Goal: Information Seeking & Learning: Learn about a topic

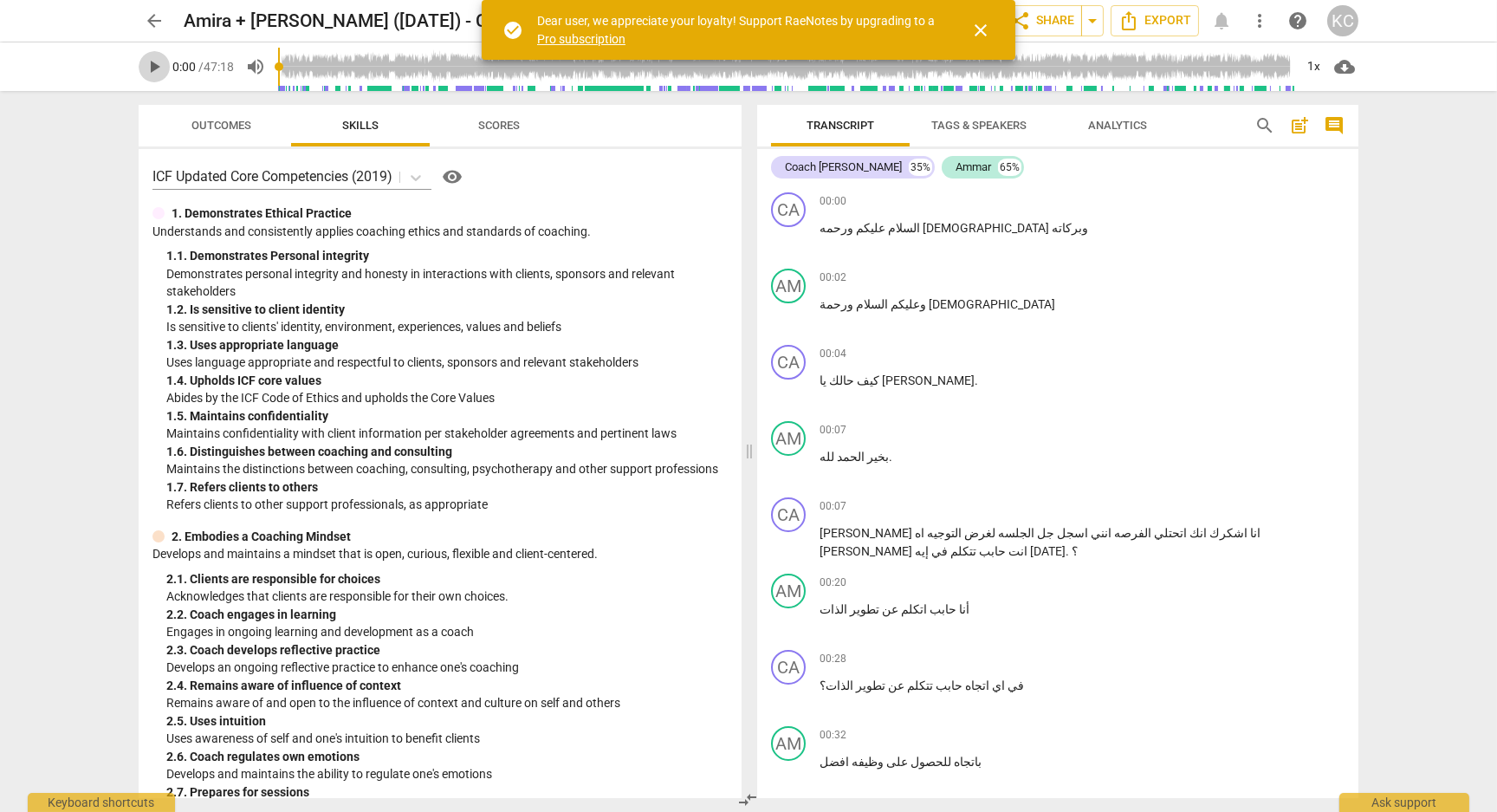
click at [146, 67] on span "play_arrow" at bounding box center [154, 66] width 21 height 21
click at [1250, 201] on div "+" at bounding box center [1250, 201] width 17 height 17
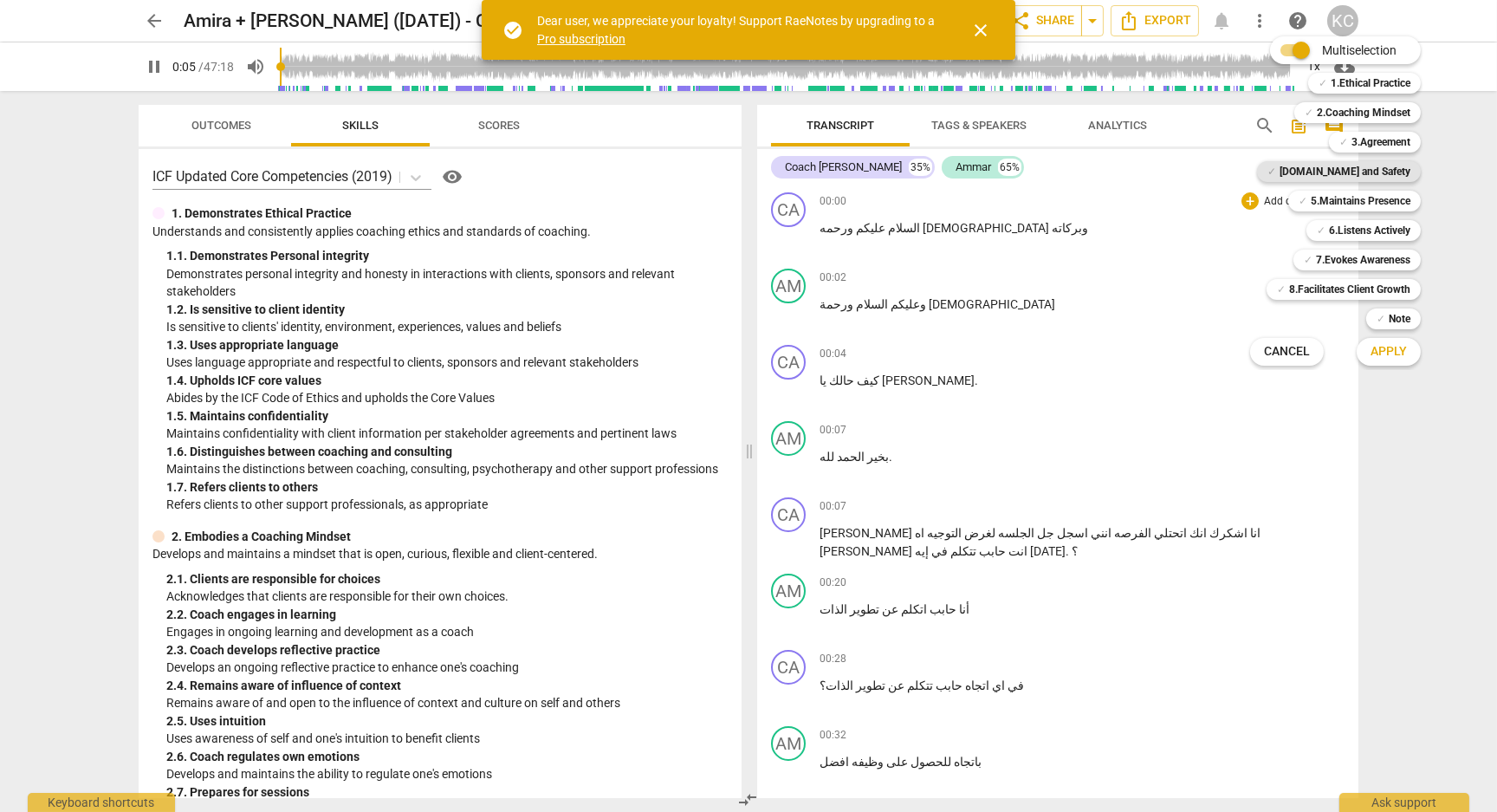
click at [1342, 170] on b "[DOMAIN_NAME] and Safety" at bounding box center [1345, 171] width 131 height 21
click at [1380, 347] on span "Apply" at bounding box center [1389, 352] width 37 height 17
type input "7"
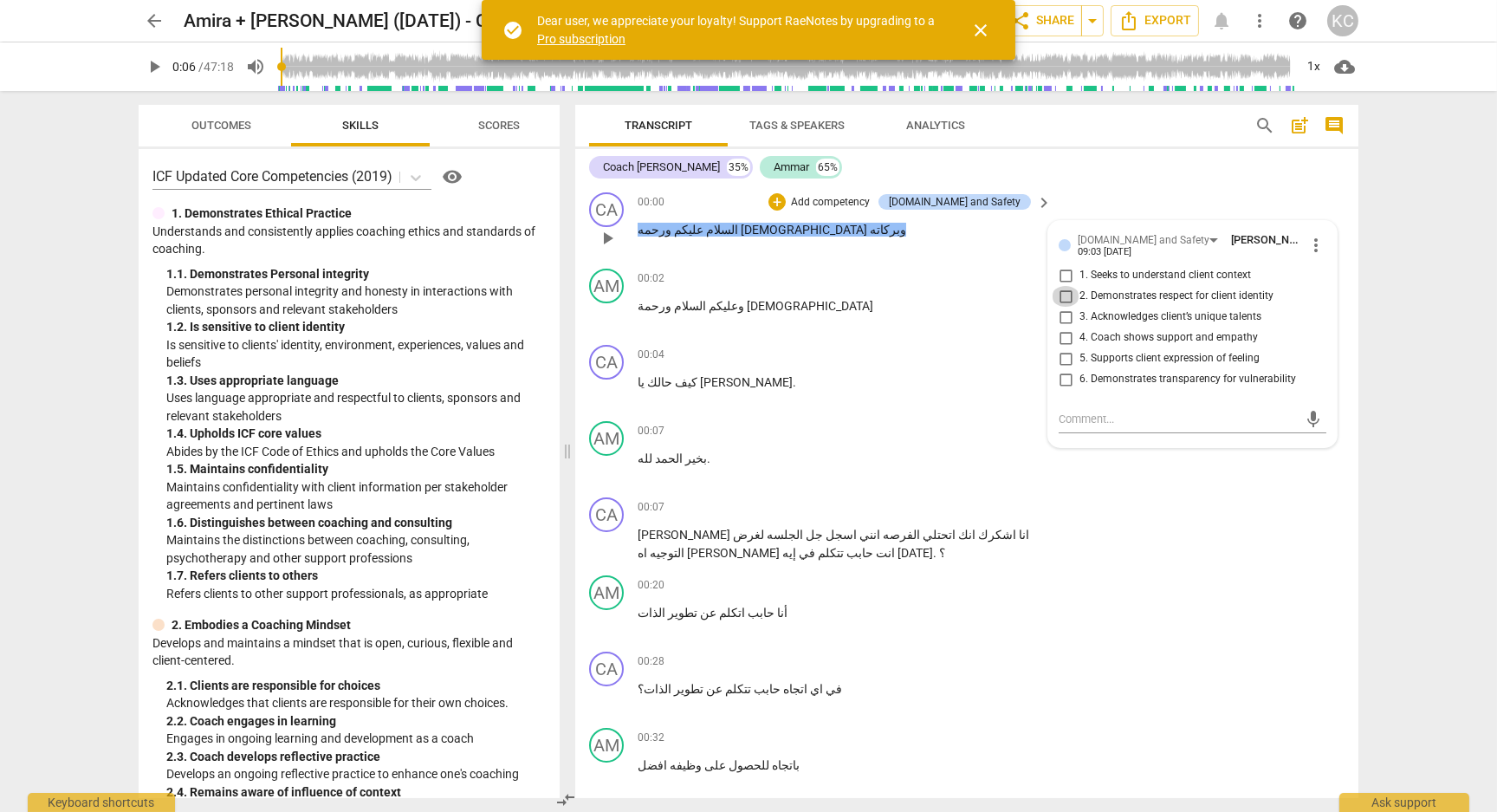
click at [1065, 293] on input "2. Demonstrates respect for client identity" at bounding box center [1065, 297] width 28 height 21
checkbox input "true"
click at [1109, 191] on div "CA play_arrow pause 00:00 + Add competency [DOMAIN_NAME] and Safety keyboard_ar…" at bounding box center [966, 223] width 783 height 76
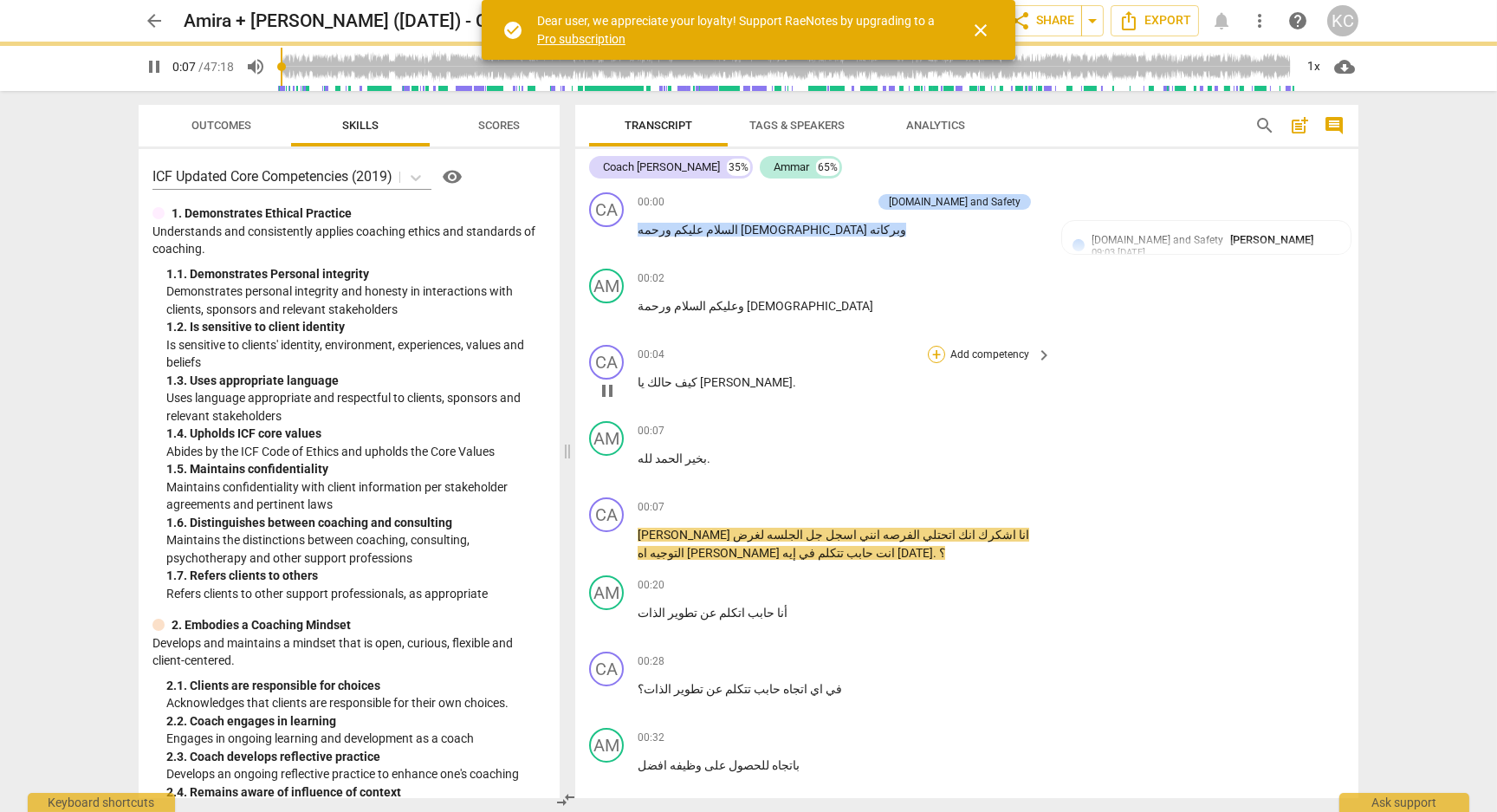
click at [936, 352] on div "+" at bounding box center [936, 354] width 17 height 17
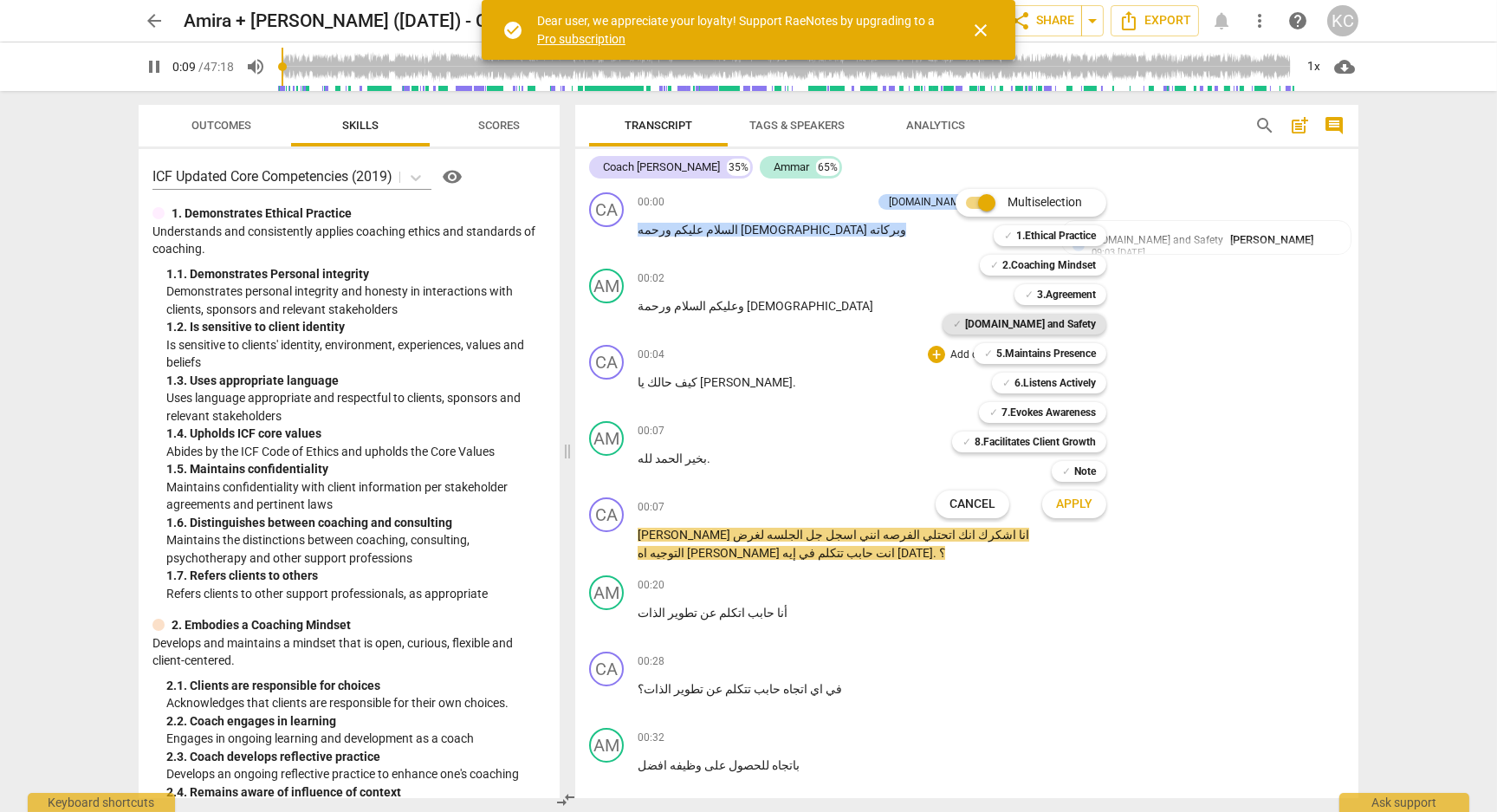
click at [1026, 322] on b "[DOMAIN_NAME] and Safety" at bounding box center [1031, 325] width 131 height 21
click at [1066, 509] on span "Apply" at bounding box center [1074, 504] width 37 height 17
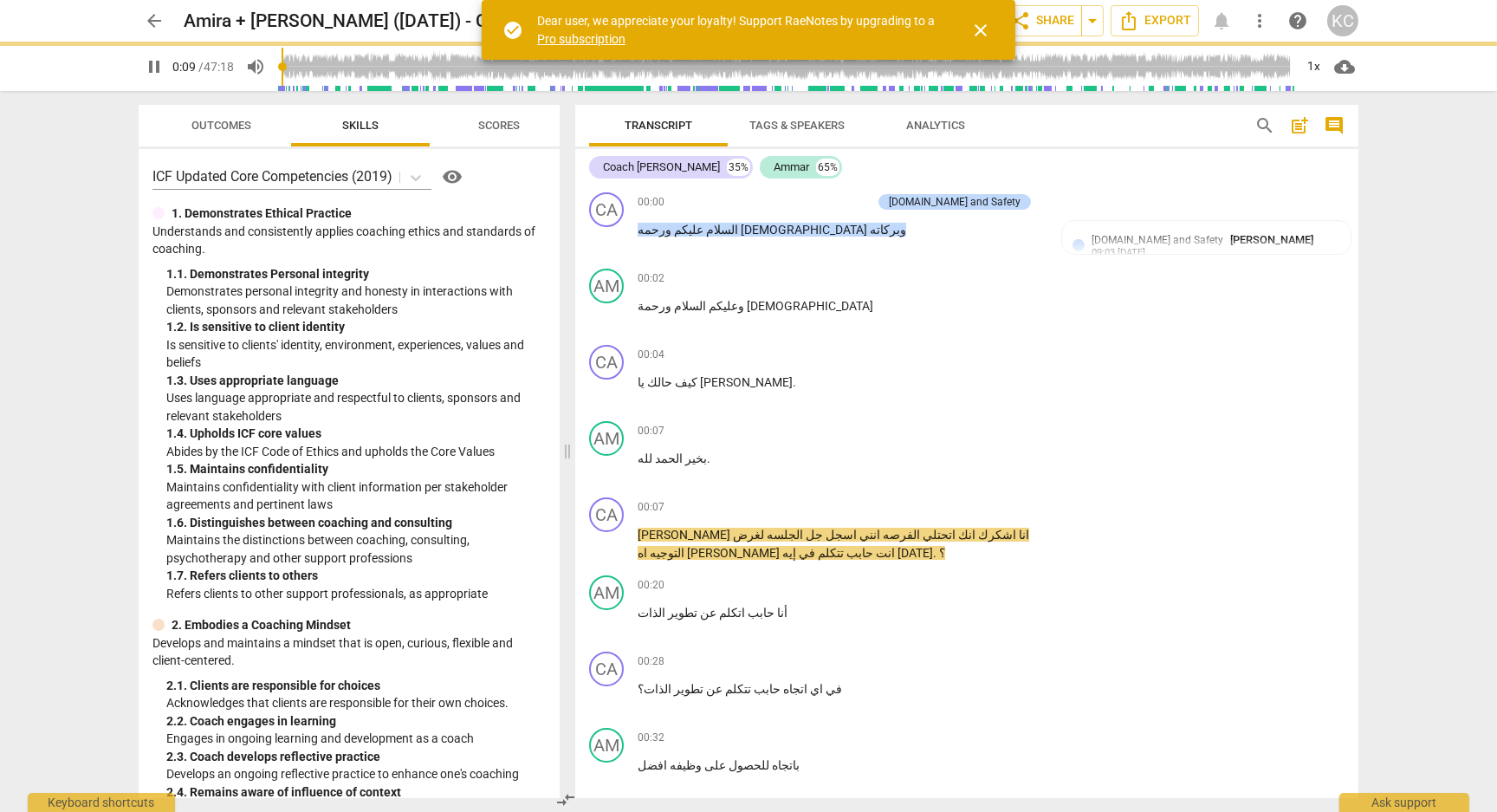
type input "10"
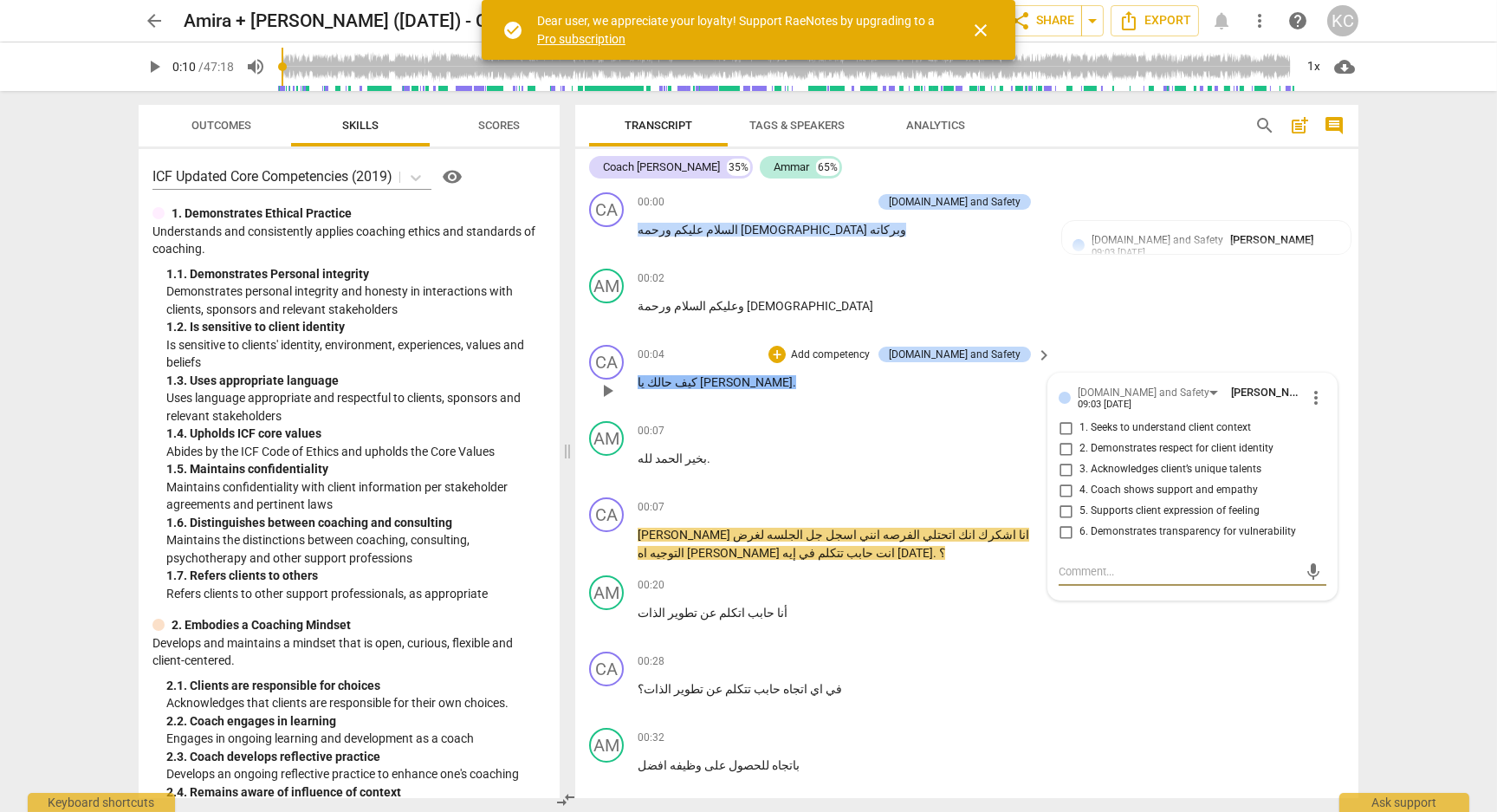
click at [1068, 443] on input "2. Demonstrates respect for client identity" at bounding box center [1065, 449] width 28 height 21
checkbox input "true"
click at [1147, 334] on div "AM play_arrow pause 00:02 + Add competency keyboard_arrow_right وعليكم السلام و…" at bounding box center [966, 300] width 783 height 76
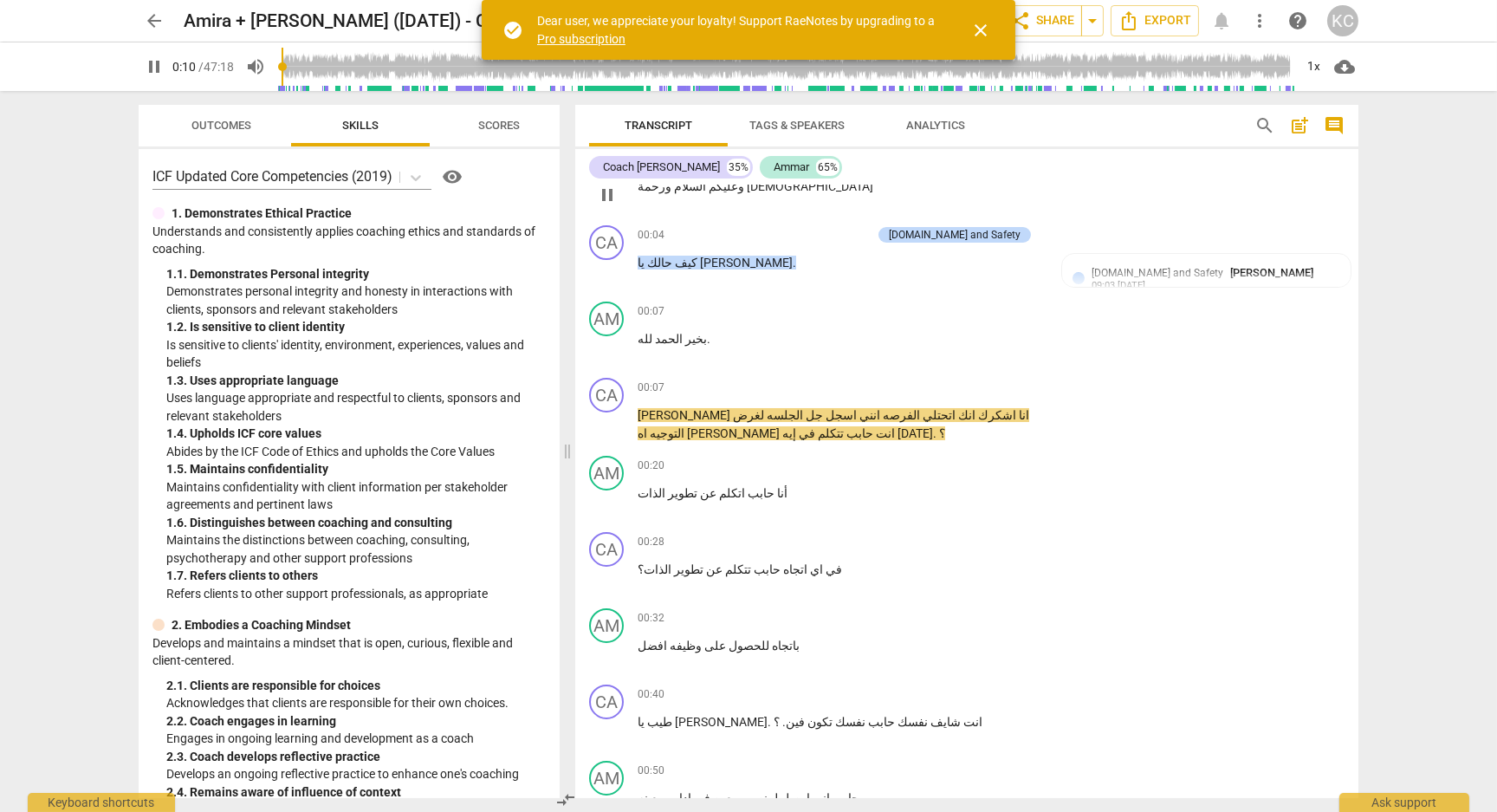
scroll to position [137, 0]
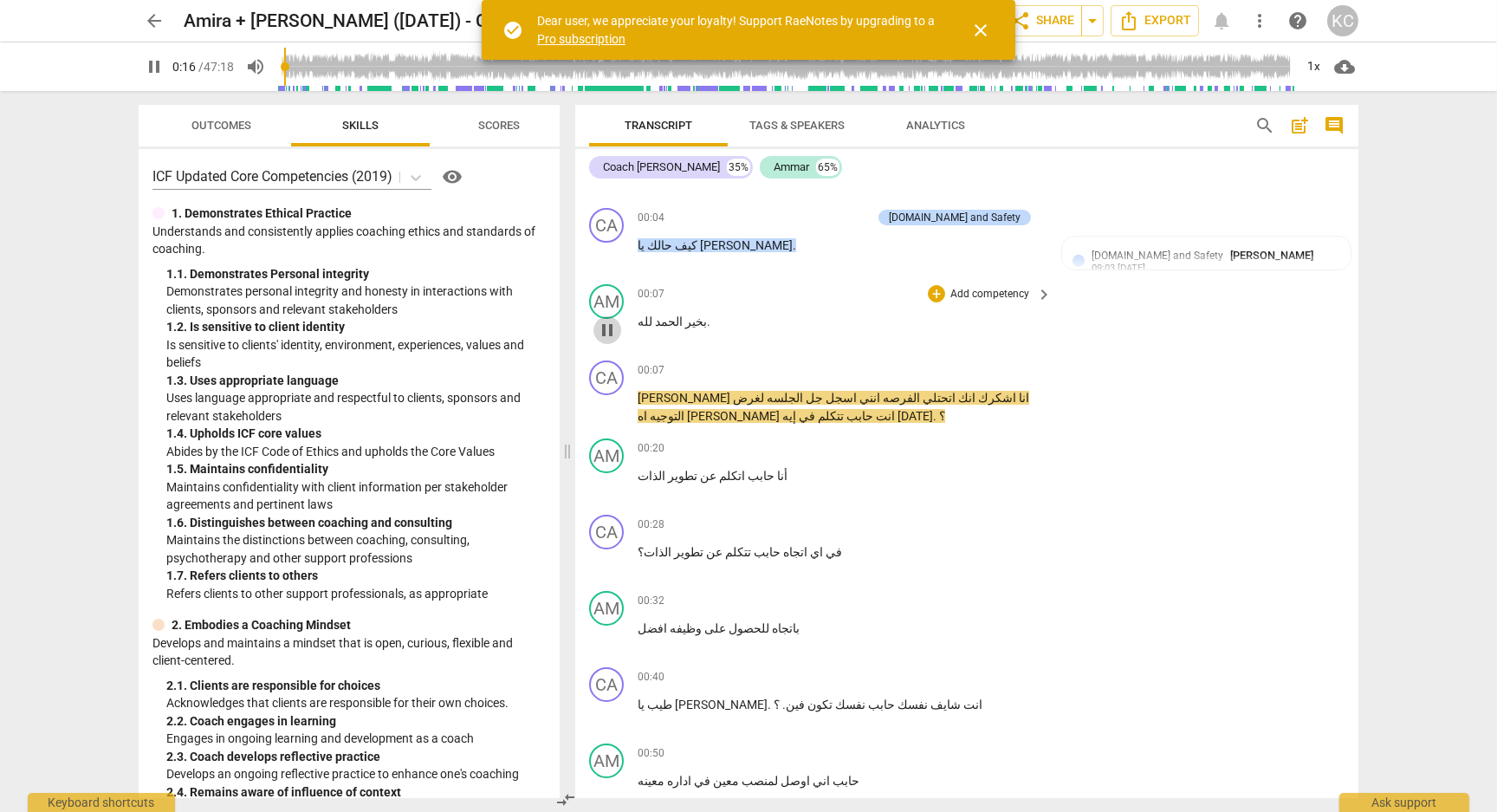
click at [606, 330] on span "pause" at bounding box center [608, 330] width 21 height 21
click at [606, 330] on span "play_arrow" at bounding box center [608, 330] width 21 height 21
click at [939, 397] on span "اتحتلي" at bounding box center [937, 398] width 36 height 13
type input "13"
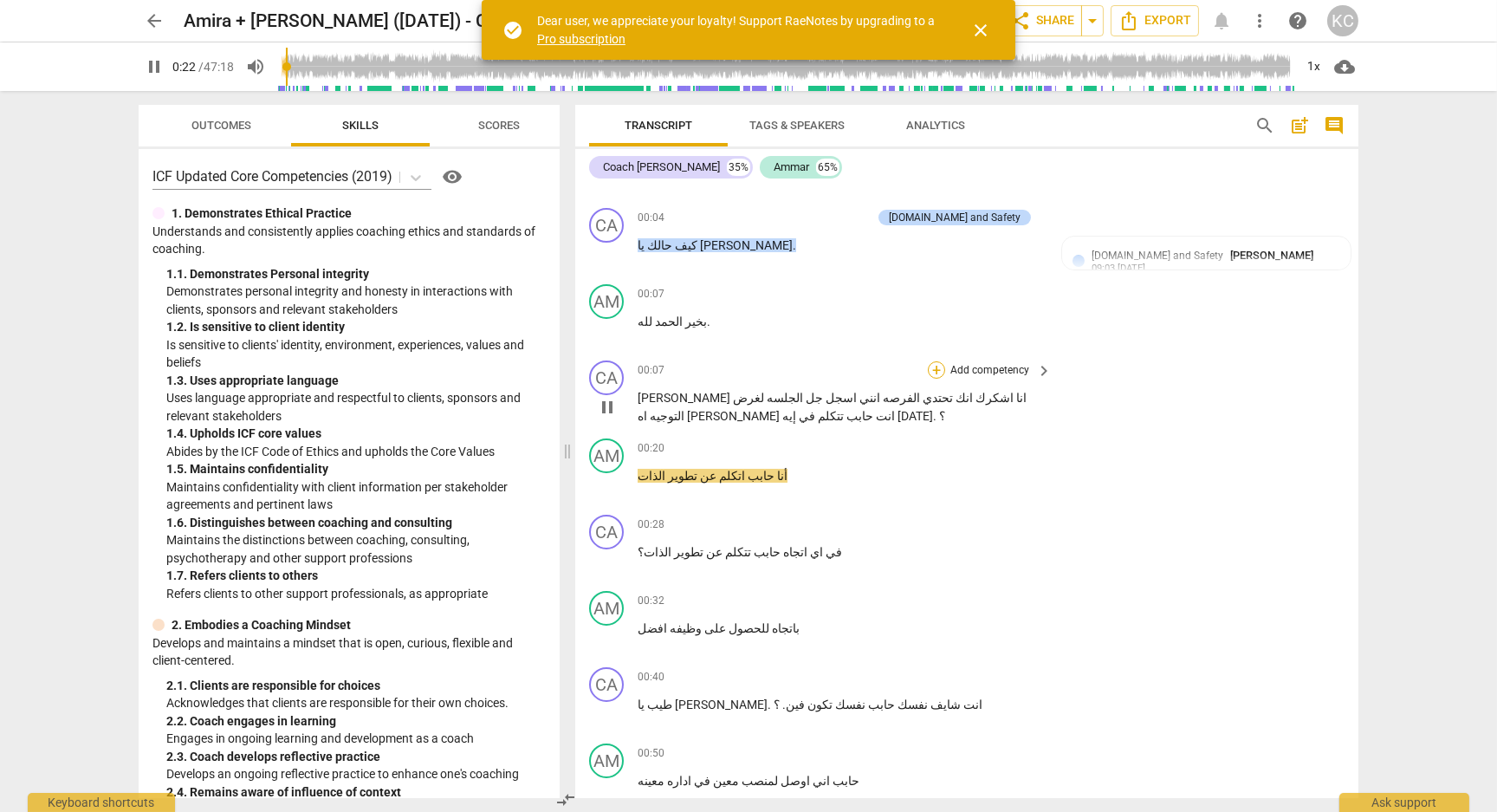
click at [933, 365] on div "+" at bounding box center [936, 370] width 17 height 17
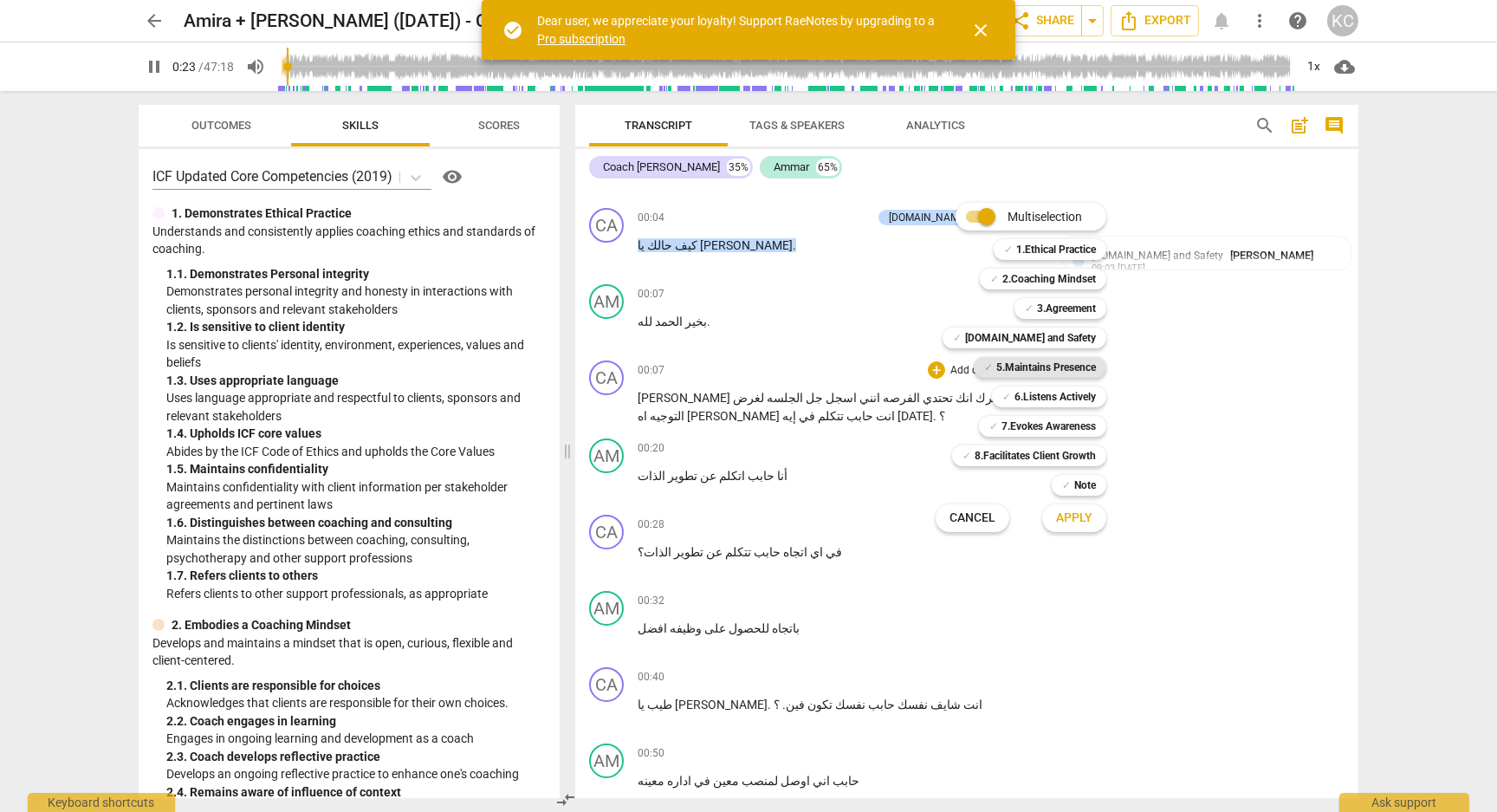
click at [989, 364] on span "✓" at bounding box center [988, 368] width 9 height 21
click at [1050, 308] on b "3.Agreement" at bounding box center [1066, 308] width 59 height 21
click at [1074, 526] on span "Apply" at bounding box center [1074, 518] width 37 height 17
type input "25"
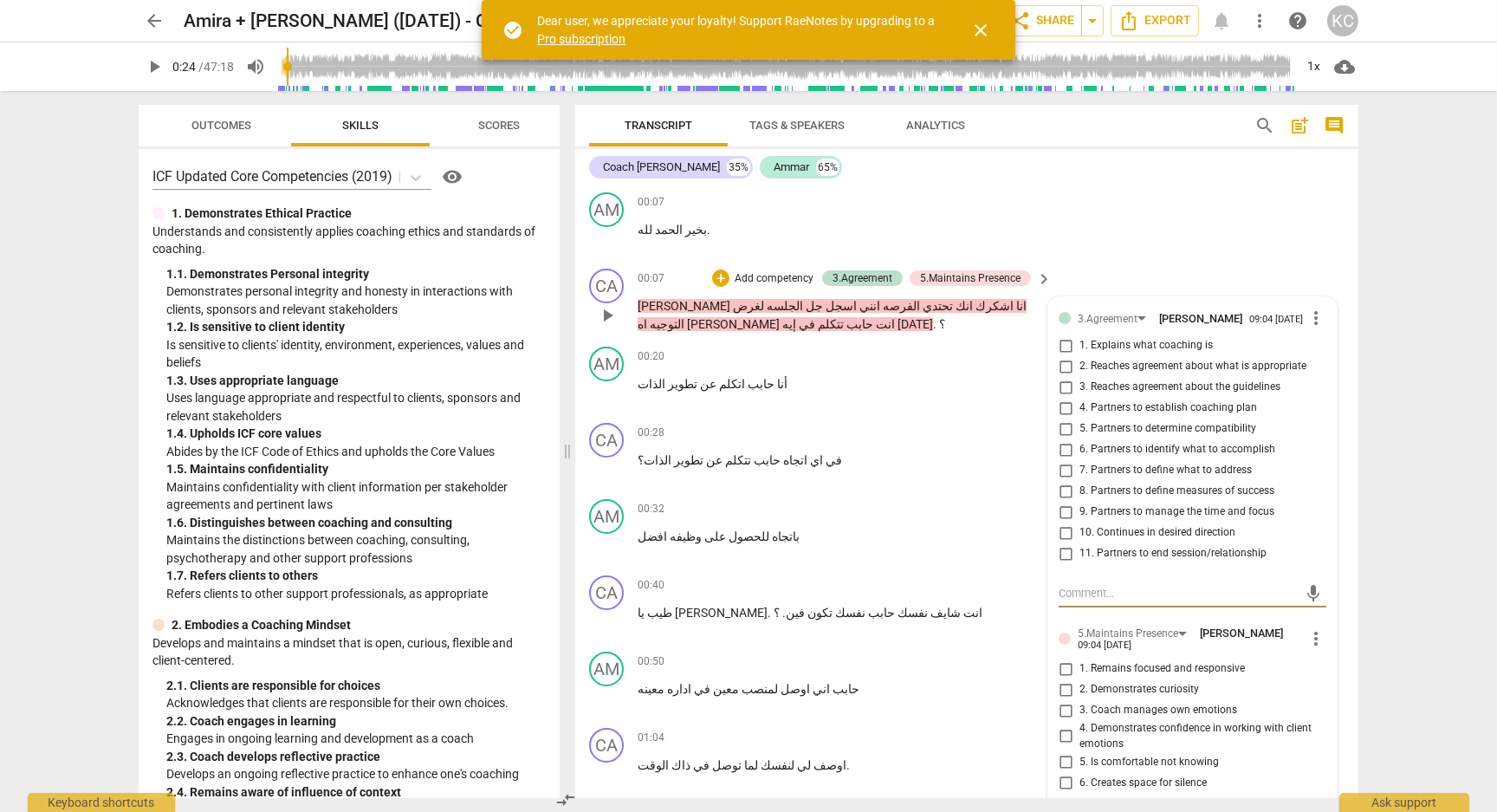
scroll to position [236, 0]
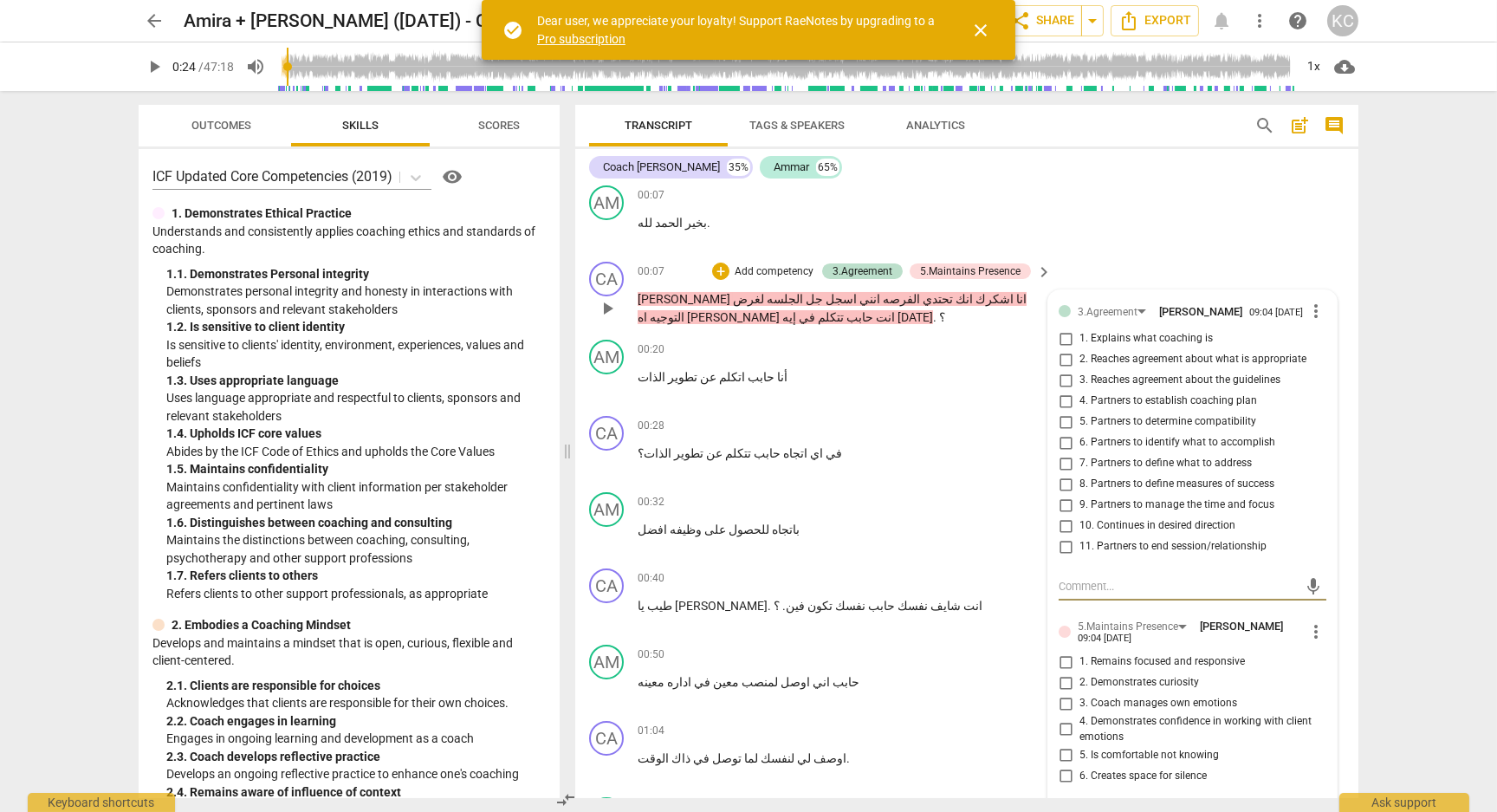
click at [1064, 383] on input "3. Reaches agreement about the guidelines" at bounding box center [1065, 380] width 28 height 21
checkbox input "true"
click at [1063, 446] on input "6. Partners to identify what to accomplish" at bounding box center [1065, 443] width 28 height 21
checkbox input "true"
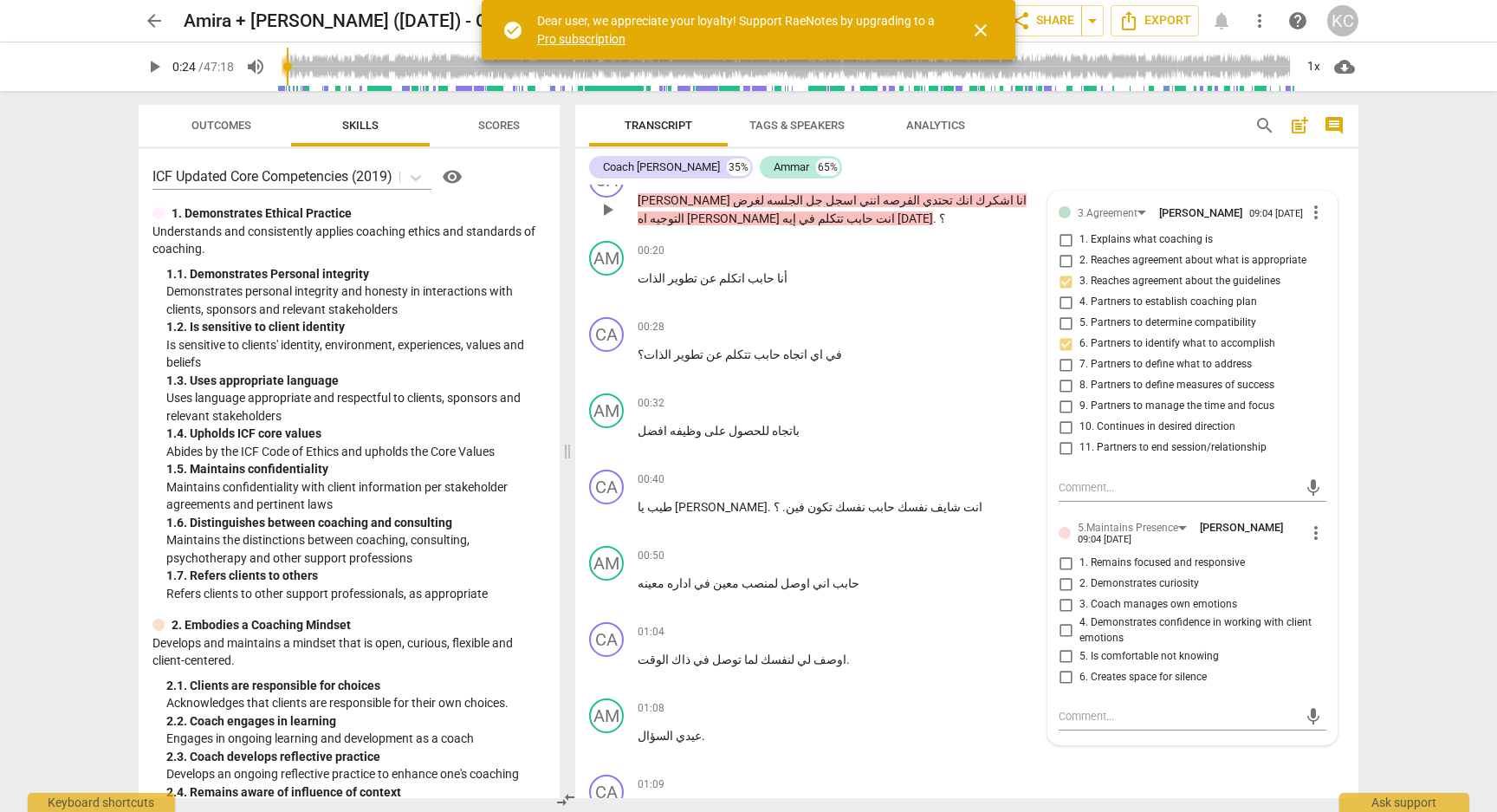
scroll to position [358, 0]
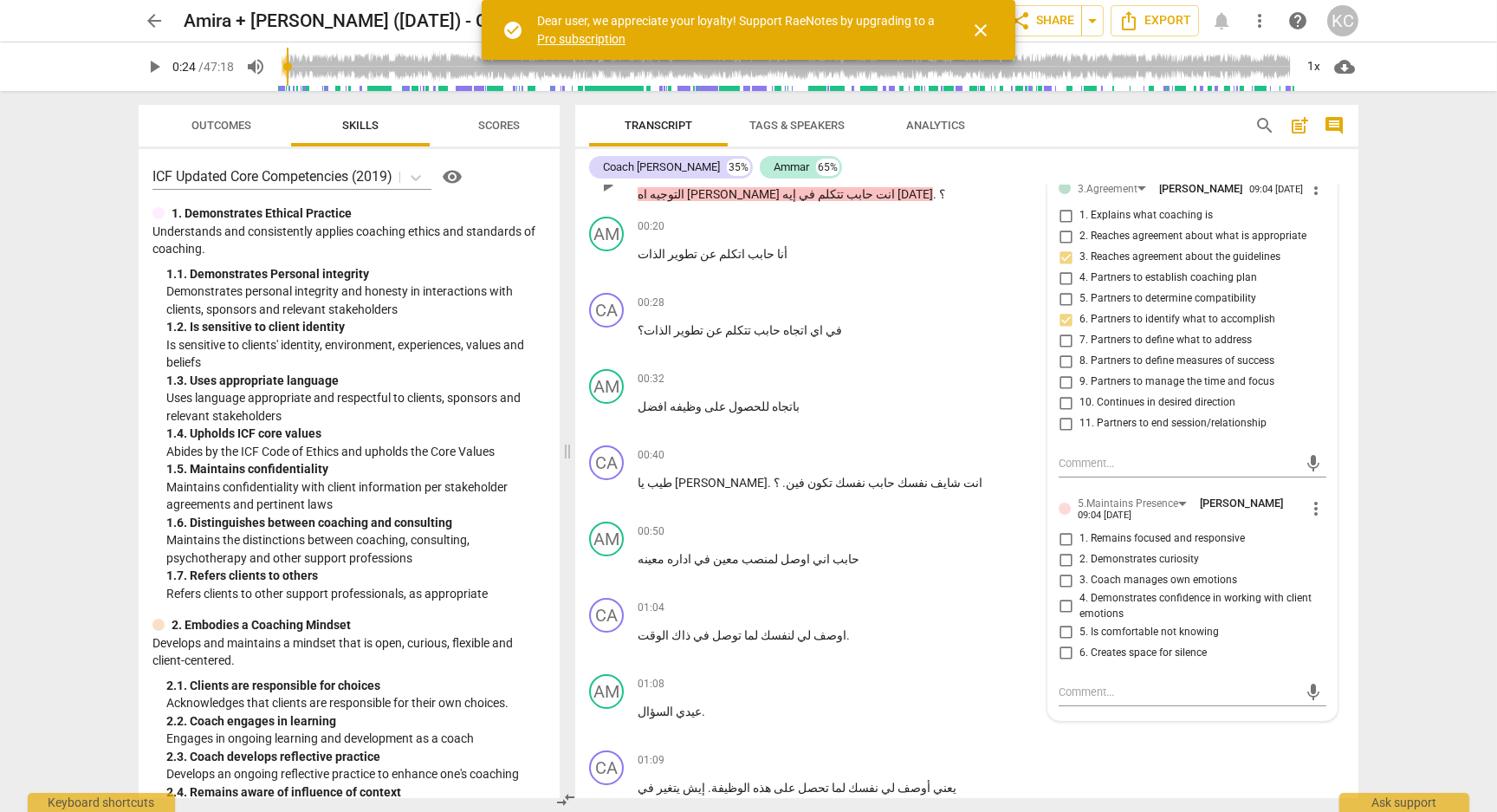
click at [1060, 545] on input "1. Remains focused and responsive" at bounding box center [1065, 539] width 28 height 21
checkbox input "true"
click at [1062, 567] on input "2. Demonstrates curiosity" at bounding box center [1065, 560] width 28 height 21
checkbox input "true"
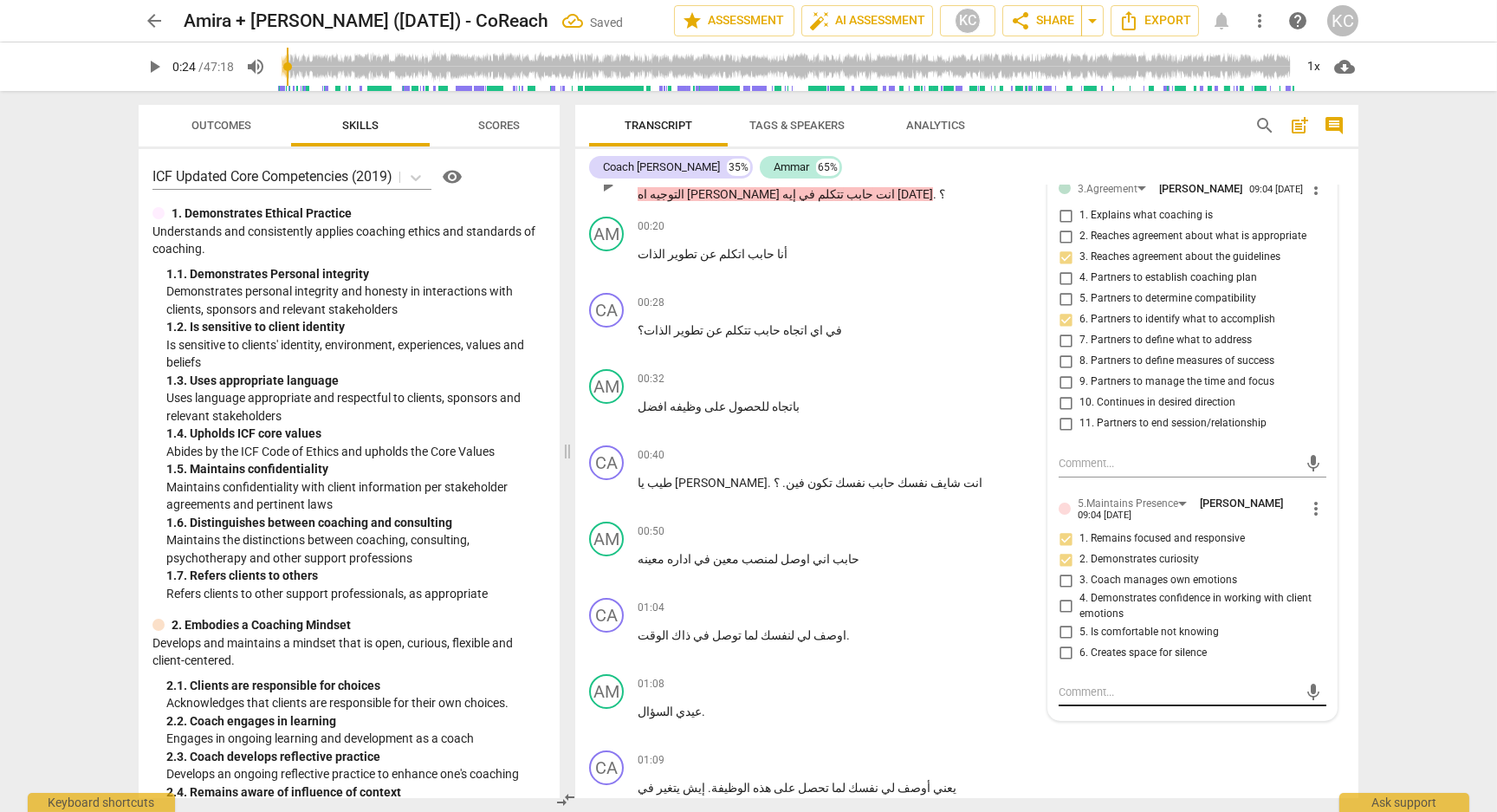
click at [1073, 692] on textarea at bounding box center [1178, 692] width 240 height 16
type textarea "ب"
type textarea "بد"
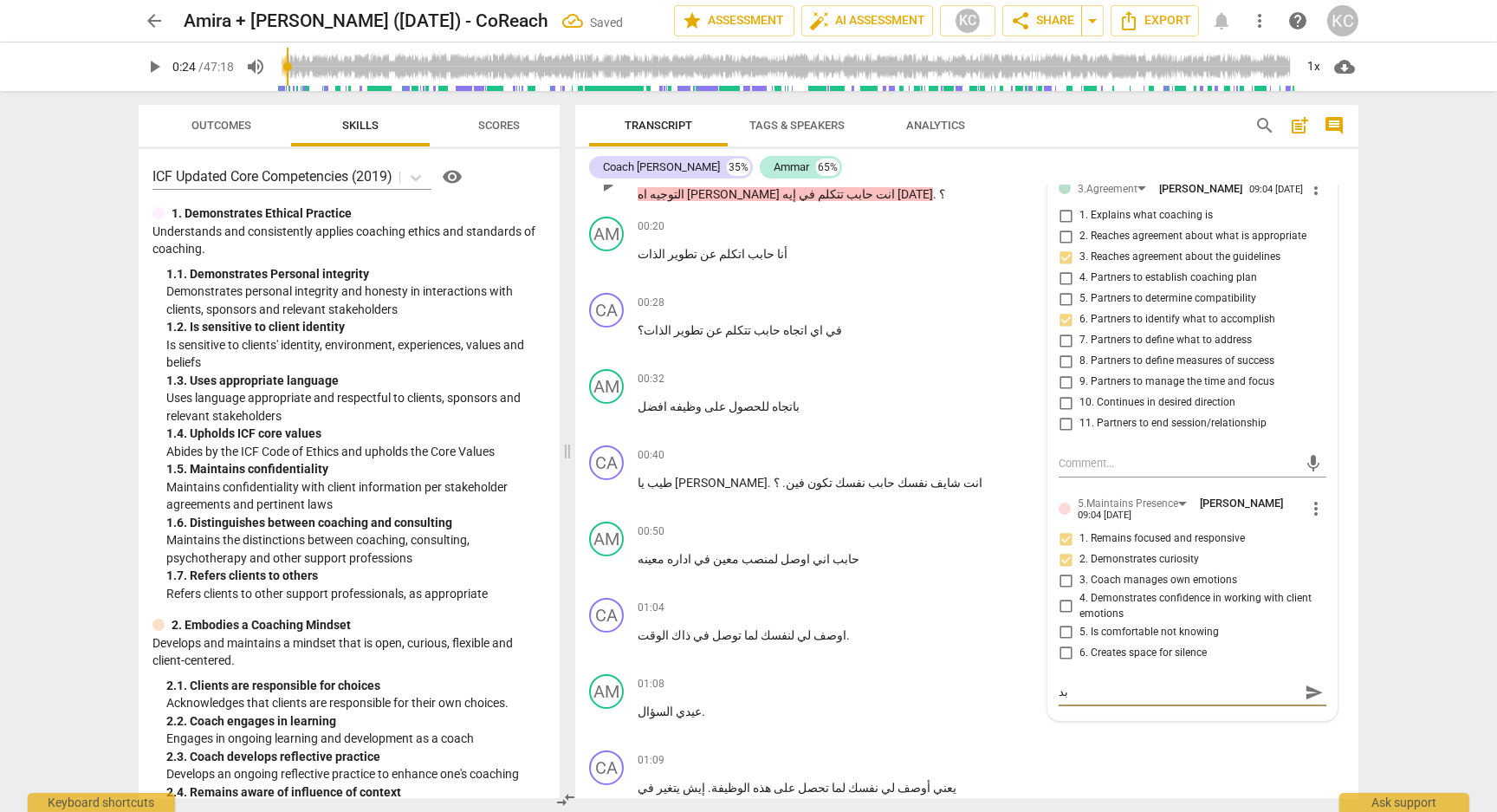
type textarea "بدا"
type textarea "بداي"
type textarea "بداية"
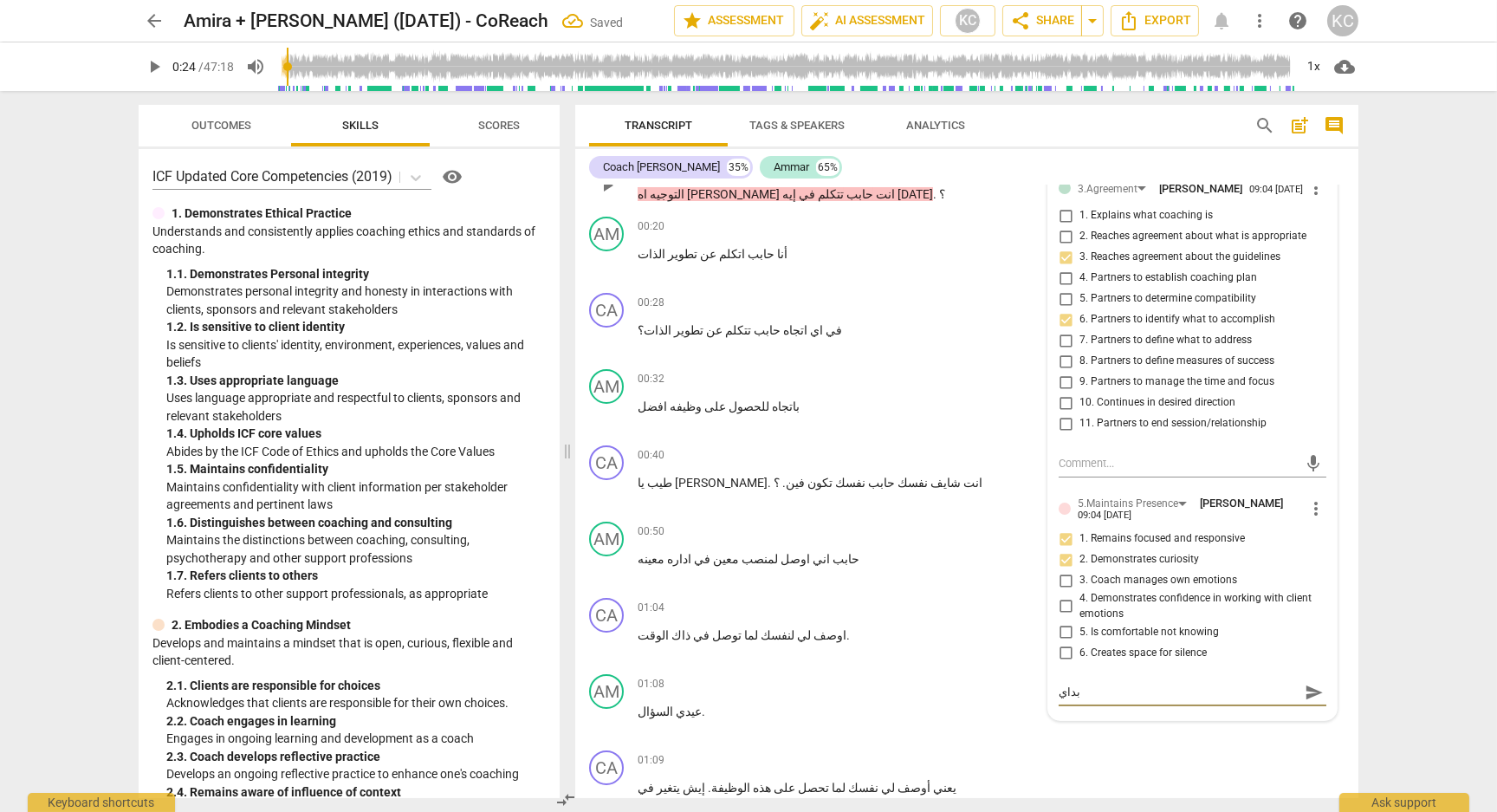
type textarea "بداية"
type textarea "بداية ج"
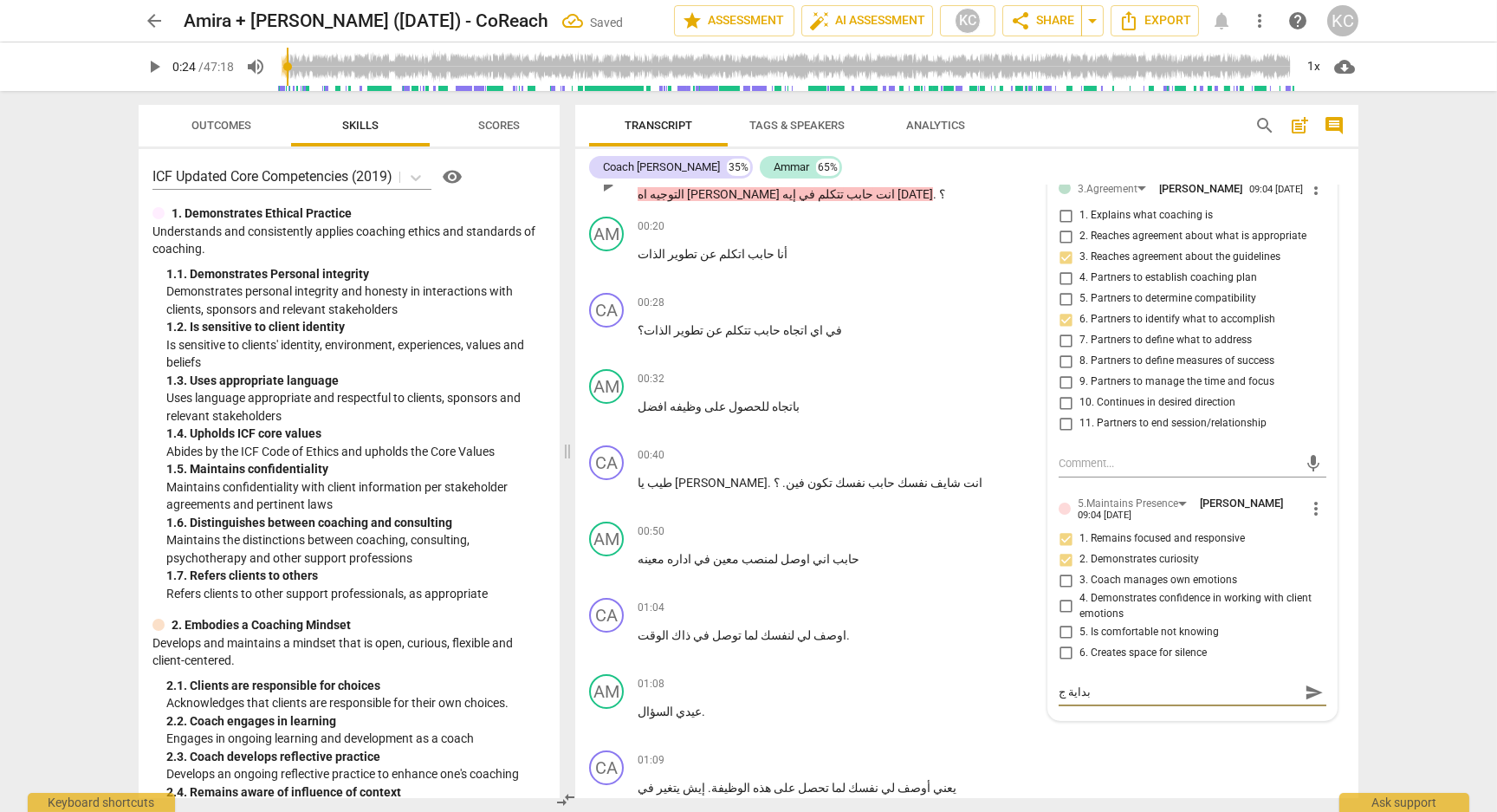
type textarea "بداية جي"
type textarea "بداية جيد"
type textarea "بداية جيدة"
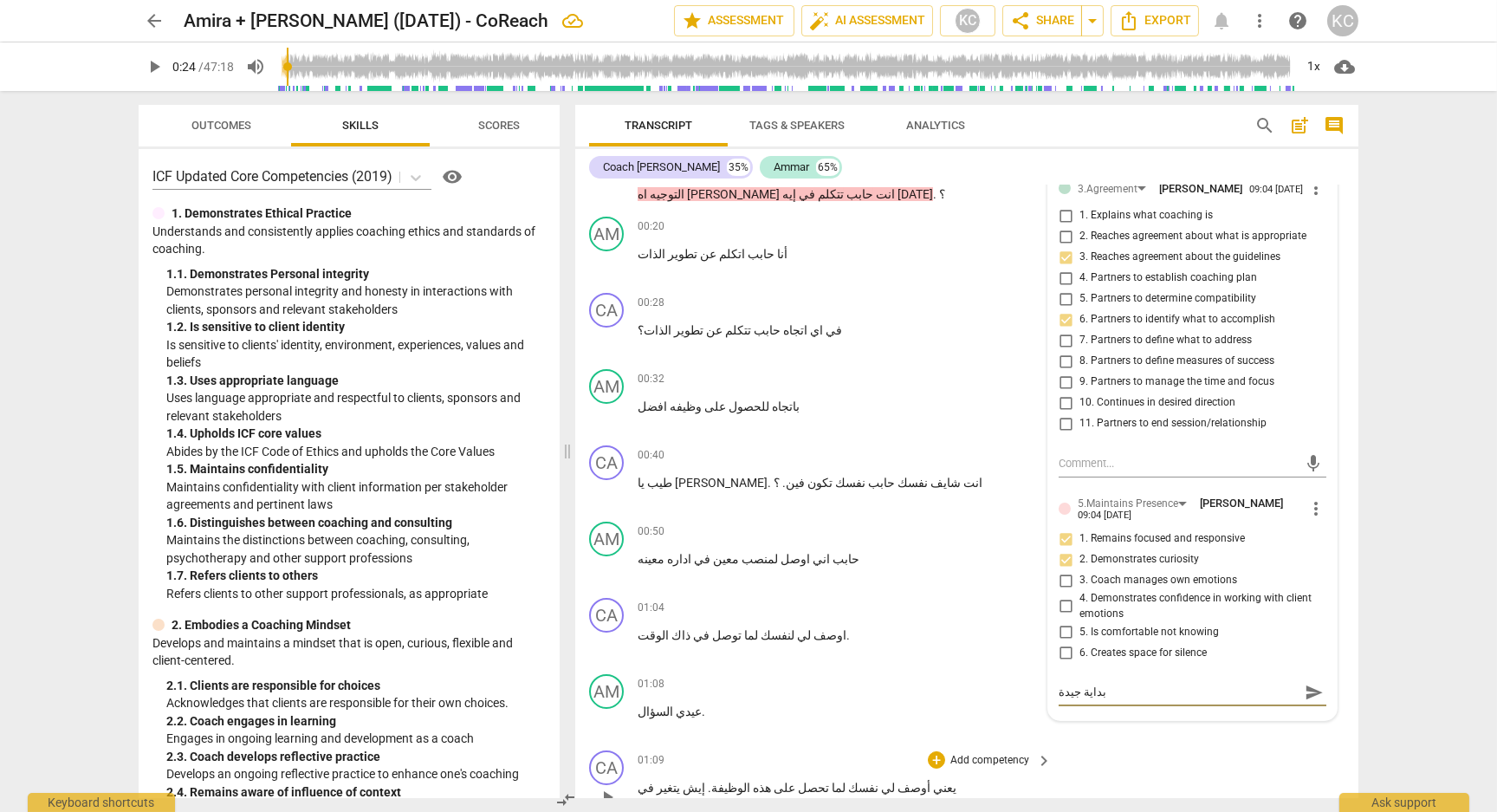
type textarea "بداية جيدة"
click at [1178, 764] on div "CA play_arrow pause 01:09 + Add competency keyboard_arrow_right يعني أوصف لي نف…" at bounding box center [966, 782] width 783 height 78
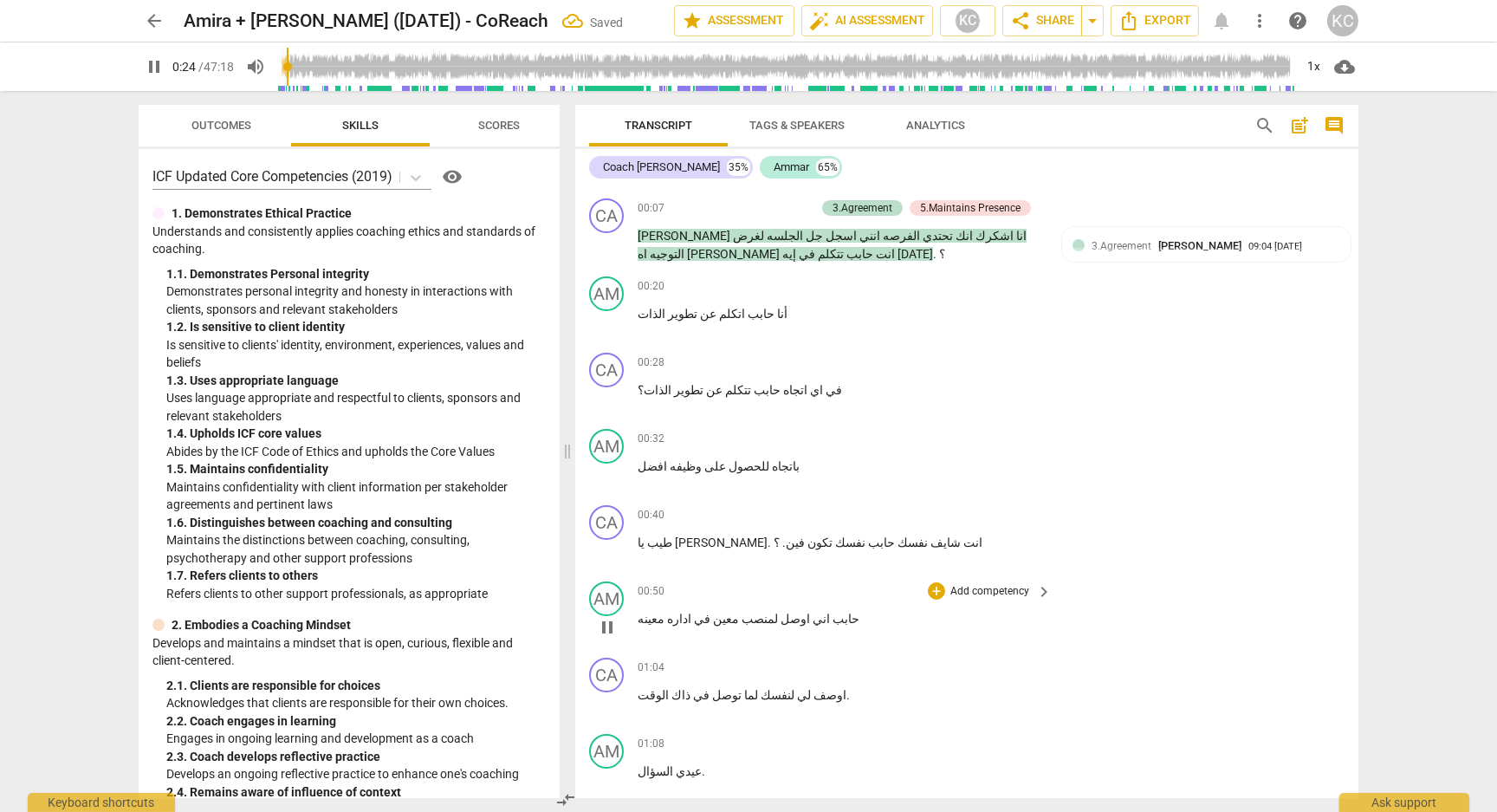
scroll to position [281, 0]
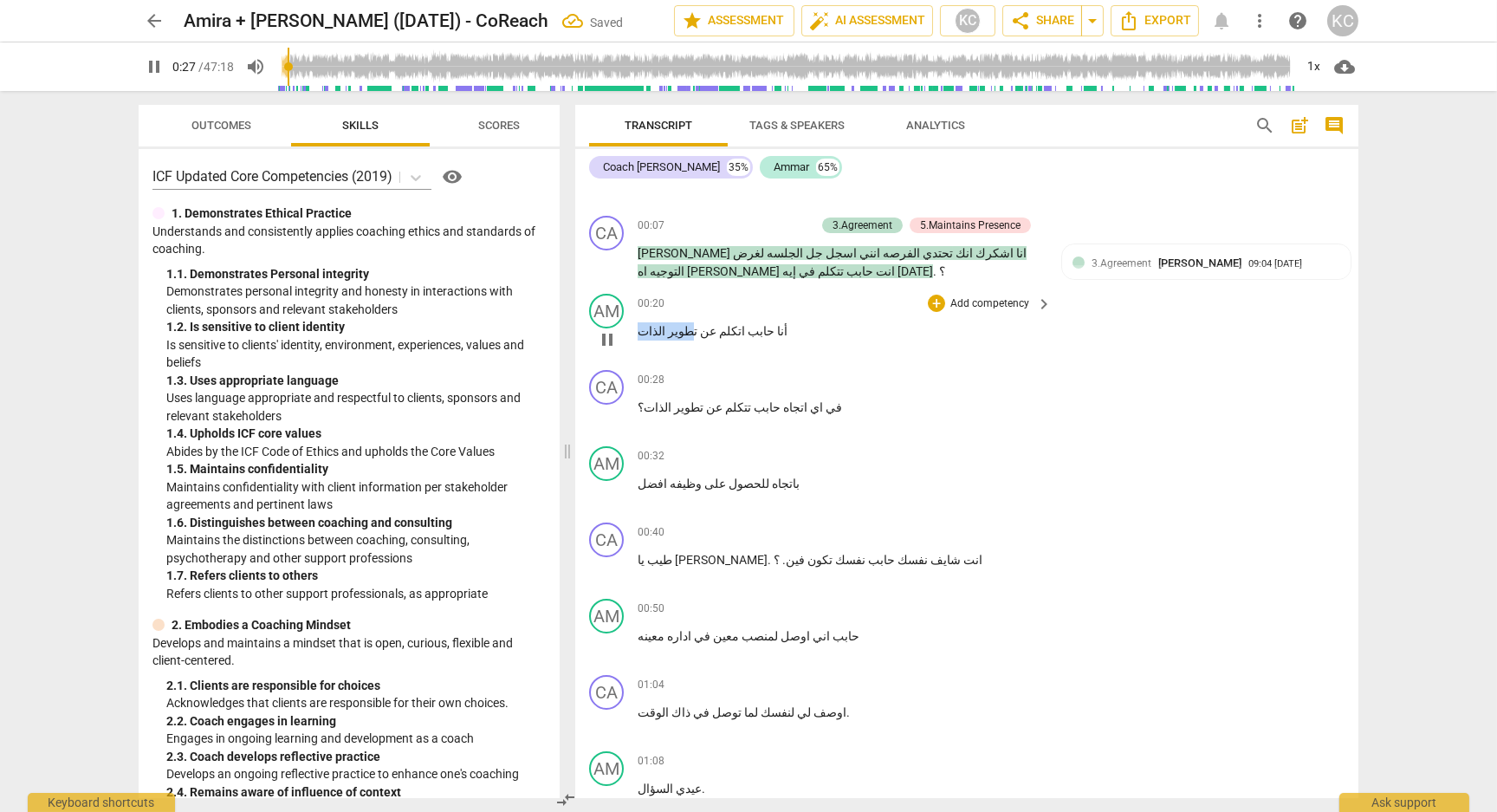
drag, startPoint x: 683, startPoint y: 327, endPoint x: 635, endPoint y: 327, distance: 48.0
click at [635, 327] on div "AM play_arrow pause 00:20 + Add competency keyboard_arrow_right أنا حابب اتكلم …" at bounding box center [966, 325] width 783 height 76
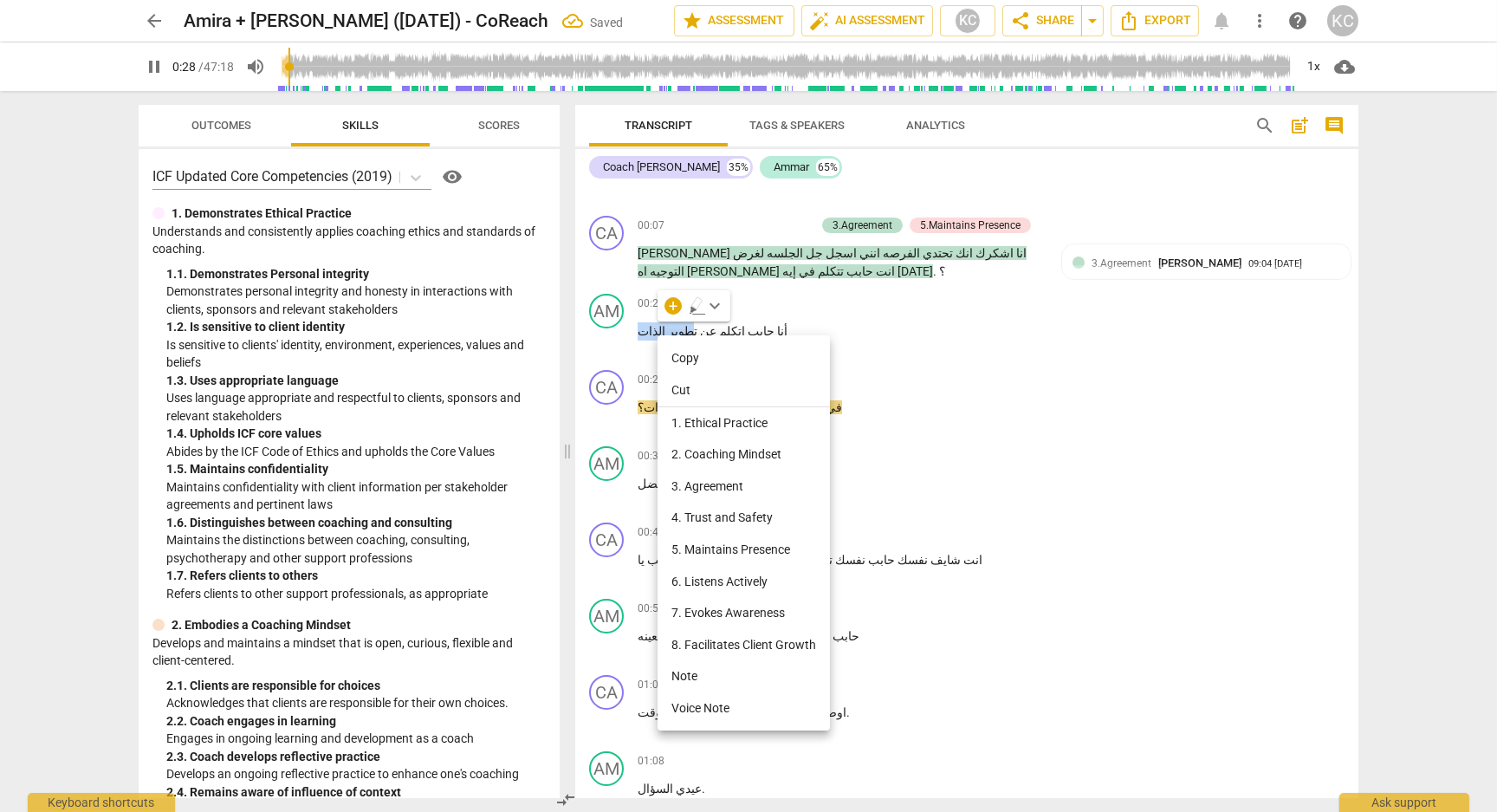
click at [697, 668] on li "Note" at bounding box center [744, 675] width 172 height 32
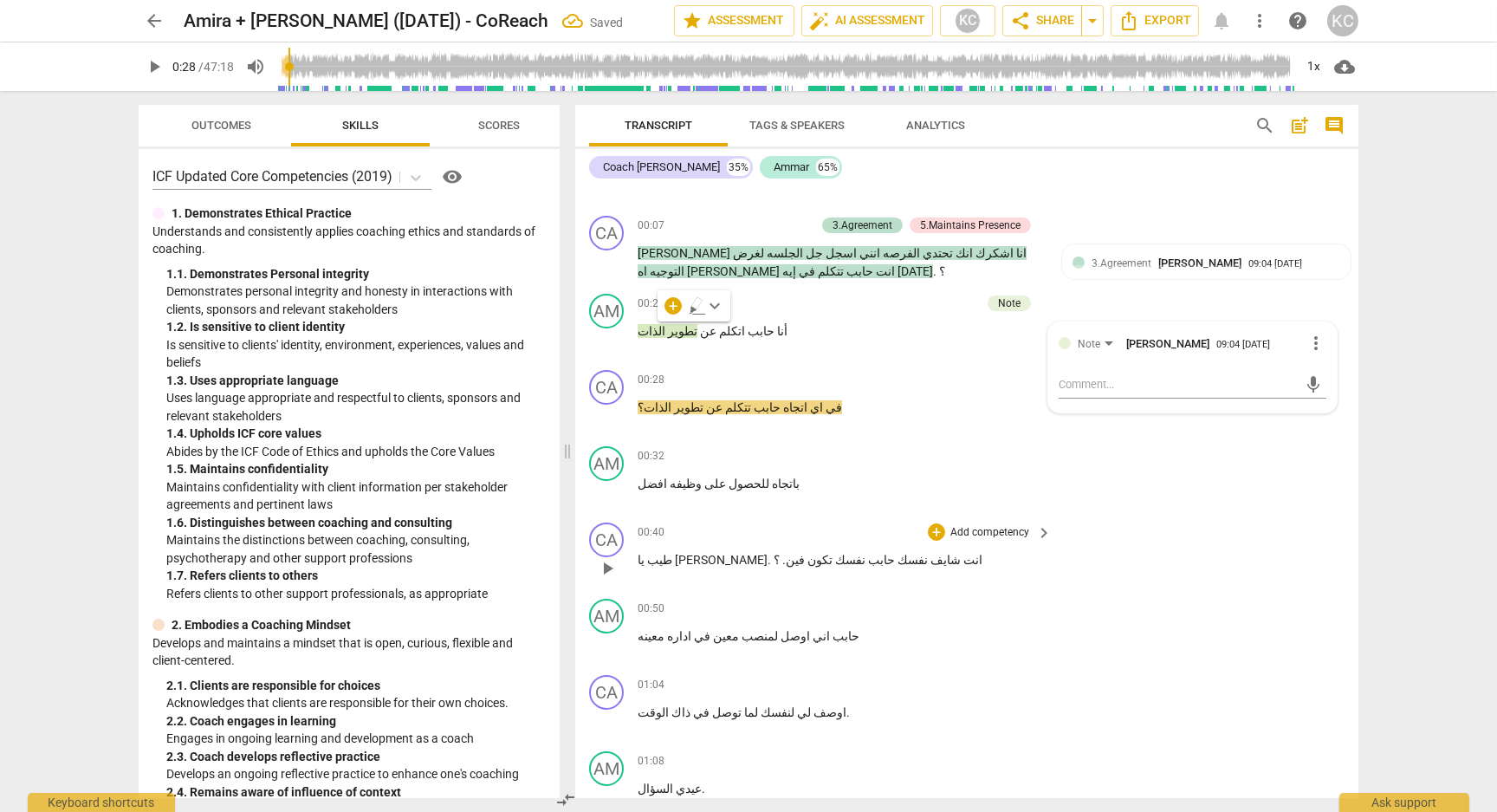
click at [1181, 568] on div "CA play_arrow pause 00:40 + Add competency keyboard_arrow_right طيب يا [PERSON_…" at bounding box center [966, 553] width 783 height 76
click at [940, 378] on div "+" at bounding box center [936, 380] width 17 height 17
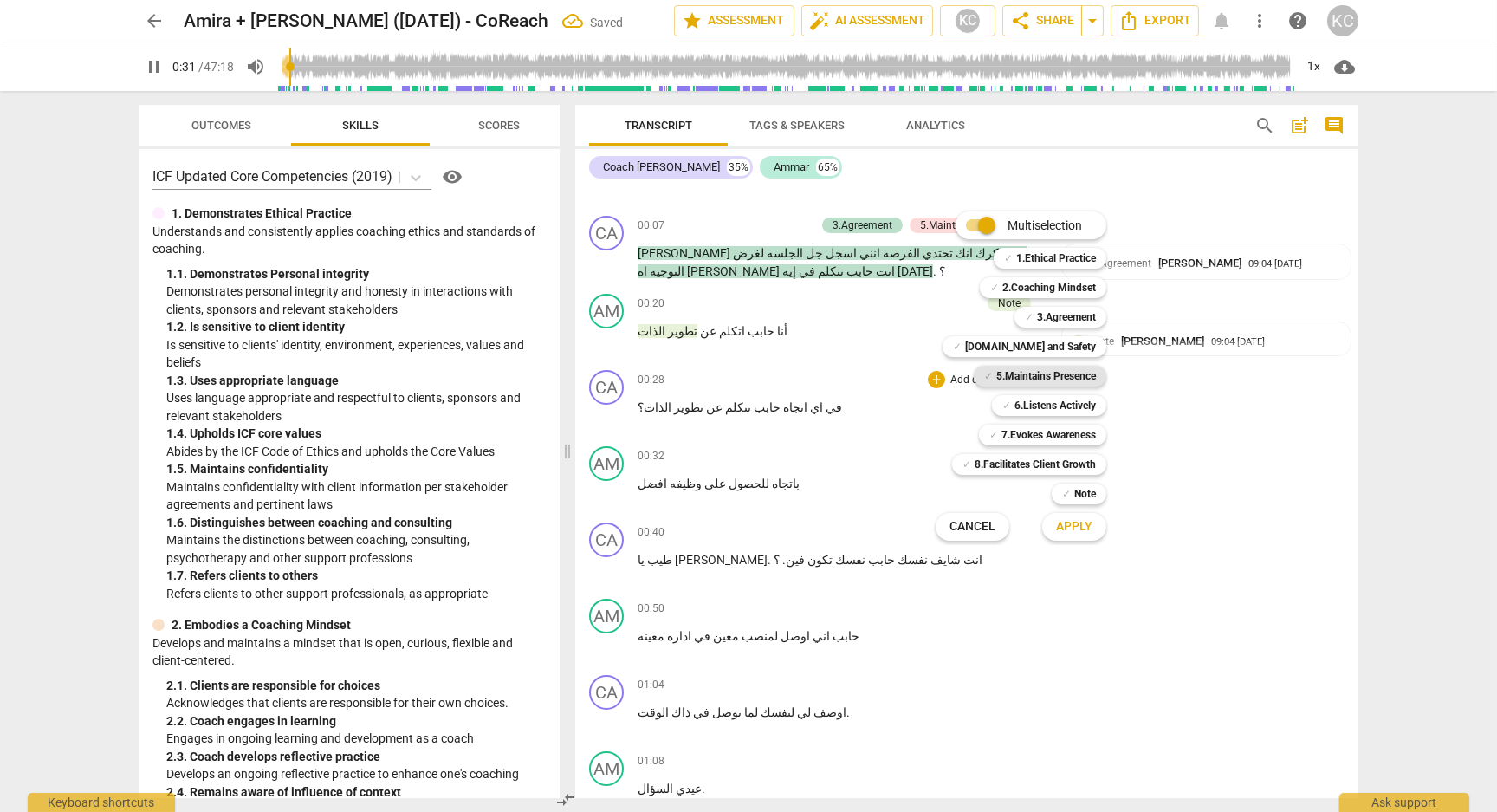
click at [997, 380] on b "5.Maintains Presence" at bounding box center [1045, 377] width 99 height 21
click at [1024, 408] on b "6.Listens Actively" at bounding box center [1055, 406] width 82 height 21
click at [1036, 440] on b "7.Evokes Awareness" at bounding box center [1049, 435] width 94 height 21
click at [1071, 536] on button "Apply" at bounding box center [1074, 527] width 65 height 31
type input "36"
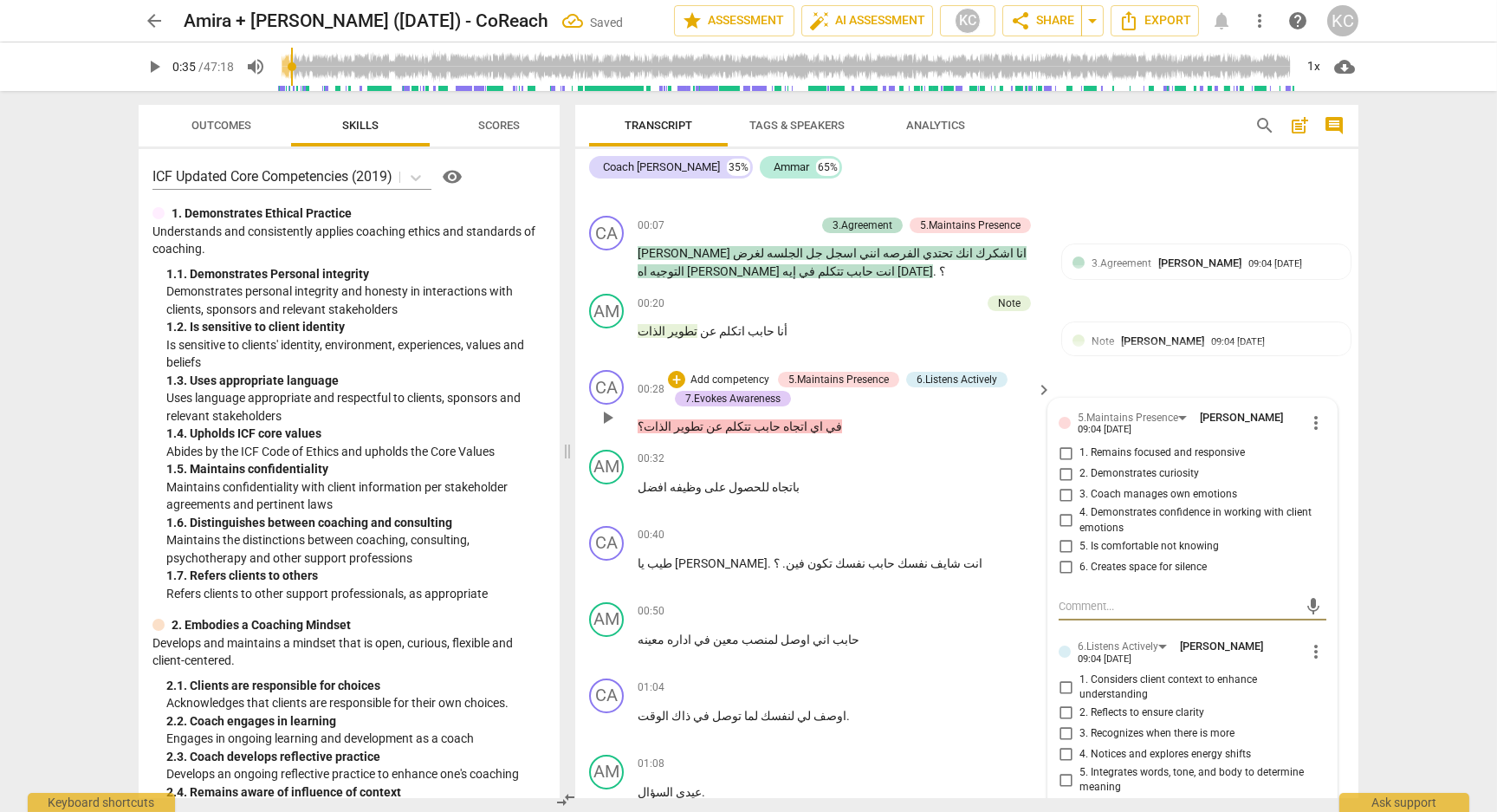
click at [1062, 452] on input "1. Remains focused and responsive" at bounding box center [1065, 454] width 28 height 21
checkbox input "true"
click at [1062, 473] on input "2. Demonstrates curiosity" at bounding box center [1065, 474] width 28 height 21
checkbox input "true"
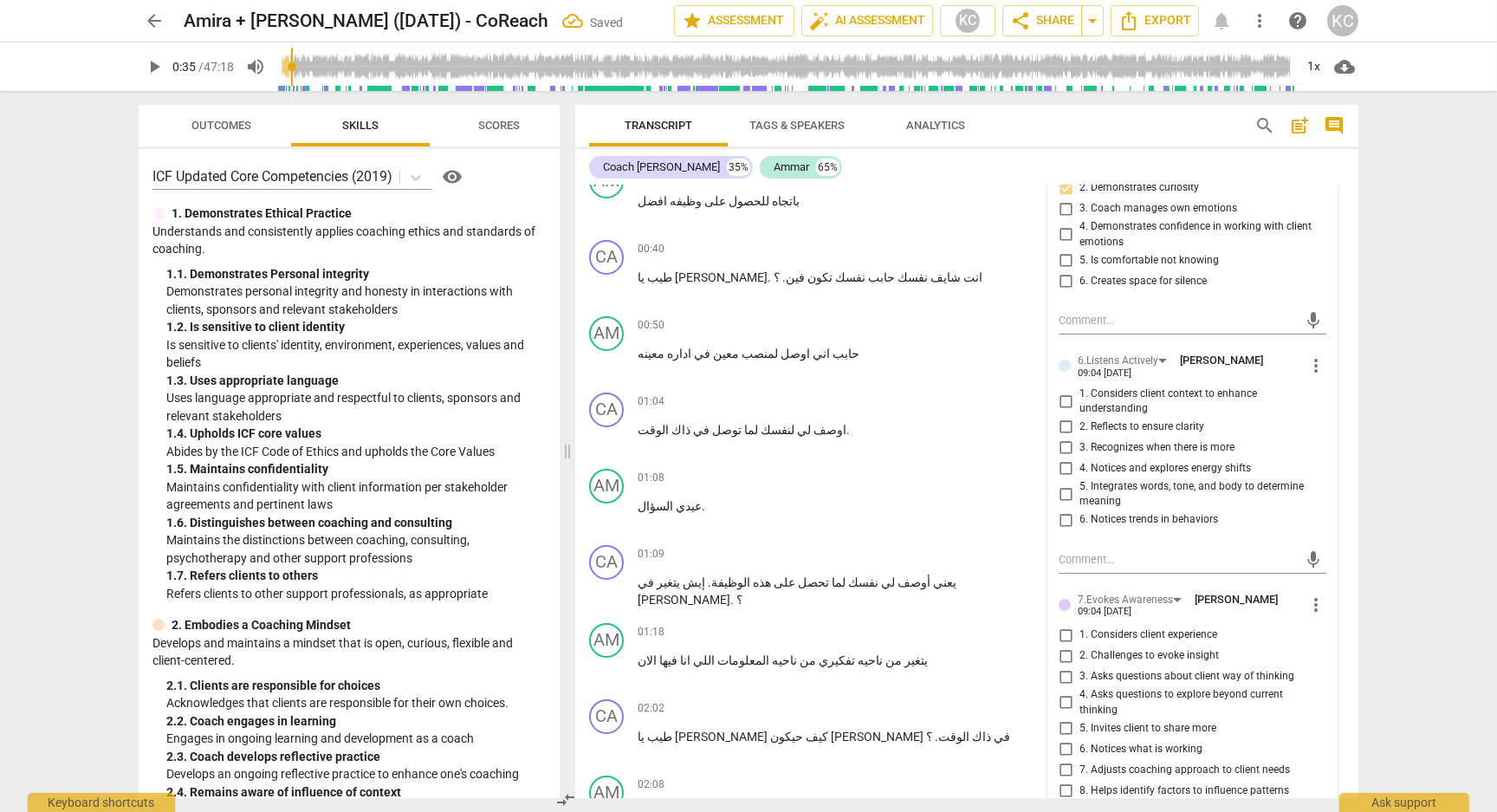
scroll to position [569, 0]
click at [1065, 492] on input "5. Integrates words, tone, and body to determine meaning" at bounding box center [1065, 492] width 28 height 21
checkbox input "true"
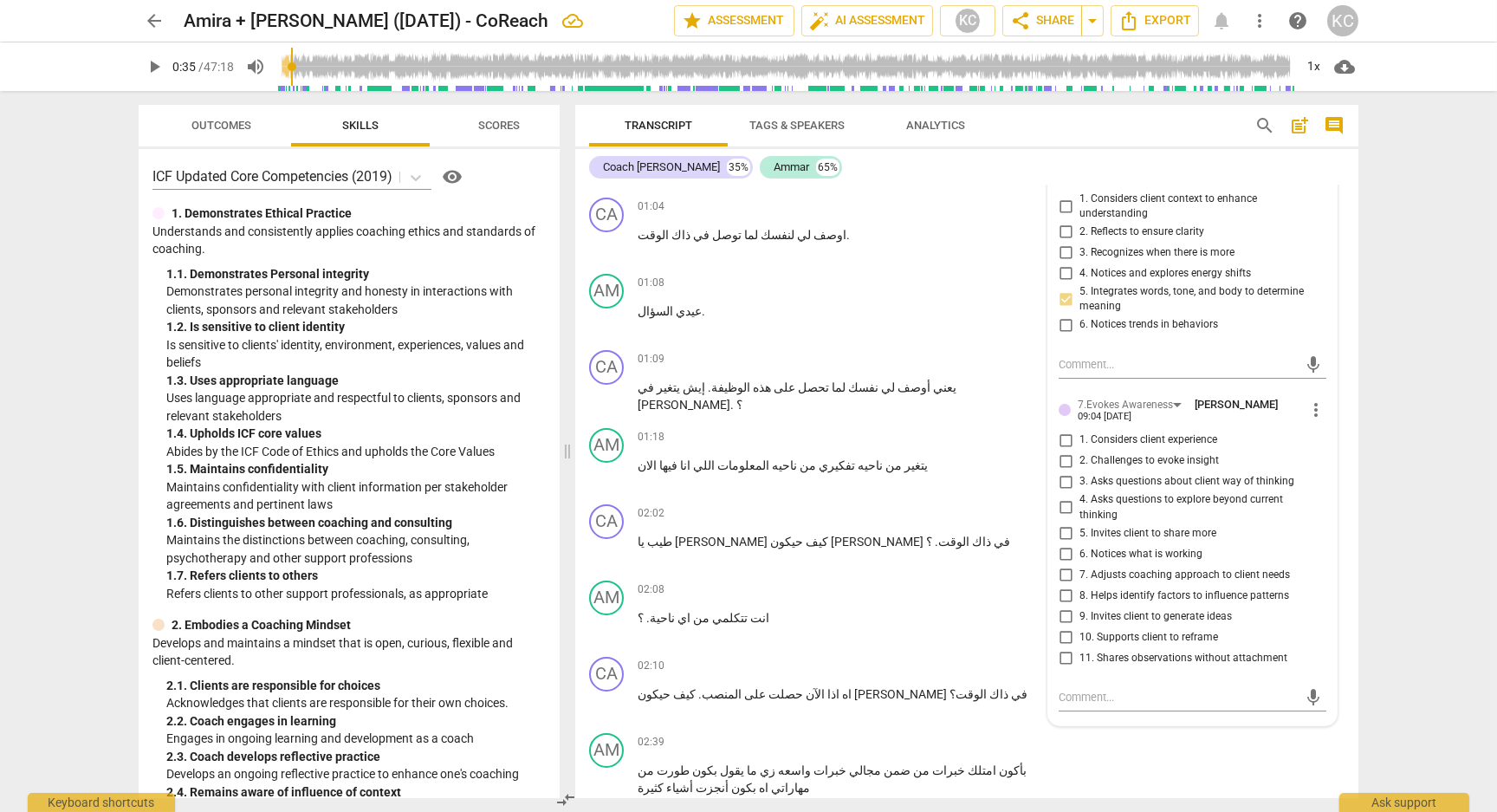
scroll to position [764, 0]
click at [1064, 474] on input "3. Asks questions about client way of thinking" at bounding box center [1065, 480] width 28 height 21
checkbox input "true"
click at [1063, 526] on input "5. Invites client to share more" at bounding box center [1065, 532] width 28 height 21
checkbox input "true"
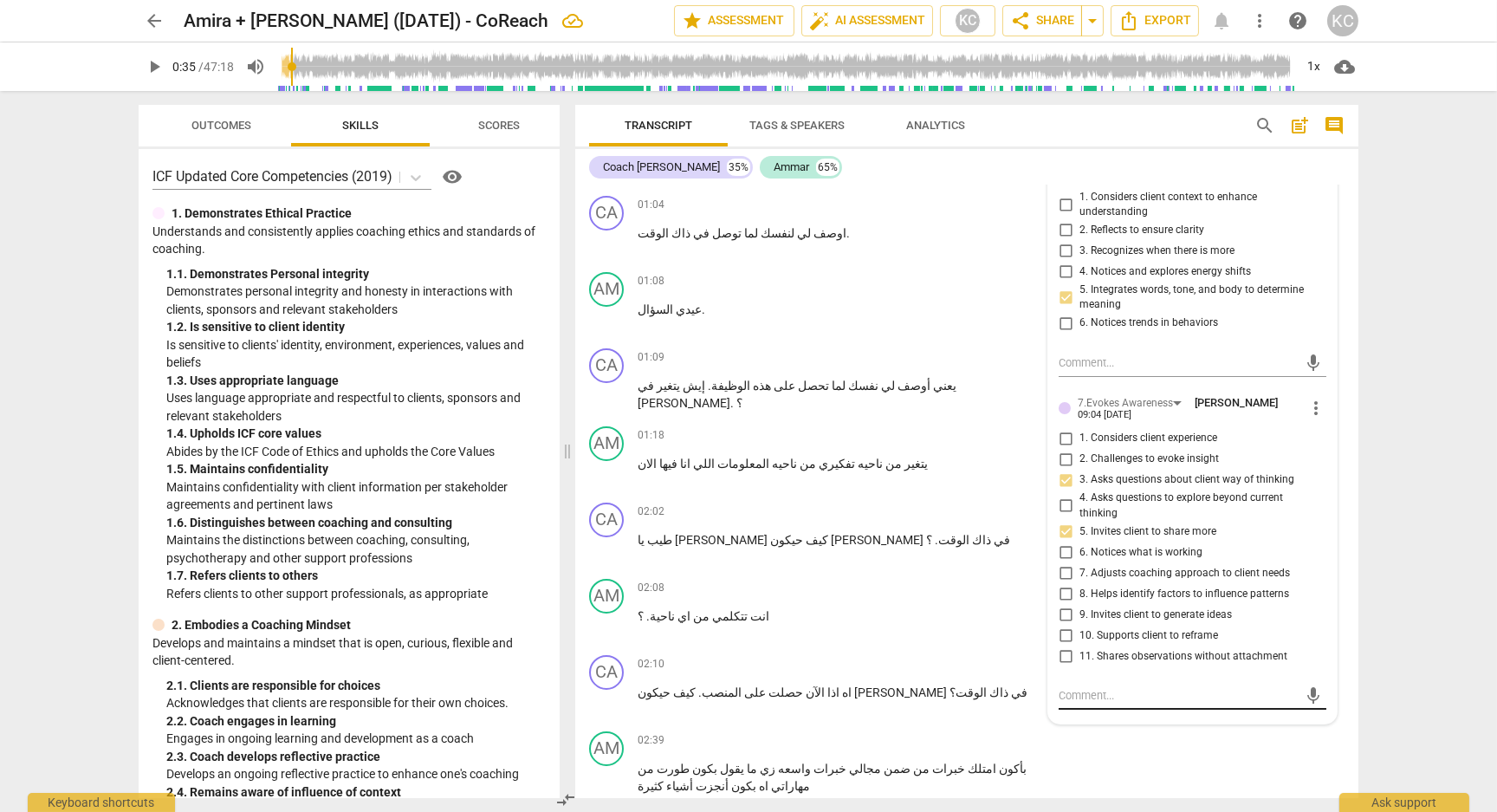
click at [1069, 688] on textarea at bounding box center [1178, 694] width 240 height 16
type textarea "س"
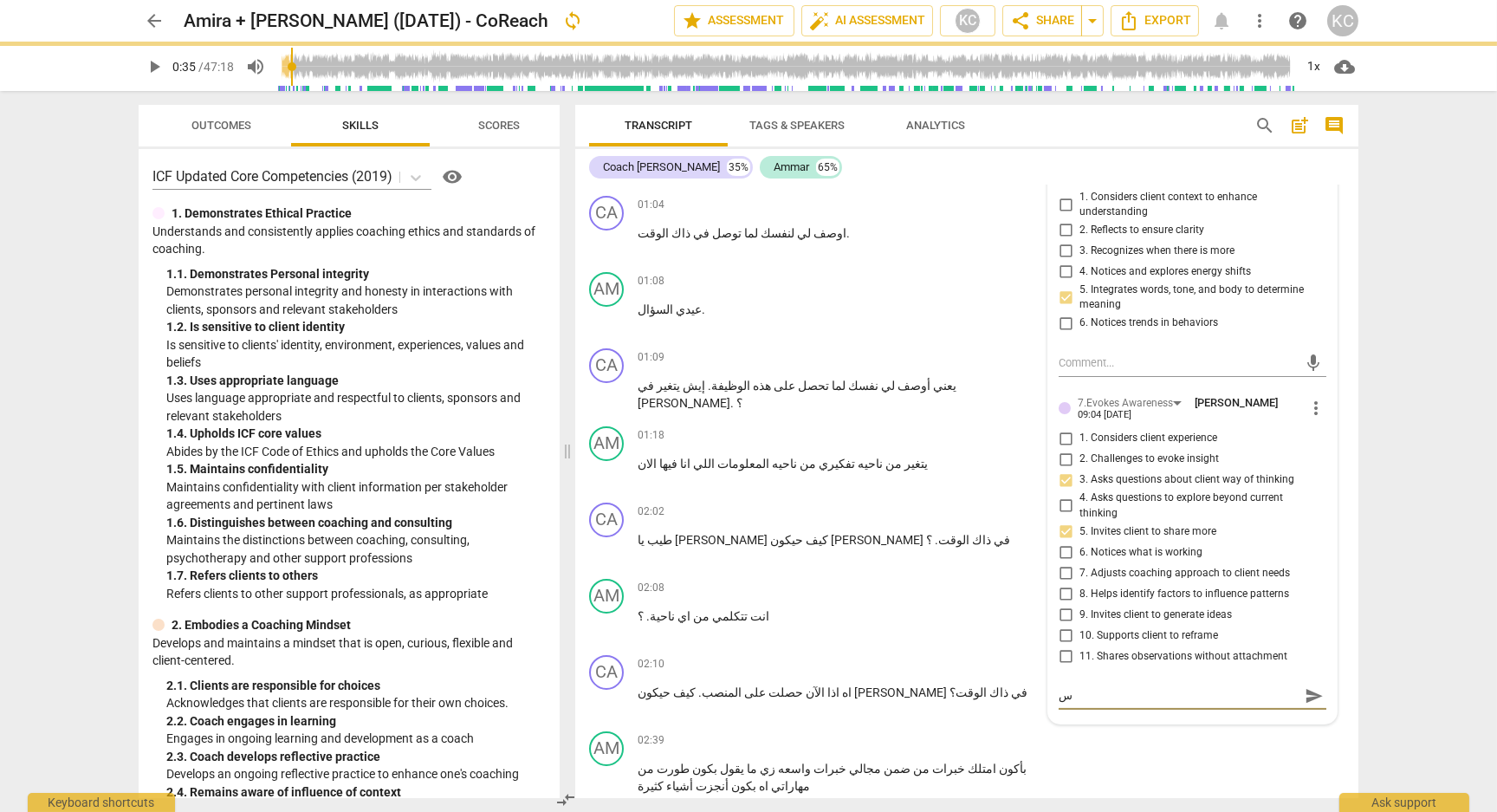
type textarea "سؤ"
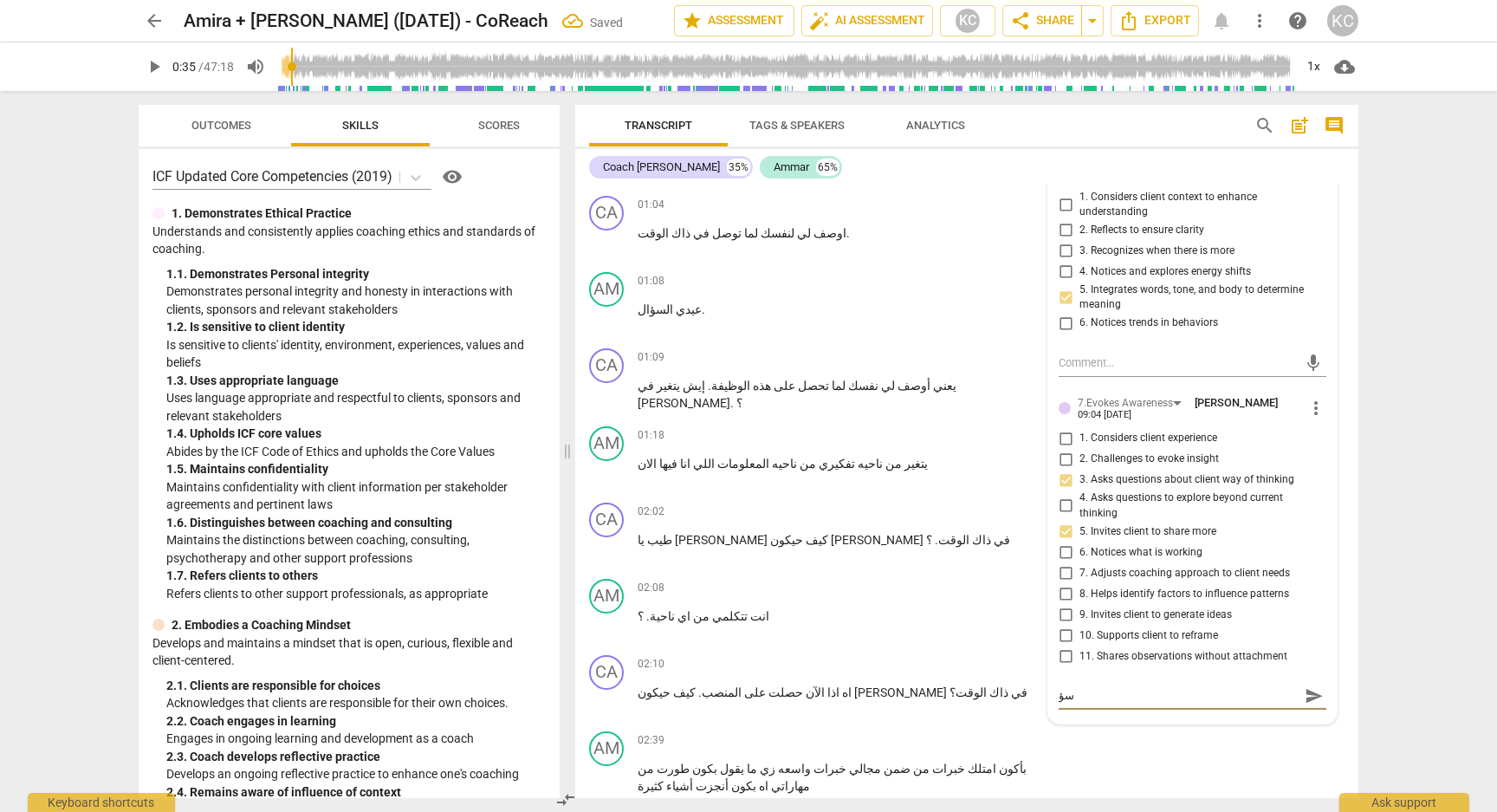
type textarea "سؤا"
type textarea "سؤال"
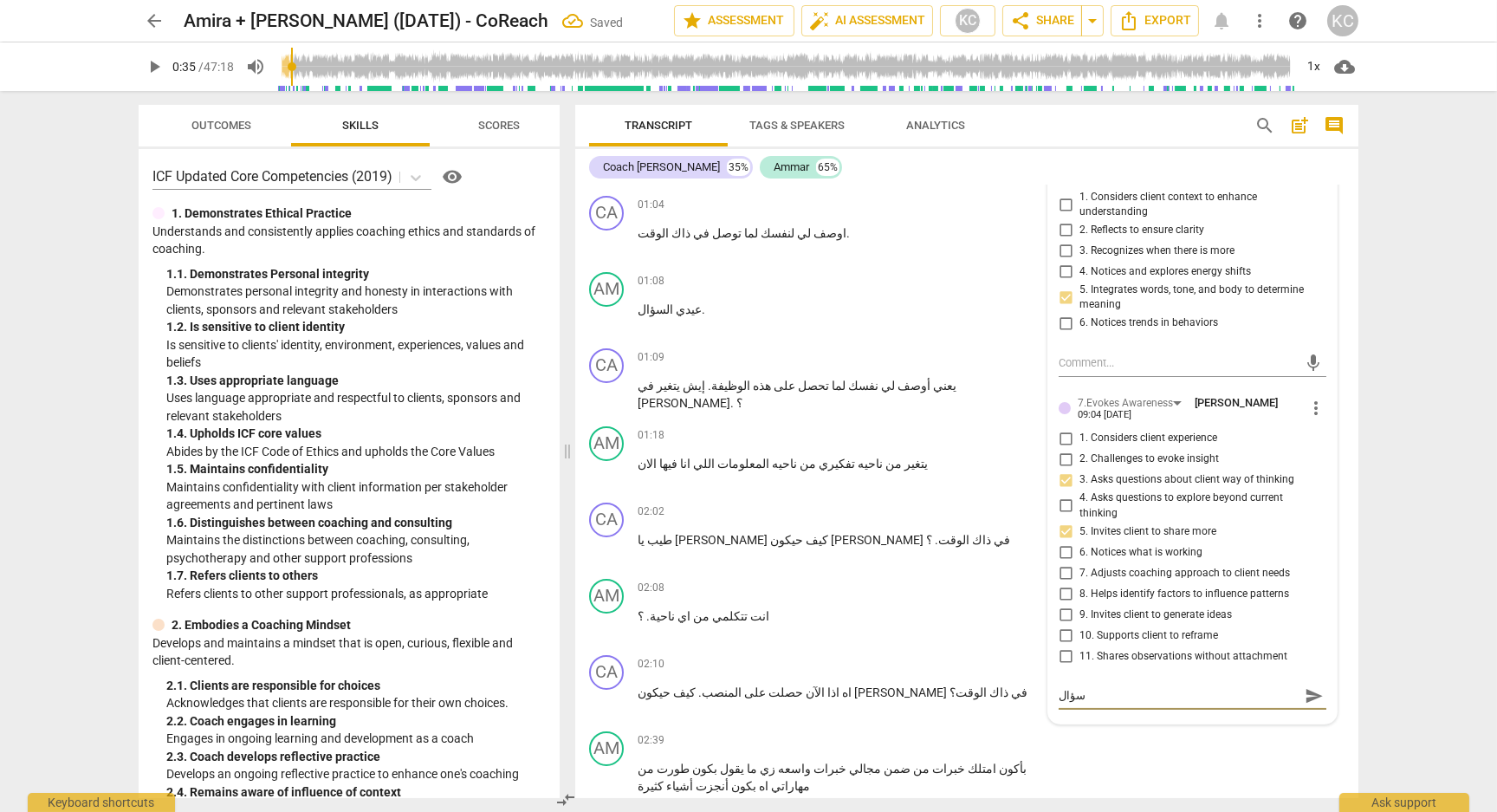
type textarea "سؤال"
type textarea "سؤال ج"
type textarea "سؤال جي"
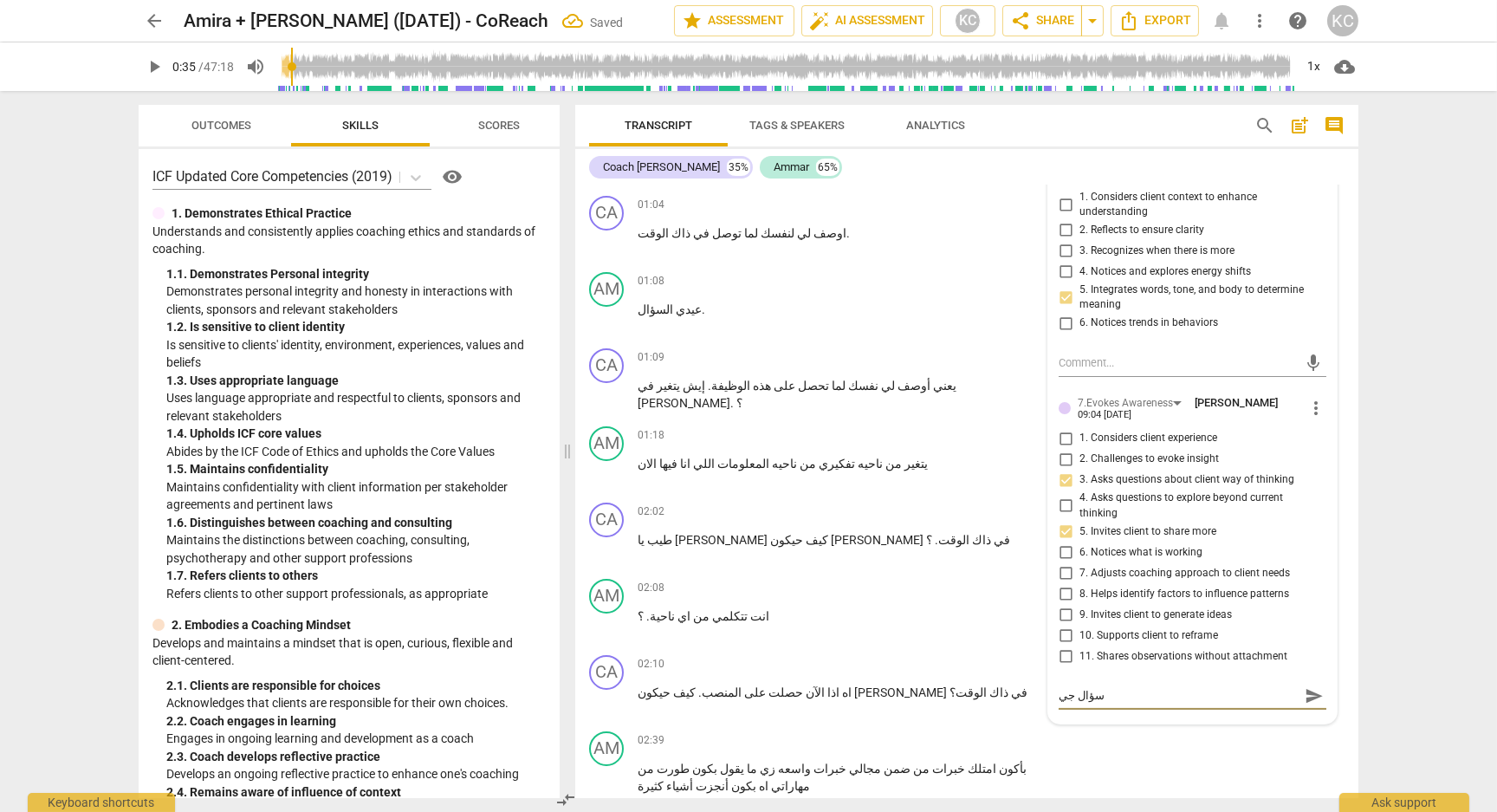
type textarea "سؤال جيد"
click at [1171, 743] on div "AM play_arrow pause 02:39 + Add competency keyboard_arrow_right بأكون امتلك خبر…" at bounding box center [966, 763] width 783 height 78
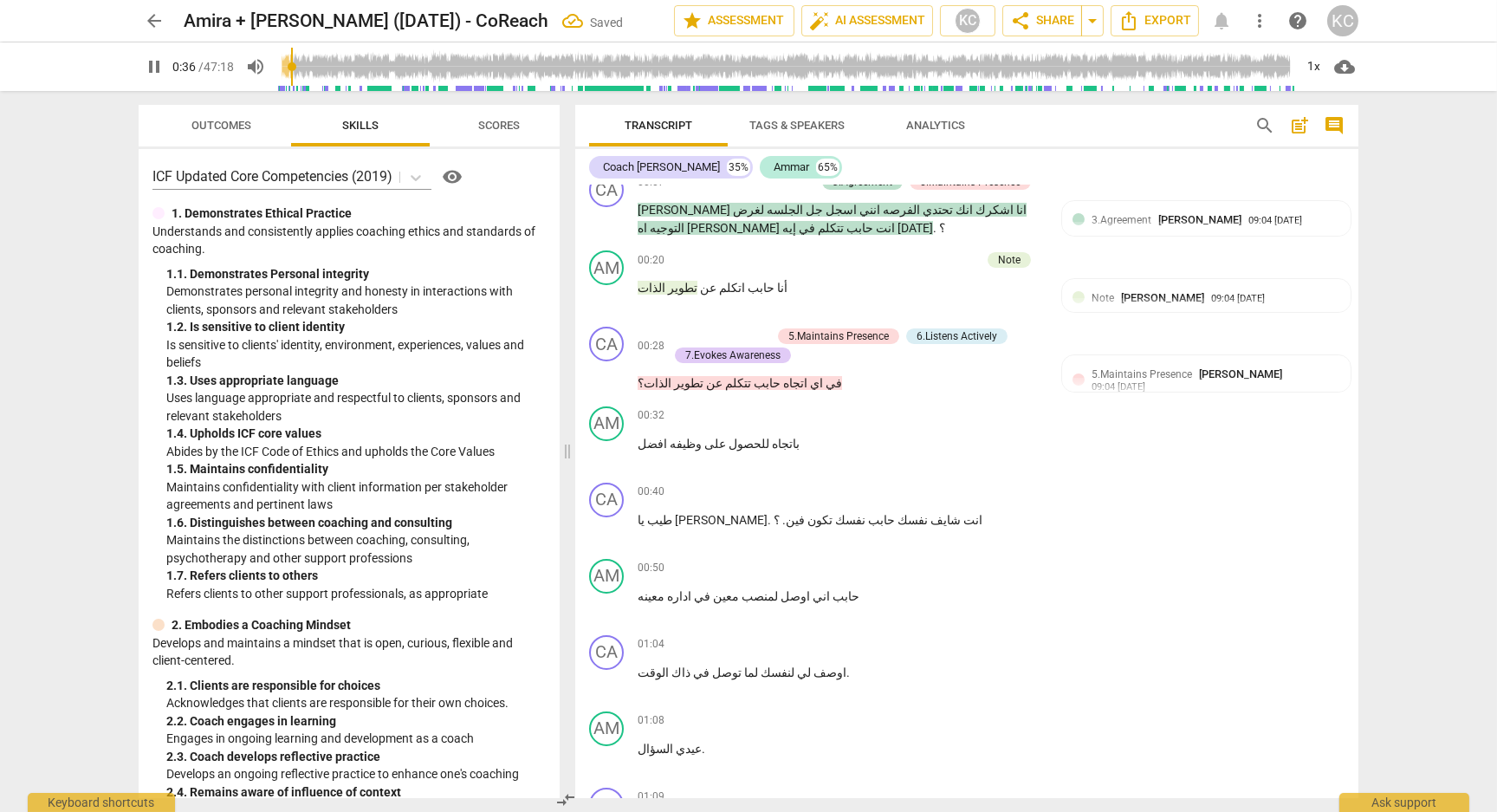
scroll to position [323, 0]
drag, startPoint x: 737, startPoint y: 441, endPoint x: 642, endPoint y: 442, distance: 95.0
click at [642, 442] on p "باتجاه للحصول على وظيفه افضل" at bounding box center [840, 446] width 406 height 18
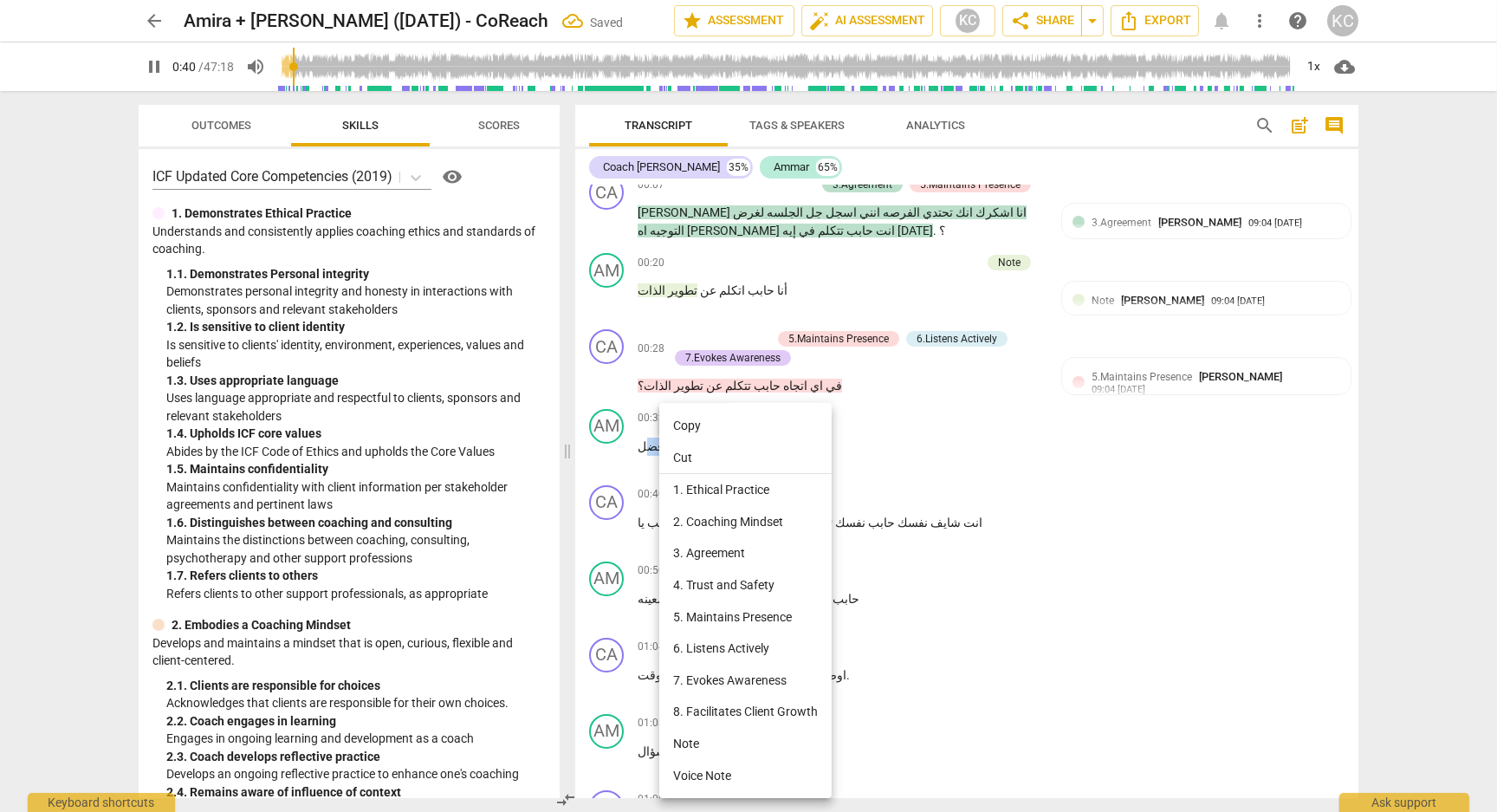
click at [692, 733] on li "Note" at bounding box center [745, 743] width 172 height 32
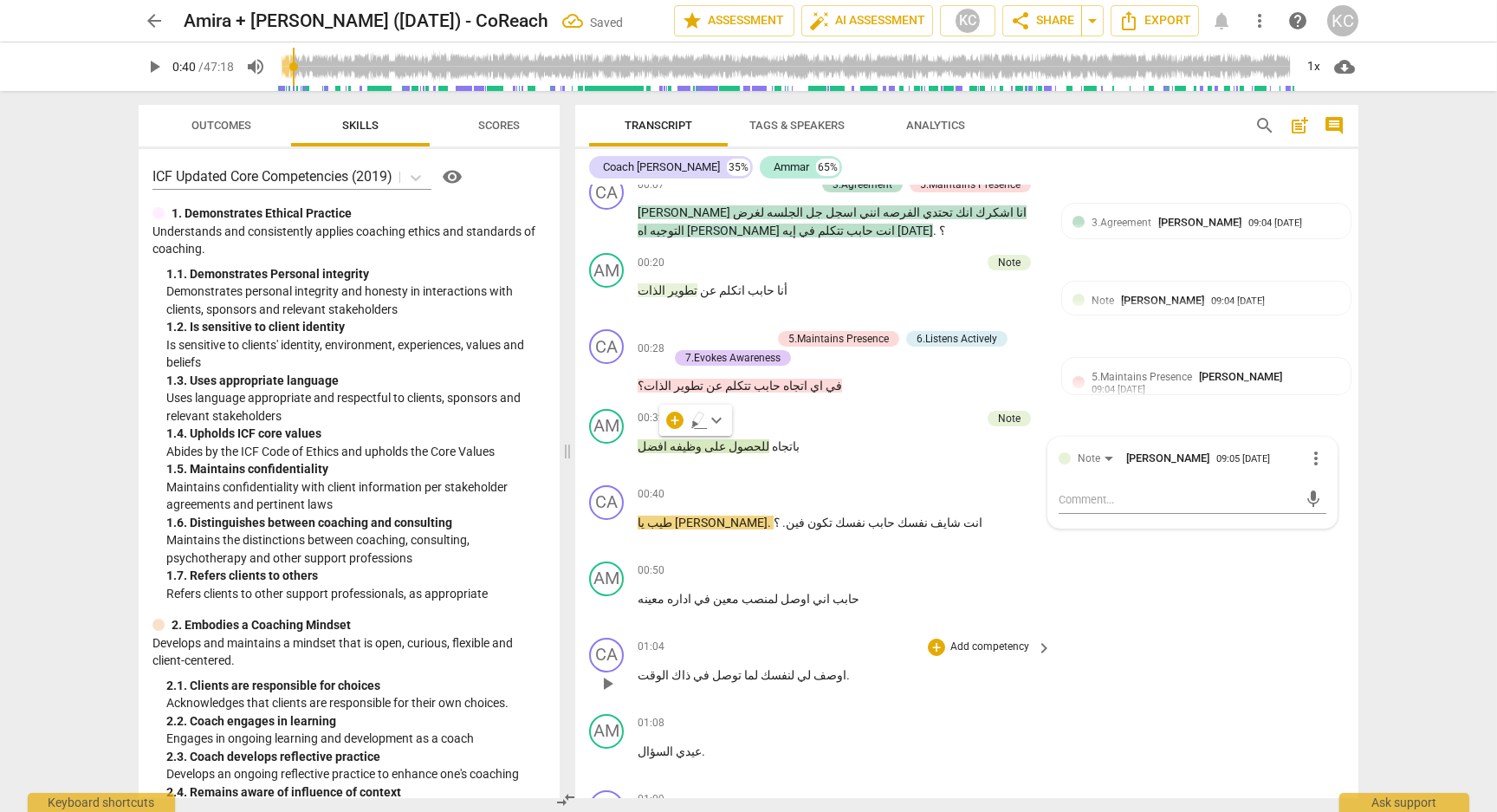
click at [1291, 679] on div "CA play_arrow pause 01:04 + Add competency keyboard_arrow_right اوصف لي لنفسك ل…" at bounding box center [966, 668] width 783 height 76
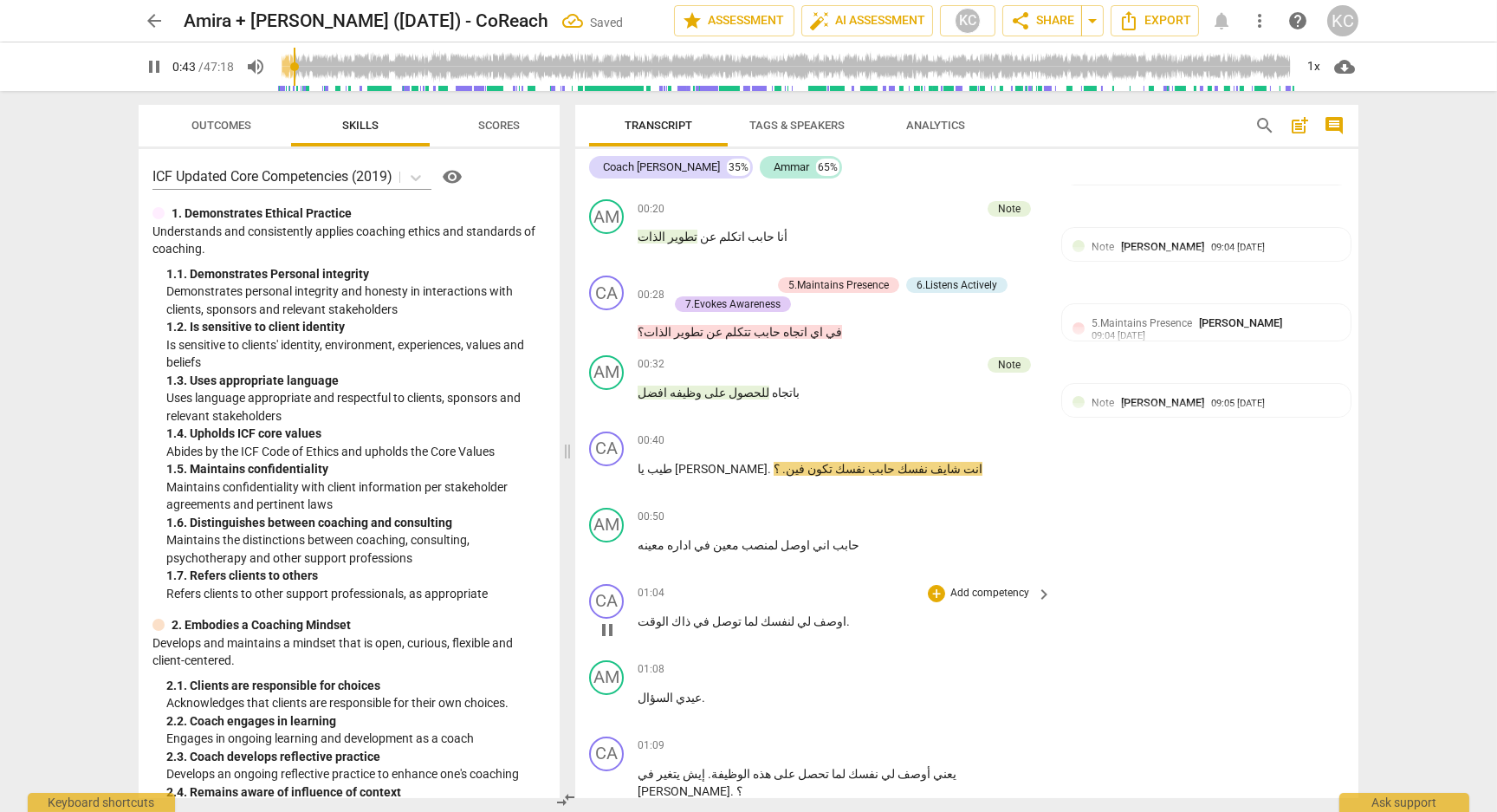
scroll to position [380, 0]
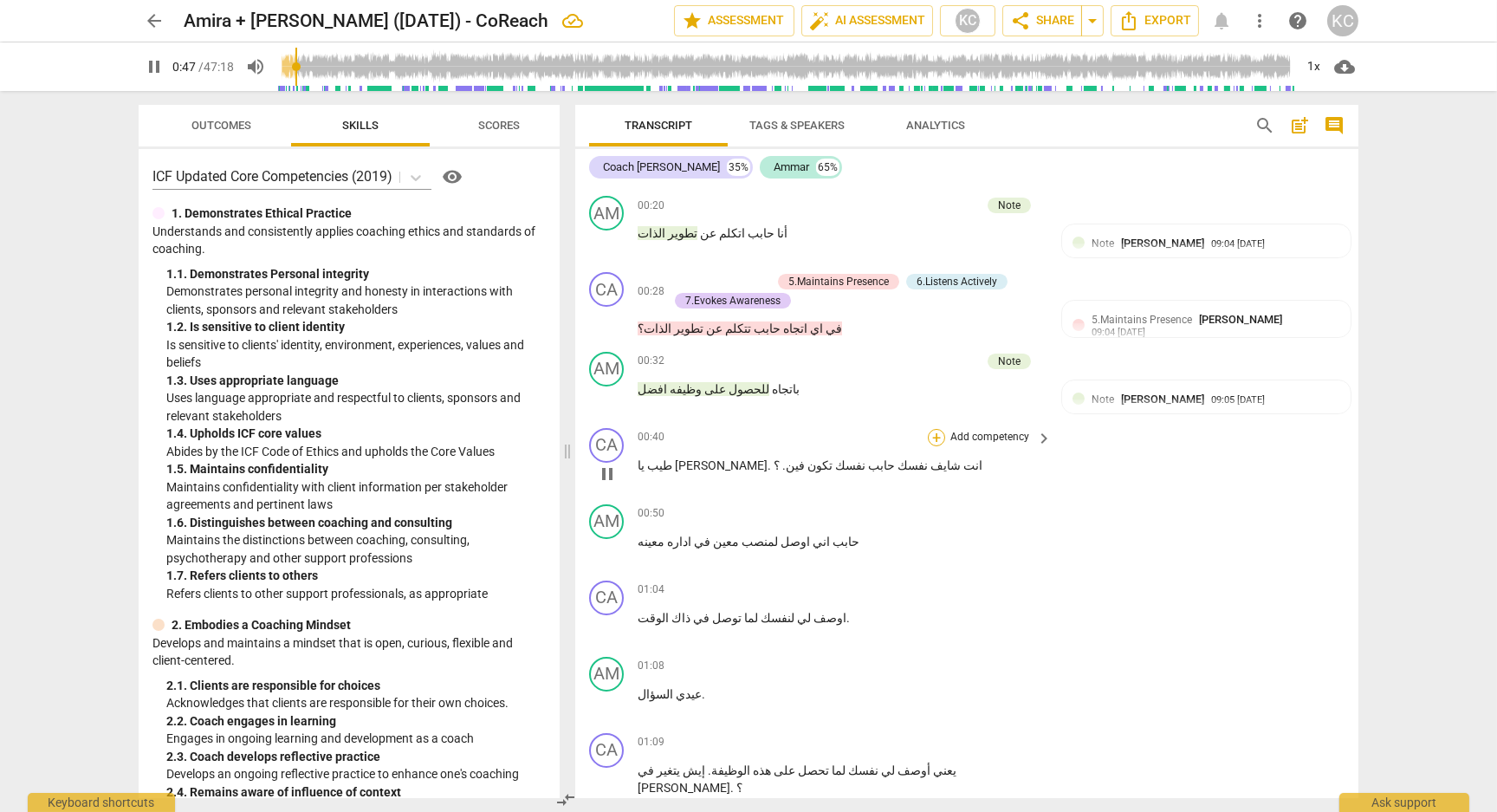
click at [937, 433] on div "+" at bounding box center [936, 437] width 17 height 17
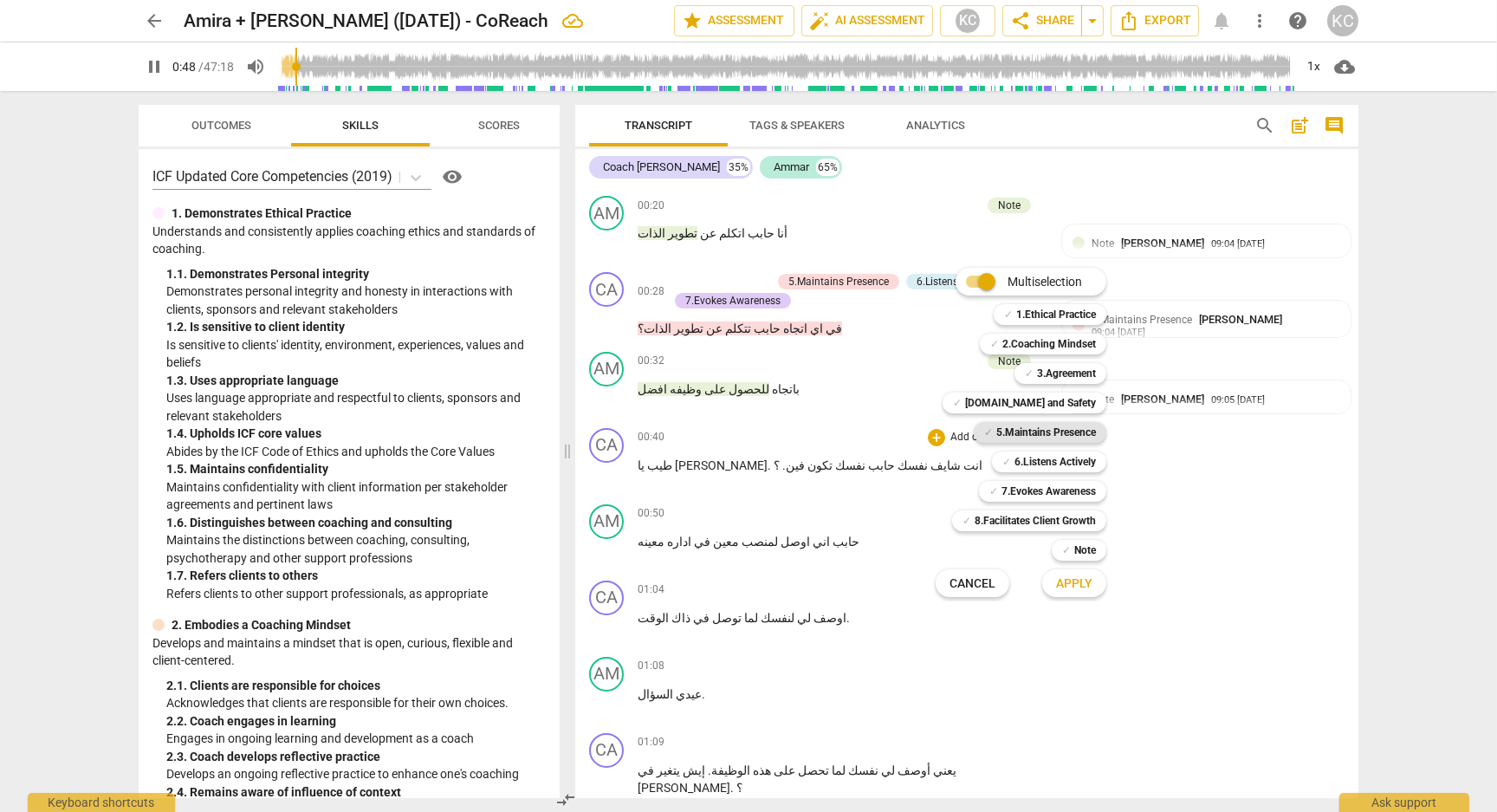
click at [998, 430] on b "5.Maintains Presence" at bounding box center [1045, 432] width 99 height 21
click at [1004, 495] on b "7.Evokes Awareness" at bounding box center [1049, 491] width 94 height 21
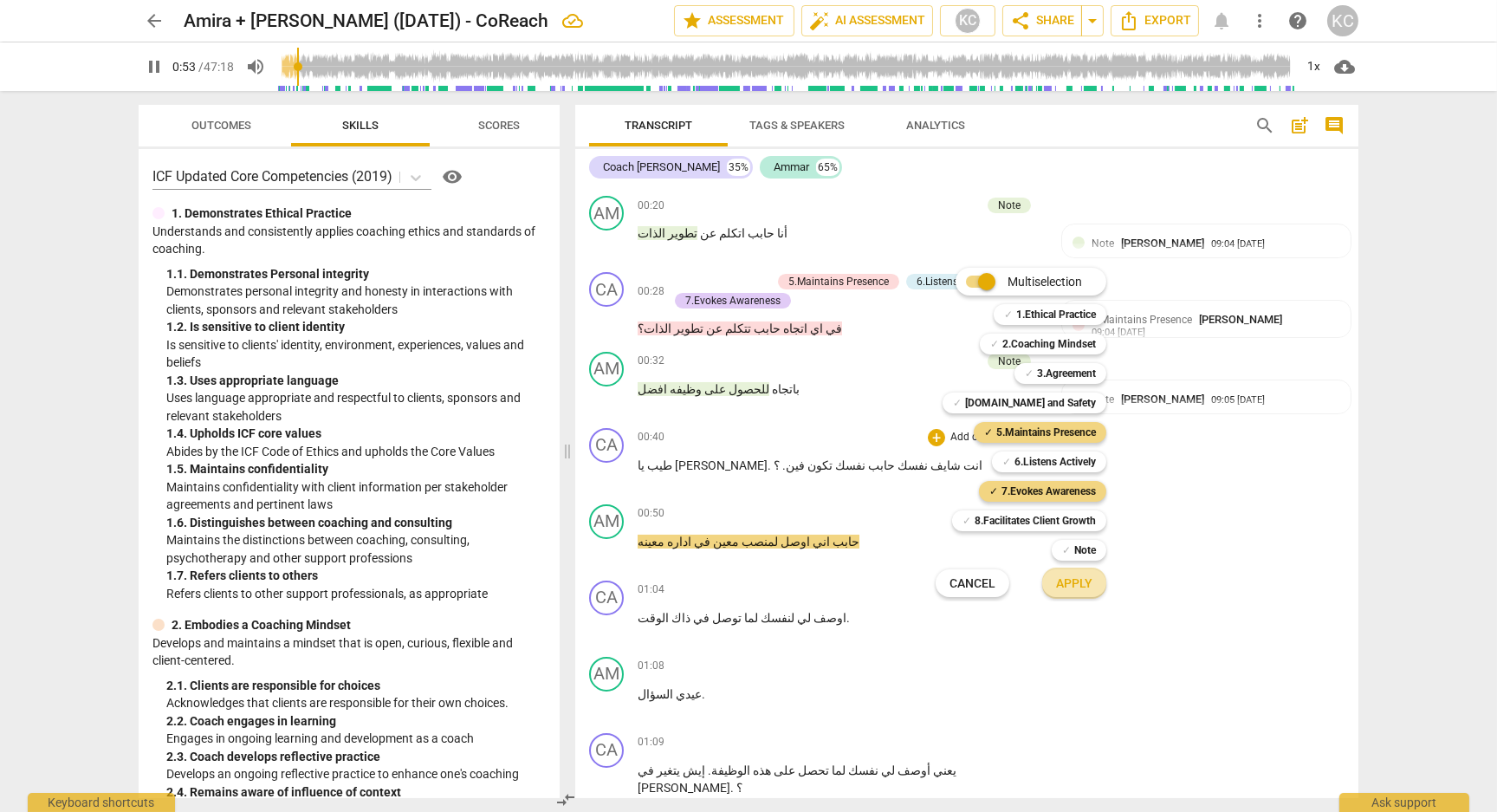
click at [1073, 585] on span "Apply" at bounding box center [1074, 584] width 37 height 17
type input "53"
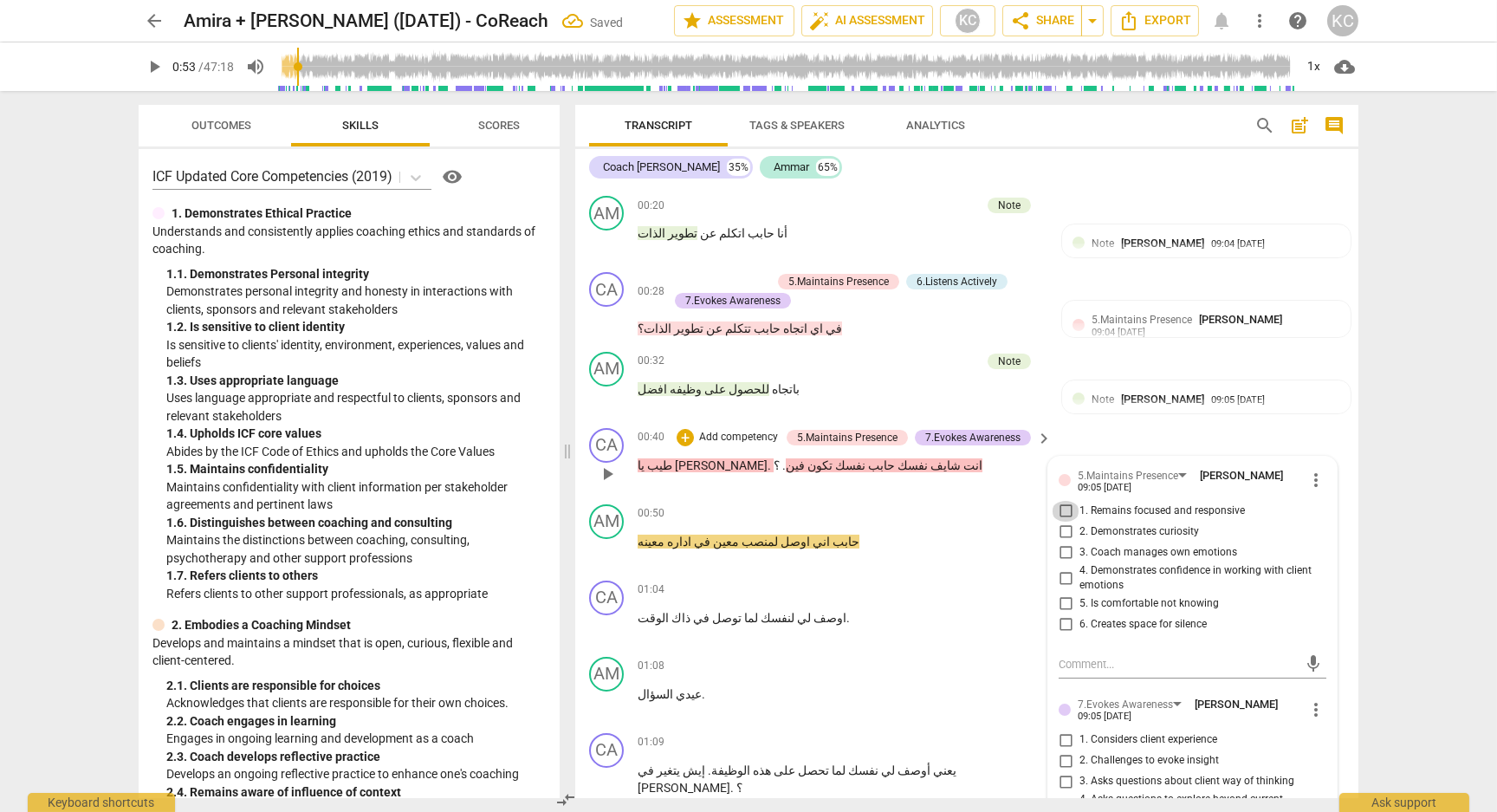
click at [1064, 509] on input "1. Remains focused and responsive" at bounding box center [1065, 511] width 28 height 21
checkbox input "true"
click at [1064, 536] on input "2. Demonstrates curiosity" at bounding box center [1065, 532] width 28 height 21
checkbox input "true"
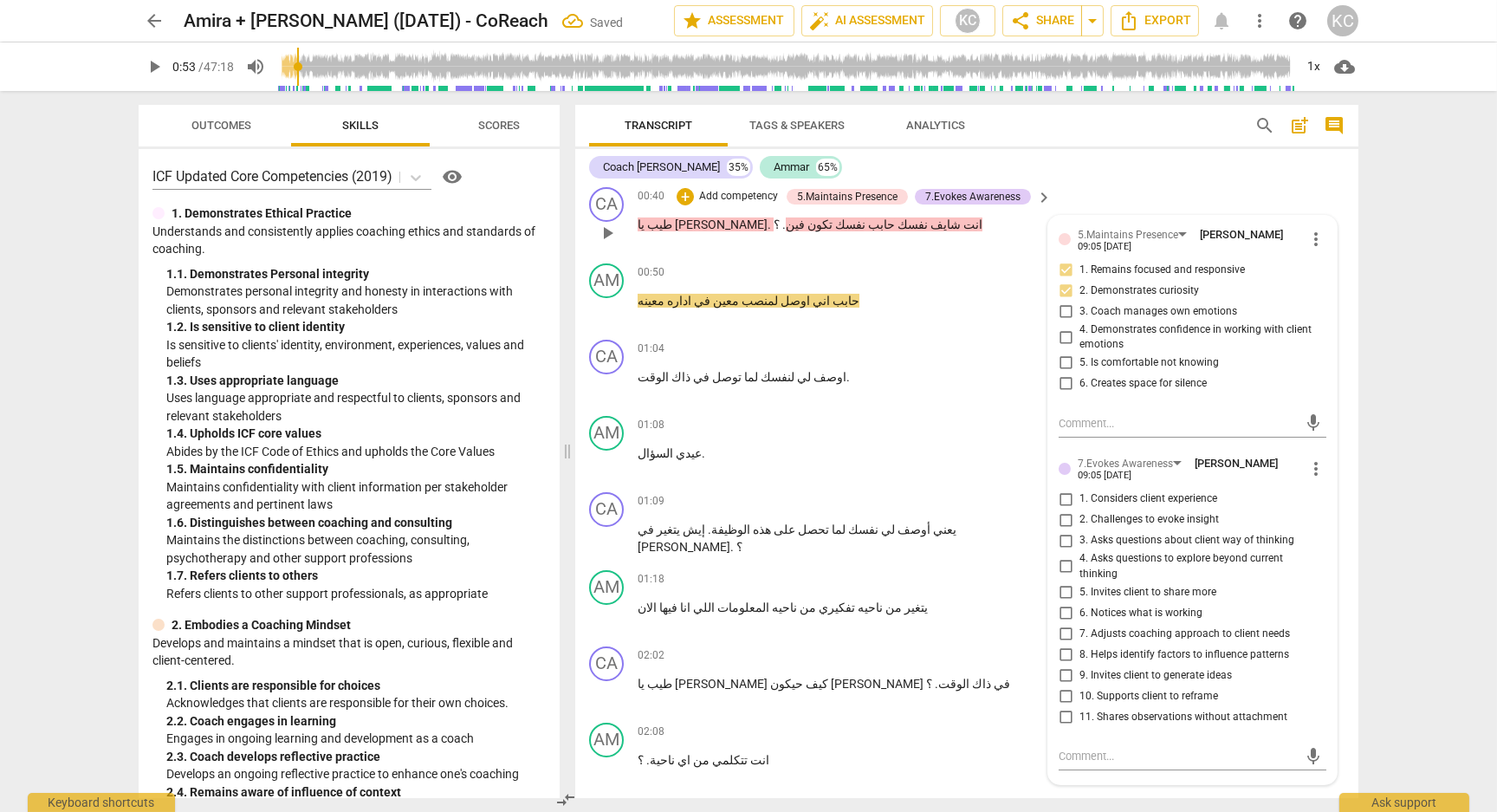
scroll to position [622, 0]
click at [1068, 537] on input "3. Asks questions about client way of thinking" at bounding box center [1065, 539] width 28 height 21
checkbox input "true"
click at [1064, 587] on input "5. Invites client to share more" at bounding box center [1065, 590] width 28 height 21
checkbox input "true"
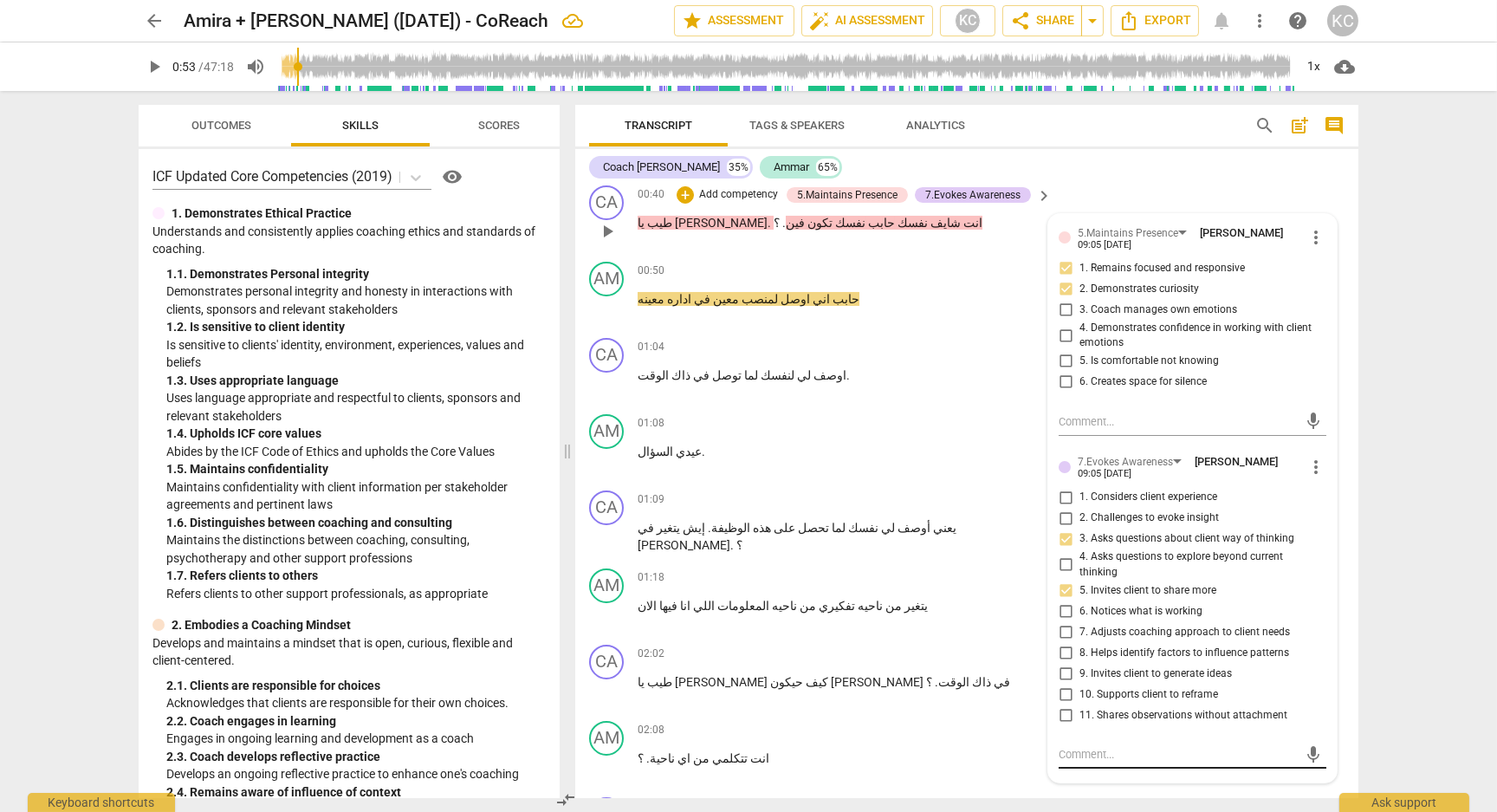
click at [1074, 741] on div "mic" at bounding box center [1193, 754] width 268 height 28
click at [1074, 755] on textarea at bounding box center [1178, 753] width 240 height 16
type textarea "س"
type textarea "سؤ"
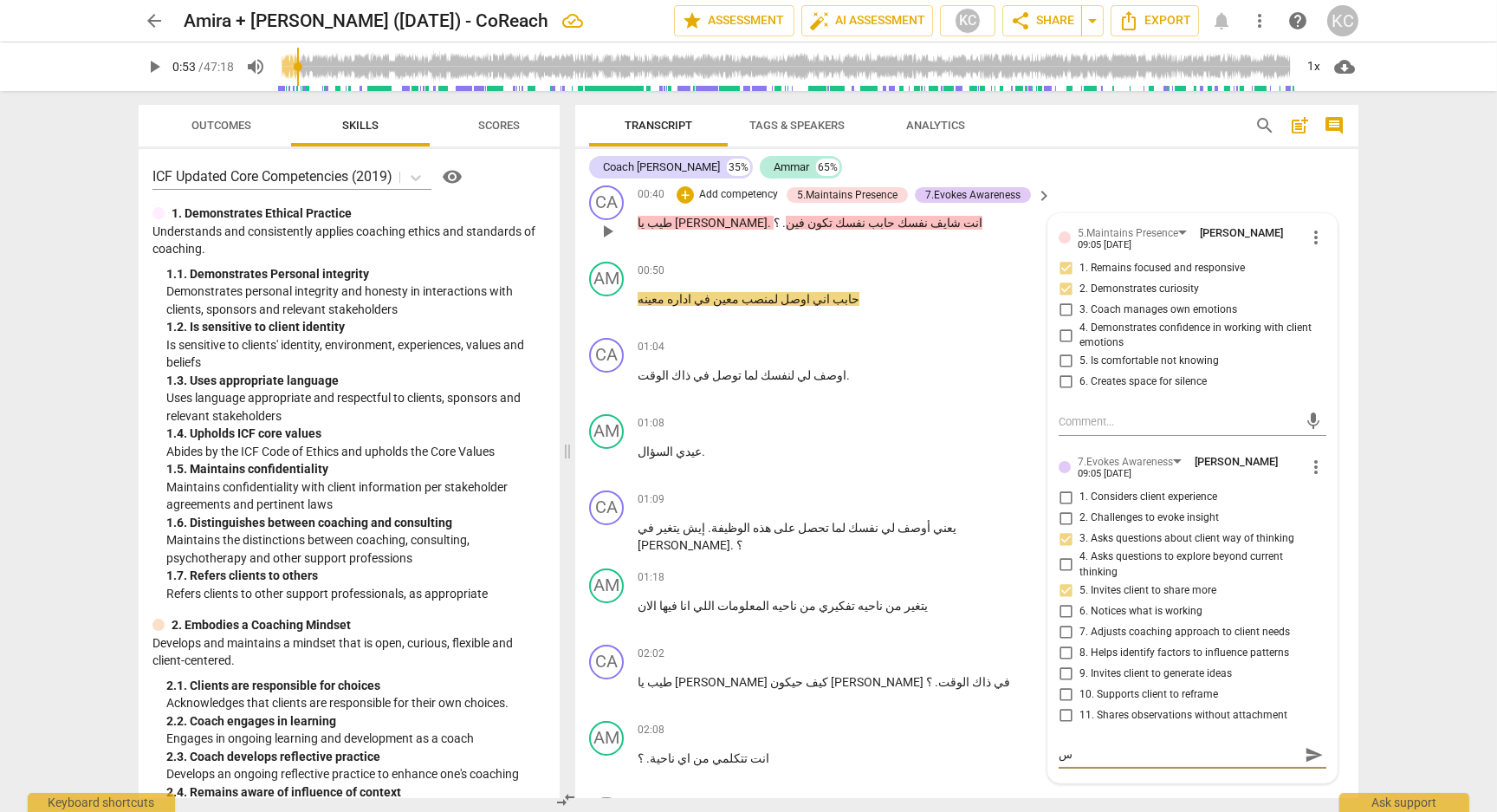
type textarea "سؤ"
type textarea "سؤا"
type textarea "سؤال"
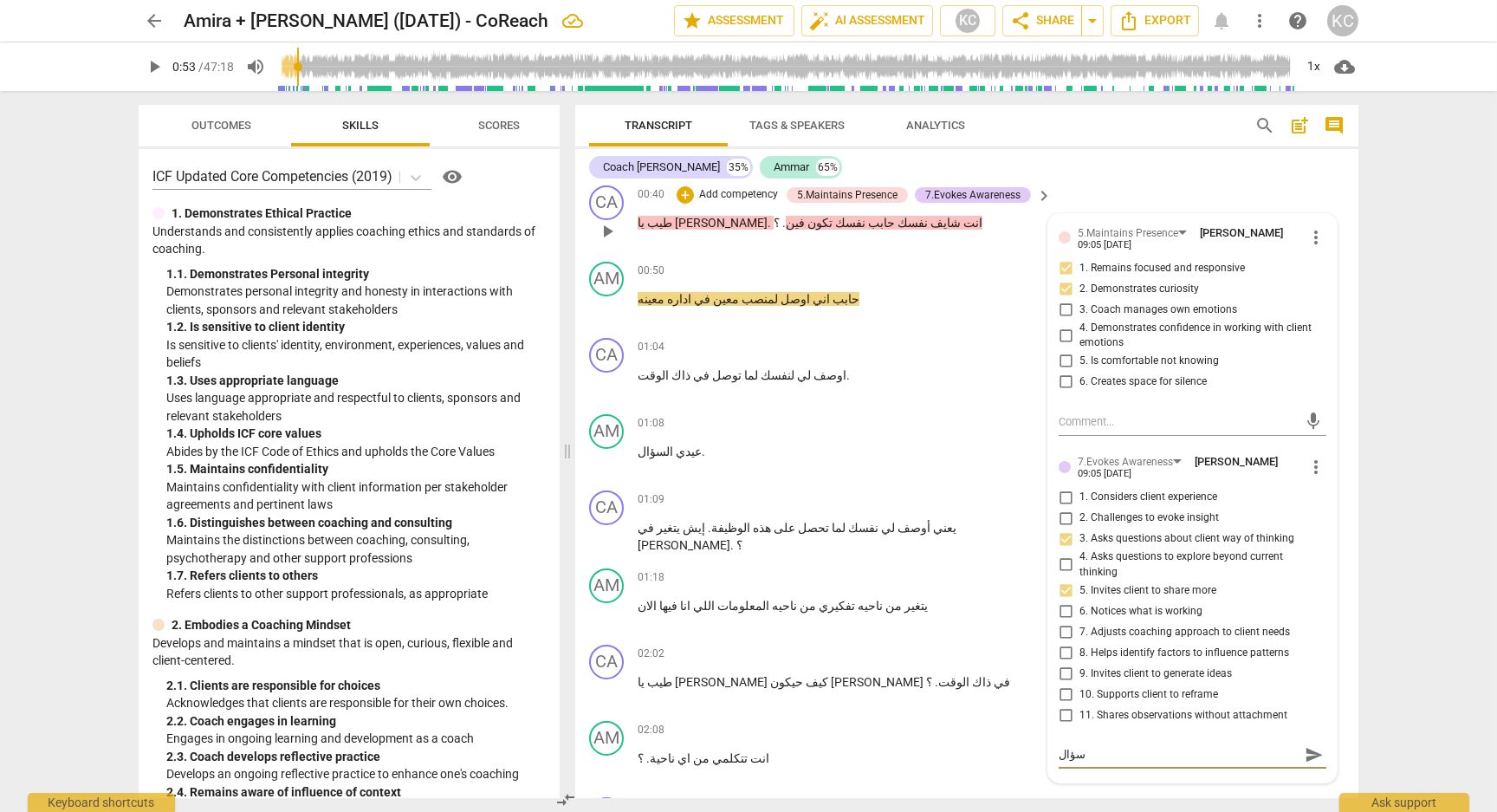
type textarea "سؤال"
type textarea "سؤال ج"
type textarea "سؤال جي"
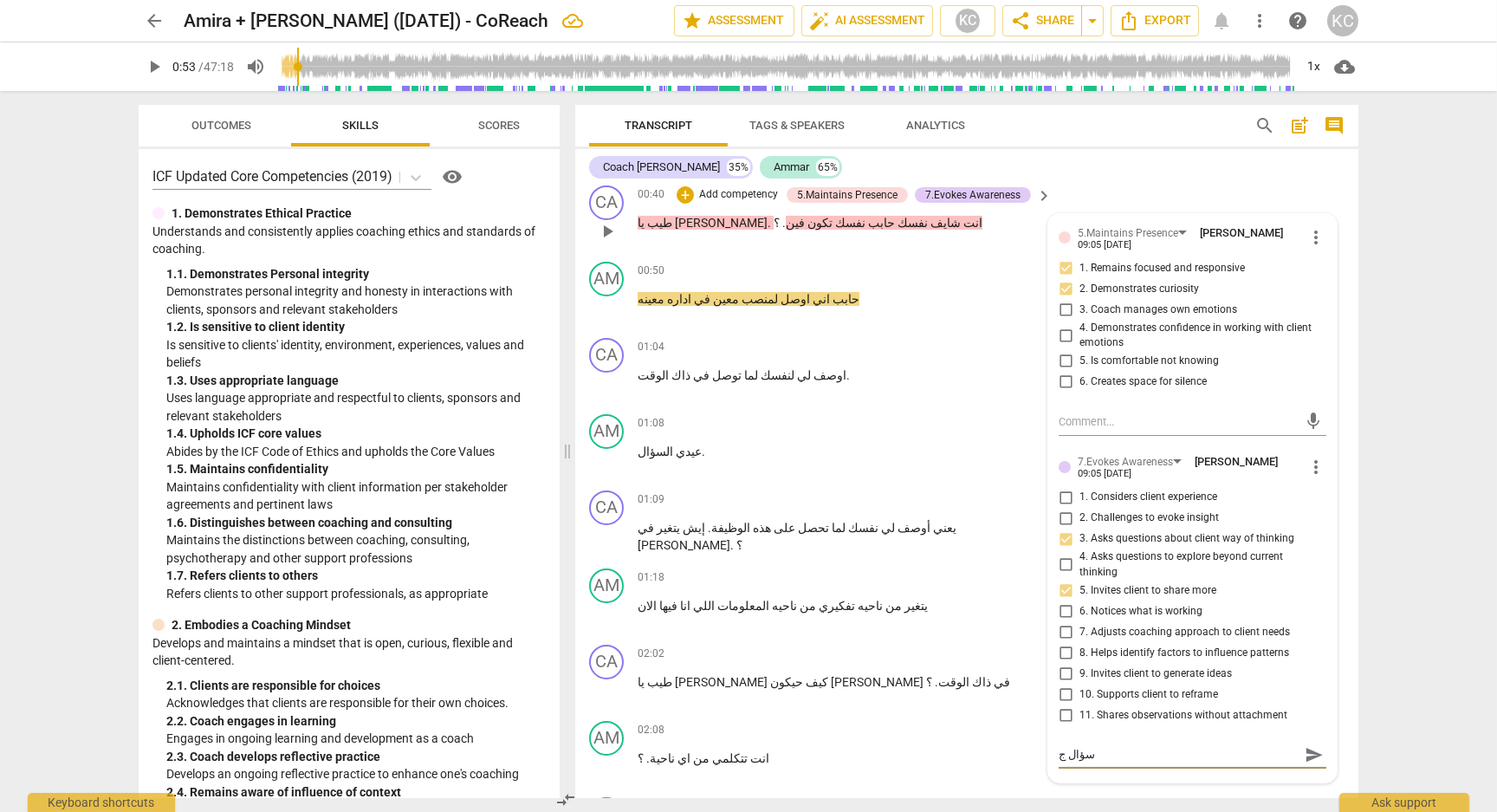
type textarea "سؤال جي"
type textarea "سؤال جيد"
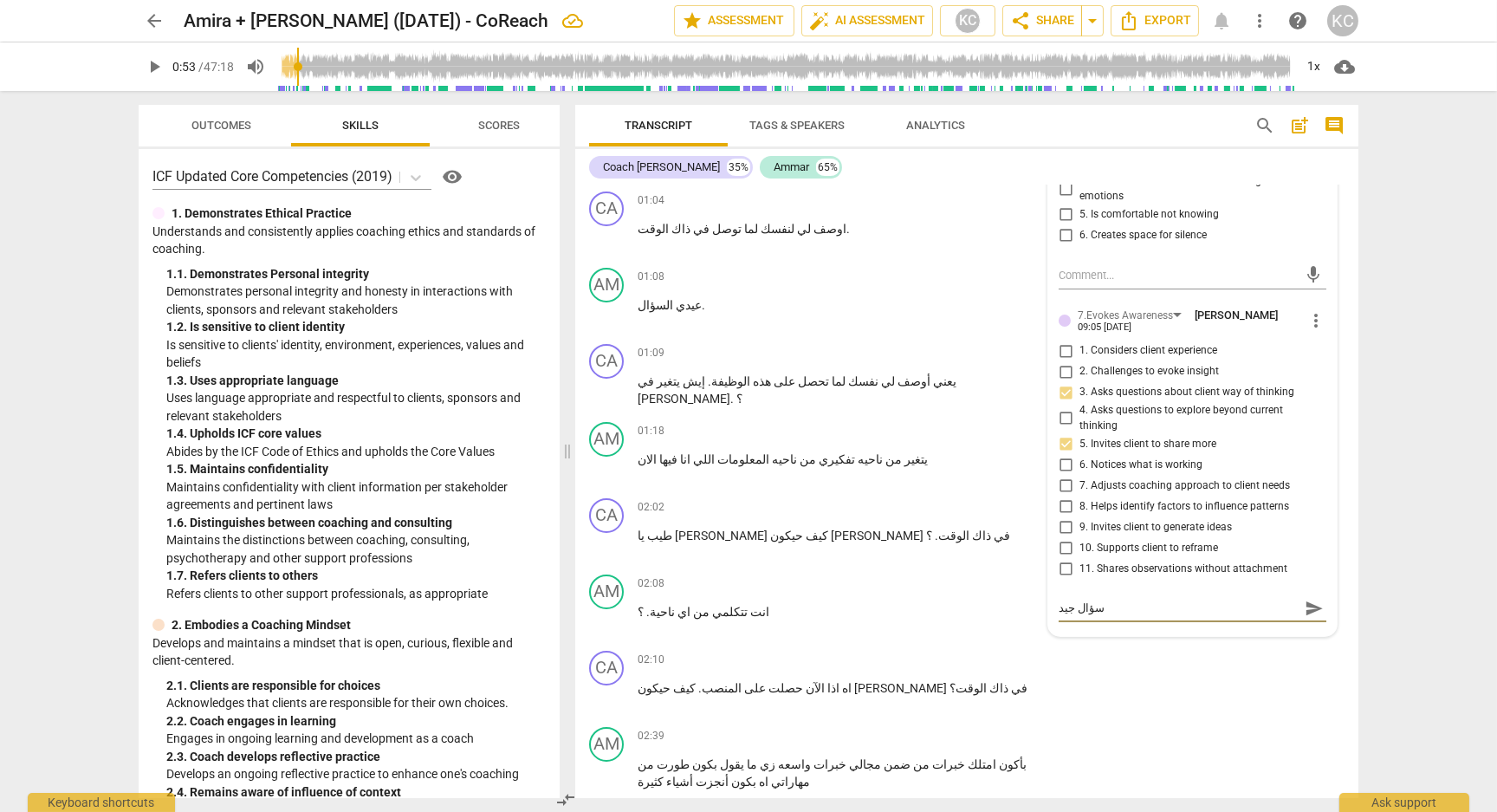
scroll to position [747, 0]
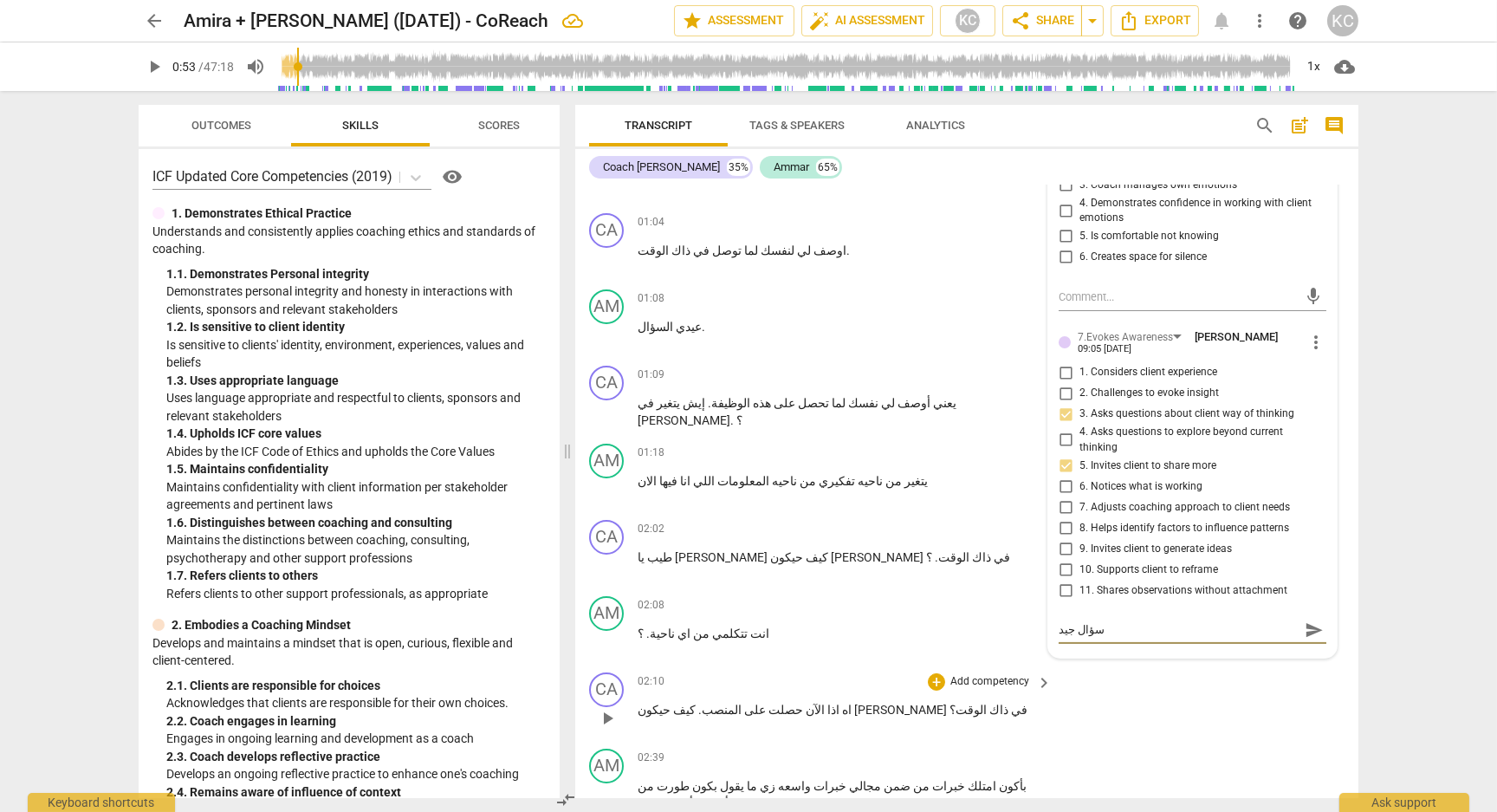
type textarea "سؤال جيد"
click at [1177, 699] on div "CA play_arrow pause 02:10 + Add competency keyboard_arrow_right اه اذا الآن حصل…" at bounding box center [966, 703] width 783 height 76
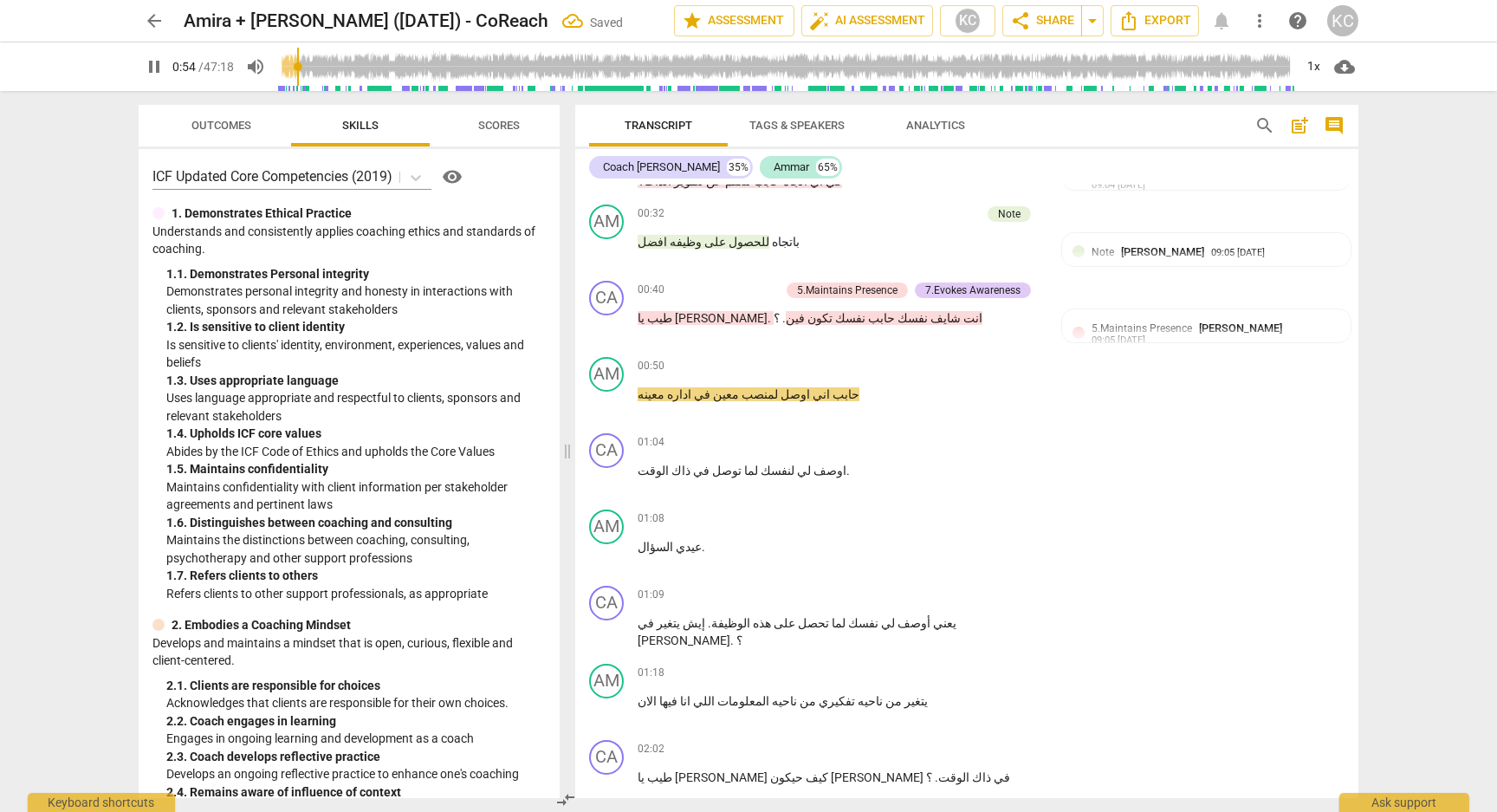
scroll to position [528, 0]
drag, startPoint x: 749, startPoint y: 384, endPoint x: 641, endPoint y: 383, distance: 108.0
click at [641, 384] on p "حابب اني اوصل لمنصب معين في اداره معينه" at bounding box center [840, 393] width 406 height 18
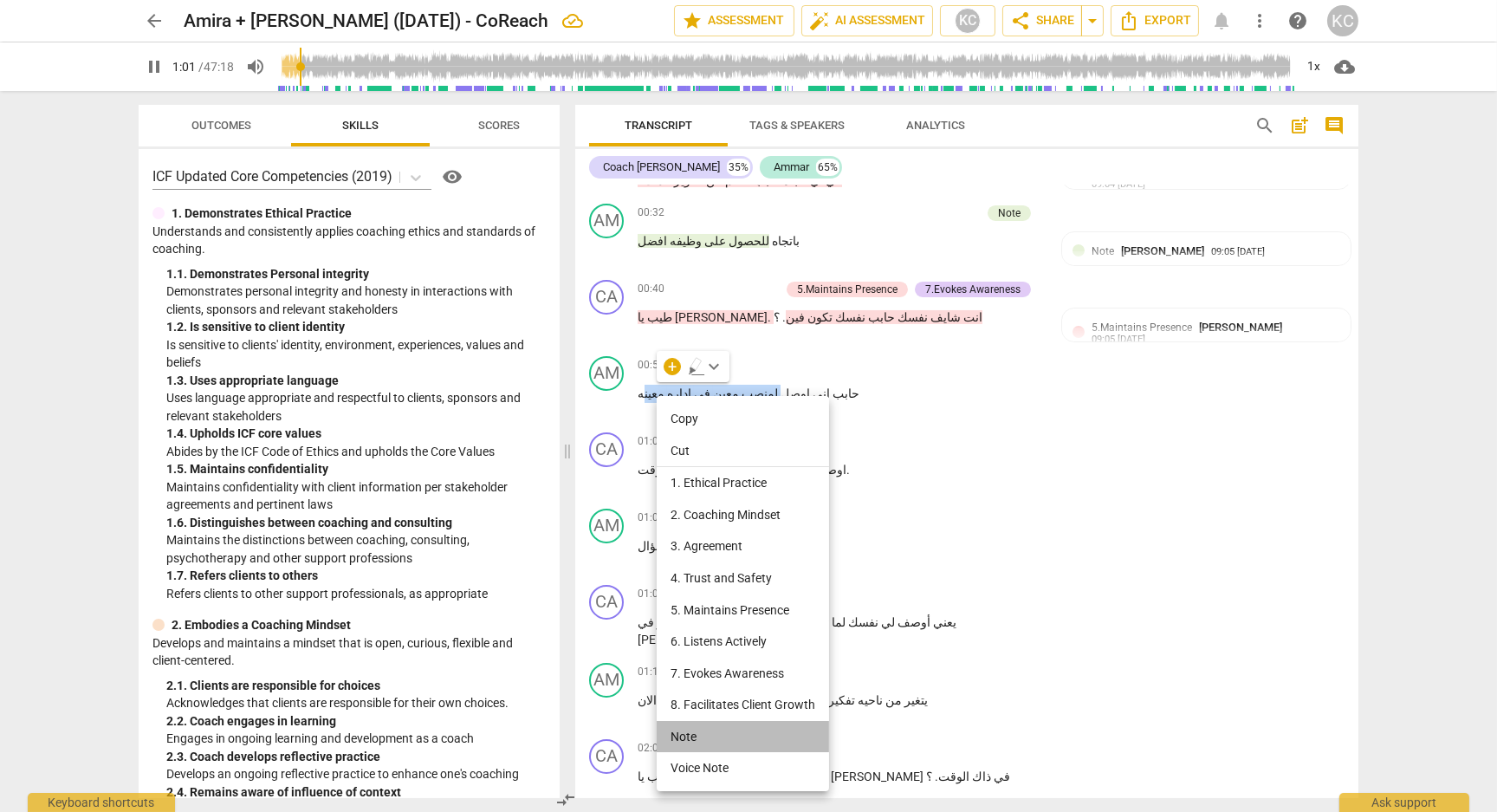
click at [689, 725] on li "Note" at bounding box center [743, 736] width 172 height 32
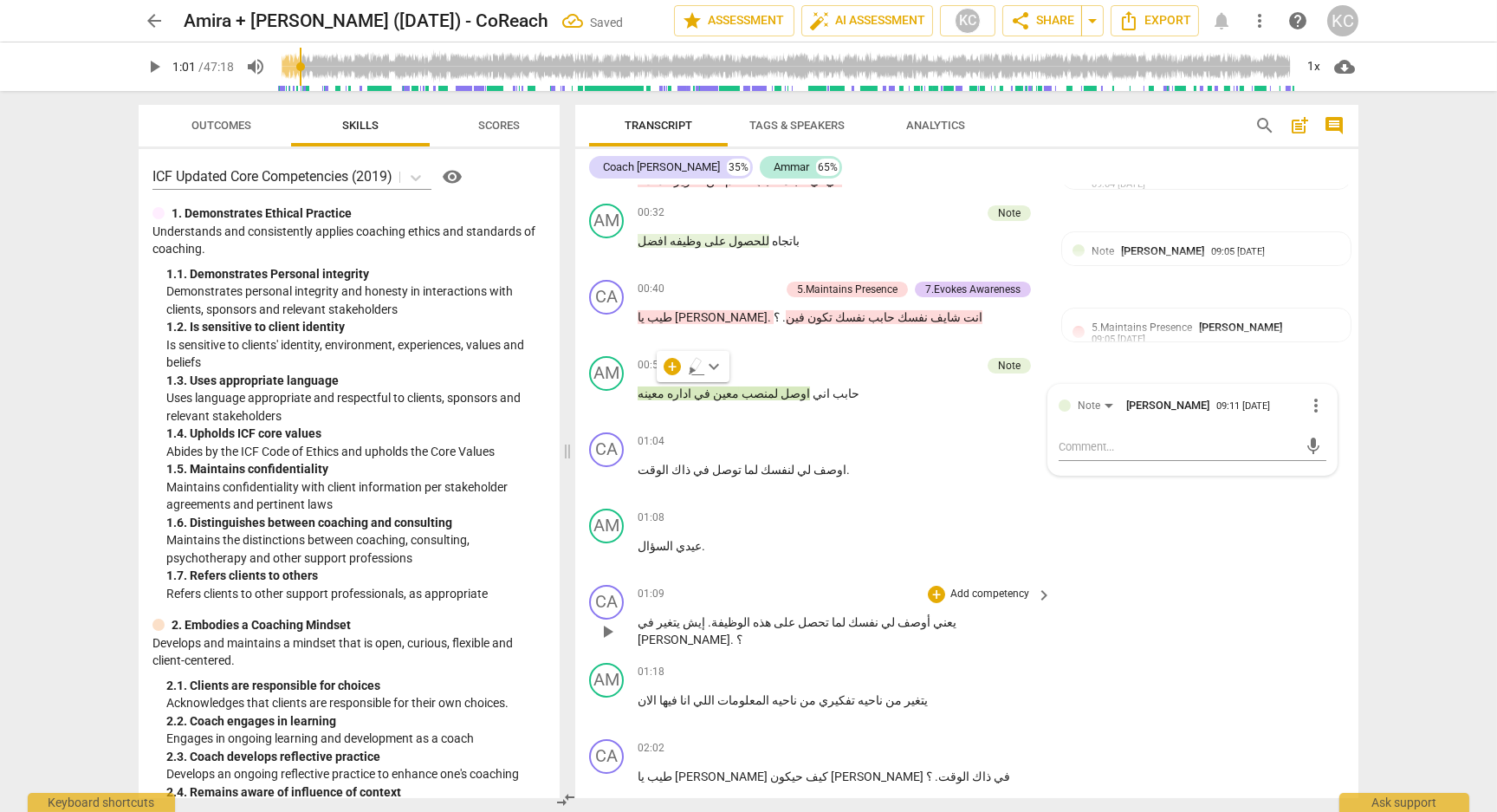
click at [1315, 633] on div "CA play_arrow pause 01:09 + Add competency keyboard_arrow_right يعني أوصف لي نف…" at bounding box center [966, 616] width 783 height 78
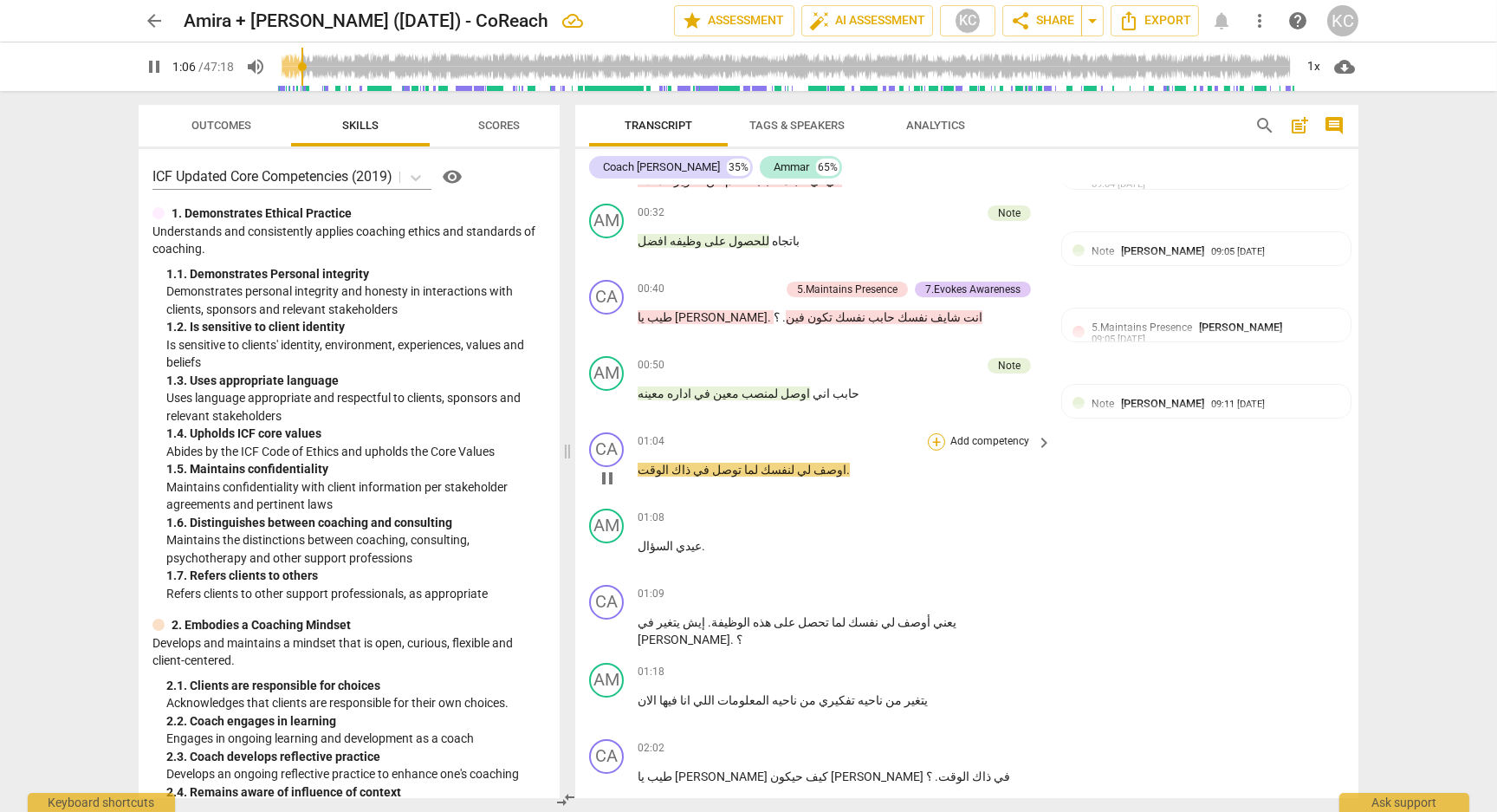
click at [934, 438] on div "+" at bounding box center [936, 442] width 17 height 17
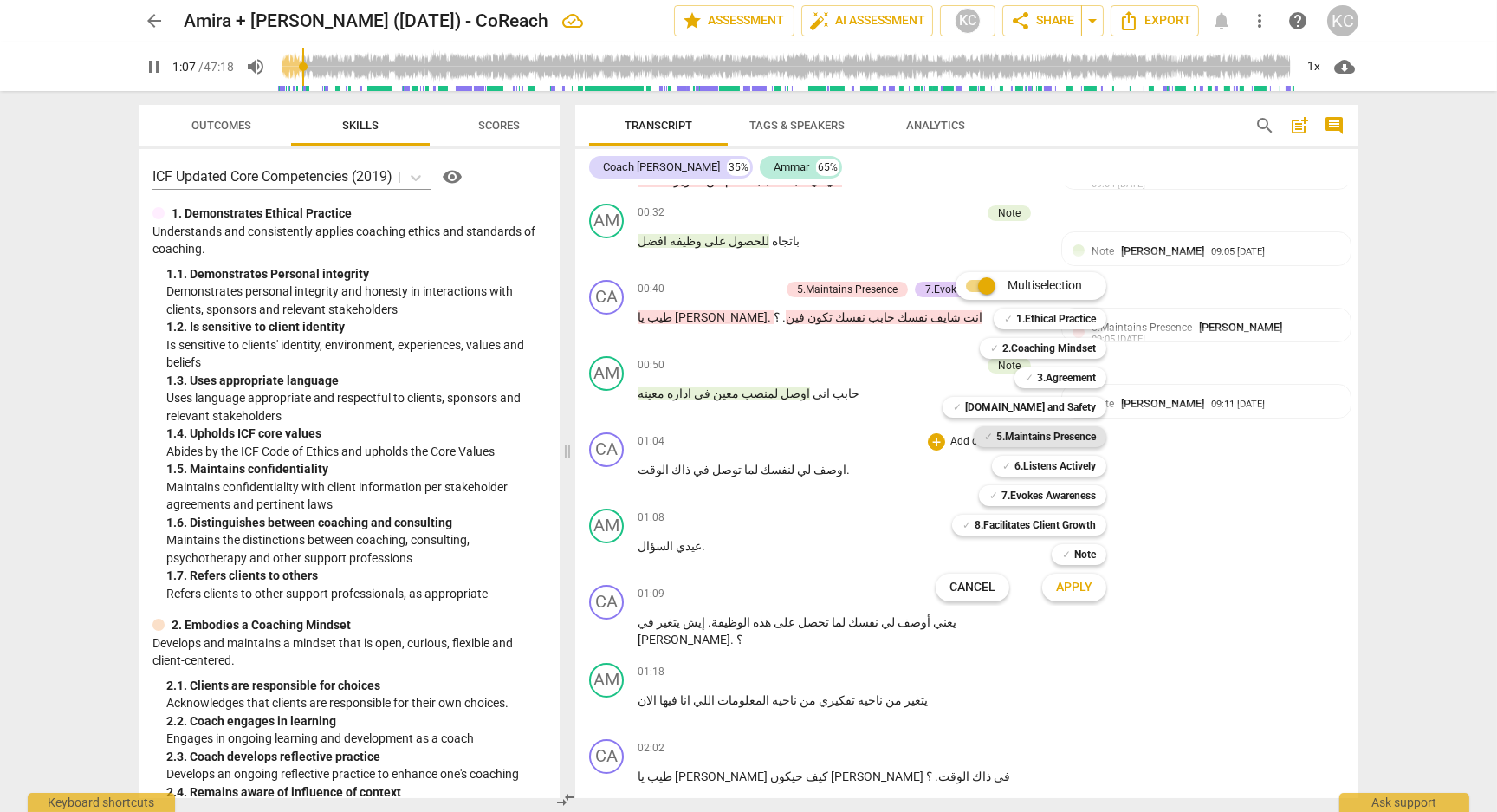
click at [996, 431] on b "5.Maintains Presence" at bounding box center [1045, 436] width 99 height 21
click at [999, 496] on div "✓ 7.Evokes Awareness" at bounding box center [1042, 496] width 127 height 21
click at [1074, 589] on span "Apply" at bounding box center [1074, 588] width 37 height 17
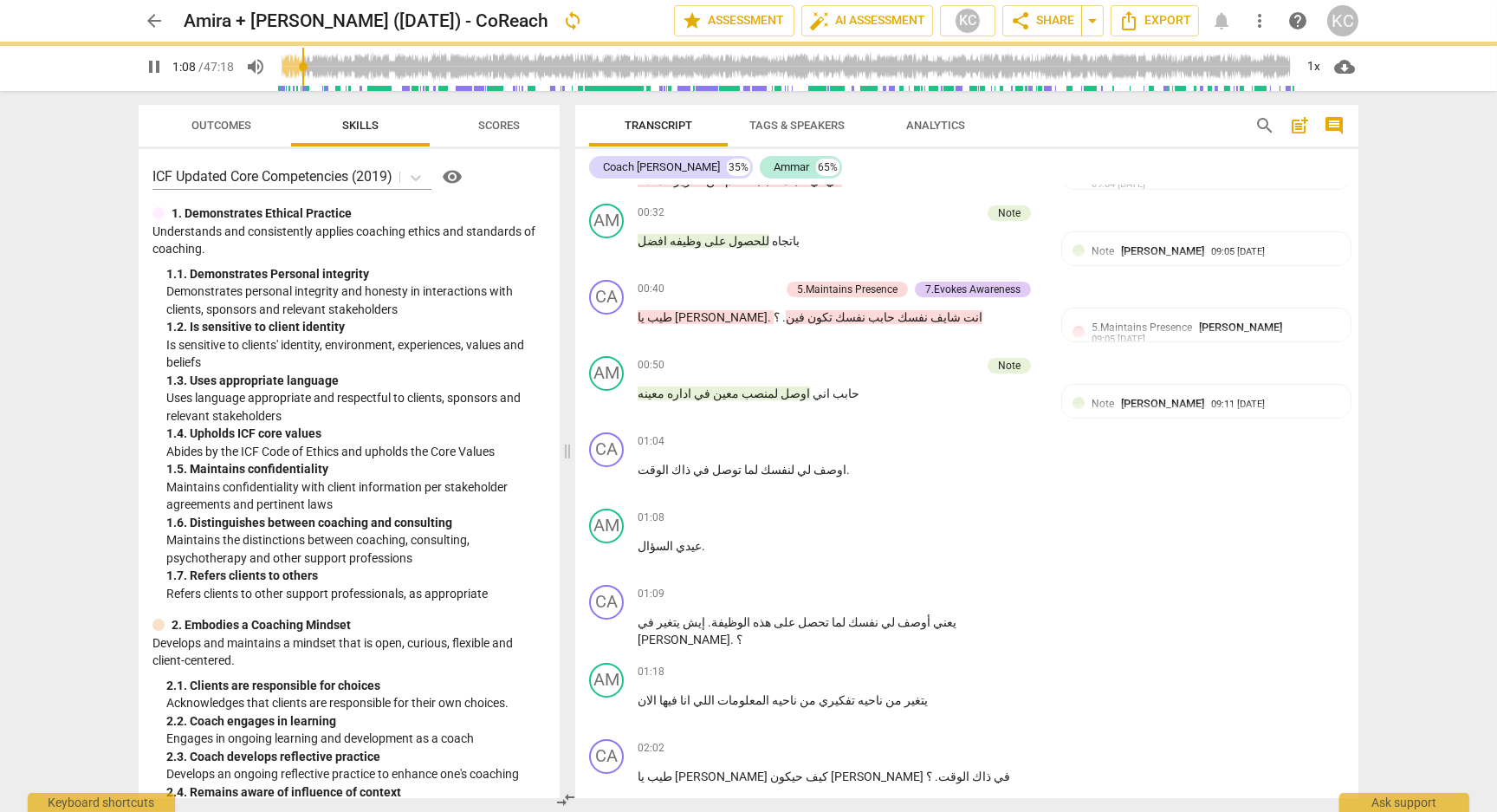
type input "69"
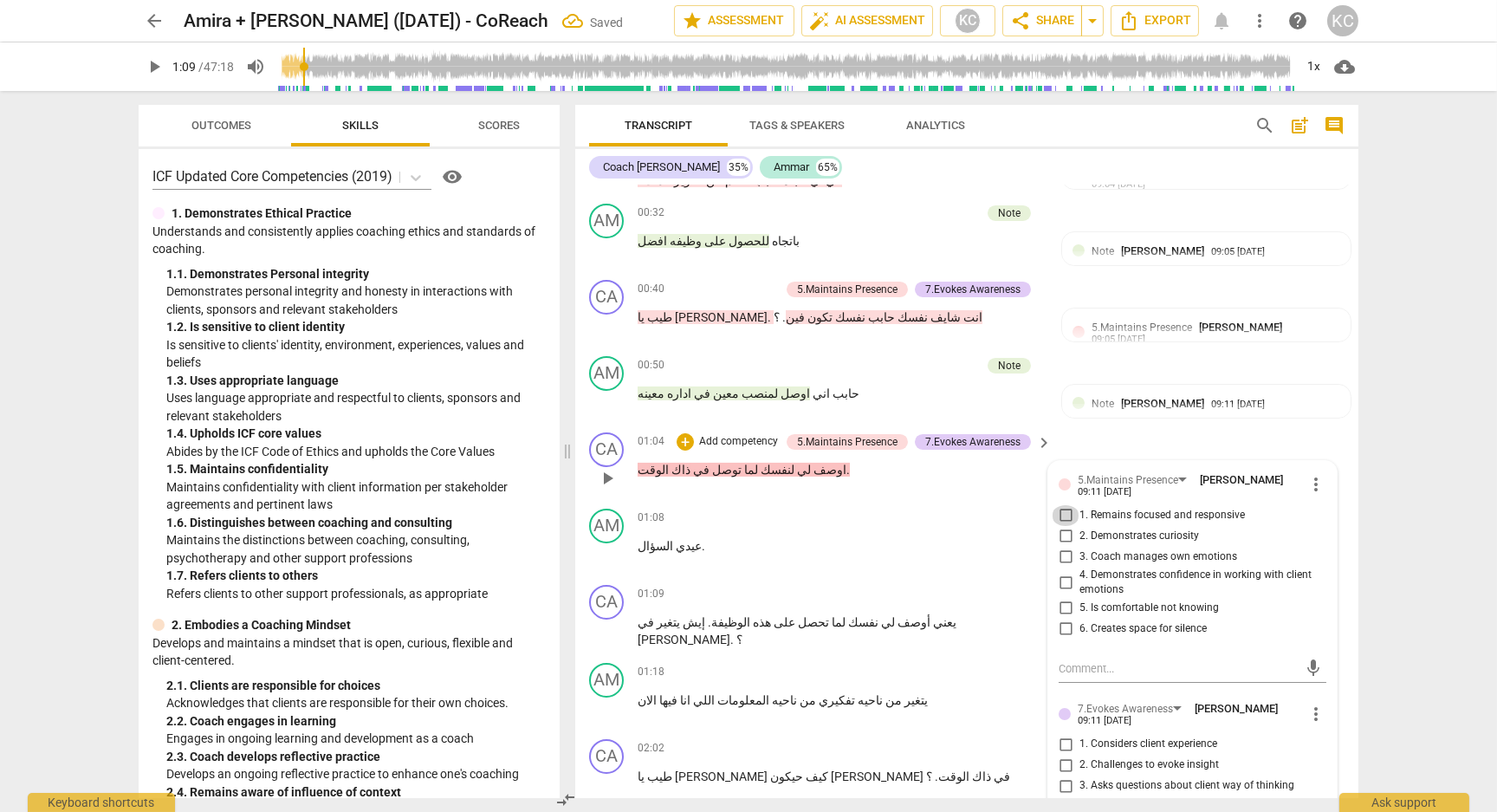
click at [1060, 507] on input "1. Remains focused and responsive" at bounding box center [1065, 515] width 28 height 21
checkbox input "true"
click at [1063, 526] on input "2. Demonstrates curiosity" at bounding box center [1065, 537] width 28 height 21
checkbox input "true"
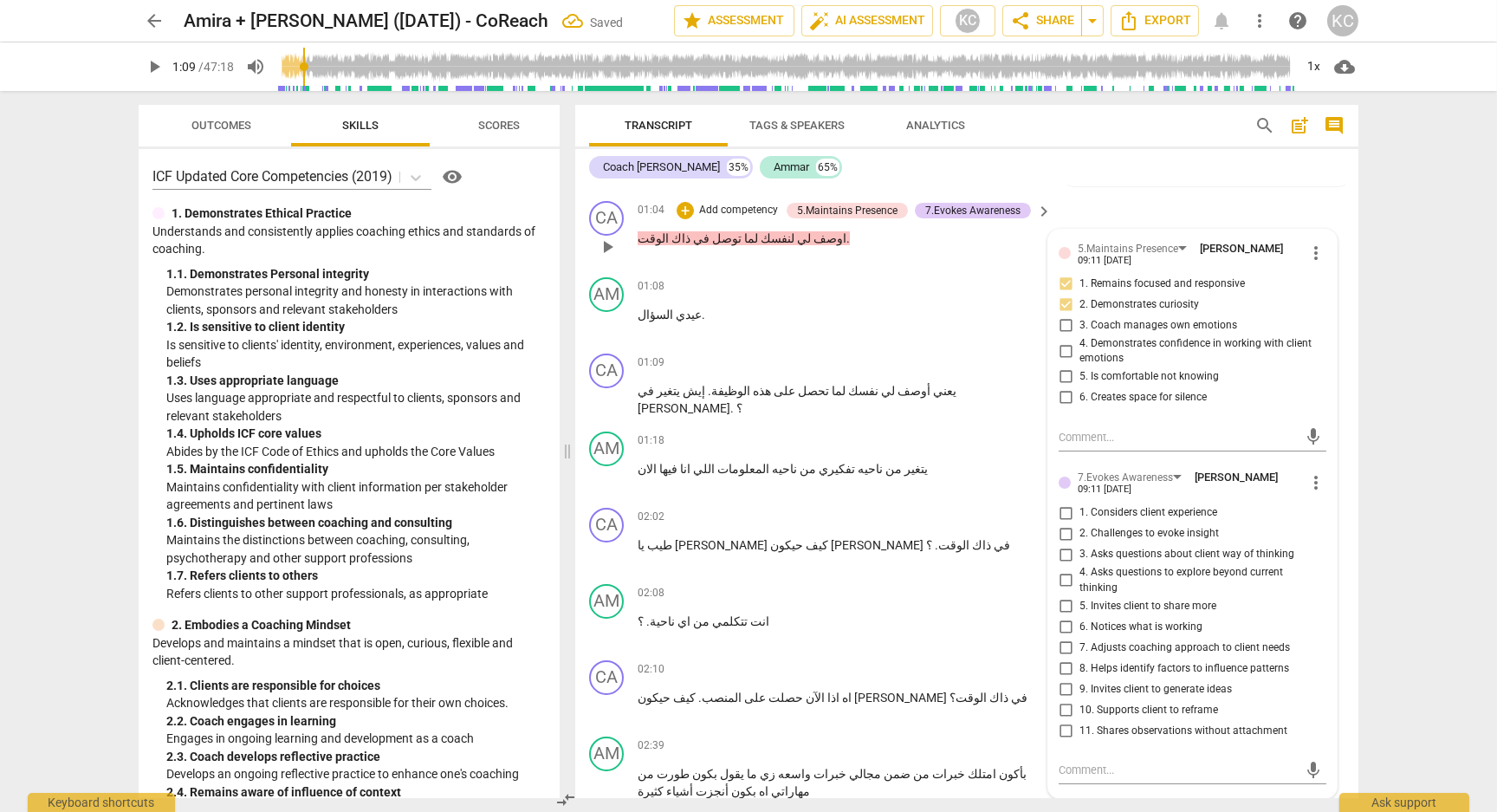
scroll to position [763, 0]
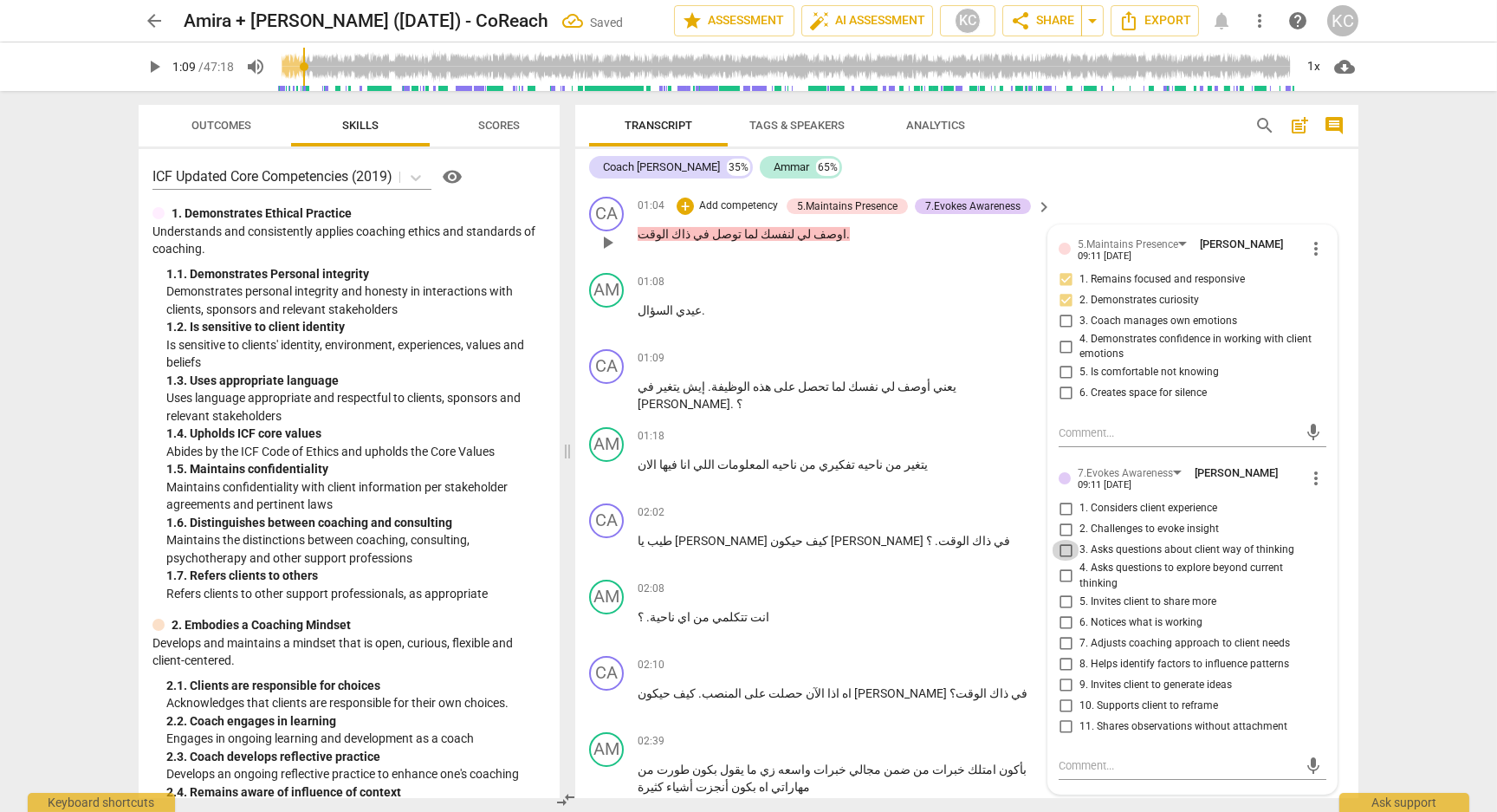
click at [1062, 548] on input "3. Asks questions about client way of thinking" at bounding box center [1065, 550] width 28 height 21
checkbox input "true"
click at [1062, 593] on input "5. Invites client to share more" at bounding box center [1065, 601] width 28 height 21
checkbox input "true"
click at [1080, 752] on div "mic" at bounding box center [1193, 766] width 268 height 28
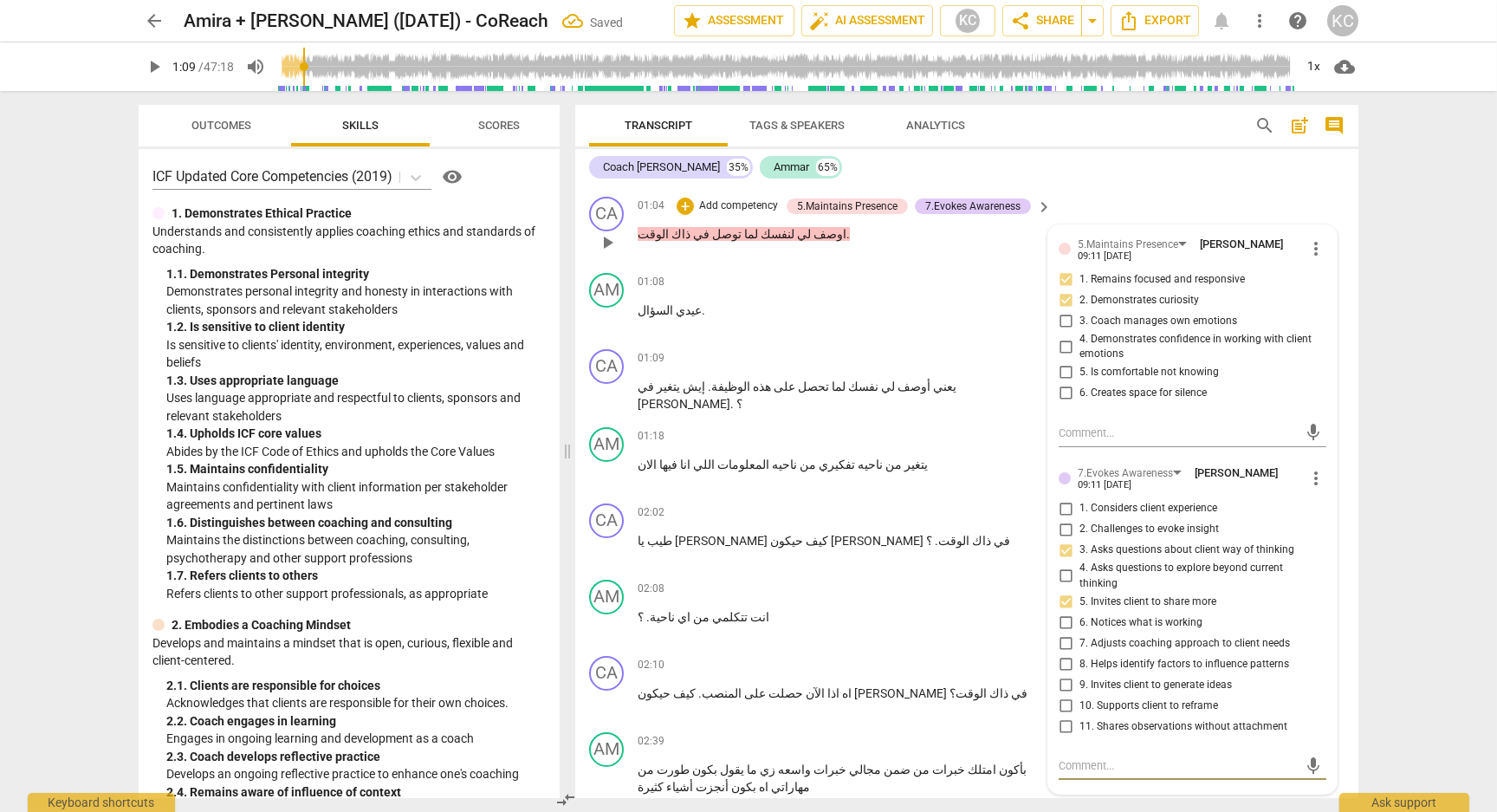
click at [1079, 759] on textarea at bounding box center [1178, 765] width 240 height 16
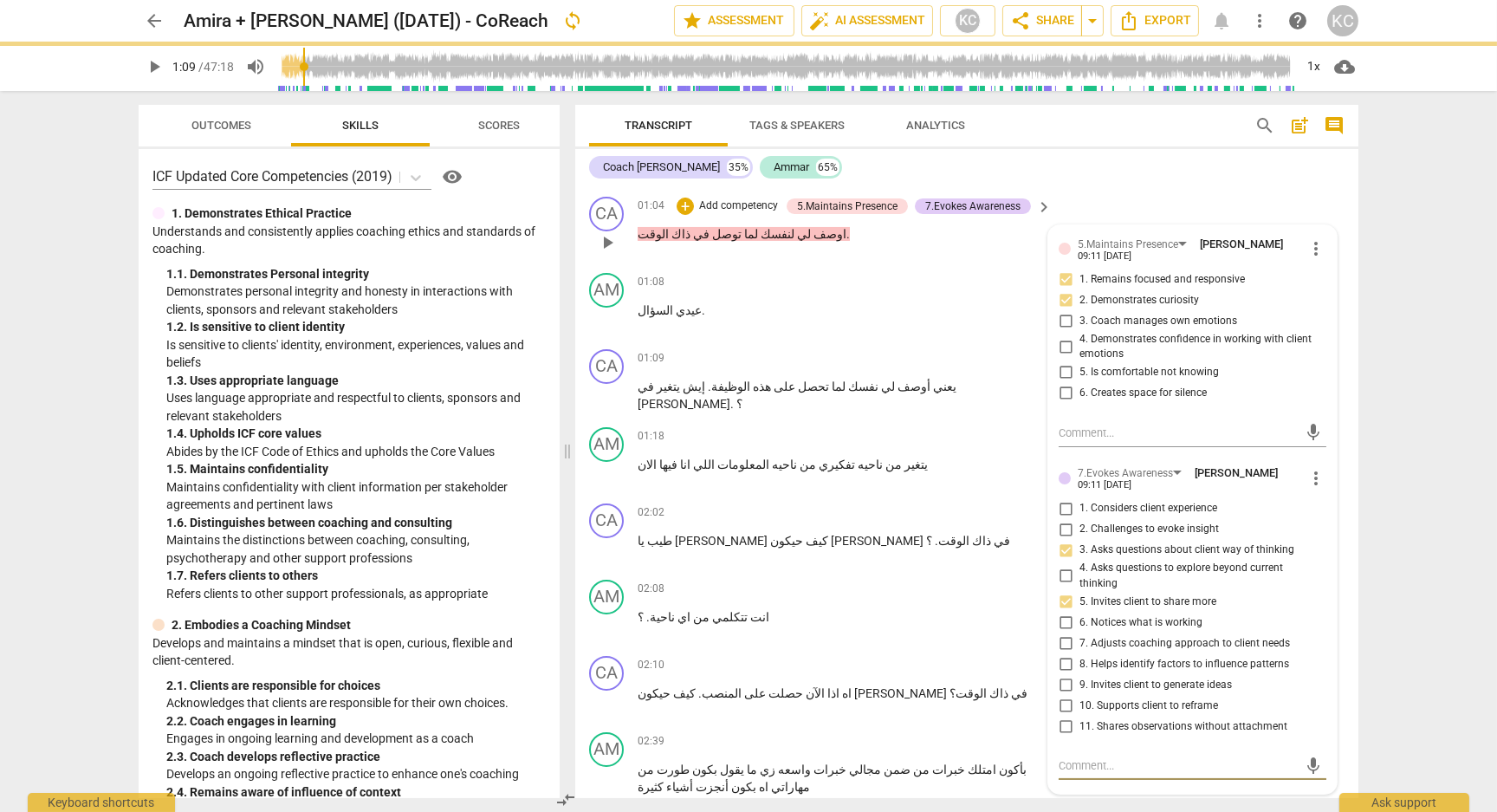
type textarea "س"
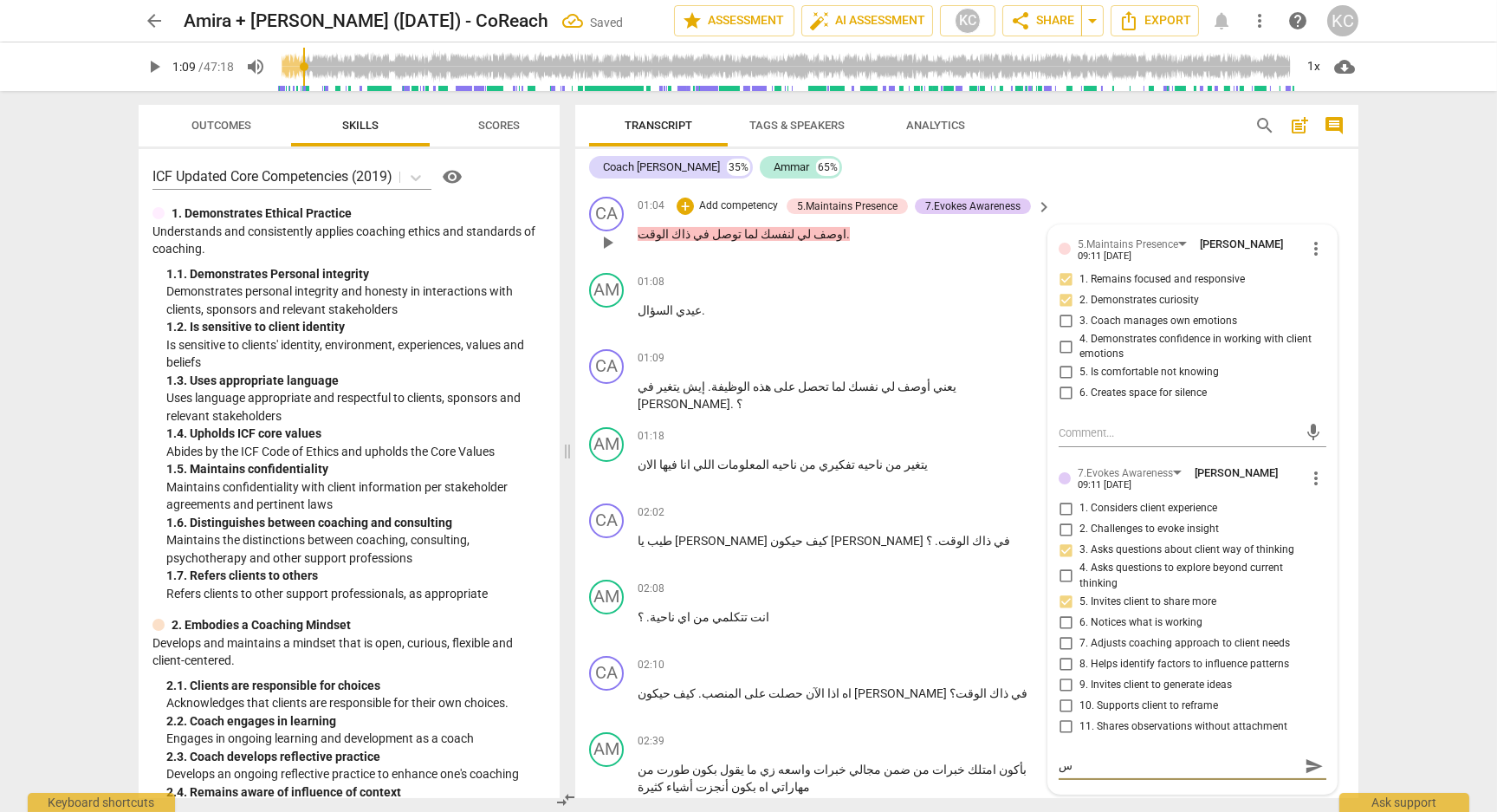
type textarea "سؤ"
type textarea "سؤا"
type textarea "سؤال"
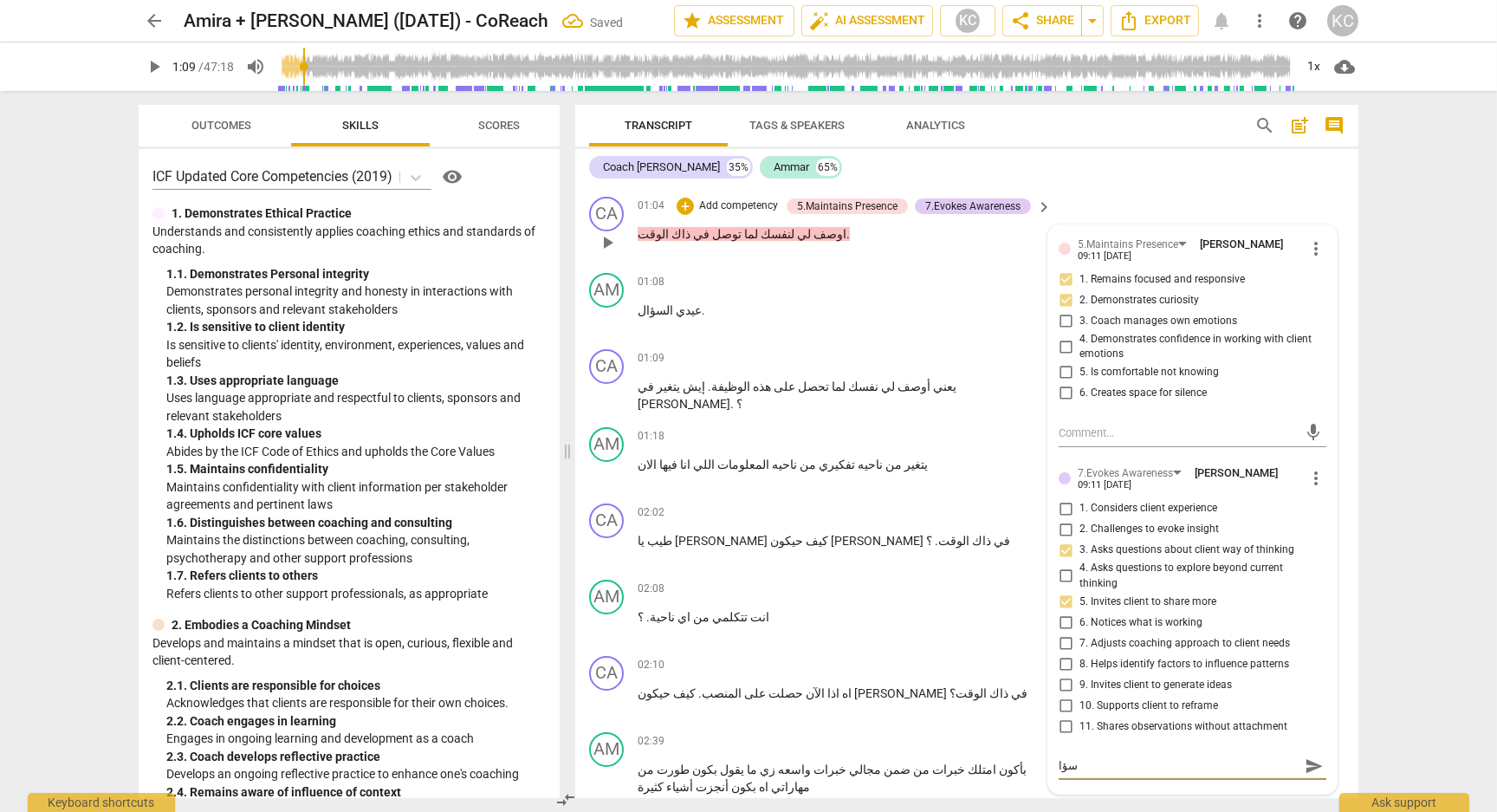
type textarea "سؤال"
type textarea "سؤال ج"
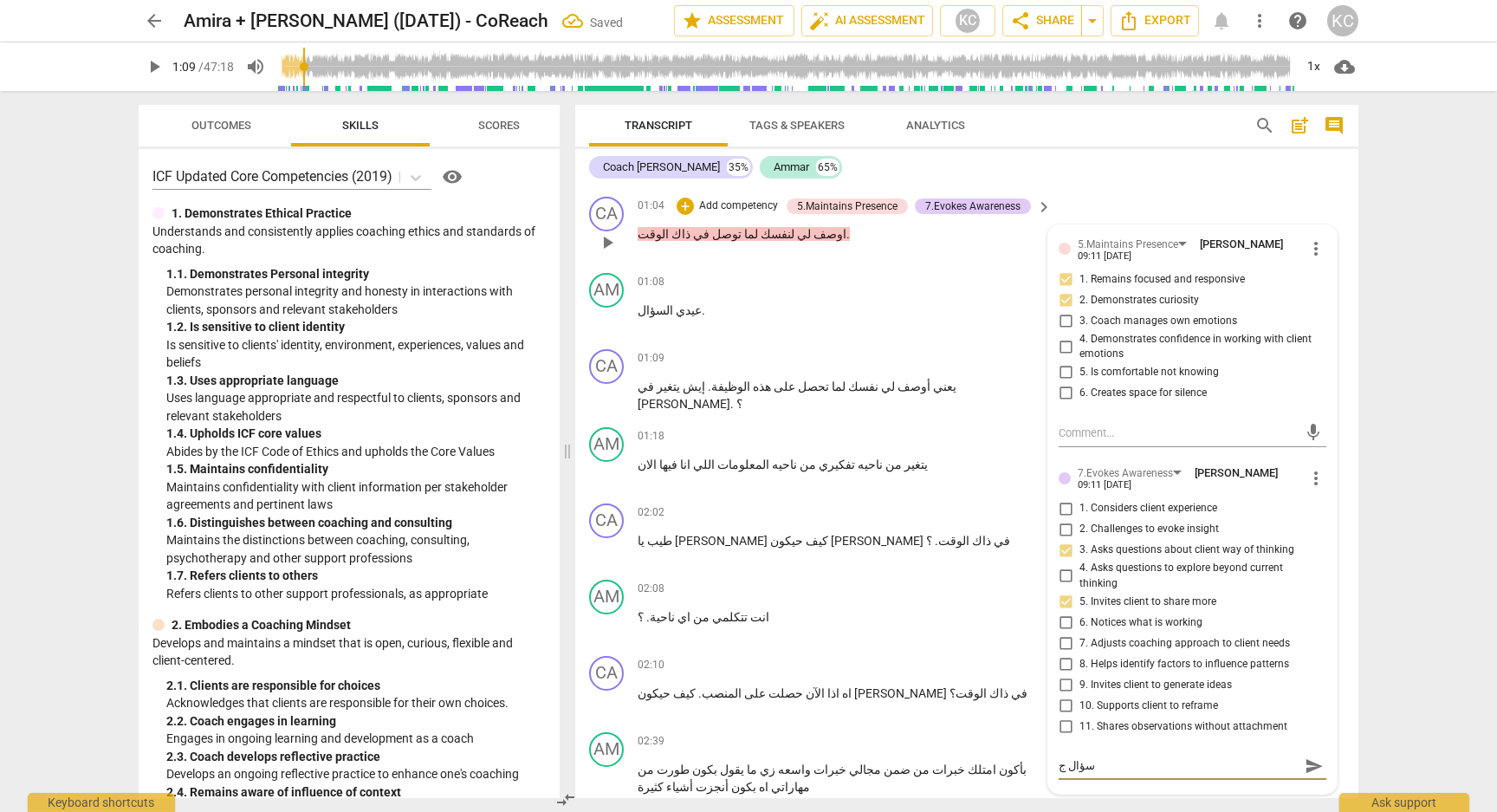
type textarea "سؤال جي"
type textarea "سؤال جيد"
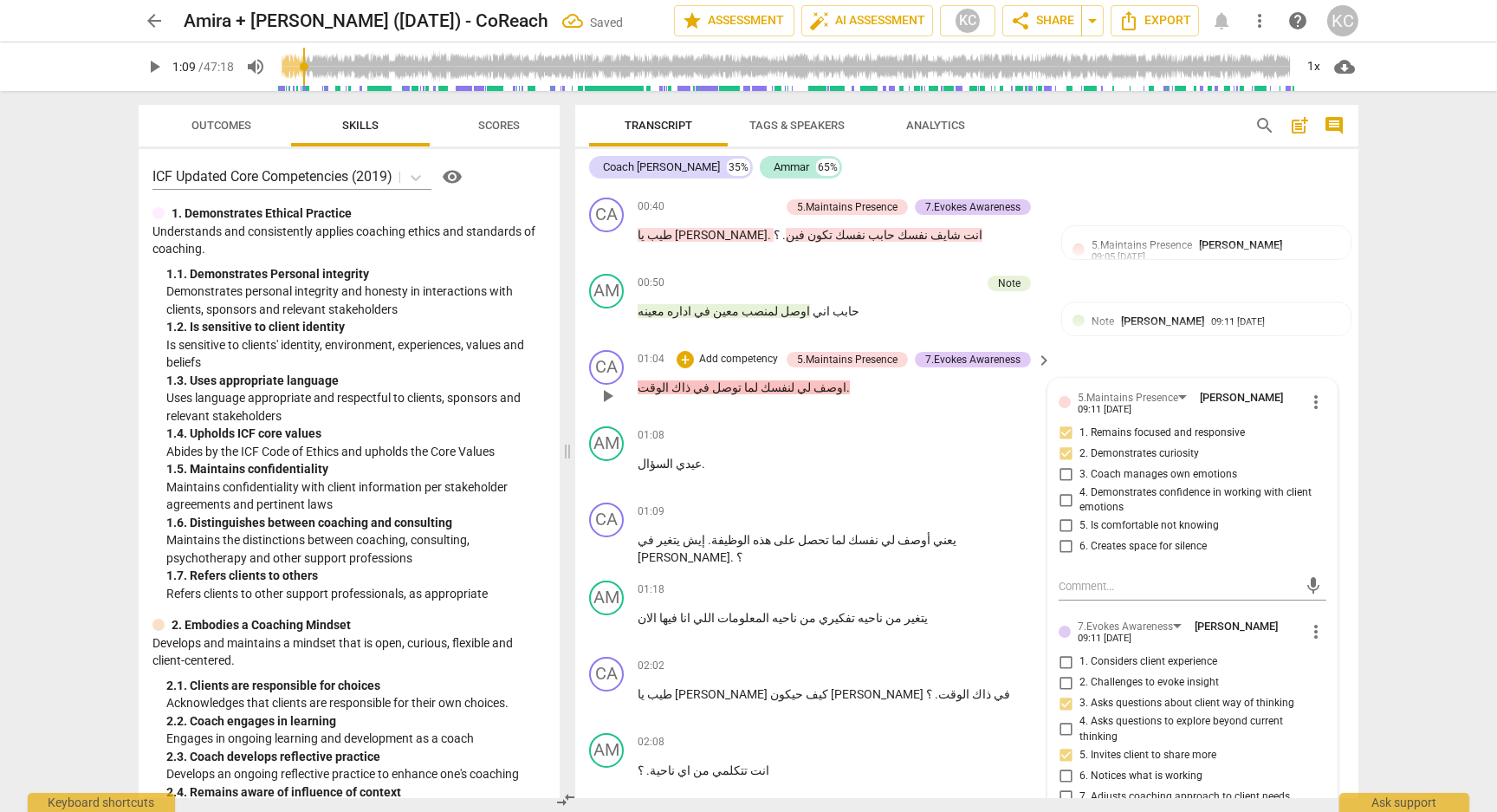
scroll to position [598, 0]
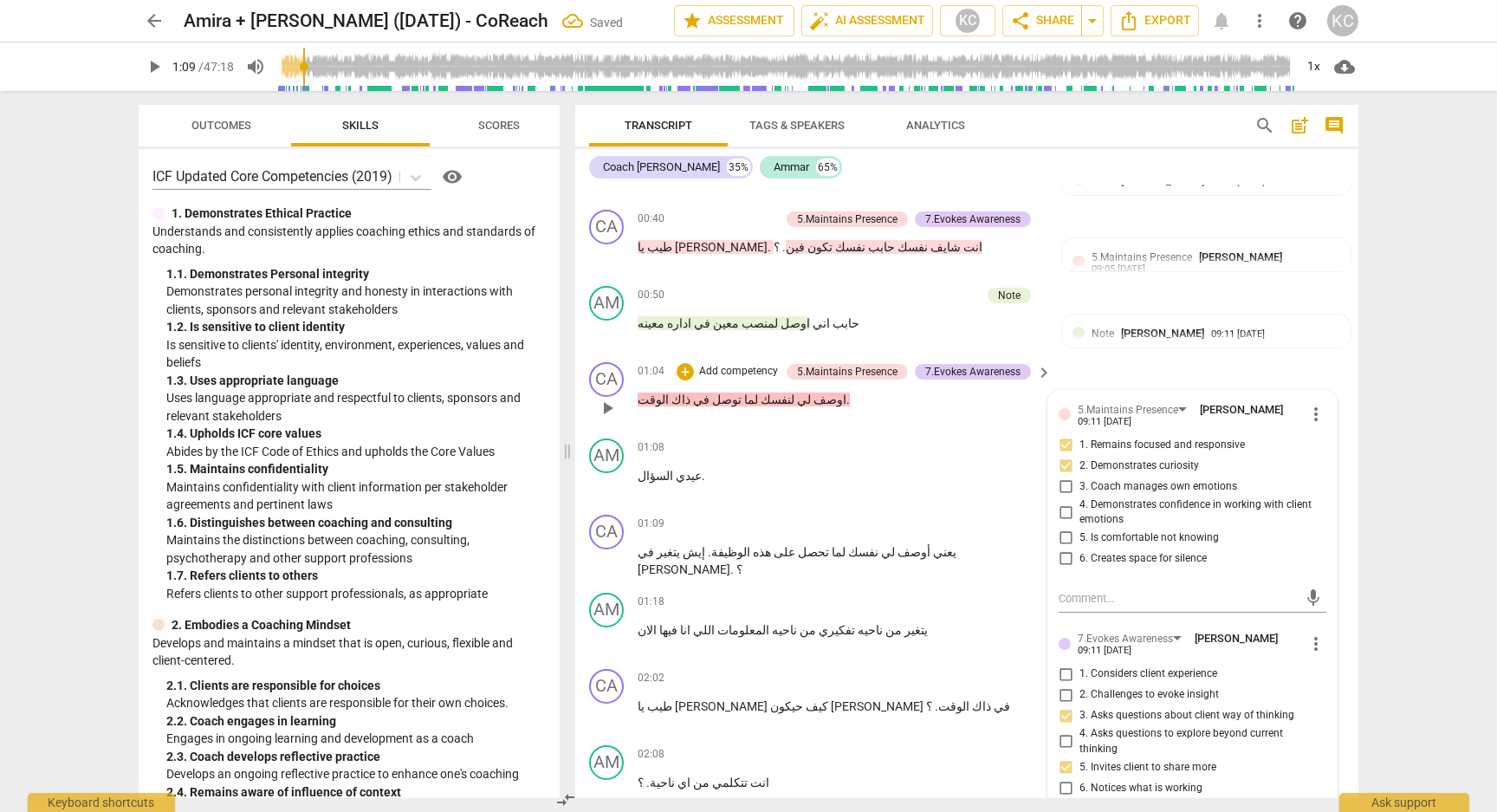
type textarea "سؤال جيد"
click at [1110, 358] on div "CA play_arrow pause 01:04 + Add competency 5.Maintains Presence 7.Evokes Awaren…" at bounding box center [966, 393] width 783 height 76
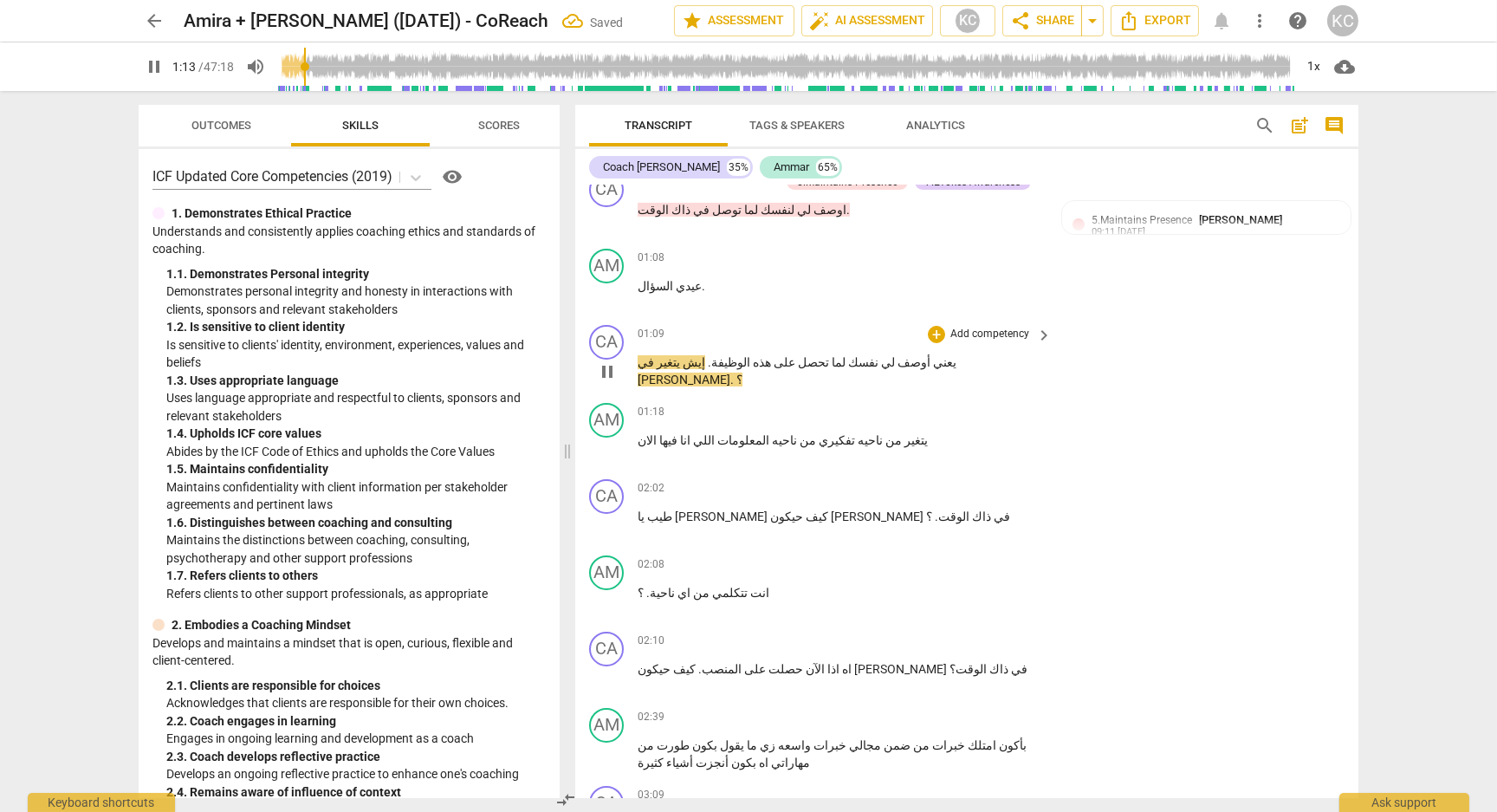
scroll to position [796, 0]
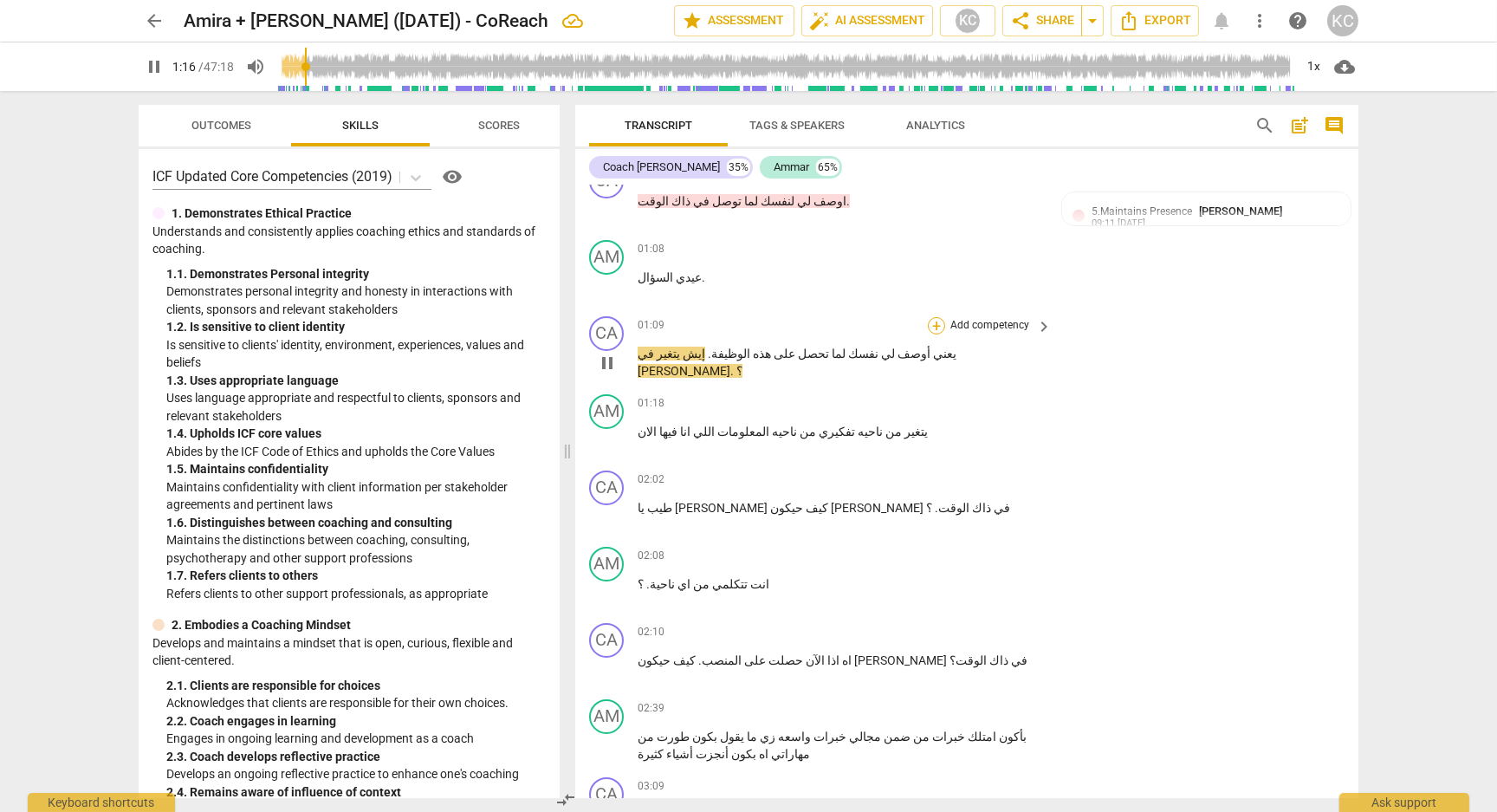
click at [933, 317] on div "+" at bounding box center [936, 326] width 17 height 17
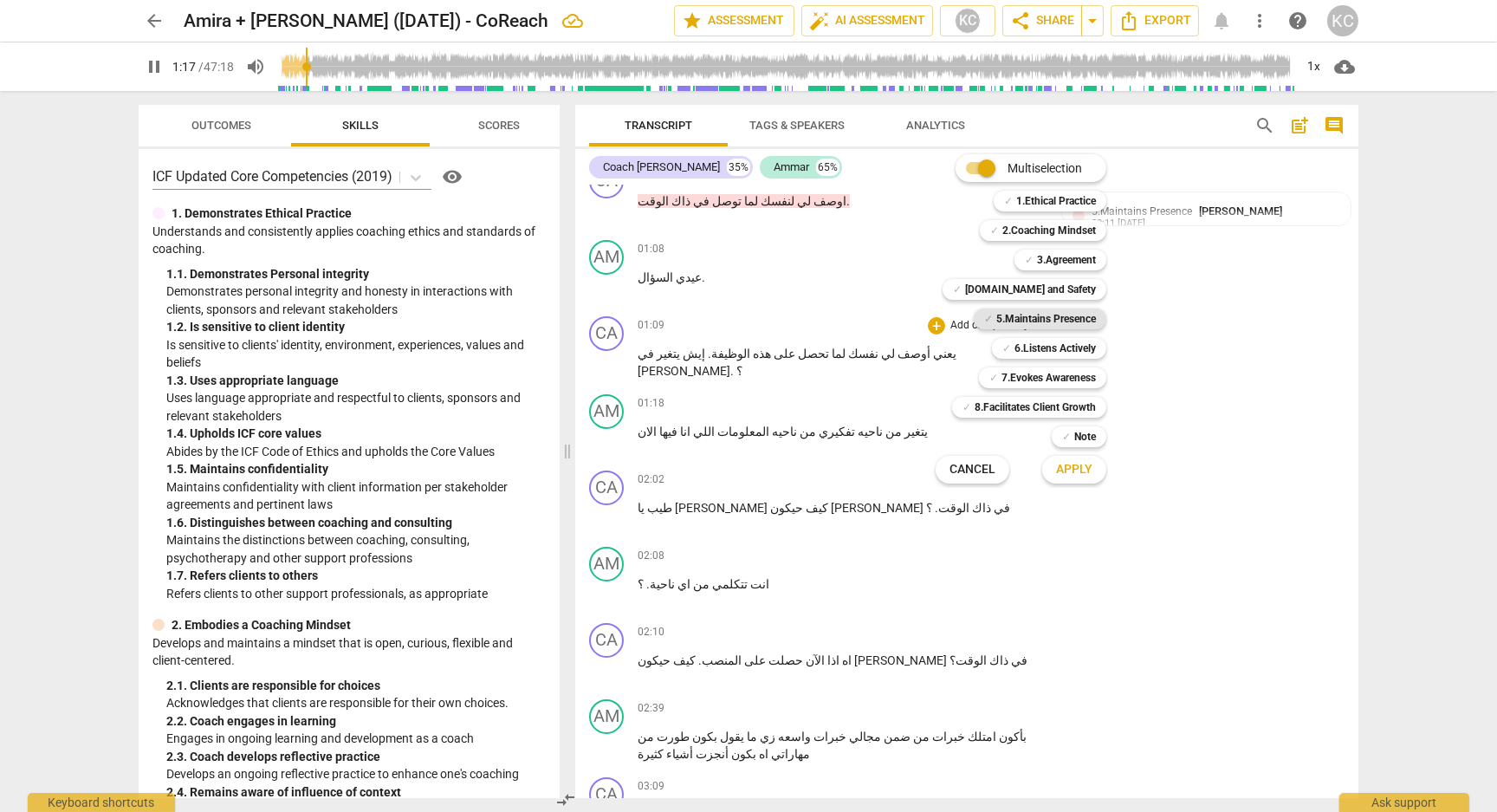
click at [1011, 313] on b "5.Maintains Presence" at bounding box center [1045, 319] width 99 height 21
click at [1017, 349] on b "6.Listens Actively" at bounding box center [1055, 349] width 82 height 21
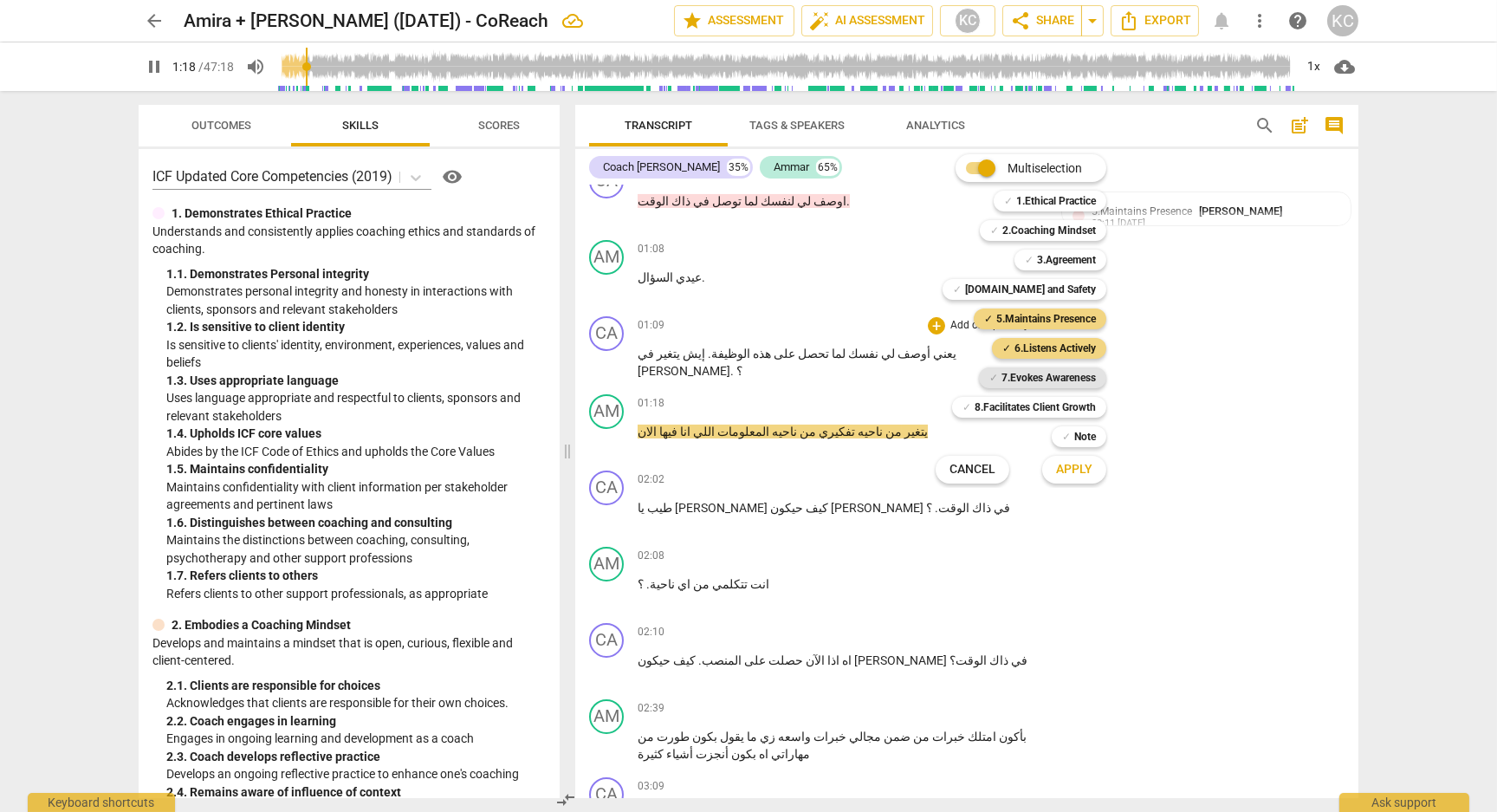
click at [1010, 379] on b "7.Evokes Awareness" at bounding box center [1049, 378] width 94 height 21
click at [1010, 347] on div "✓ 6.Listens Actively" at bounding box center [1049, 349] width 115 height 21
click at [1071, 464] on span "Apply" at bounding box center [1074, 469] width 37 height 17
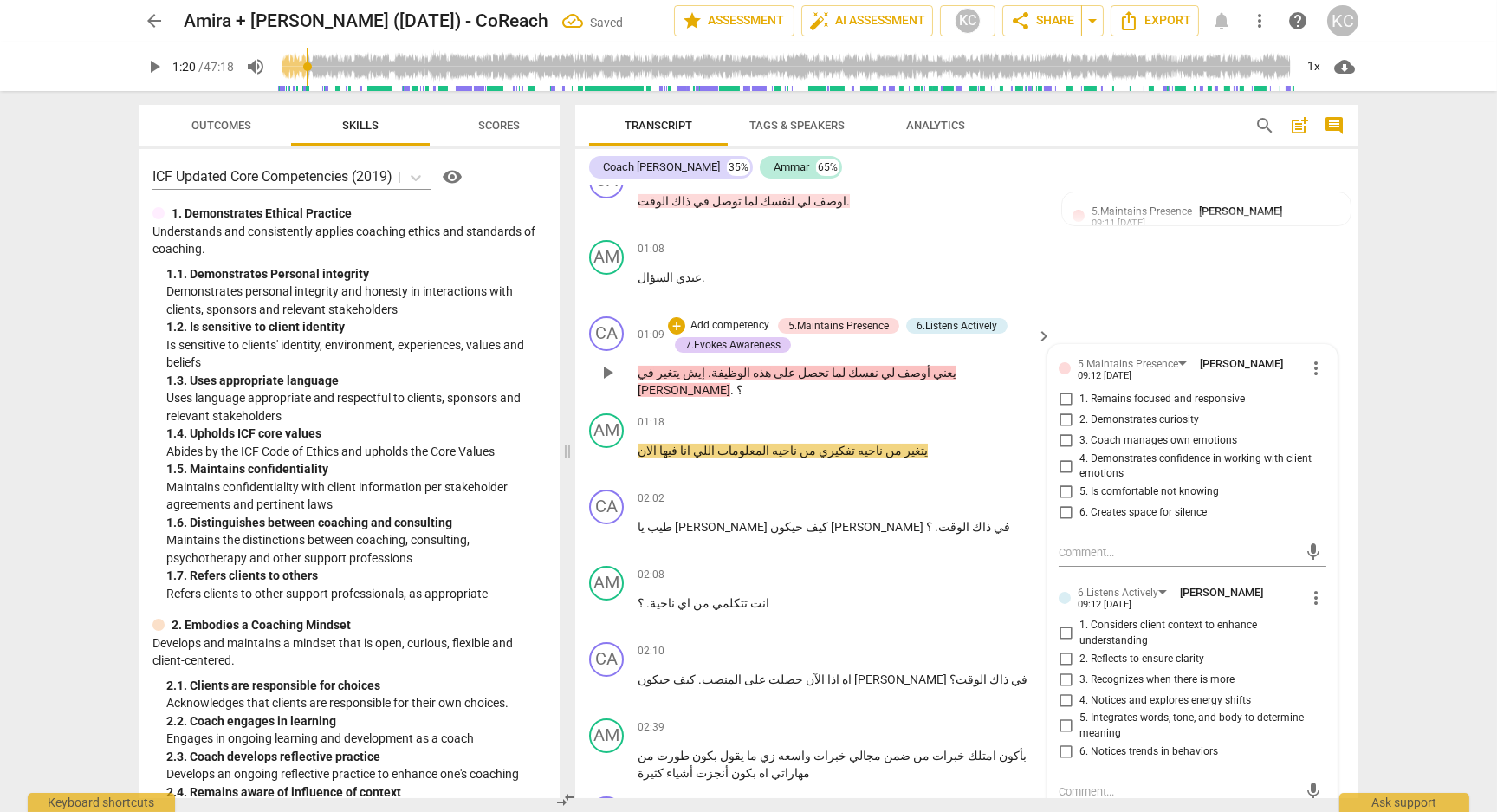
click at [711, 318] on p "Add competency" at bounding box center [729, 326] width 82 height 15
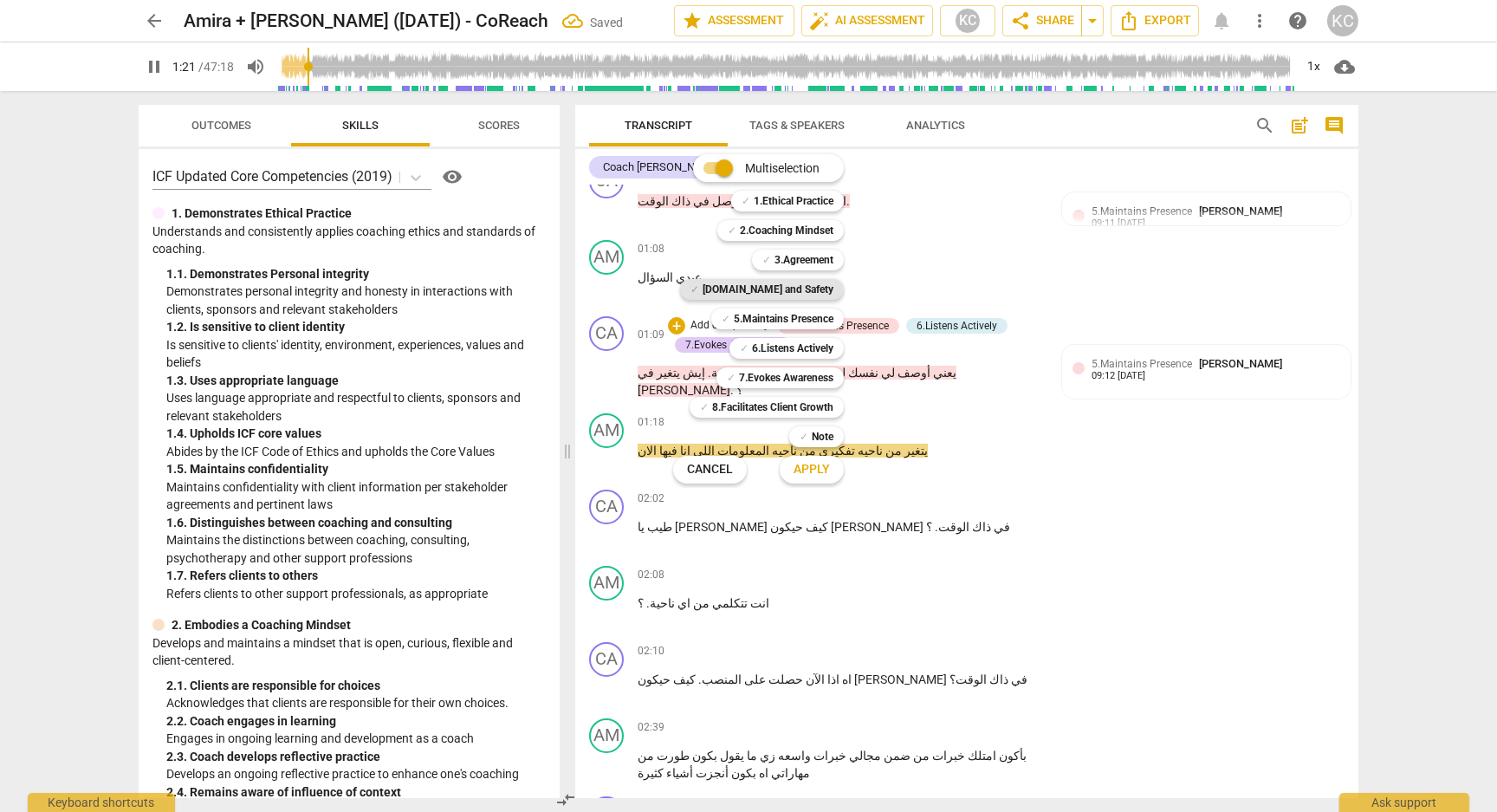
click at [777, 285] on b "[DOMAIN_NAME] and Safety" at bounding box center [768, 290] width 131 height 21
click at [821, 473] on span "Apply" at bounding box center [812, 469] width 37 height 17
type input "82"
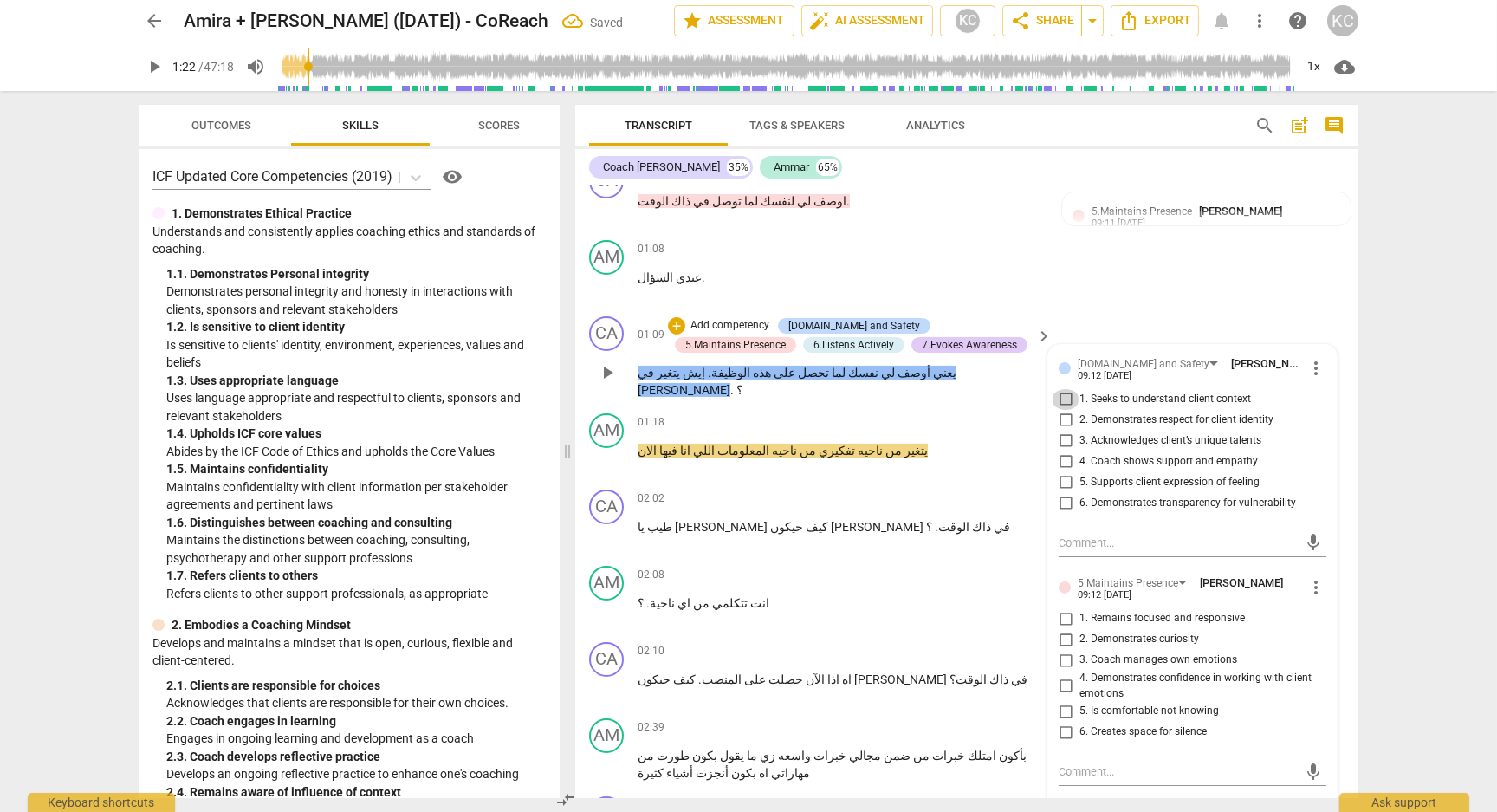
click at [1063, 389] on input "1. Seeks to understand client context" at bounding box center [1065, 400] width 28 height 21
checkbox input "true"
click at [1063, 417] on input "2. Demonstrates respect for client identity" at bounding box center [1065, 420] width 28 height 21
checkbox input "true"
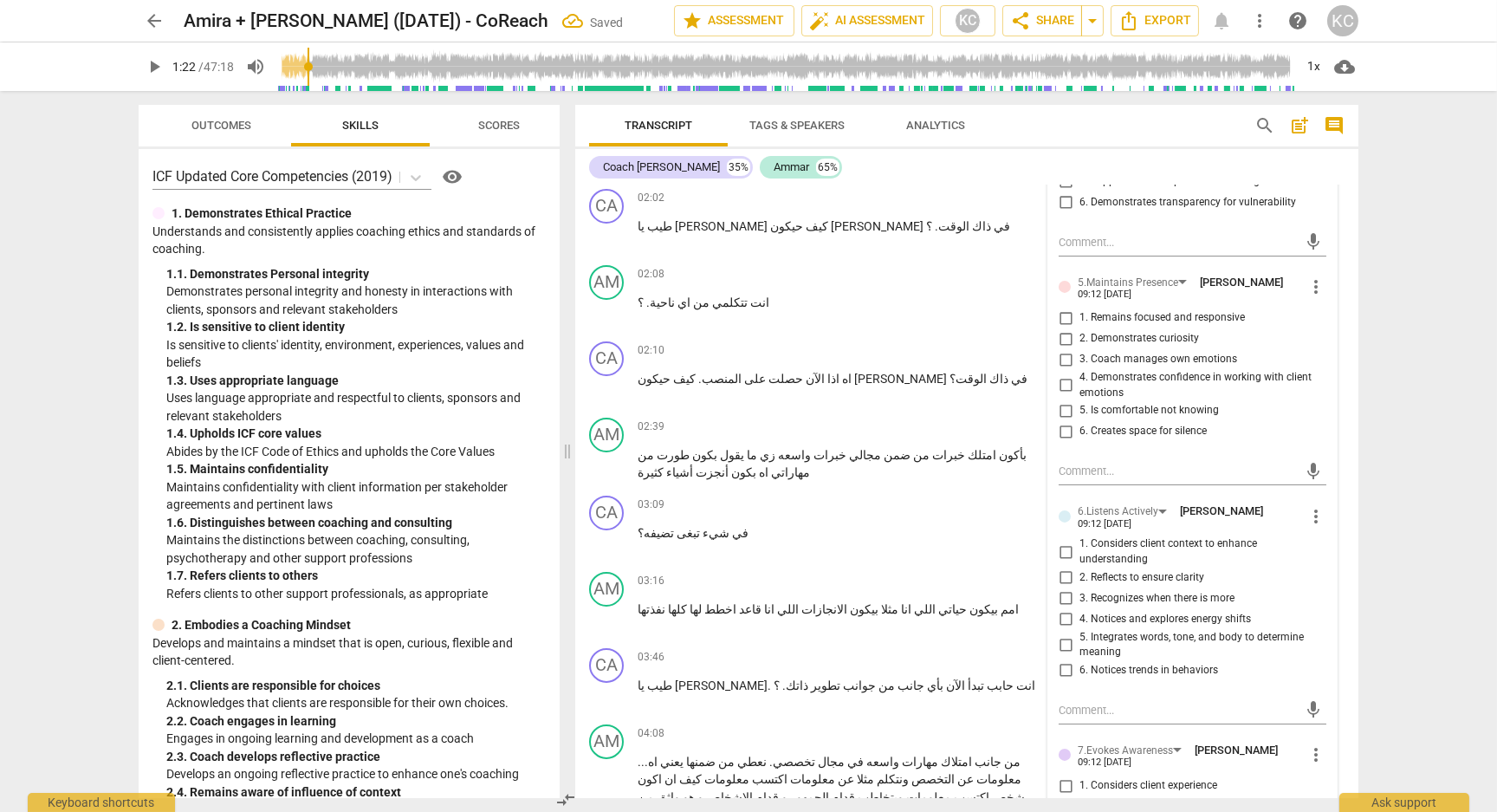
scroll to position [1106, 0]
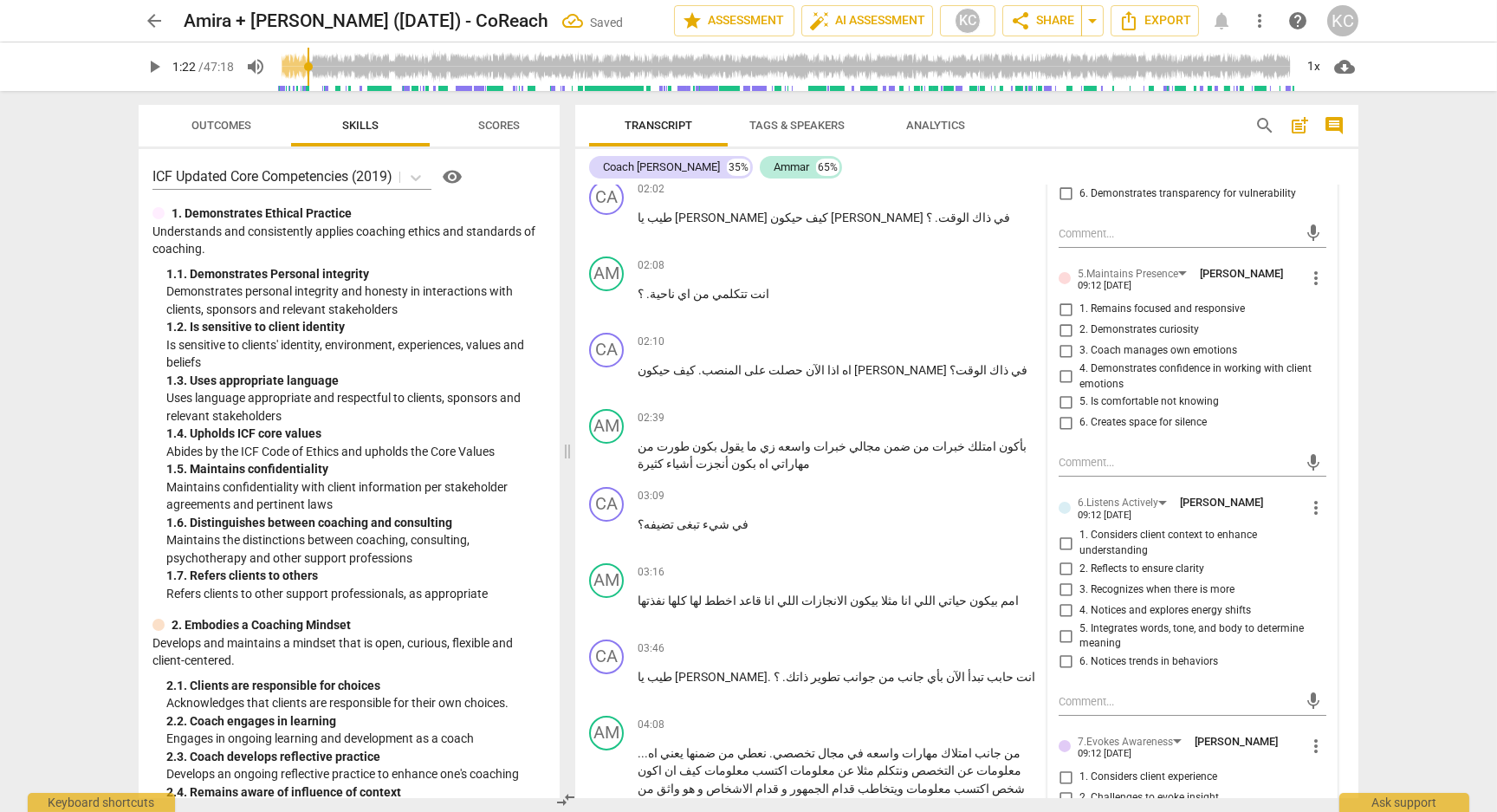
click at [1063, 305] on input "1. Remains focused and responsive" at bounding box center [1065, 309] width 28 height 21
checkbox input "true"
click at [1063, 323] on input "2. Demonstrates curiosity" at bounding box center [1065, 330] width 28 height 21
checkbox input "true"
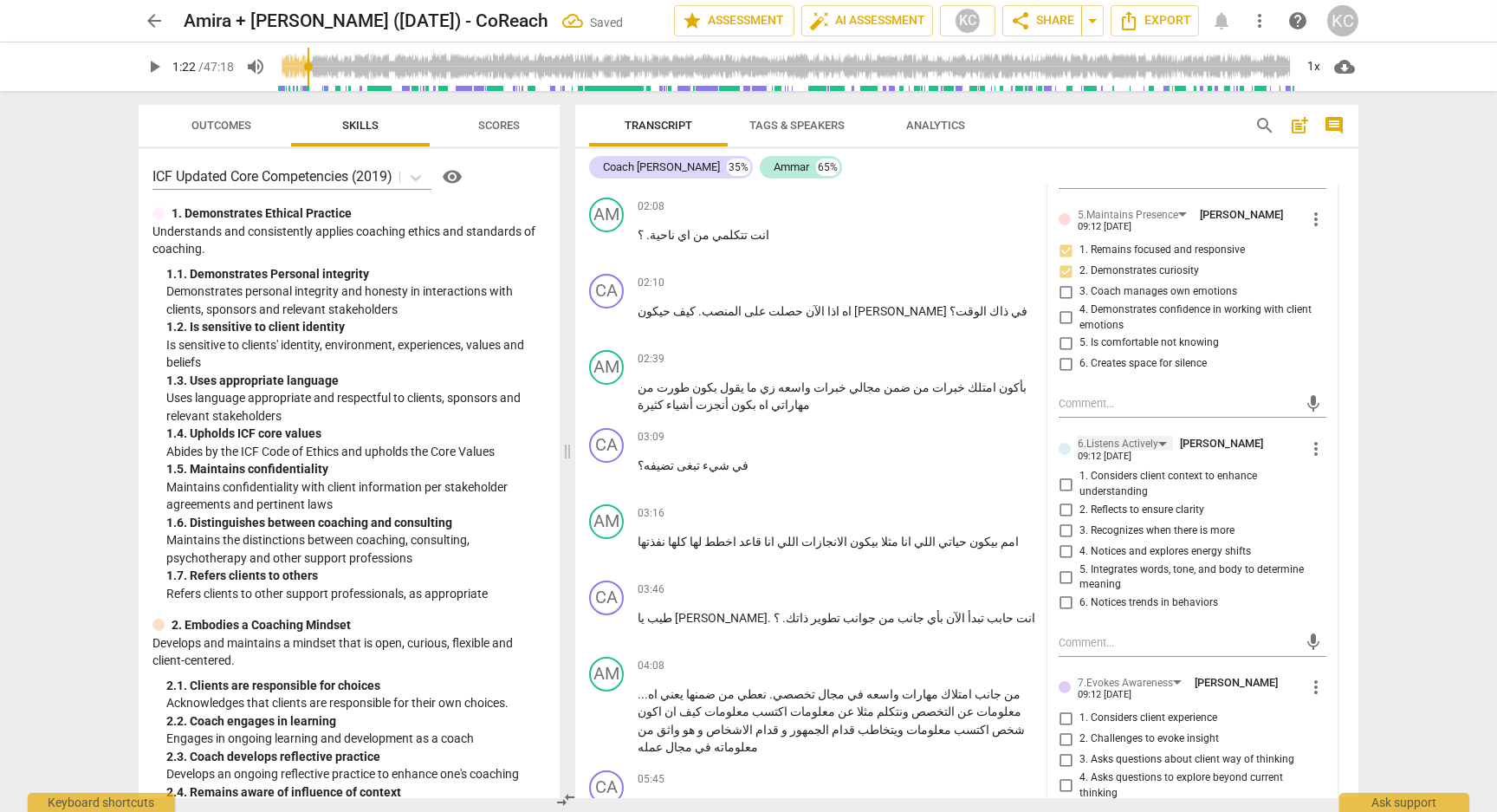
scroll to position [1168, 0]
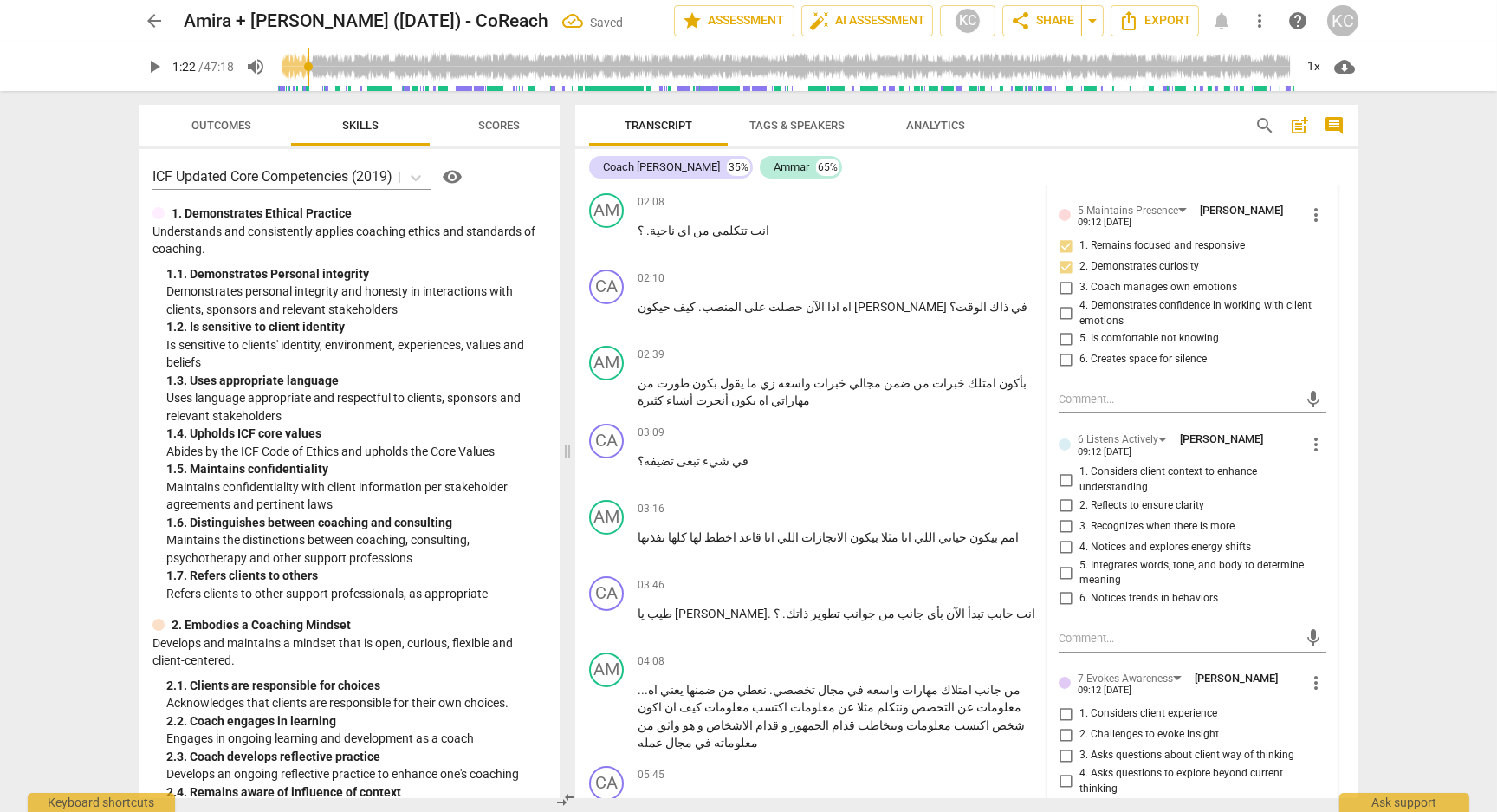
click at [1064, 475] on input "1. Considers client context to enhance understanding" at bounding box center [1065, 480] width 28 height 21
checkbox input "true"
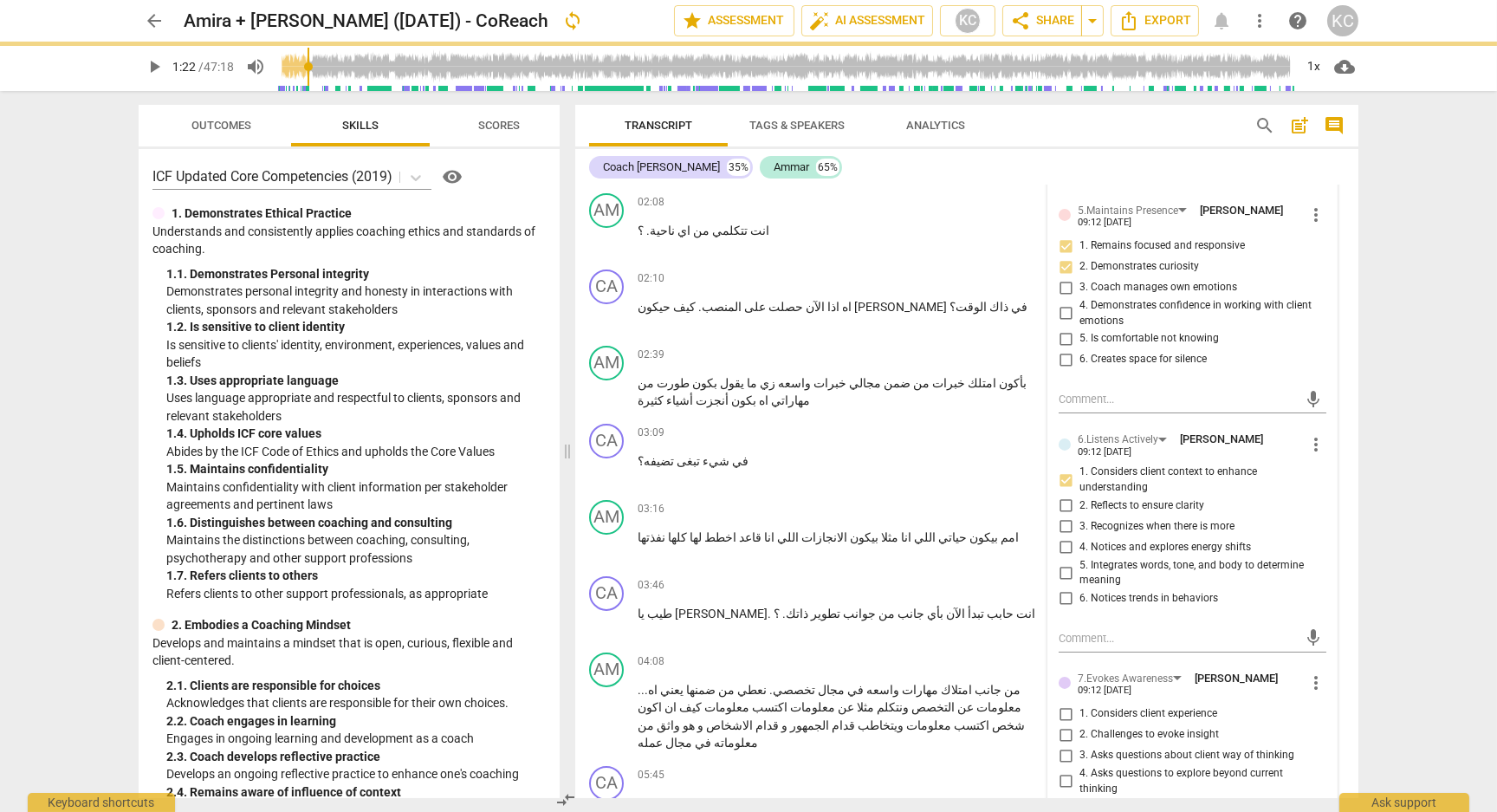
click at [1065, 563] on input "5. Integrates words, tone, and body to determine meaning" at bounding box center [1065, 573] width 28 height 21
checkbox input "true"
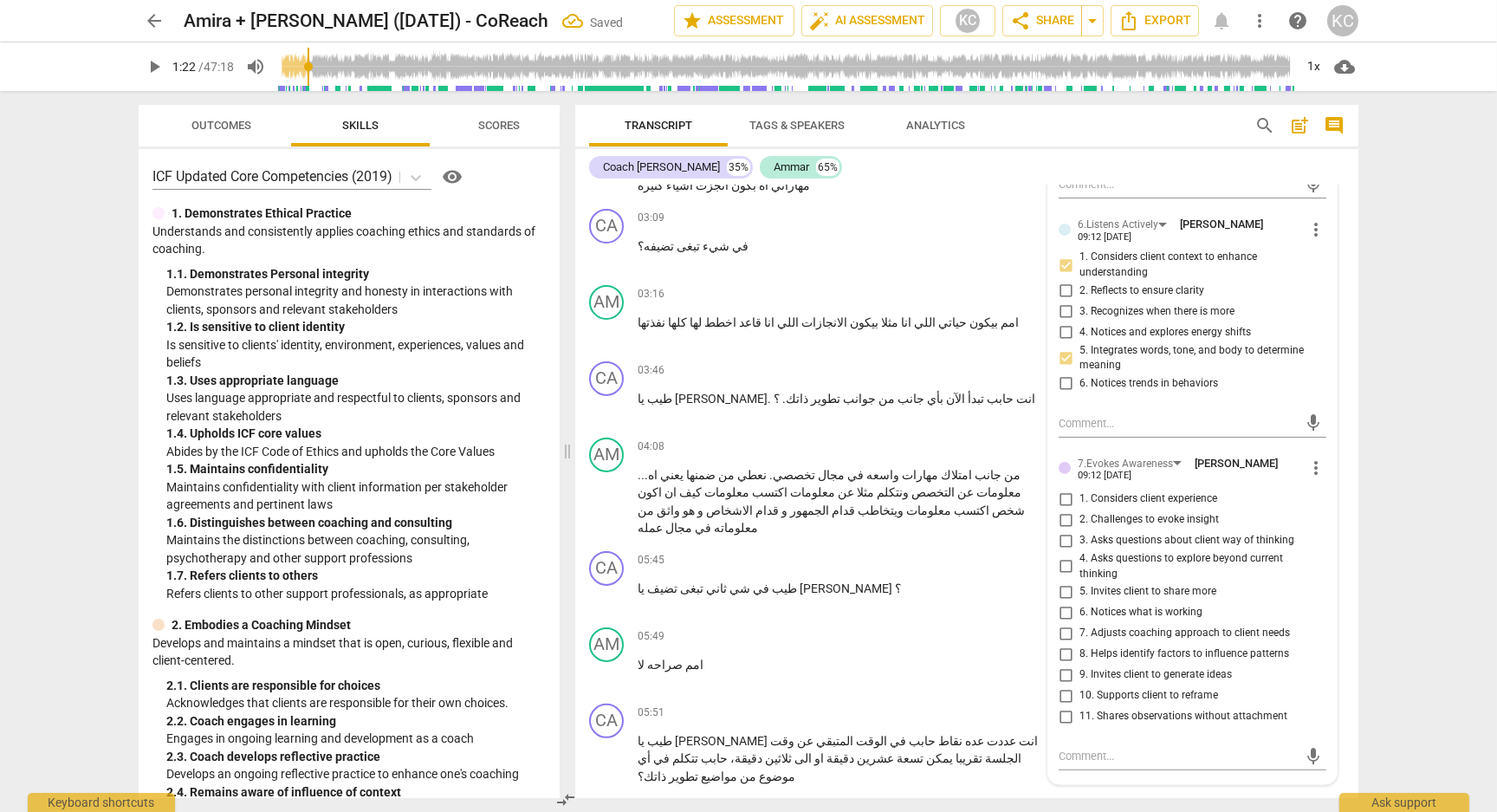
scroll to position [1384, 0]
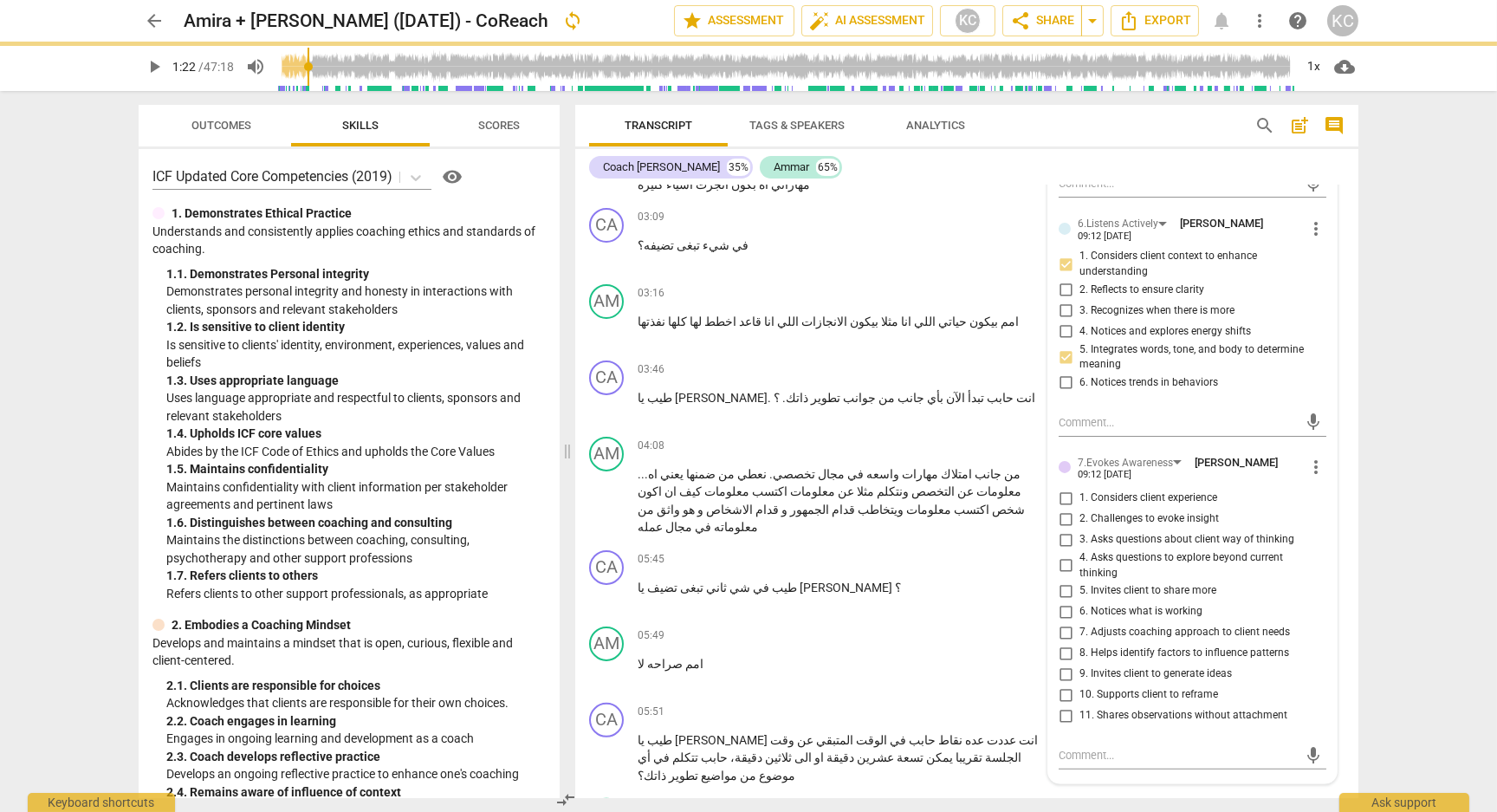
click at [1060, 536] on input "3. Asks questions about client way of thinking" at bounding box center [1065, 539] width 28 height 21
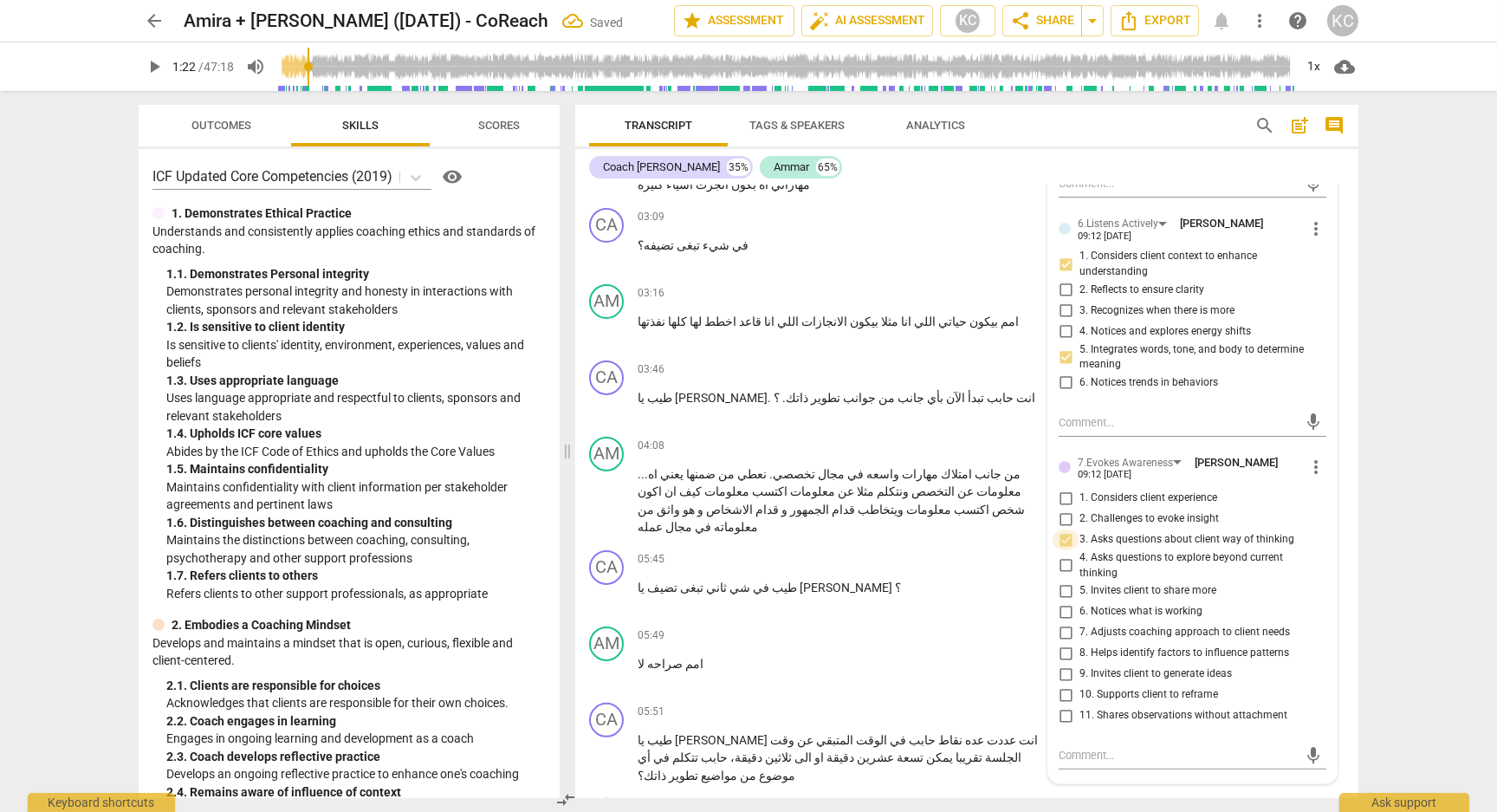
click at [1060, 536] on input "3. Asks questions about client way of thinking" at bounding box center [1065, 539] width 28 height 21
checkbox input "false"
click at [1063, 561] on input "4. Asks questions to explore beyond current thinking" at bounding box center [1065, 565] width 28 height 21
checkbox input "true"
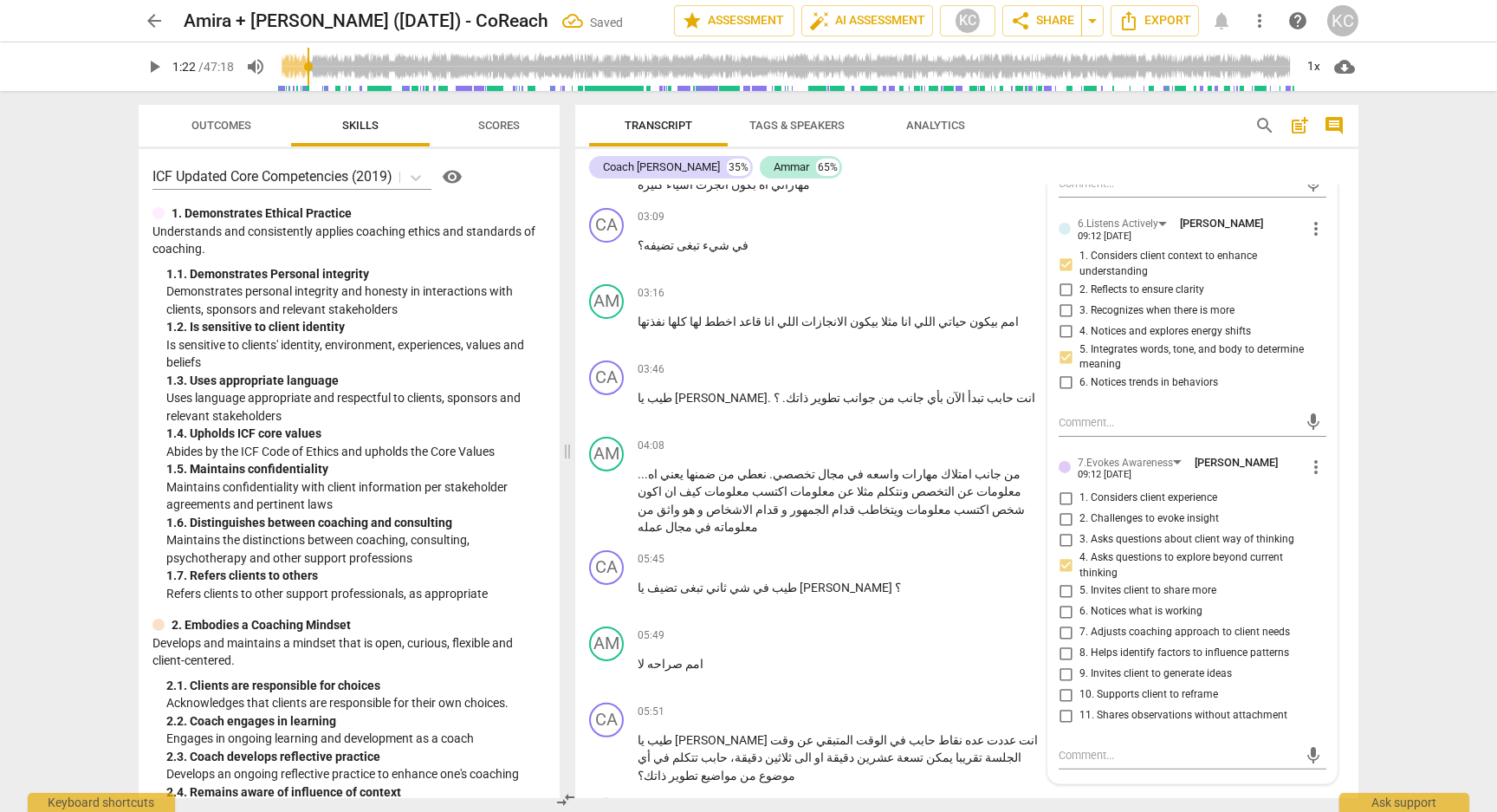
click at [1063, 581] on input "5. Invites client to share more" at bounding box center [1065, 591] width 28 height 21
checkbox input "true"
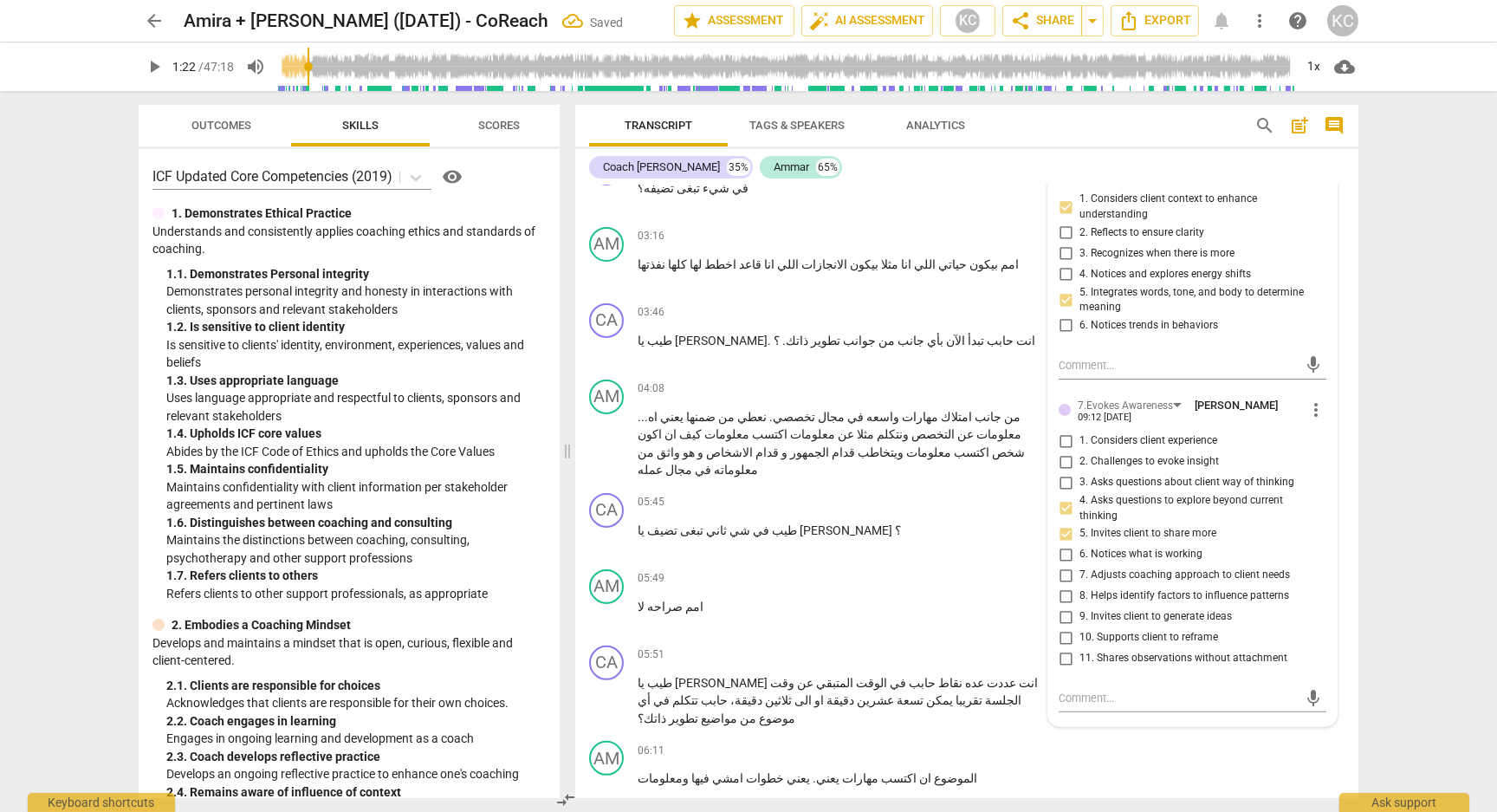
scroll to position [1443, 0]
click at [1096, 683] on div "mic" at bounding box center [1193, 696] width 268 height 28
click at [1086, 697] on textarea at bounding box center [1178, 695] width 240 height 16
type textarea "س"
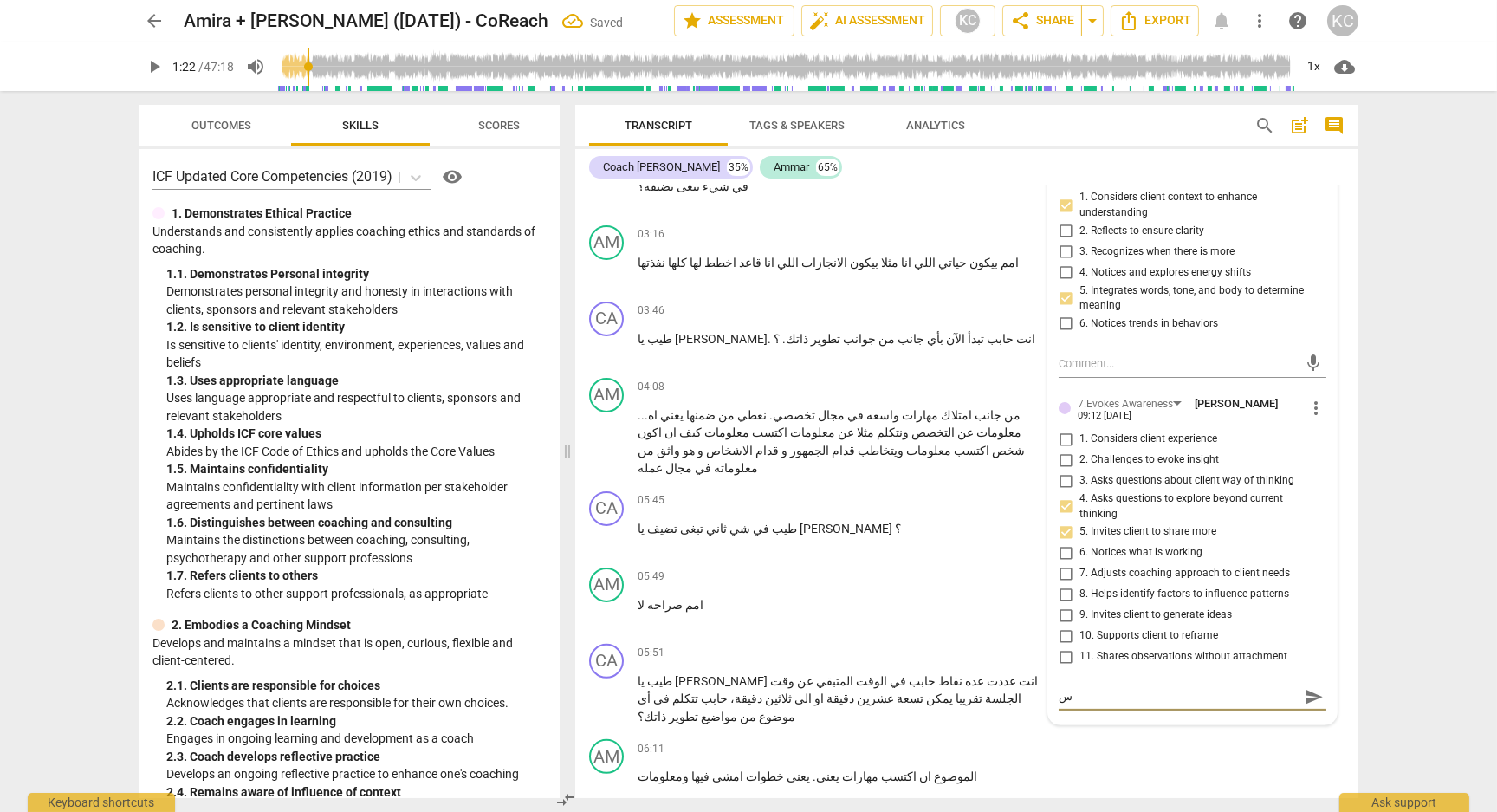
type textarea "س/"
type textarea "س/و"
type textarea "س/وا"
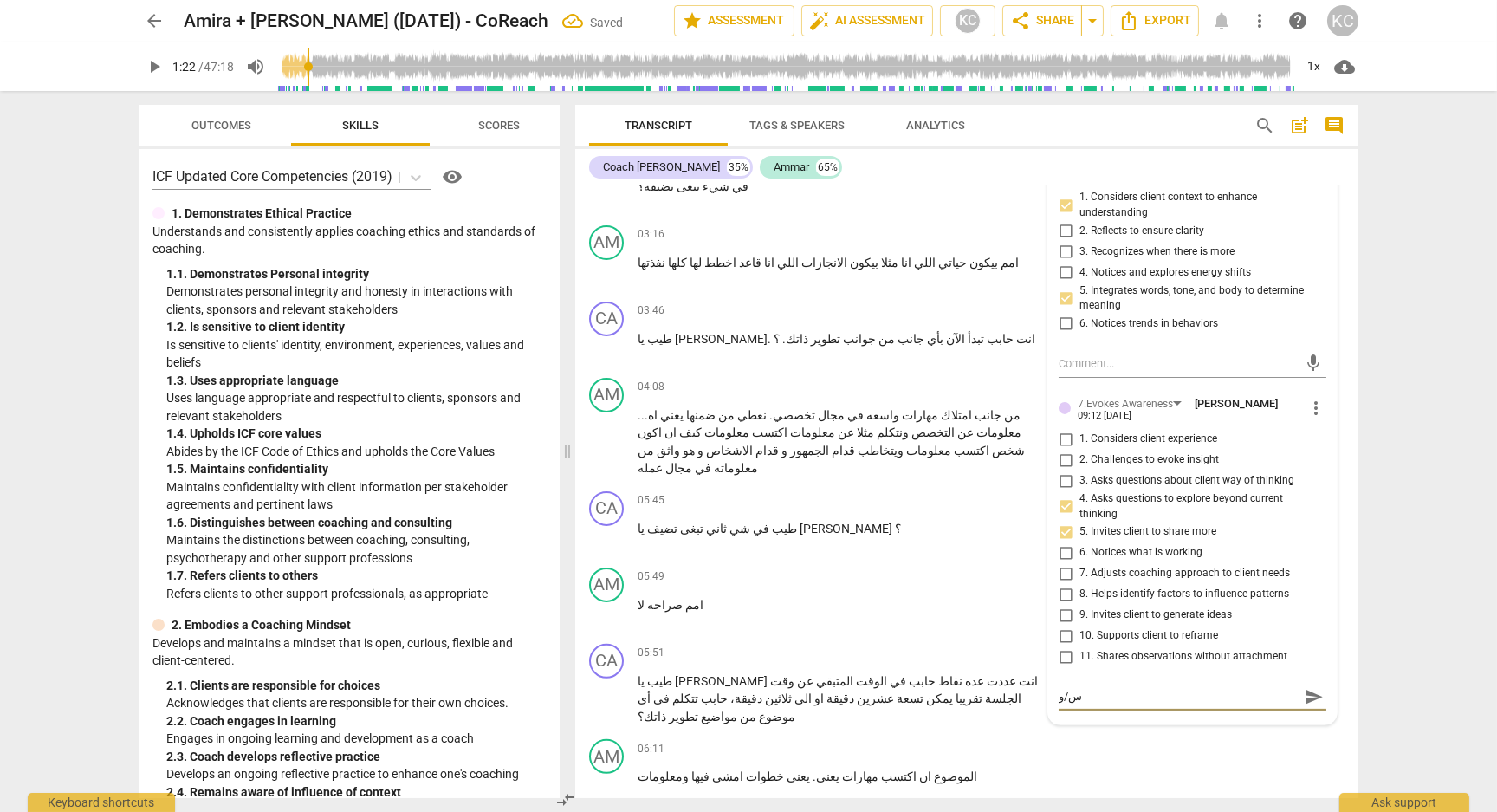
type textarea "س/وا"
type textarea "س/وال"
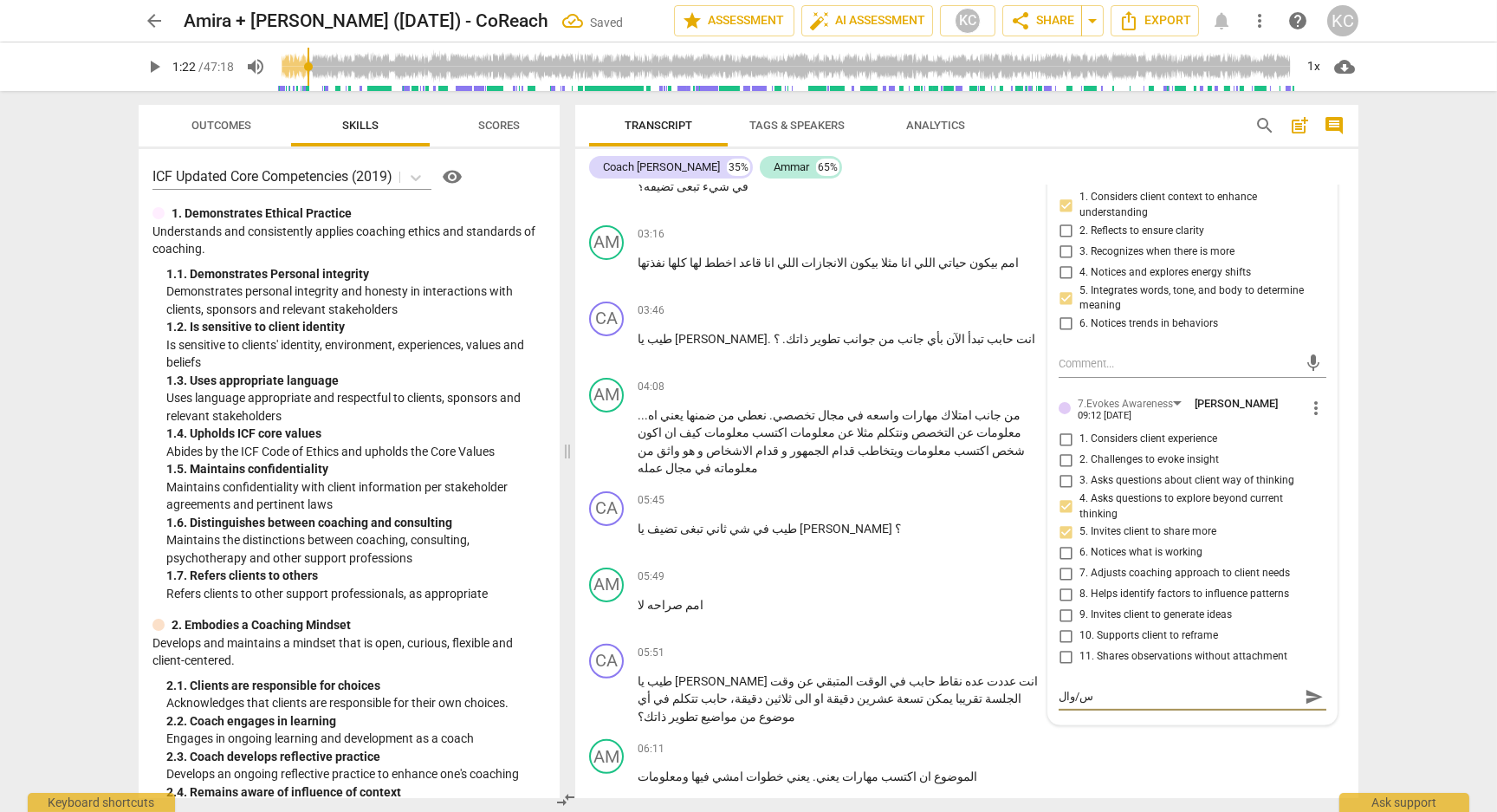
type textarea "س/وال ج"
type textarea "س/وال جي"
type textarea "س/وال جيد"
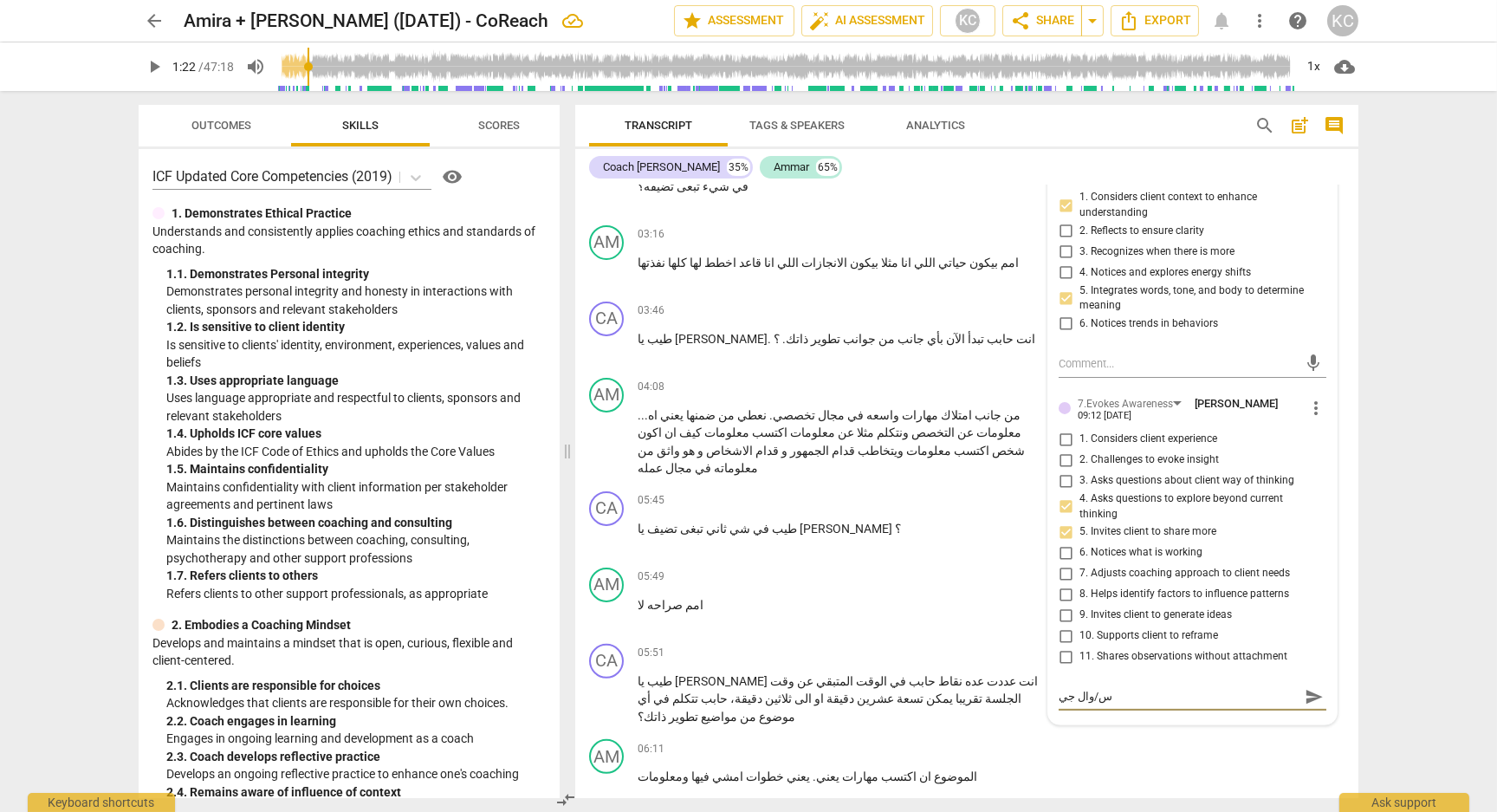
type textarea "س/وال جيد"
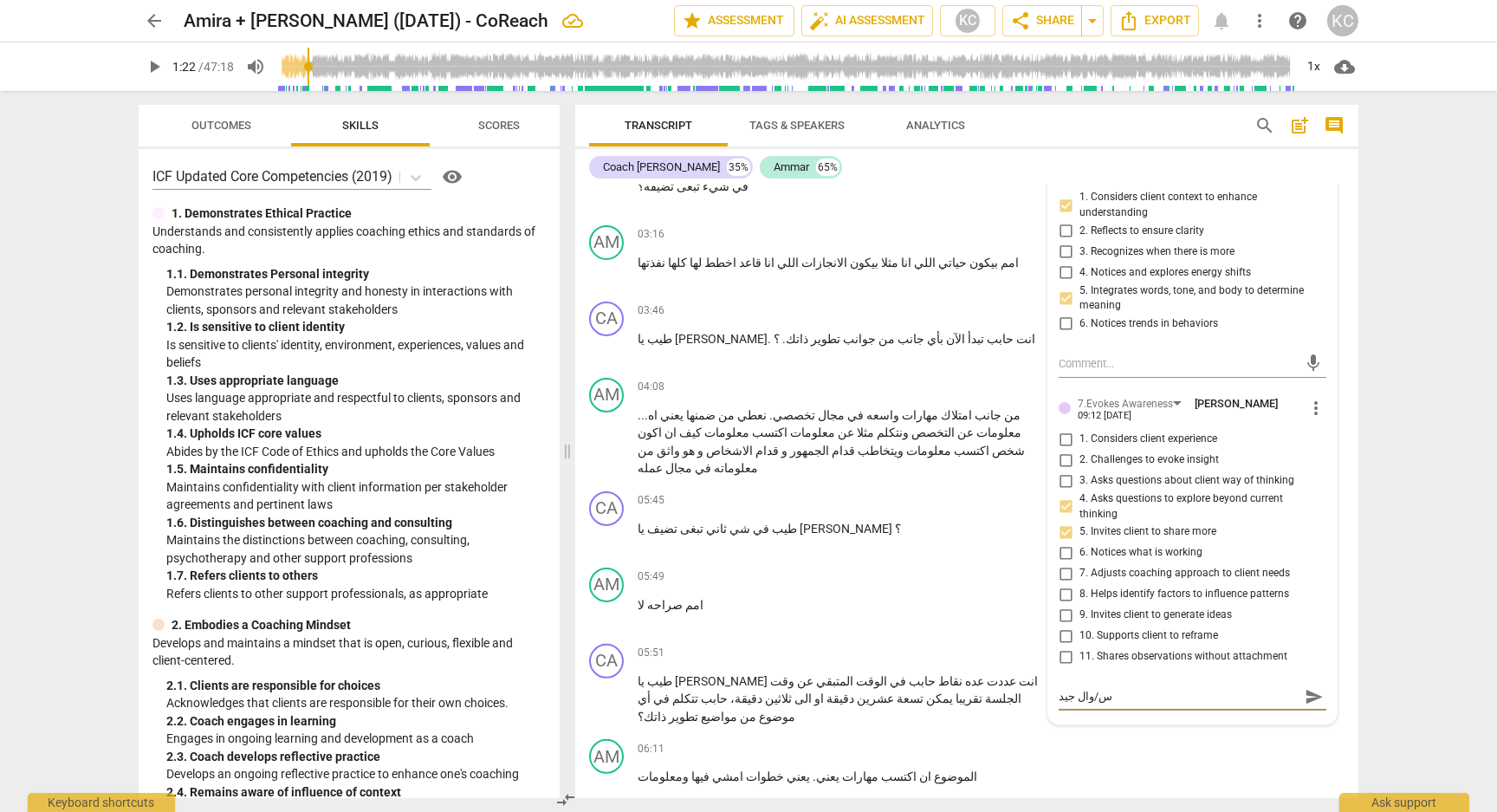
type textarea "س/وال جي"
type textarea "س/وال ج"
type textarea "س/وال"
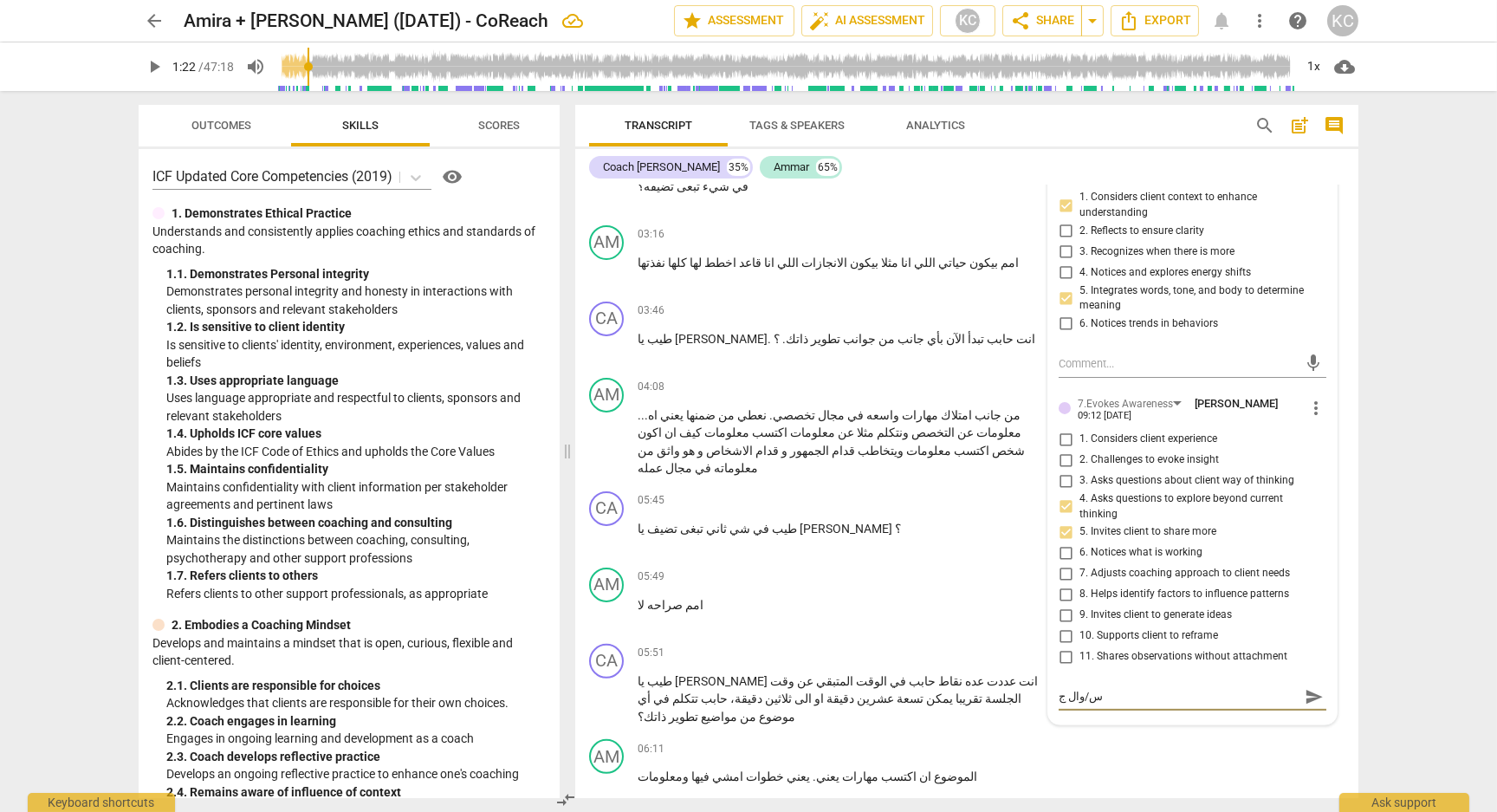
type textarea "س/وال"
type textarea "س/وا"
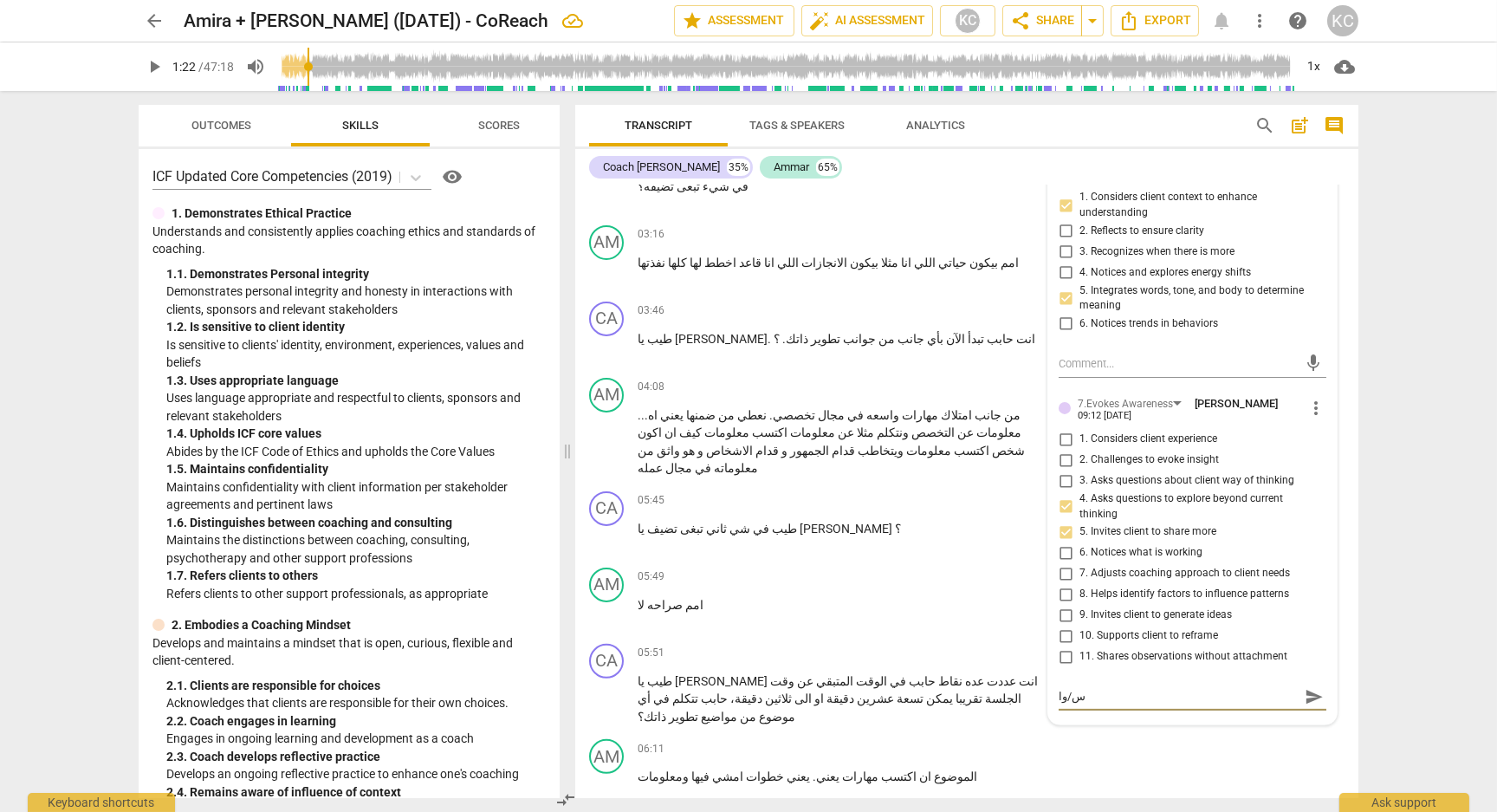
type textarea "س/و"
type textarea "س/"
type textarea "س"
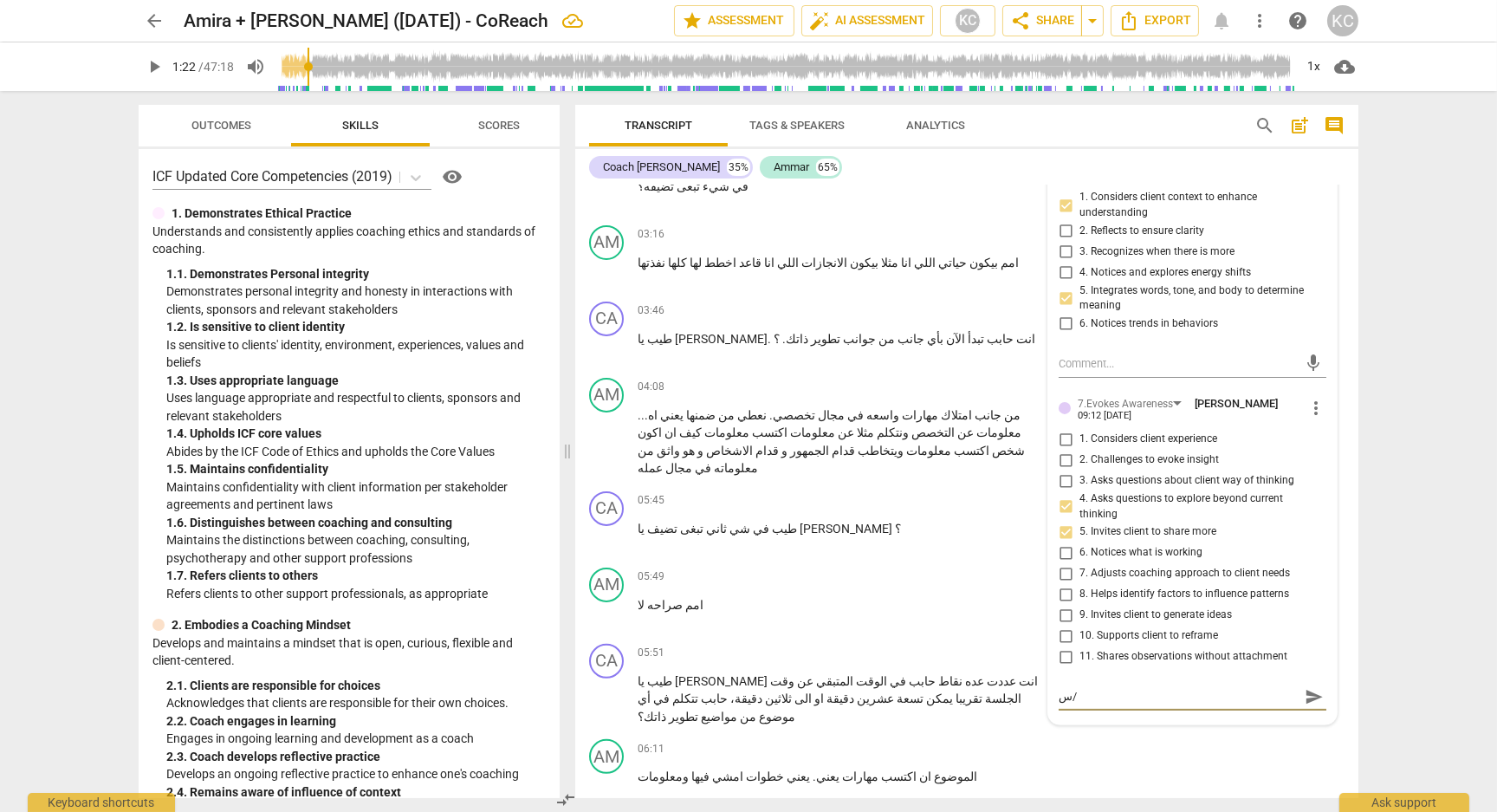
type textarea "س"
type textarea "سؤ"
type textarea "سؤت"
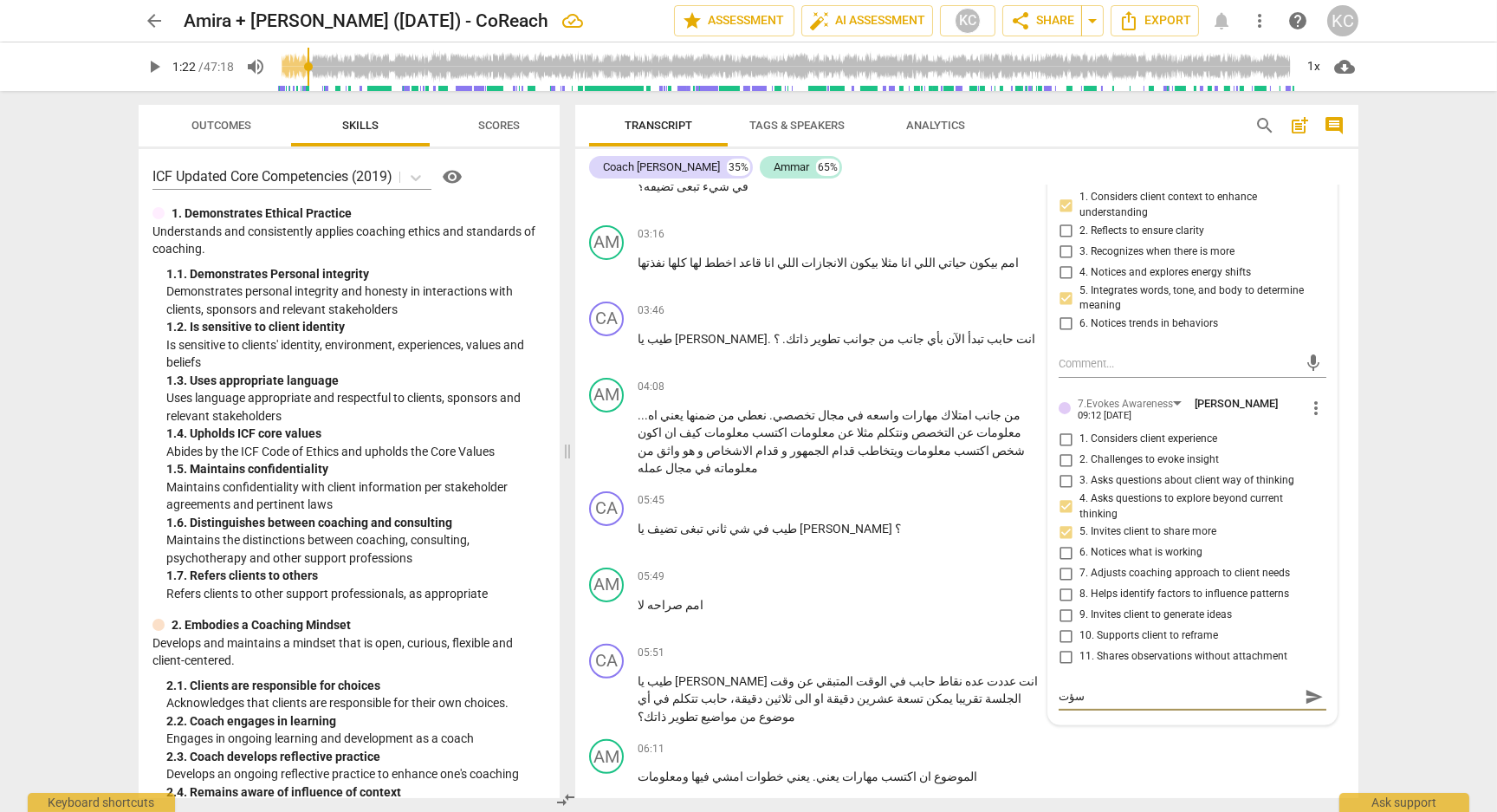
type textarea "سؤتا"
type textarea "سؤت"
type textarea "سؤ"
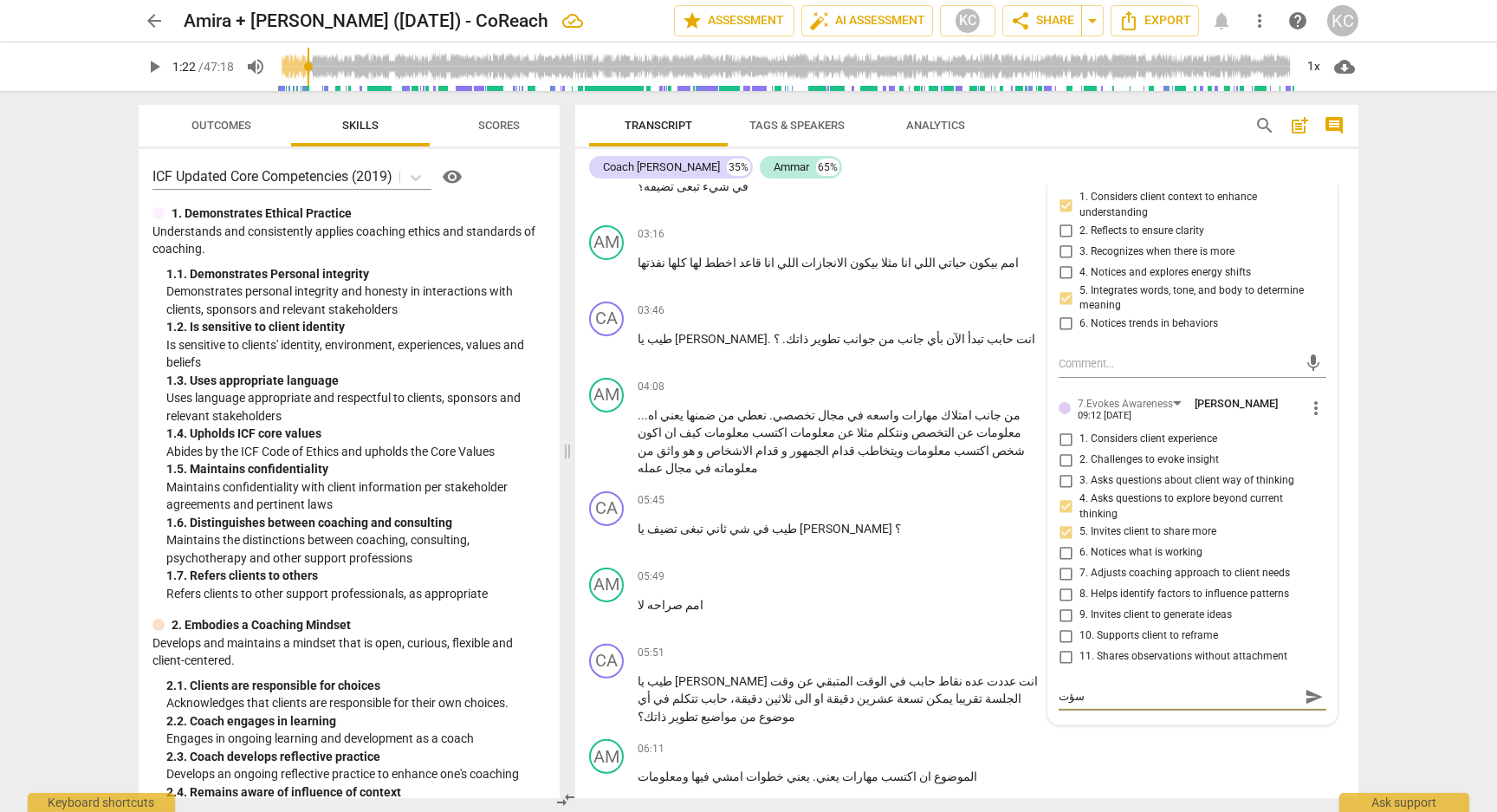
type textarea "سؤ"
type textarea "سؤا"
type textarea "سؤاب"
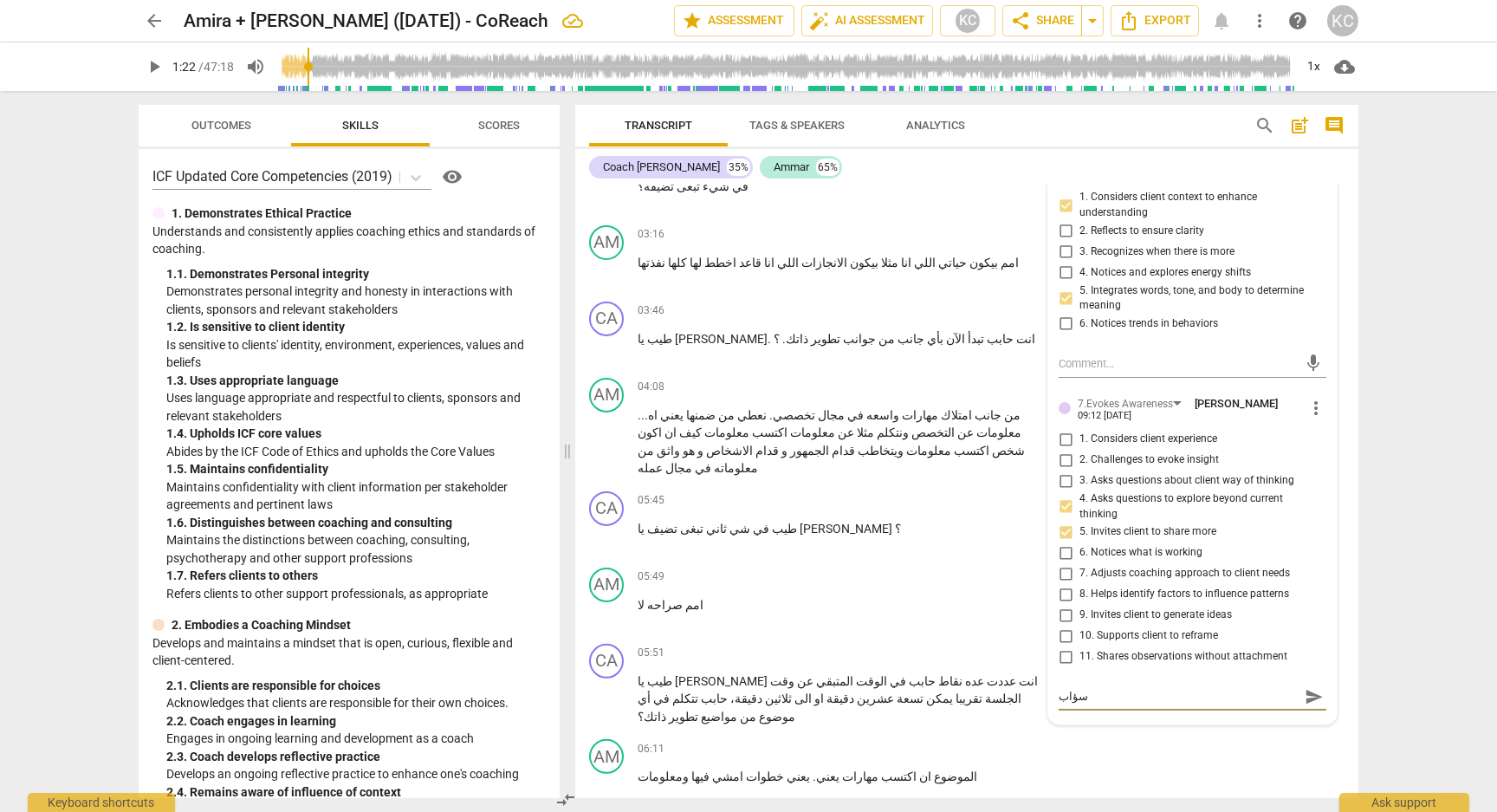
type textarea "سؤاب"
type textarea "سؤا"
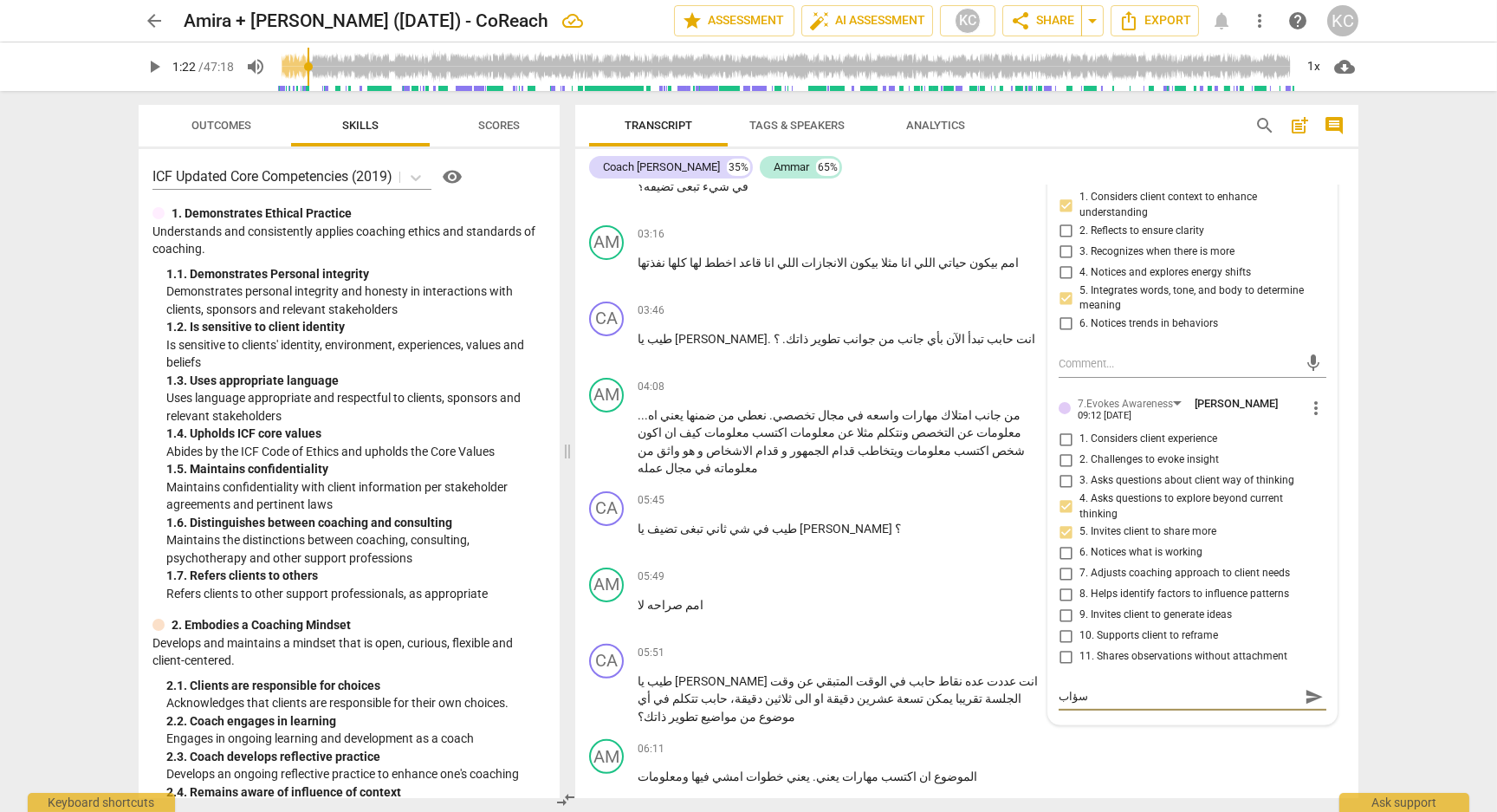
type textarea "سؤا"
type textarea "سؤال"
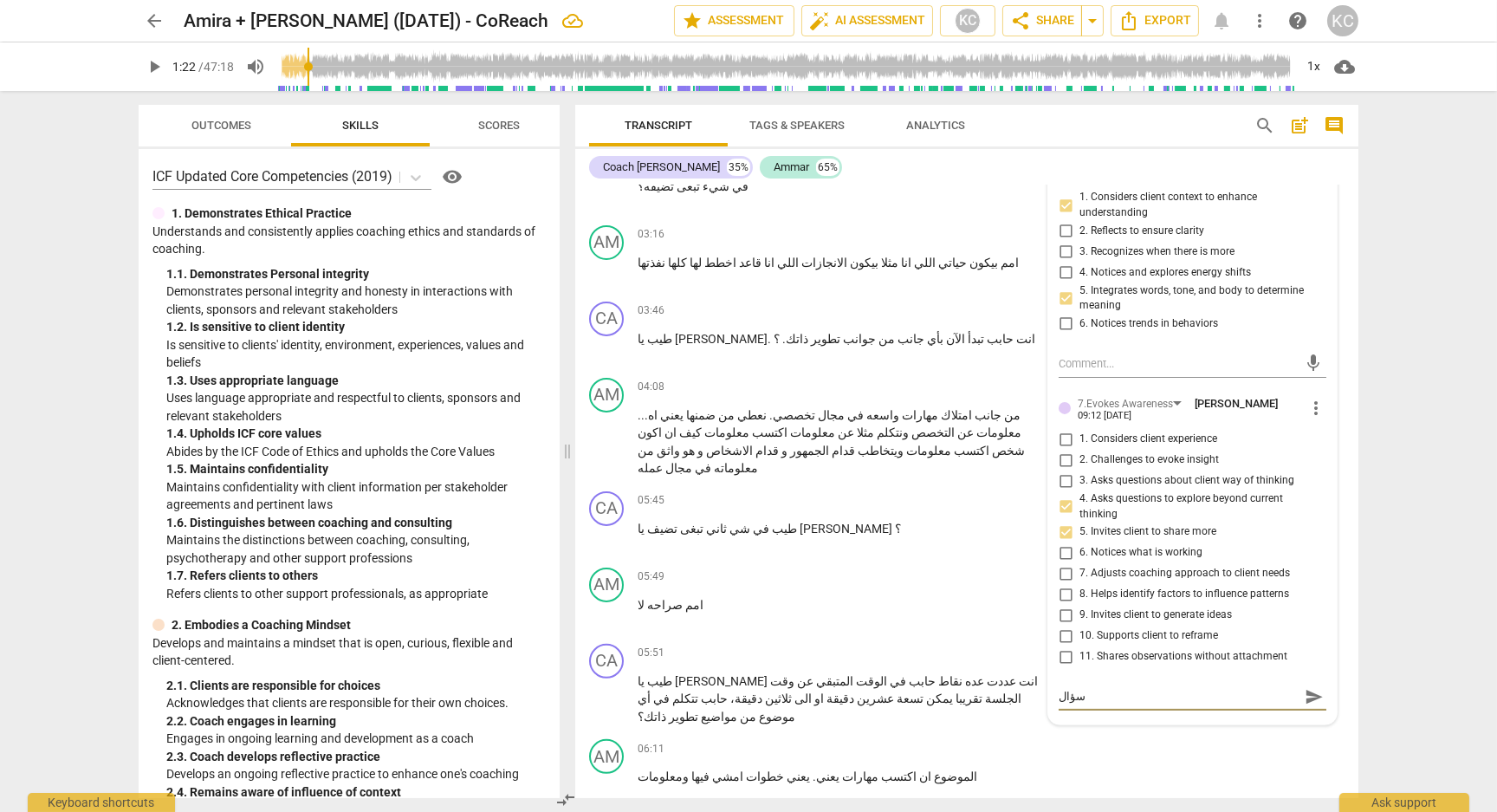
type textarea "سؤال ج"
type textarea "سؤال جي"
type textarea "سؤال جيد"
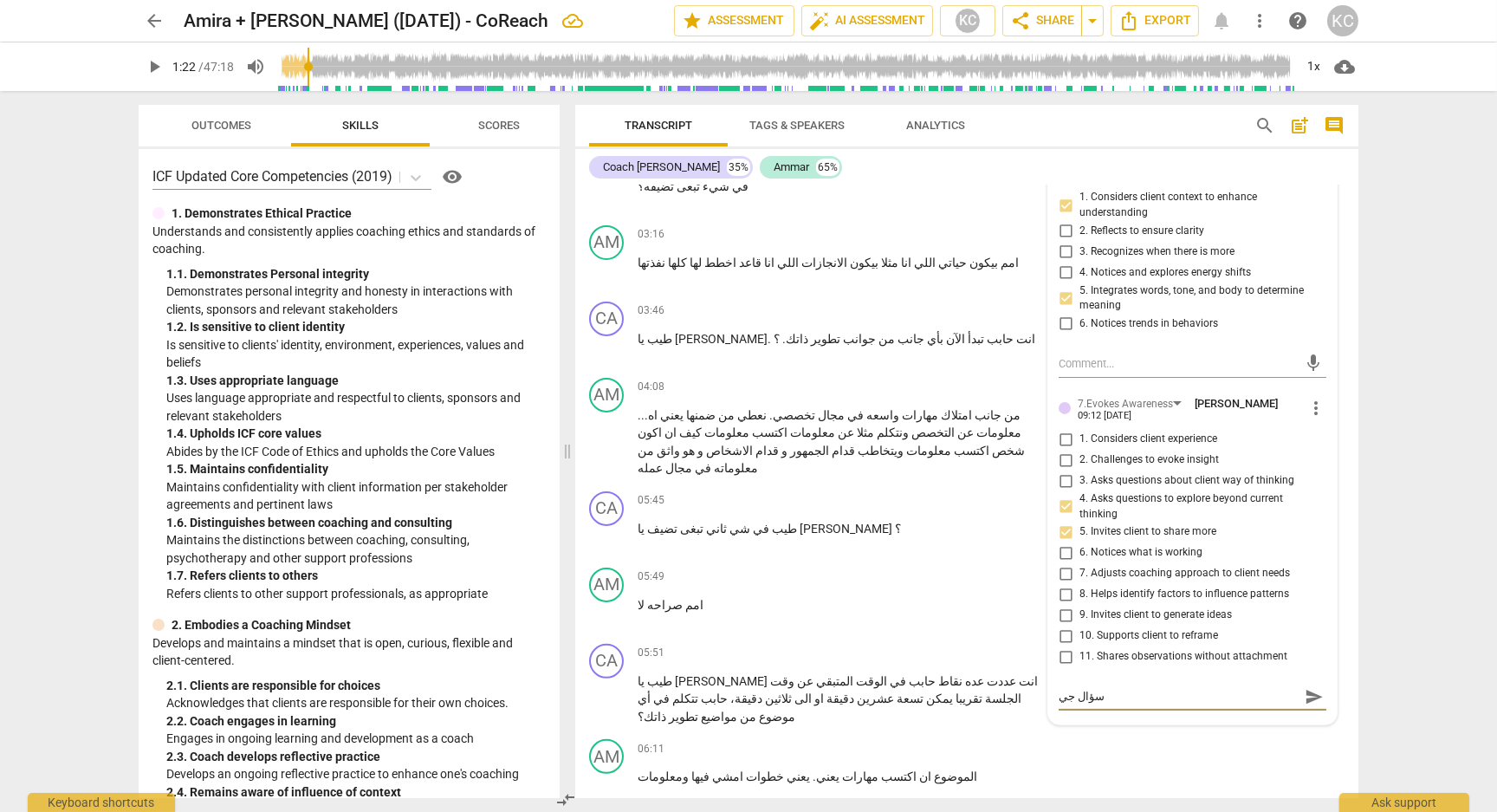
type textarea "سؤال جيد"
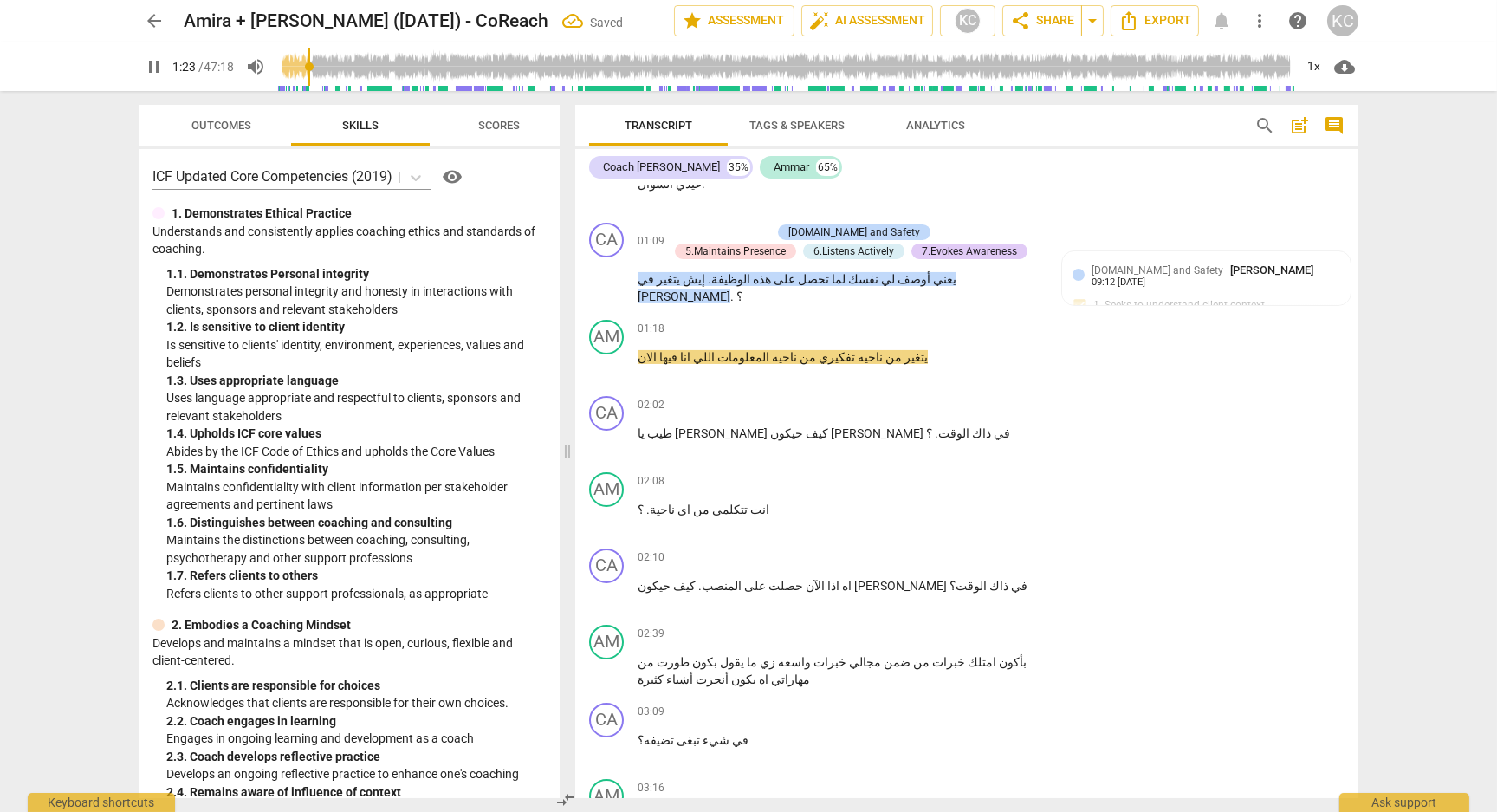
scroll to position [888, 0]
drag, startPoint x: 869, startPoint y: 331, endPoint x: 645, endPoint y: 331, distance: 224.0
click at [644, 350] on p "يتغير من ناحيه تفكيري من ناحيه المعلومات اللي انا فيها الان" at bounding box center [840, 358] width 406 height 18
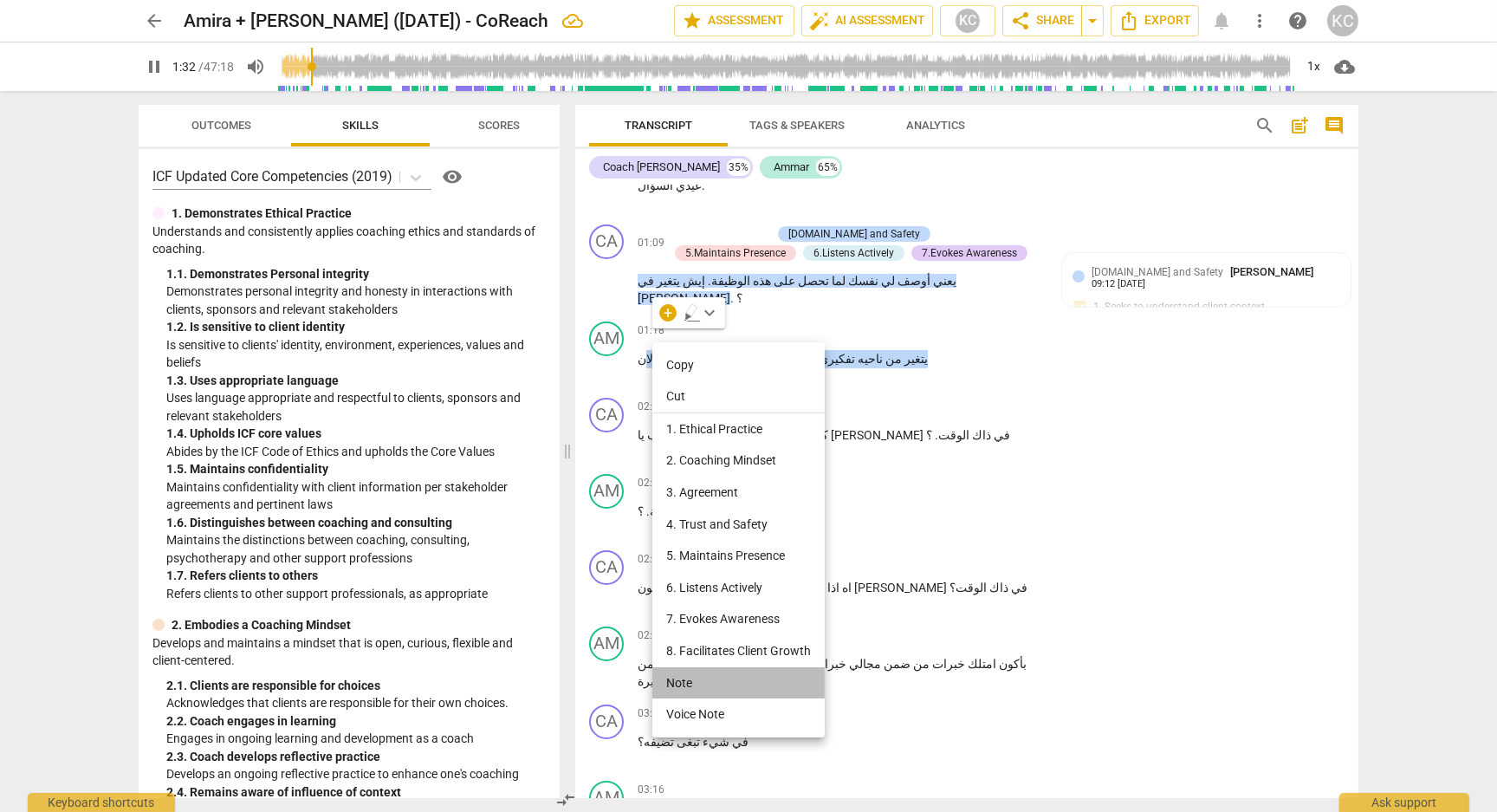
click at [700, 679] on li "Note" at bounding box center [738, 682] width 172 height 32
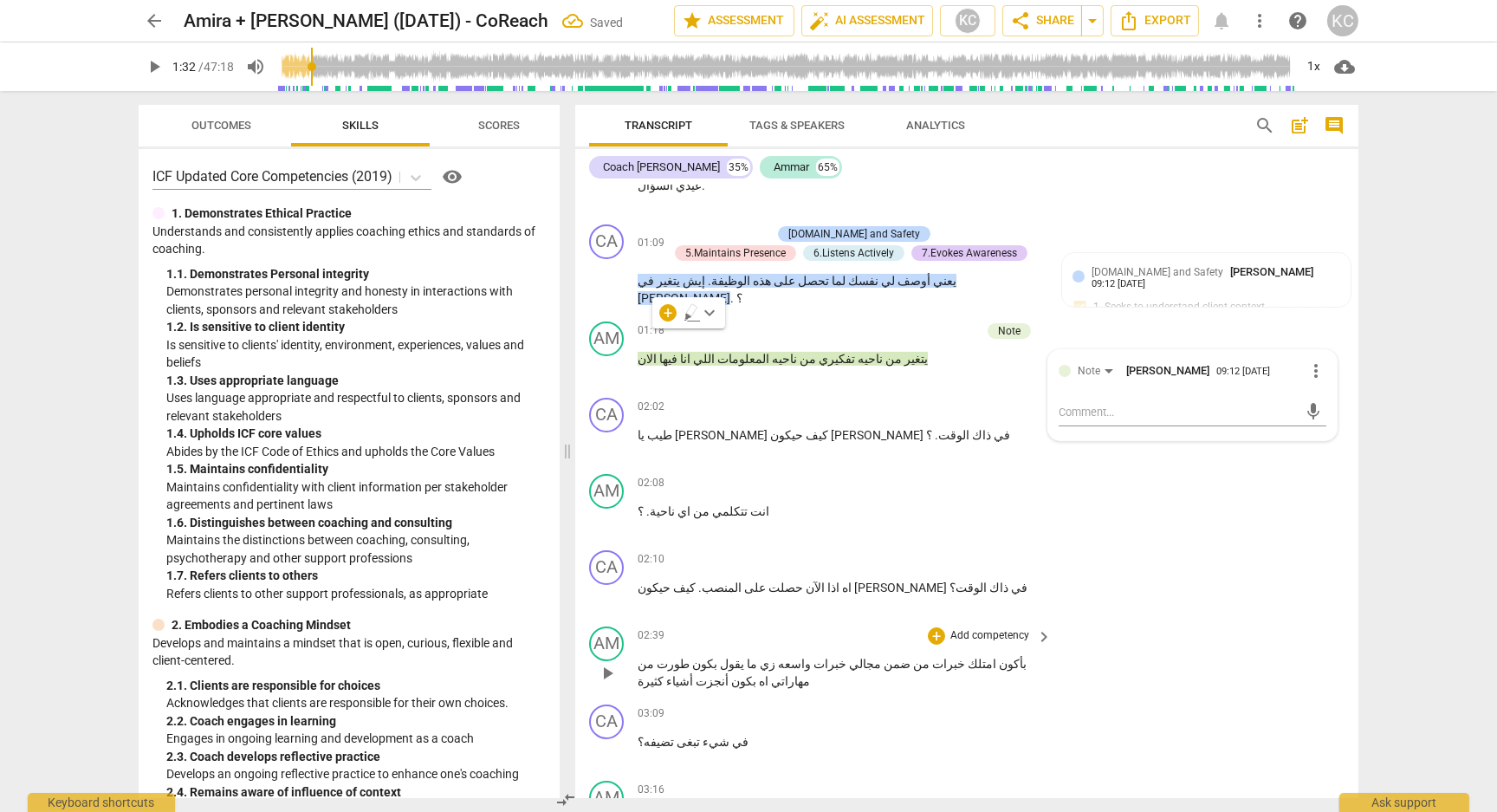
click at [1242, 643] on div "AM play_arrow pause 02:39 + Add competency keyboard_arrow_right بأكون امتلك خبر…" at bounding box center [966, 658] width 783 height 78
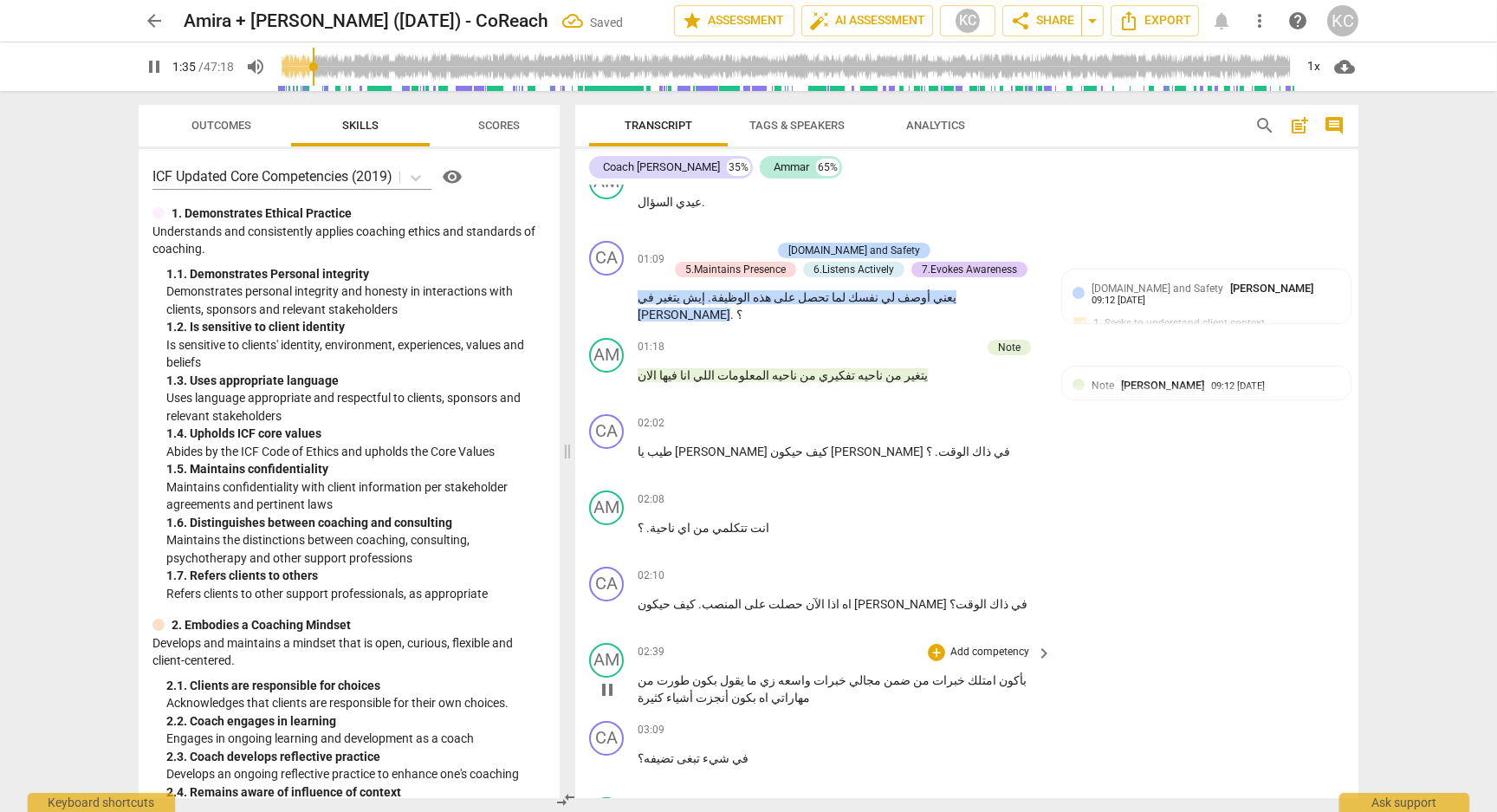
scroll to position [850, 0]
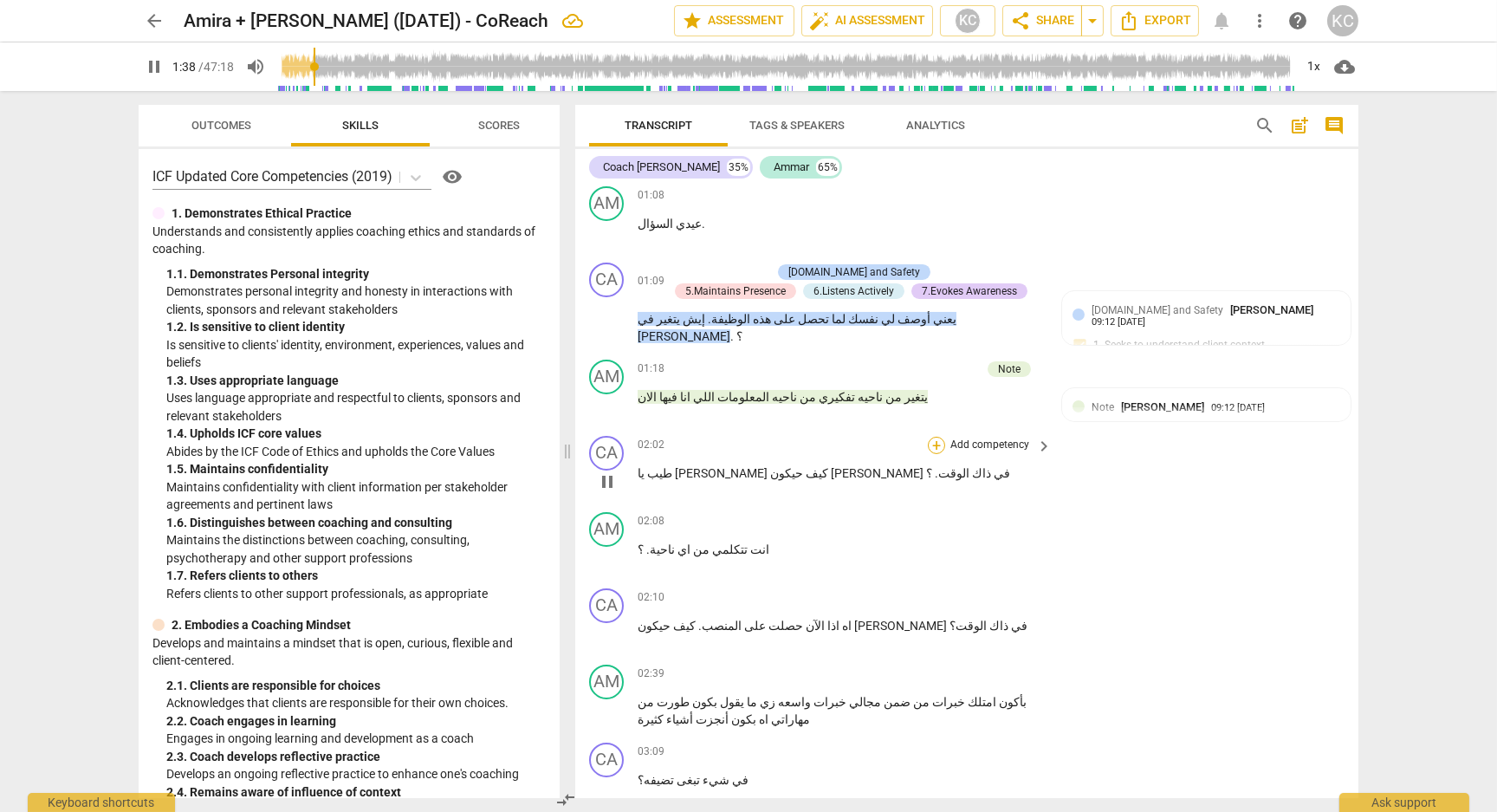
click at [936, 436] on div "+" at bounding box center [936, 445] width 17 height 17
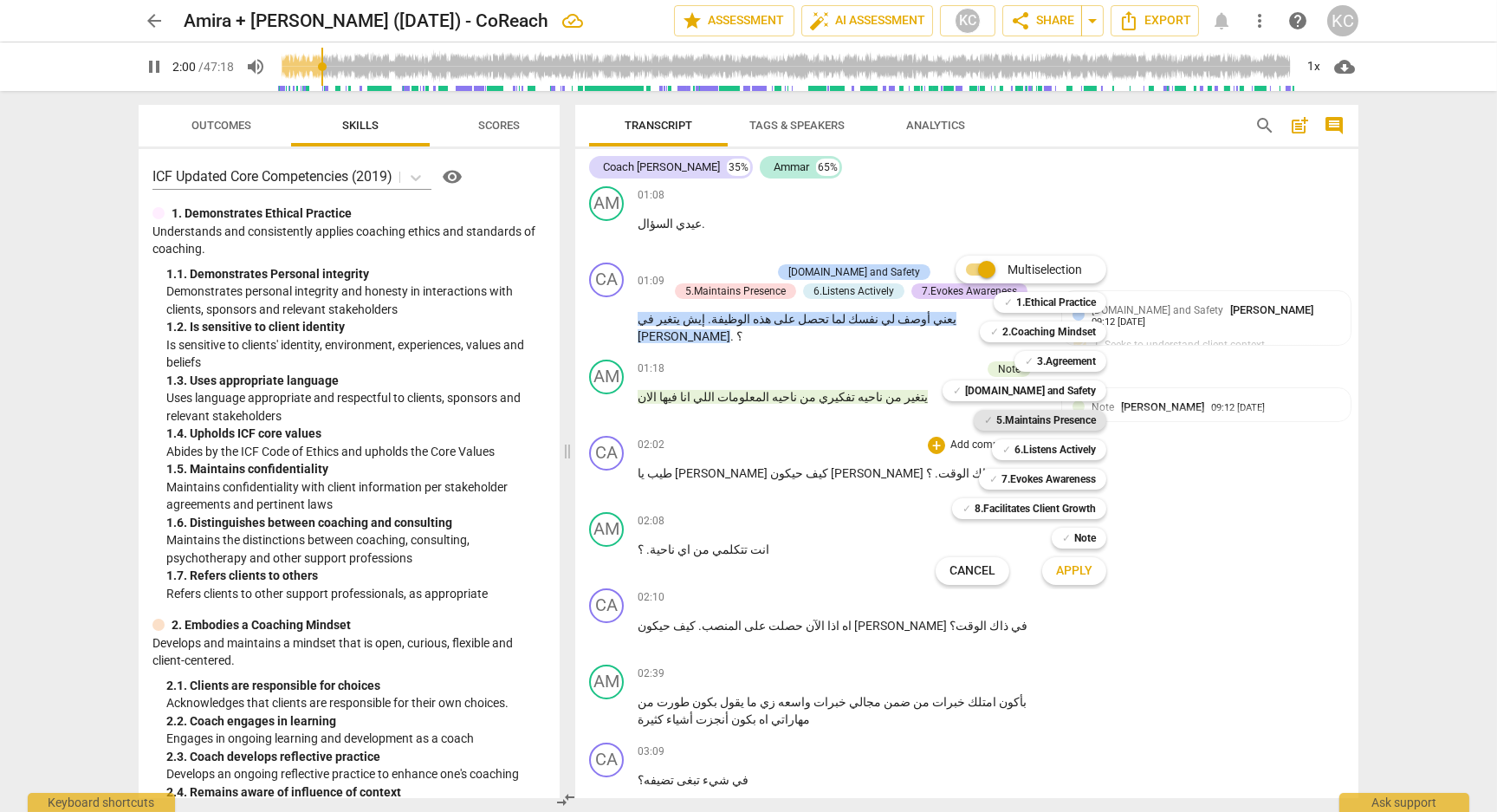
click at [1027, 426] on b "5.Maintains Presence" at bounding box center [1045, 420] width 99 height 21
click at [1065, 571] on span "Apply" at bounding box center [1074, 571] width 37 height 17
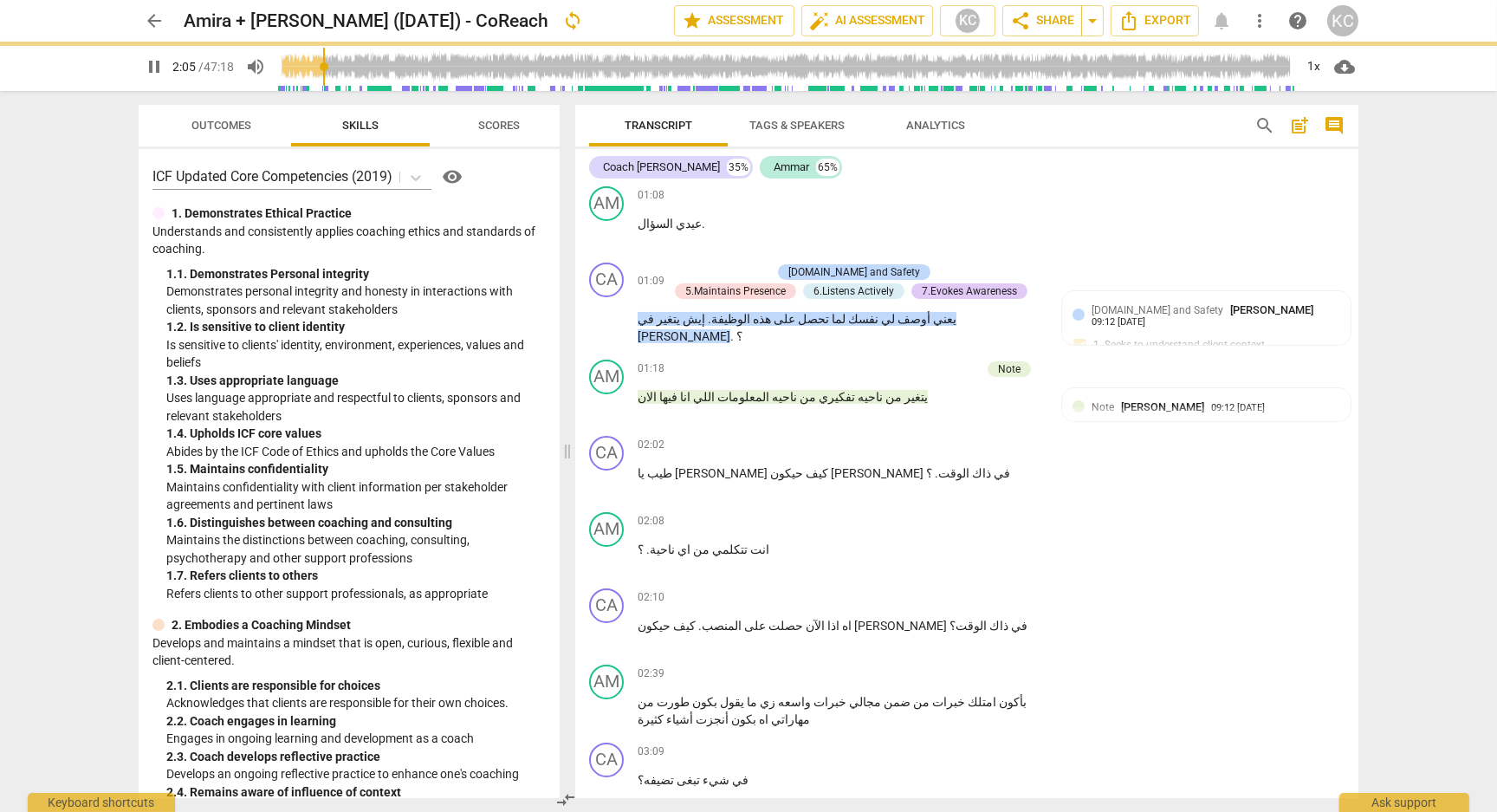
type input "126"
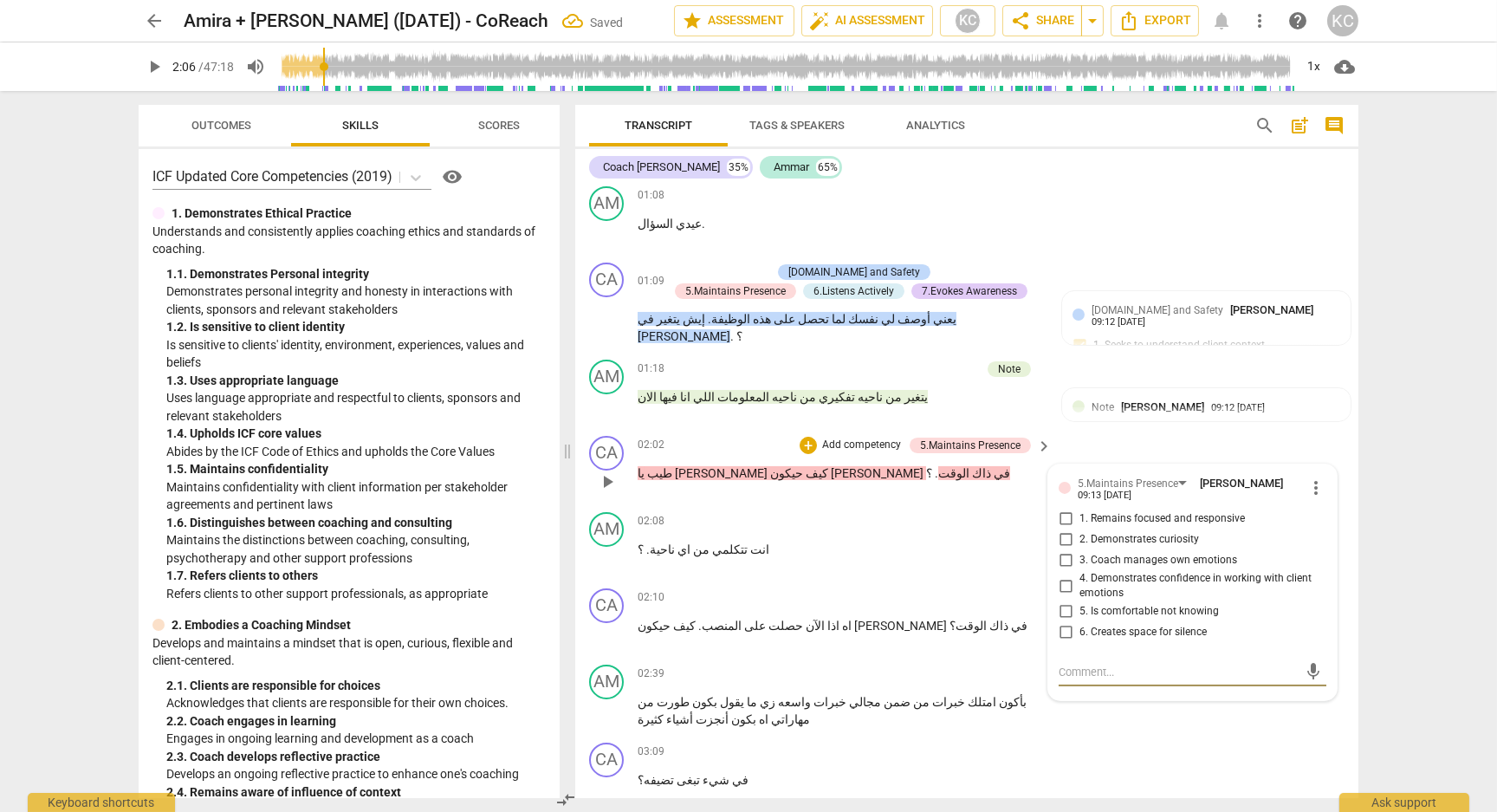
click at [1061, 509] on input "1. Remains focused and responsive" at bounding box center [1065, 519] width 28 height 21
checkbox input "true"
click at [1061, 529] on input "2. Demonstrates curiosity" at bounding box center [1065, 539] width 28 height 21
checkbox input "true"
click at [1064, 622] on input "6. Creates space for silence" at bounding box center [1065, 633] width 28 height 21
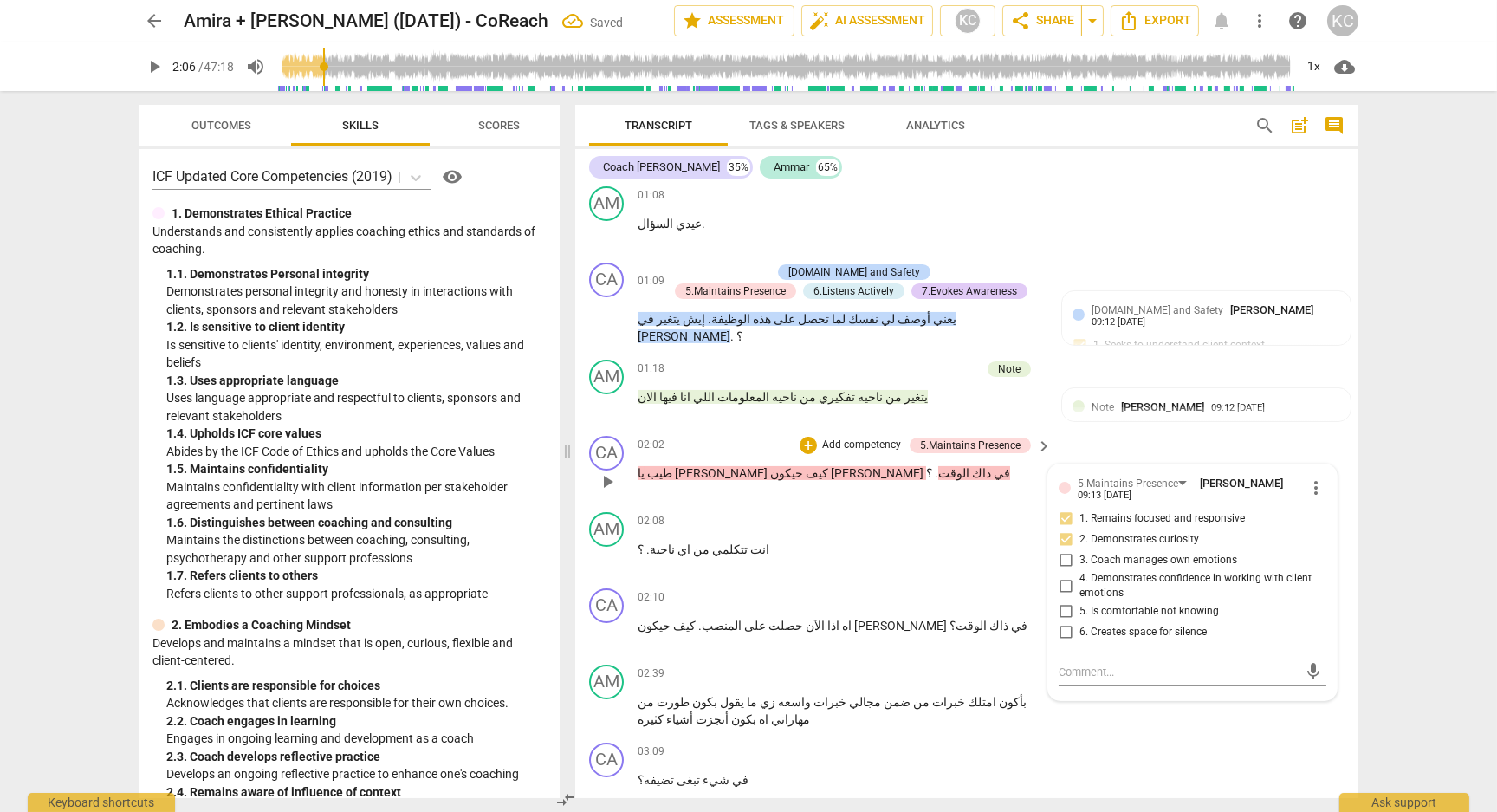
checkbox input "true"
click at [1069, 664] on textarea at bounding box center [1178, 671] width 240 height 16
type textarea "س"
type textarea "سؤ"
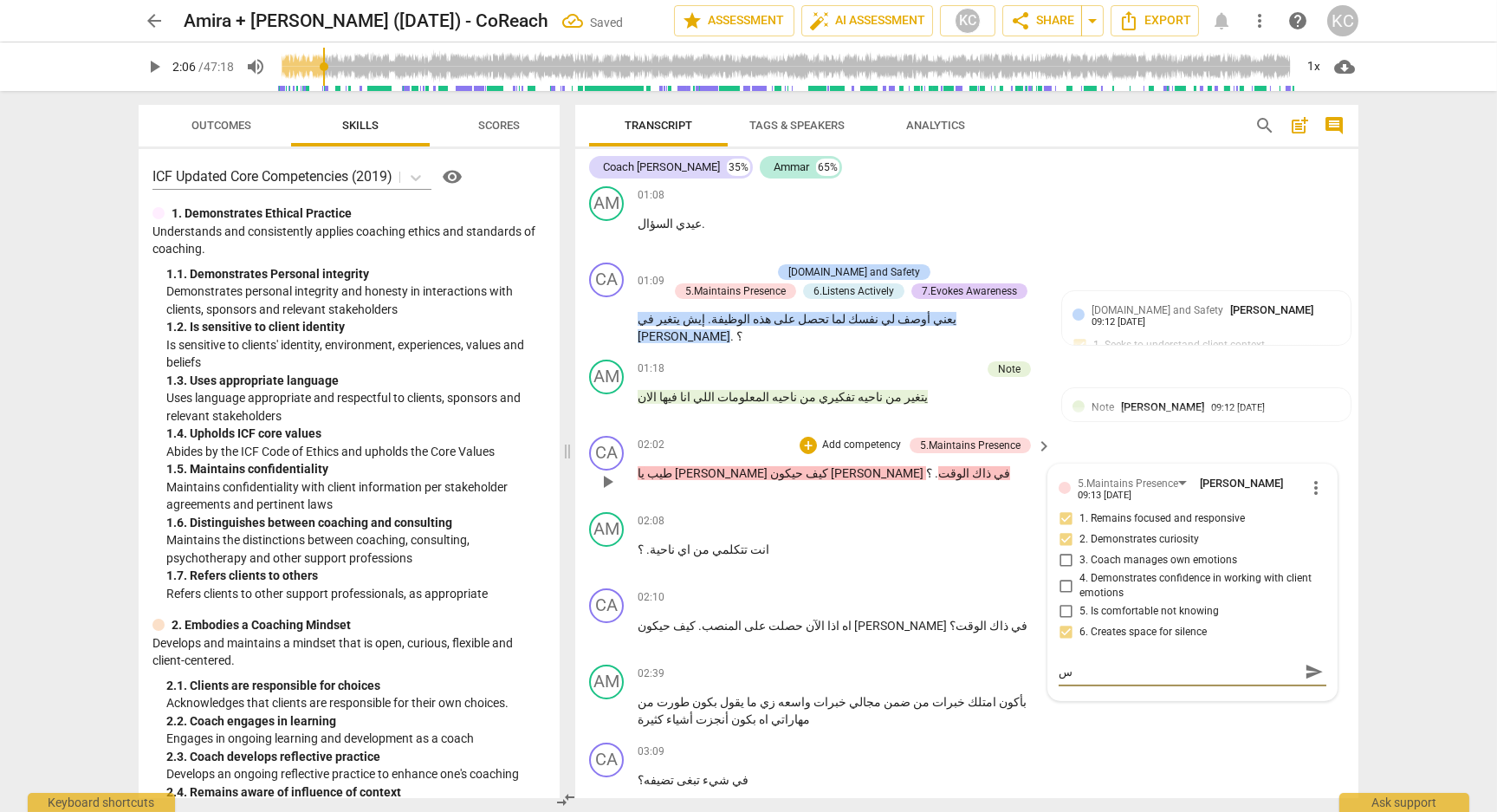
type textarea "سؤ"
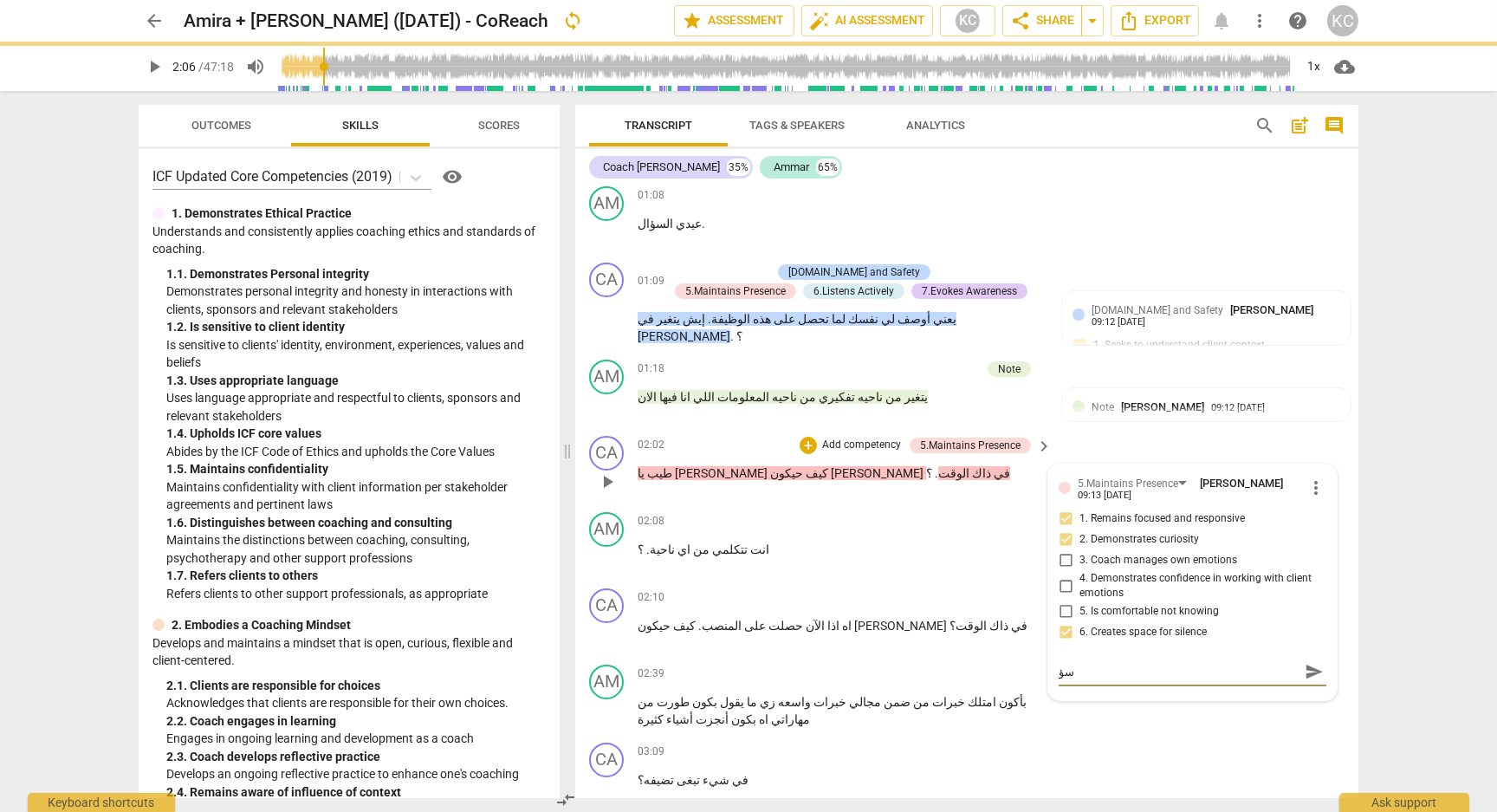
type textarea "سؤا"
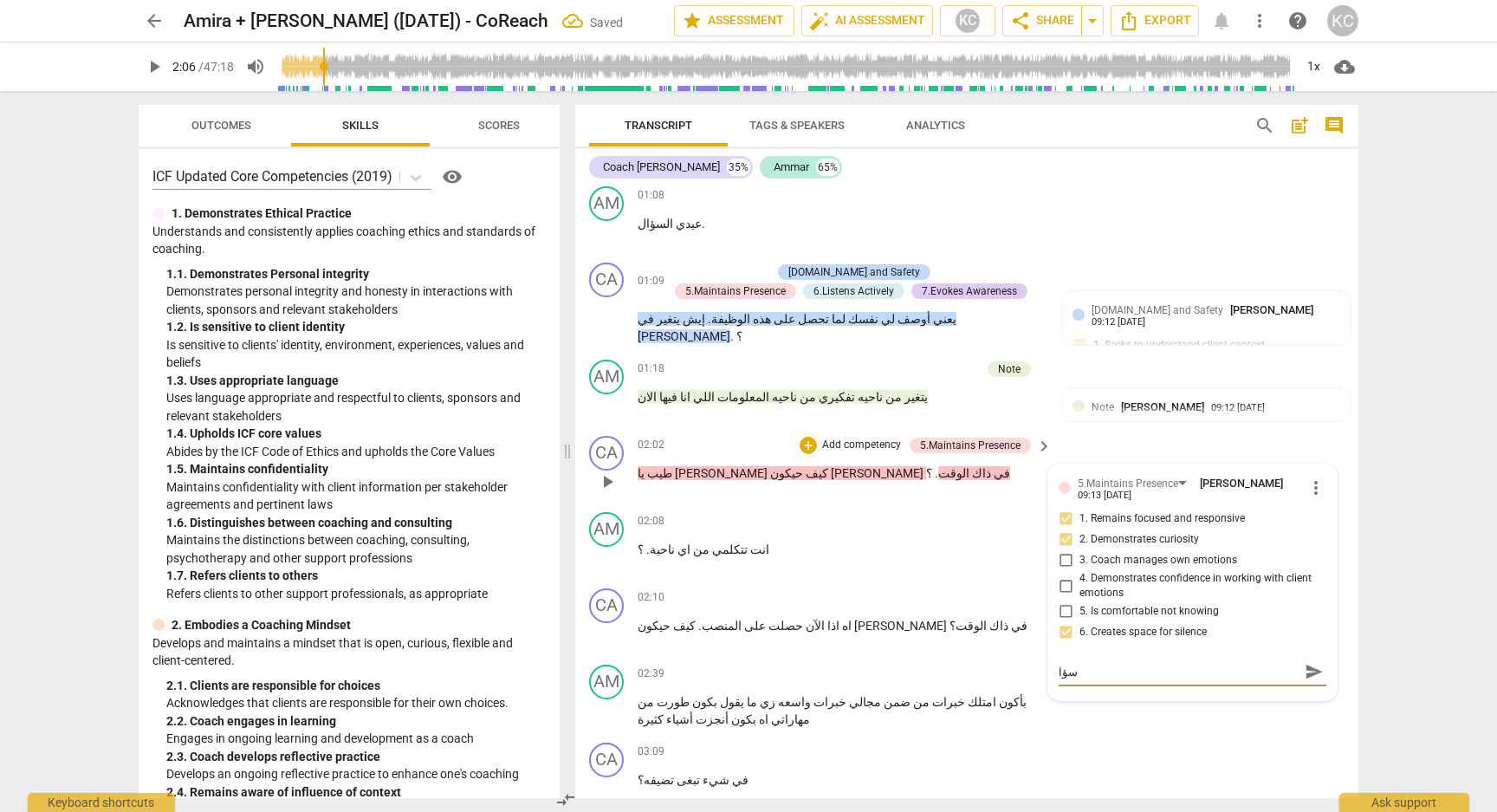
type textarea "سؤال"
type textarea "سؤال ج"
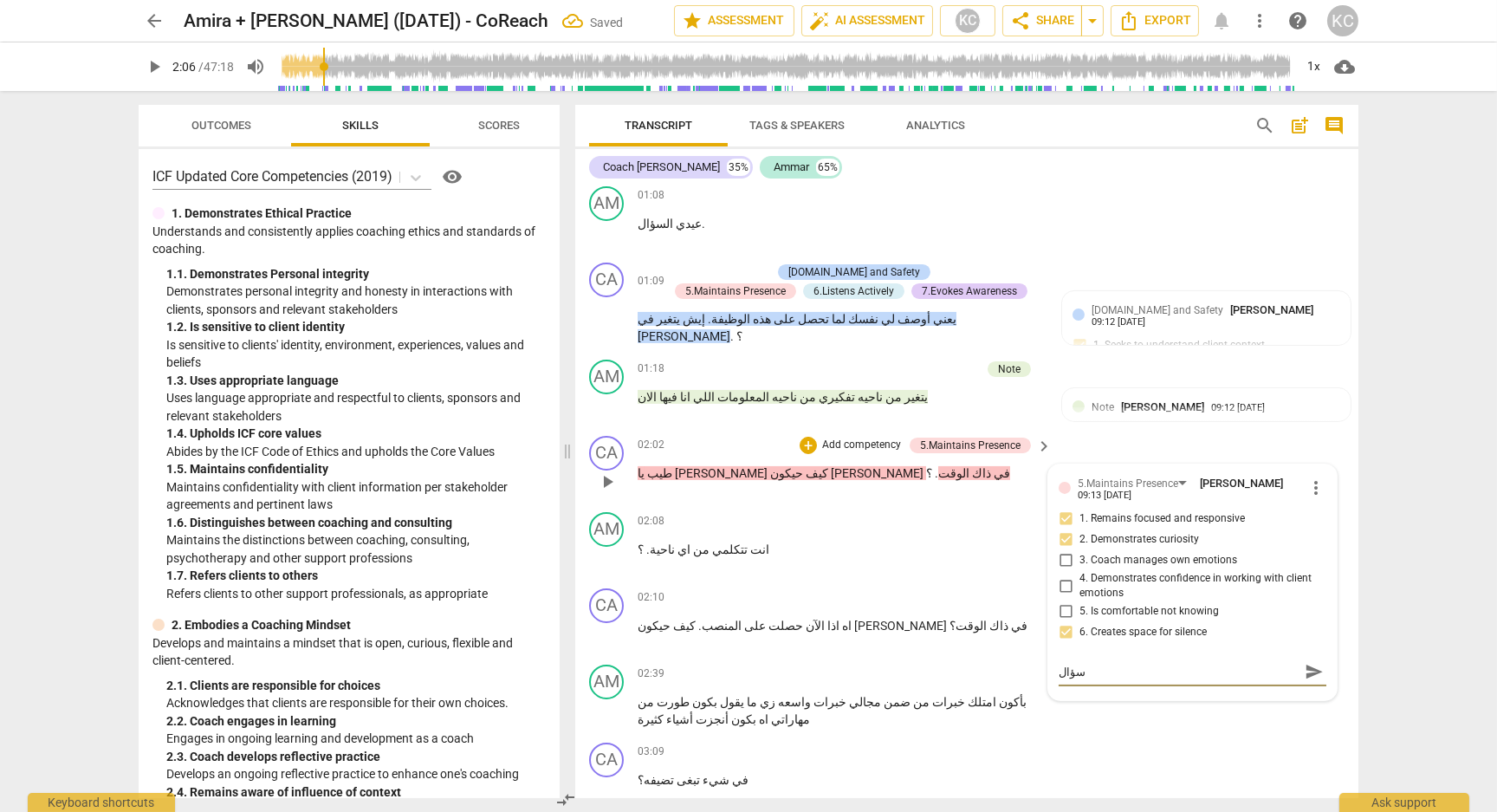
type textarea "سؤال ج"
type textarea "سؤال جي"
type textarea "سؤال جيد"
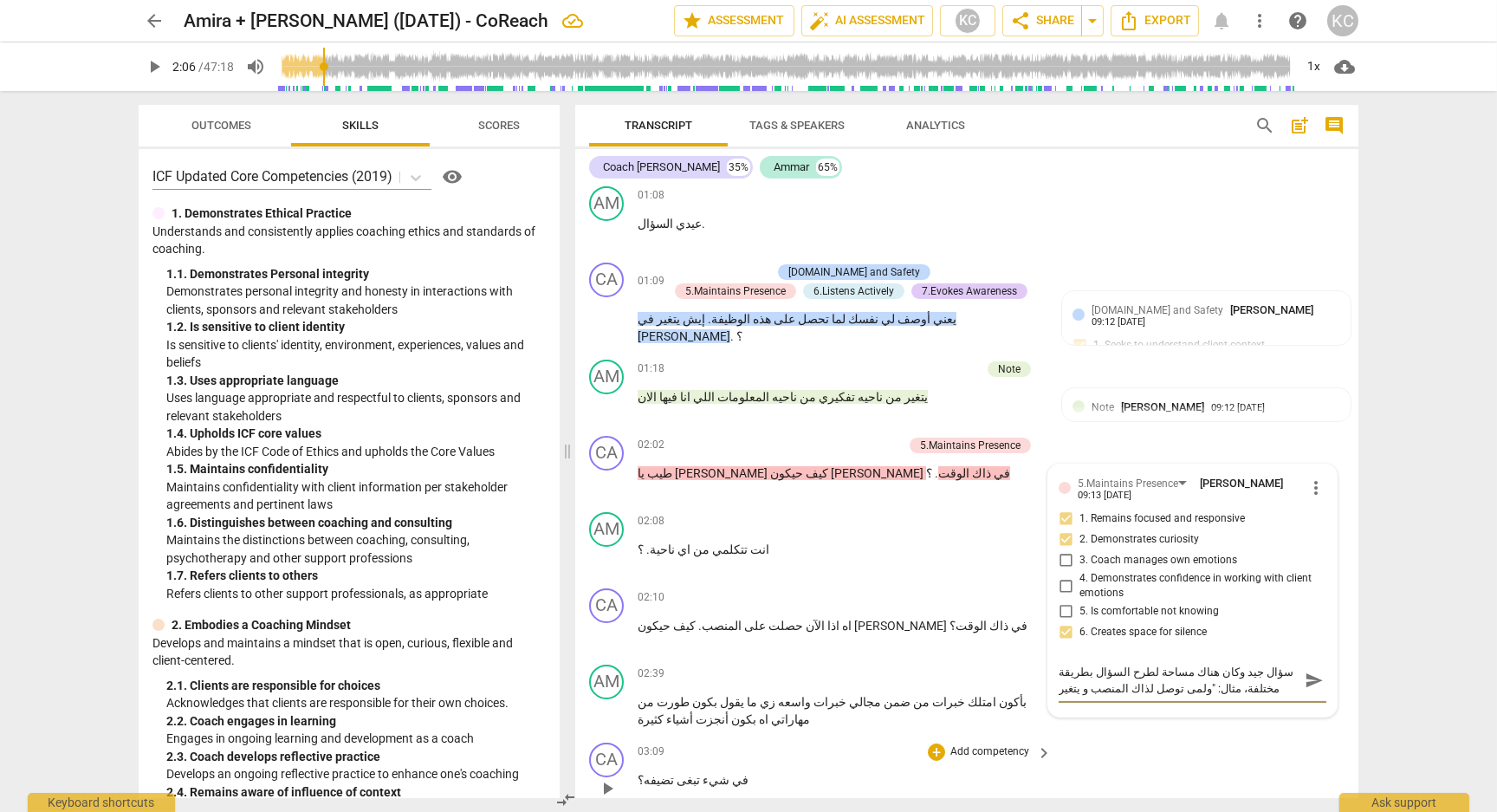
click at [1201, 736] on div "CA play_arrow pause 03:09 + Add competency keyboard_arrow_right في شيء تبغى تضي…" at bounding box center [966, 773] width 783 height 76
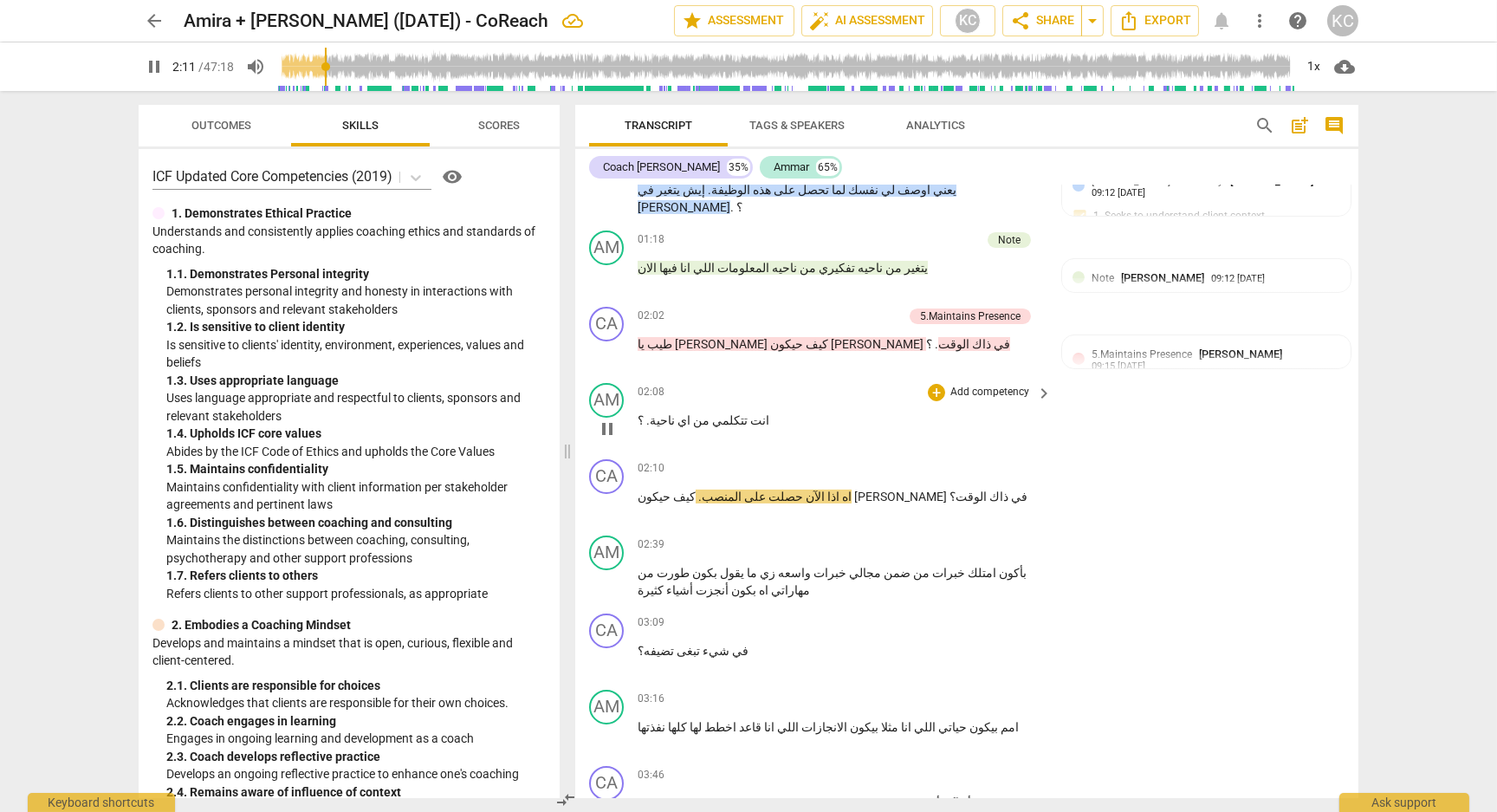
scroll to position [982, 0]
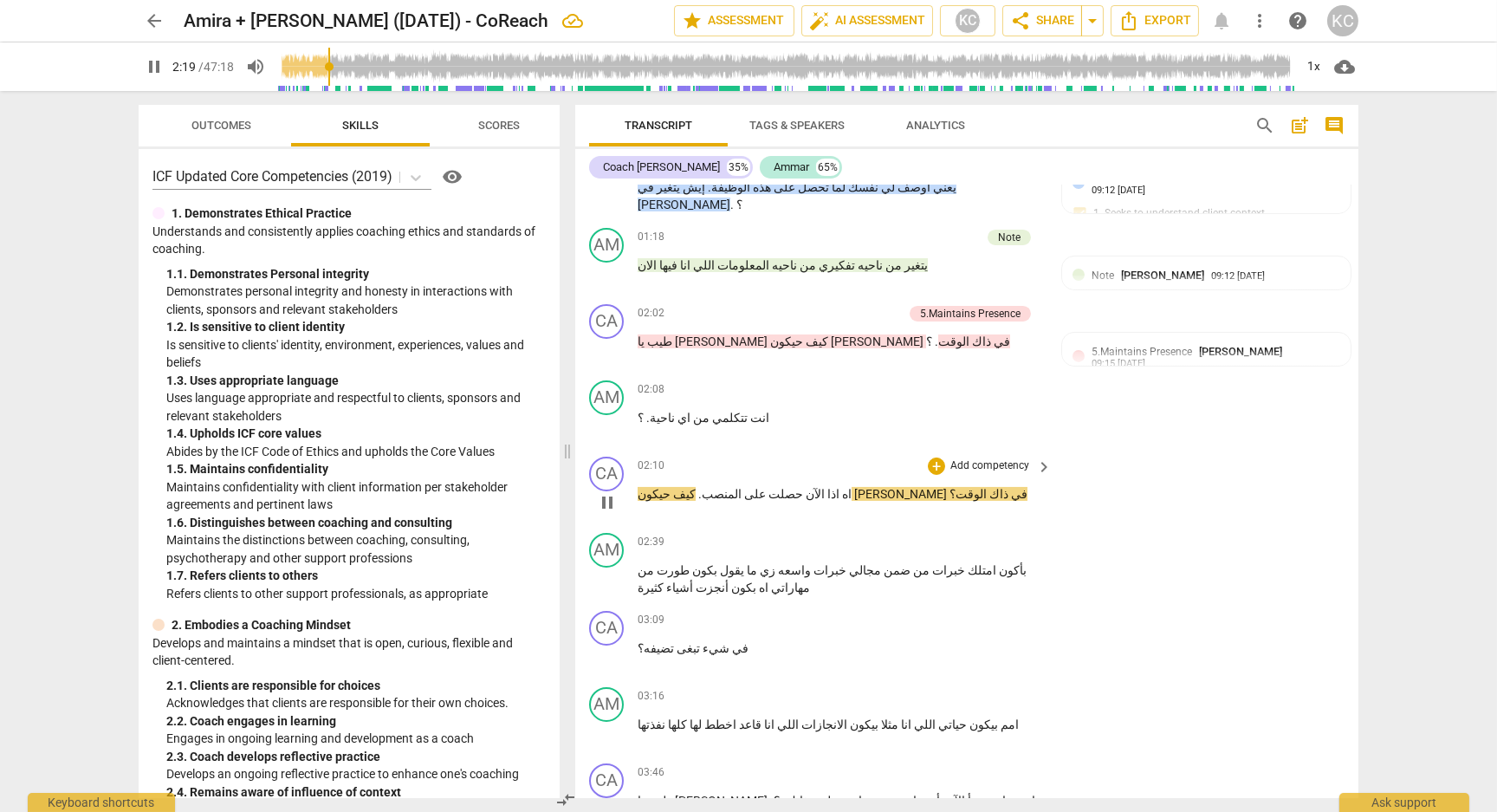
click at [701, 486] on span "." at bounding box center [698, 493] width 6 height 13
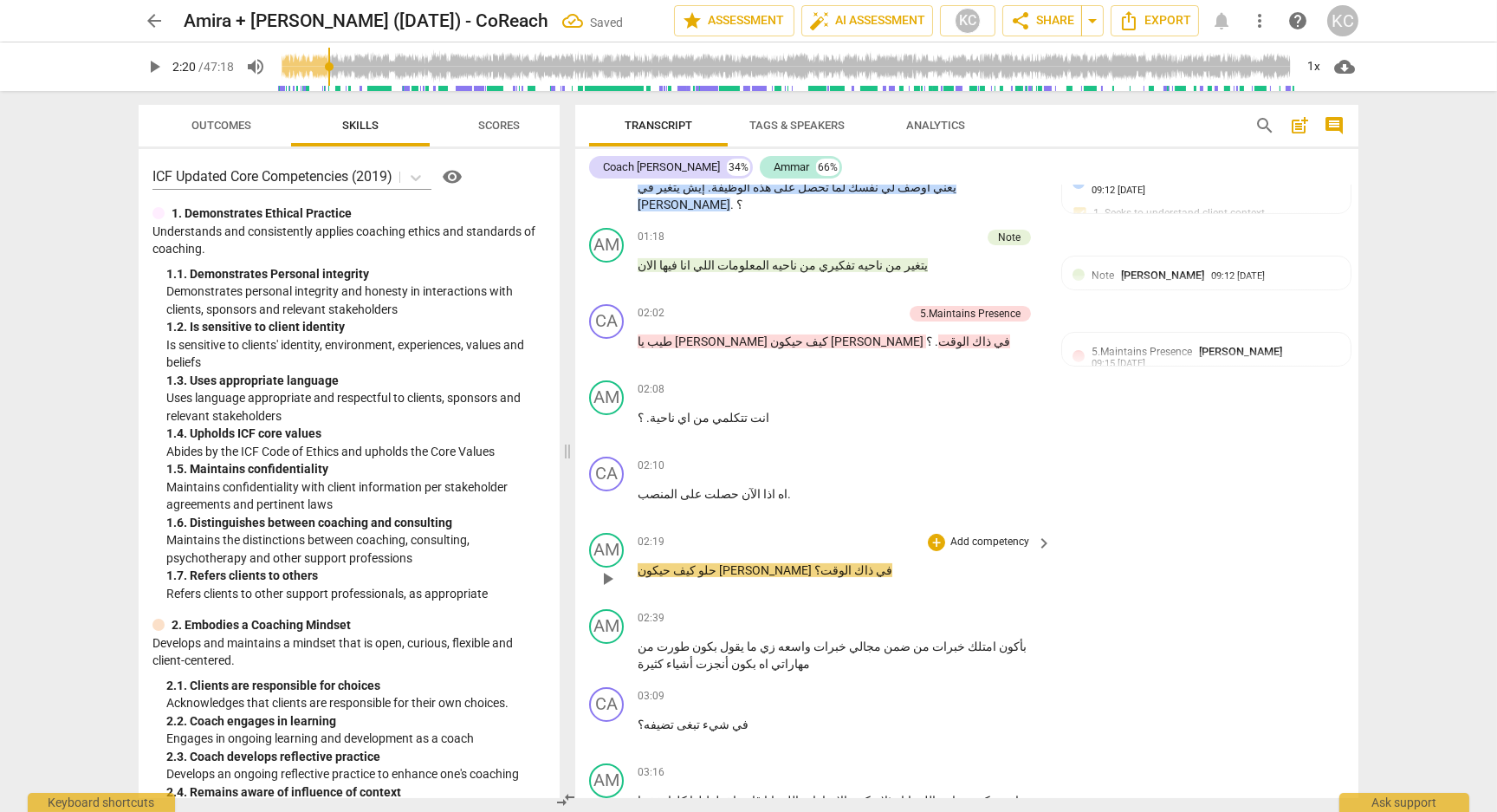
drag, startPoint x: 772, startPoint y: 546, endPoint x: 808, endPoint y: 568, distance: 42.2
click at [717, 563] on span "حلو" at bounding box center [706, 570] width 21 height 13
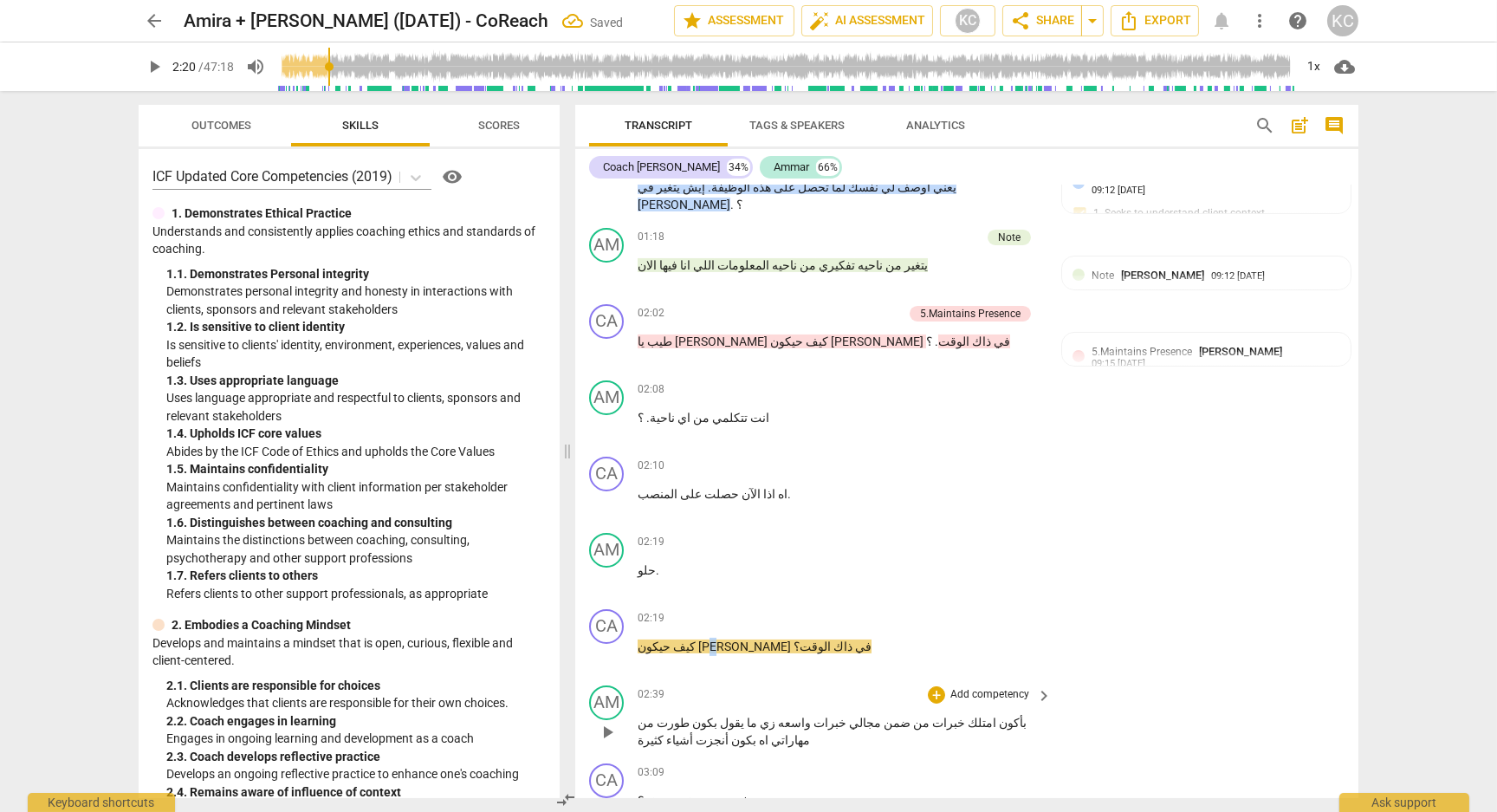
drag, startPoint x: 707, startPoint y: 622, endPoint x: 774, endPoint y: 658, distance: 76.1
click at [707, 640] on span "[PERSON_NAME]" at bounding box center [746, 646] width 95 height 13
click at [935, 458] on div "+" at bounding box center [936, 466] width 17 height 17
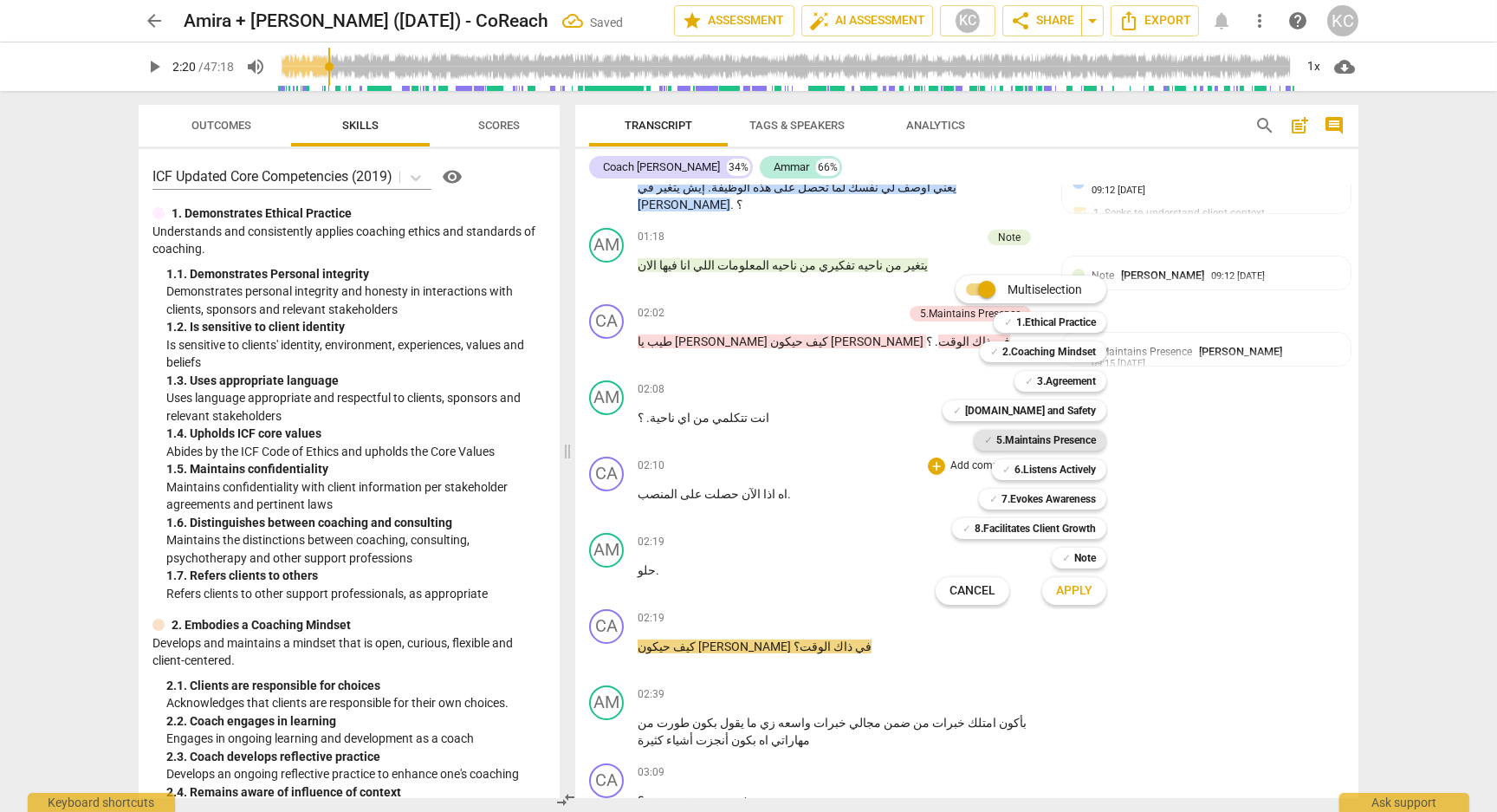
click at [1011, 450] on b "5.Maintains Presence" at bounding box center [1045, 440] width 99 height 21
click at [1063, 594] on span "Apply" at bounding box center [1074, 590] width 37 height 17
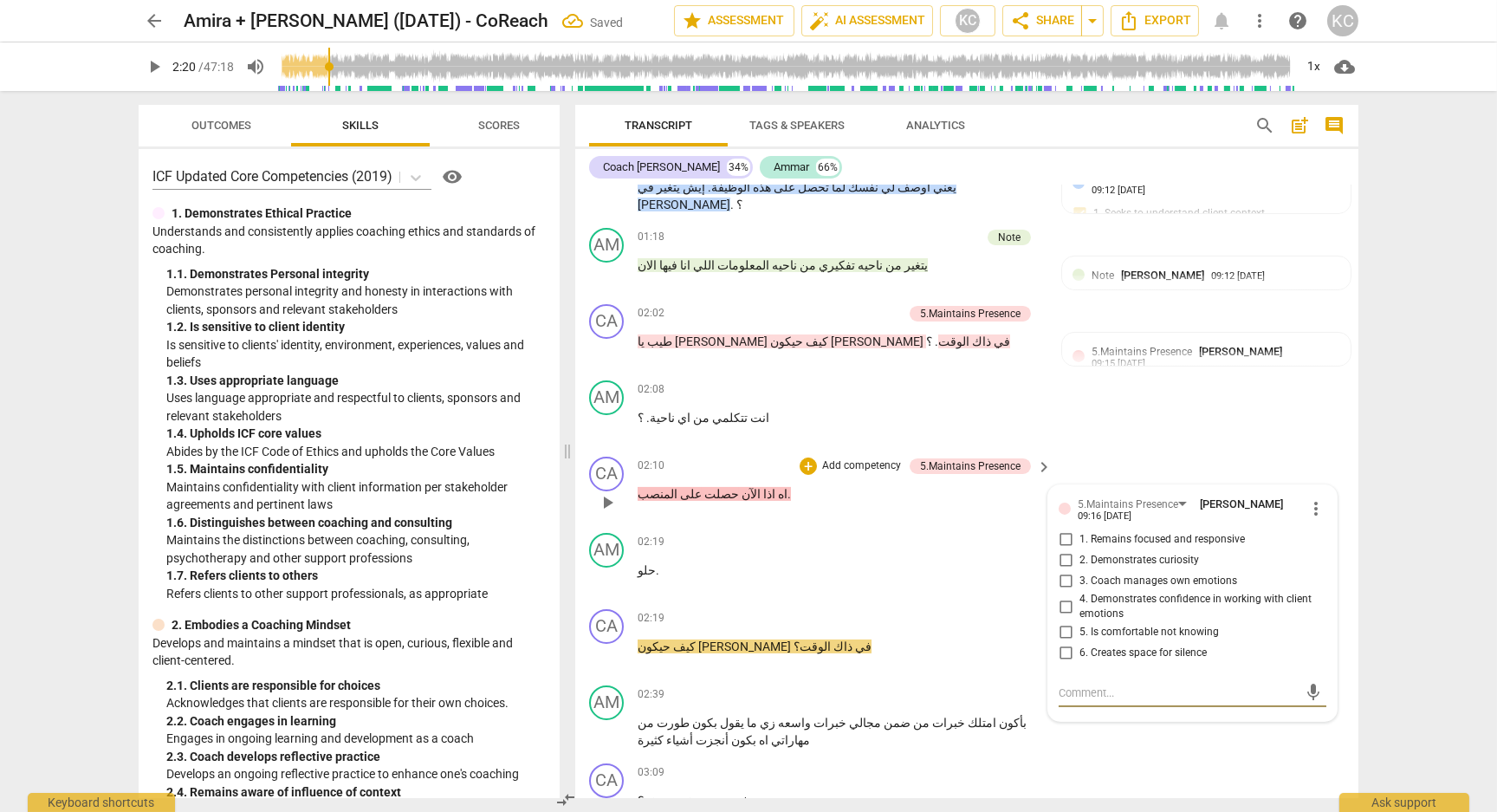
click at [1065, 529] on input "1. Remains focused and responsive" at bounding box center [1065, 539] width 28 height 21
click at [1114, 450] on div "CA play_arrow pause 02:10 + Add competency 5.Maintains Presence keyboard_arrow_…" at bounding box center [966, 487] width 783 height 76
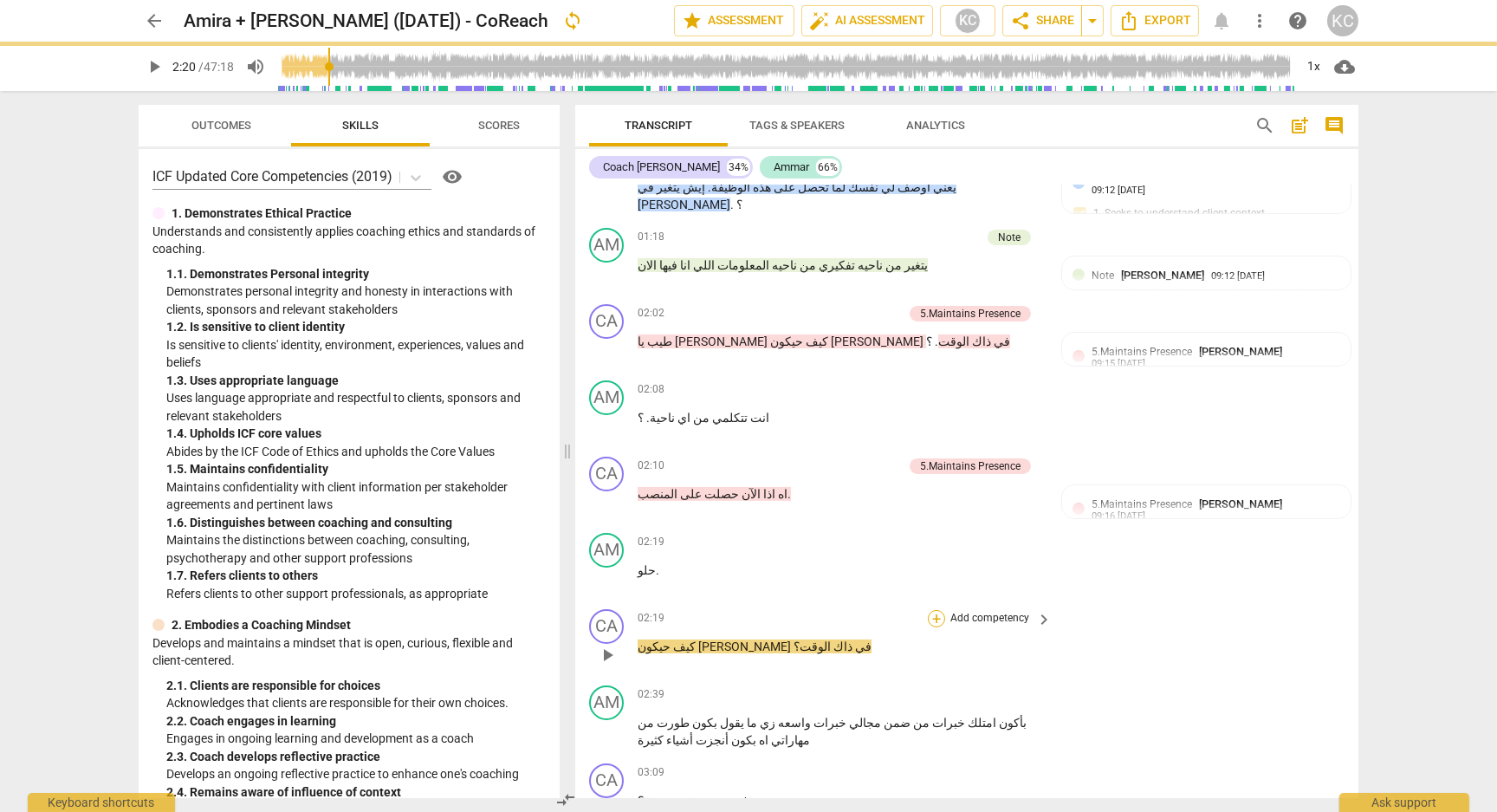
click at [939, 610] on div "+" at bounding box center [936, 618] width 17 height 17
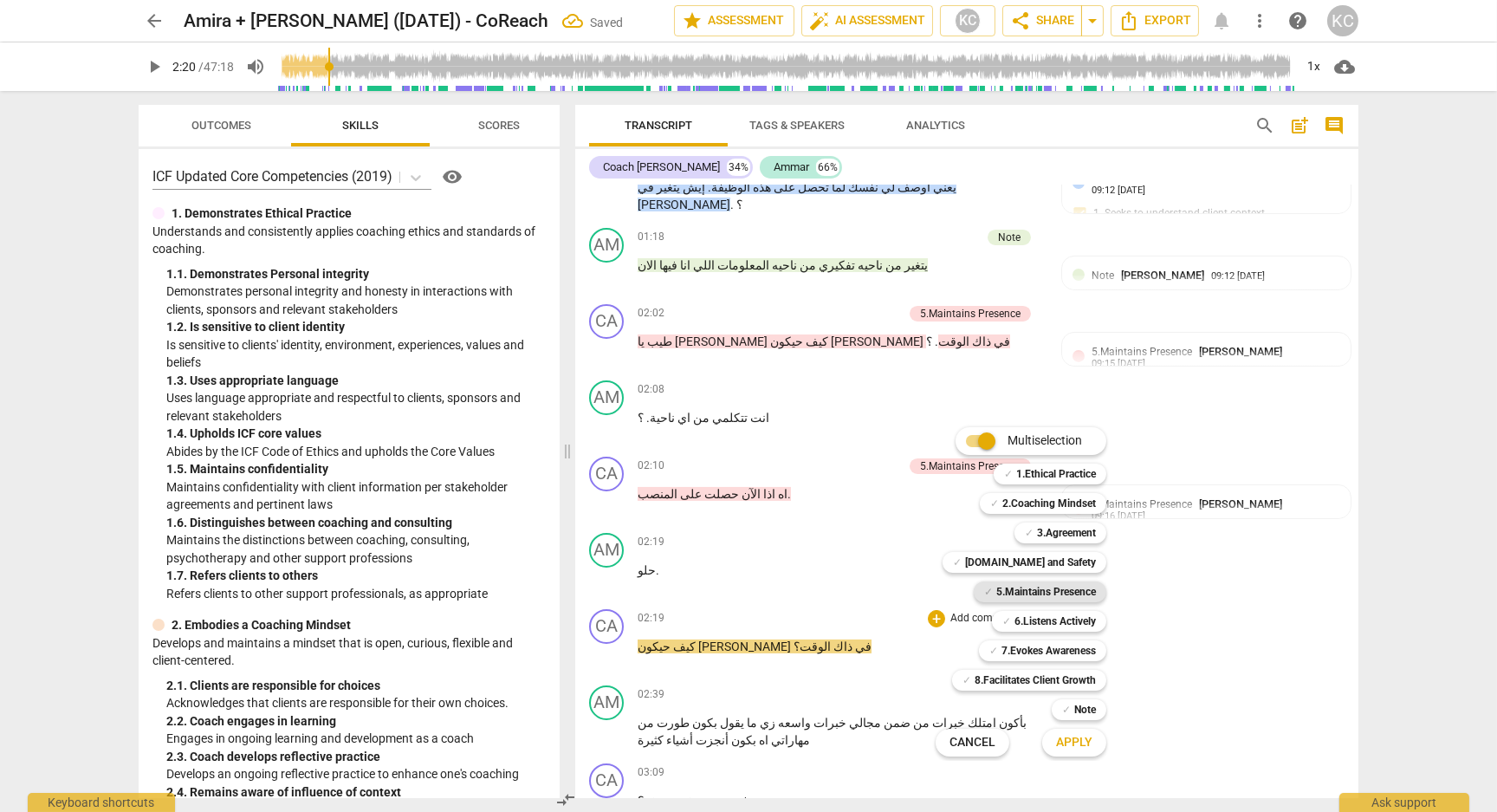
click at [985, 592] on span "✓" at bounding box center [988, 591] width 9 height 21
click at [1059, 743] on span "Apply" at bounding box center [1074, 743] width 37 height 17
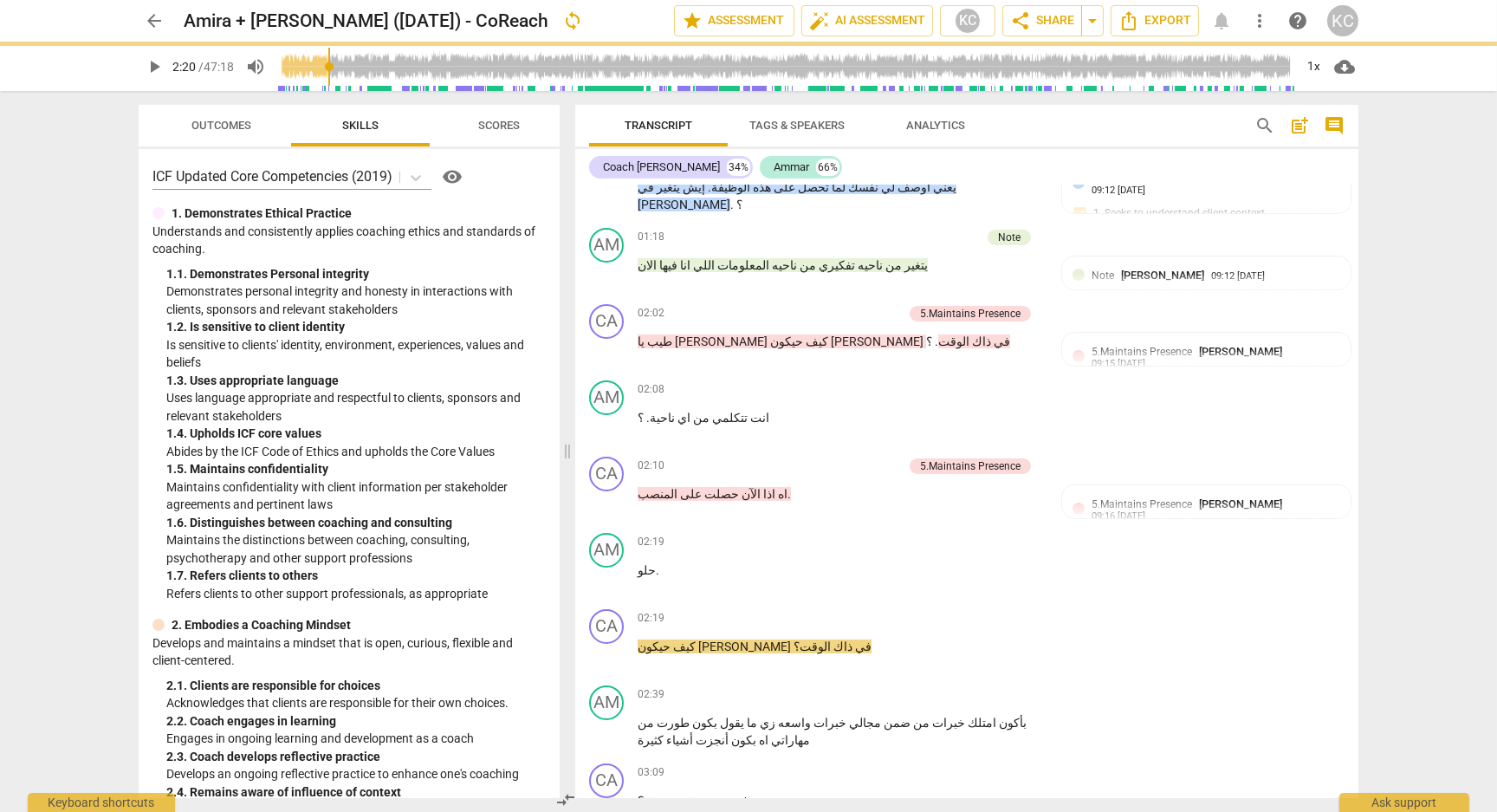
scroll to position [1307, 0]
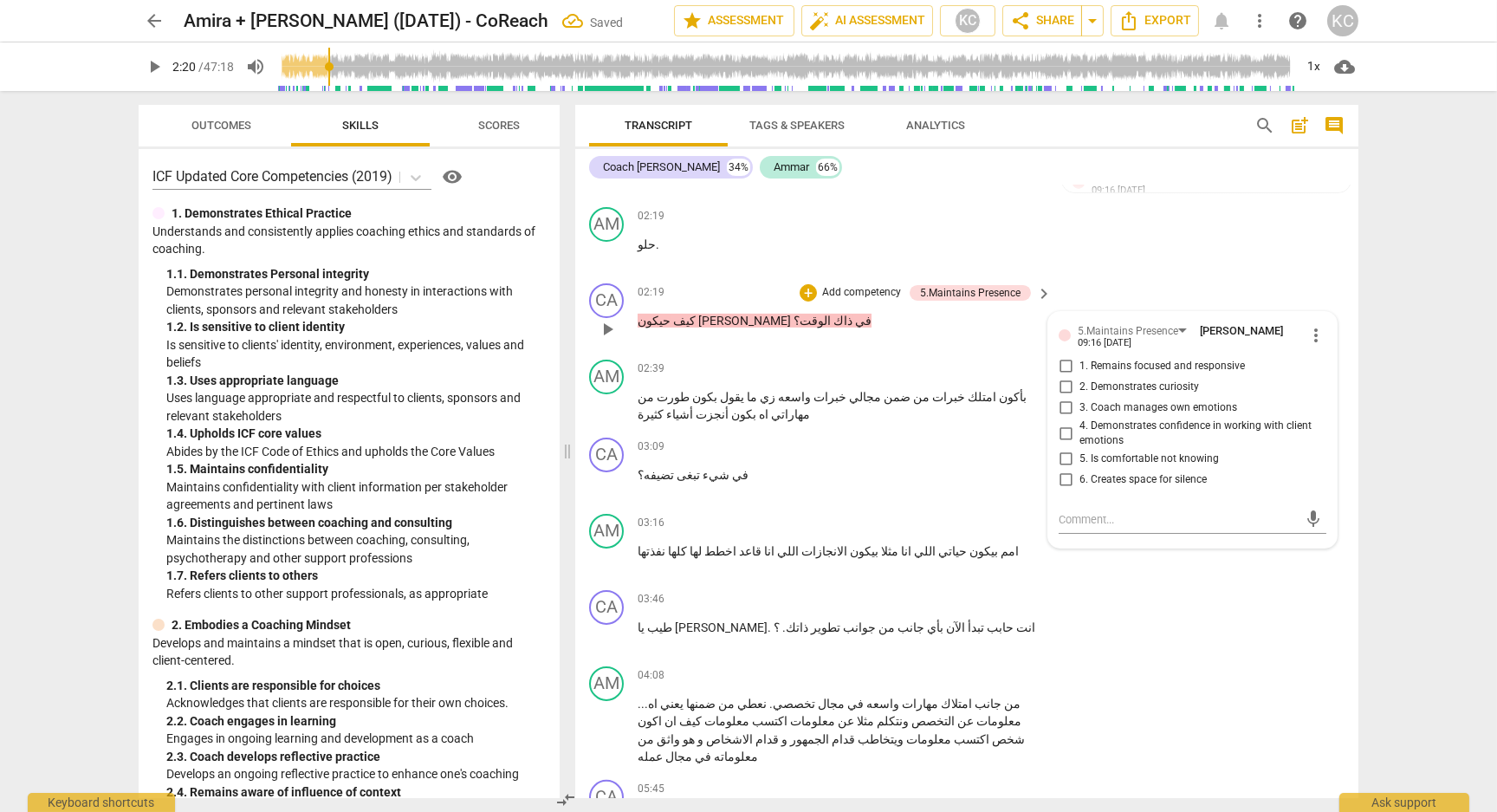
click at [826, 285] on p "Add competency" at bounding box center [861, 293] width 82 height 15
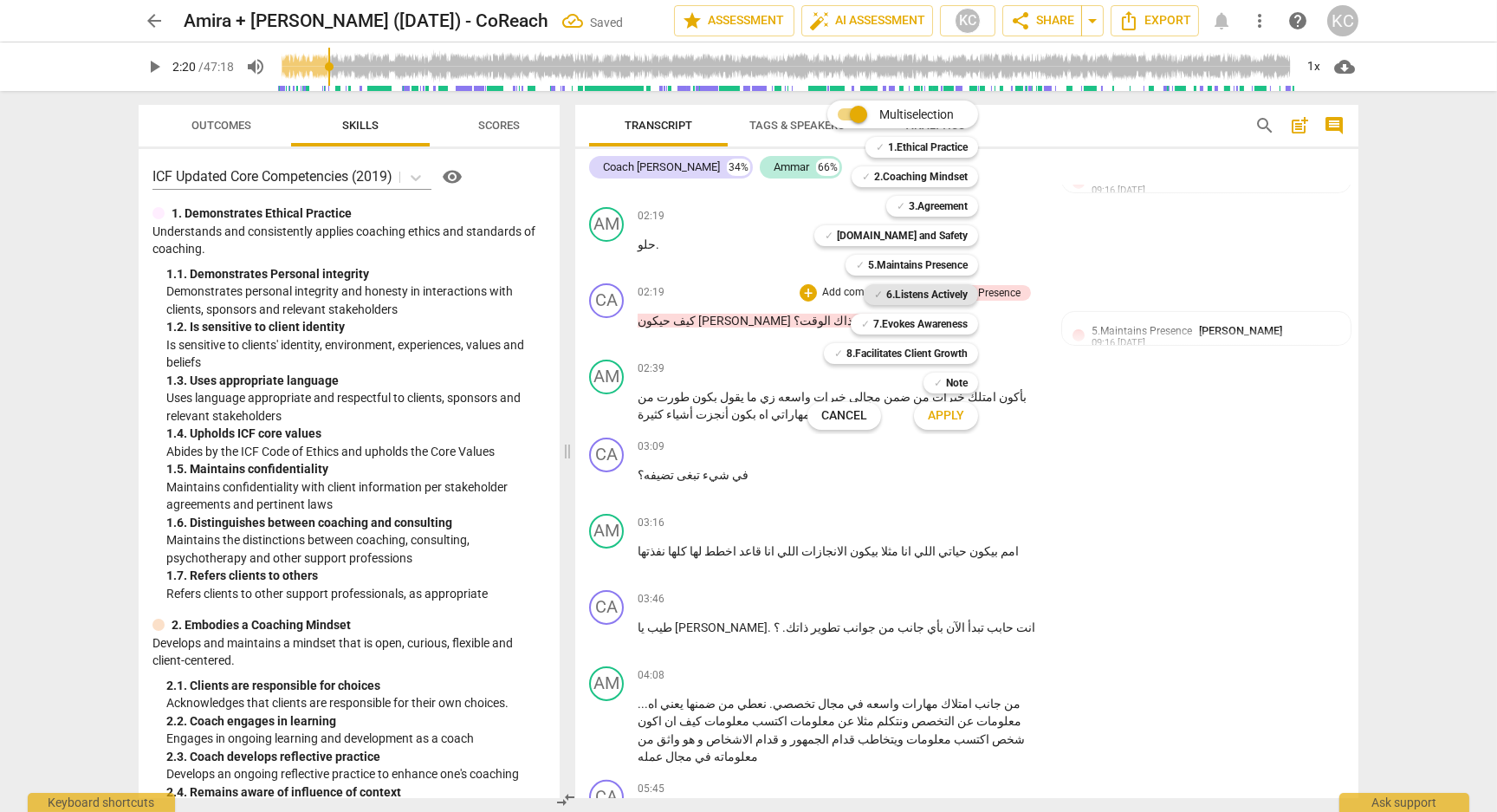
click at [886, 288] on b "6.Listens Actively" at bounding box center [927, 295] width 82 height 21
click at [944, 418] on span "Apply" at bounding box center [946, 416] width 37 height 17
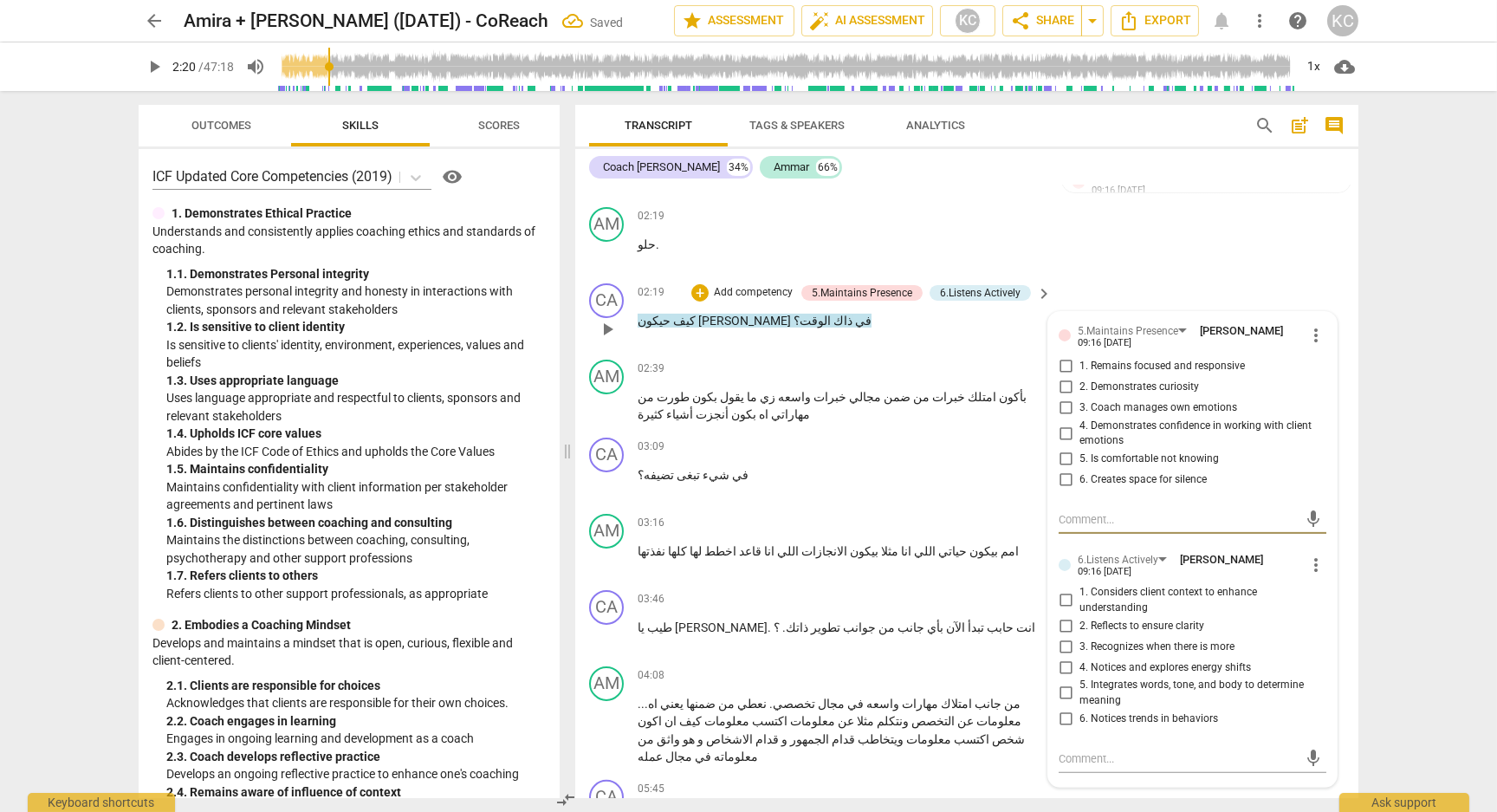
click at [1064, 356] on input "1. Remains focused and responsive" at bounding box center [1065, 367] width 28 height 21
click at [1068, 377] on input "2. Demonstrates curiosity" at bounding box center [1065, 387] width 28 height 21
click at [1071, 616] on input "2. Reflects to ensure clarity" at bounding box center [1065, 626] width 28 height 21
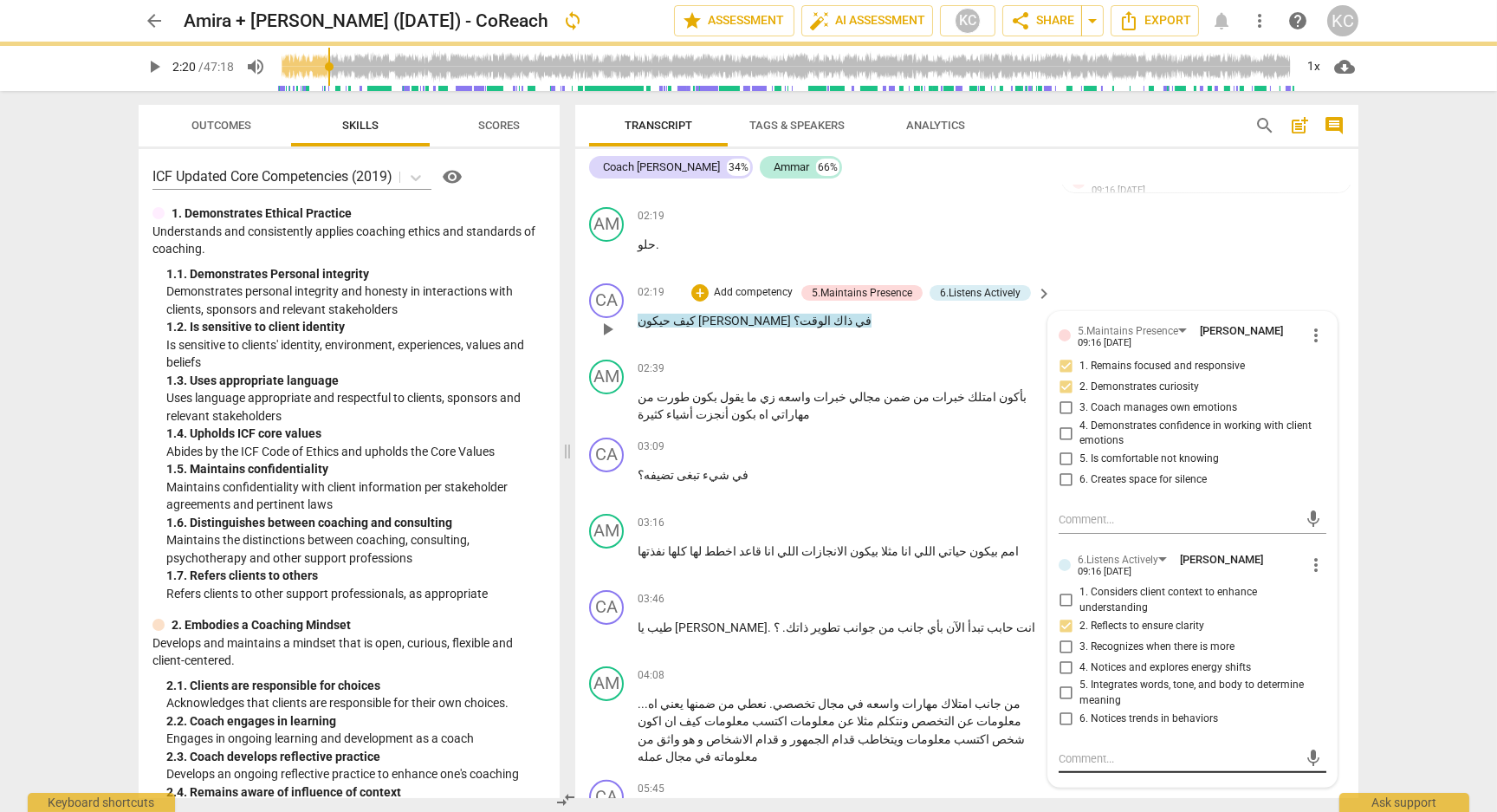
click at [1098, 750] on textarea at bounding box center [1178, 758] width 240 height 16
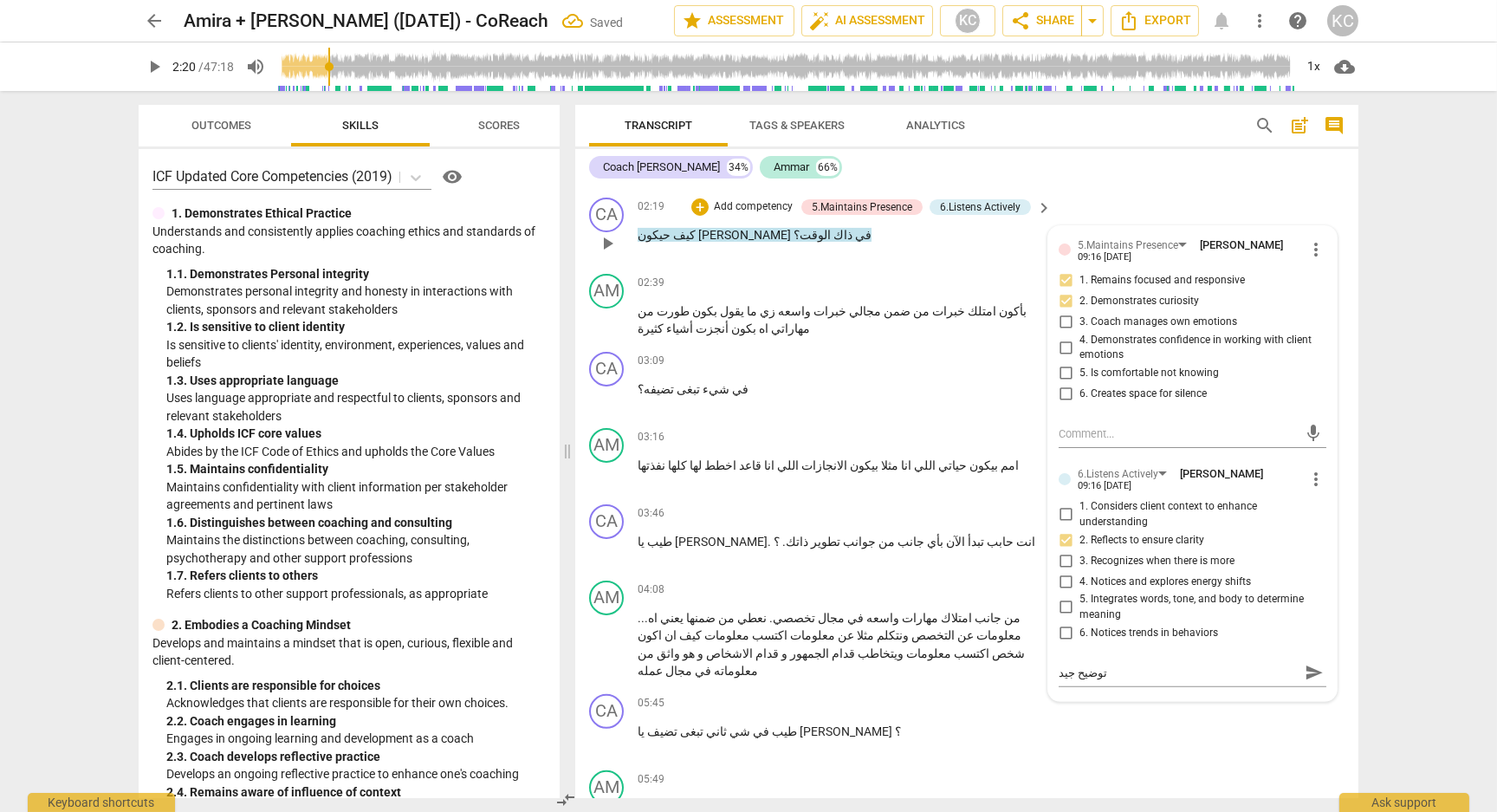
click at [1171, 714] on div "CA play_arrow pause 05:45 + Add competency keyboard_arrow_right طيب في شي [PERS…" at bounding box center [966, 724] width 783 height 76
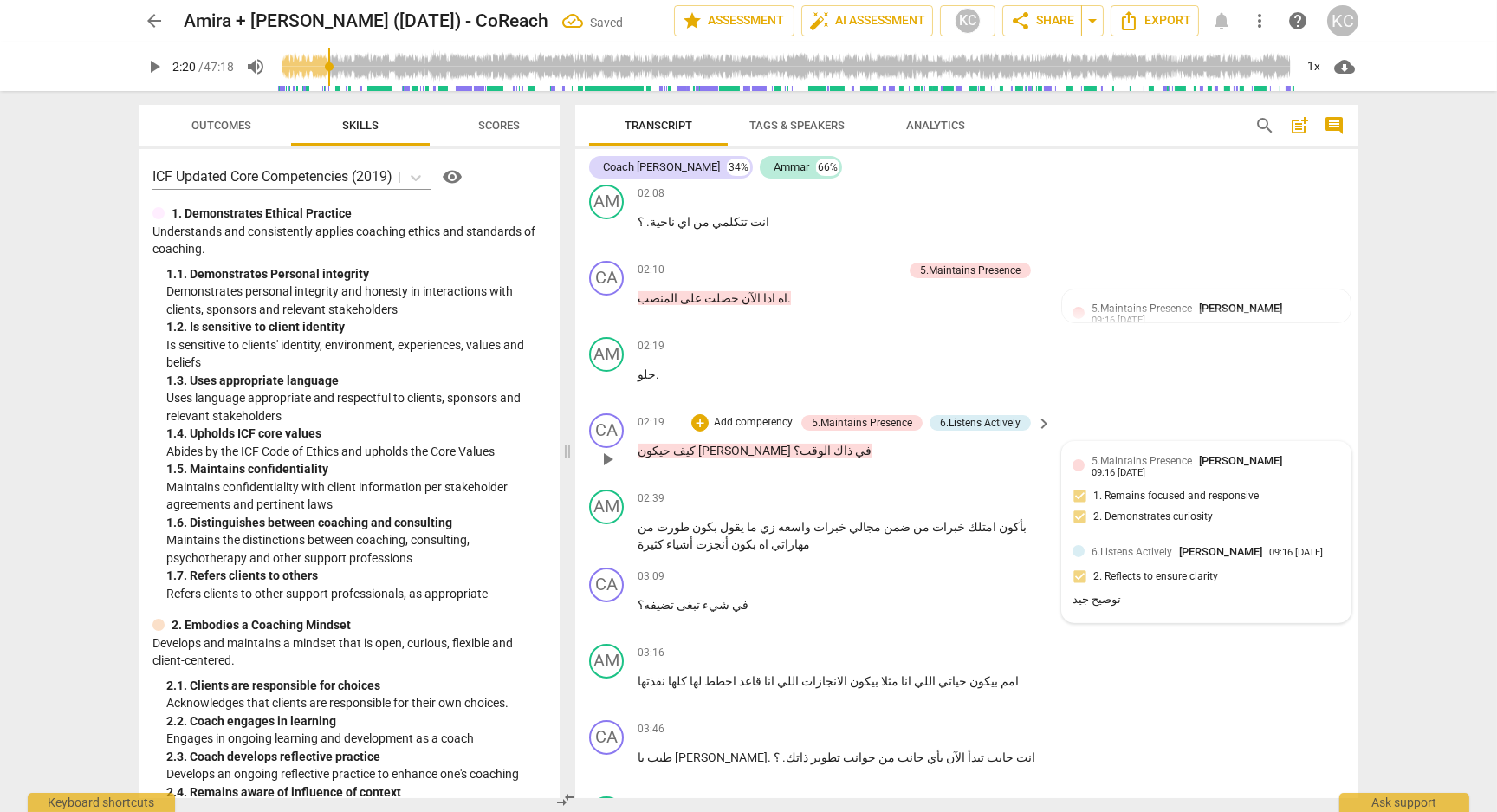
scroll to position [1175, 0]
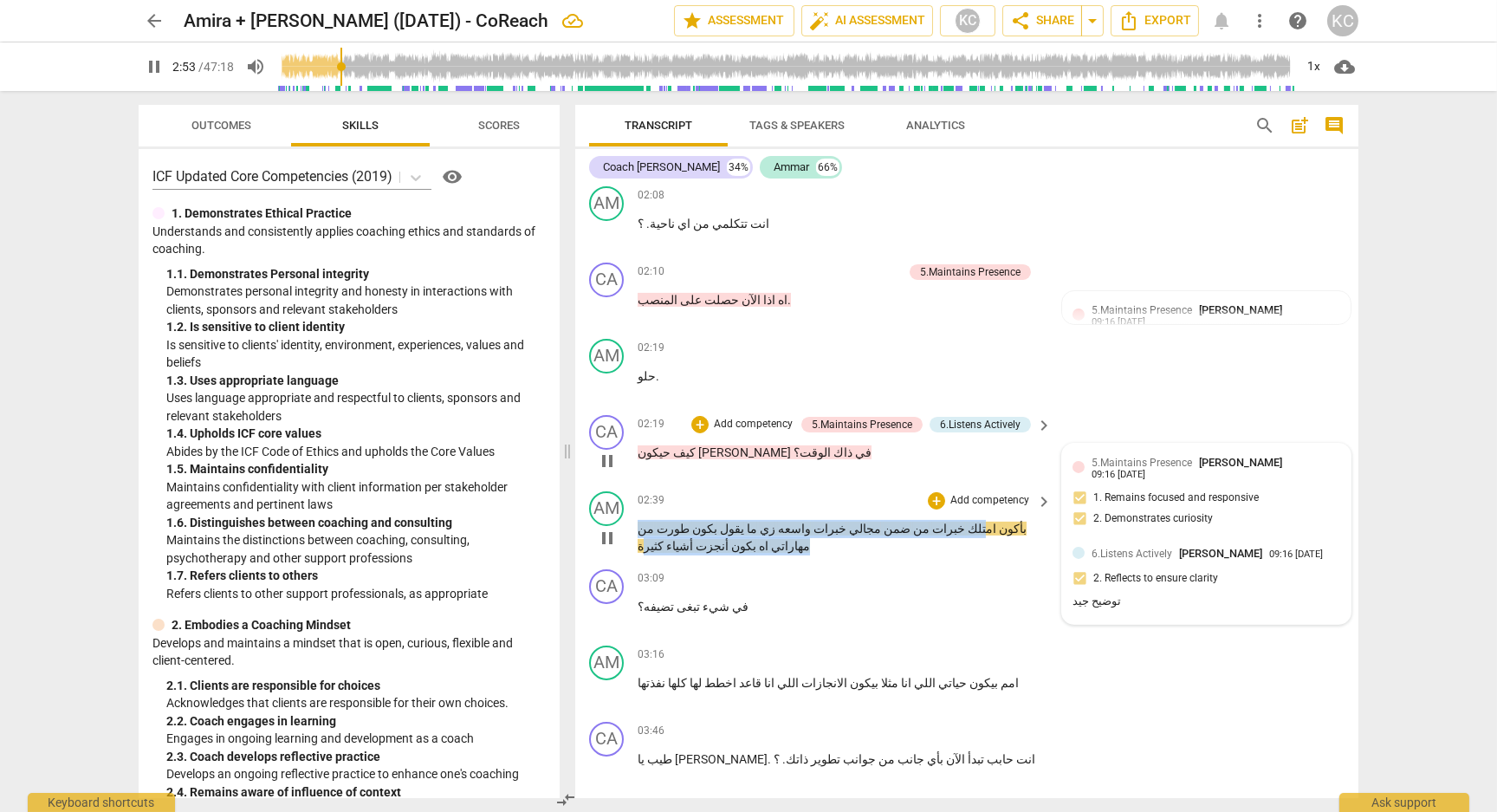
drag, startPoint x: 1011, startPoint y: 499, endPoint x: 642, endPoint y: 516, distance: 369.4
click at [642, 520] on p "بأكون امتلك خبرات من ضمن مجالي خبرات واسعه زي ما يقول بكون طورت من مهاراتي اه ب…" at bounding box center [840, 537] width 406 height 36
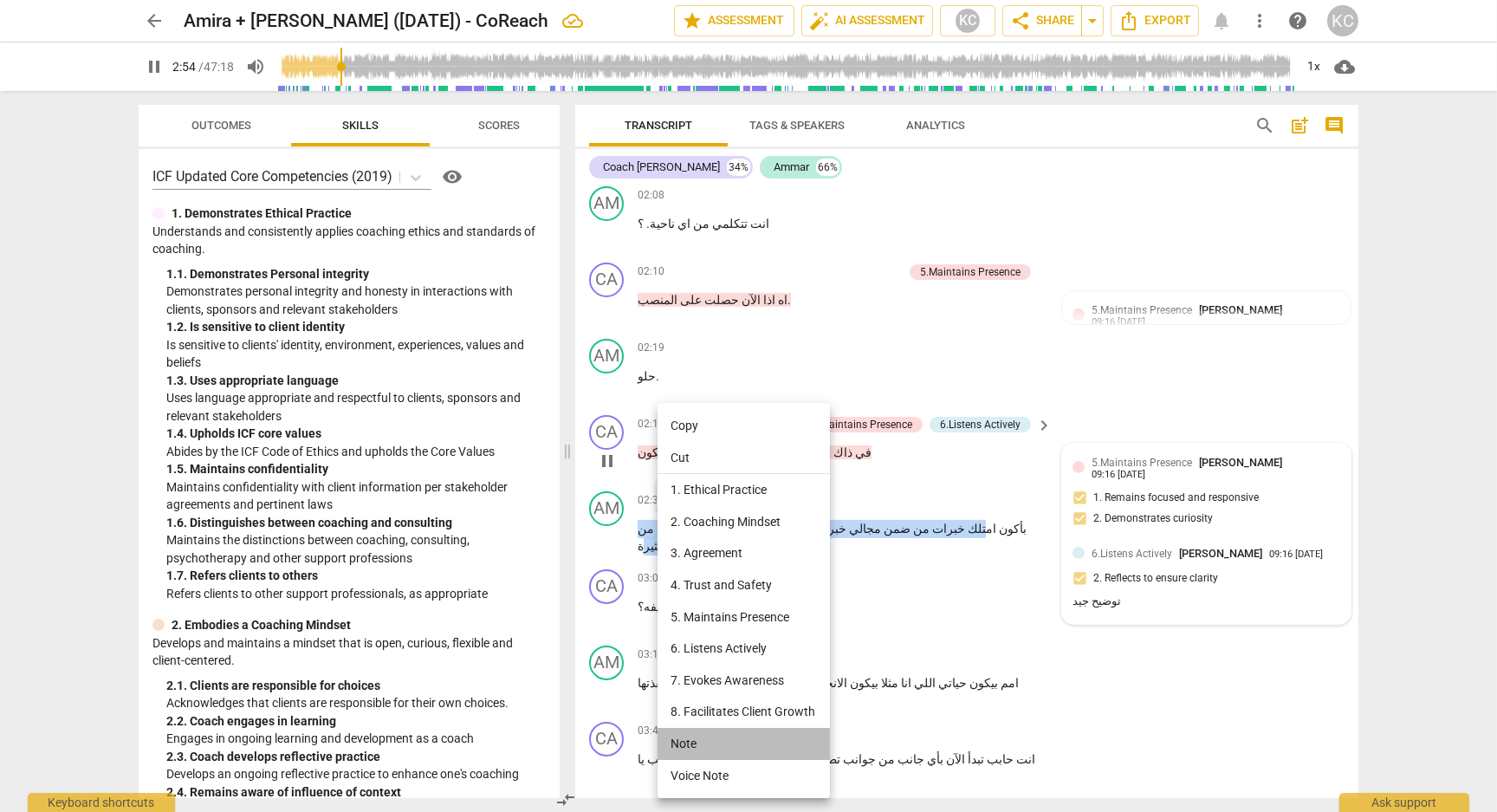
click at [701, 747] on li "Note" at bounding box center [744, 743] width 172 height 32
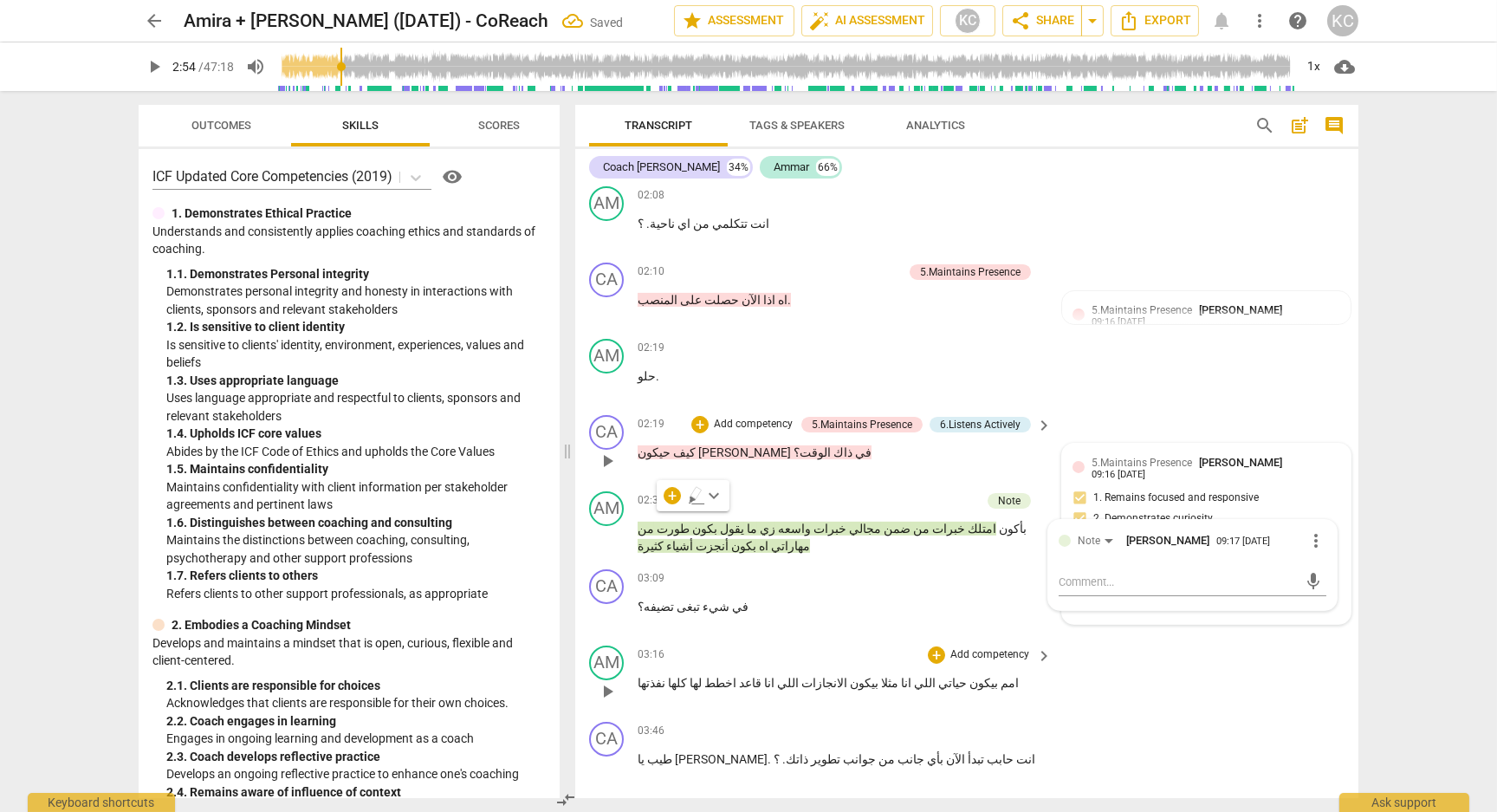
click at [1089, 682] on div "AM play_arrow pause 03:16 + Add competency keyboard_arrow_right امم بيكون حياتي…" at bounding box center [966, 676] width 783 height 76
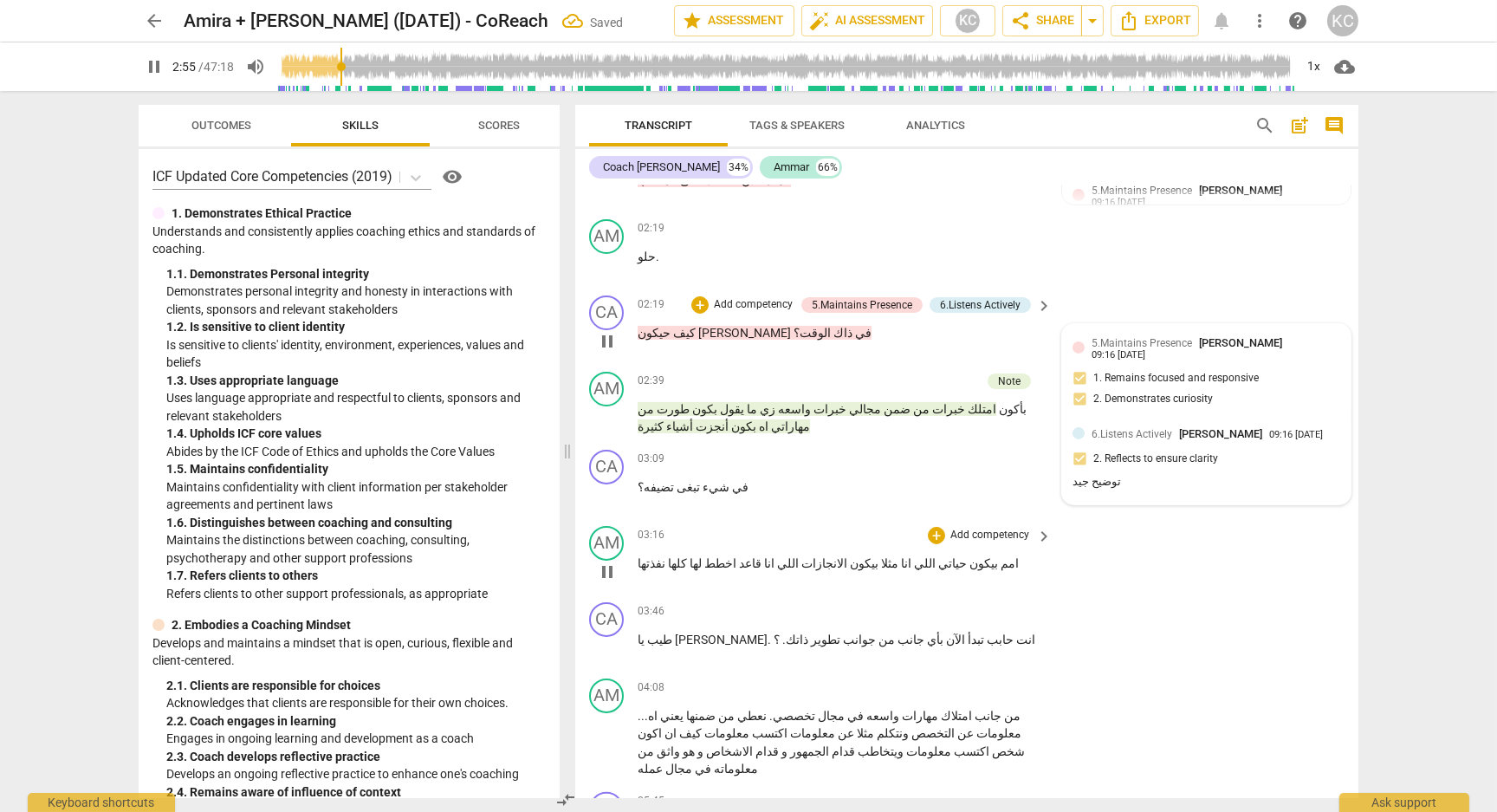
scroll to position [1313, 0]
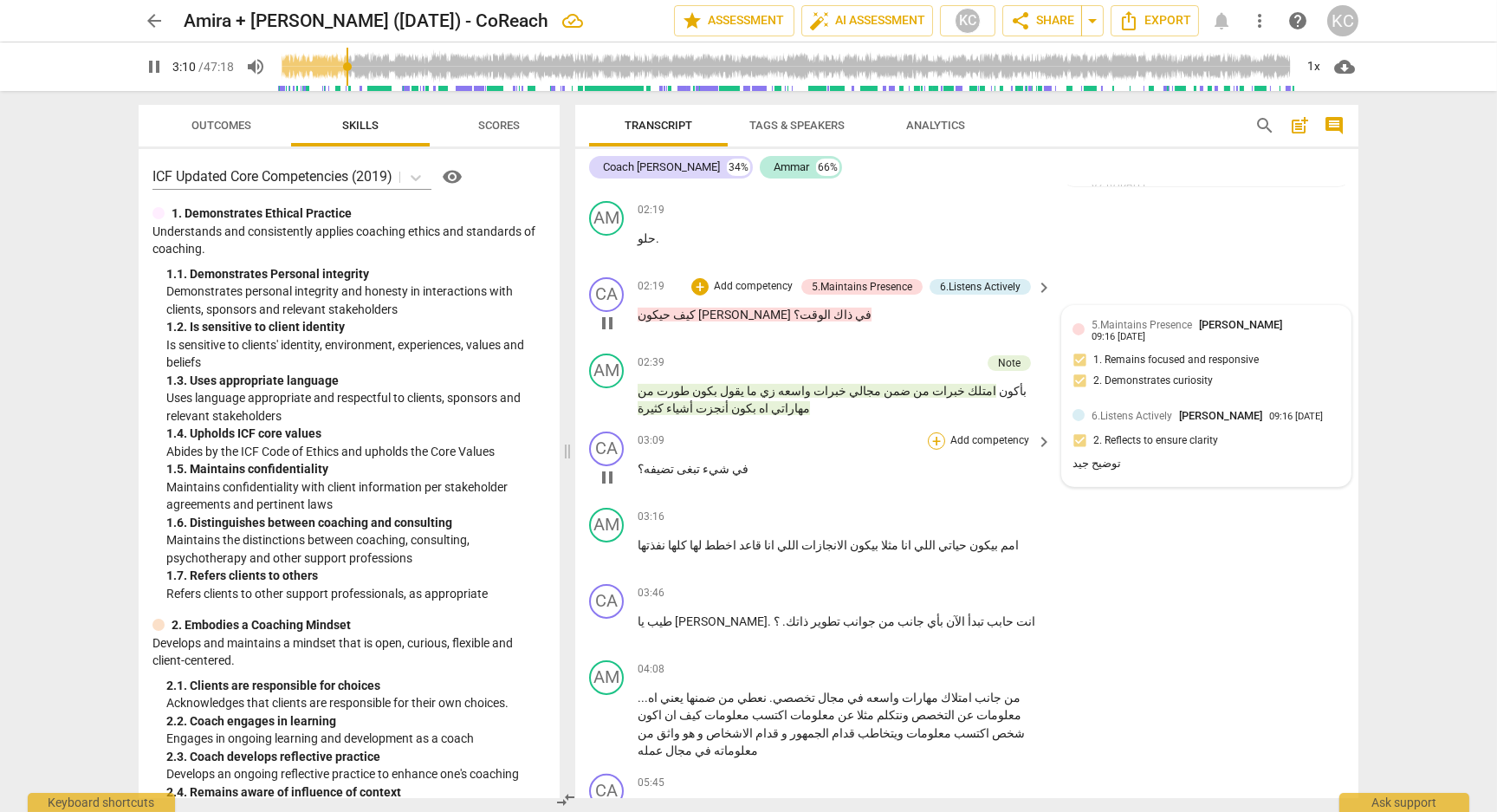
click at [941, 432] on div "+" at bounding box center [936, 441] width 17 height 17
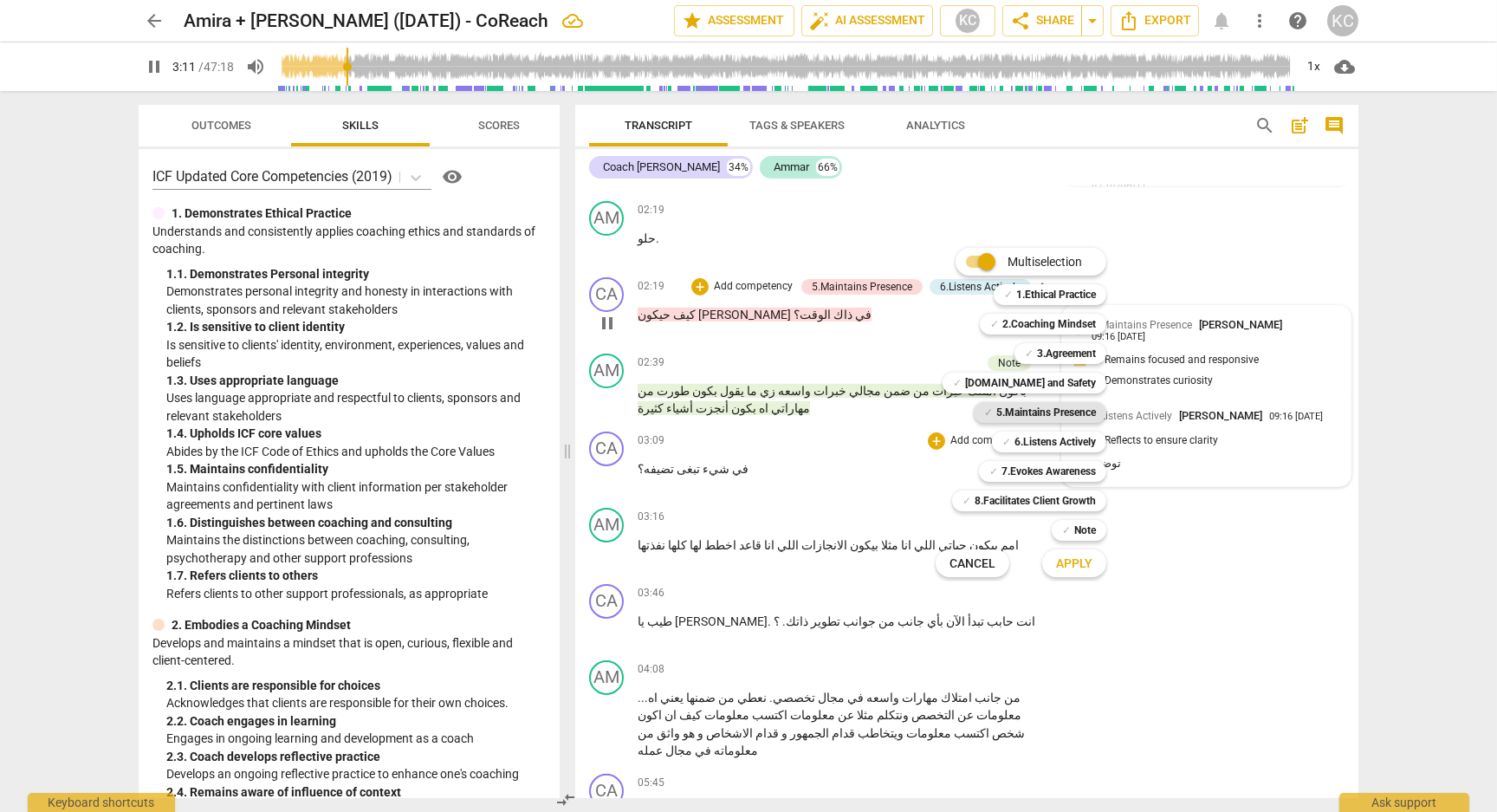
click at [1000, 410] on b "5.Maintains Presence" at bounding box center [1045, 412] width 99 height 21
click at [1073, 563] on span "Apply" at bounding box center [1074, 563] width 37 height 17
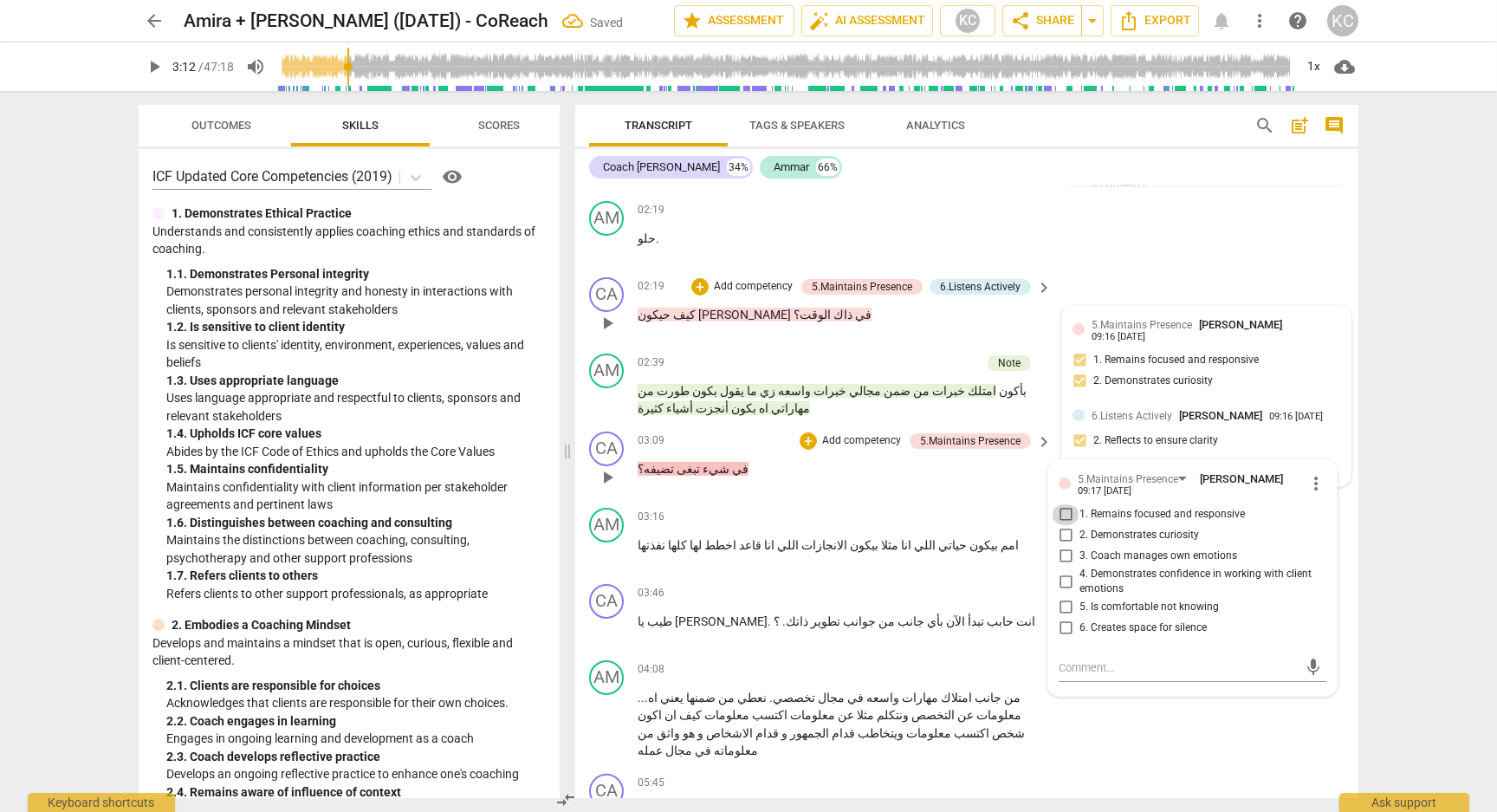
click at [1060, 504] on input "1. Remains focused and responsive" at bounding box center [1065, 514] width 28 height 21
click at [1063, 525] on input "2. Demonstrates curiosity" at bounding box center [1065, 536] width 28 height 21
click at [1081, 659] on textarea at bounding box center [1178, 667] width 240 height 16
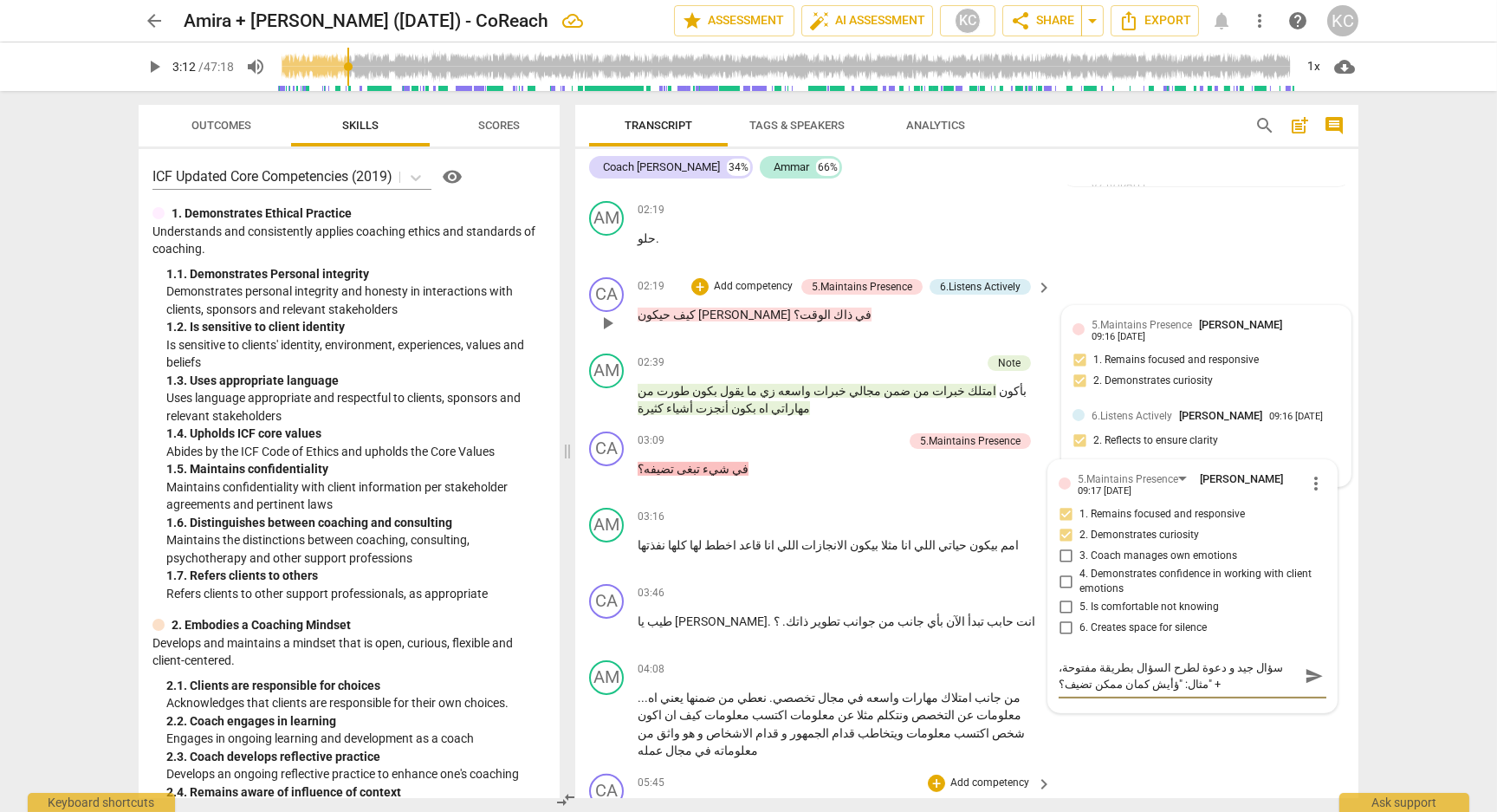
click at [1274, 767] on div "CA play_arrow pause 05:45 + Add competency keyboard_arrow_right طيب في شي [PERS…" at bounding box center [966, 804] width 783 height 76
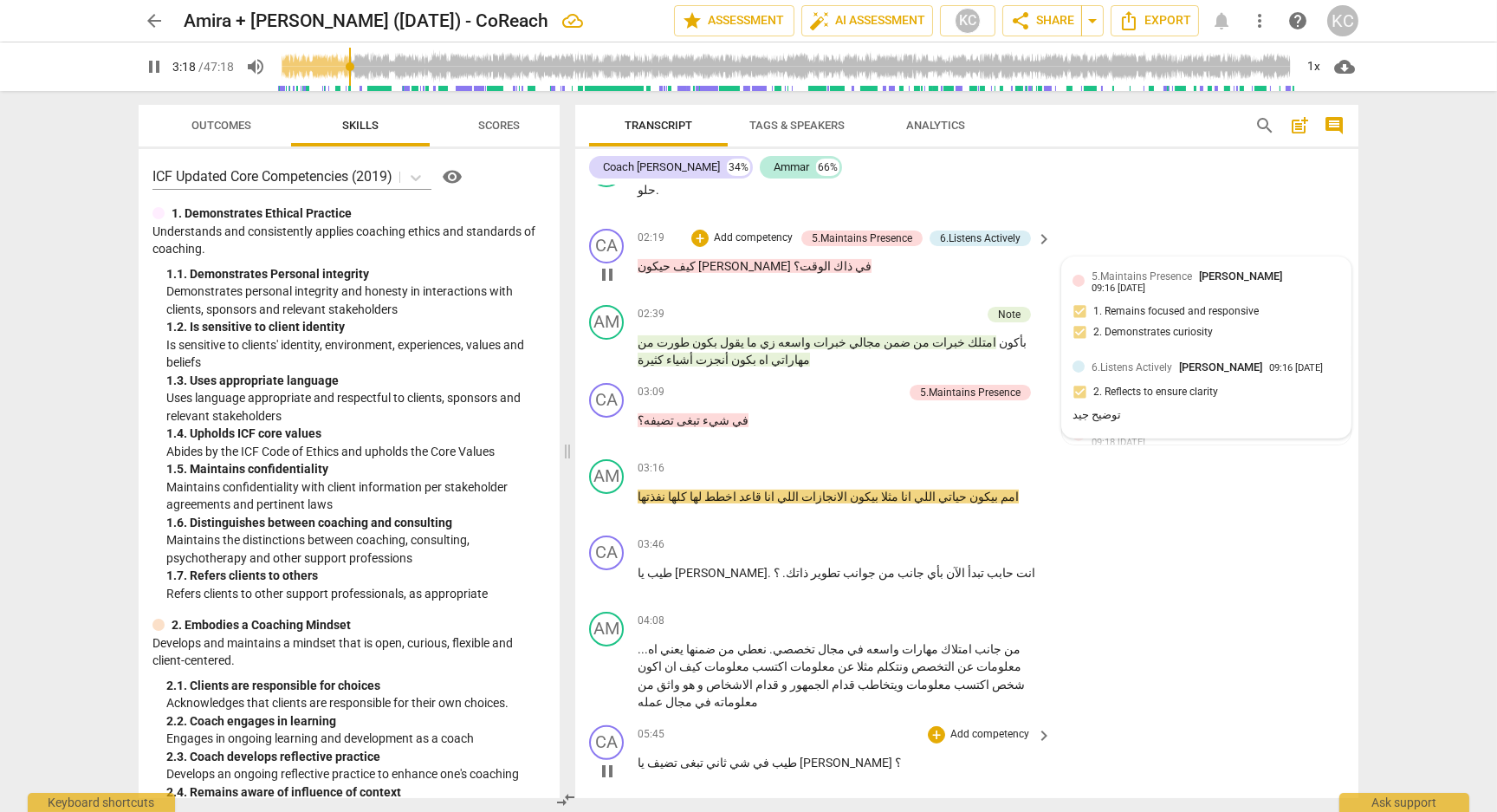
scroll to position [1370, 0]
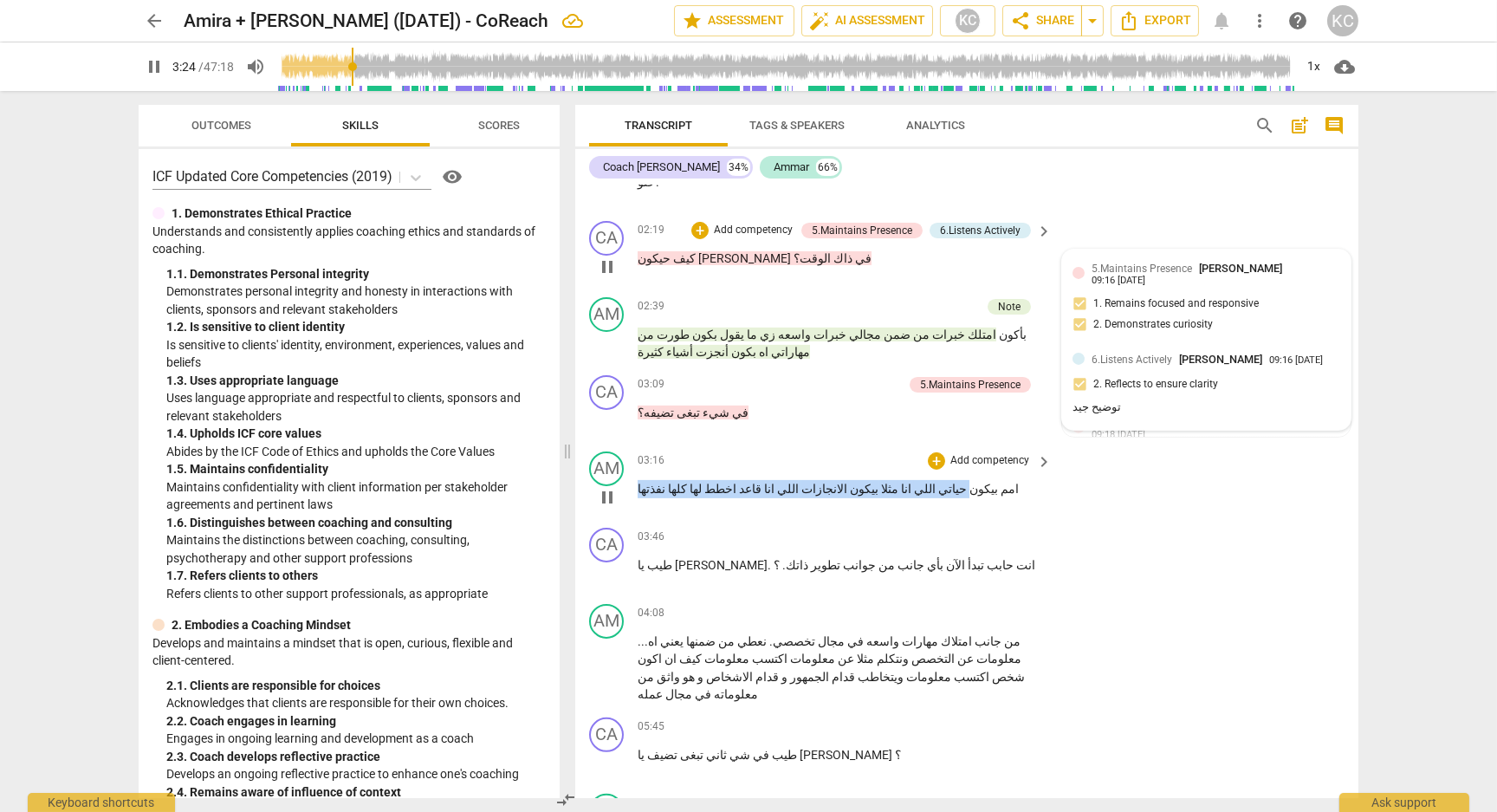
drag, startPoint x: 906, startPoint y: 458, endPoint x: 636, endPoint y: 458, distance: 270.0
click at [636, 458] on div "AM play_arrow pause 03:16 + Add competency keyboard_arrow_right امم بيكون حياتي…" at bounding box center [966, 482] width 783 height 76
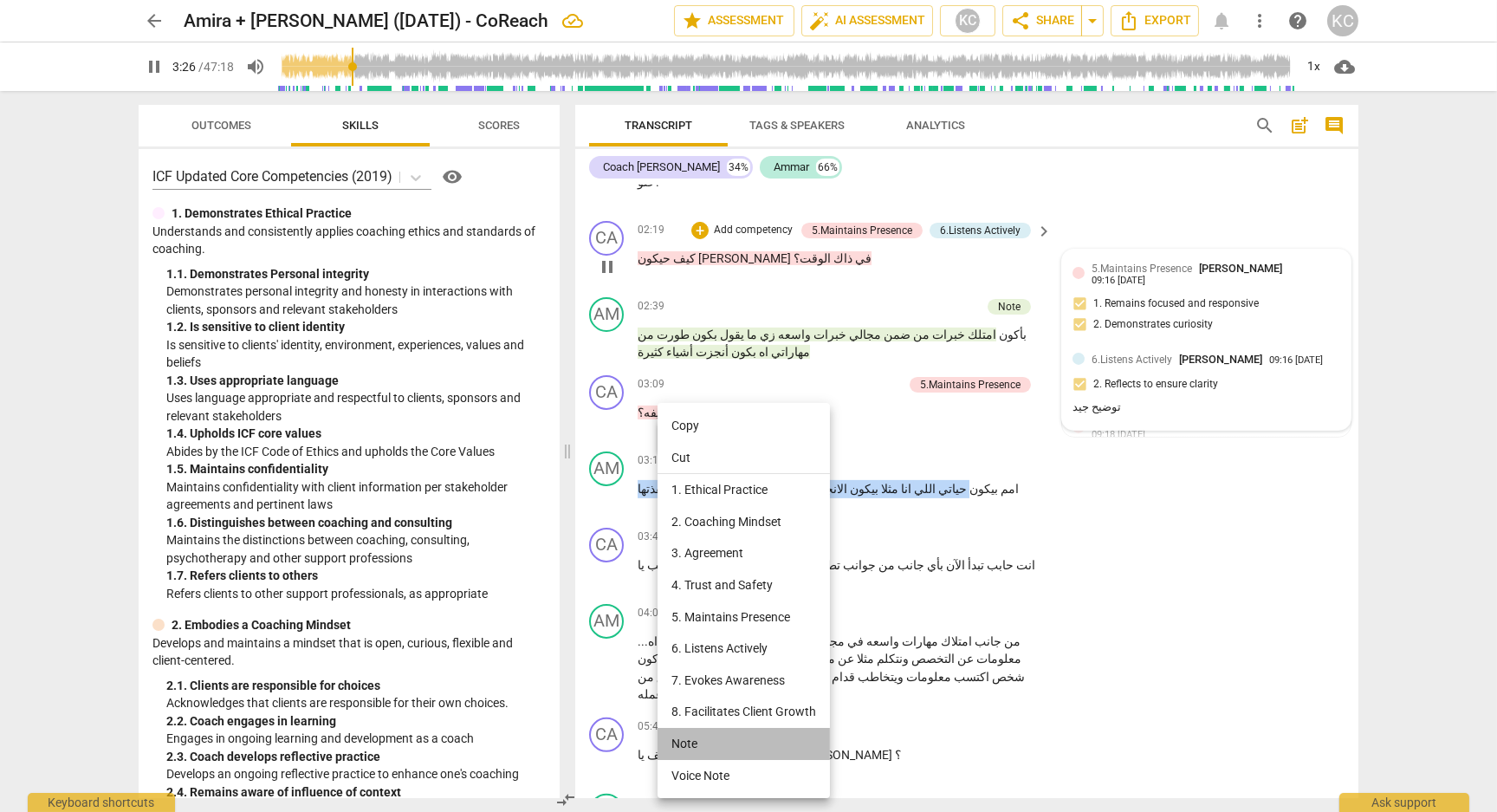
click at [681, 742] on li "Note" at bounding box center [744, 743] width 172 height 32
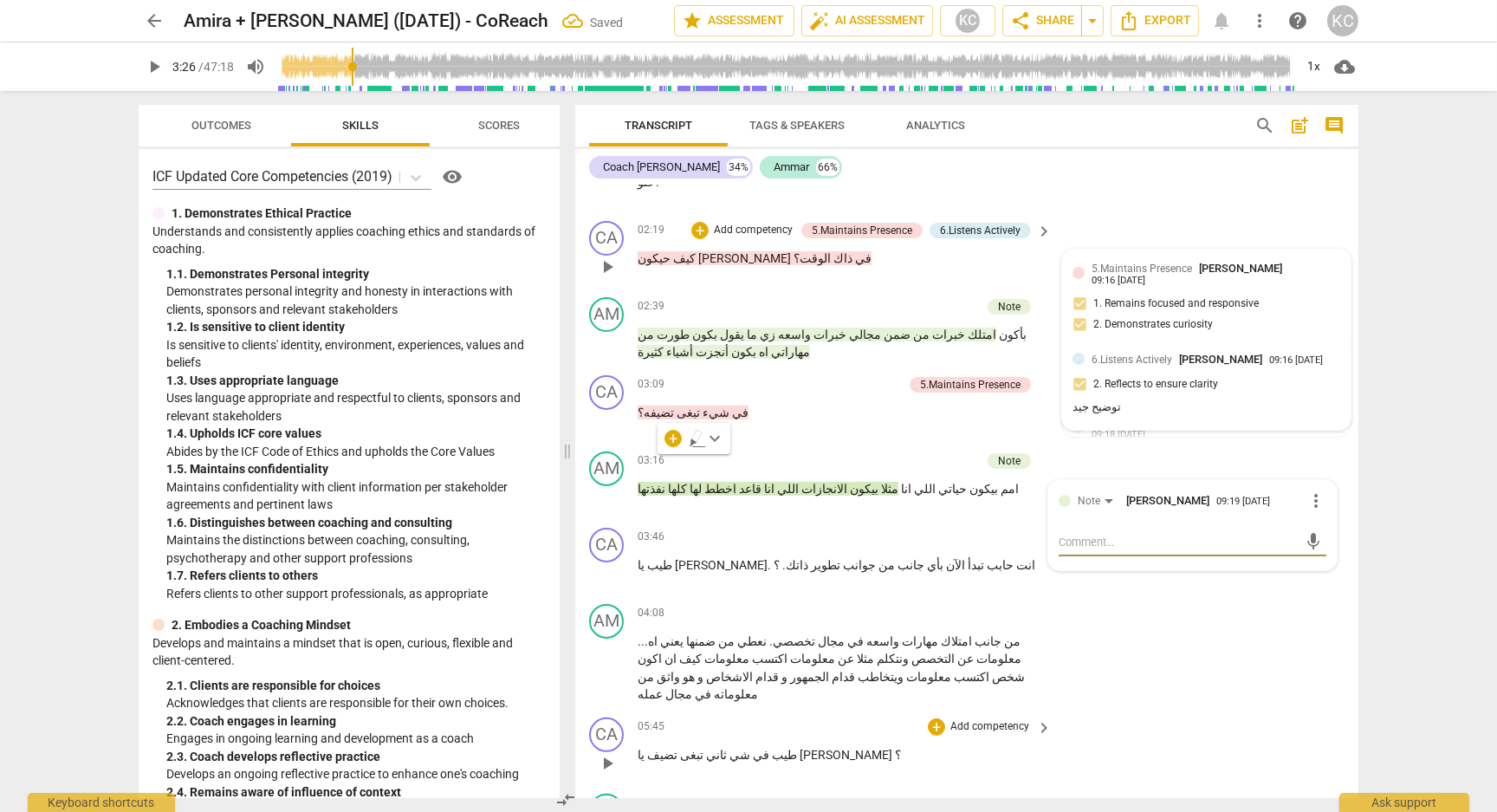
click at [1237, 710] on div "CA play_arrow pause 05:45 + Add competency keyboard_arrow_right طيب في شي [PERS…" at bounding box center [966, 747] width 783 height 76
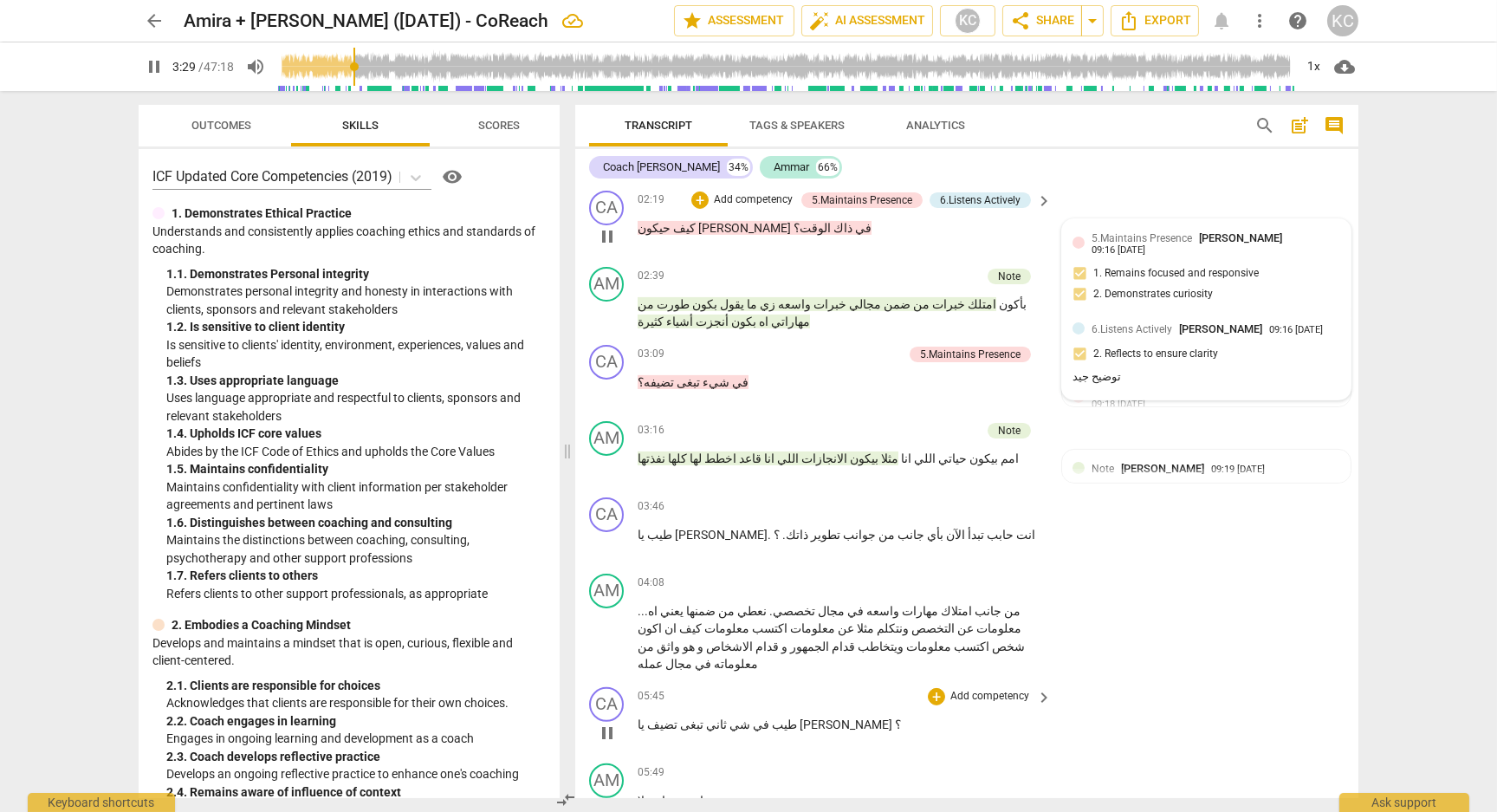
scroll to position [1418, 0]
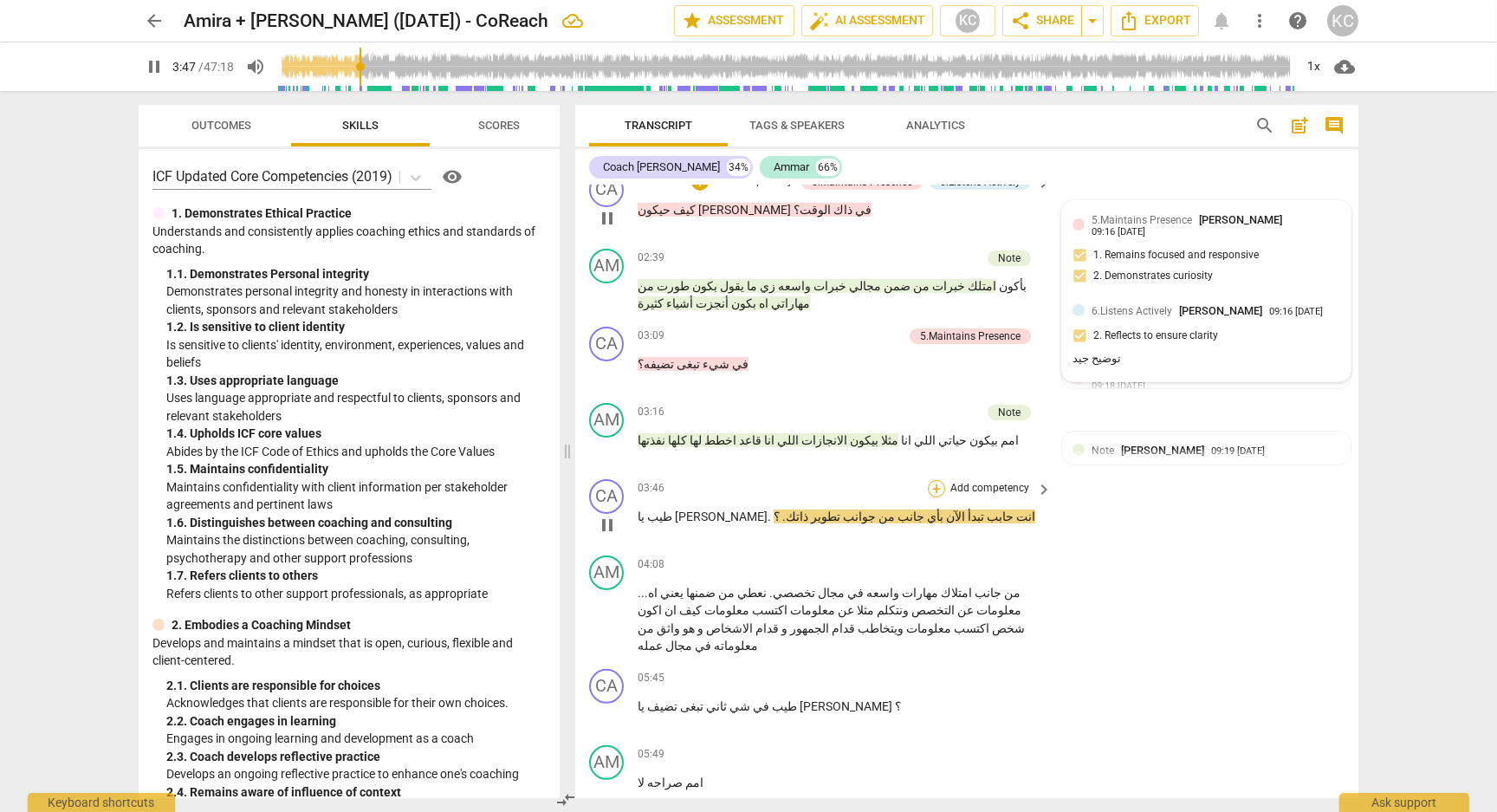
click at [937, 480] on div "+" at bounding box center [936, 488] width 17 height 17
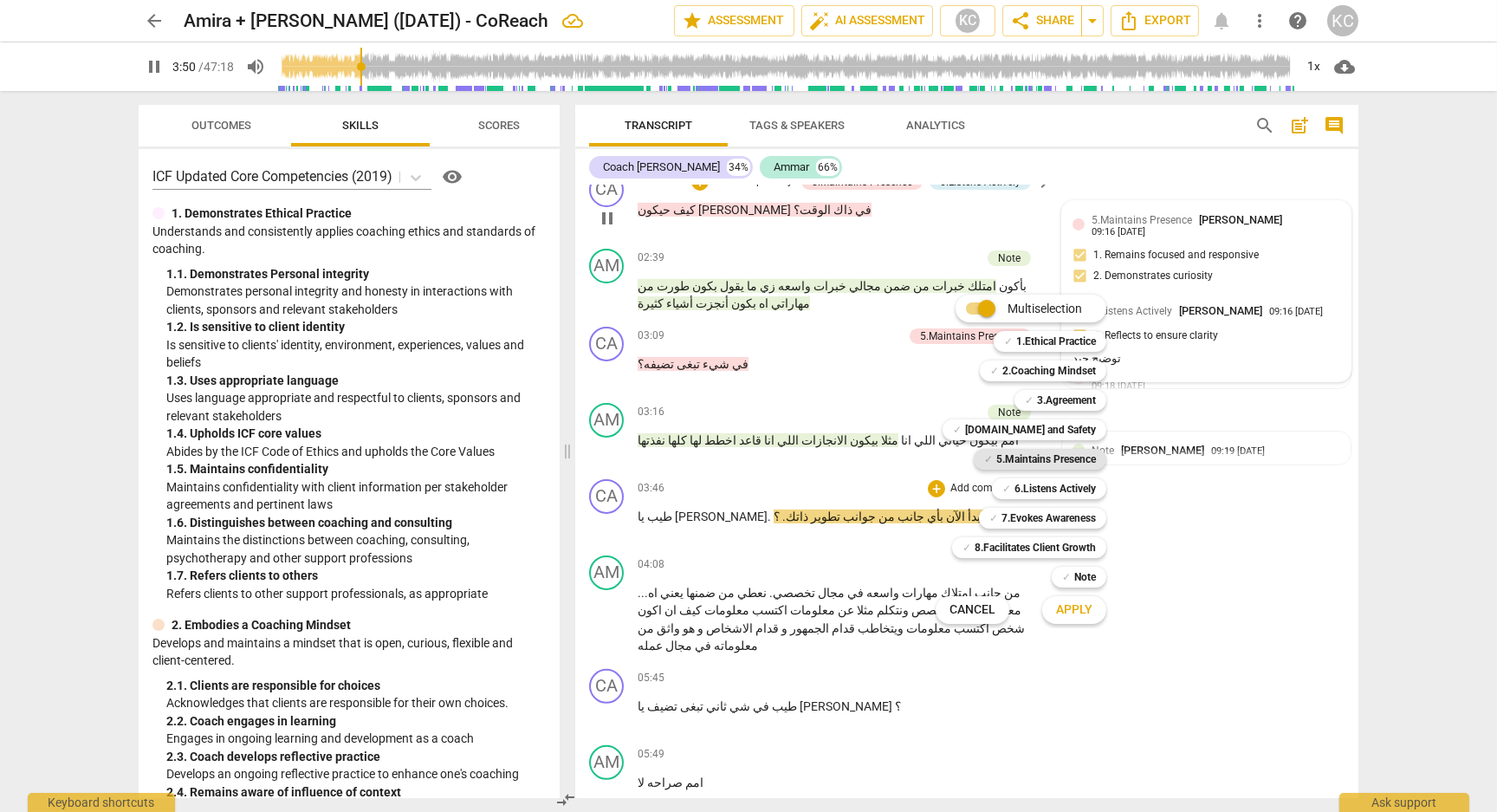
click at [1027, 462] on b "5.Maintains Presence" at bounding box center [1045, 459] width 99 height 21
click at [1008, 521] on b "7.Evokes Awareness" at bounding box center [1049, 518] width 94 height 21
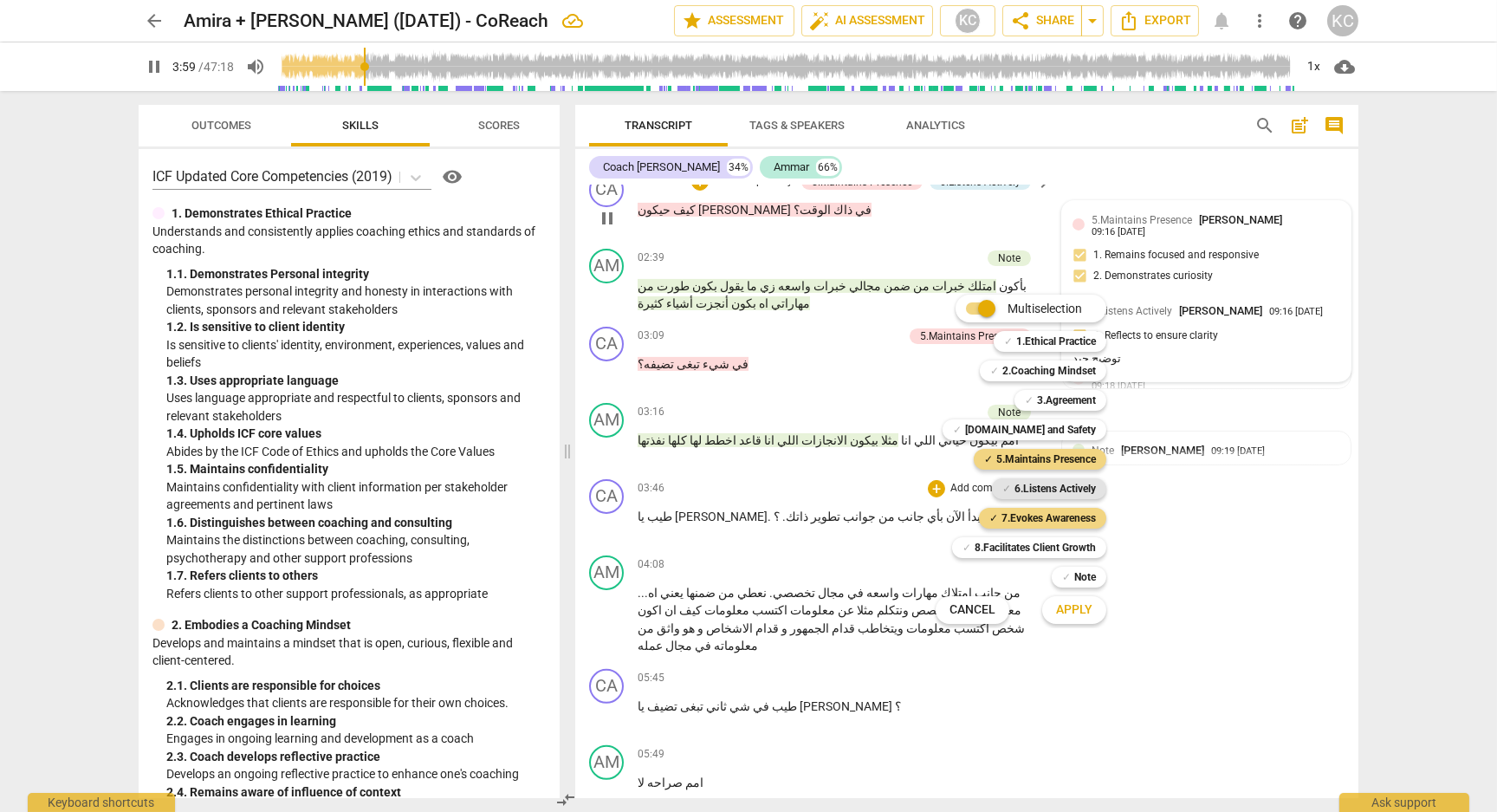
click at [1048, 482] on b "6.Listens Actively" at bounding box center [1055, 488] width 82 height 21
click at [1067, 617] on span "Apply" at bounding box center [1074, 610] width 37 height 17
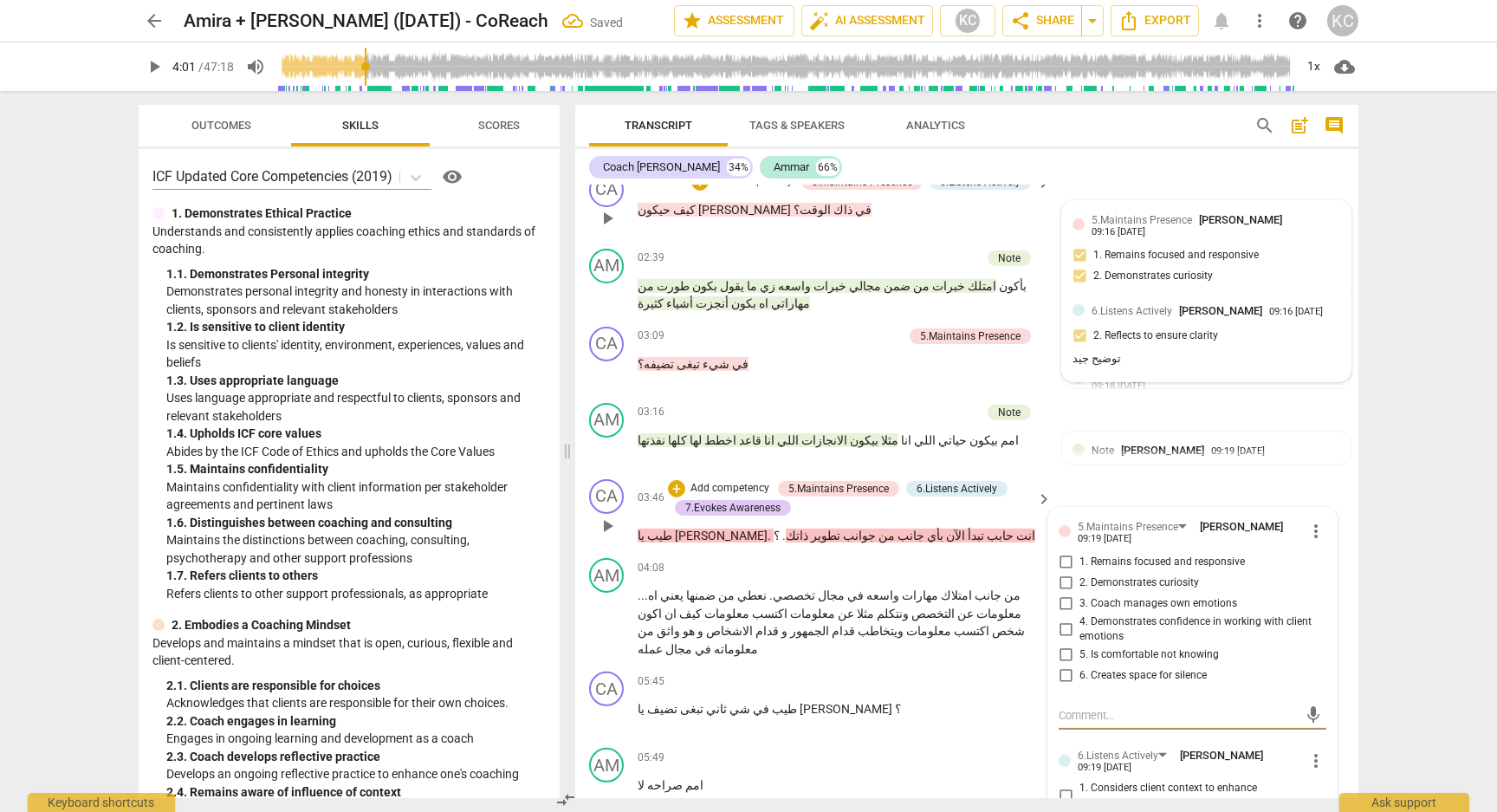
click at [1062, 552] on input "1. Remains focused and responsive" at bounding box center [1065, 563] width 28 height 21
click at [1064, 572] on input "2. Demonstrates curiosity" at bounding box center [1065, 583] width 28 height 21
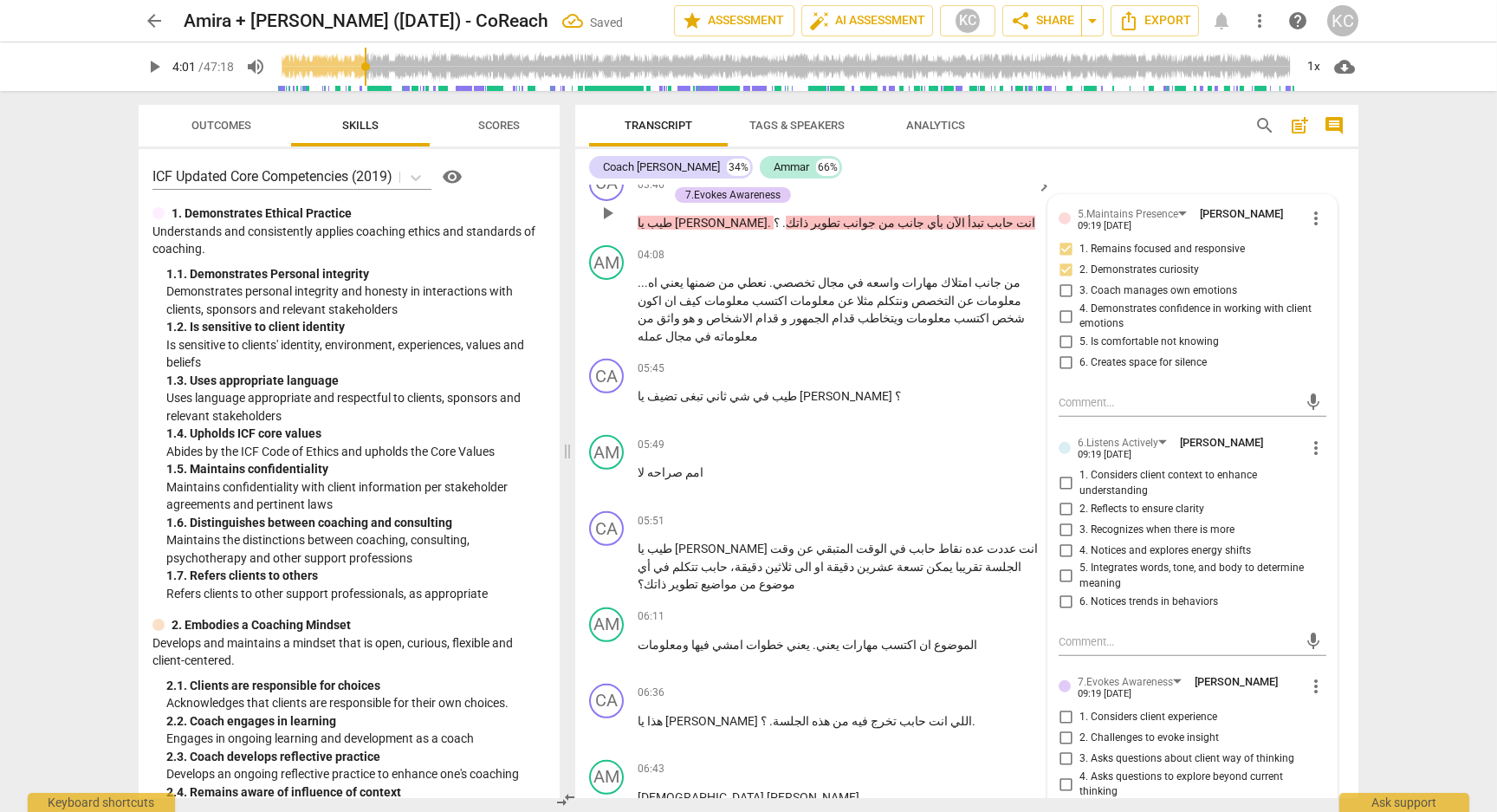
scroll to position [1745, 0]
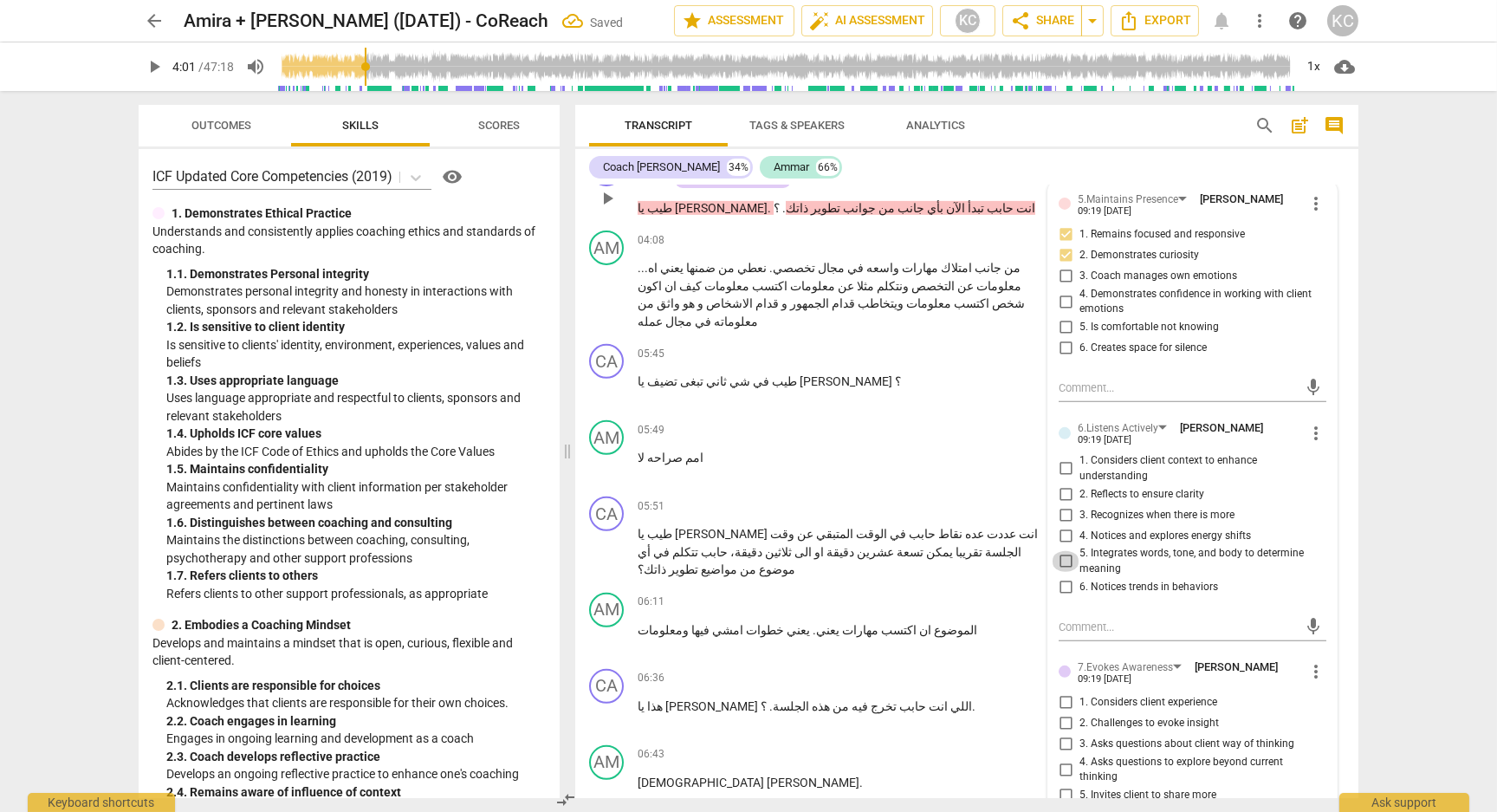
click at [1065, 551] on input "5. Integrates words, tone, and body to determine meaning" at bounding box center [1065, 562] width 28 height 21
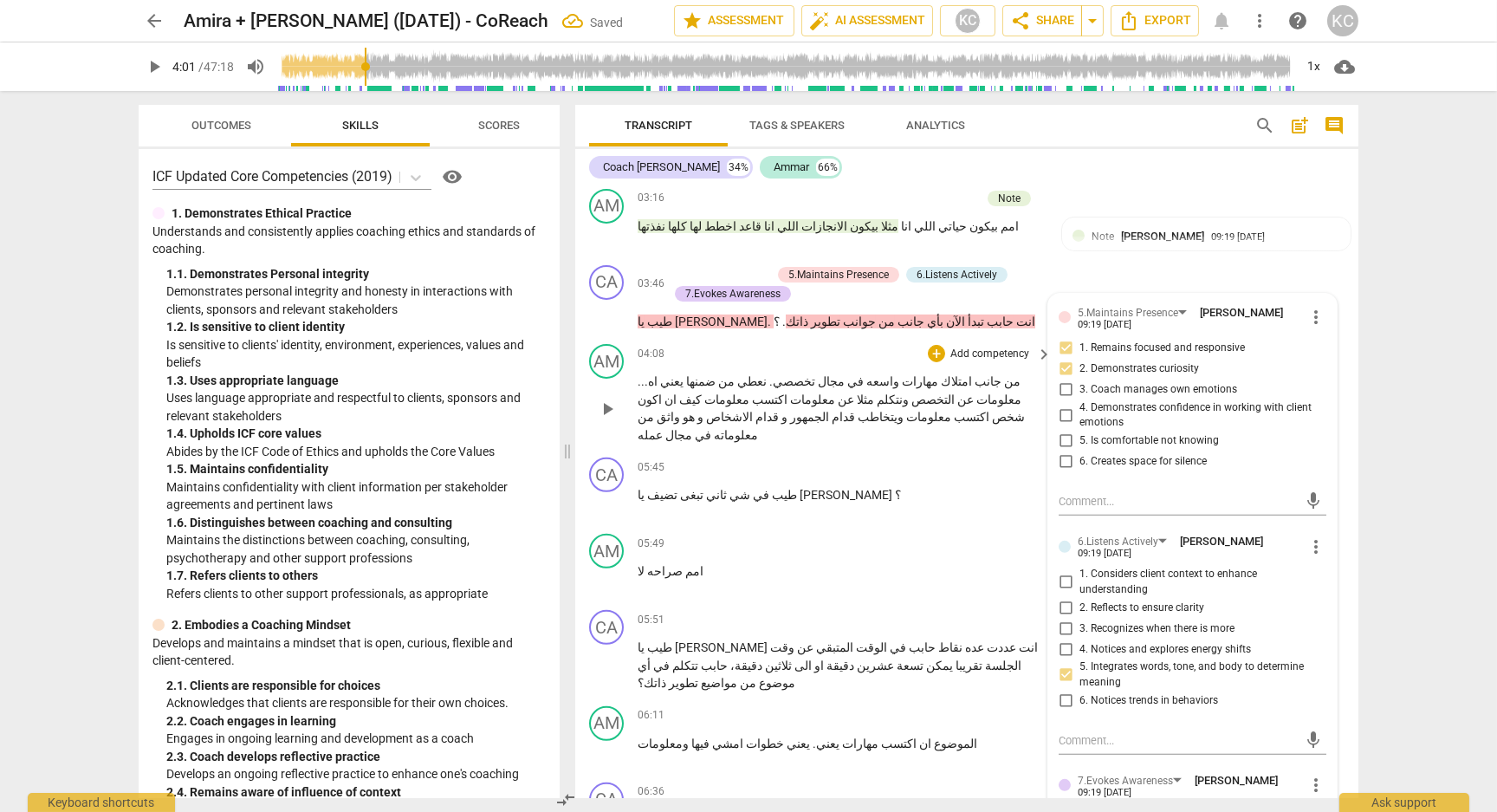
scroll to position [1583, 0]
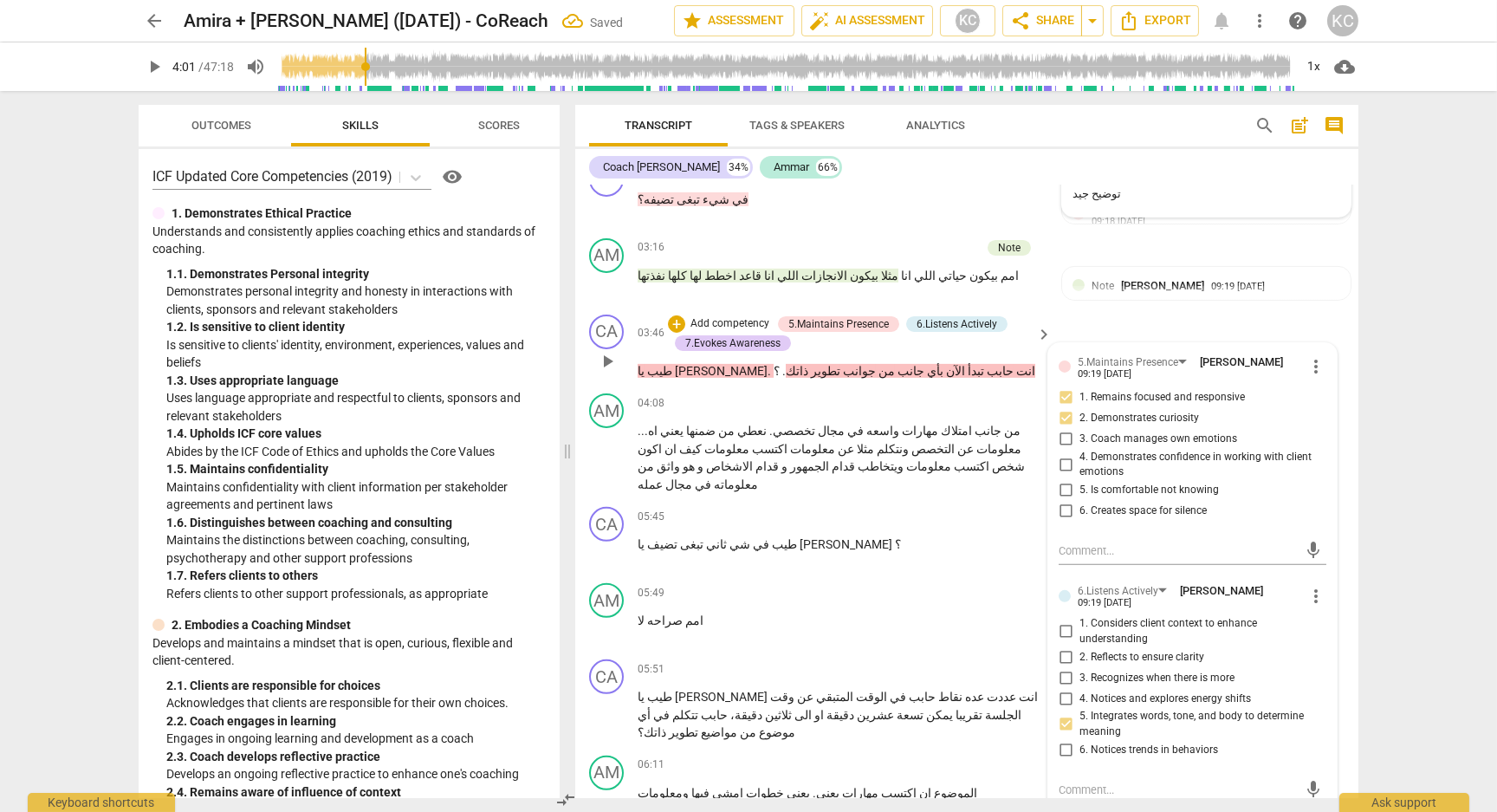
click at [704, 316] on p "Add competency" at bounding box center [729, 324] width 82 height 15
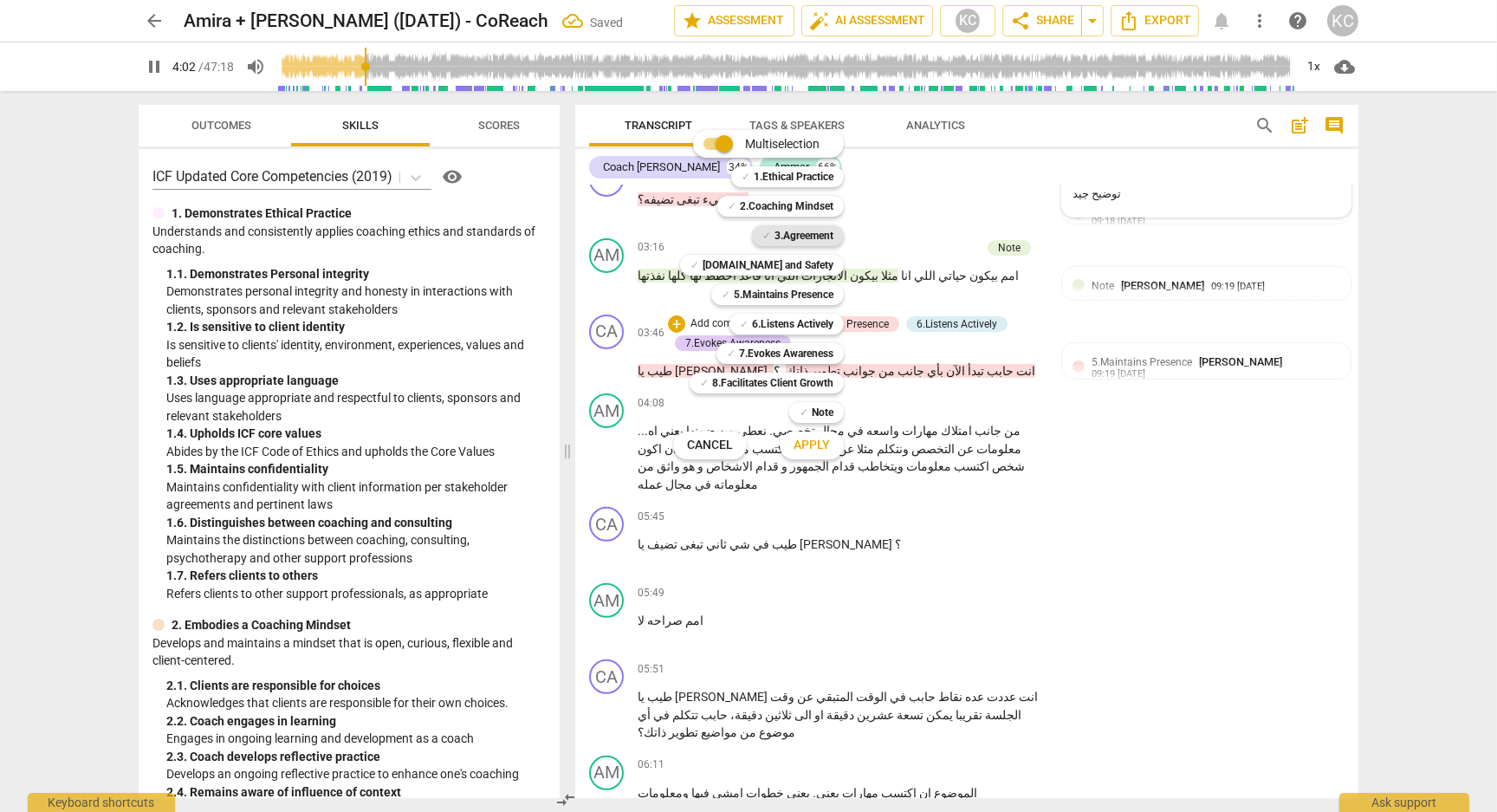
click at [775, 239] on b "3.Agreement" at bounding box center [803, 236] width 59 height 21
click at [806, 447] on span "Apply" at bounding box center [812, 445] width 37 height 17
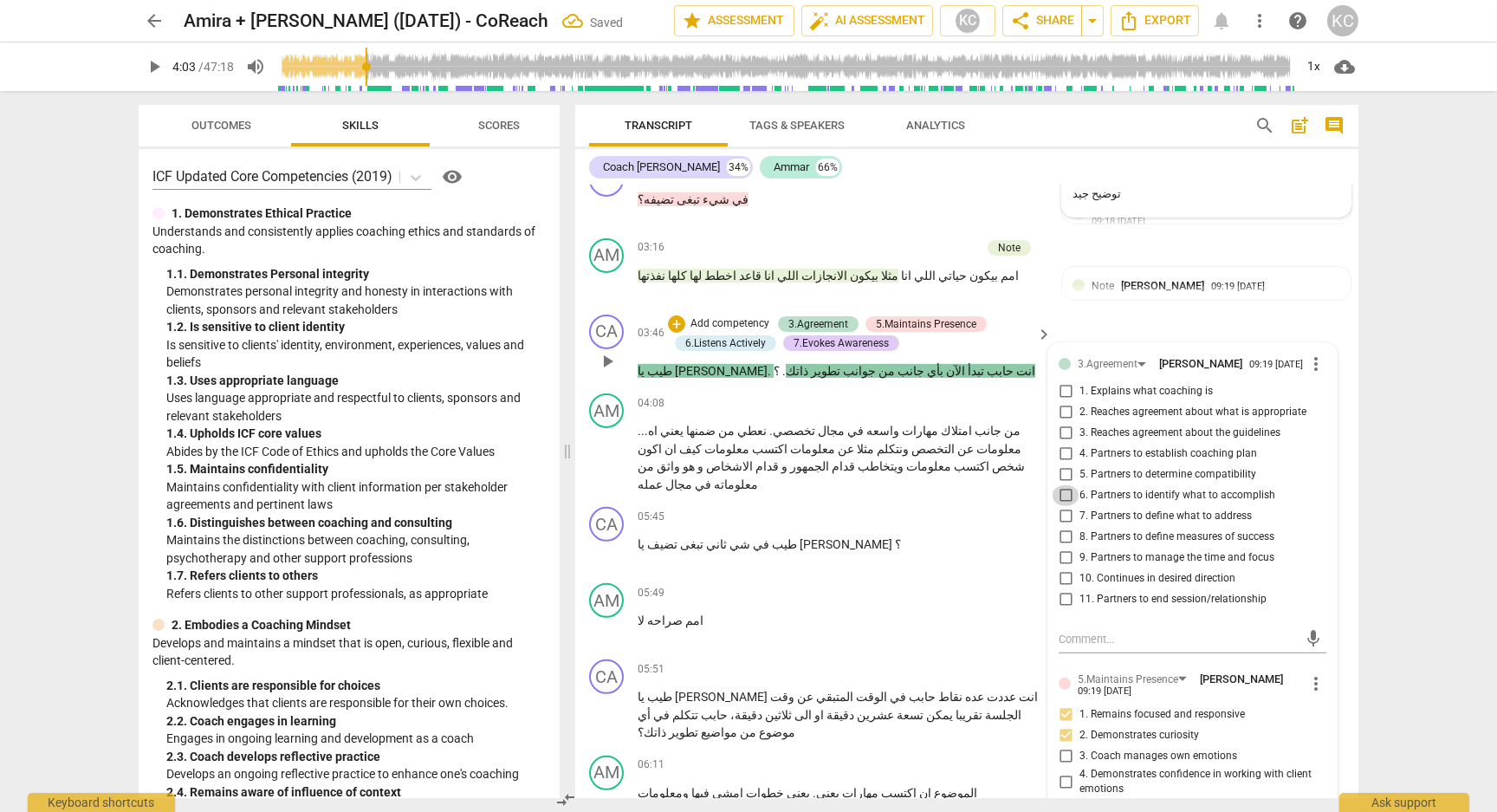
click at [1063, 485] on input "6. Partners to identify what to accomplish" at bounding box center [1065, 496] width 28 height 21
click at [1063, 506] on input "7. Partners to define what to address" at bounding box center [1065, 516] width 28 height 21
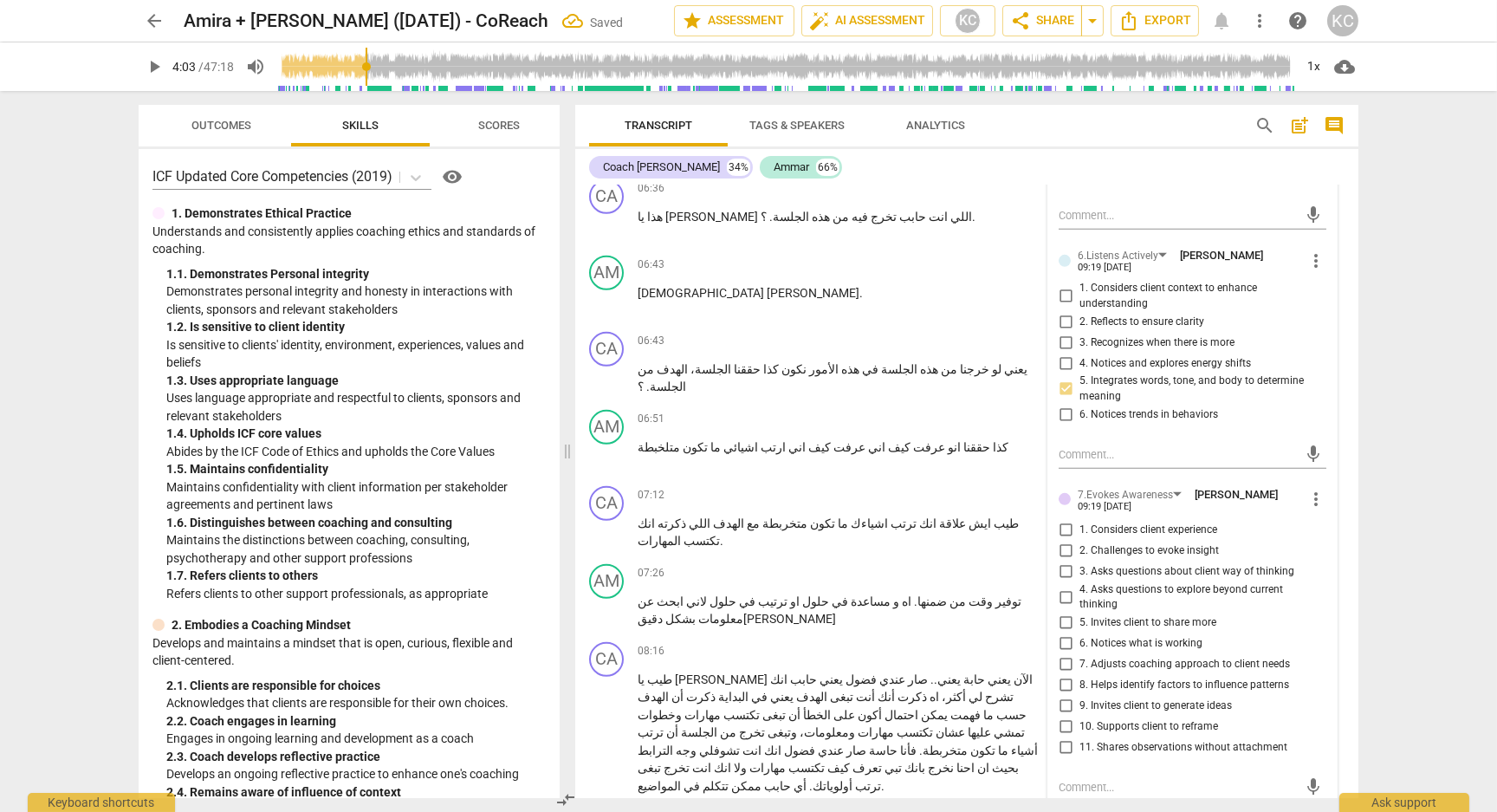
scroll to position [2239, 0]
click at [1064, 558] on input "3. Asks questions about client way of thinking" at bounding box center [1065, 568] width 28 height 21
click at [1064, 609] on input "5. Invites client to share more" at bounding box center [1065, 619] width 28 height 21
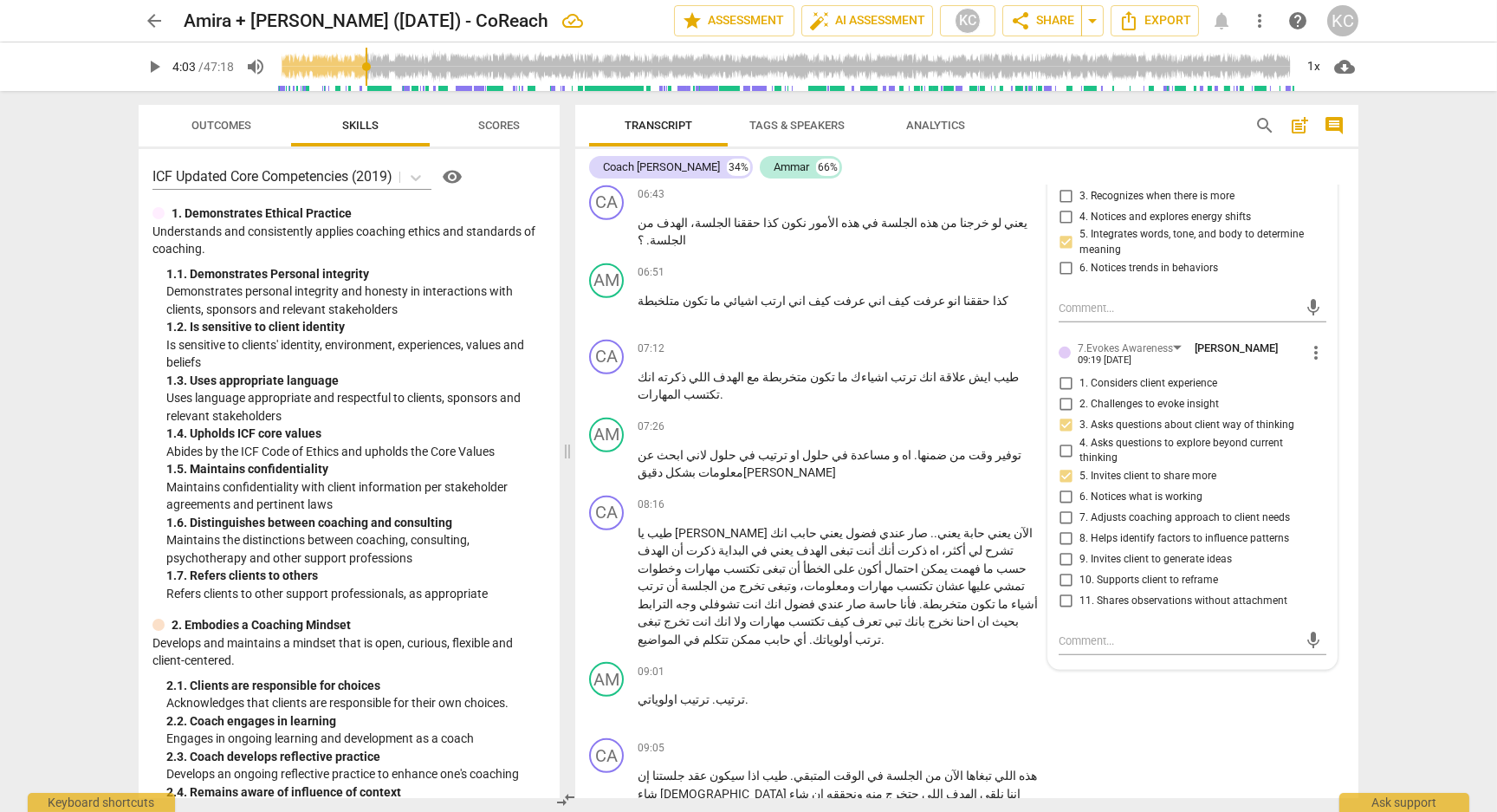
scroll to position [2379, 0]
click at [1072, 635] on textarea at bounding box center [1178, 642] width 240 height 16
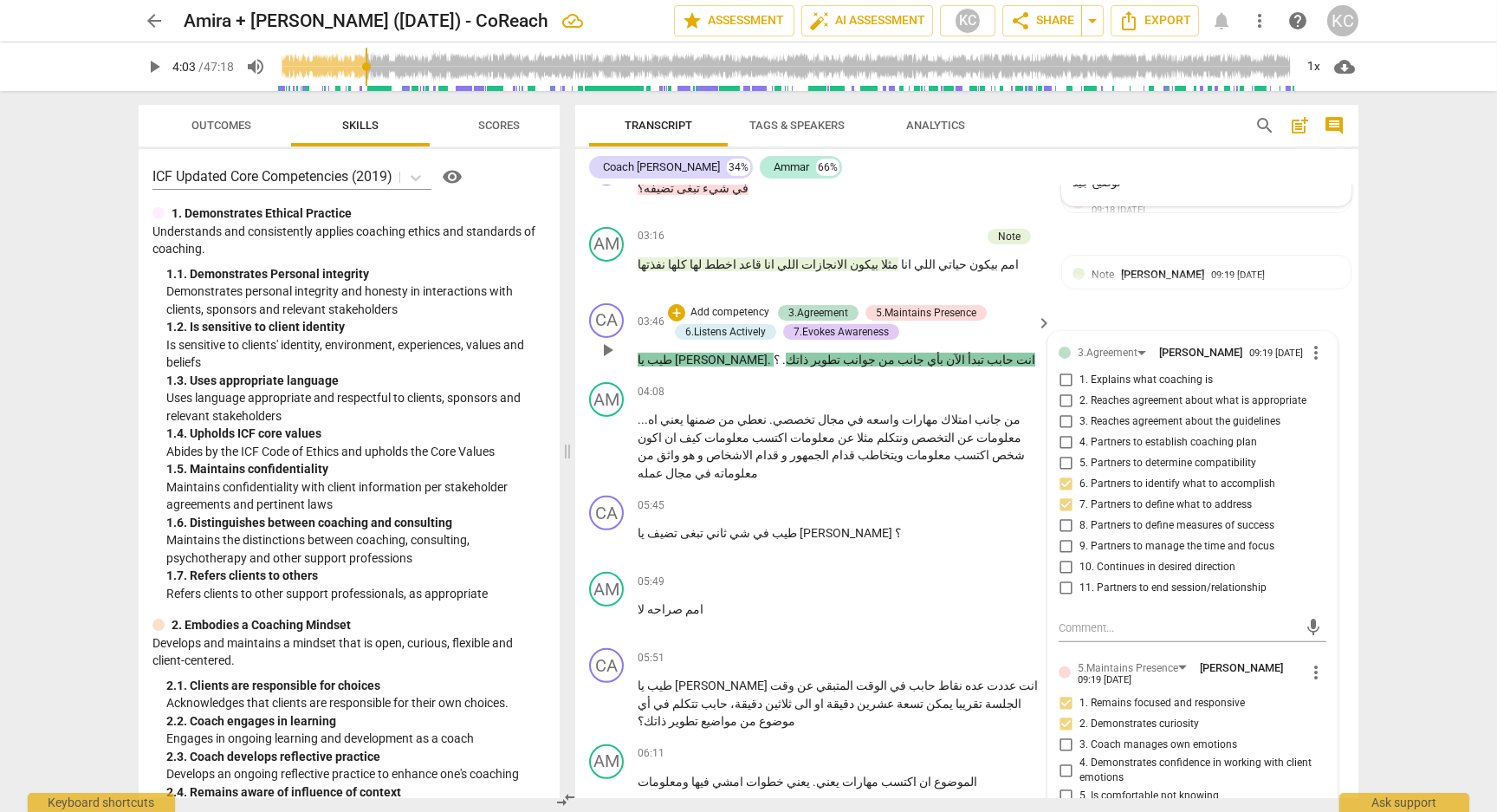
scroll to position [1591, 0]
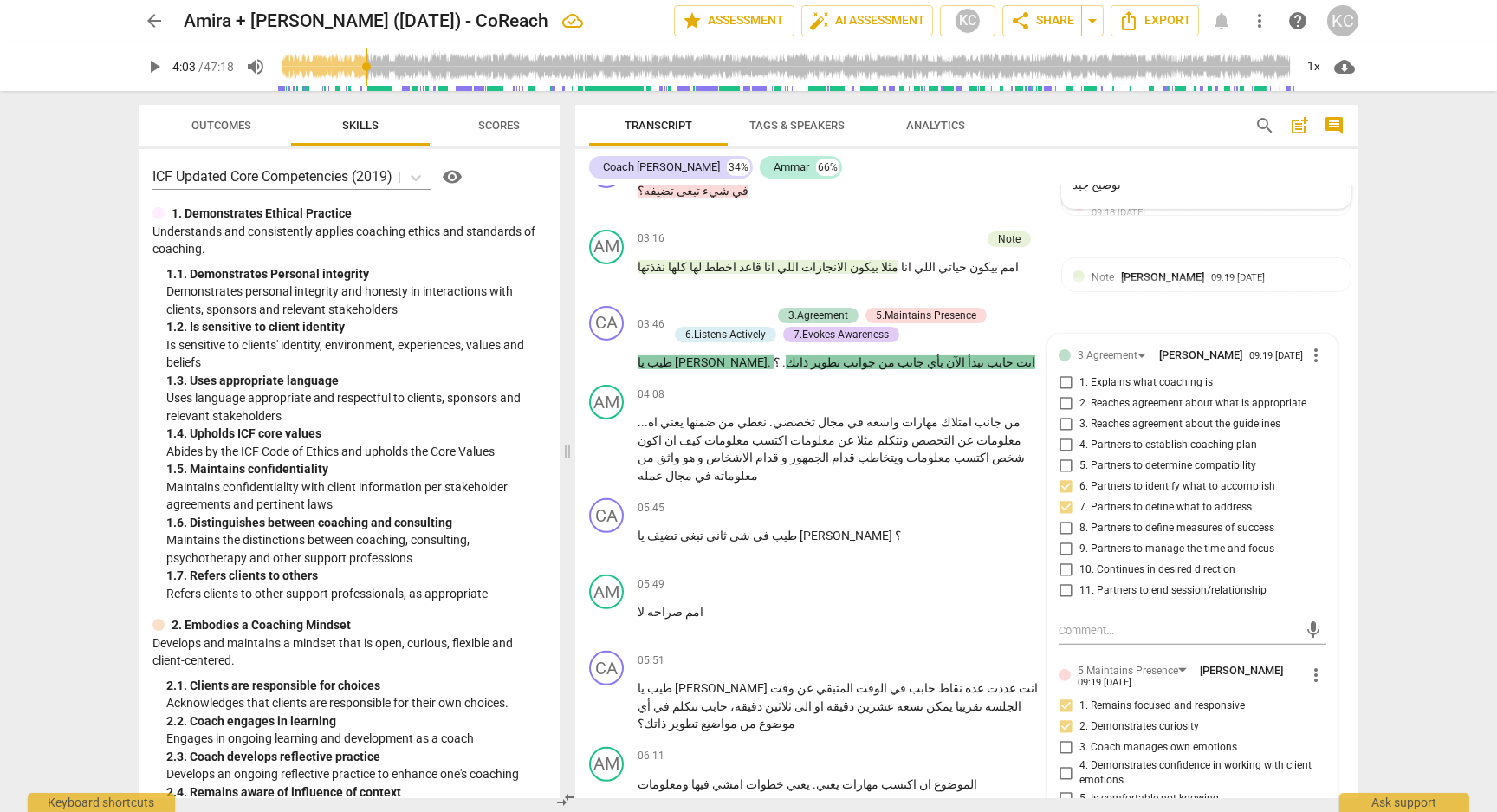
click at [755, 384] on div "04:08 + Add competency keyboard_arrow_right" at bounding box center [846, 394] width 416 height 19
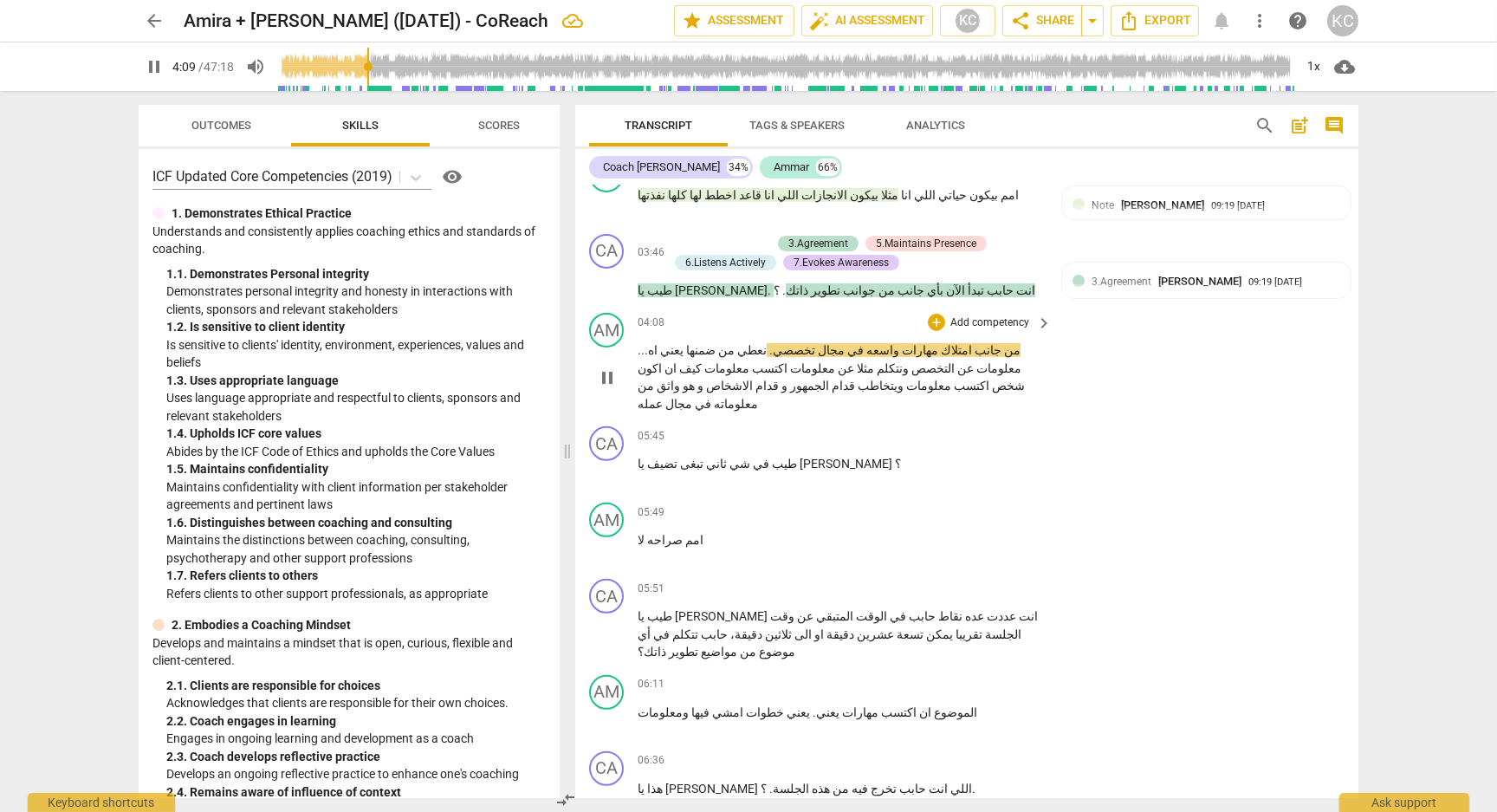
scroll to position [1677, 0]
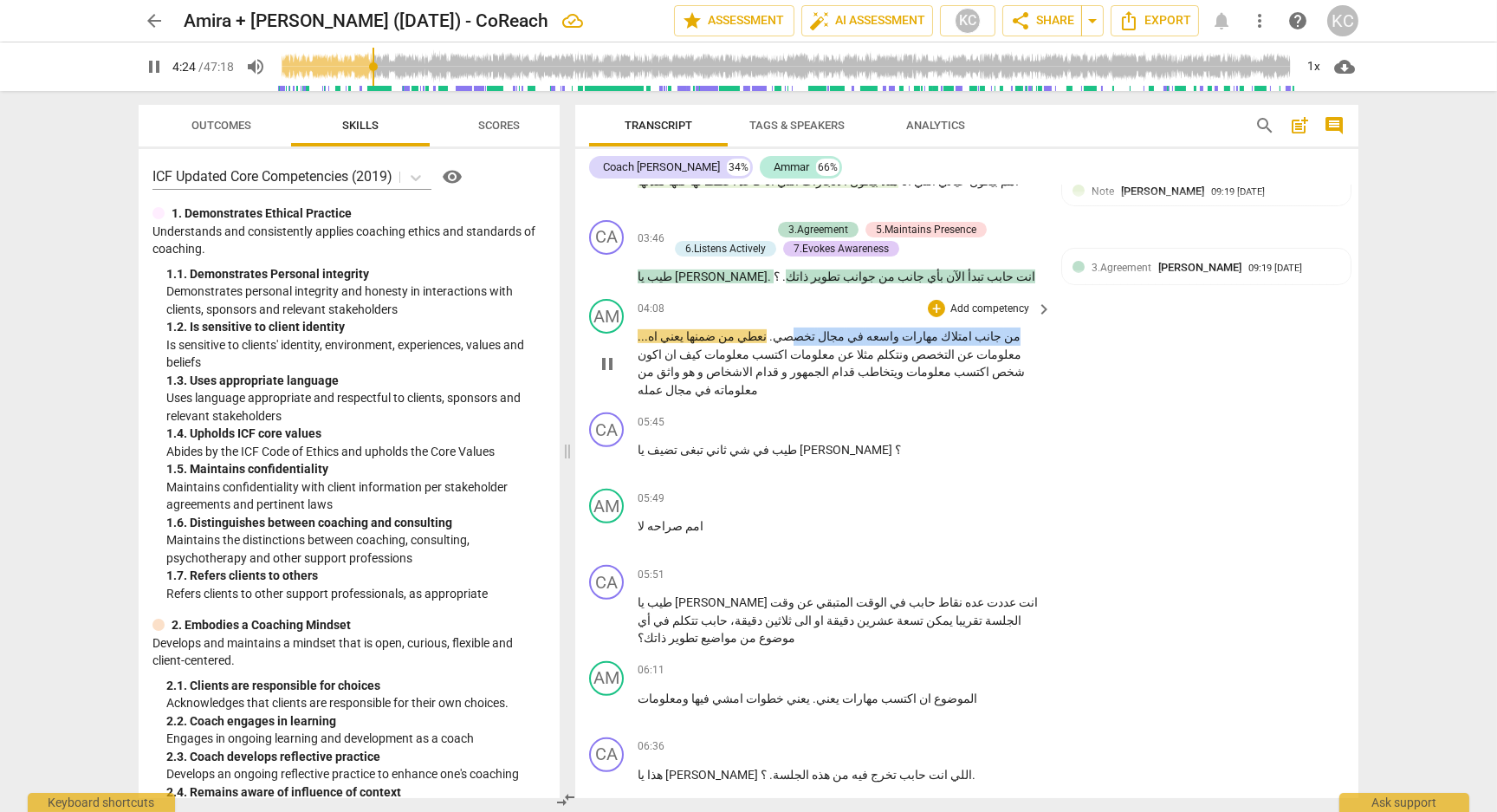
drag, startPoint x: 1040, startPoint y: 308, endPoint x: 855, endPoint y: 310, distance: 185.0
click at [855, 327] on p "من جانب امتلاك مهارات واسعه في مجال تخصصي . نعطي من ضمنها يعني اه . . . معلومات…" at bounding box center [840, 363] width 406 height 71
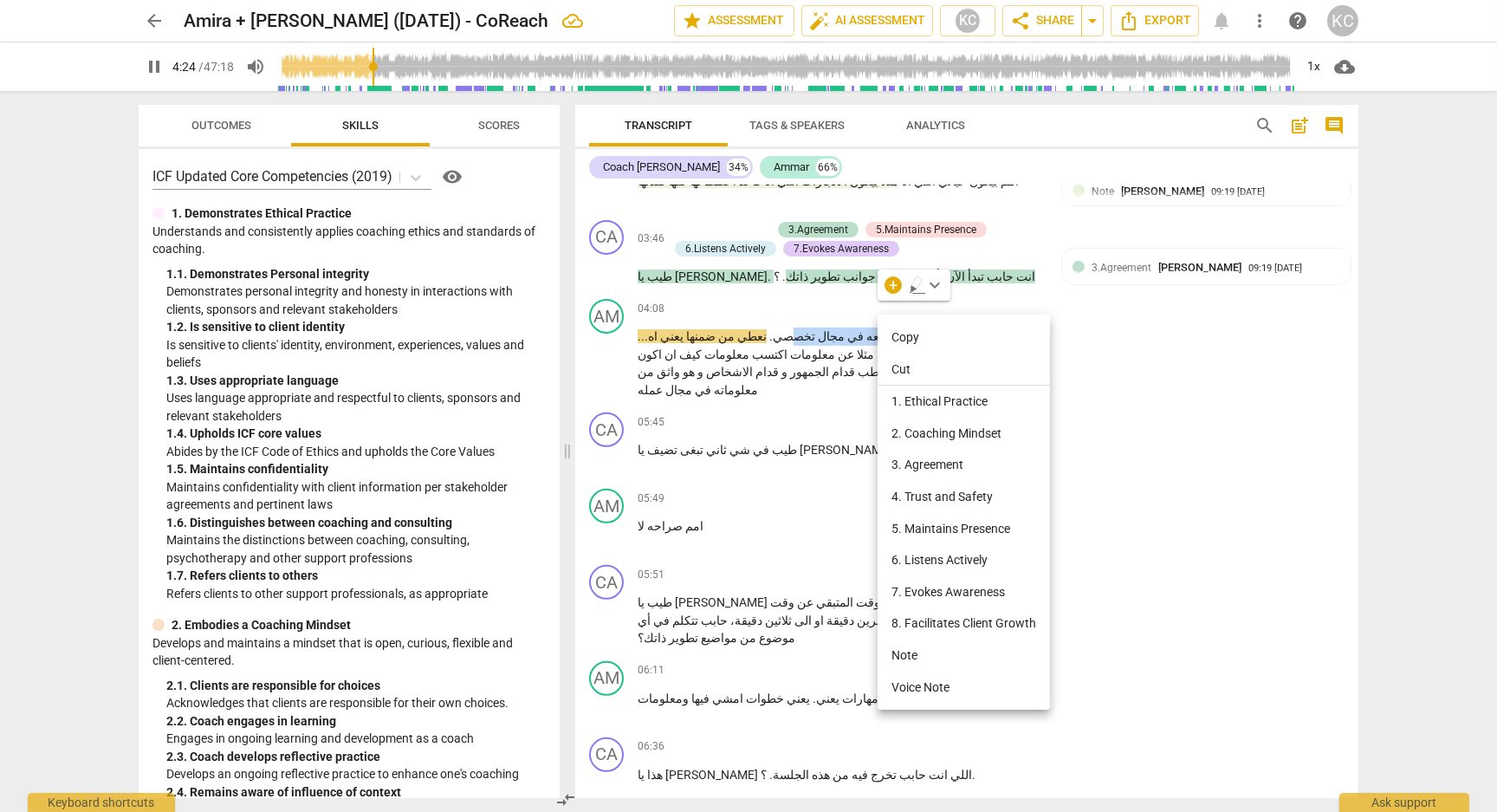
click at [924, 656] on li "Note" at bounding box center [963, 655] width 172 height 32
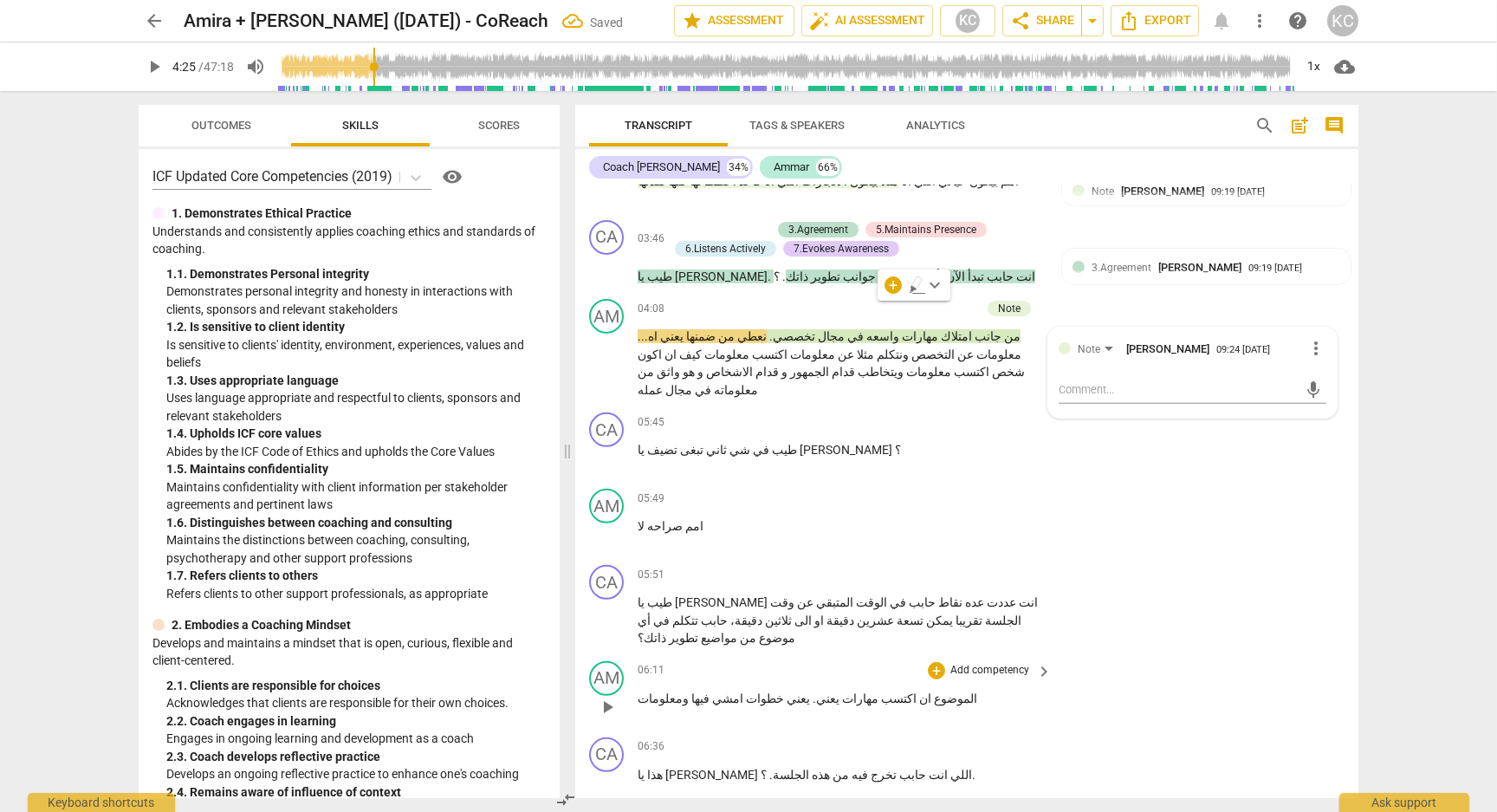
click at [1125, 654] on div "AM play_arrow pause 06:11 + Add competency keyboard_arrow_right الموضوع ان اكتس…" at bounding box center [966, 692] width 783 height 76
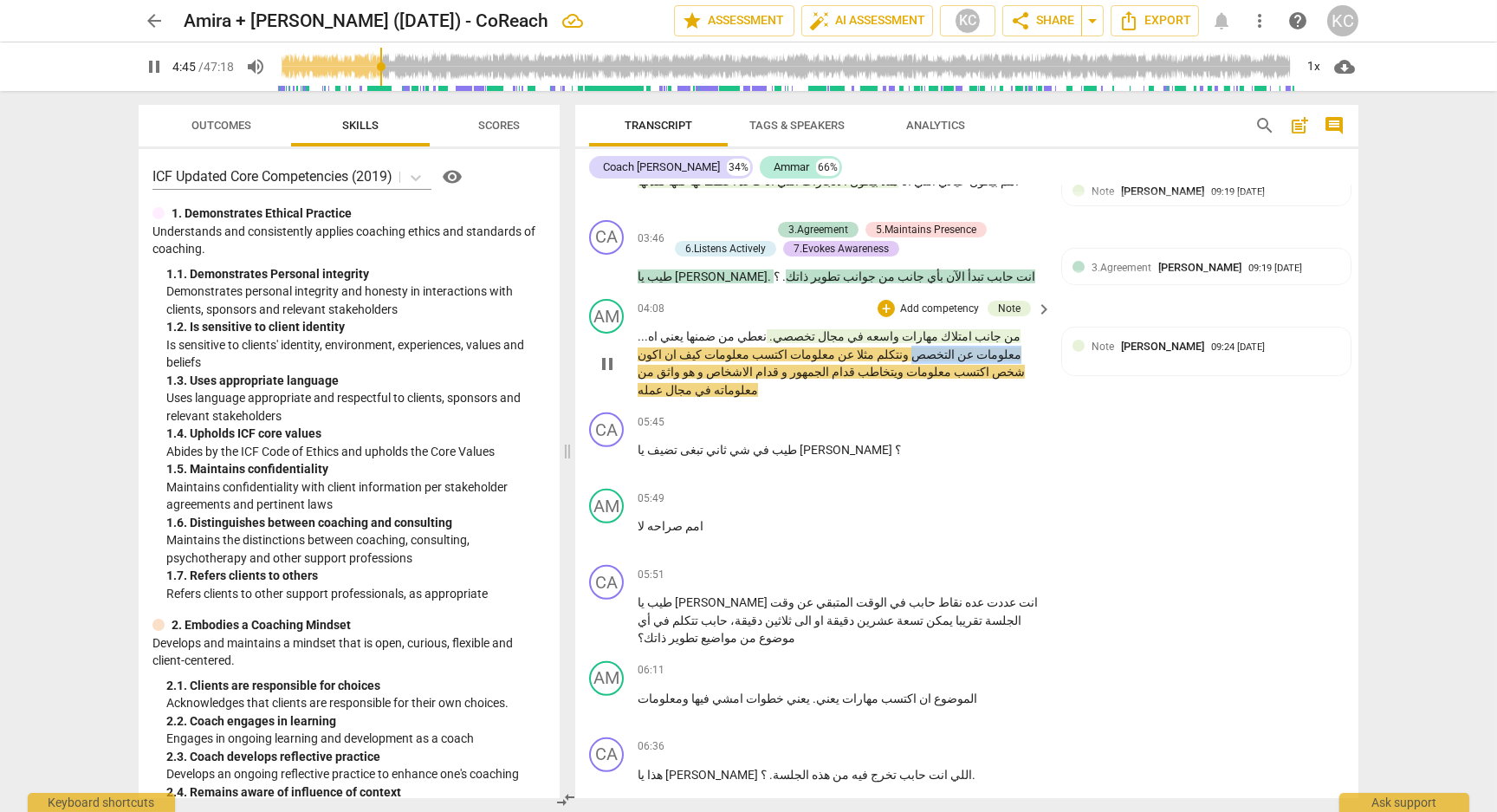
drag, startPoint x: 725, startPoint y: 303, endPoint x: 643, endPoint y: 304, distance: 82.0
click at [643, 327] on p "من جانب امتلاك مهارات واسعه في مجال تخصصي . نعطي من ضمنها يعني اه . . . معلومات…" at bounding box center [840, 363] width 406 height 71
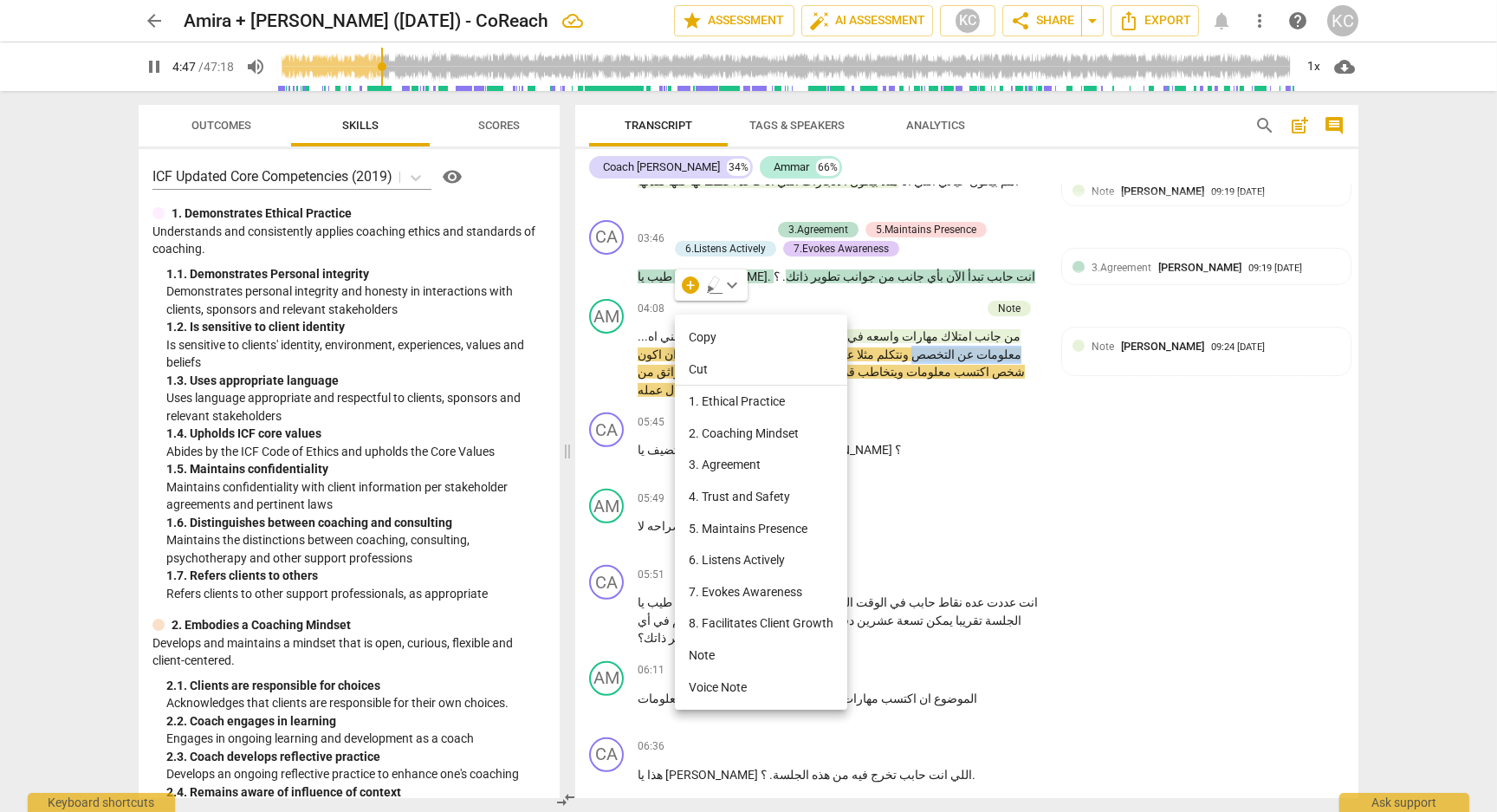
click at [709, 660] on li "Note" at bounding box center [761, 655] width 172 height 32
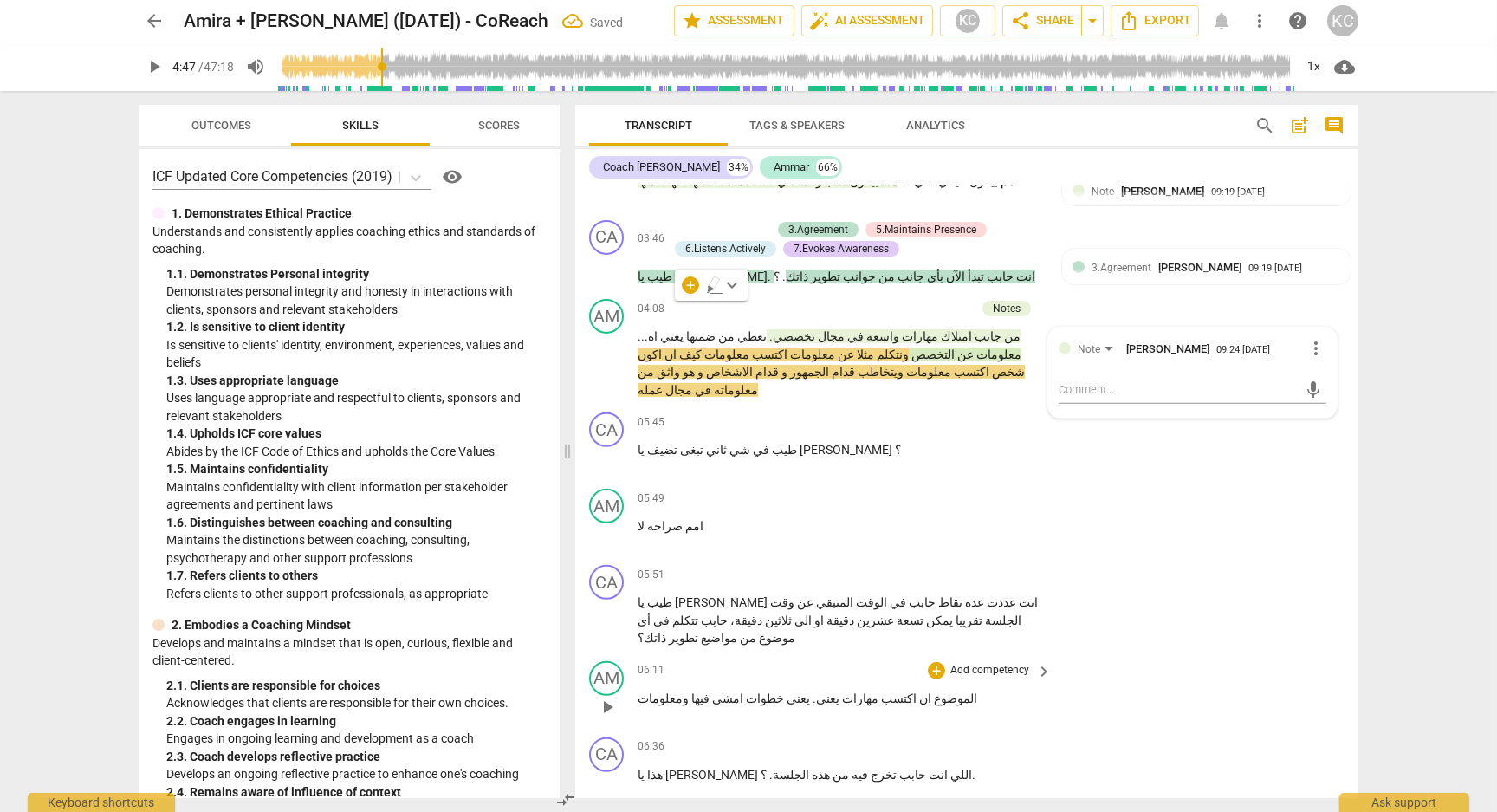
click at [1164, 654] on div "AM play_arrow pause 06:11 + Add competency keyboard_arrow_right الموضوع ان اكتس…" at bounding box center [966, 692] width 783 height 76
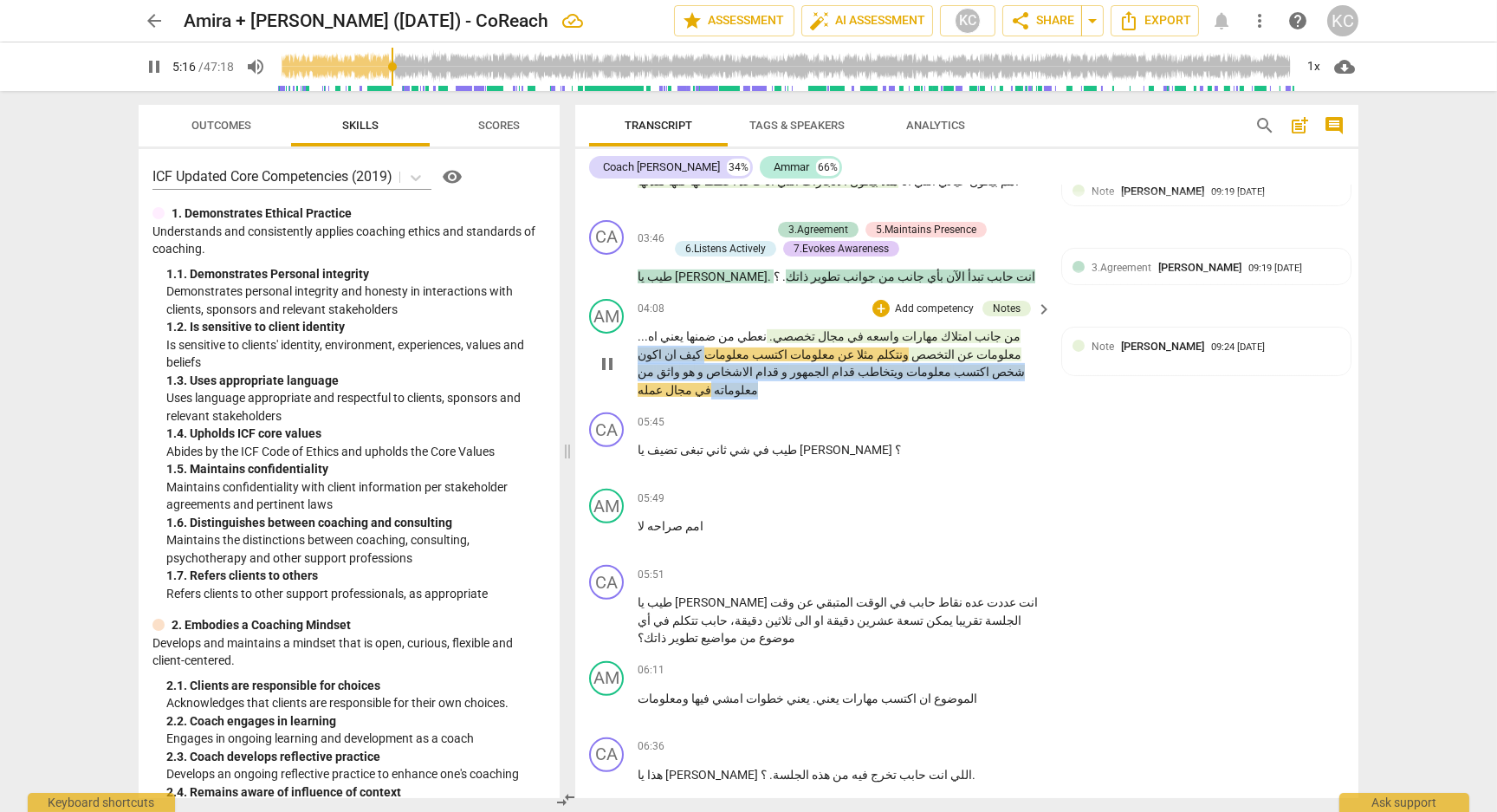
drag, startPoint x: 876, startPoint y: 327, endPoint x: 694, endPoint y: 344, distance: 182.8
click at [694, 344] on p "من جانب امتلاك مهارات واسعه في مجال تخصصي . نعطي من ضمنها يعني اه . . . معلومات…" at bounding box center [840, 363] width 406 height 71
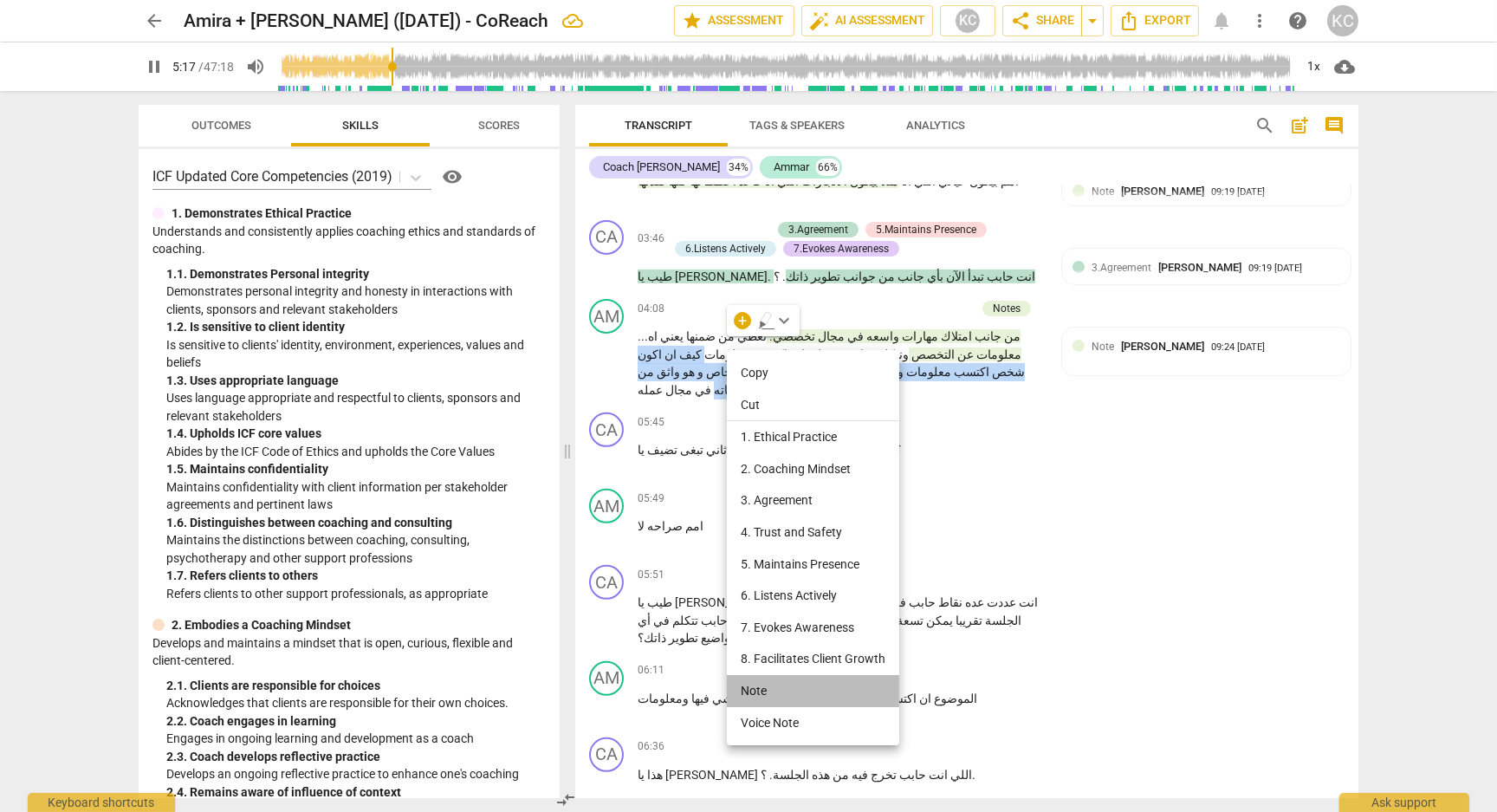
click at [771, 682] on li "Note" at bounding box center [813, 691] width 172 height 32
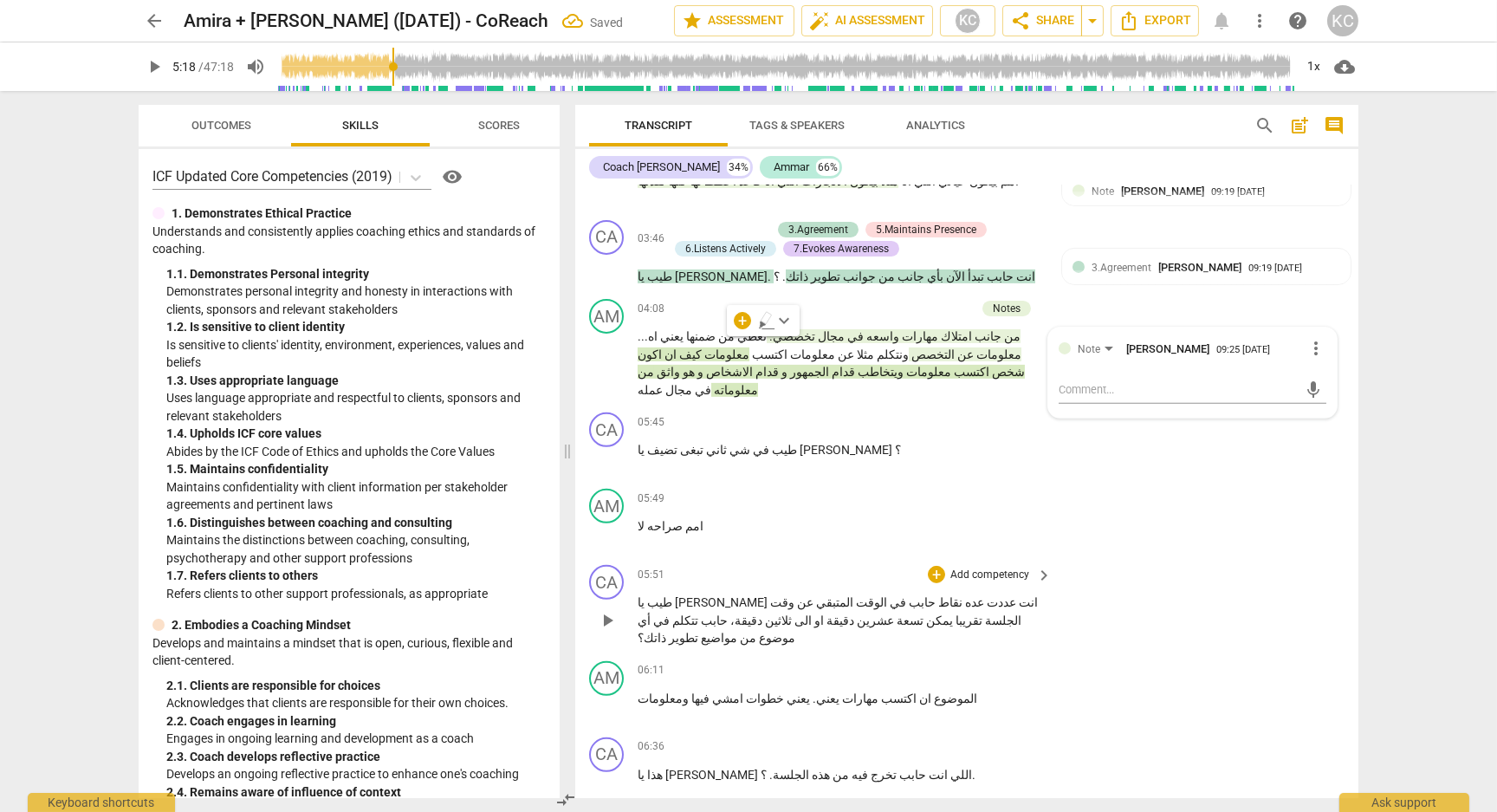
click at [1247, 570] on div "CA play_arrow pause 05:51 + Add competency keyboard_arrow_right طيب يا [PERSON_…" at bounding box center [966, 606] width 783 height 96
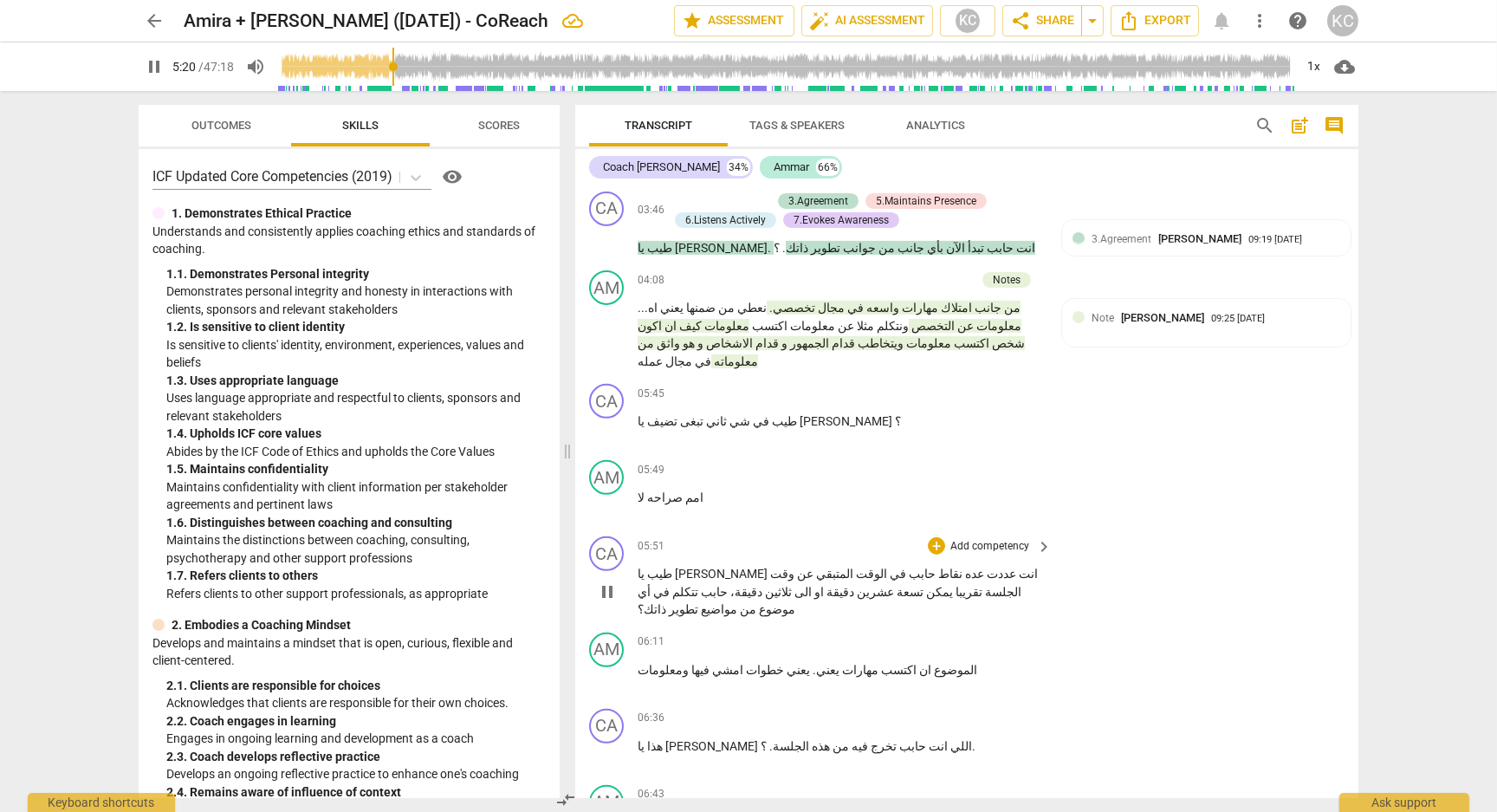
scroll to position [1718, 0]
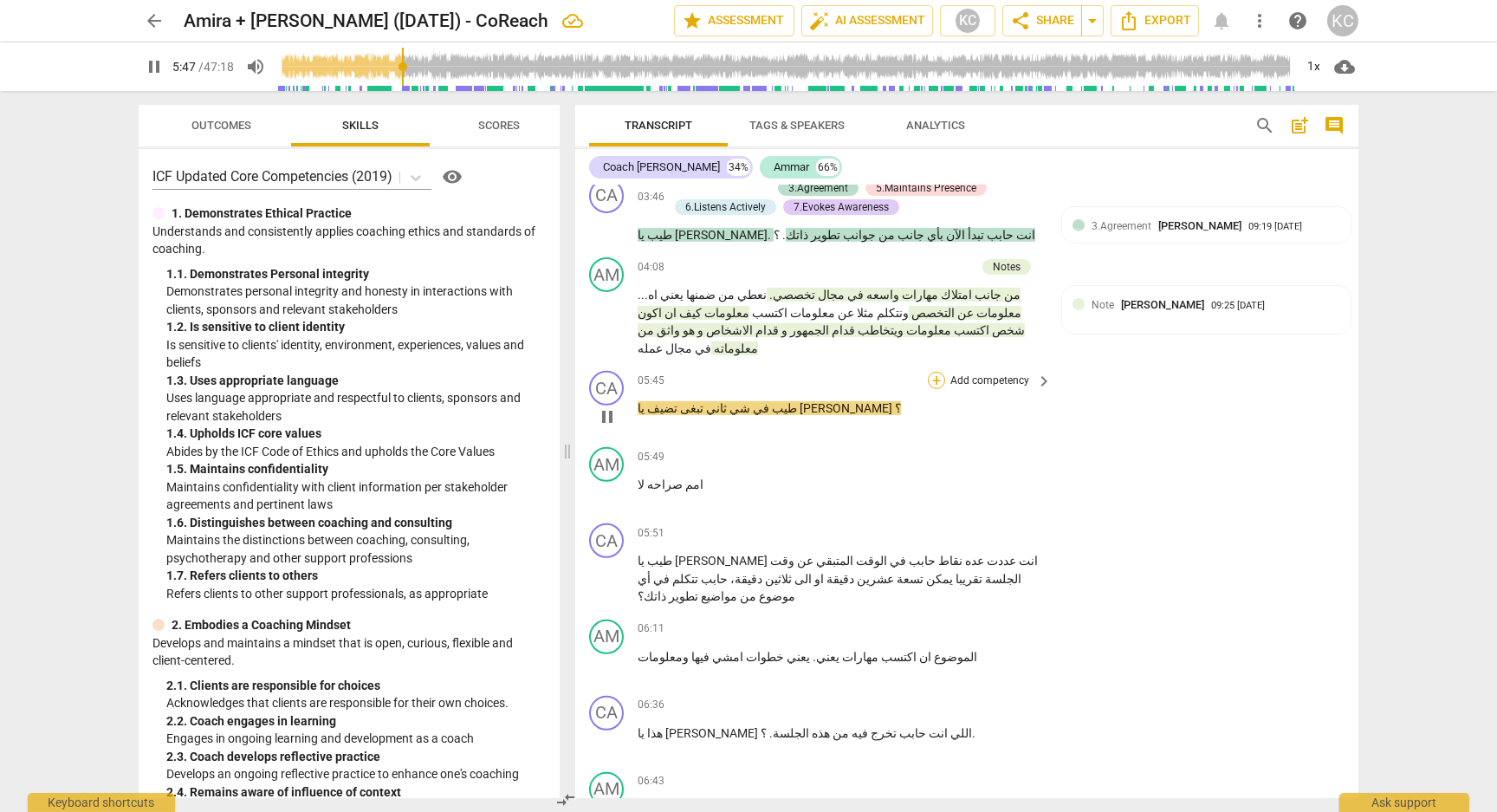
click at [941, 372] on div "+" at bounding box center [936, 380] width 17 height 17
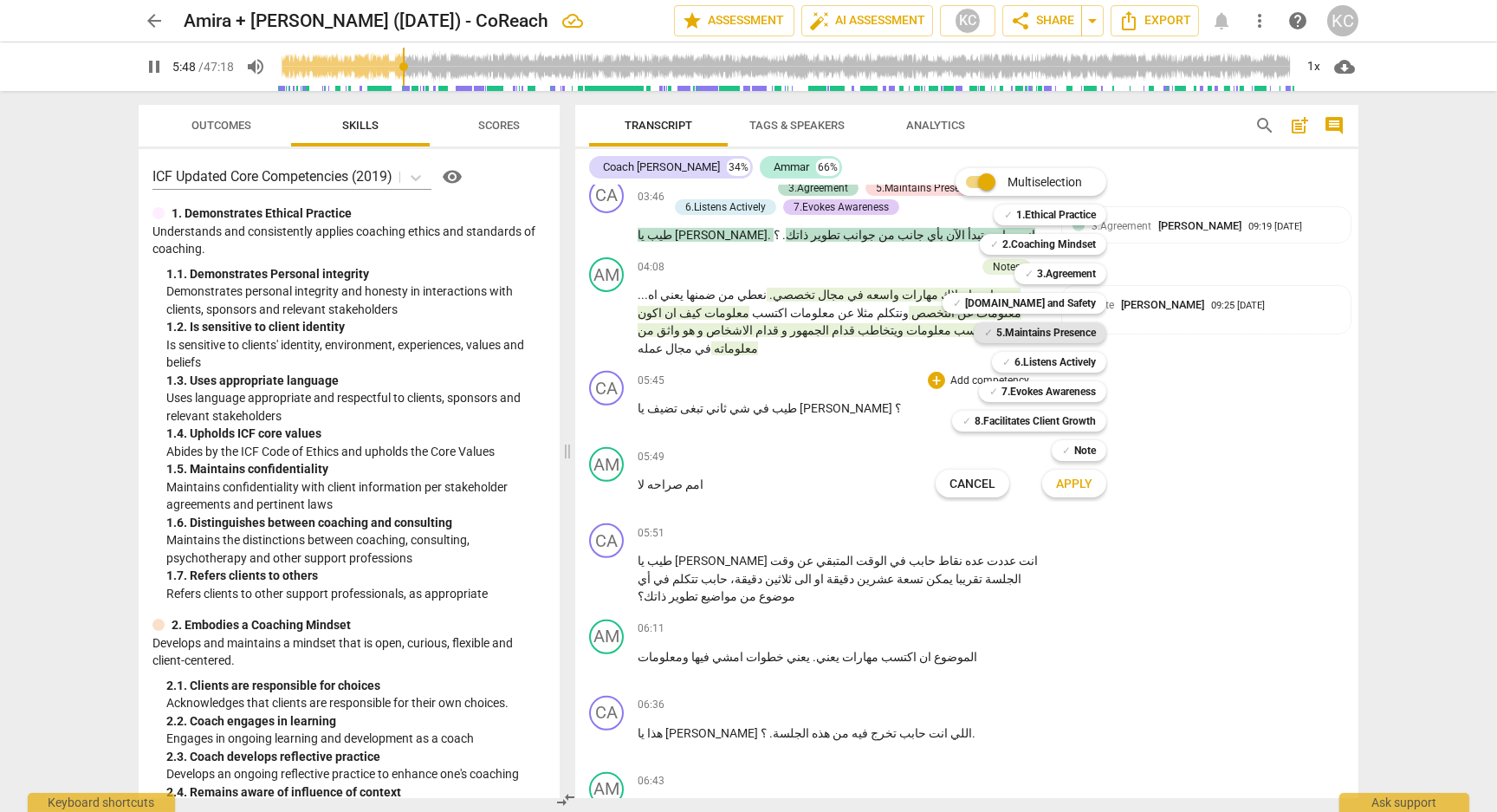
click at [1000, 341] on b "5.Maintains Presence" at bounding box center [1045, 333] width 99 height 21
click at [1075, 490] on span "Apply" at bounding box center [1074, 485] width 37 height 17
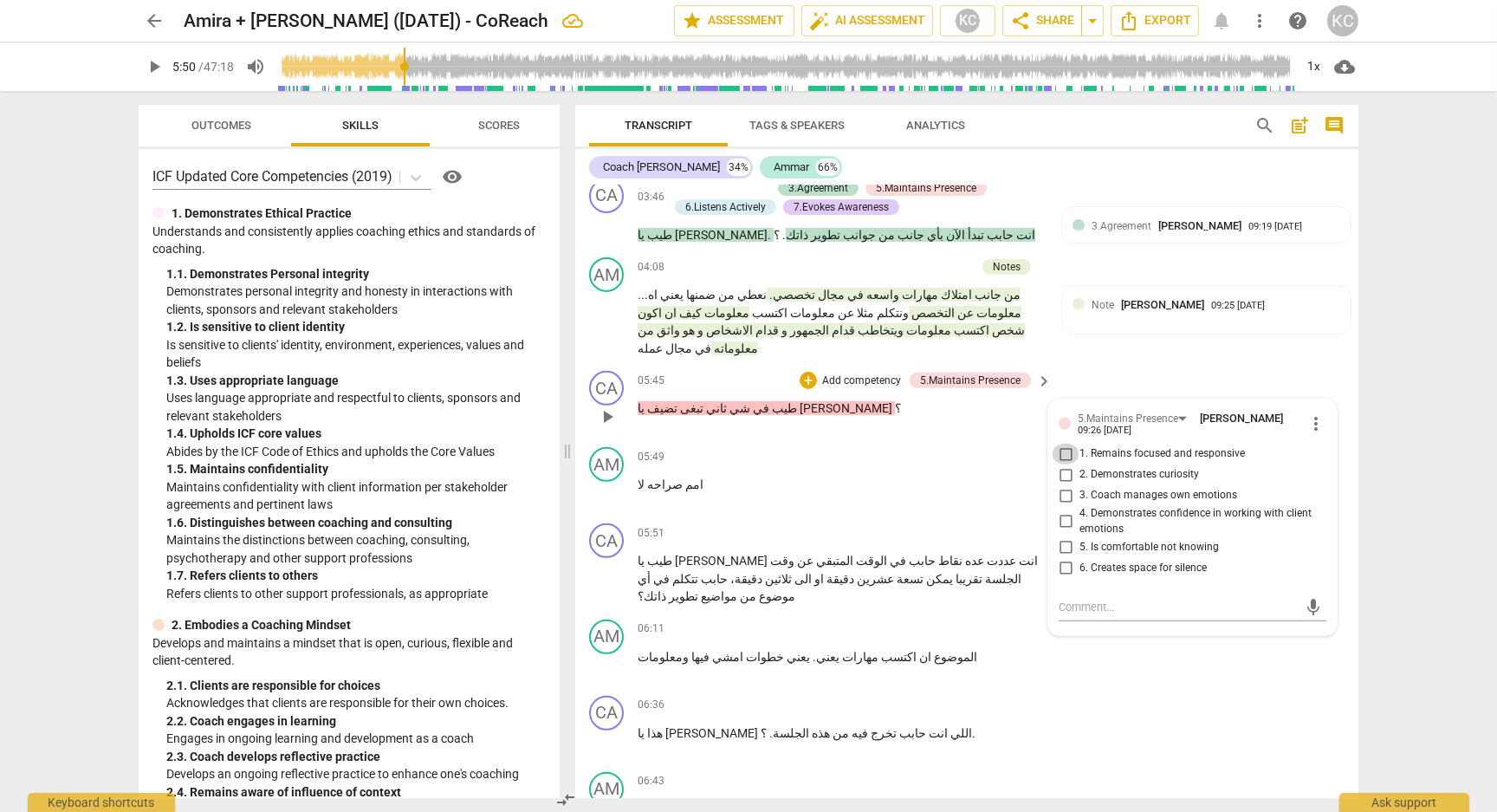
click at [1063, 443] on input "1. Remains focused and responsive" at bounding box center [1065, 454] width 28 height 21
click at [1064, 464] on input "2. Demonstrates curiosity" at bounding box center [1065, 475] width 28 height 21
click at [1069, 598] on textarea at bounding box center [1178, 606] width 240 height 16
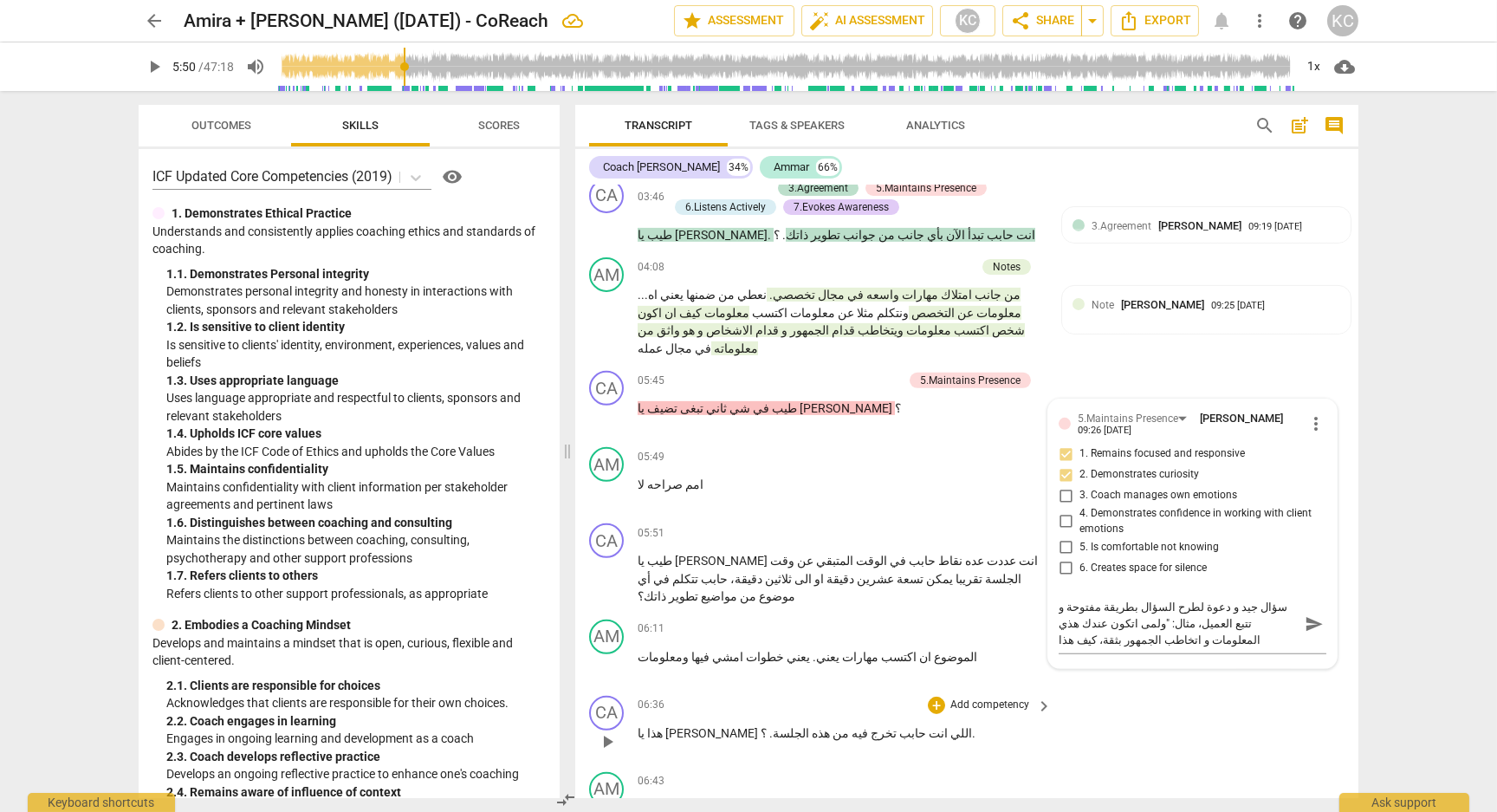
click at [1200, 689] on div "CA play_arrow pause 06:36 + Add competency keyboard_arrow_right هذا يا [PERSON_…" at bounding box center [966, 726] width 783 height 76
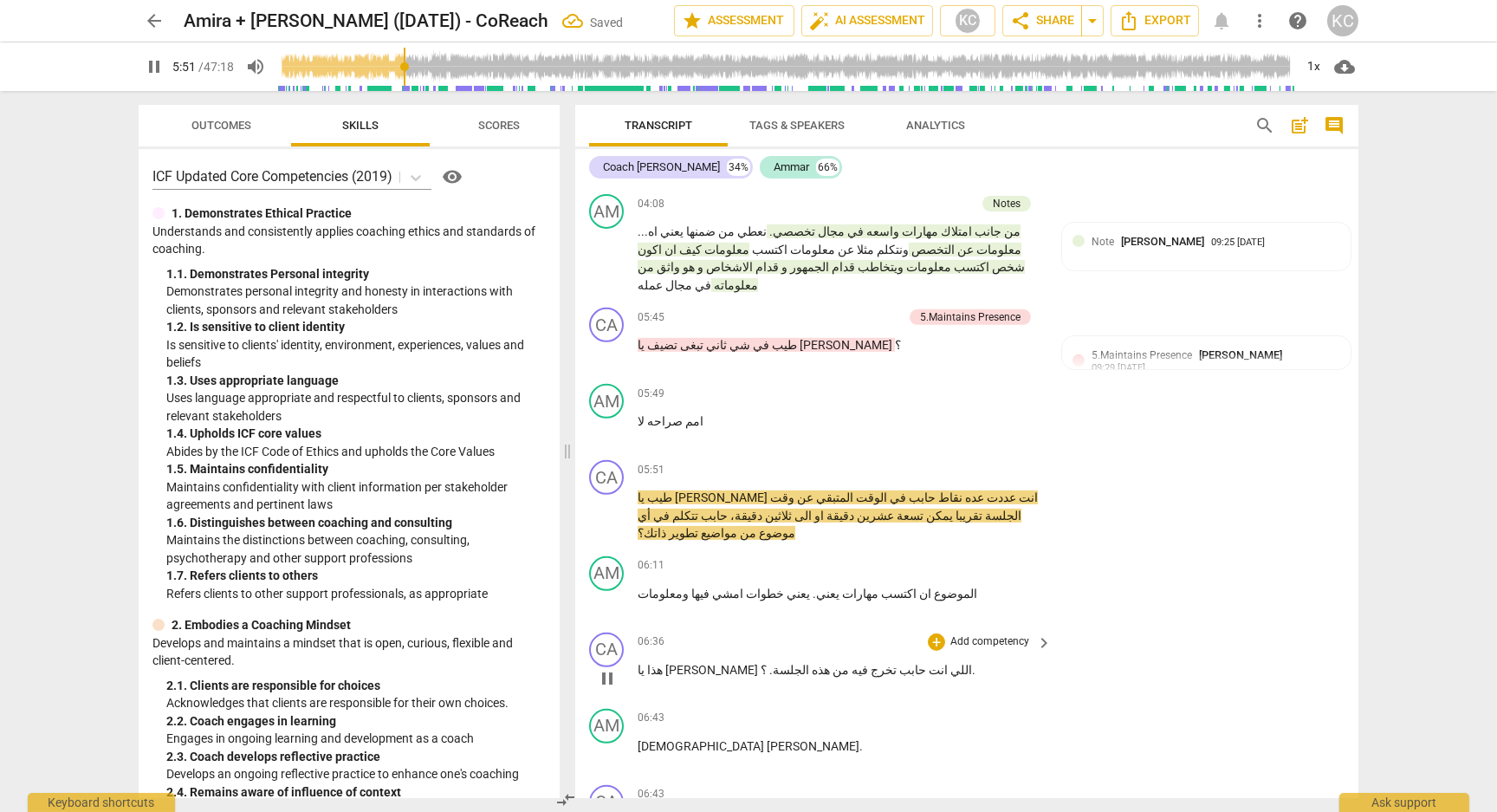
scroll to position [1784, 0]
click at [942, 459] on div "+" at bounding box center [936, 468] width 17 height 17
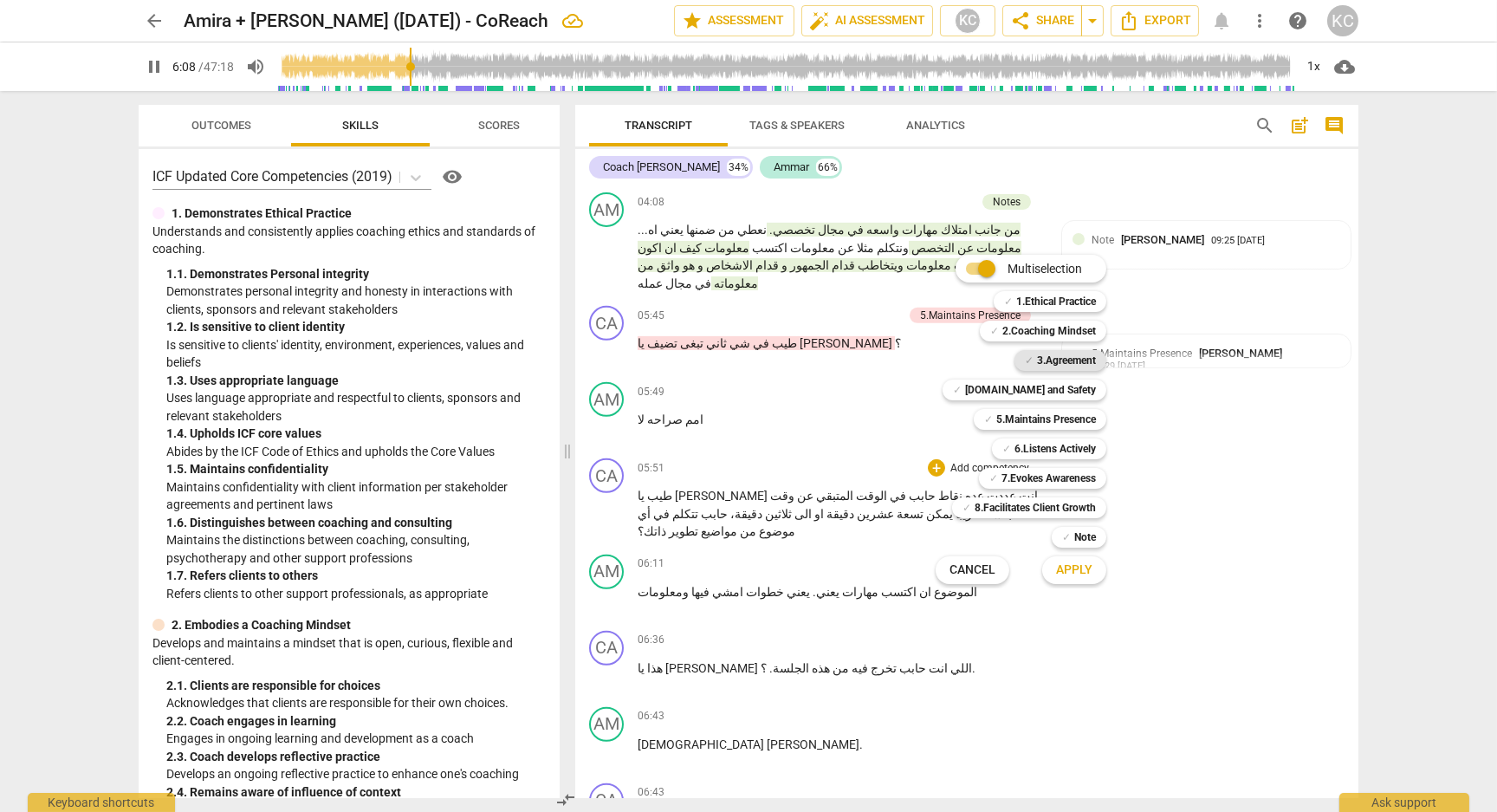
click at [1032, 365] on div "✓ 3.Agreement" at bounding box center [1060, 360] width 92 height 21
click at [1019, 418] on b "5.Maintains Presence" at bounding box center [1045, 419] width 99 height 21
click at [1009, 478] on b "7.Evokes Awareness" at bounding box center [1049, 479] width 94 height 21
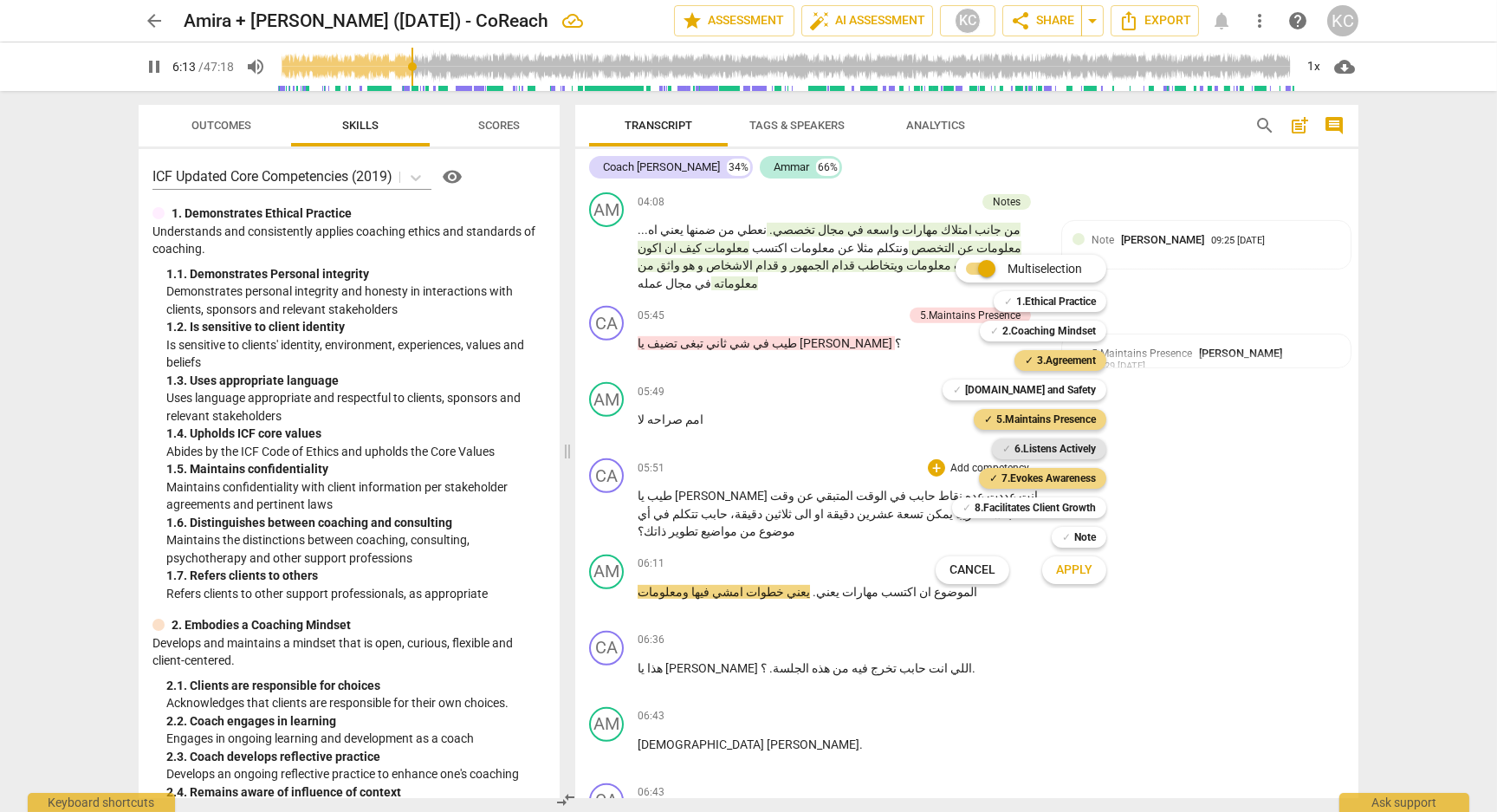
click at [1014, 453] on b "6.Listens Actively" at bounding box center [1055, 449] width 82 height 21
click at [1063, 572] on span "Apply" at bounding box center [1074, 570] width 37 height 17
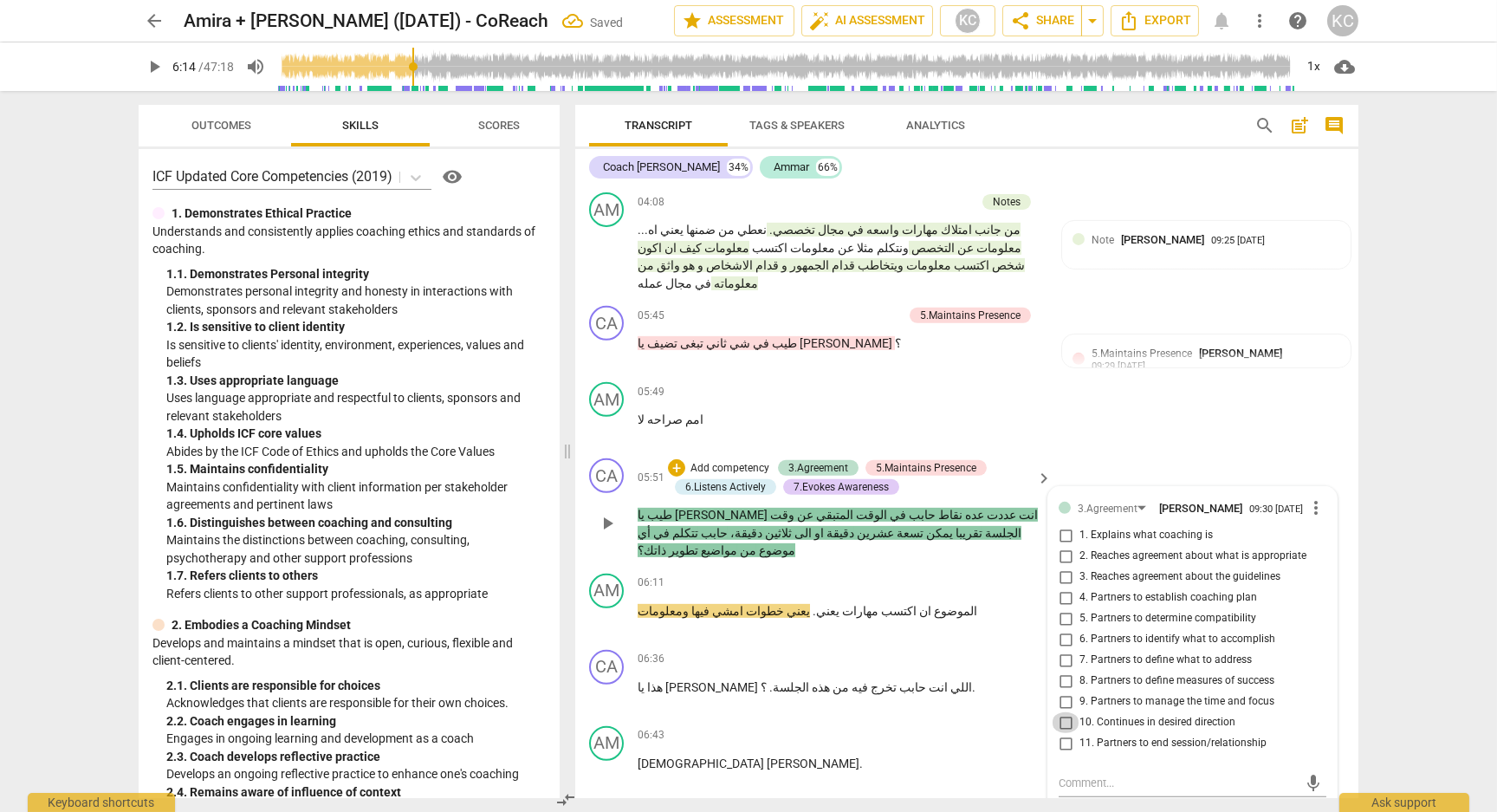
click at [1071, 712] on input "10. Continues in desired direction" at bounding box center [1065, 722] width 28 height 21
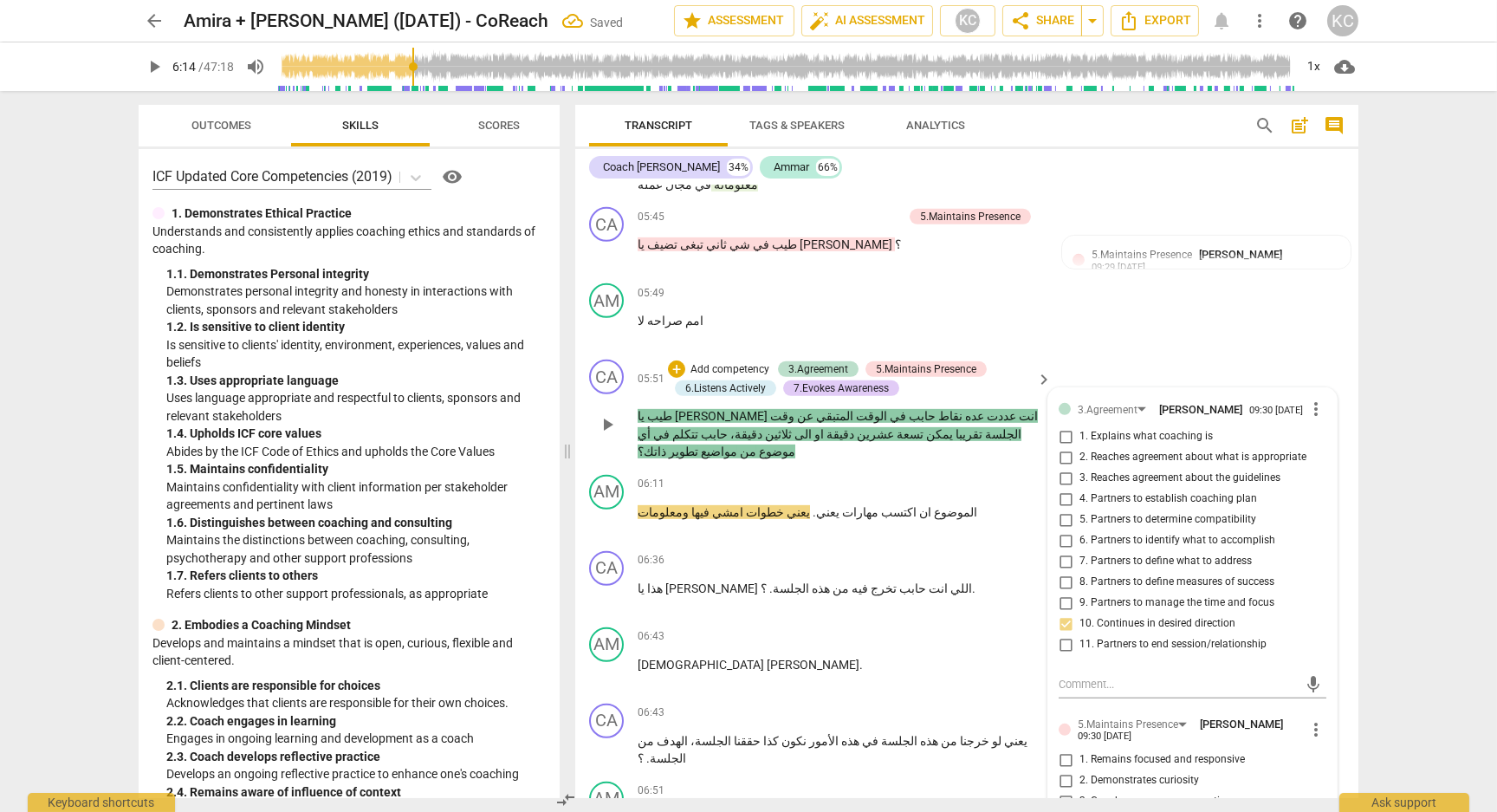
scroll to position [1905, 0]
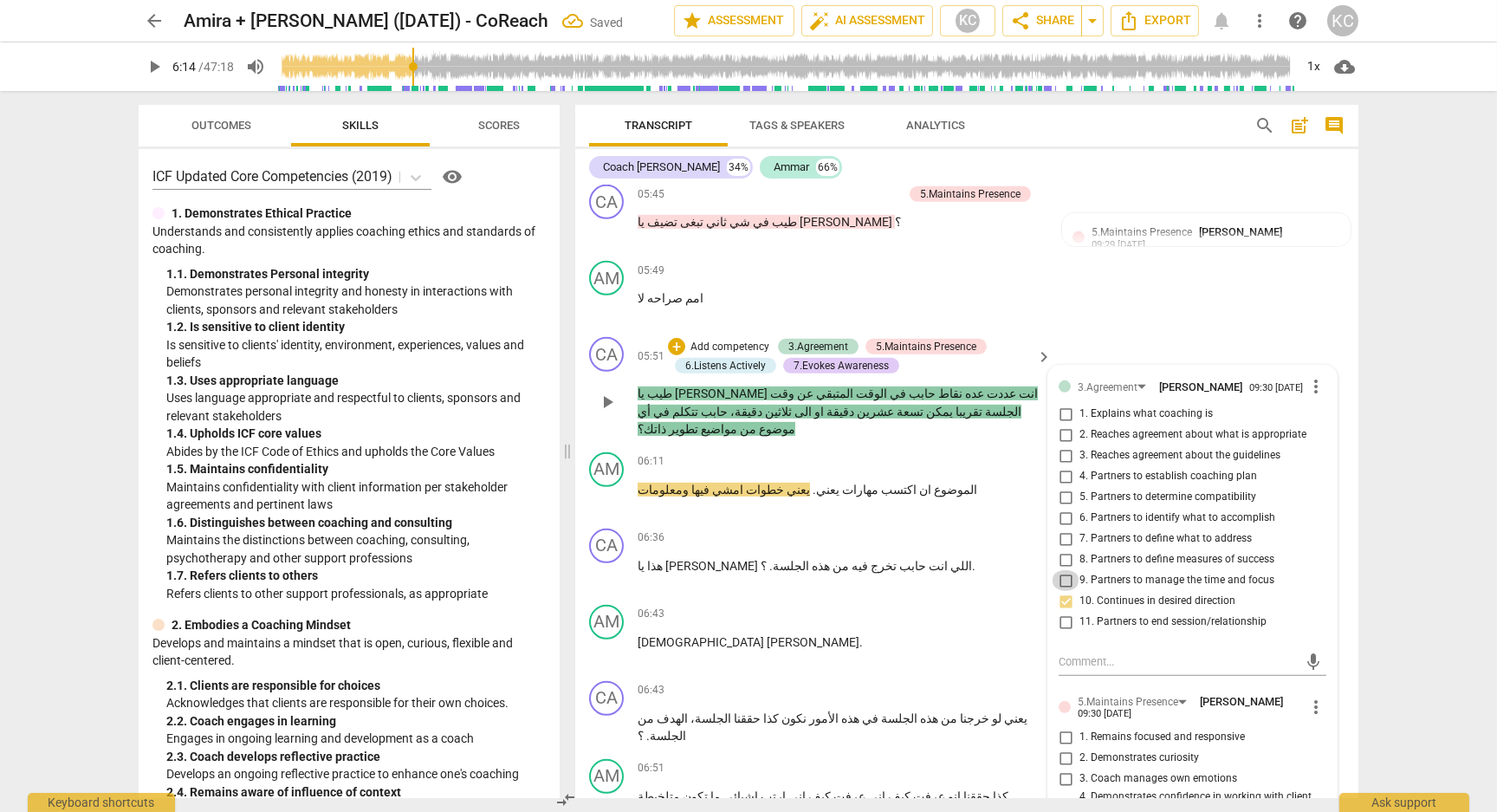
click at [1065, 570] on input "9. Partners to manage the time and focus" at bounding box center [1065, 581] width 28 height 21
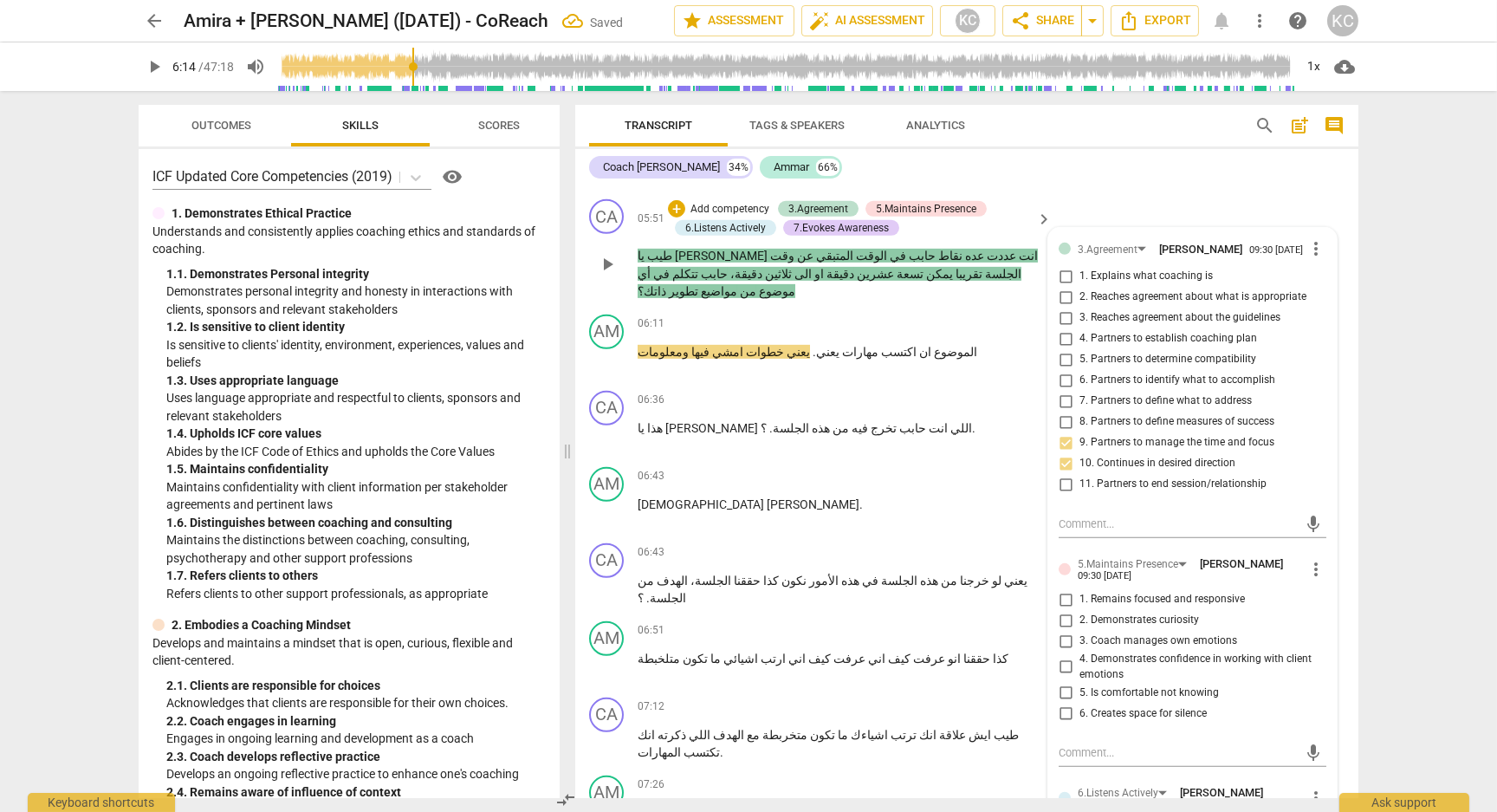
scroll to position [2059, 0]
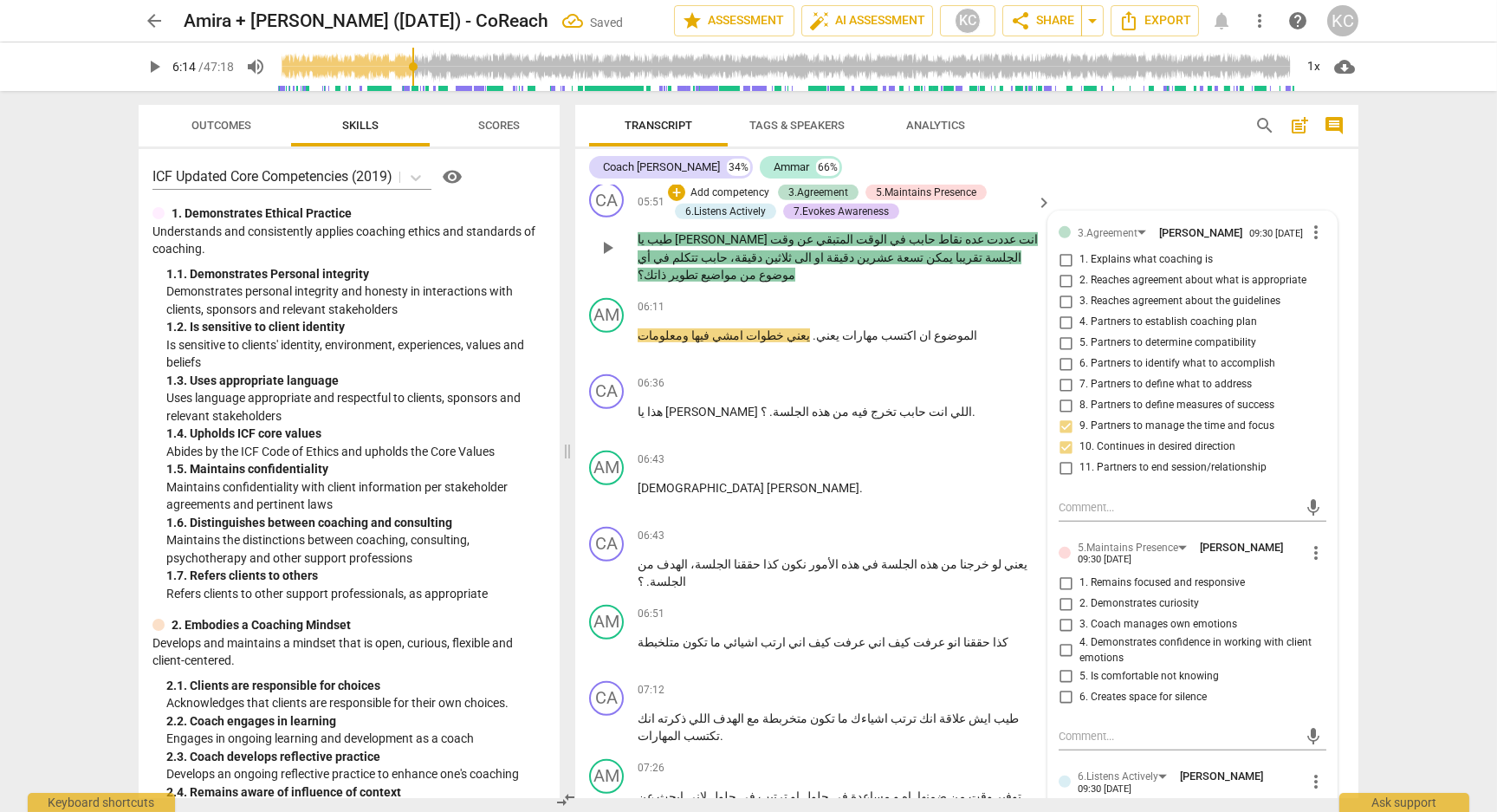
click at [1065, 572] on input "1. Remains focused and responsive" at bounding box center [1065, 583] width 28 height 21
click at [1068, 593] on input "2. Demonstrates curiosity" at bounding box center [1065, 604] width 28 height 21
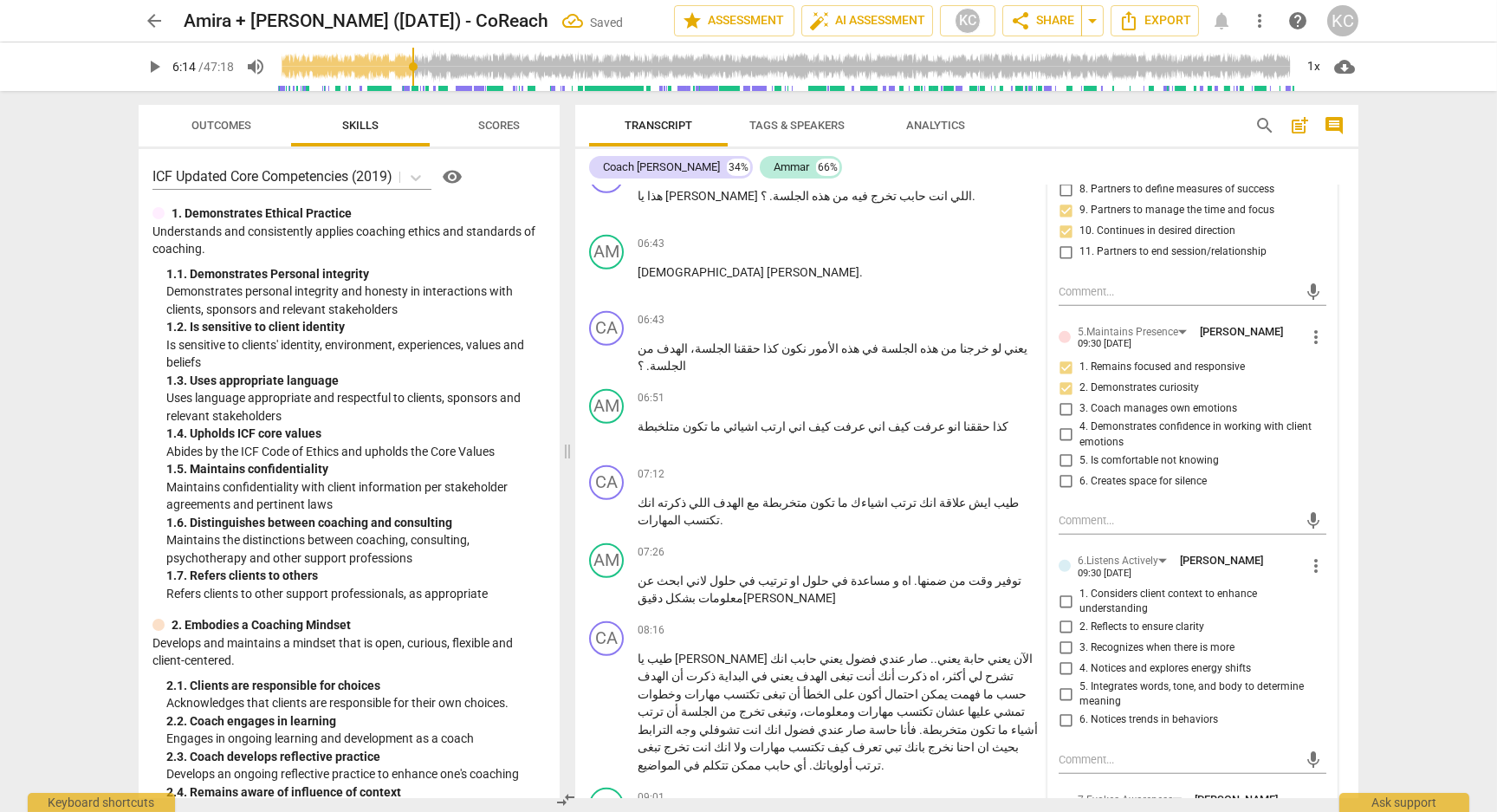
scroll to position [2277, 0]
click at [1063, 681] on input "5. Integrates words, tone, and body to determine meaning" at bounding box center [1065, 692] width 28 height 21
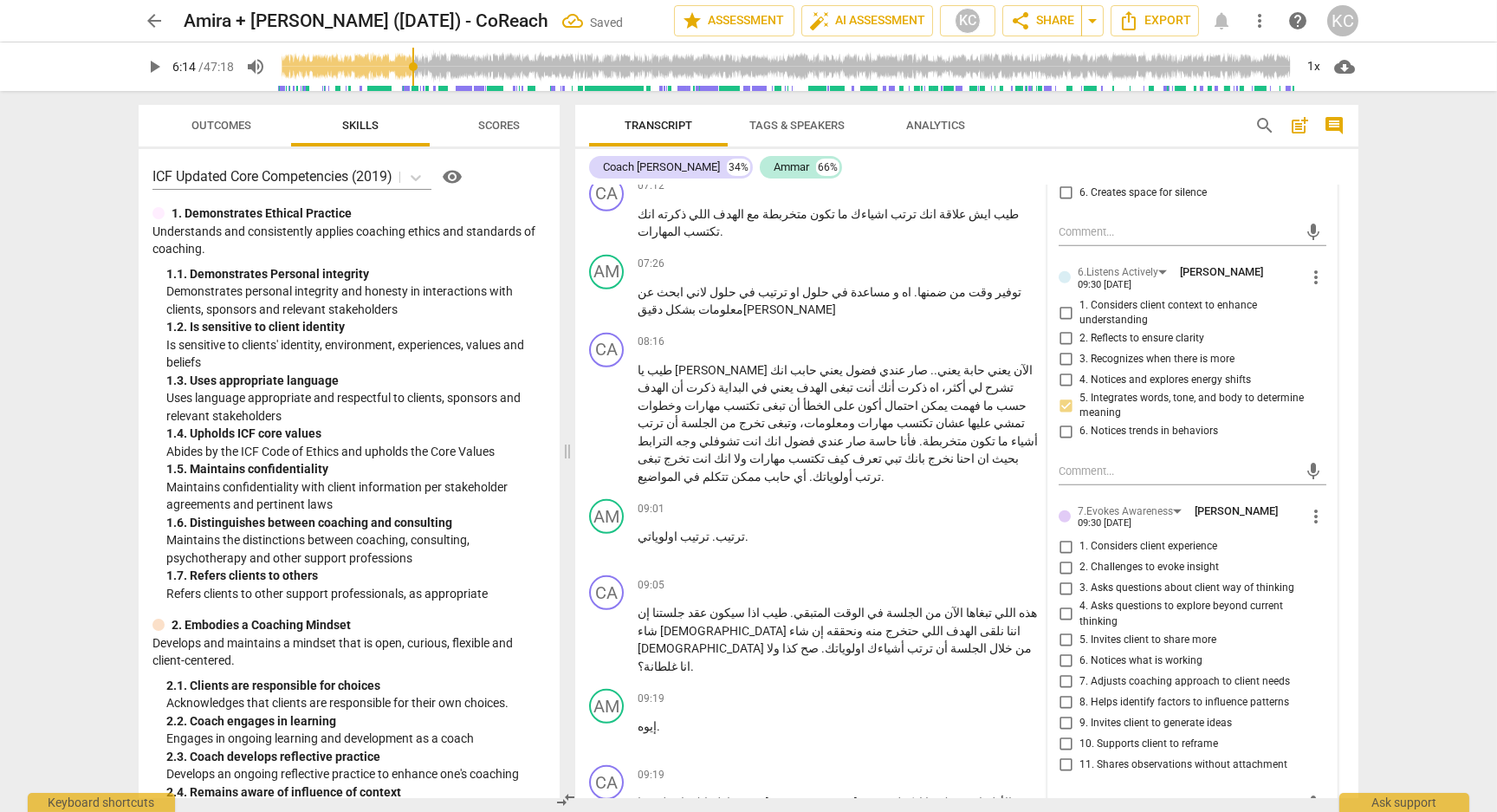
scroll to position [2567, 0]
click at [1063, 574] on input "3. Asks questions about client way of thinking" at bounding box center [1065, 585] width 28 height 21
click at [1063, 625] on input "5. Invites client to share more" at bounding box center [1065, 636] width 28 height 21
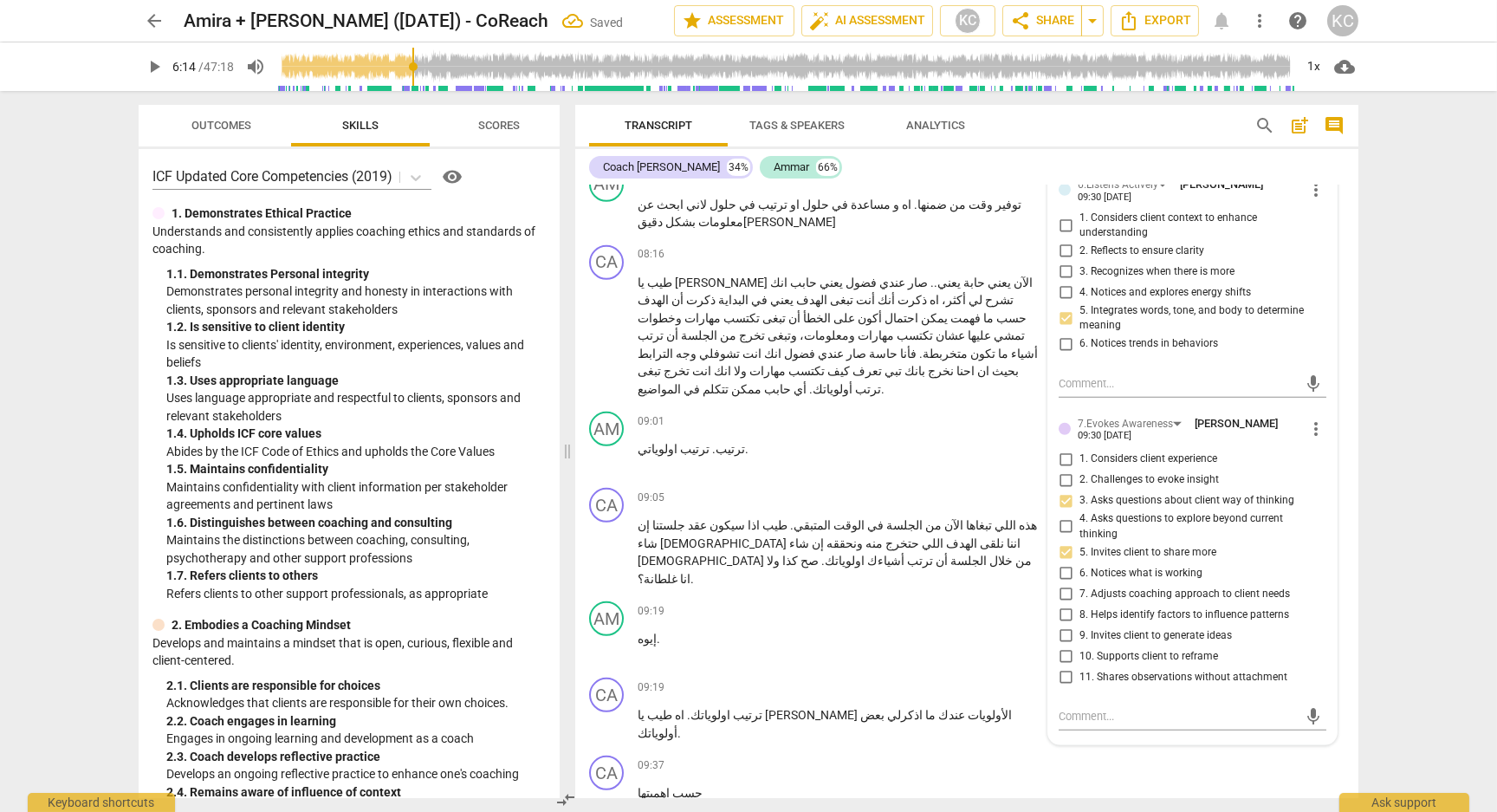
scroll to position [2652, 0]
click at [1084, 707] on textarea at bounding box center [1178, 715] width 240 height 16
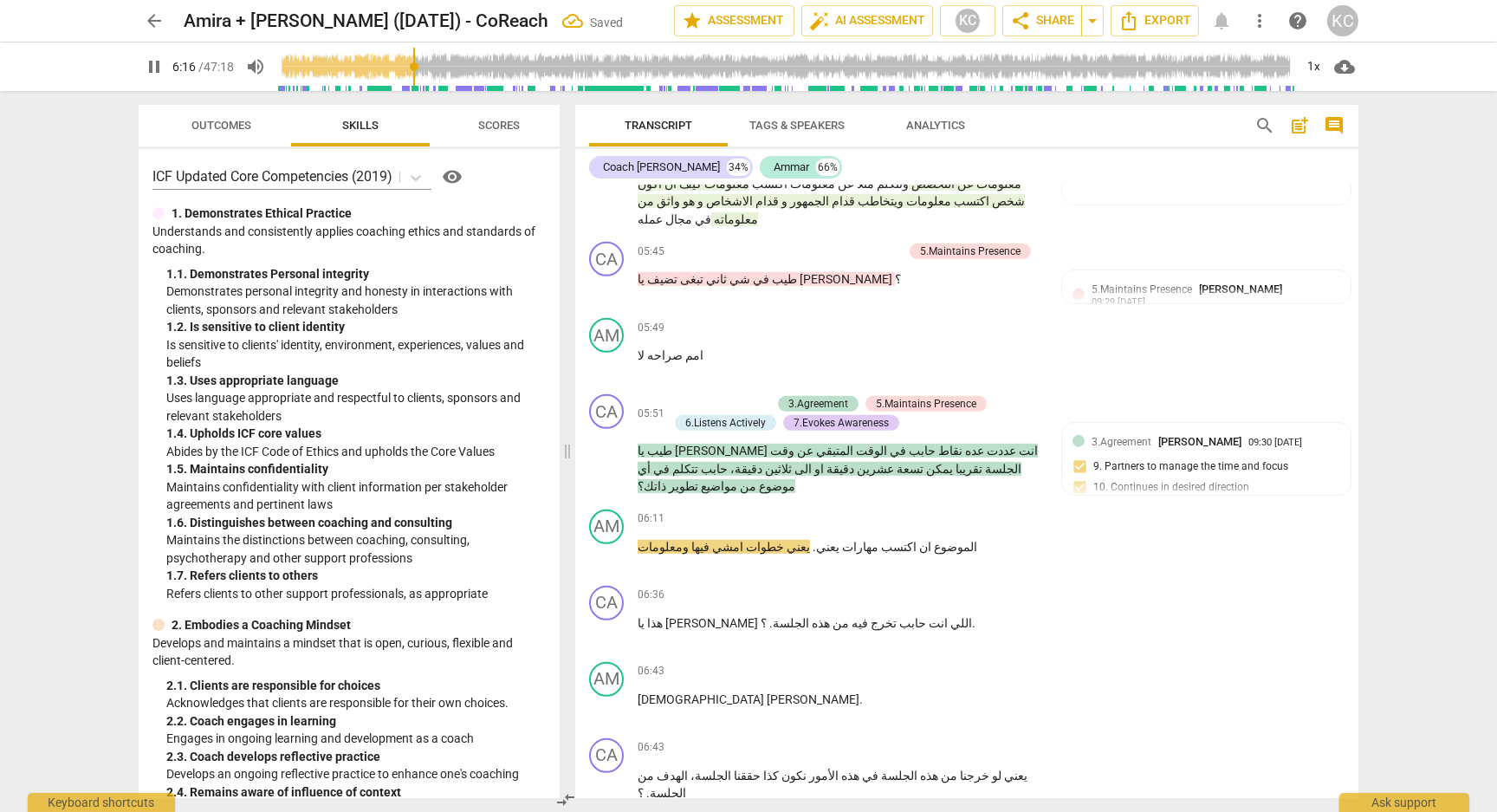
scroll to position [1855, 0]
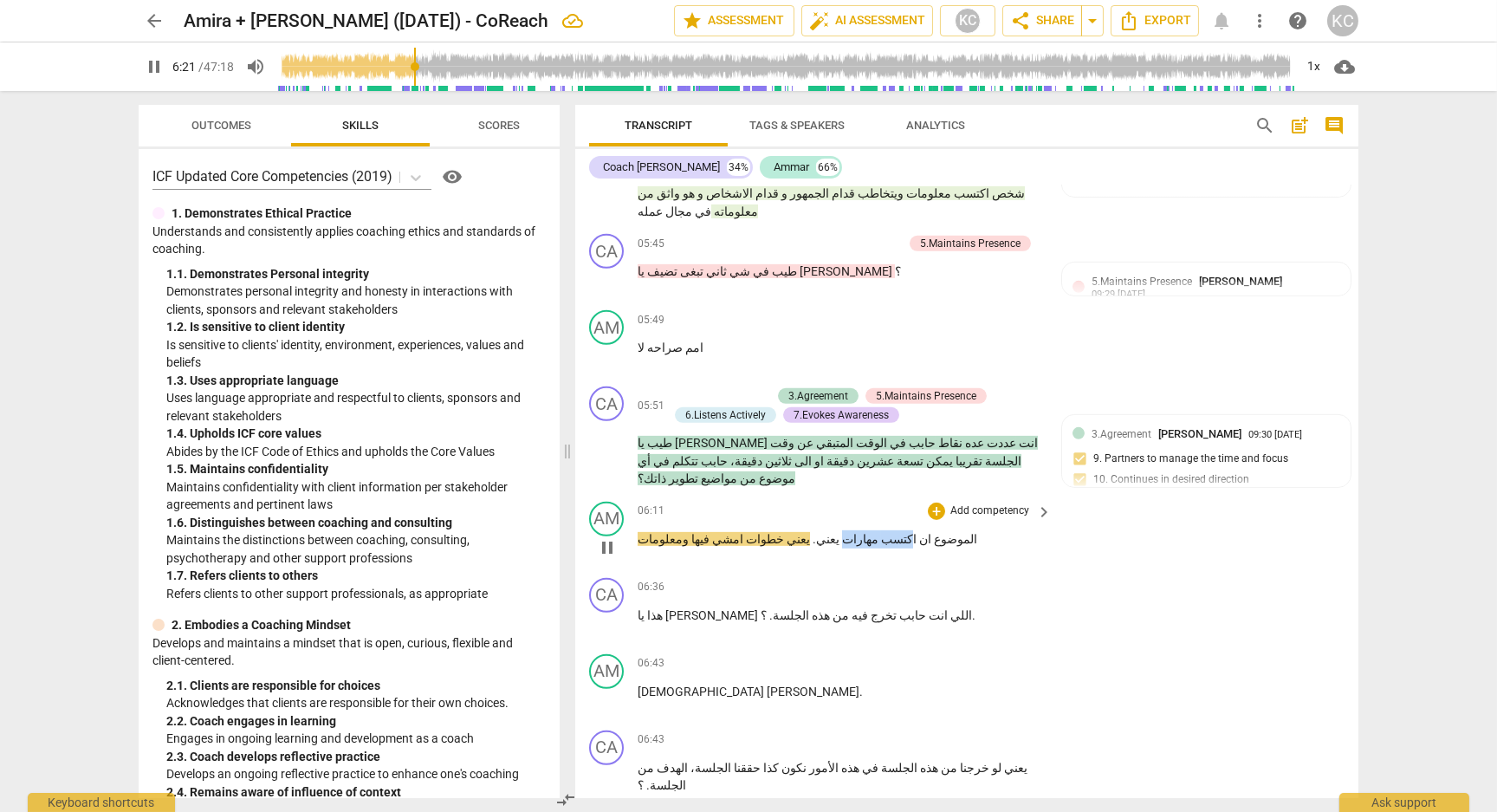
drag, startPoint x: 852, startPoint y: 475, endPoint x: 799, endPoint y: 474, distance: 53.0
click at [799, 530] on p "الموضوع ان اكتسب مهارات يعني . يعني خطوات امشي فيها ومعلومات" at bounding box center [840, 538] width 406 height 18
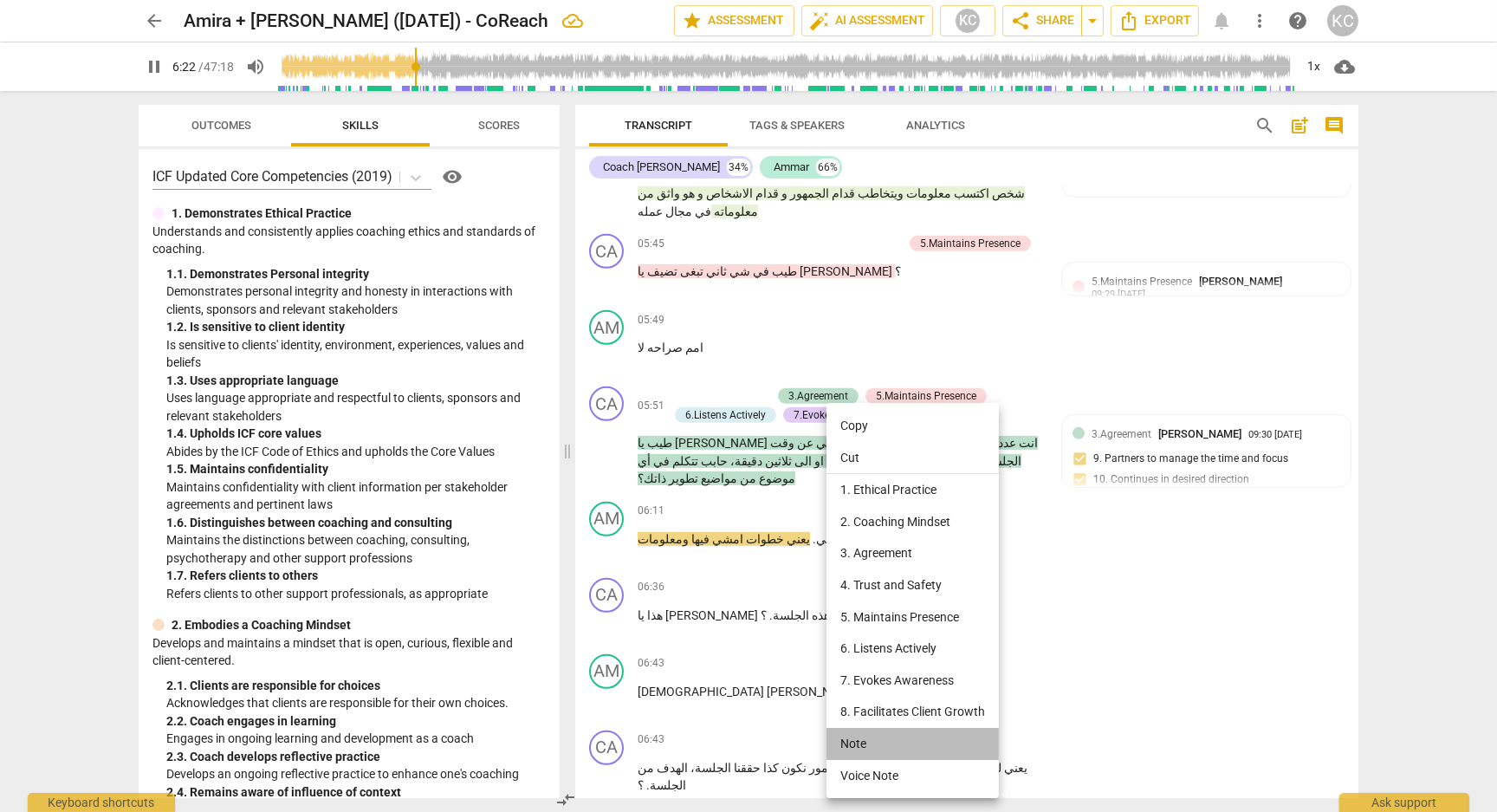
click at [880, 750] on li "Note" at bounding box center [912, 743] width 172 height 32
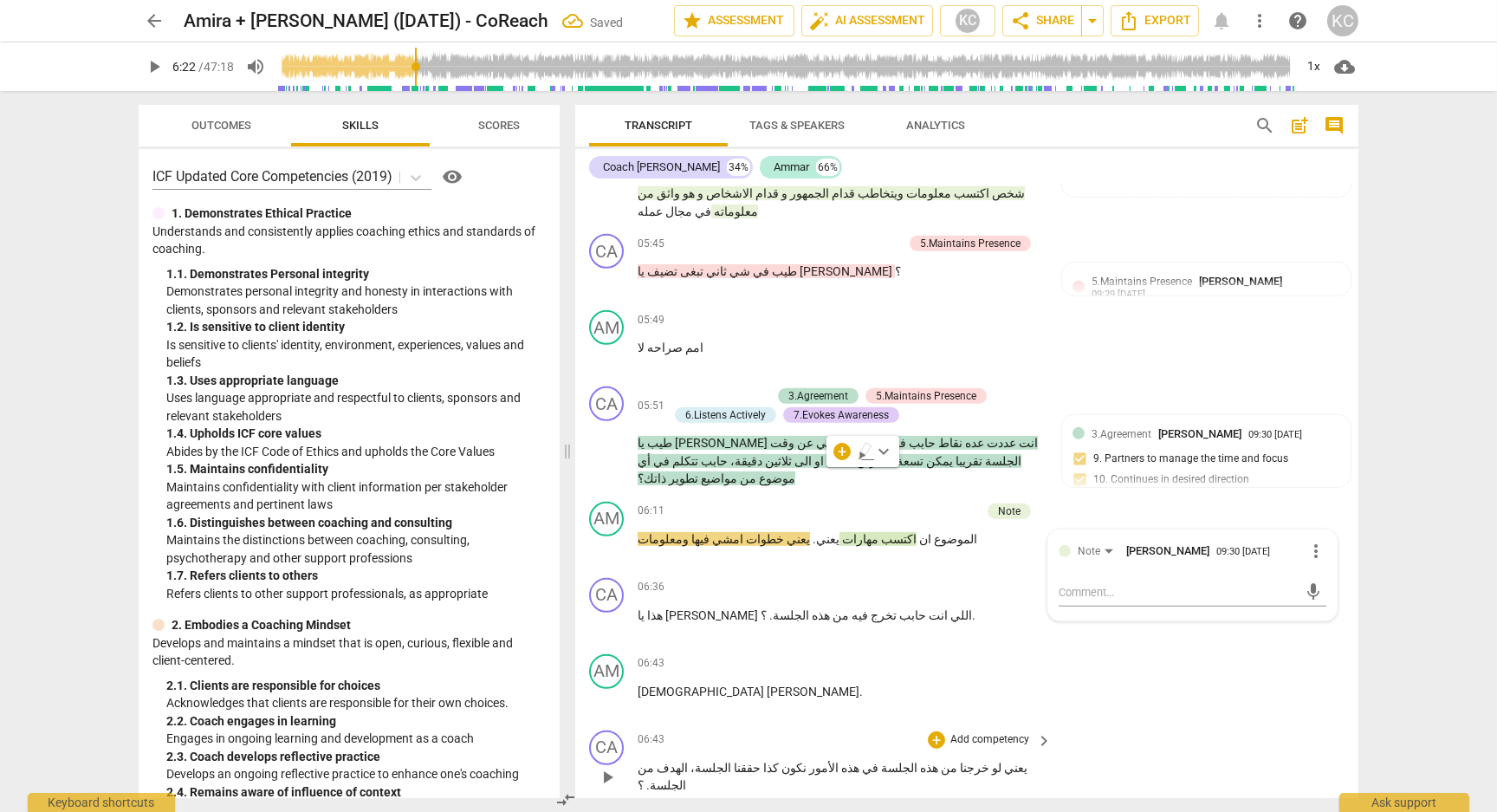
click at [1226, 723] on div "CA play_arrow pause 06:43 + Add competency keyboard_arrow_right يعني لو خرجنا م…" at bounding box center [966, 762] width 783 height 78
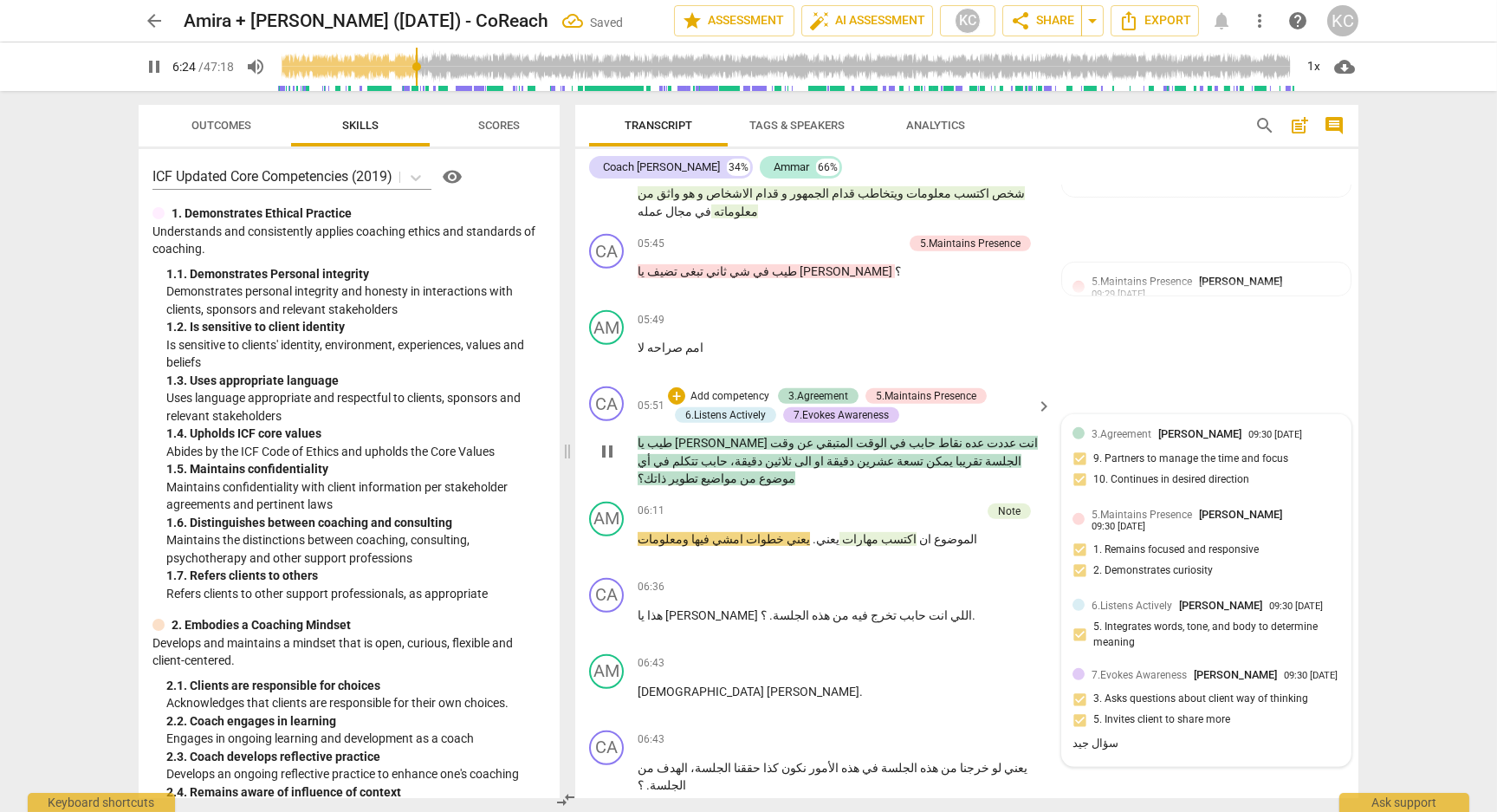
click at [1114, 506] on div "5.Maintains Presence [PERSON_NAME] 09:30 [DATE] 1. Remains focused and responsi…" at bounding box center [1206, 547] width 268 height 84
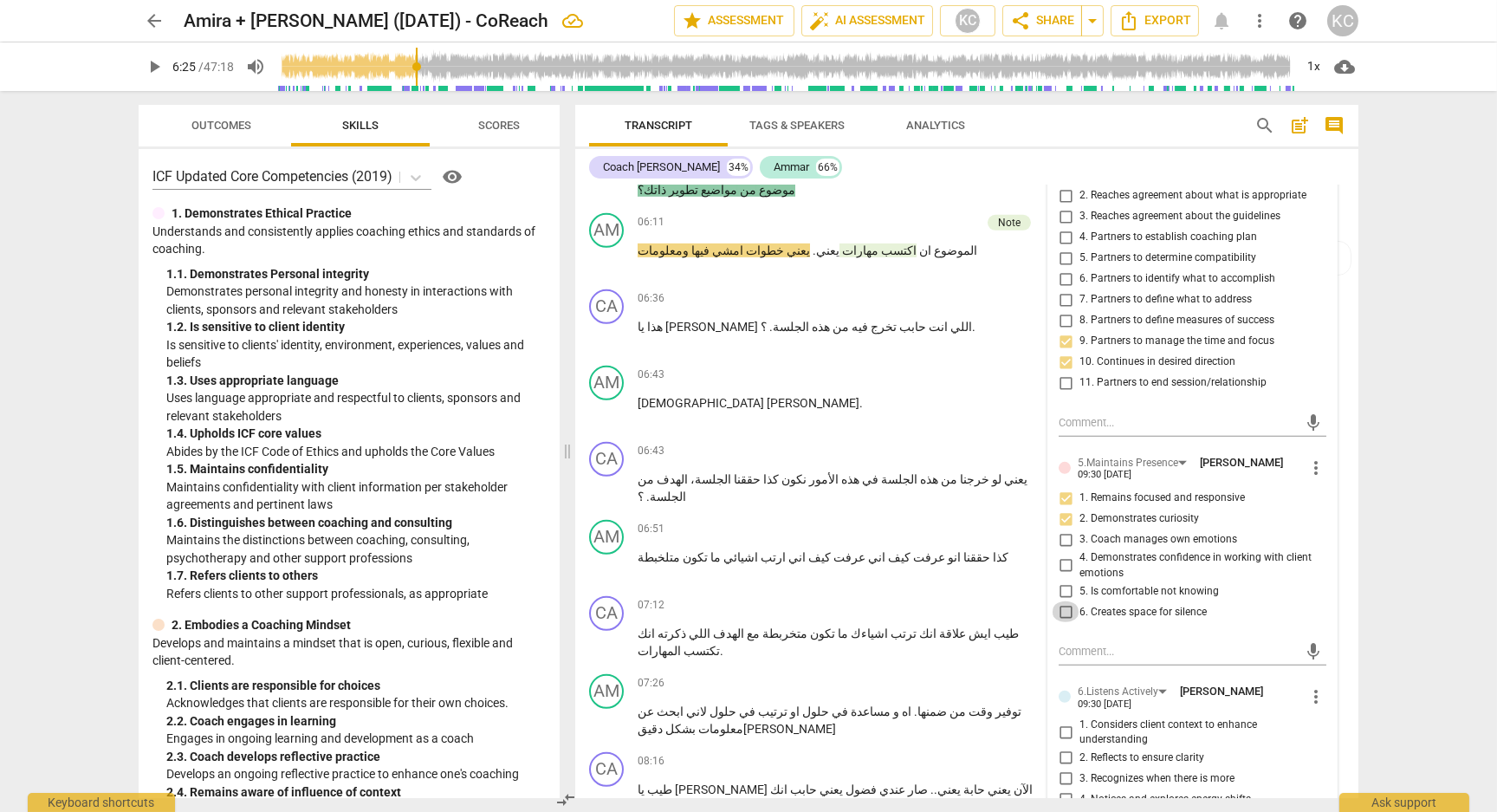
click at [1065, 601] on input "6. Creates space for silence" at bounding box center [1065, 612] width 28 height 21
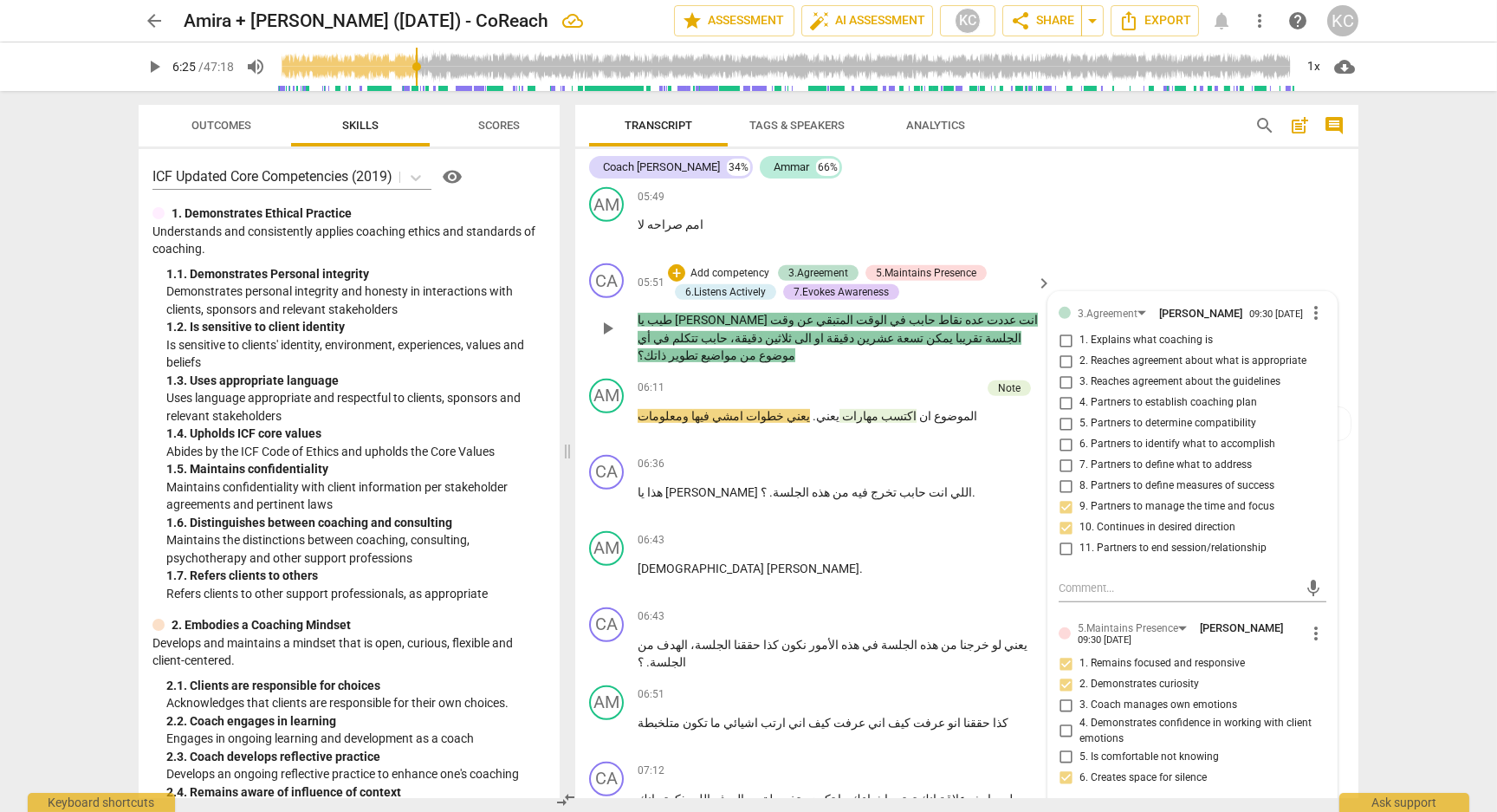
scroll to position [1947, 0]
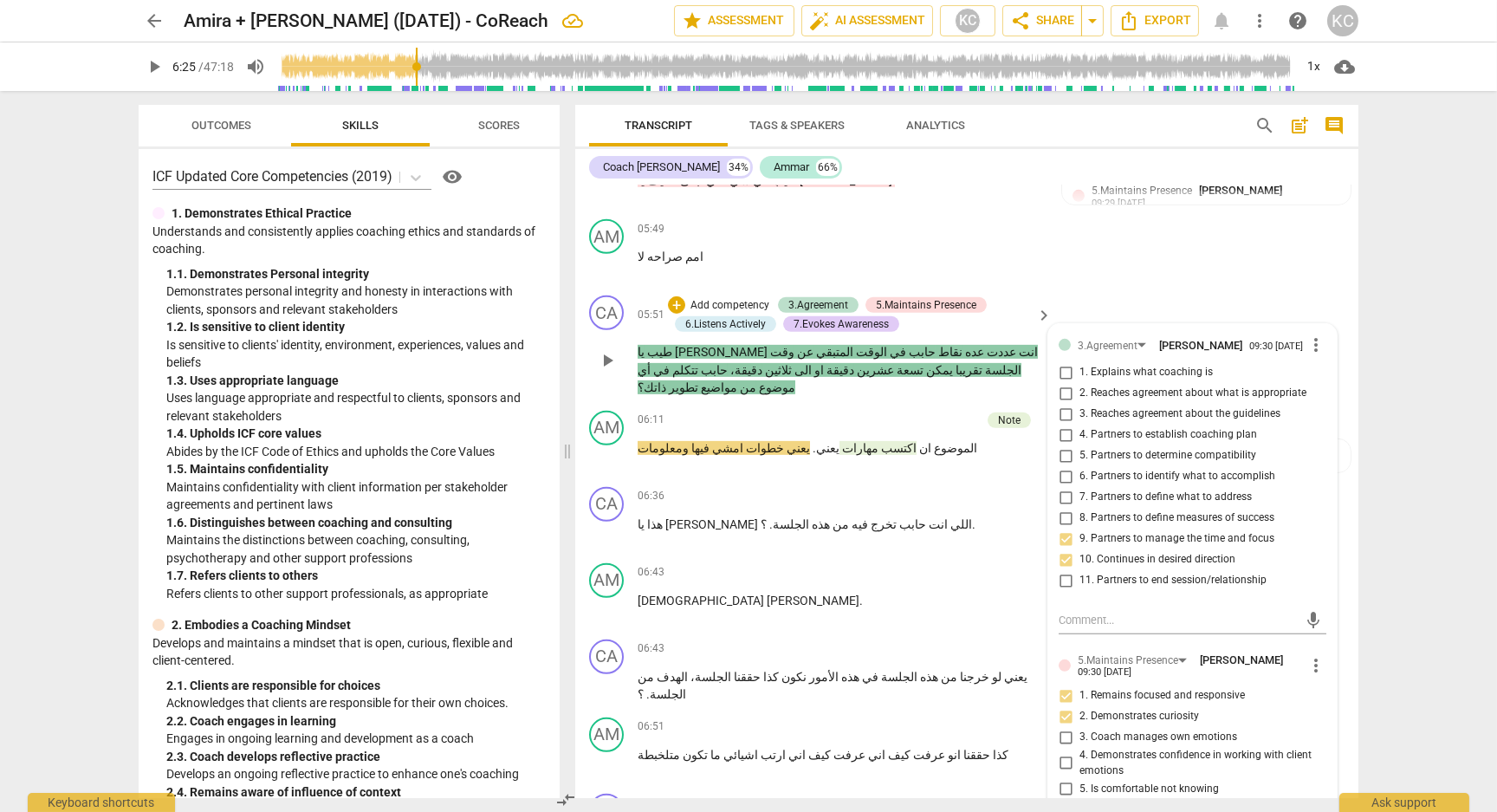
click at [1082, 288] on div "CA play_arrow pause 05:51 + Add competency 3.Agreement 5.Maintains Presence 6.L…" at bounding box center [966, 346] width 783 height 116
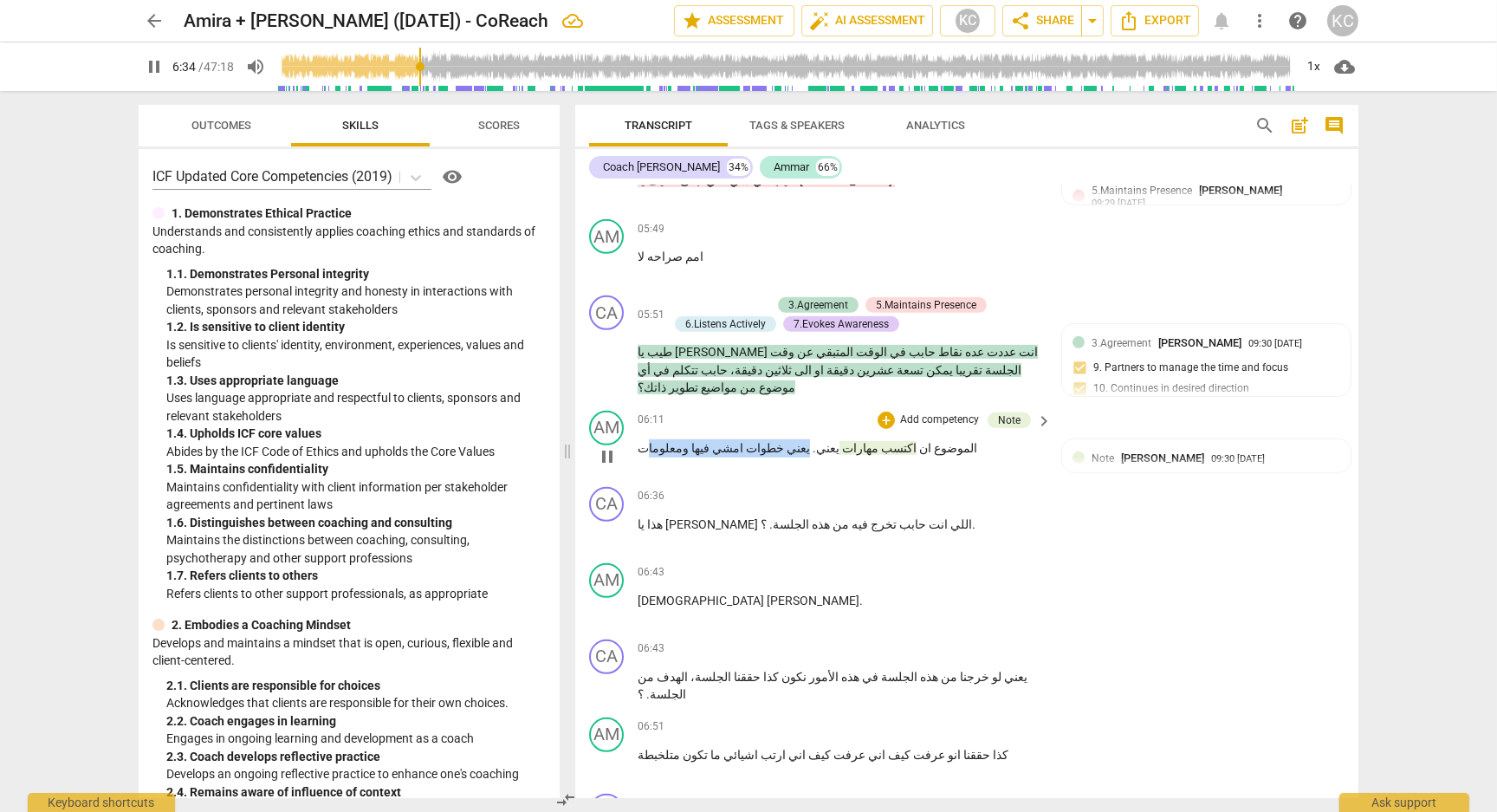
drag, startPoint x: 770, startPoint y: 382, endPoint x: 643, endPoint y: 379, distance: 127.0
click at [643, 439] on p "الموضوع ان اكتسب مهارات يعني . يعني خطوات امشي فيها ومعلومات" at bounding box center [840, 448] width 406 height 18
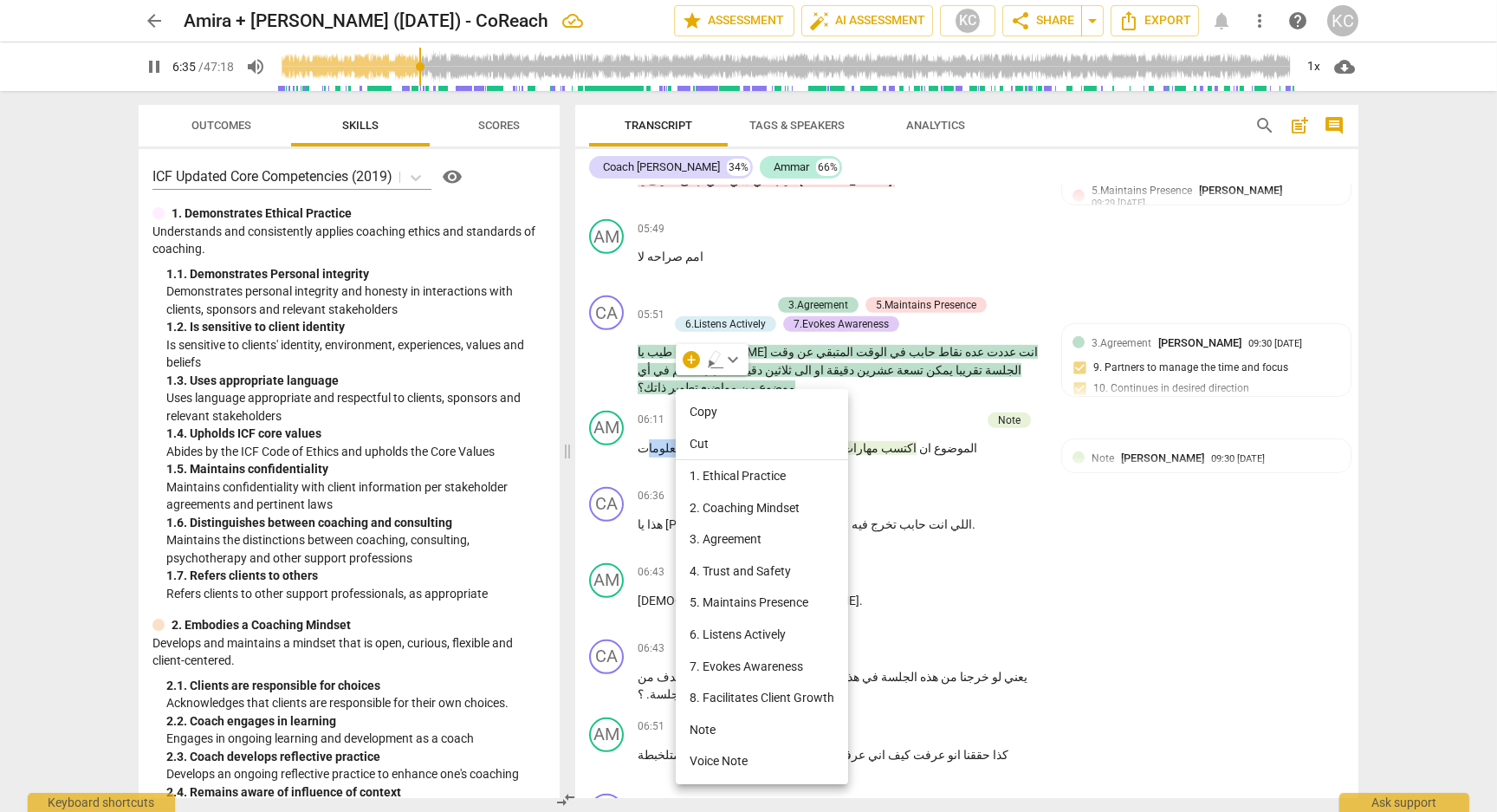
click at [720, 725] on li "Note" at bounding box center [761, 729] width 172 height 32
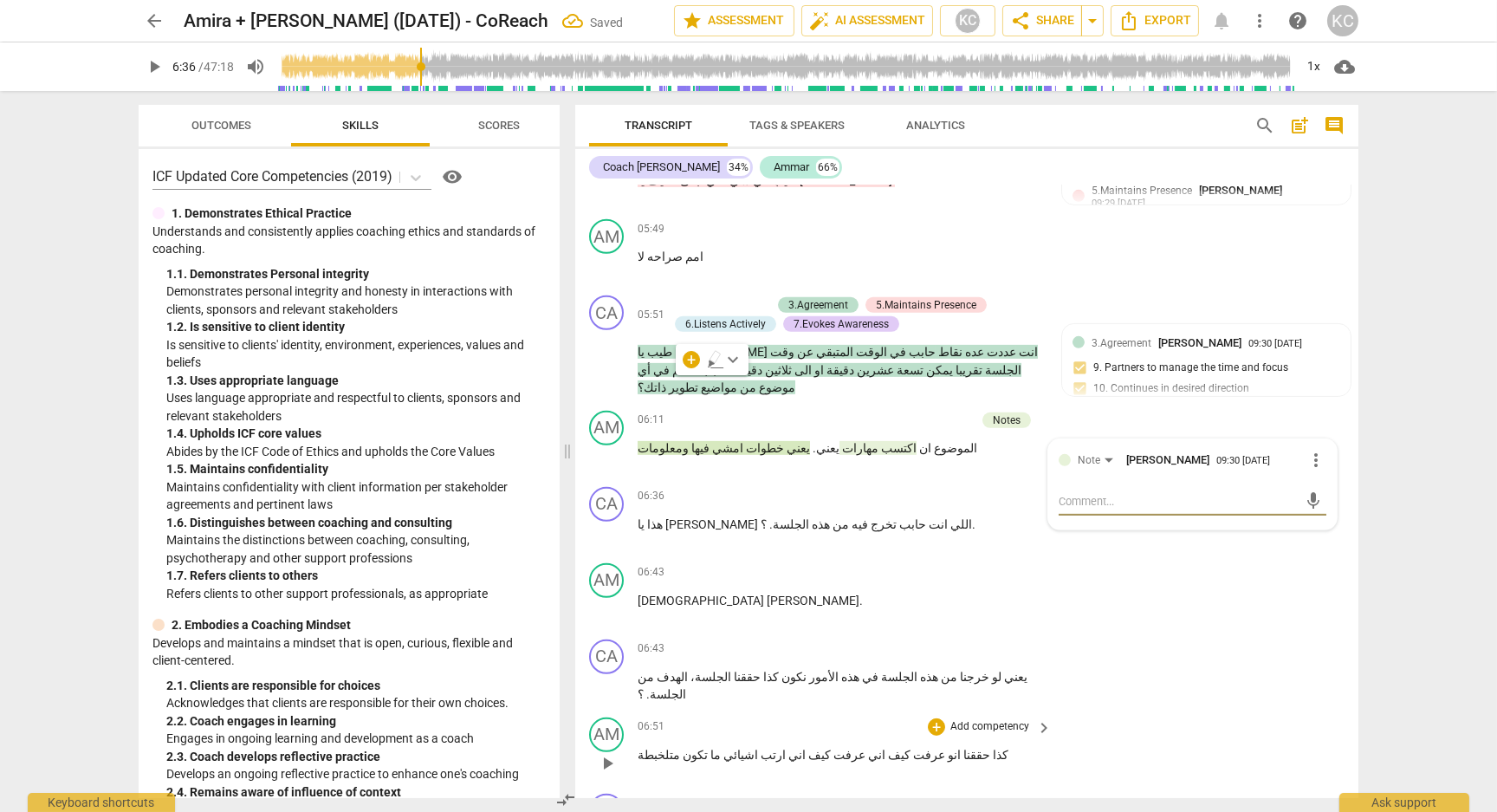
click at [1283, 710] on div "AM play_arrow pause 06:51 + Add competency keyboard_arrow_right كذا حققنا انو ع…" at bounding box center [966, 747] width 783 height 76
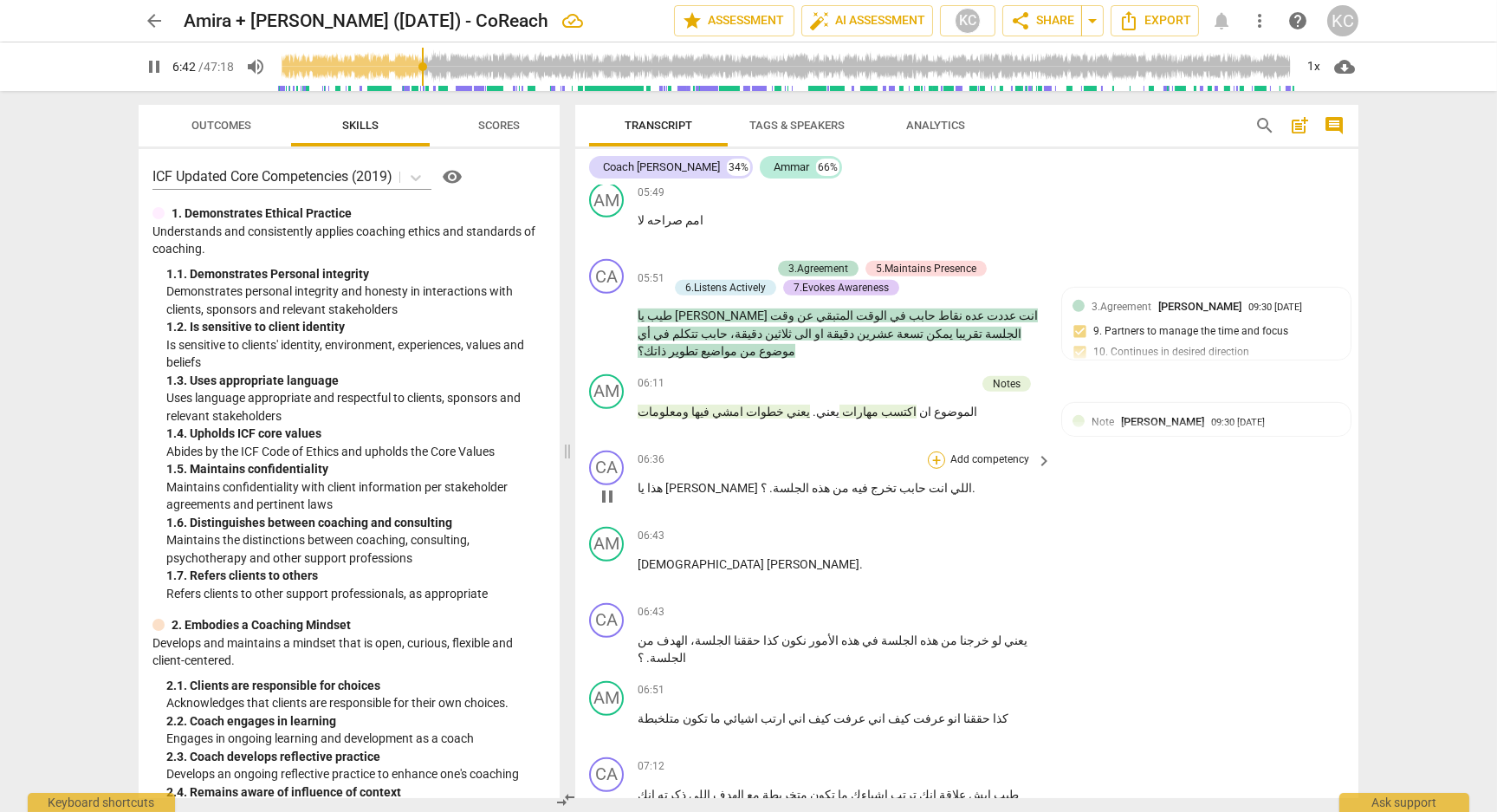
click at [932, 452] on div "+" at bounding box center [936, 460] width 17 height 17
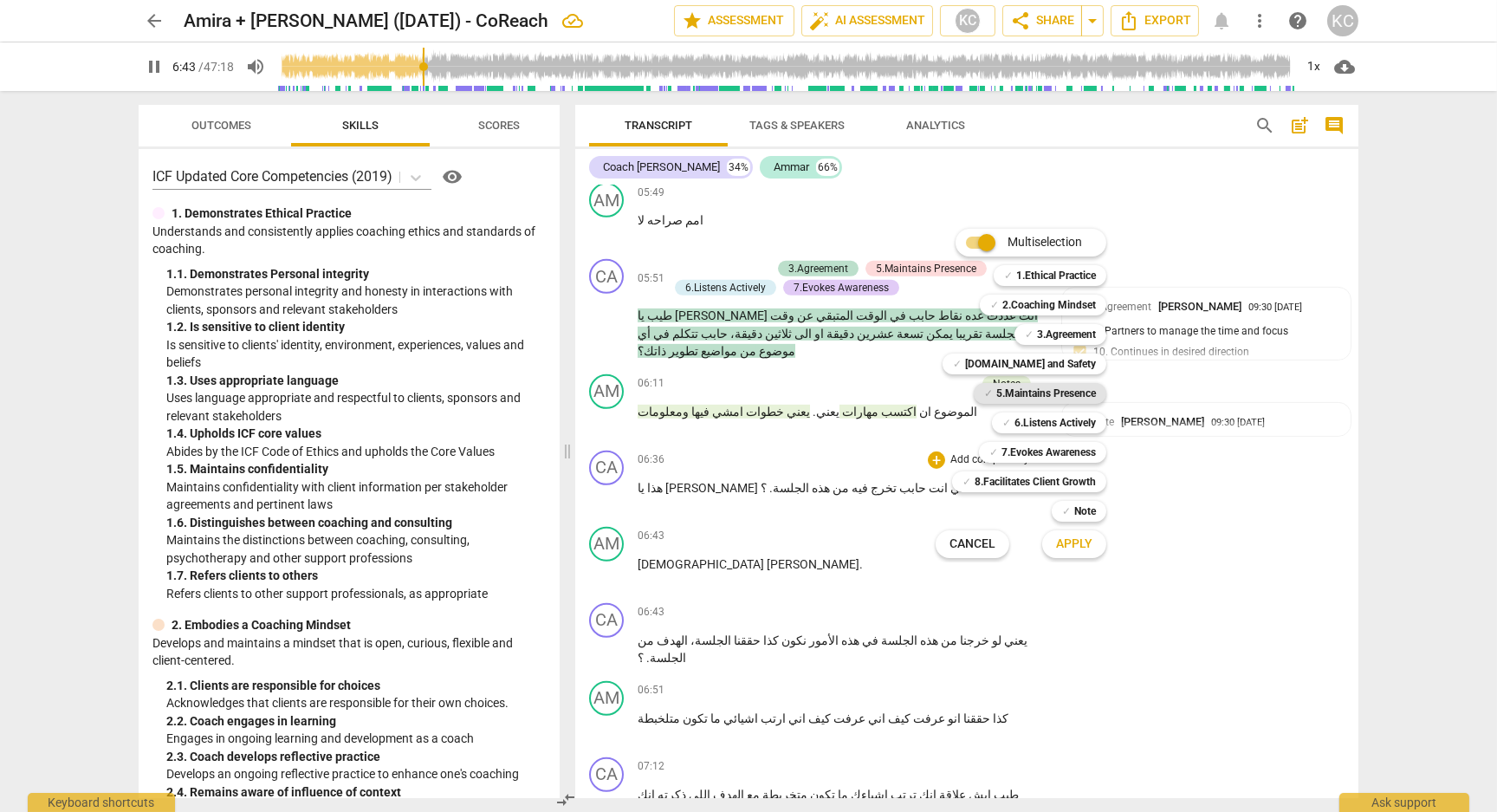
click at [986, 393] on span "✓" at bounding box center [988, 394] width 9 height 21
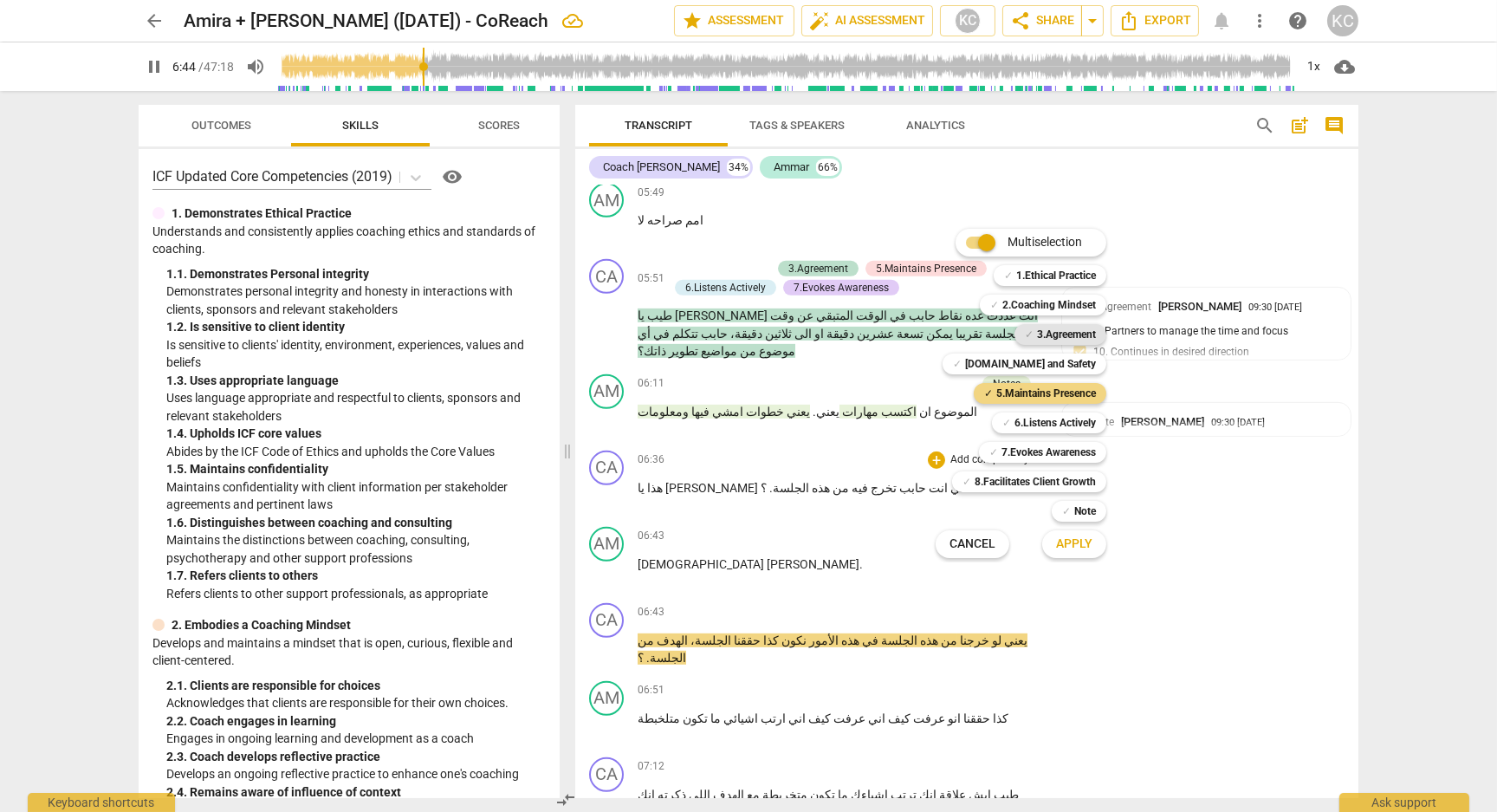
click at [1048, 334] on b "3.Agreement" at bounding box center [1066, 334] width 59 height 21
click at [1082, 552] on button "Apply" at bounding box center [1074, 544] width 65 height 31
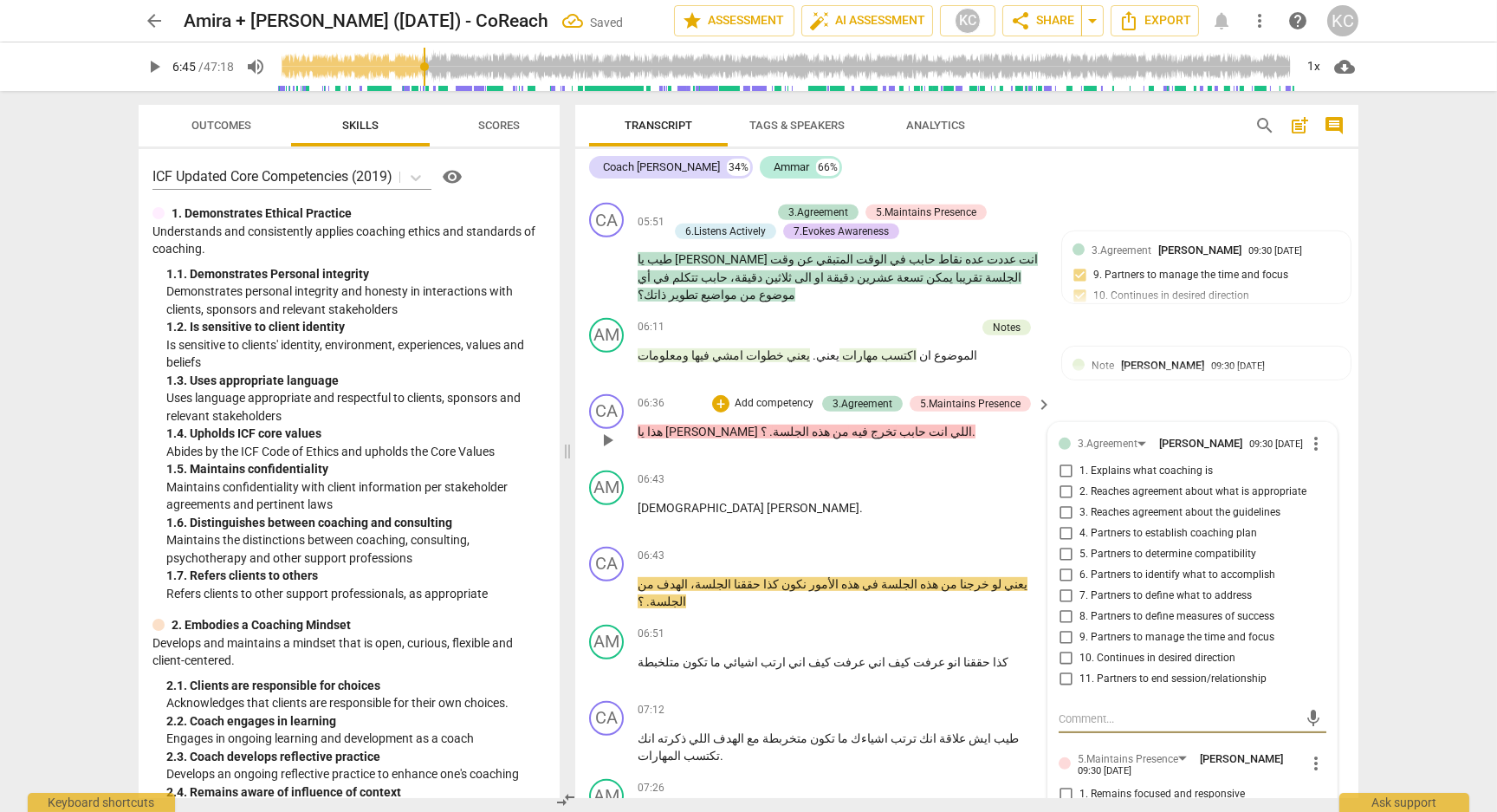
scroll to position [2067, 0]
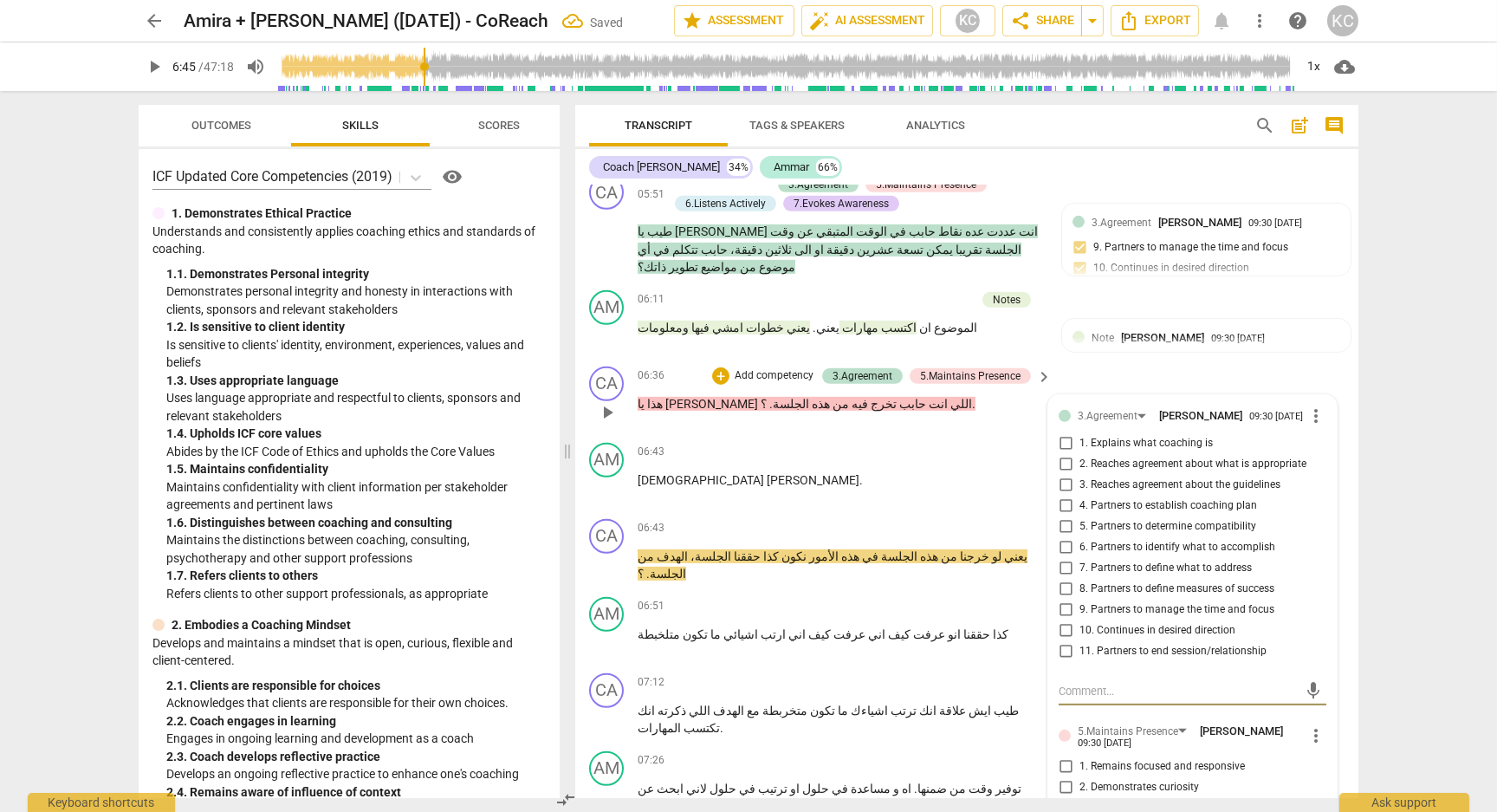
click at [1063, 579] on input "8. Partners to define measures of success" at bounding box center [1065, 589] width 28 height 21
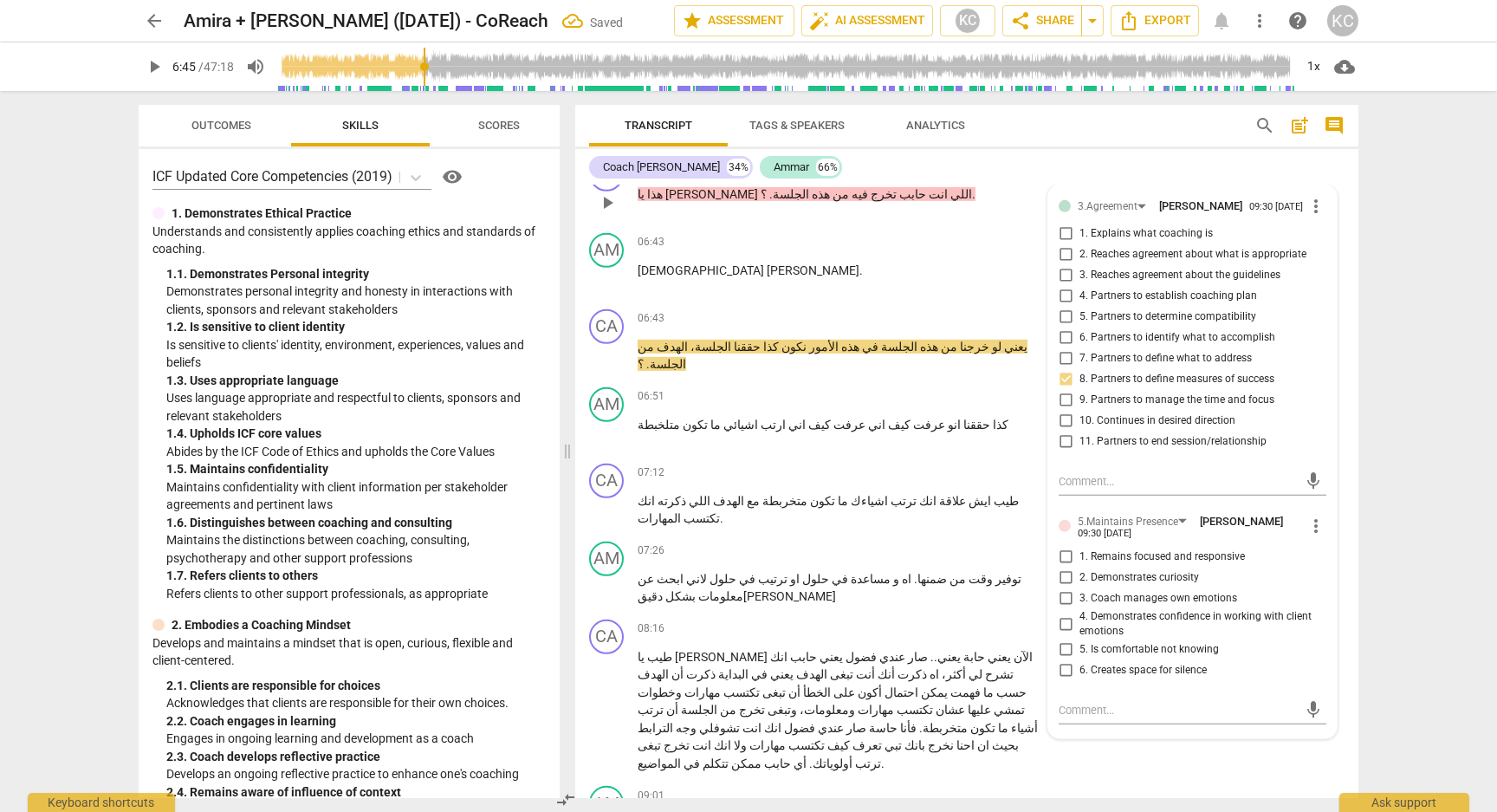
scroll to position [2292, 0]
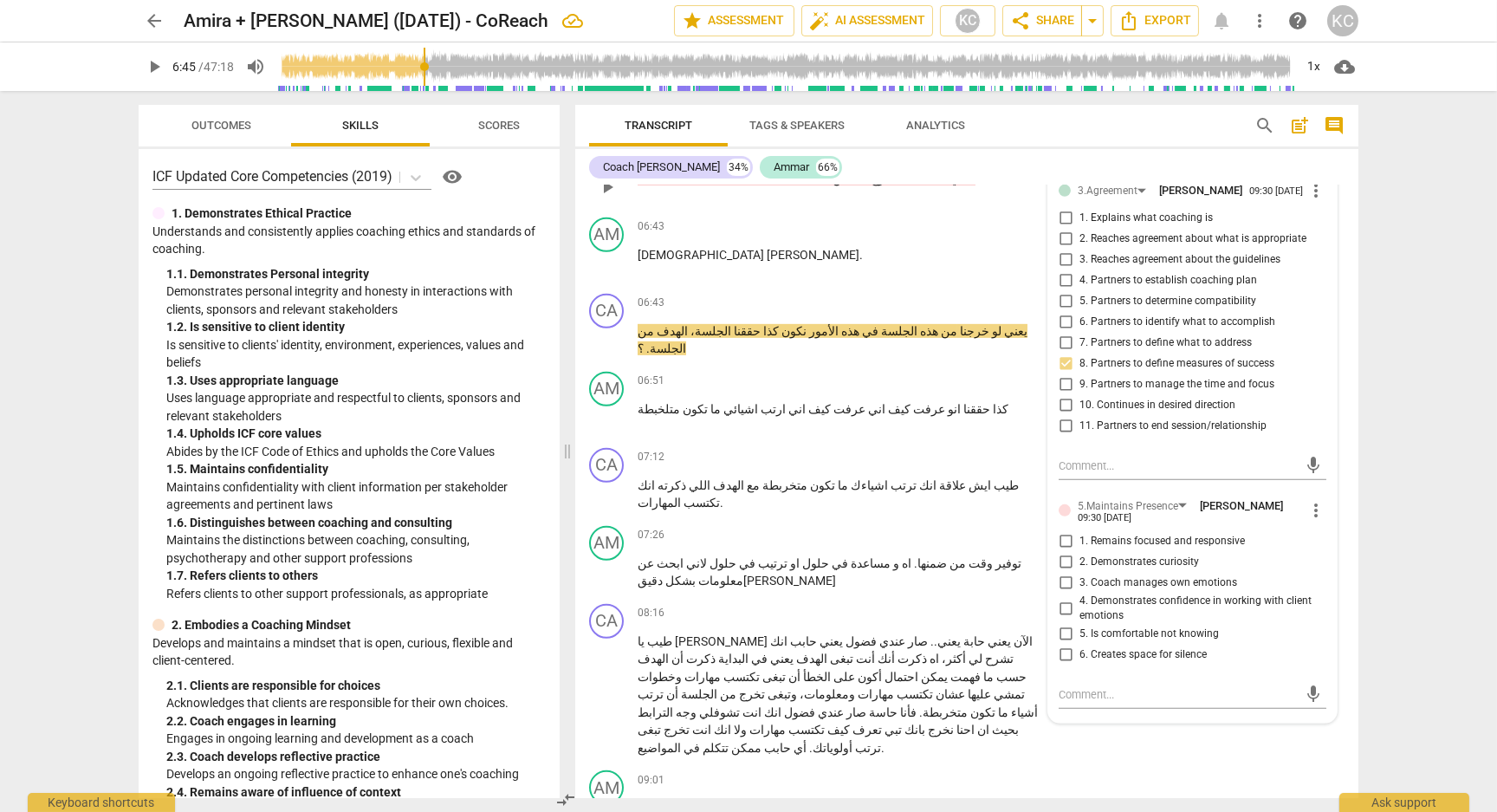
click at [1064, 531] on input "1. Remains focused and responsive" at bounding box center [1065, 541] width 28 height 21
click at [1068, 552] on input "2. Demonstrates curiosity" at bounding box center [1065, 563] width 28 height 21
click at [1086, 686] on textarea at bounding box center [1178, 694] width 240 height 16
click at [1141, 763] on div "AM play_arrow pause 09:01 + Add competency keyboard_arrow_right ترتيب . ترتيب ا…" at bounding box center [966, 800] width 783 height 76
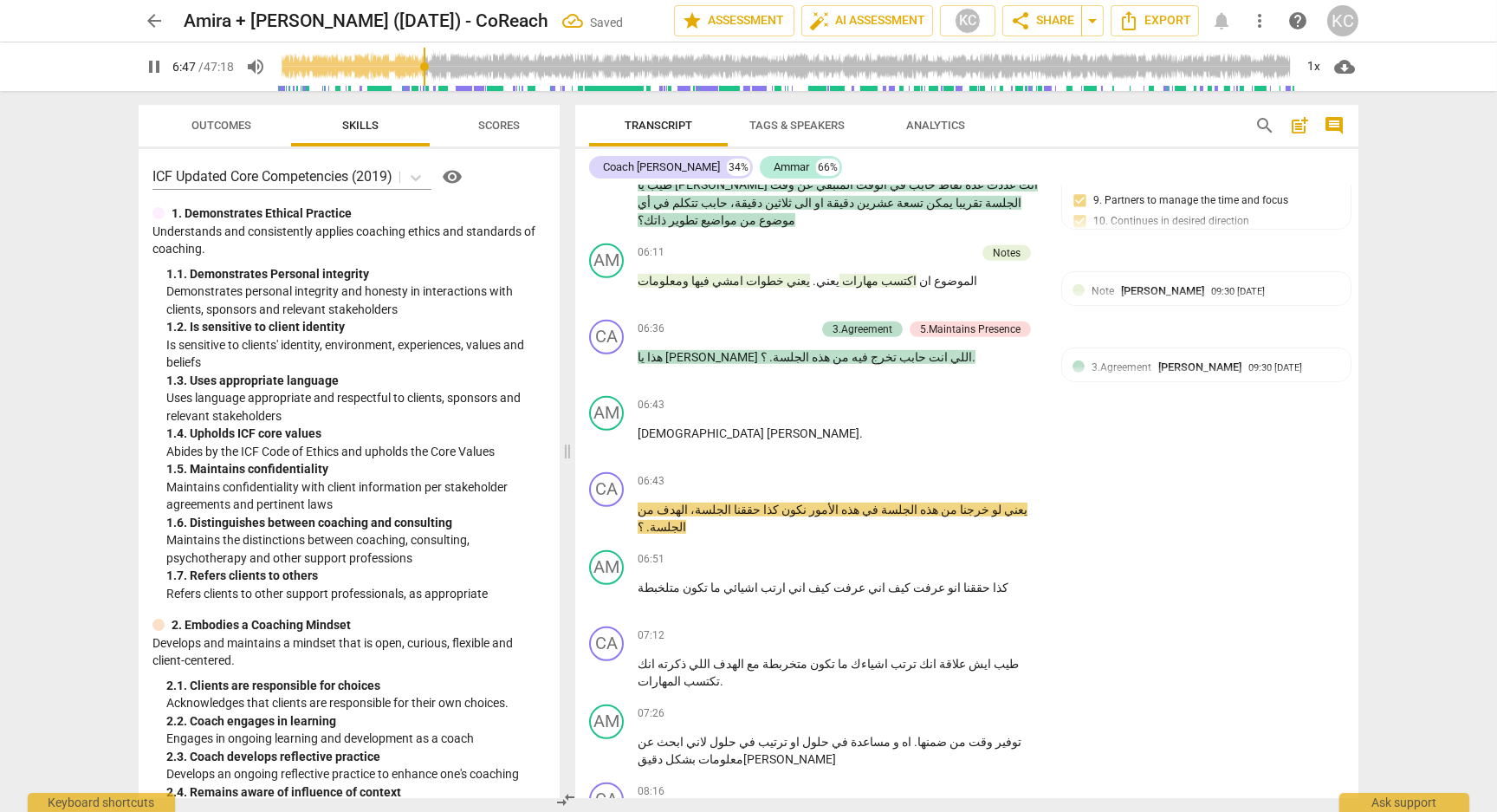
scroll to position [2103, 0]
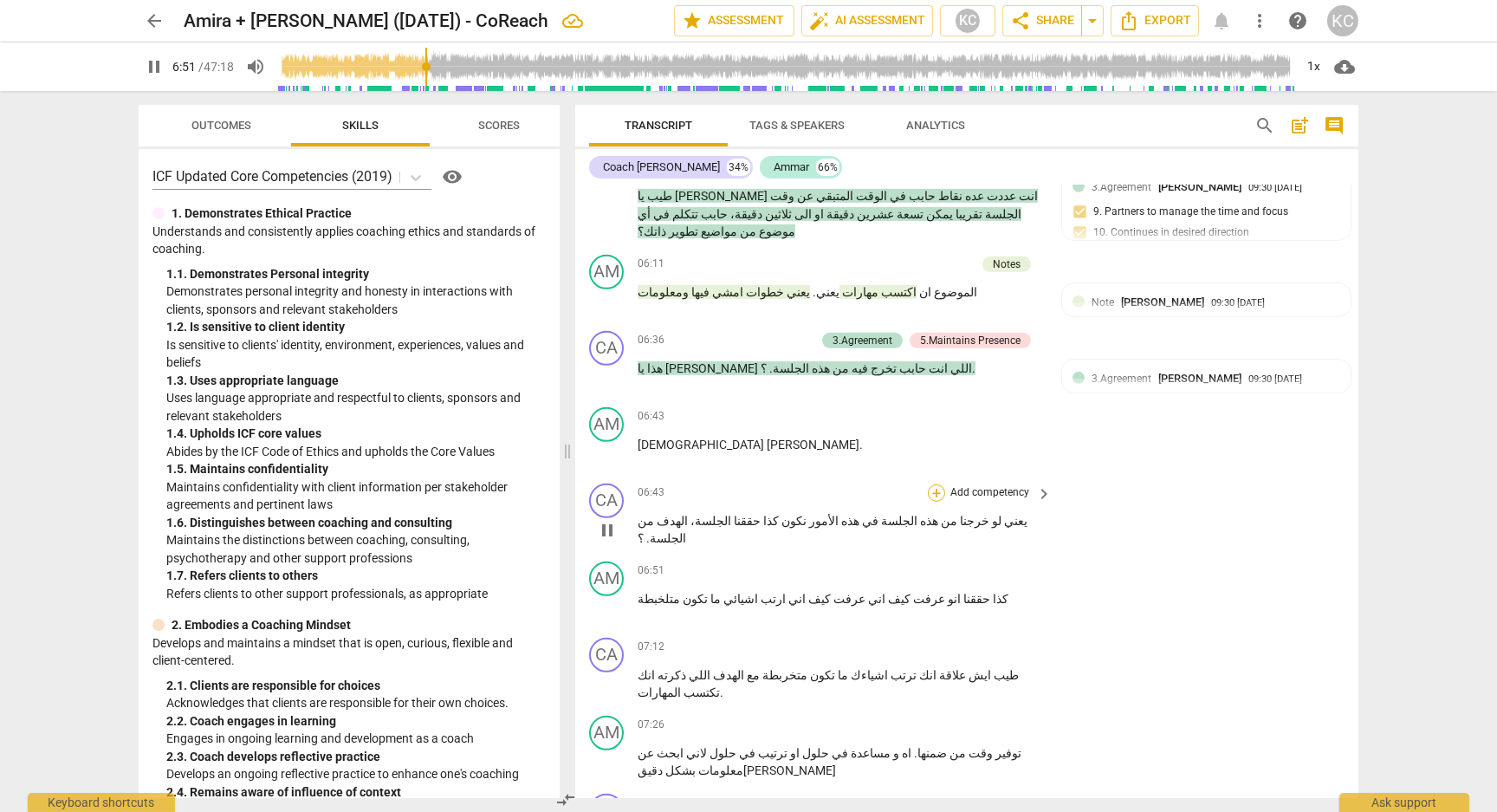
click at [932, 485] on div "+" at bounding box center [936, 493] width 17 height 17
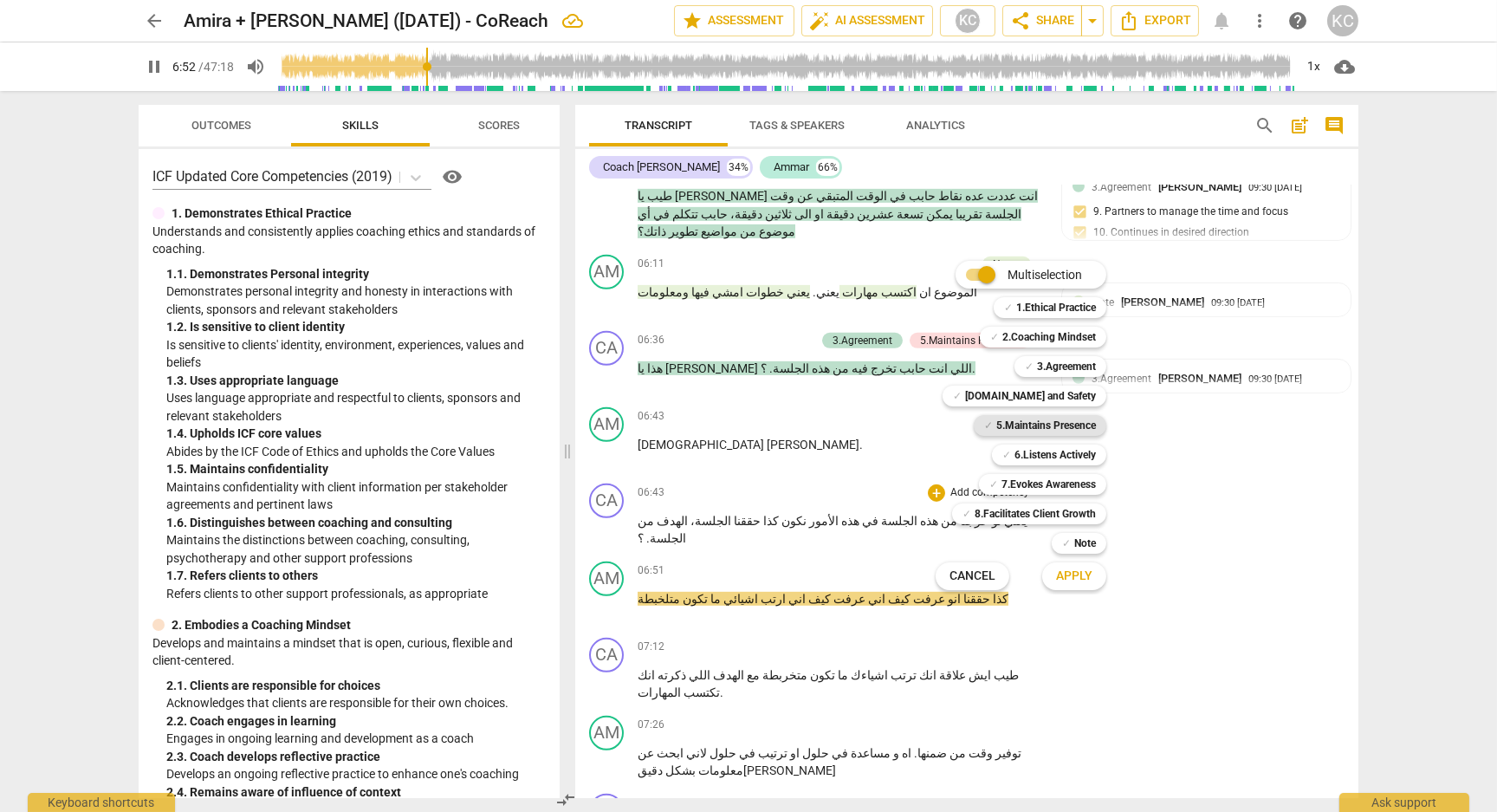
click at [992, 426] on div "✓ 5.Maintains Presence" at bounding box center [1040, 426] width 133 height 21
click at [1089, 578] on span "Apply" at bounding box center [1074, 576] width 37 height 17
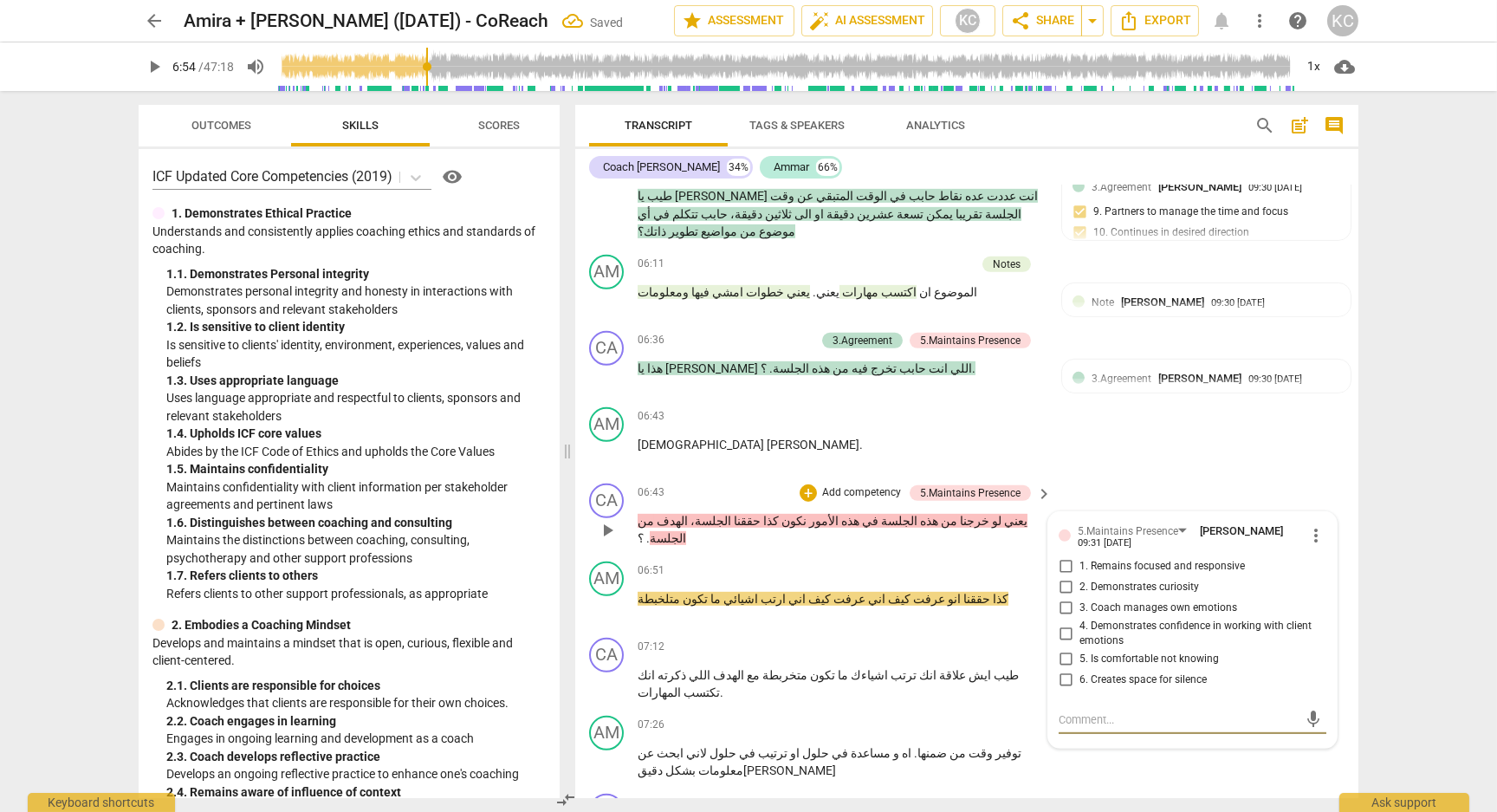
click at [1064, 556] on input "1. Remains focused and responsive" at bounding box center [1065, 566] width 28 height 21
click at [1086, 711] on textarea at bounding box center [1178, 719] width 240 height 16
click at [702, 555] on div "AM play_arrow pause 06:51 + Add competency keyboard_arrow_right كذا حققنا انو ع…" at bounding box center [966, 592] width 783 height 76
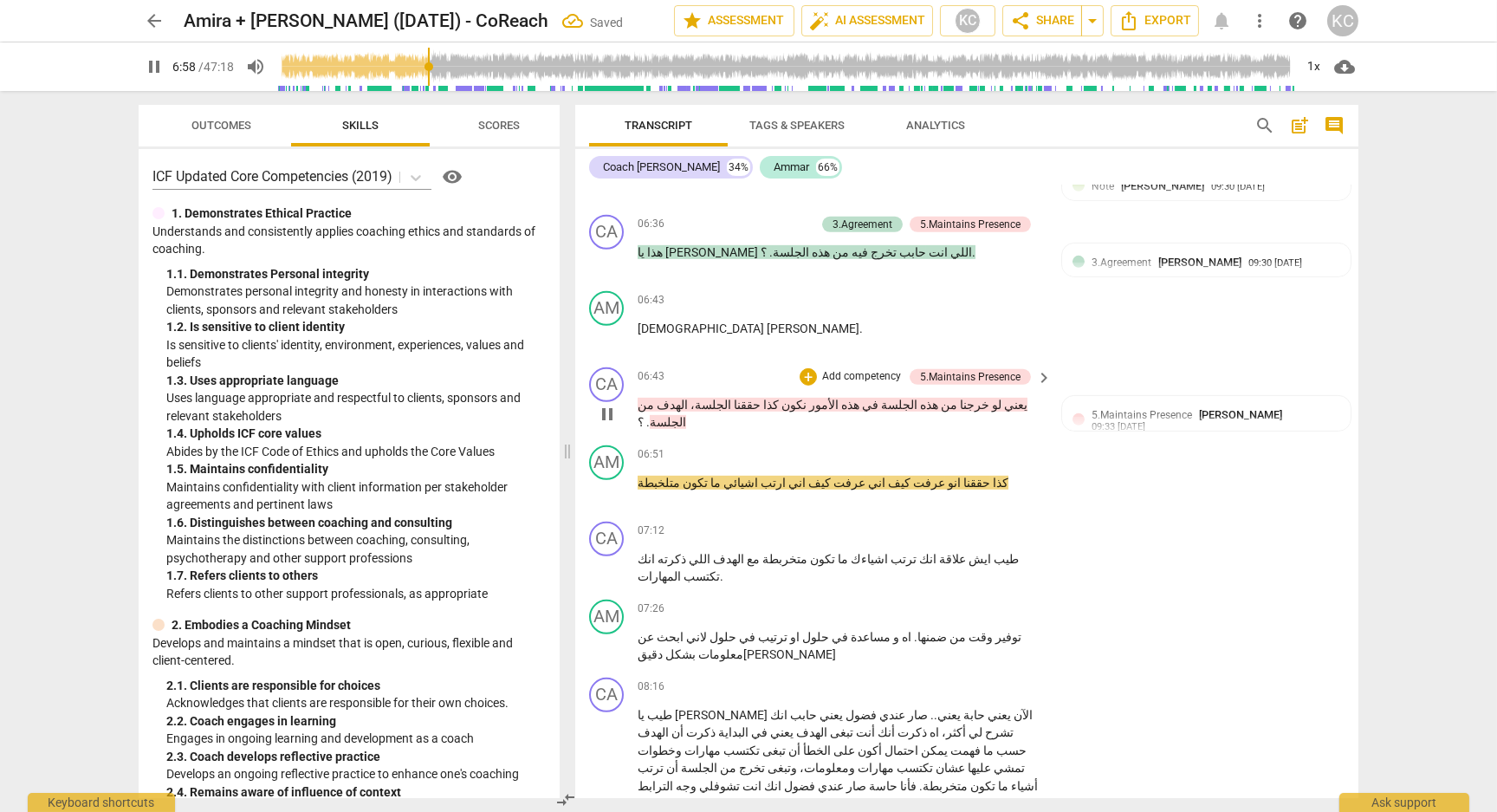
scroll to position [2226, 0]
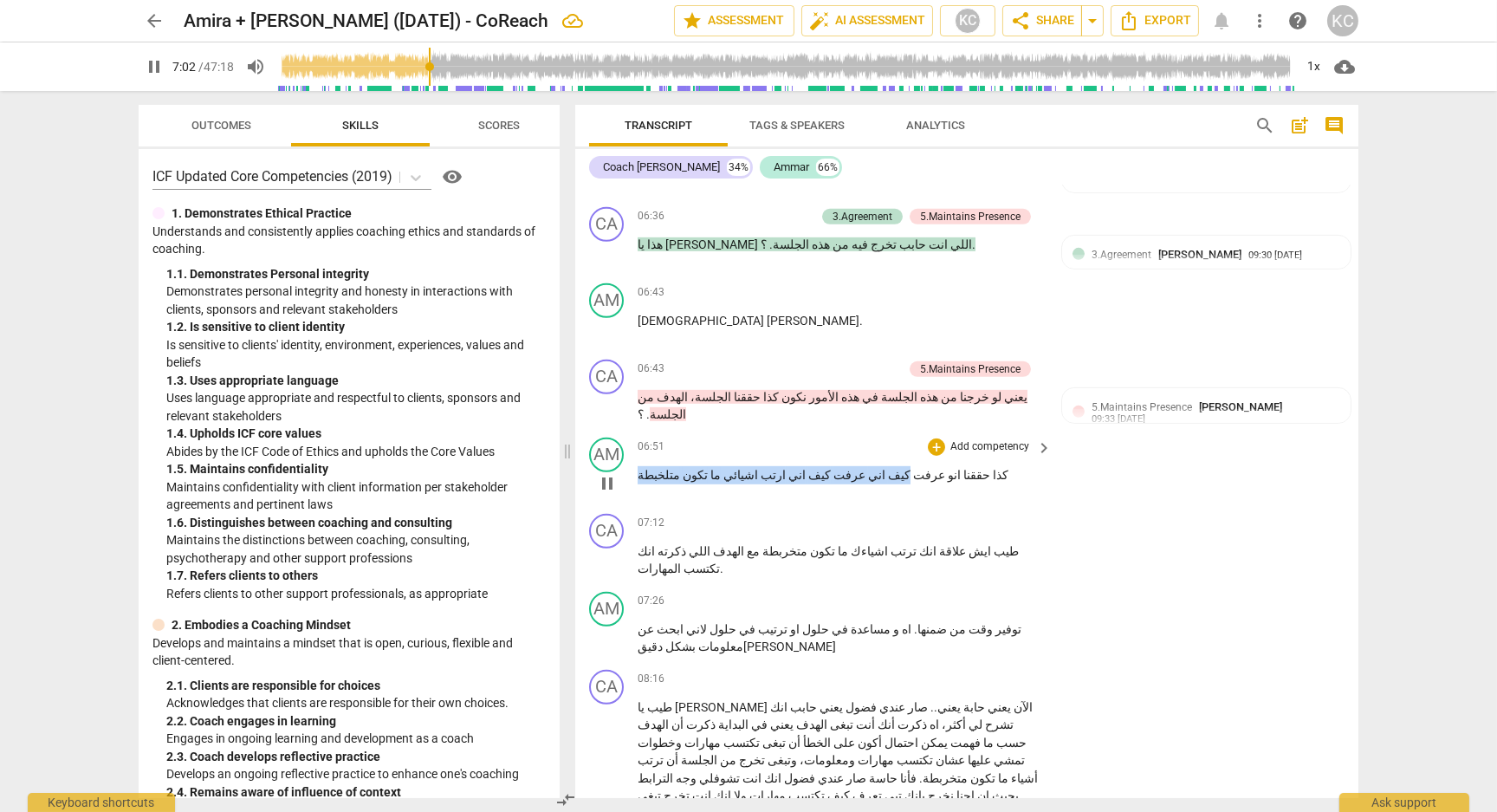
drag, startPoint x: 852, startPoint y: 405, endPoint x: 638, endPoint y: 401, distance: 214.0
click at [638, 466] on p "كذا حققنا انو عرفت كيف اني عرفت كيف اني ارتب اشيائي ما تكون متلخبطة" at bounding box center [840, 475] width 406 height 18
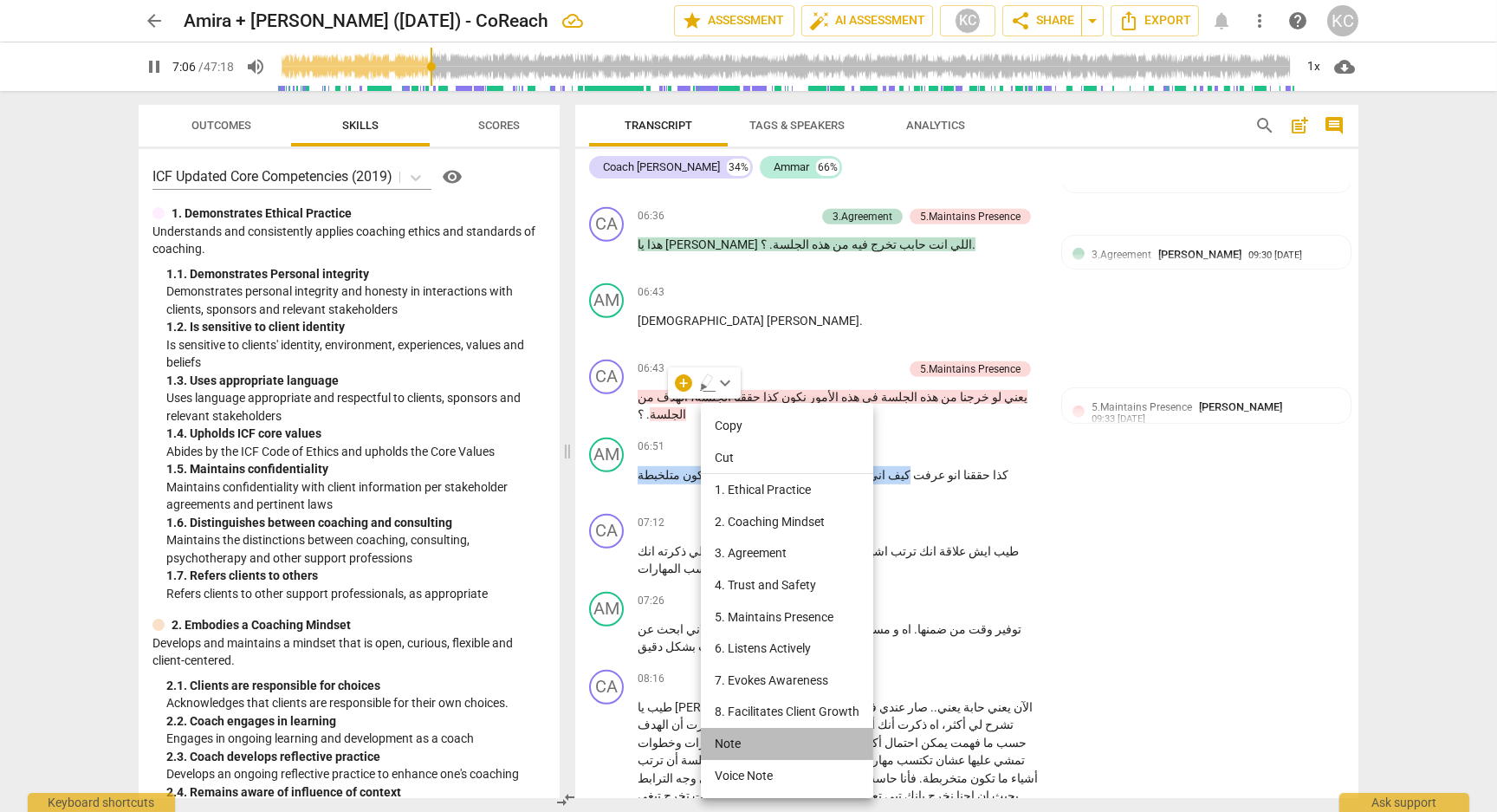
click at [740, 740] on li "Note" at bounding box center [787, 743] width 172 height 32
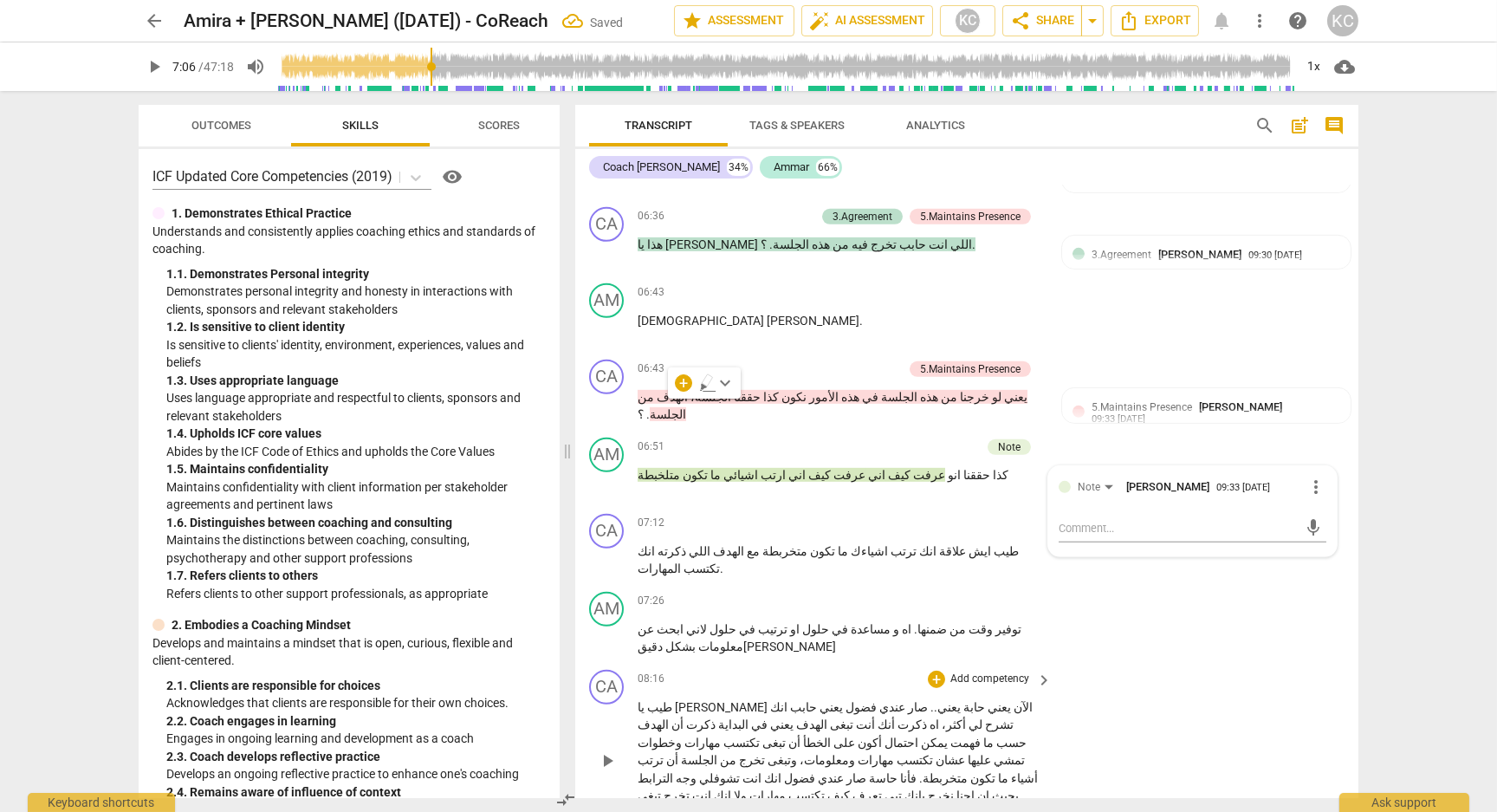
click at [1170, 663] on div "CA play_arrow pause 08:16 + Add competency keyboard_arrow_right طيب يا عمار الآ…" at bounding box center [966, 747] width 783 height 168
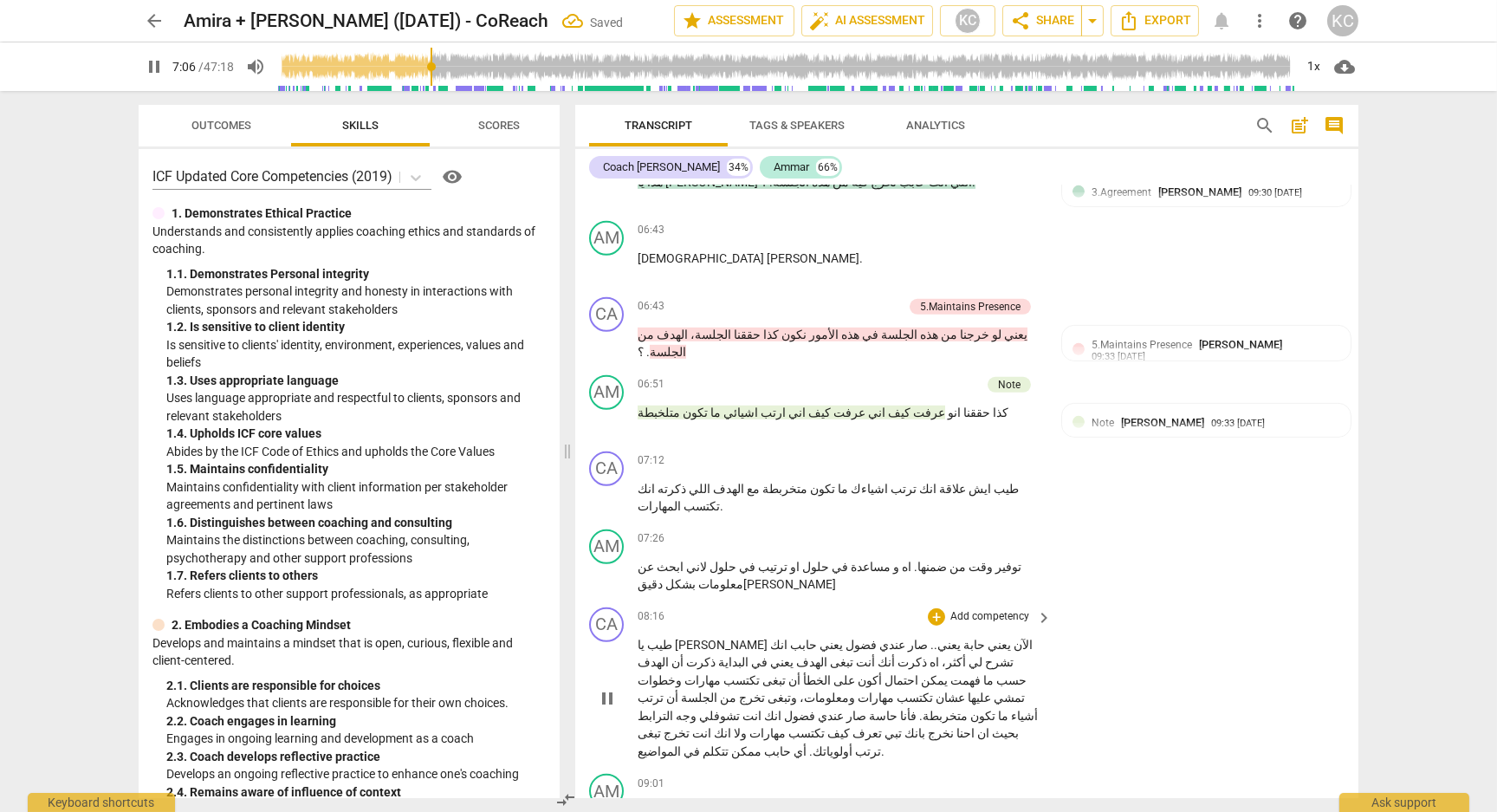
scroll to position [2293, 0]
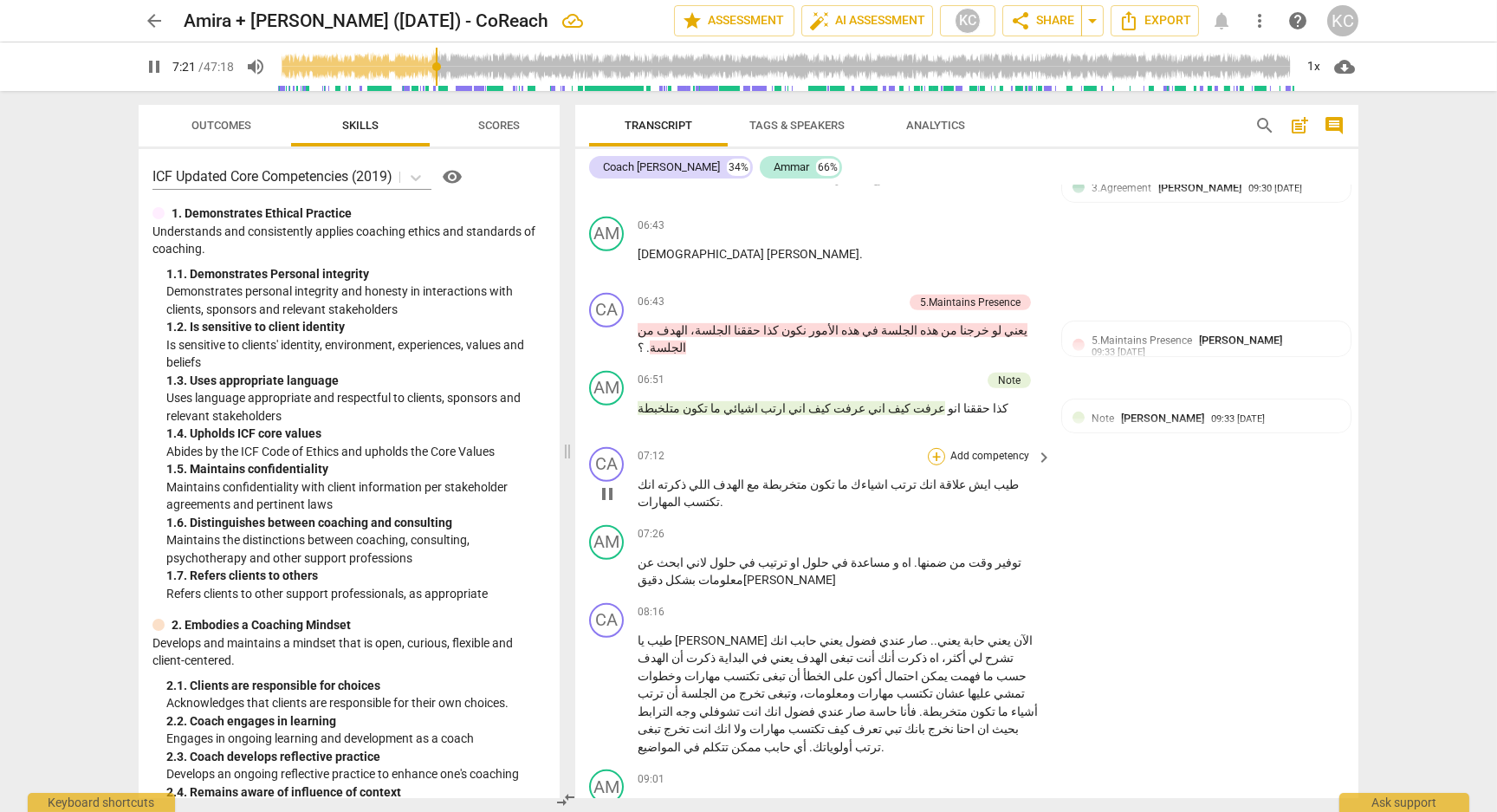
click at [940, 448] on div "+" at bounding box center [936, 457] width 17 height 17
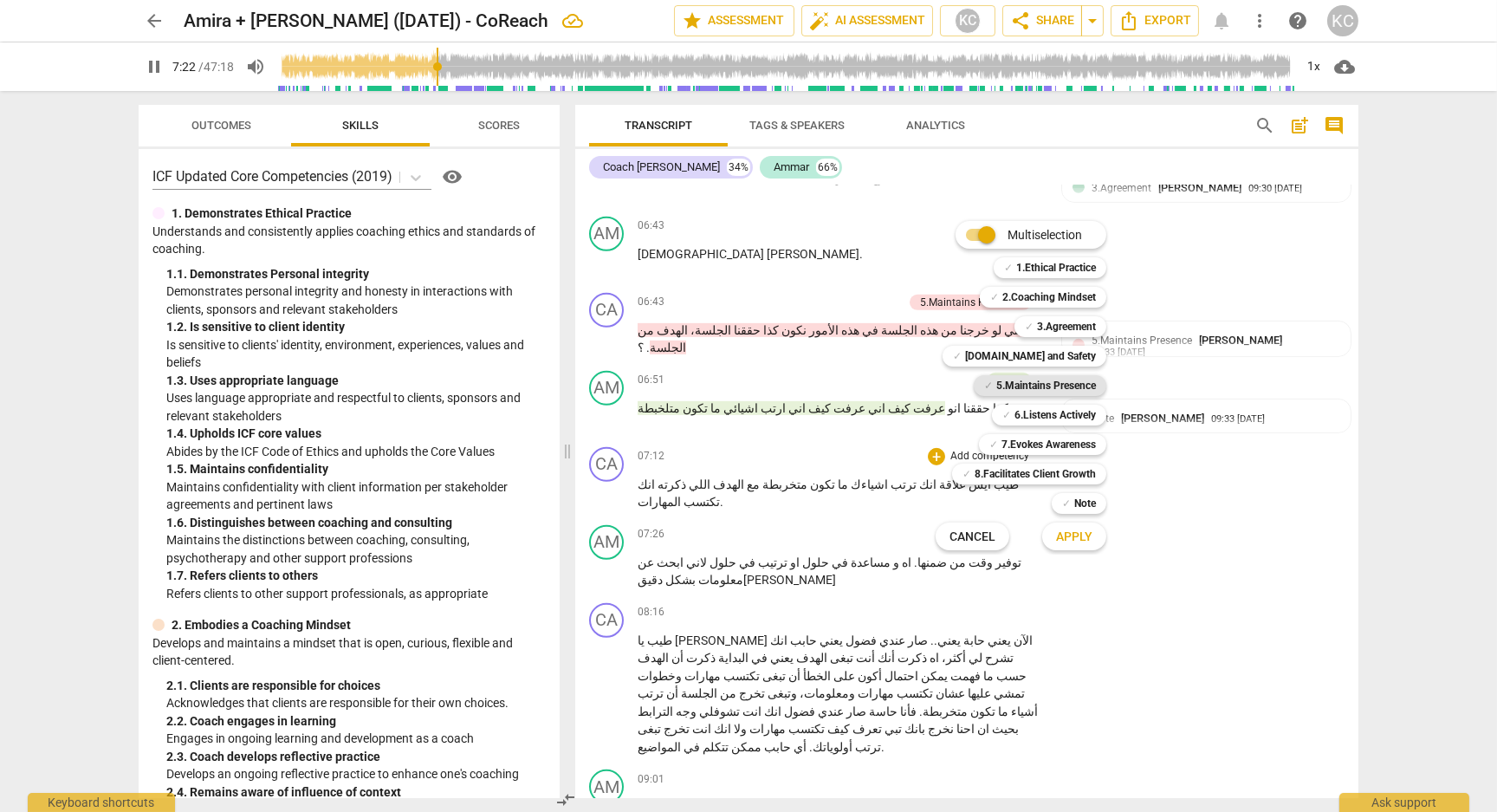
click at [996, 388] on b "5.Maintains Presence" at bounding box center [1045, 385] width 99 height 21
click at [1003, 448] on b "7.Evokes Awareness" at bounding box center [1049, 445] width 94 height 21
click at [1058, 537] on span "Apply" at bounding box center [1074, 537] width 37 height 17
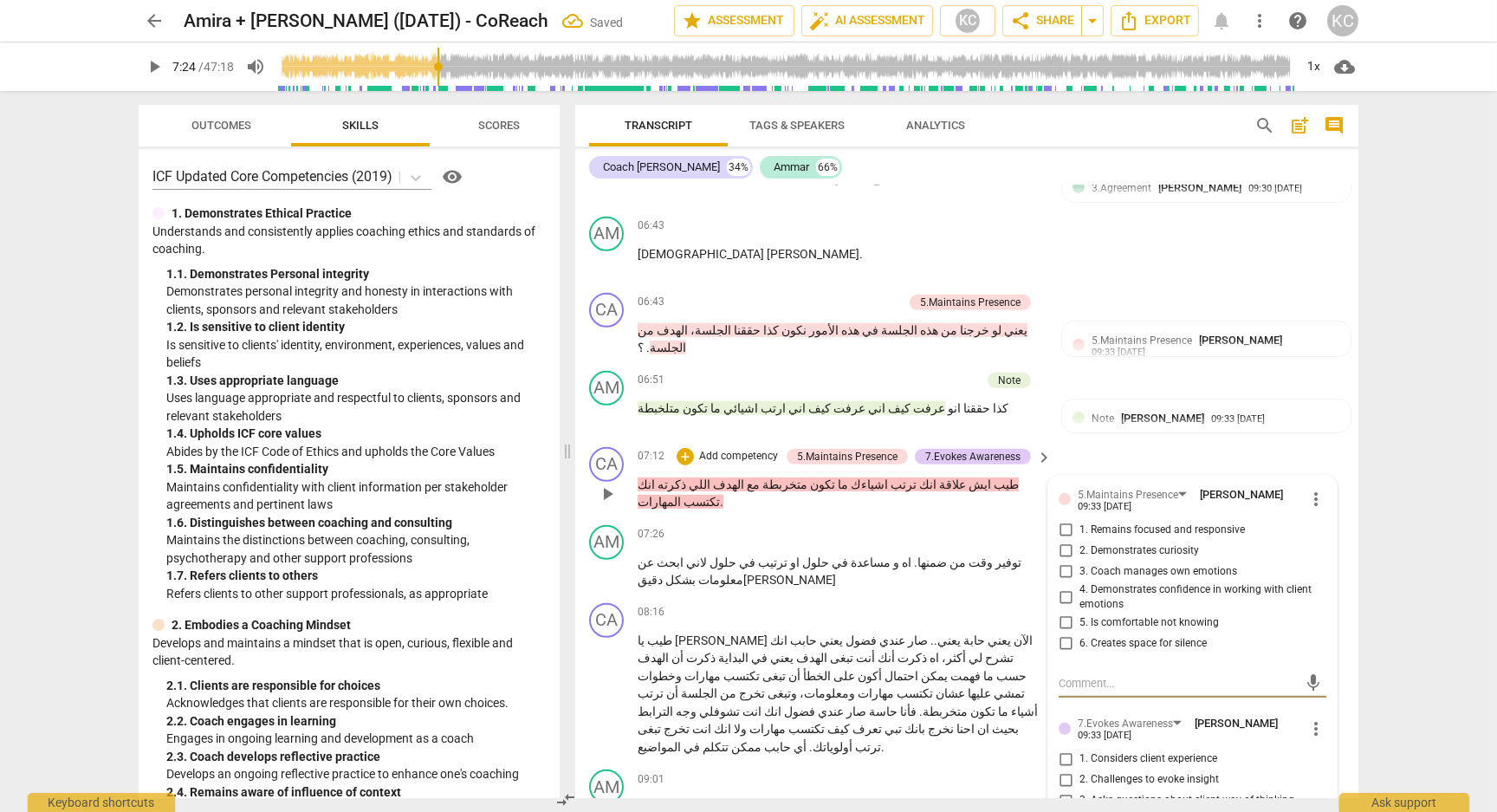
click at [1061, 520] on input "1. Remains focused and responsive" at bounding box center [1065, 531] width 28 height 21
click at [1061, 540] on input "2. Demonstrates curiosity" at bounding box center [1065, 551] width 28 height 21
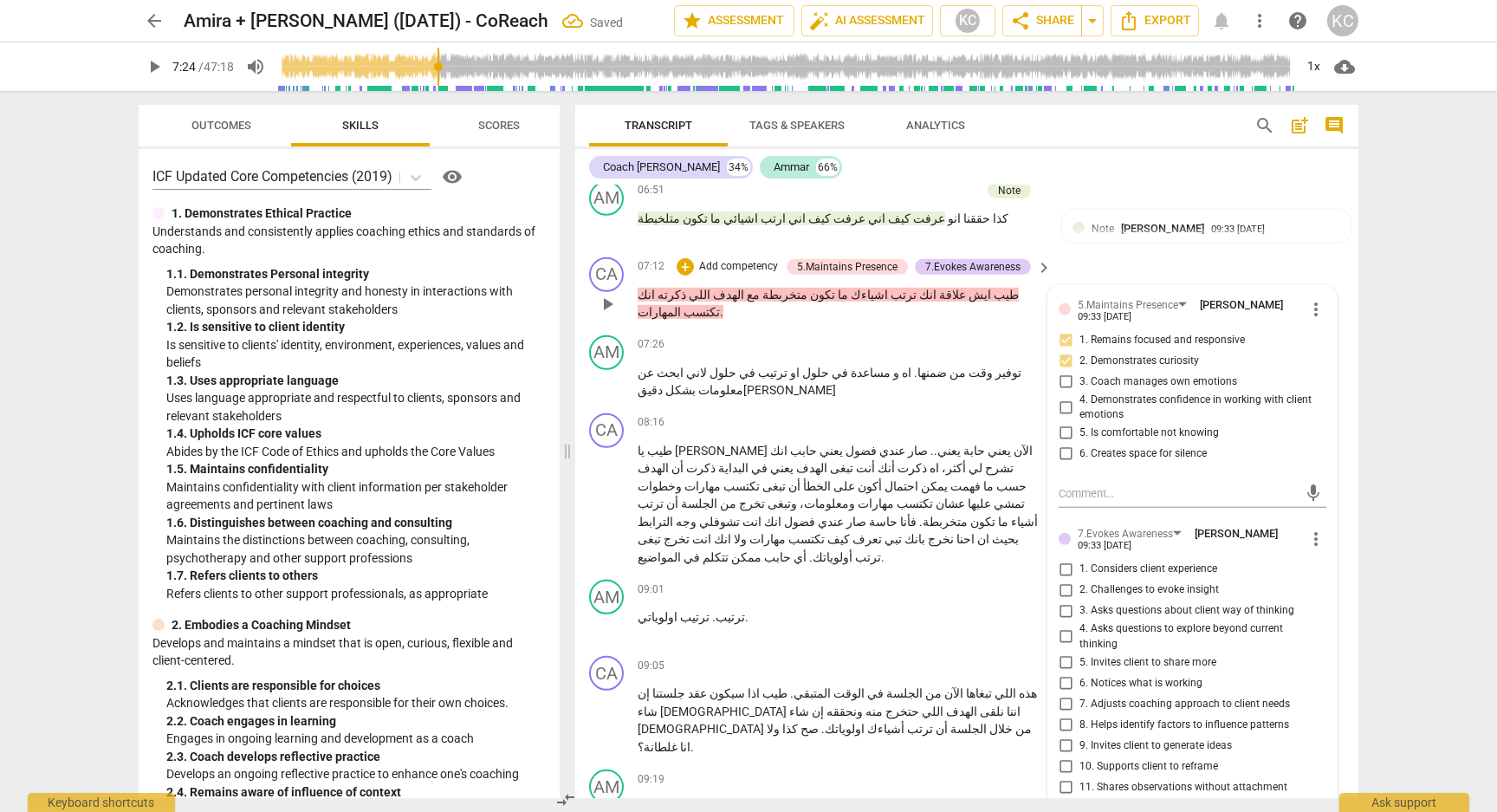
scroll to position [2484, 0]
click at [1066, 598] on input "3. Asks questions about client way of thinking" at bounding box center [1065, 609] width 28 height 21
click at [1065, 650] on input "5. Invites client to share more" at bounding box center [1065, 661] width 28 height 21
click at [1071, 811] on textarea at bounding box center [1178, 824] width 240 height 16
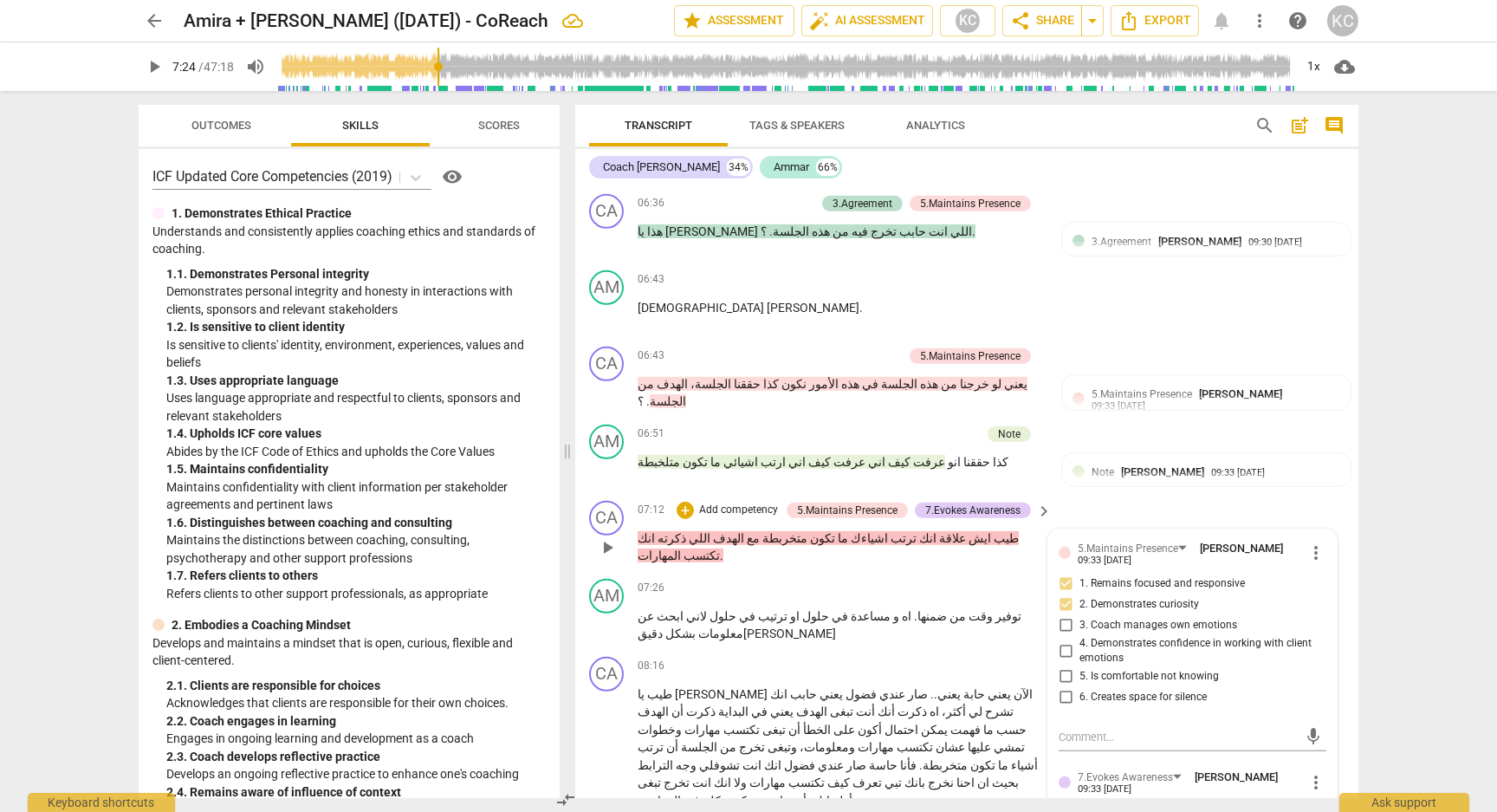
scroll to position [2287, 0]
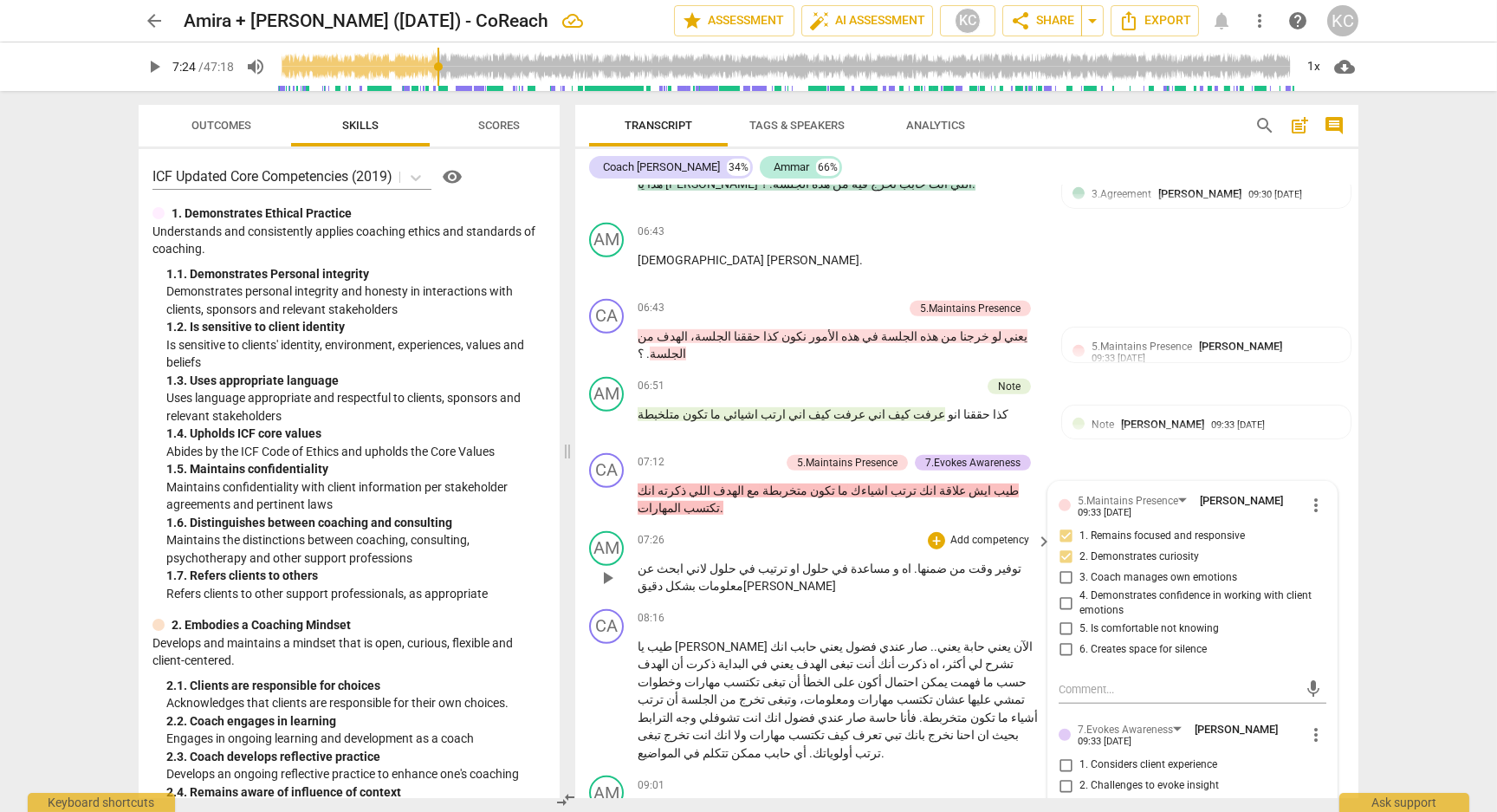
click at [797, 524] on div "AM play_arrow pause 07:26 + Add competency keyboard_arrow_right توفير وقت من ضم…" at bounding box center [966, 563] width 783 height 78
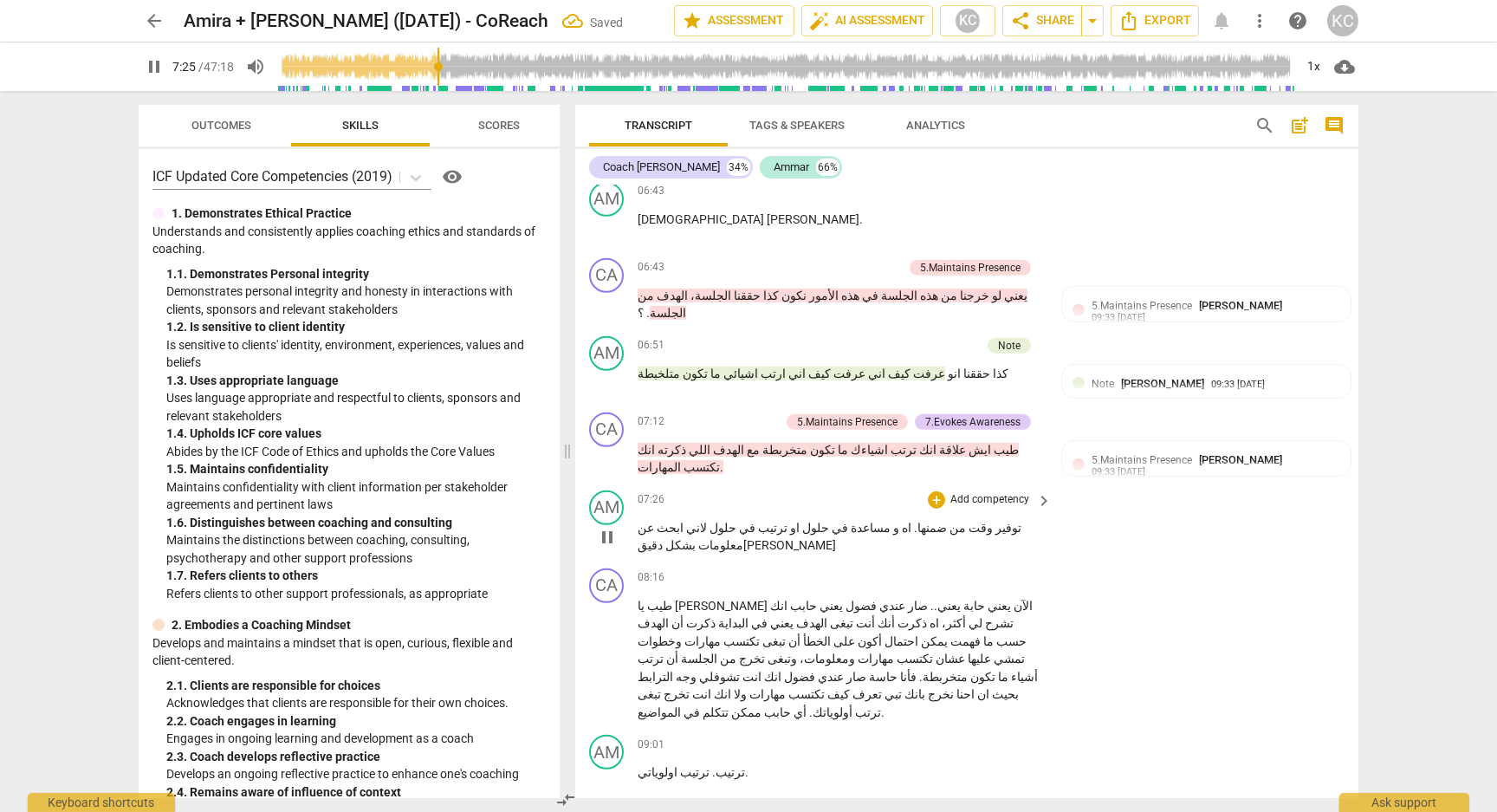
scroll to position [2333, 0]
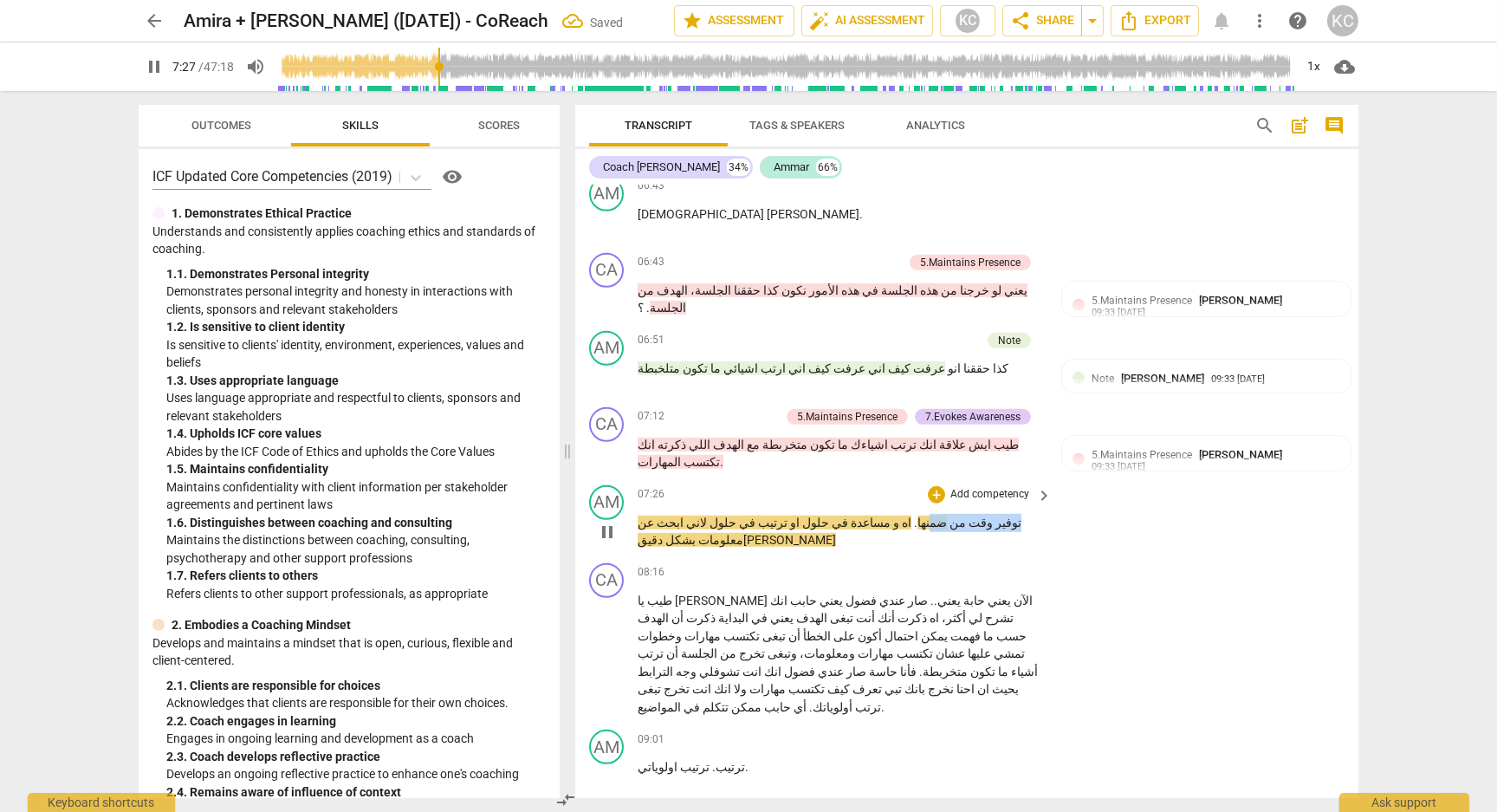
drag, startPoint x: 1022, startPoint y: 449, endPoint x: 951, endPoint y: 449, distance: 71.0
click at [951, 513] on p "توفير وقت من ضمنها . اه و مساعدة في حلول او ترتيب في حلول لاني ابحث عن معلومات …" at bounding box center [840, 531] width 406 height 36
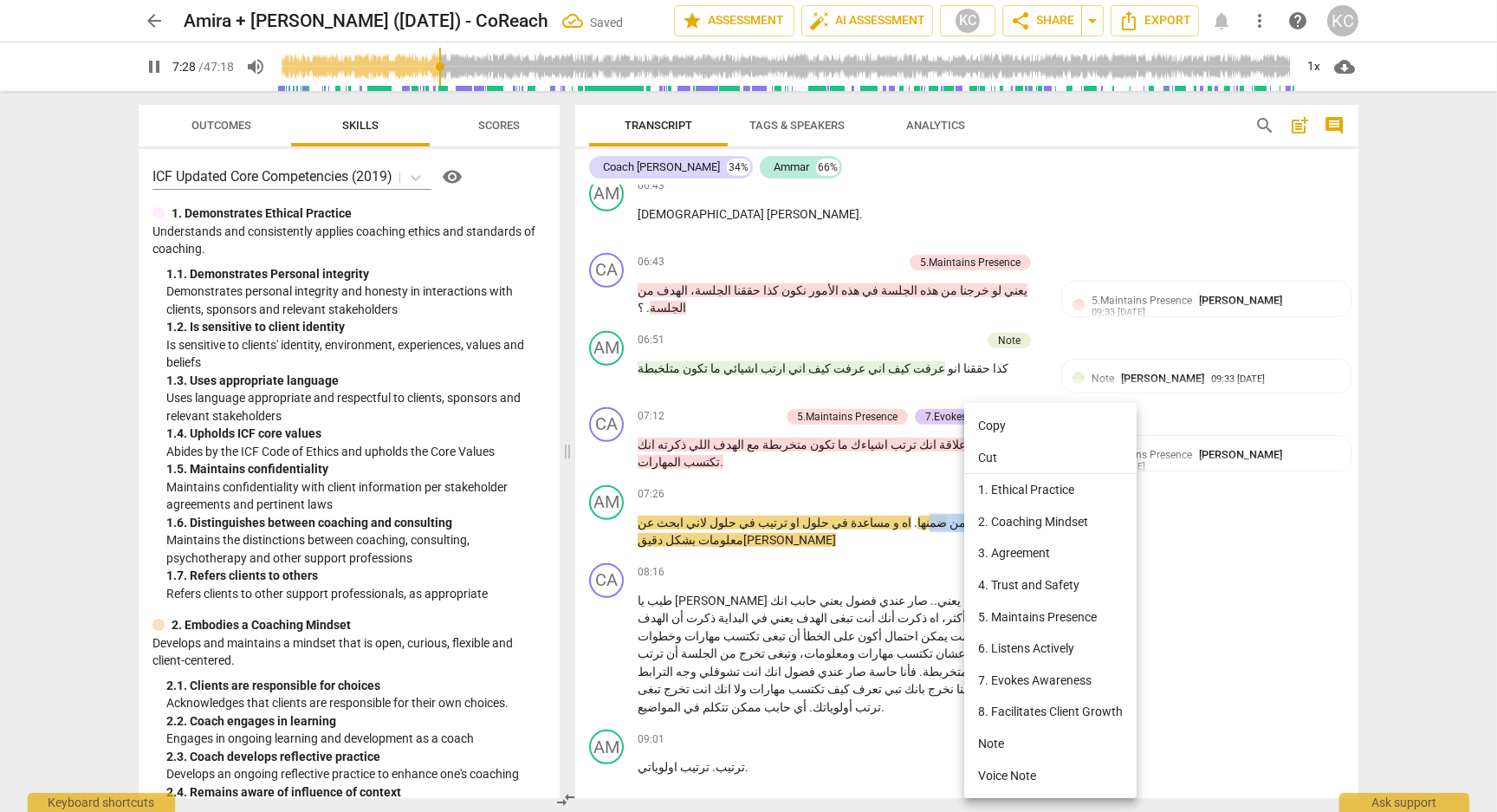
click at [998, 734] on li "Note" at bounding box center [1050, 743] width 172 height 32
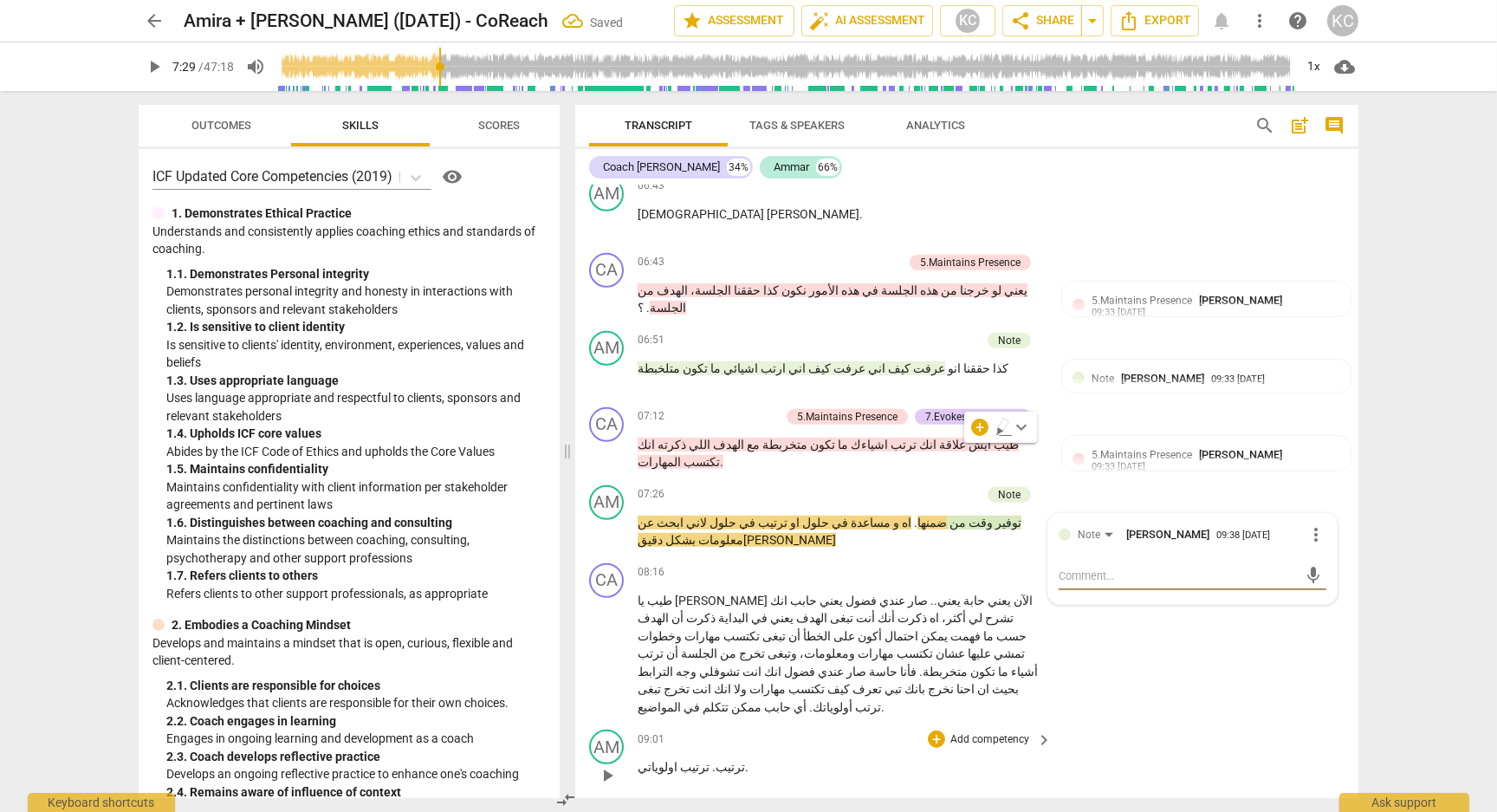
click at [1195, 722] on div "AM play_arrow pause 09:01 + Add competency keyboard_arrow_right ترتيب . ترتيب ا…" at bounding box center [966, 760] width 783 height 76
click at [639, 533] on span "دقيق[PERSON_NAME]" at bounding box center [737, 539] width 198 height 13
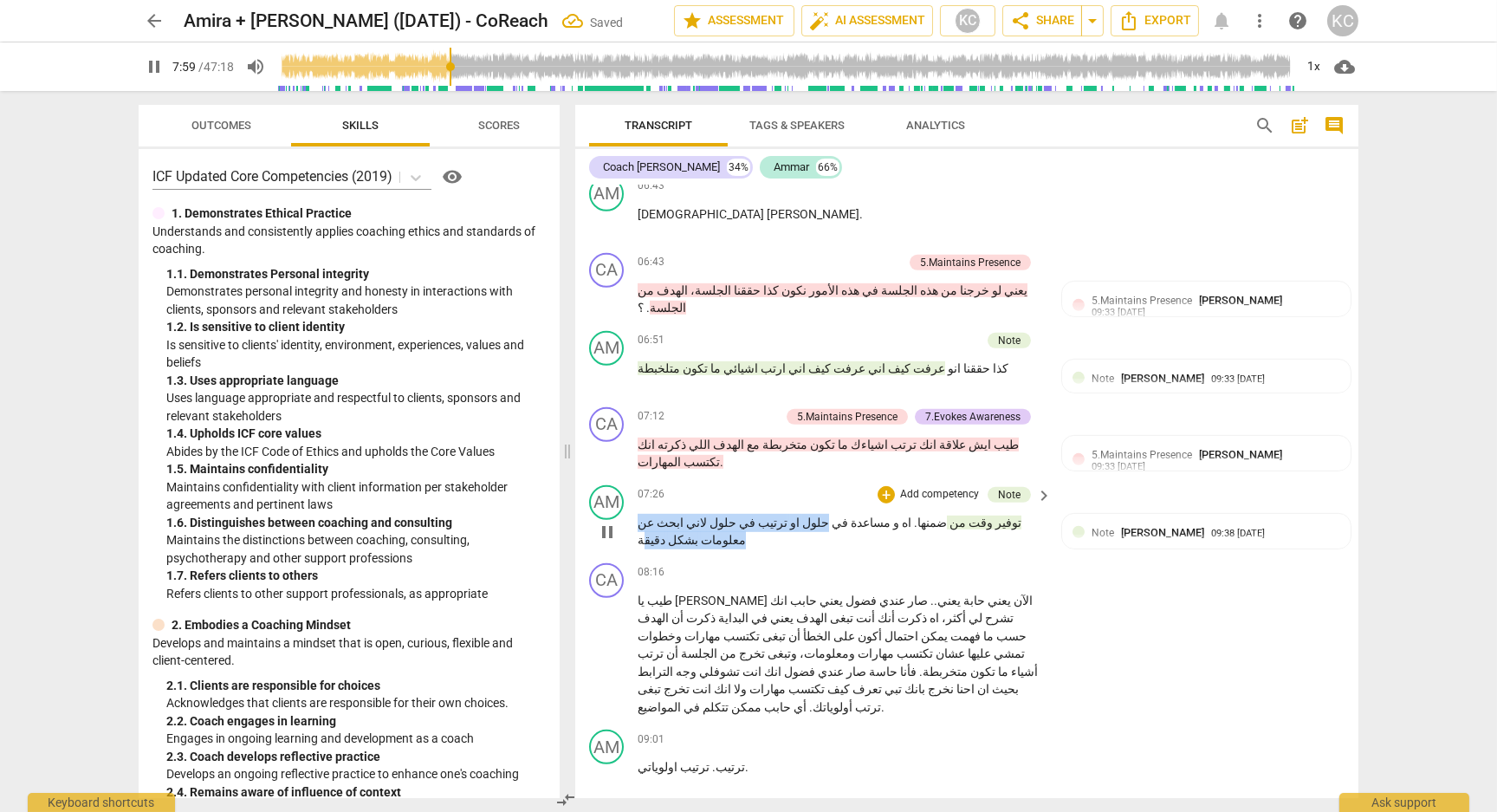
drag, startPoint x: 872, startPoint y: 446, endPoint x: 643, endPoint y: 453, distance: 229.1
click at [643, 513] on p "توفير وقت من ضمنها . اه و مساعدة في حلول او ترتيب في حلول لاني ابحث عن معلومات …" at bounding box center [840, 531] width 406 height 36
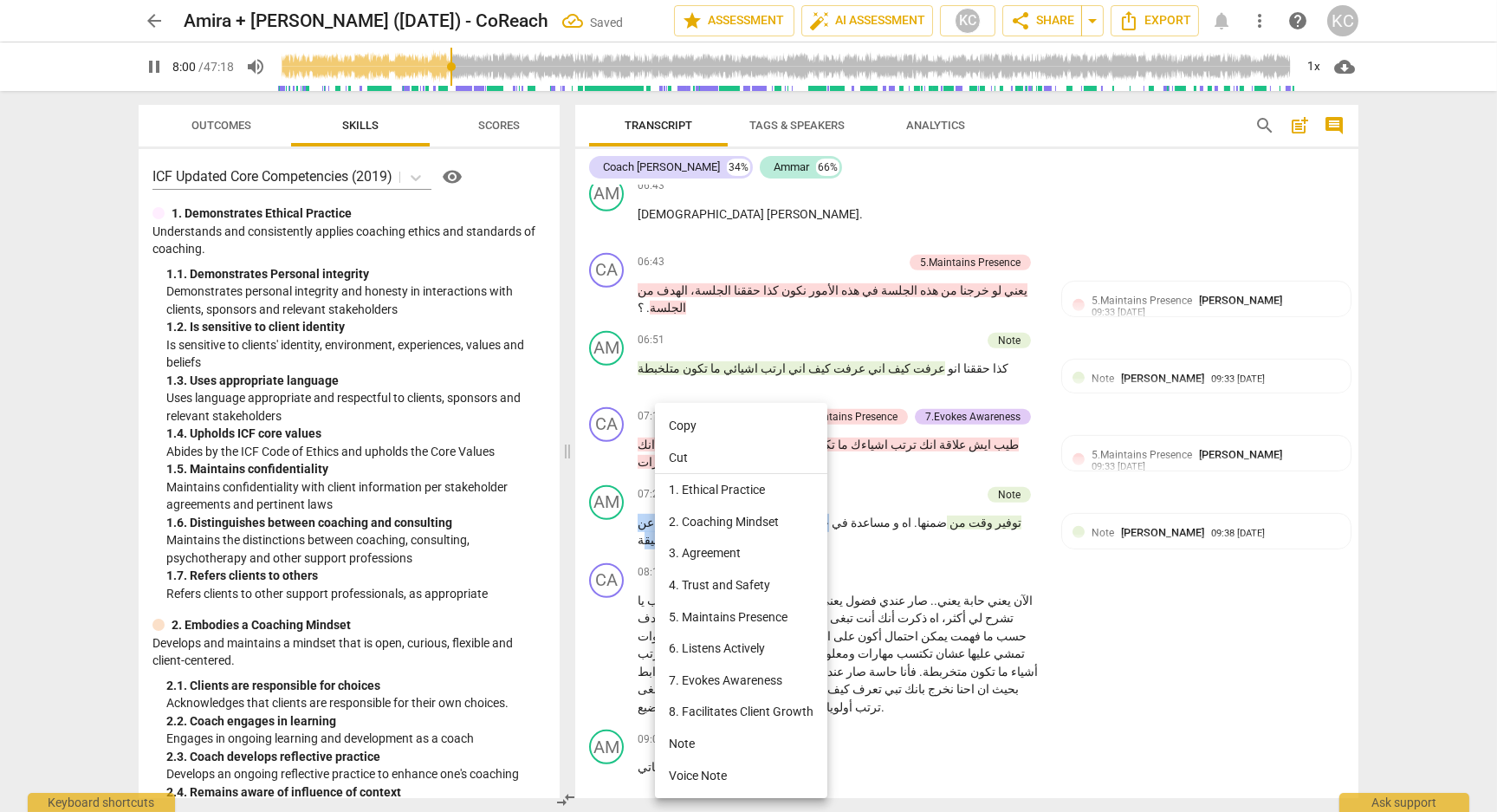
click at [684, 739] on li "Note" at bounding box center [741, 743] width 172 height 32
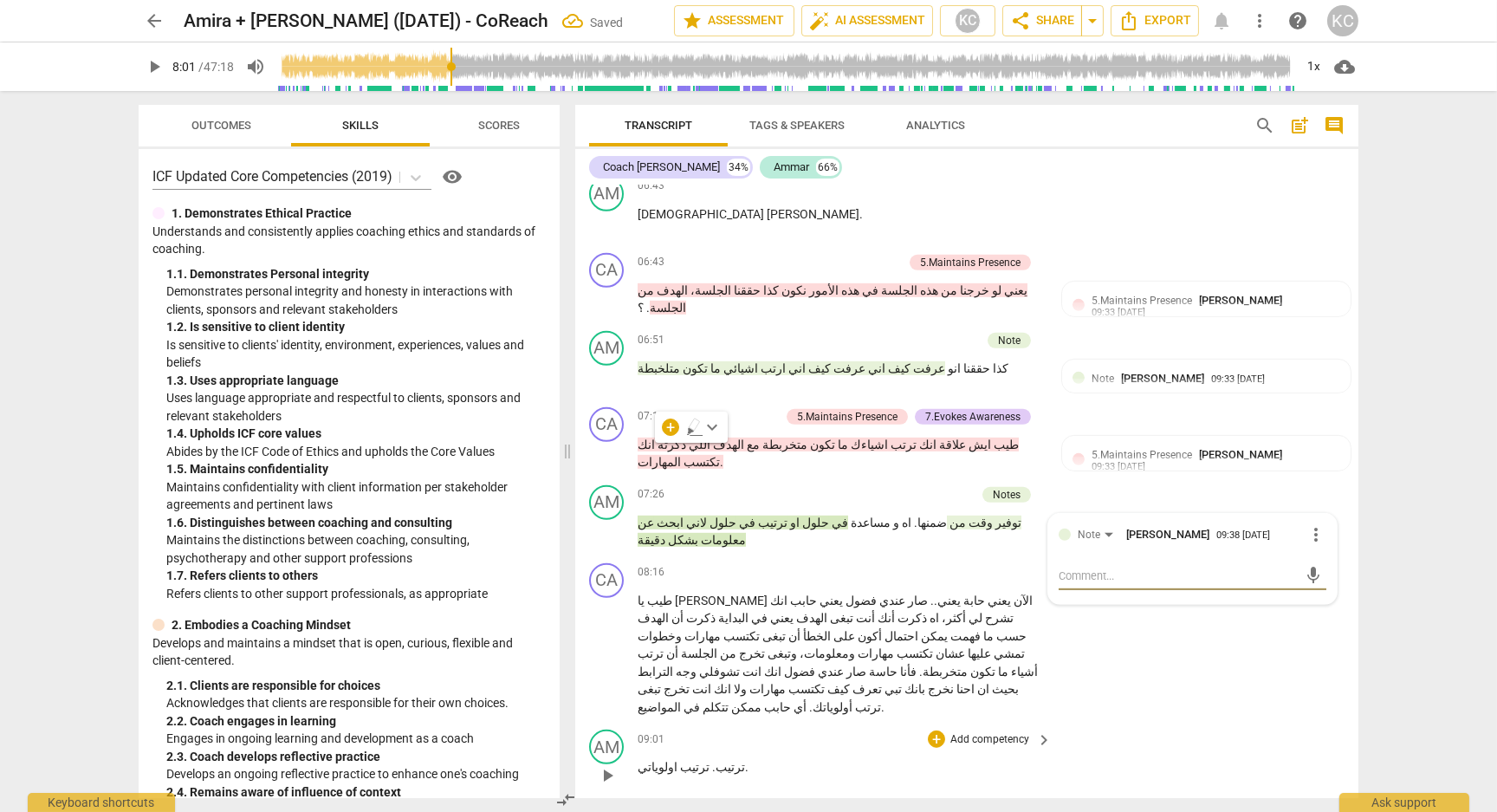
click at [1286, 722] on div "AM play_arrow pause 09:01 + Add competency keyboard_arrow_right ترتيب . ترتيب ا…" at bounding box center [966, 760] width 783 height 76
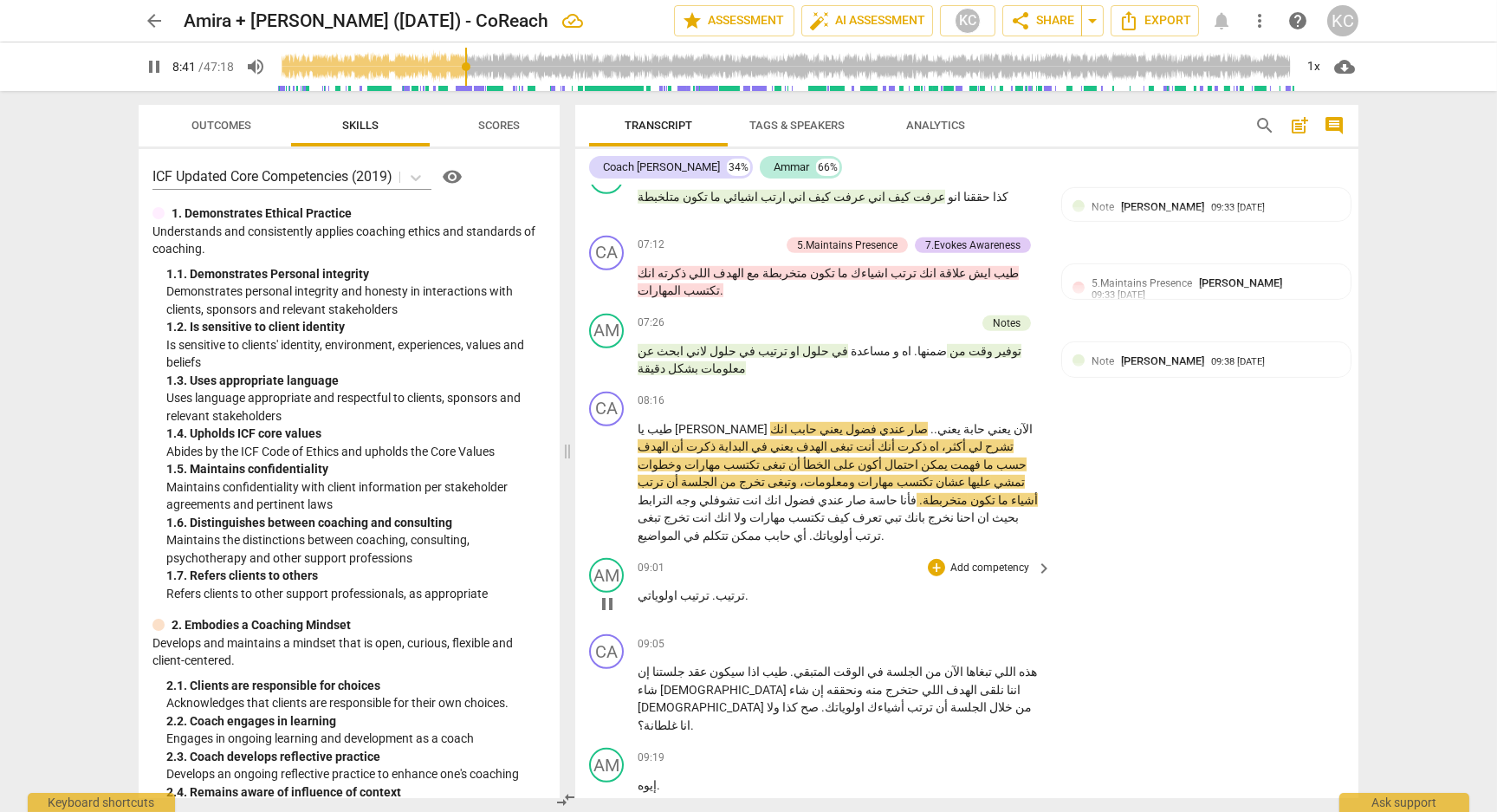
scroll to position [2505, 0]
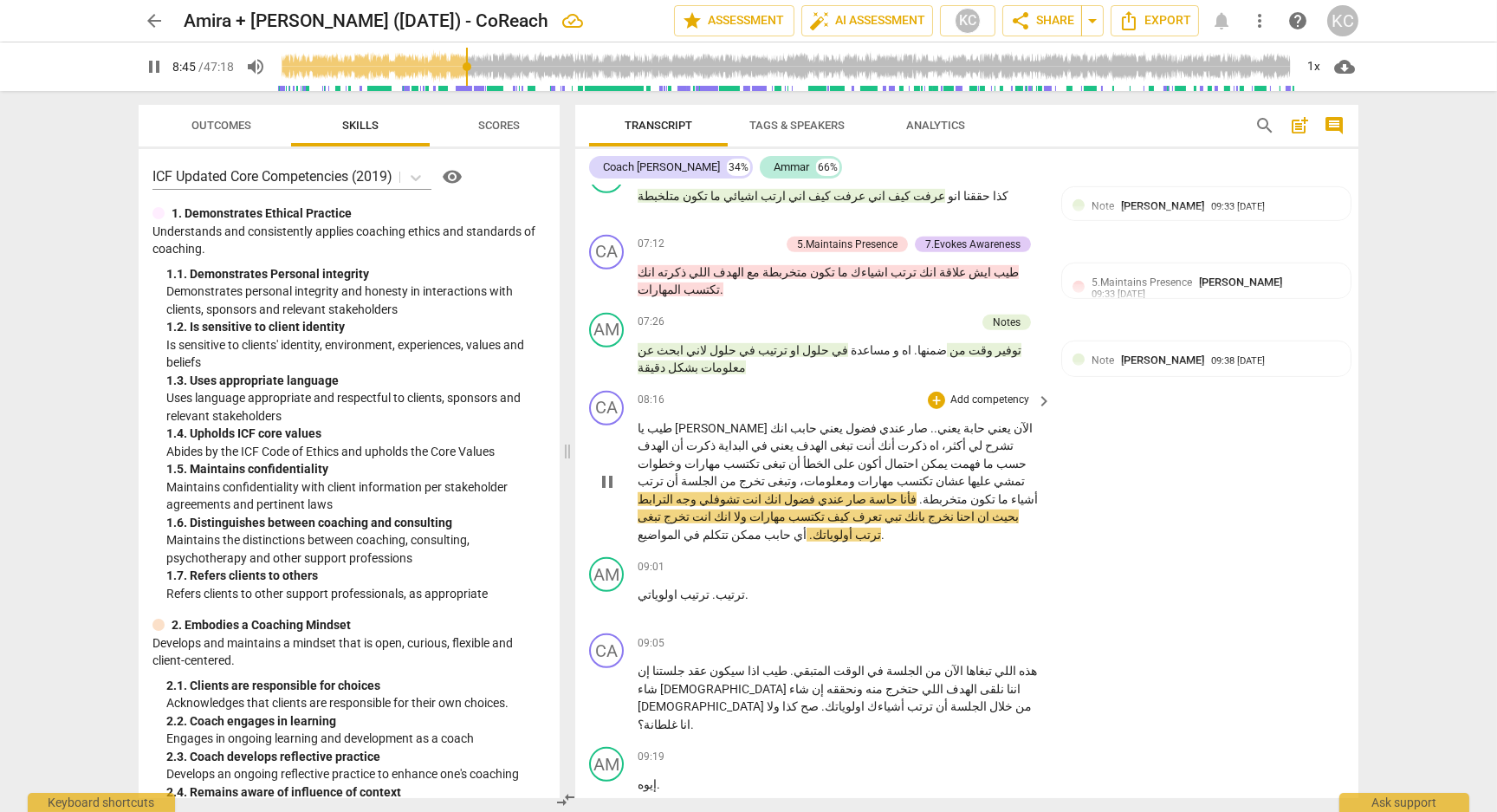
click at [740, 492] on span "تشوفلي" at bounding box center [718, 499] width 43 height 13
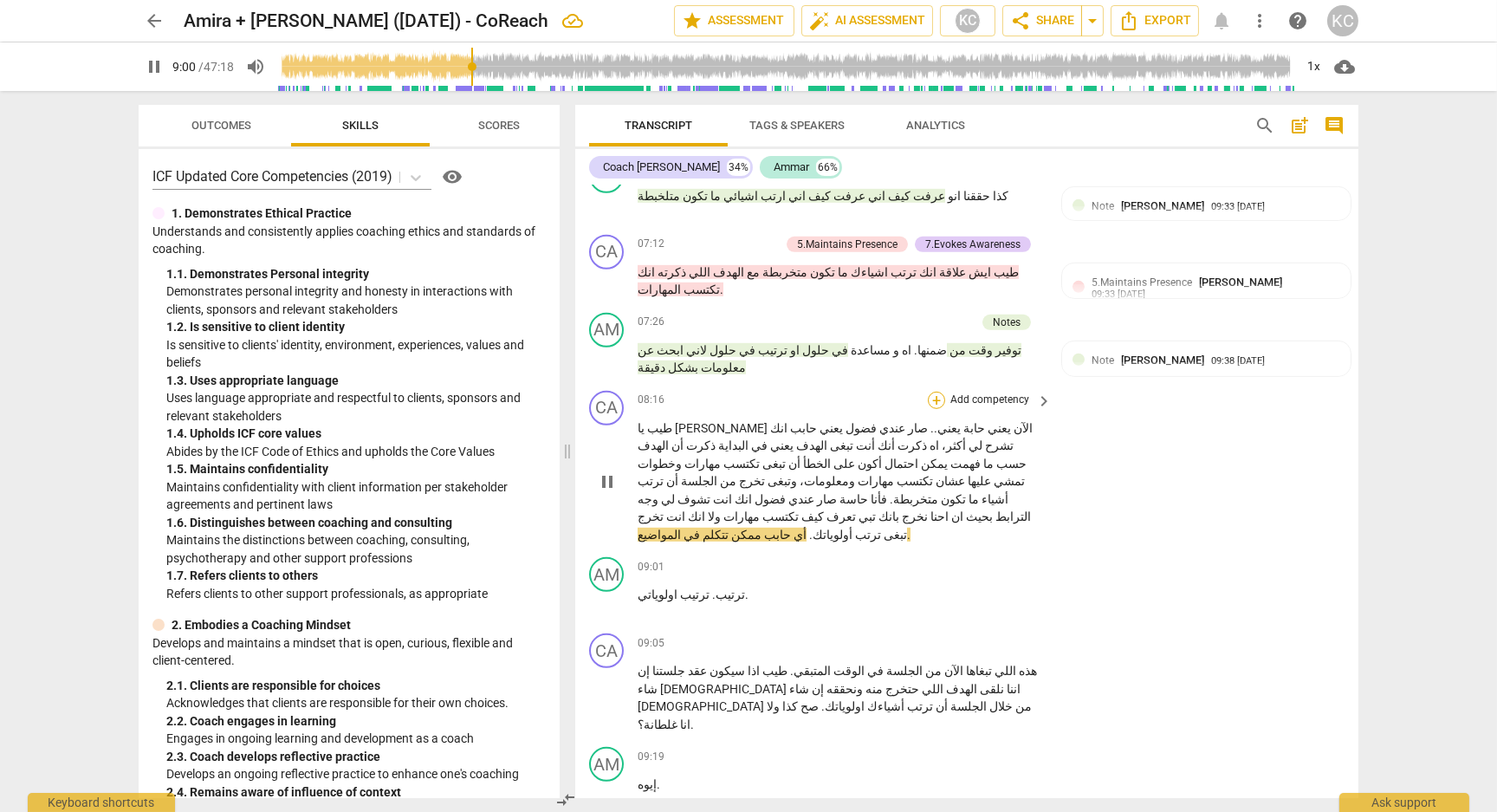
click at [934, 392] on div "+" at bounding box center [936, 401] width 17 height 17
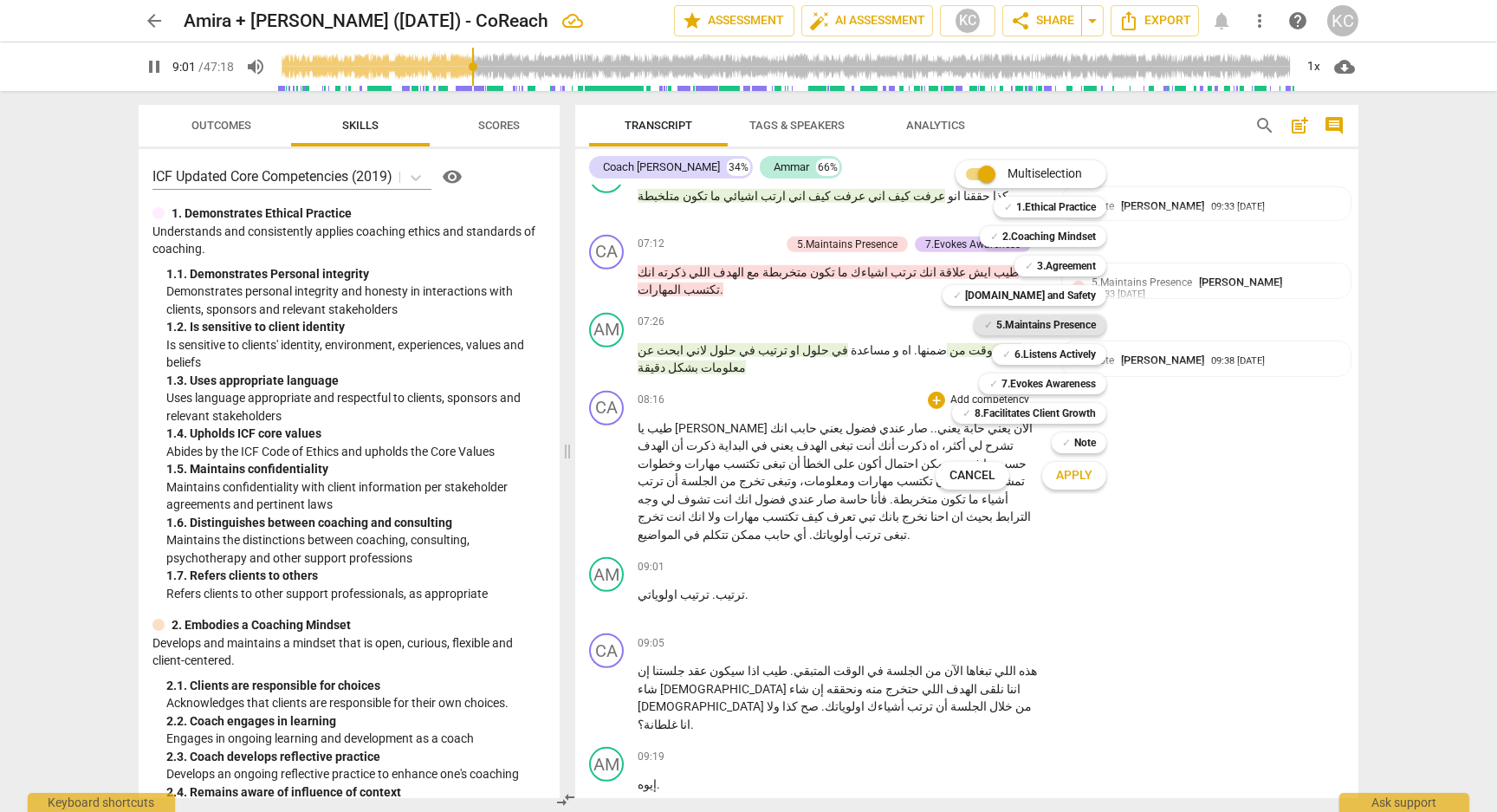
click at [985, 329] on span "✓" at bounding box center [988, 325] width 9 height 21
click at [1011, 345] on div "✓ 6.Listens Actively" at bounding box center [1049, 354] width 115 height 21
click at [1059, 464] on button "Apply" at bounding box center [1074, 476] width 65 height 31
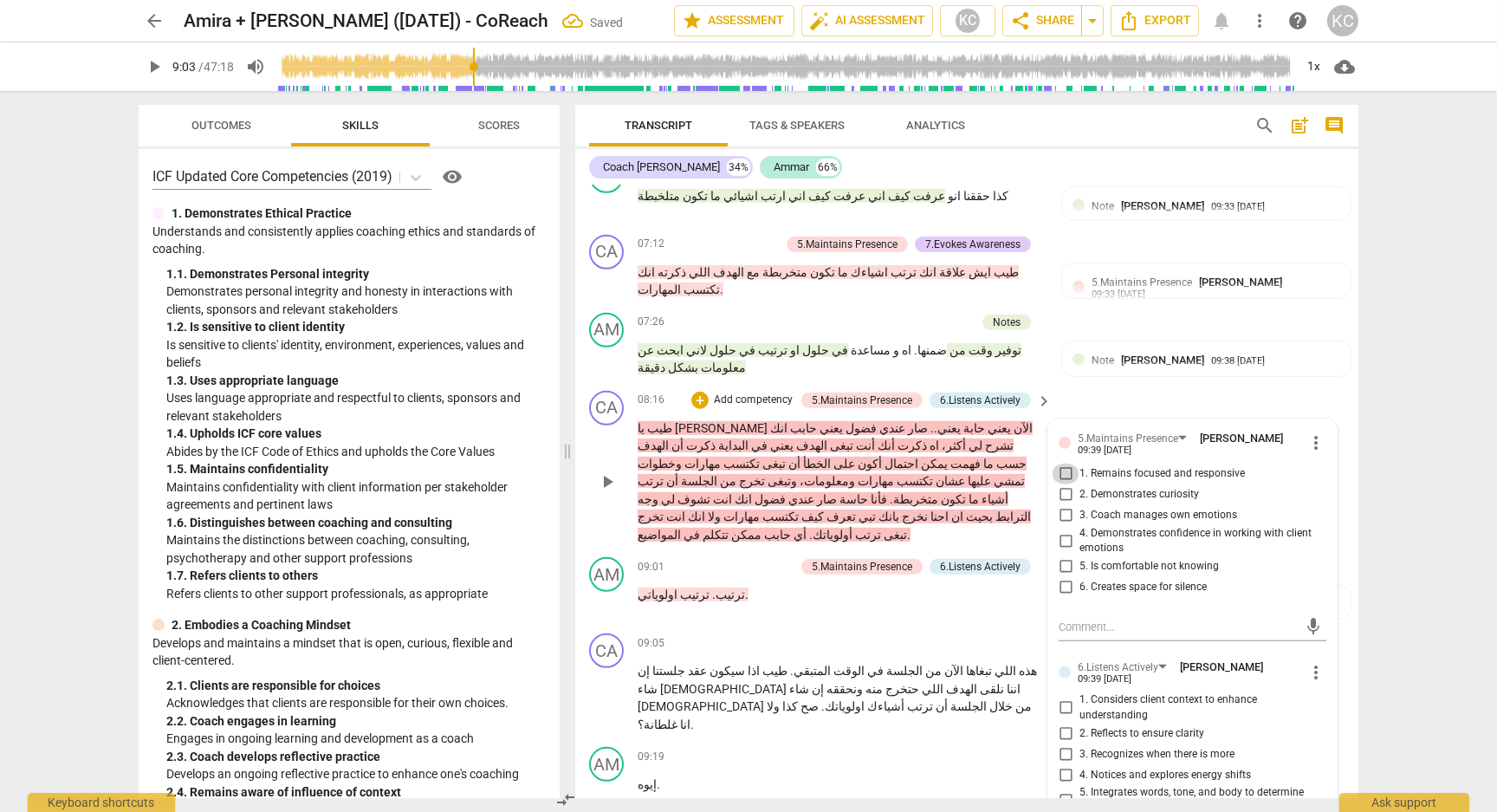
click at [1057, 463] on input "1. Remains focused and responsive" at bounding box center [1065, 474] width 28 height 21
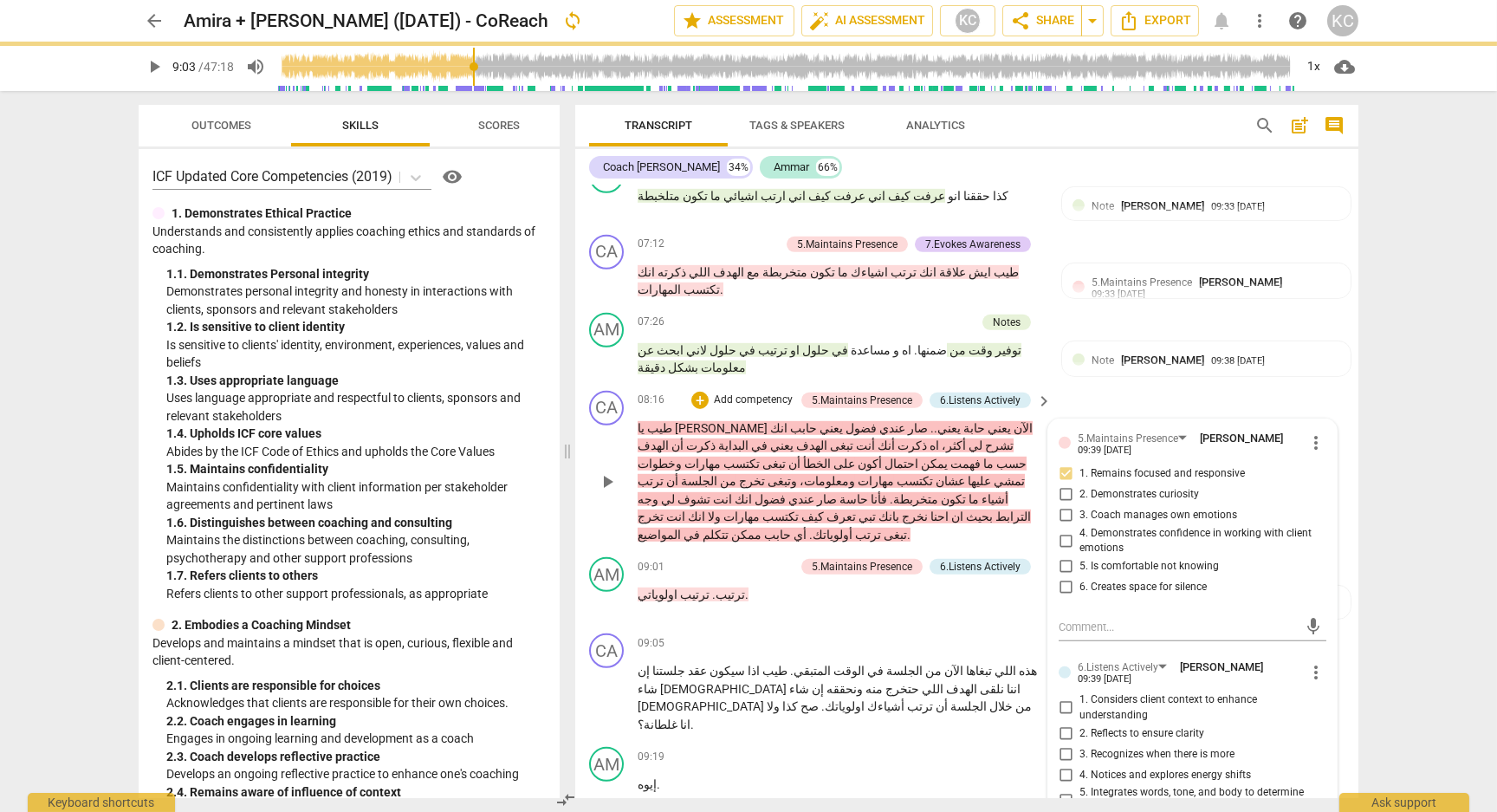
click at [755, 392] on p "Add competency" at bounding box center [752, 400] width 82 height 15
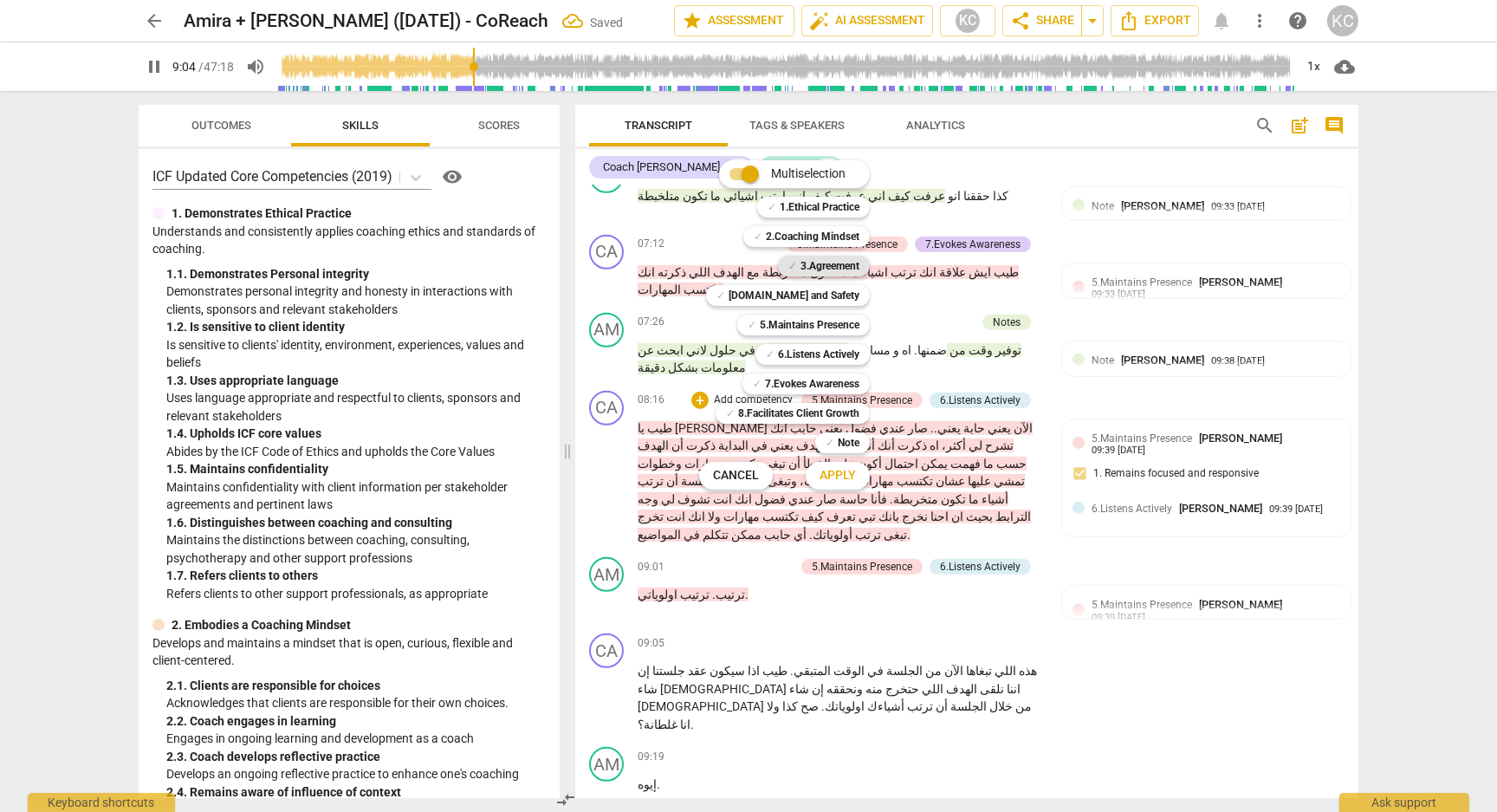
click at [822, 267] on b "3.Agreement" at bounding box center [829, 266] width 59 height 21
click at [834, 475] on span "Apply" at bounding box center [838, 476] width 37 height 17
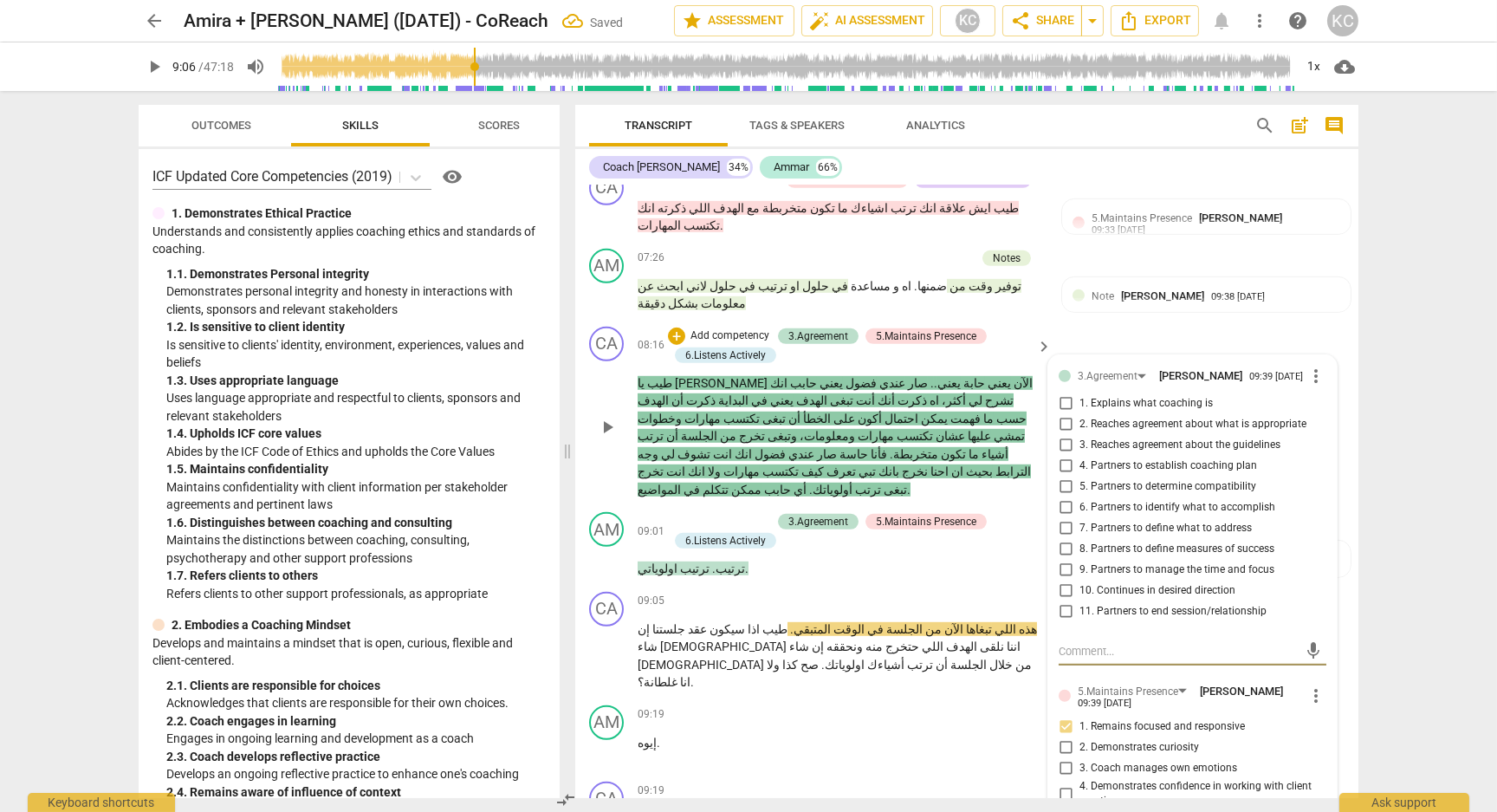
scroll to position [2572, 0]
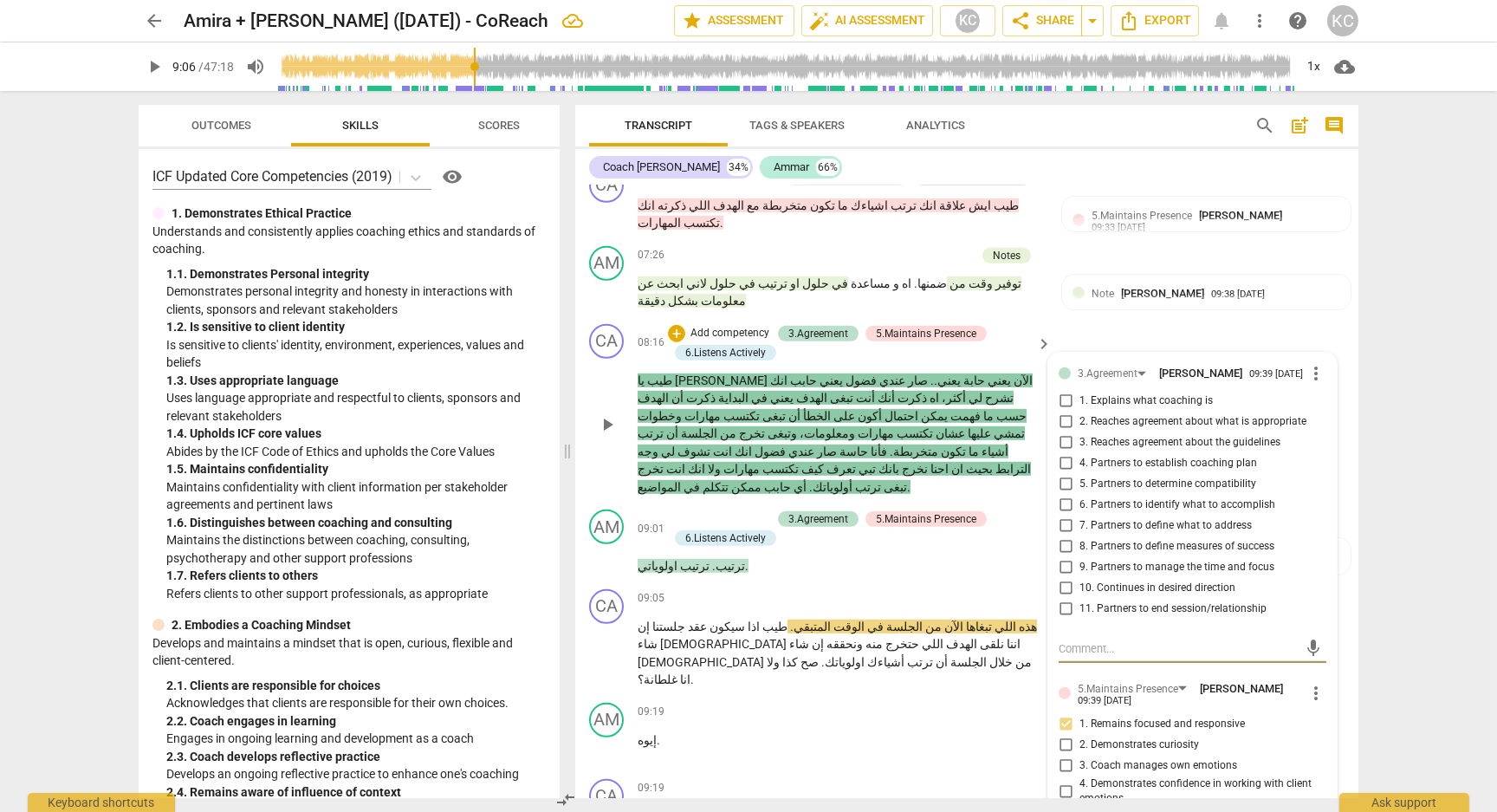
click at [1064, 578] on input "10. Continues in desired direction" at bounding box center [1065, 589] width 28 height 21
click at [1059, 537] on input "8. Partners to define measures of success" at bounding box center [1065, 547] width 28 height 21
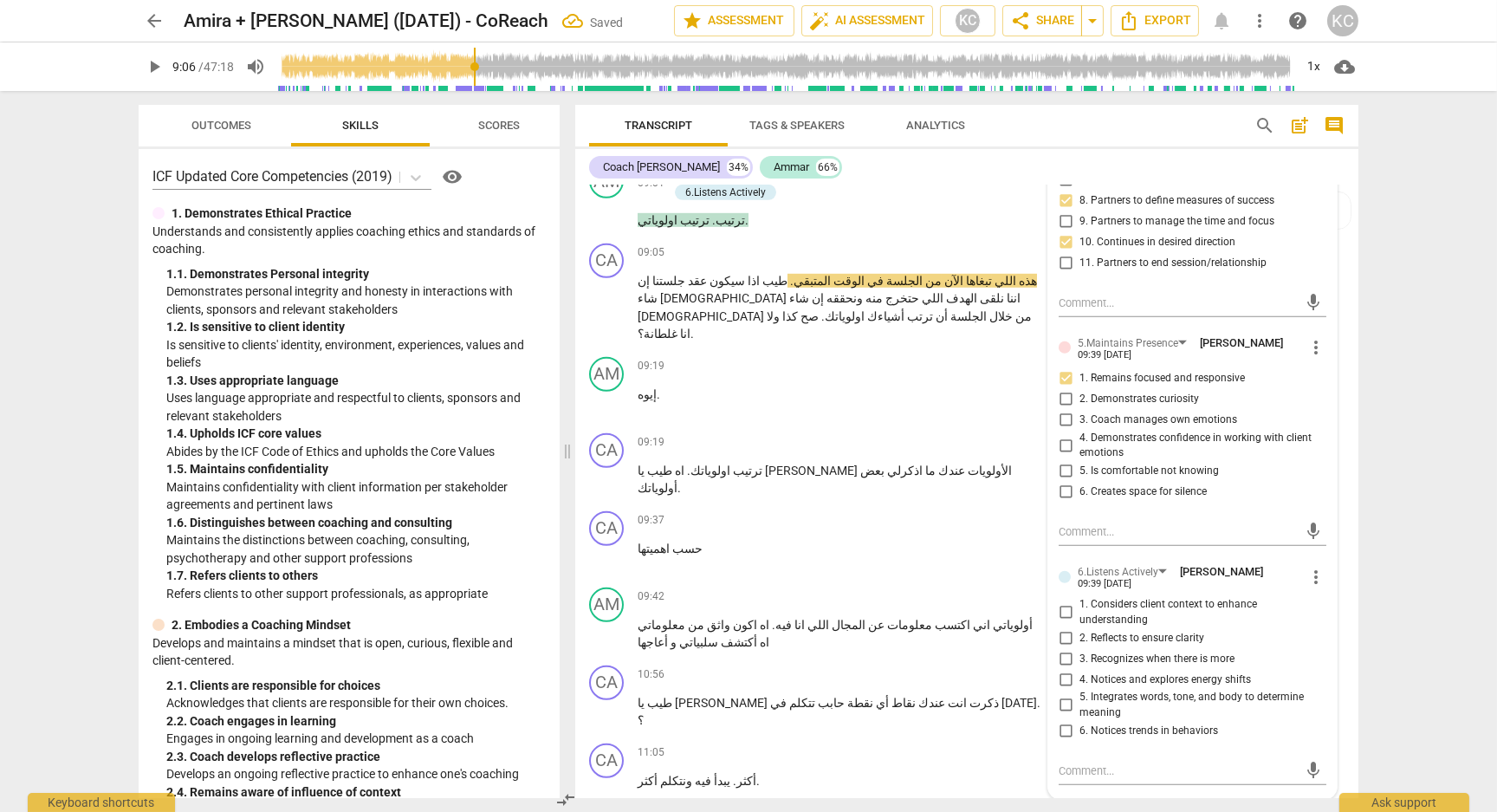
scroll to position [2935, 0]
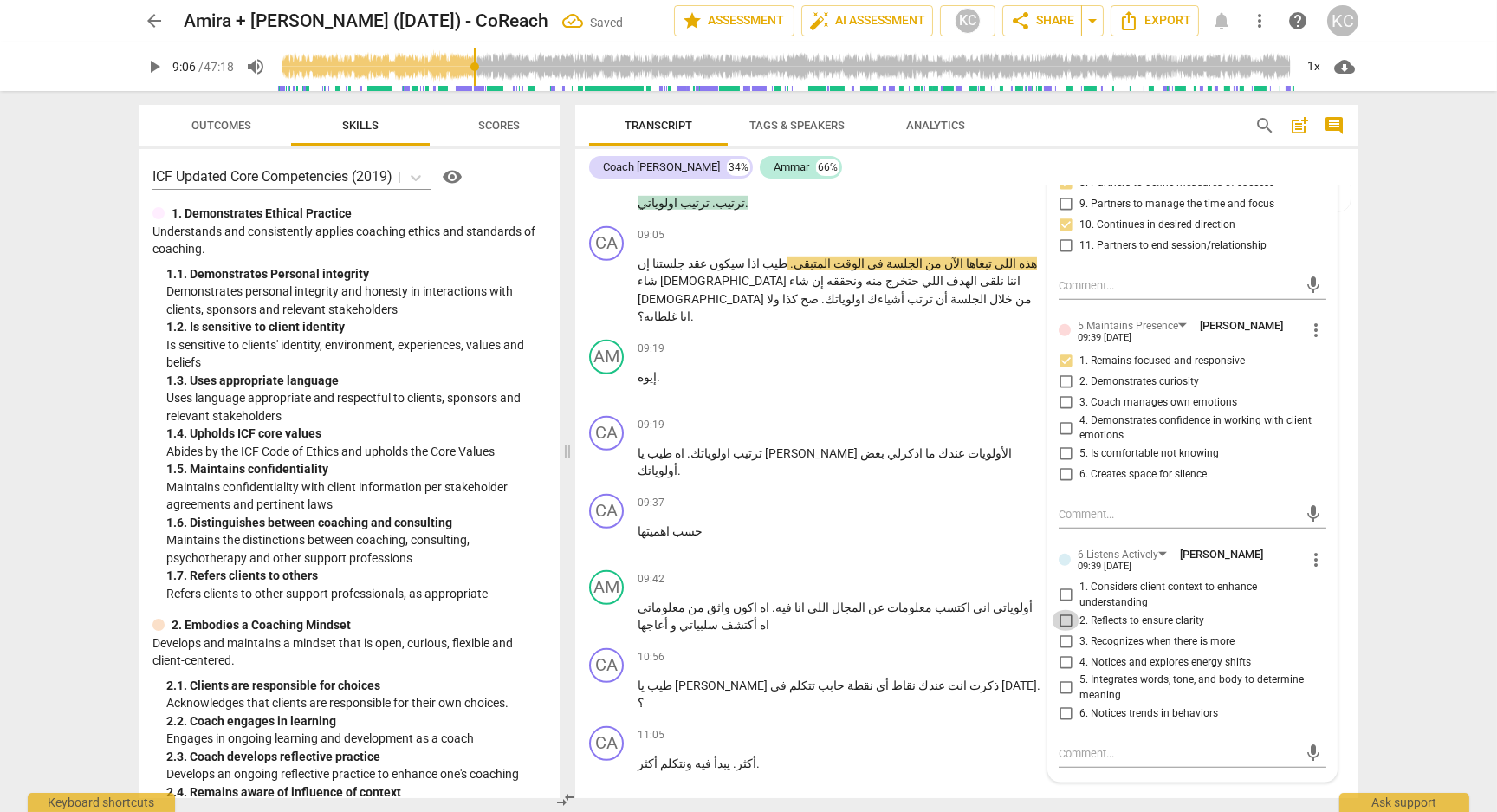
click at [1067, 610] on input "2. Reflects to ensure clarity" at bounding box center [1065, 620] width 28 height 21
click at [1099, 745] on textarea at bounding box center [1178, 752] width 240 height 16
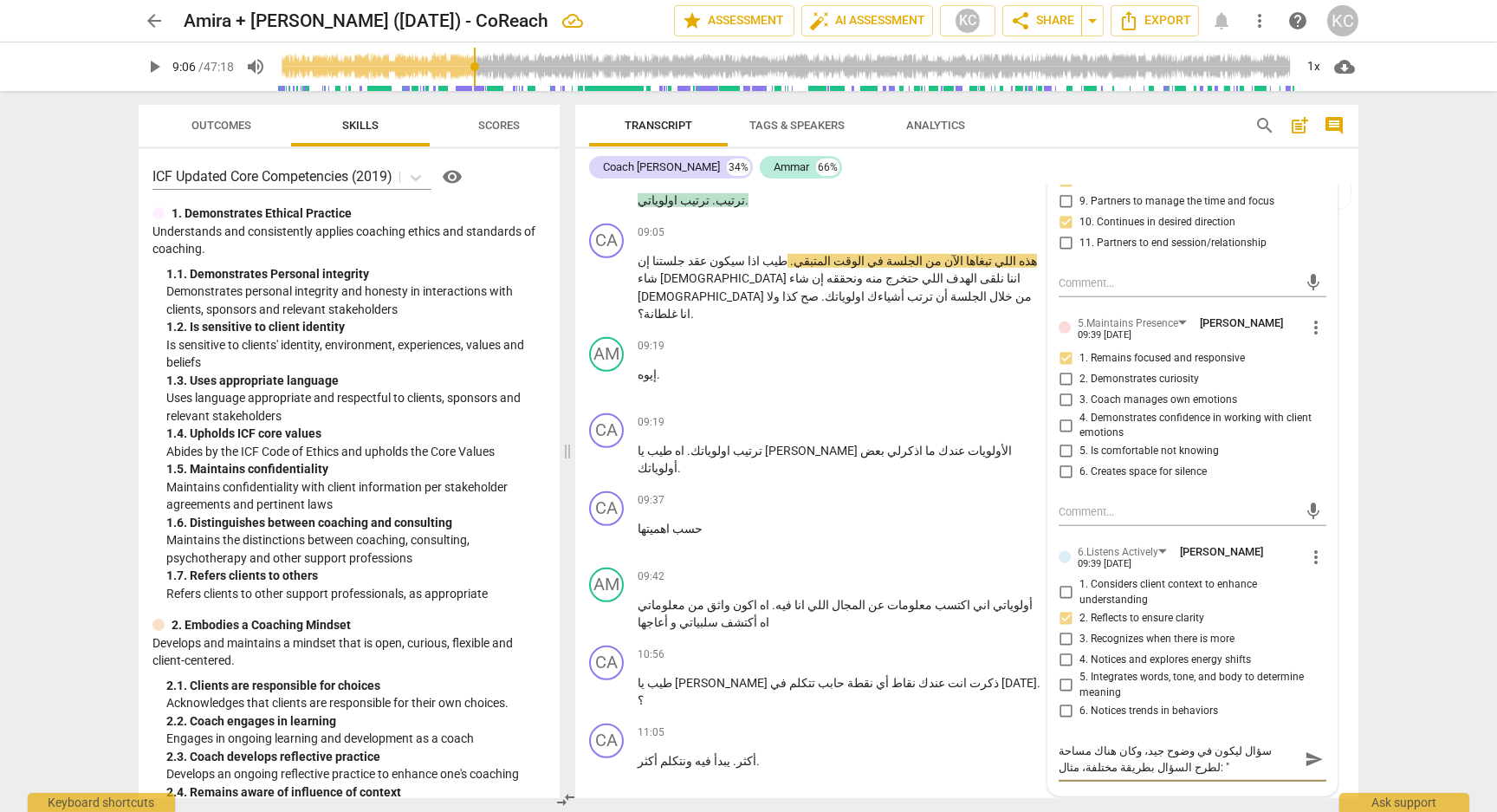
drag, startPoint x: 1161, startPoint y: 679, endPoint x: 1074, endPoint y: 710, distance: 92.4
click at [1074, 743] on textarea "سؤال ليكون في وضوح جيد، وكان هناك مساحة لطرح السؤال بطريقة مختلفة، مثال: "" at bounding box center [1178, 759] width 240 height 33
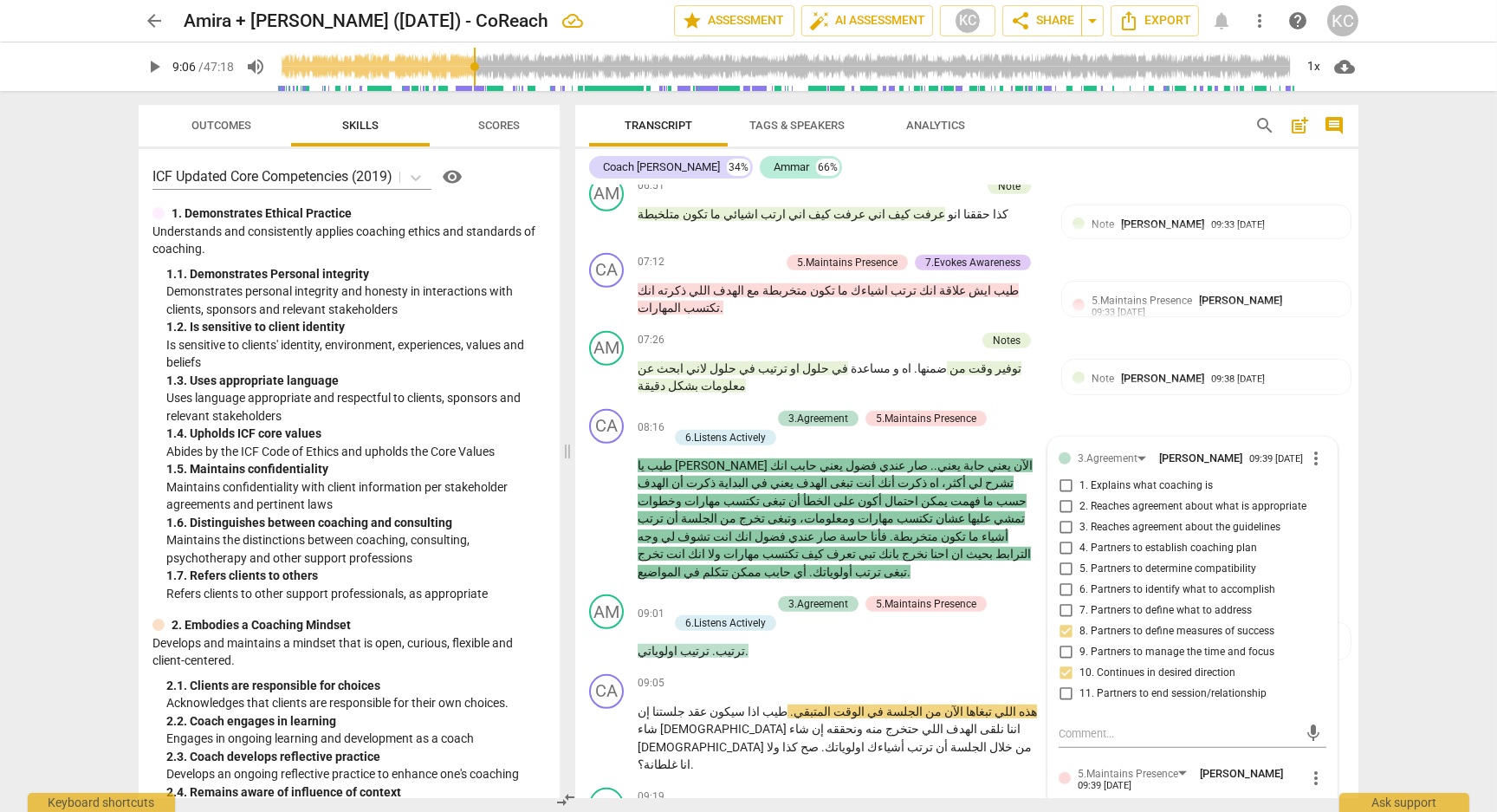
scroll to position [2479, 0]
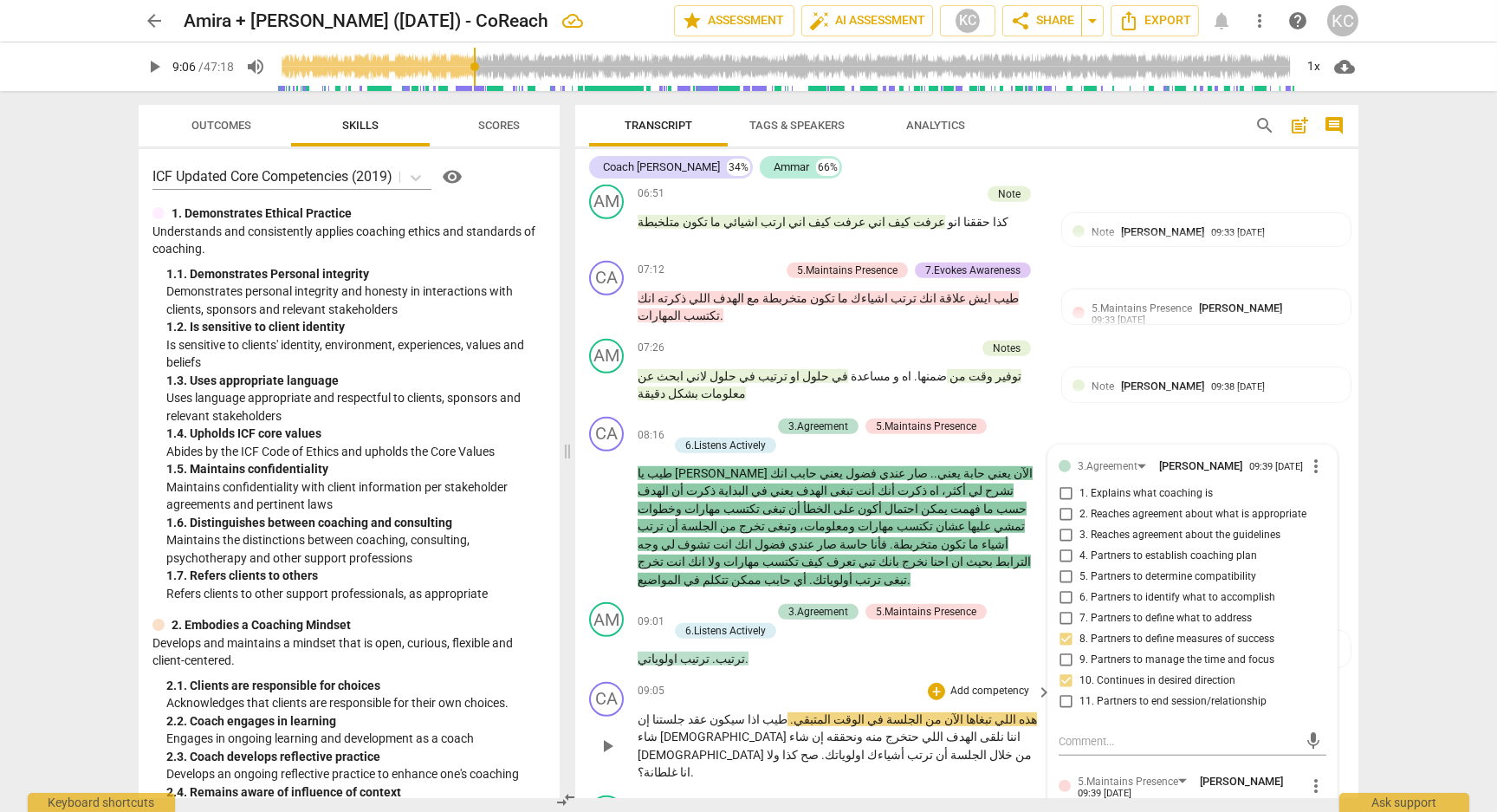
click at [778, 682] on div "09:05 + Add competency keyboard_arrow_right" at bounding box center [846, 692] width 416 height 19
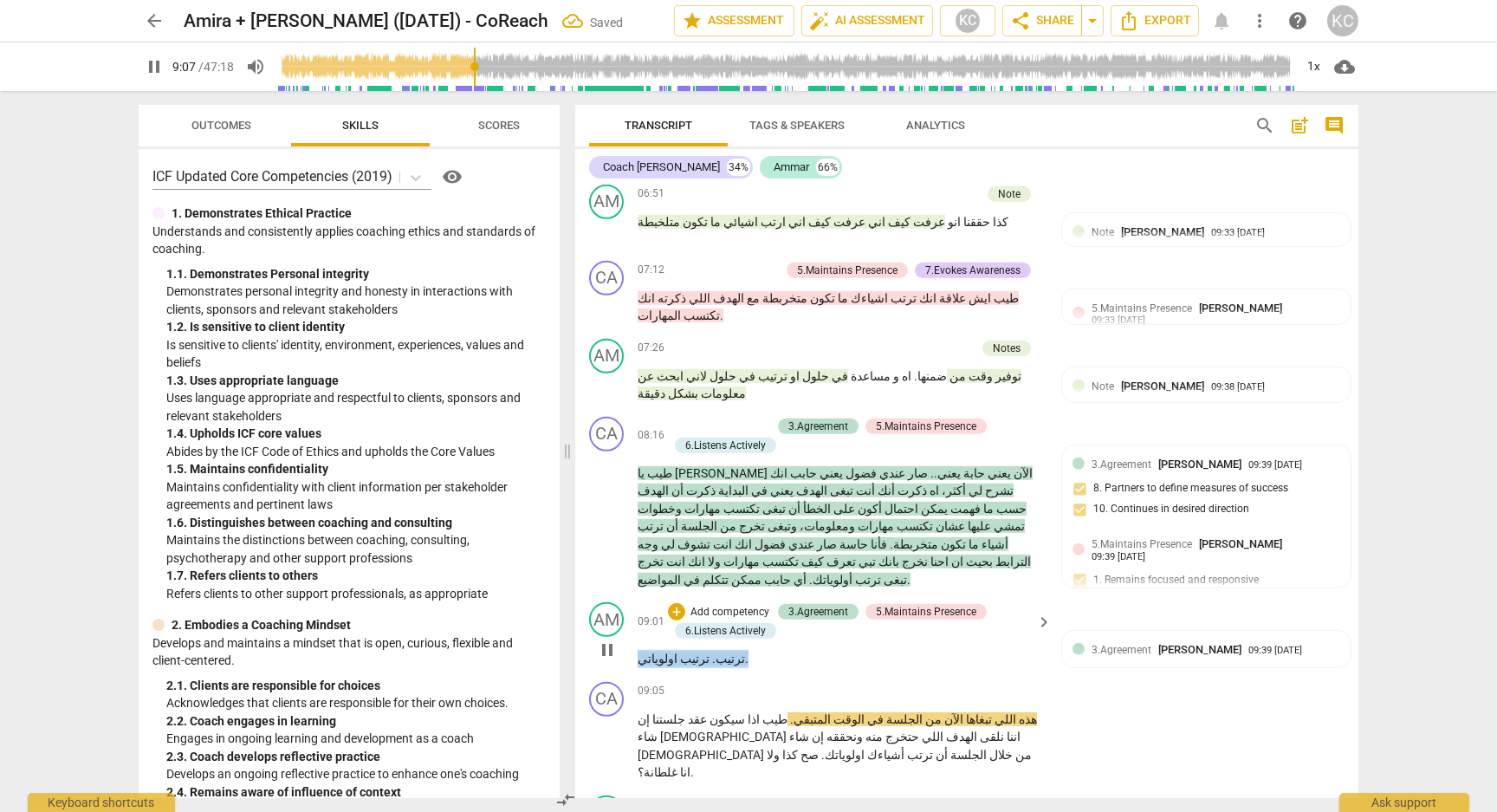
click at [723, 650] on p "ترتيب . ترتيب اولوياتي ." at bounding box center [840, 659] width 406 height 18
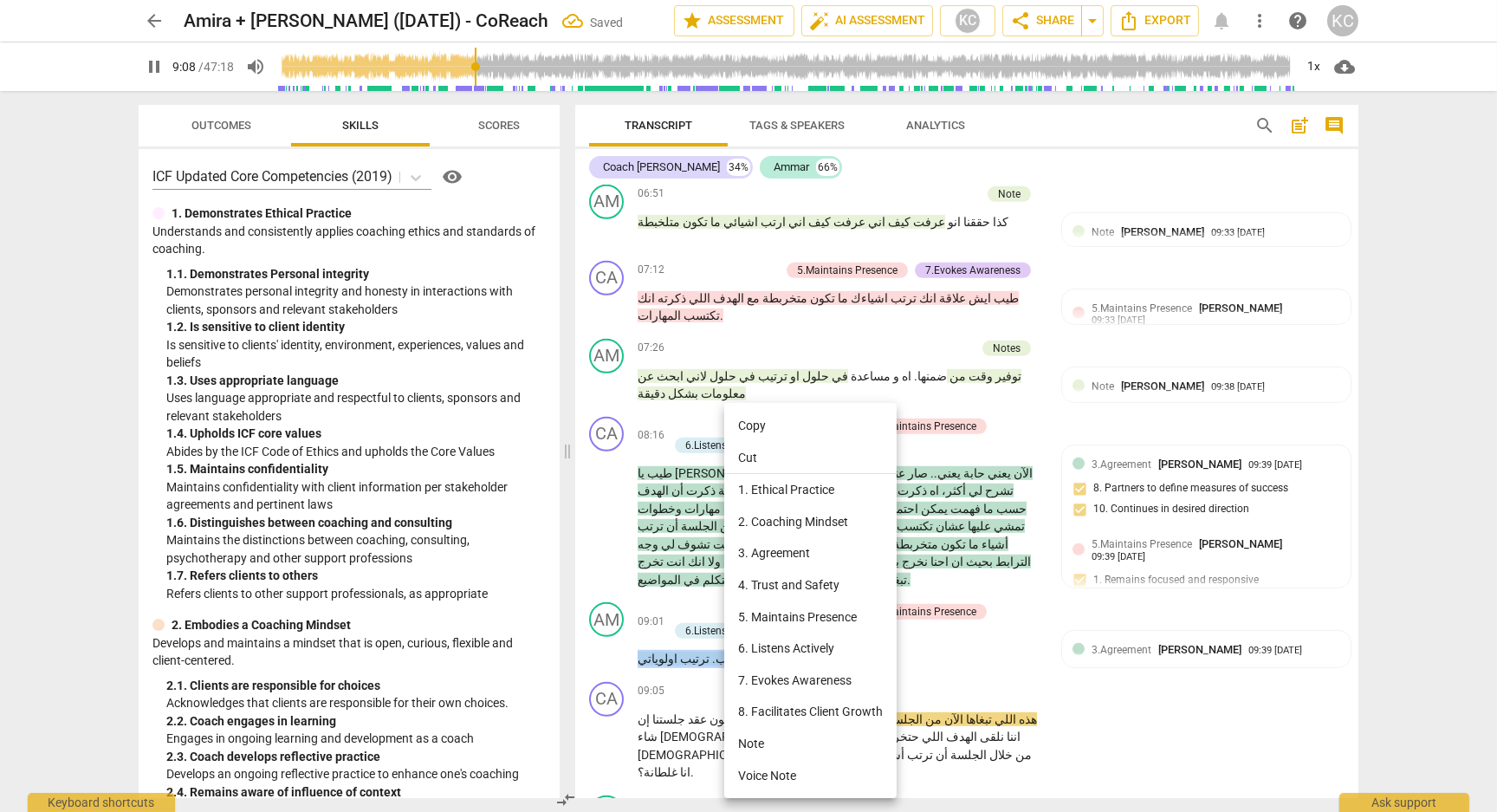
click at [747, 742] on li "Note" at bounding box center [810, 743] width 172 height 32
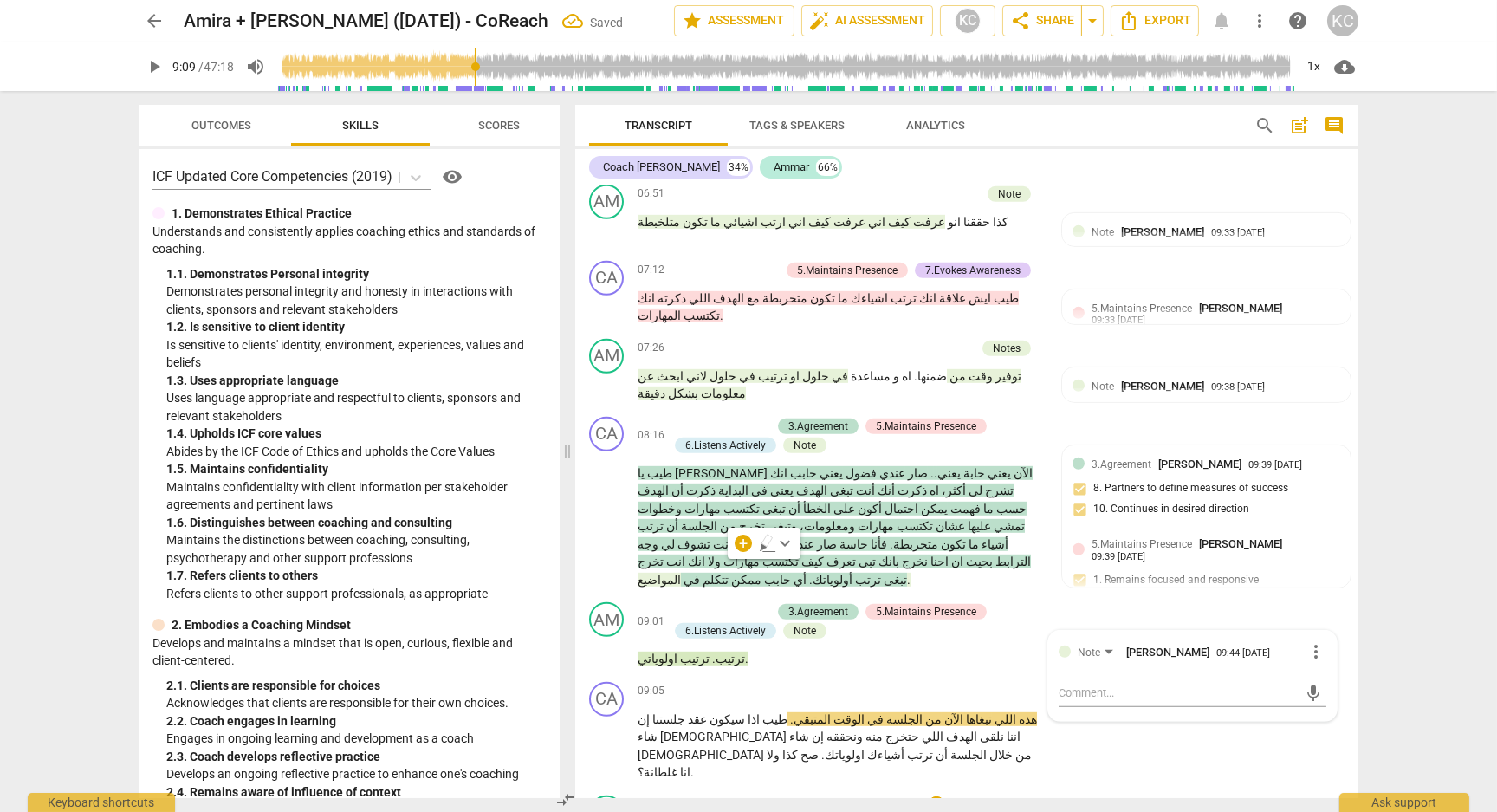
click at [1221, 788] on div "AM play_arrow pause 09:19 + Add competency keyboard_arrow_right إيوه ." at bounding box center [966, 825] width 783 height 76
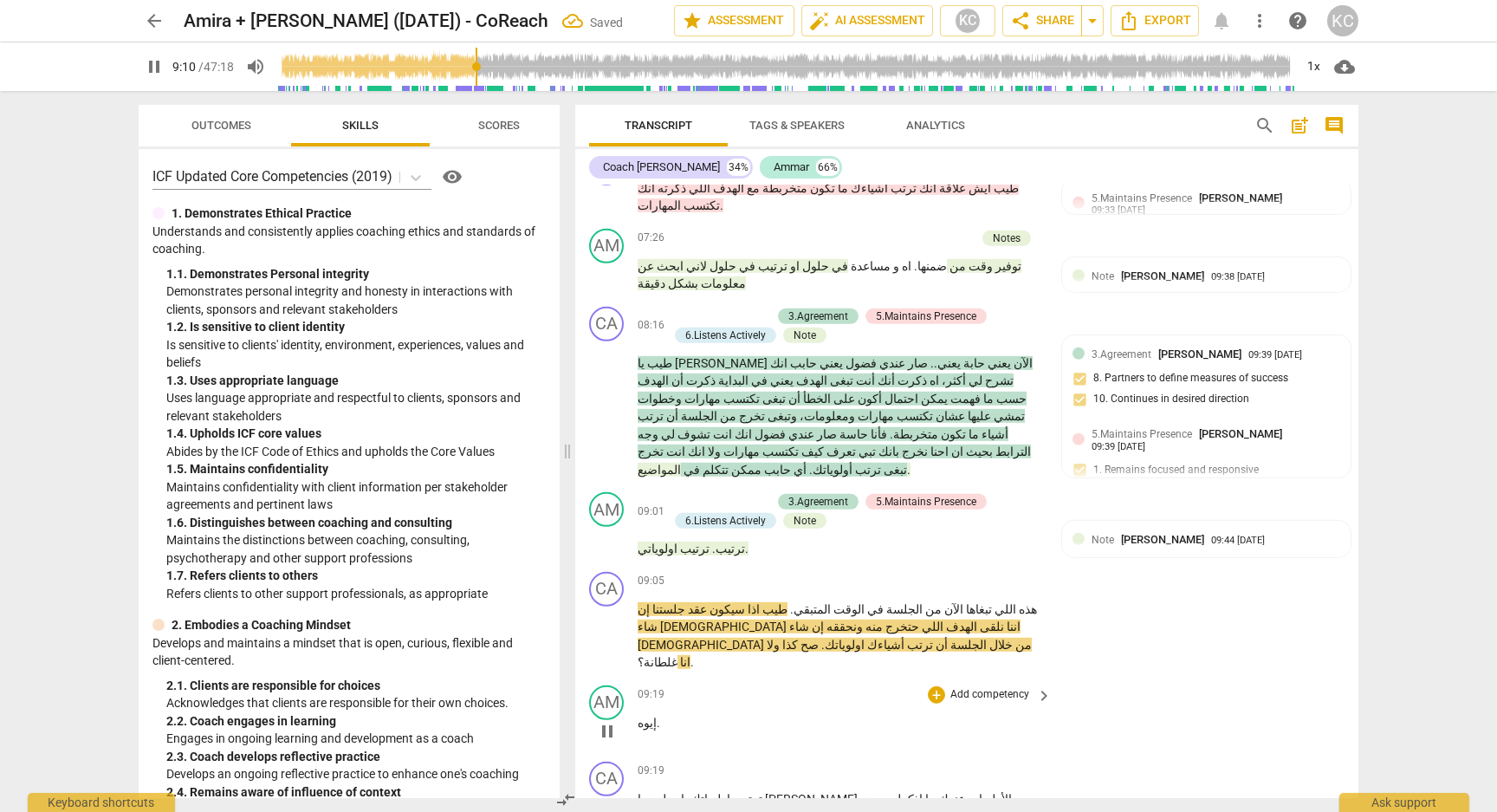
scroll to position [2630, 0]
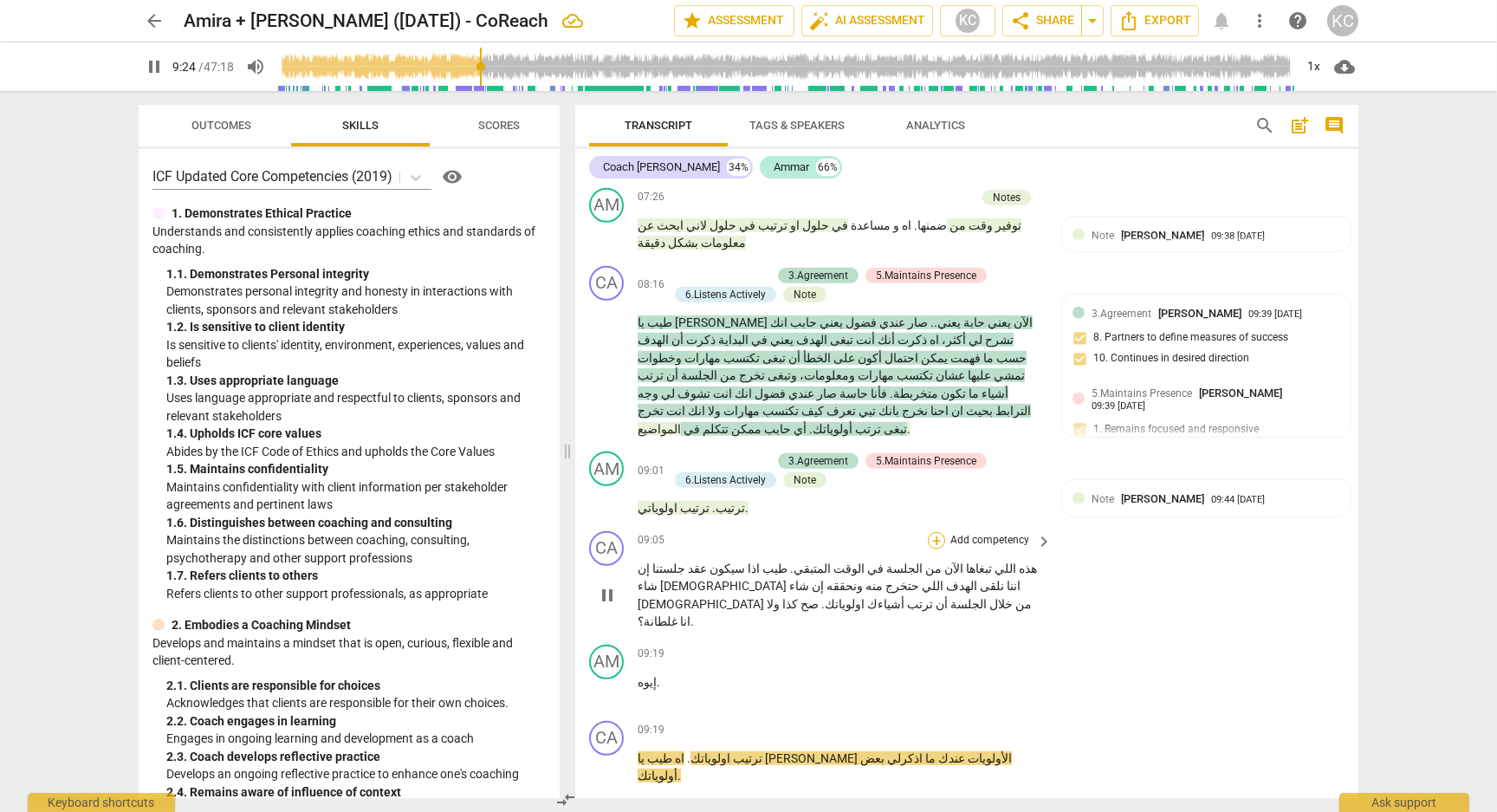
click at [937, 532] on div "+" at bounding box center [936, 540] width 17 height 17
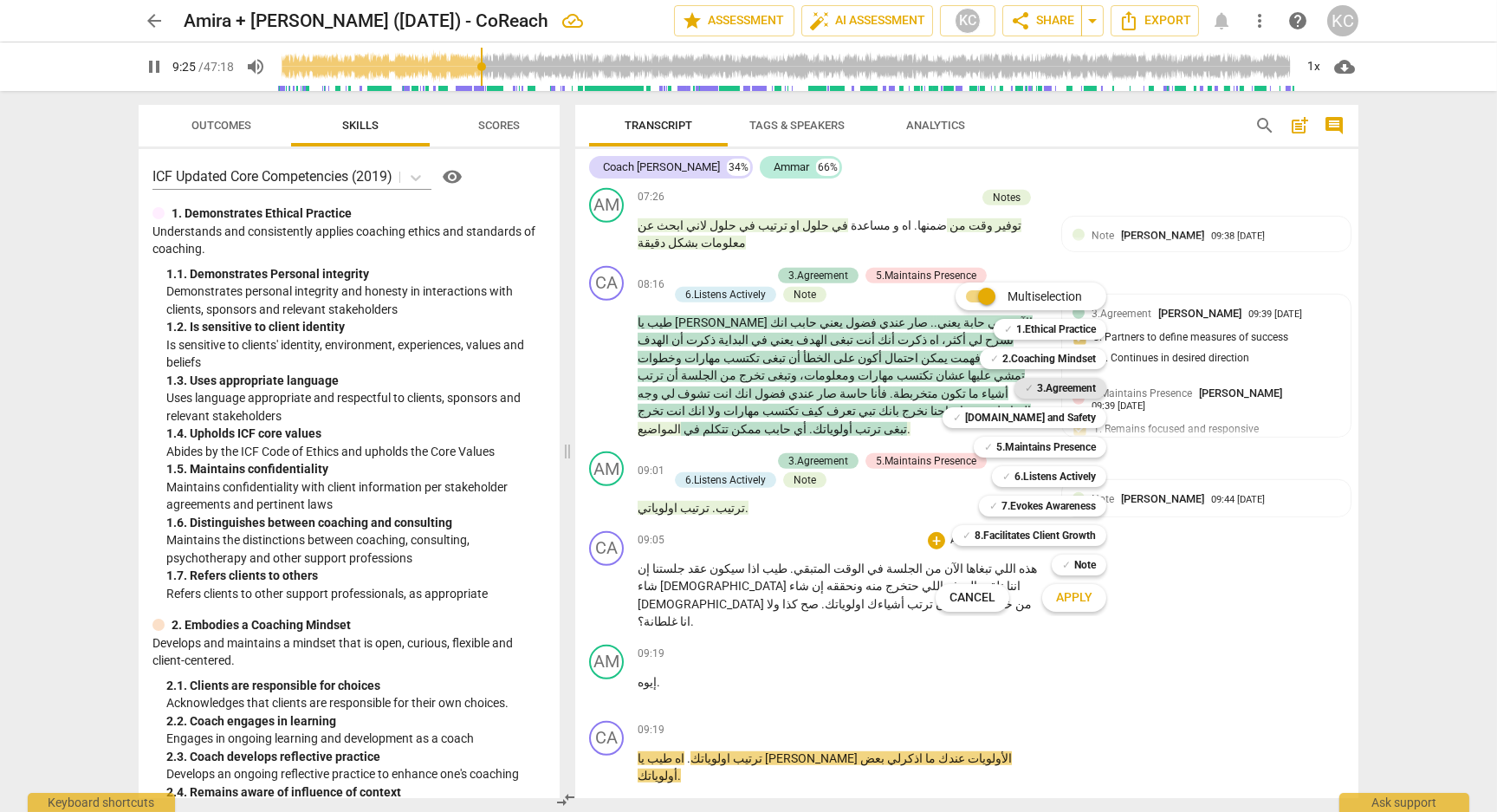
click at [1033, 397] on div "✓ 3.Agreement" at bounding box center [1060, 388] width 92 height 21
click at [1022, 444] on b "5.Maintains Presence" at bounding box center [1045, 447] width 99 height 21
click at [1068, 598] on span "Apply" at bounding box center [1074, 598] width 37 height 17
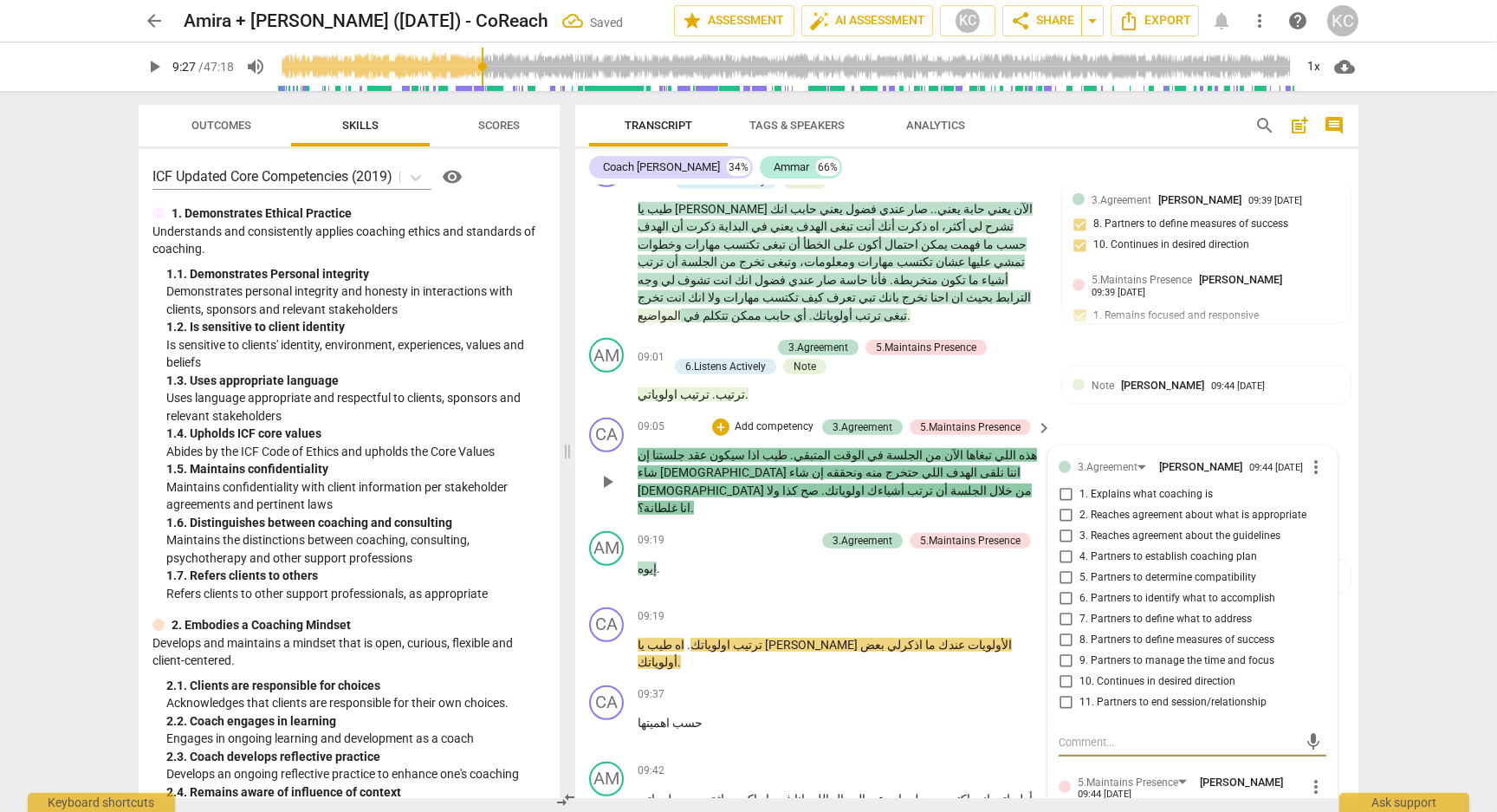
scroll to position [2750, 0]
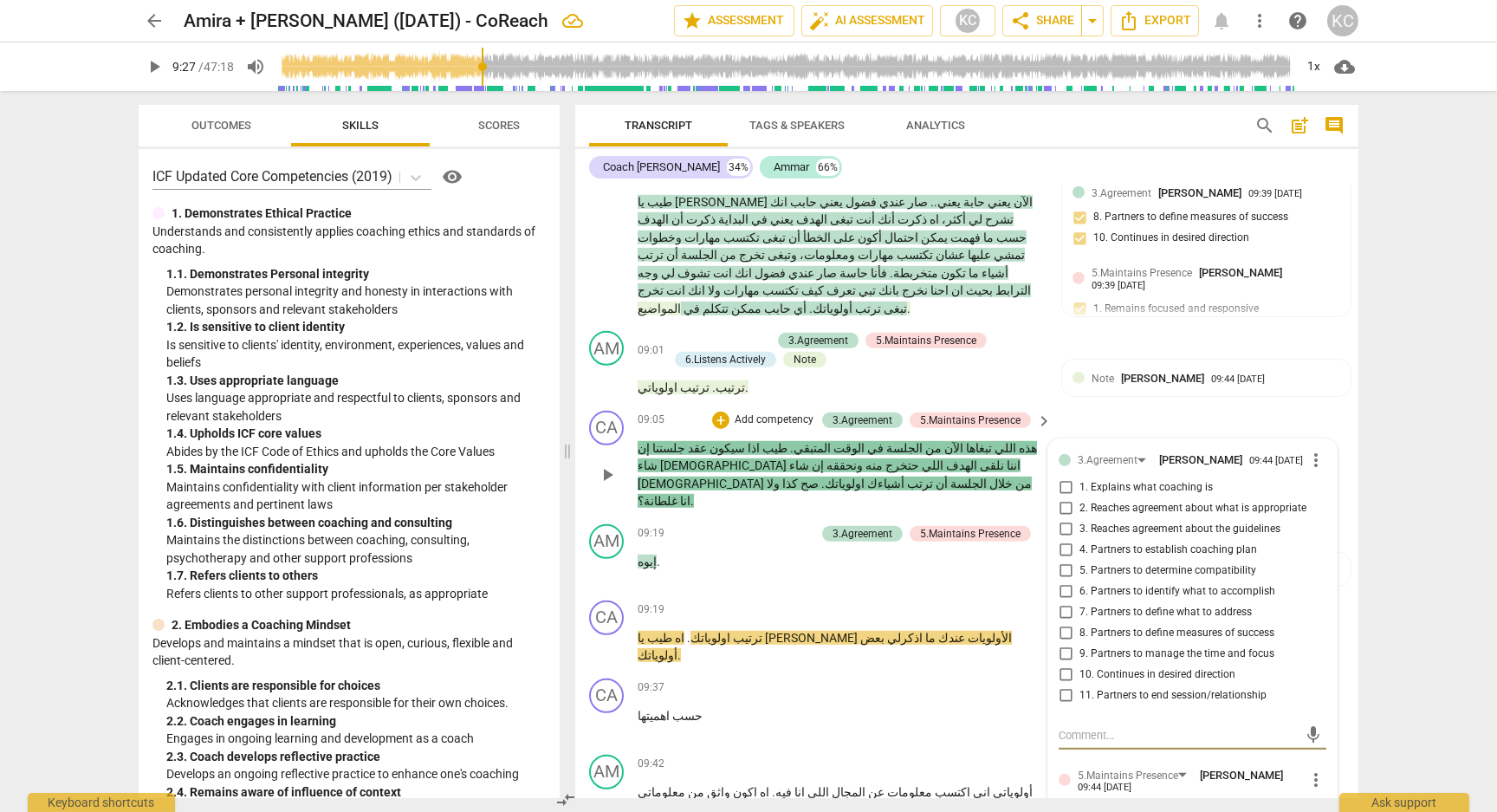
click at [1063, 602] on input "7. Partners to define what to address" at bounding box center [1065, 613] width 28 height 21
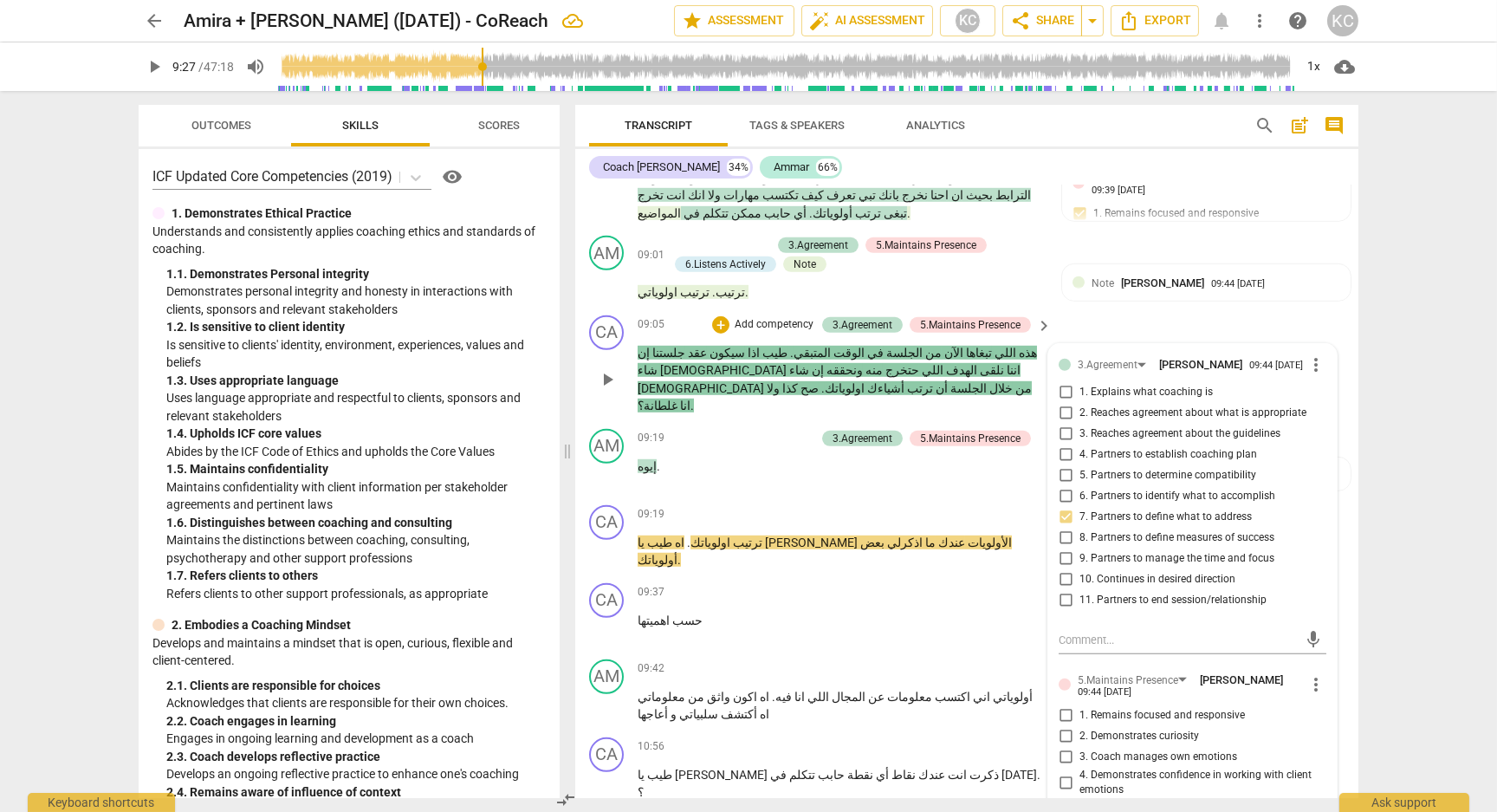
scroll to position [2933, 0]
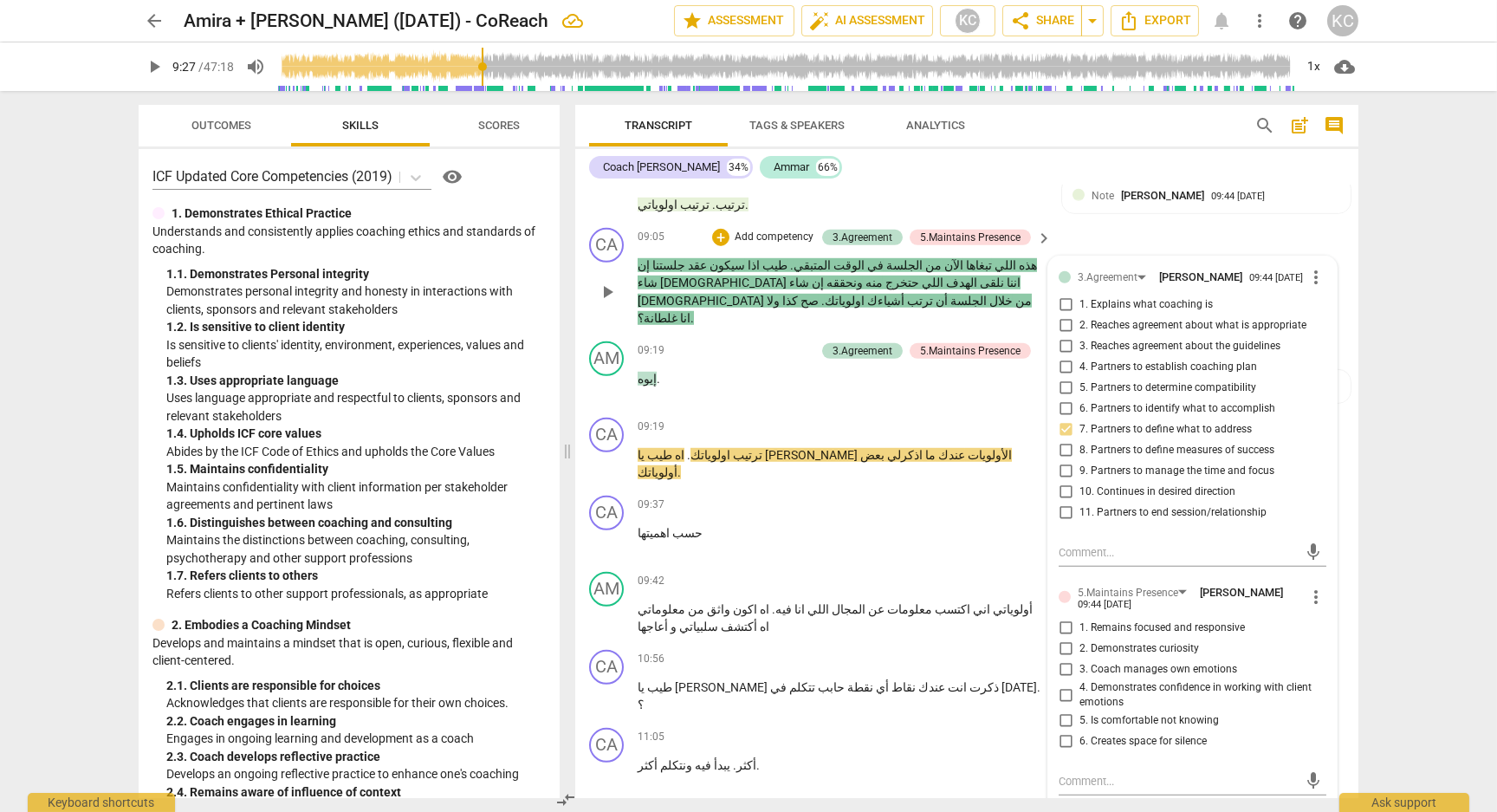
click at [1063, 617] on input "1. Remains focused and responsive" at bounding box center [1065, 628] width 28 height 21
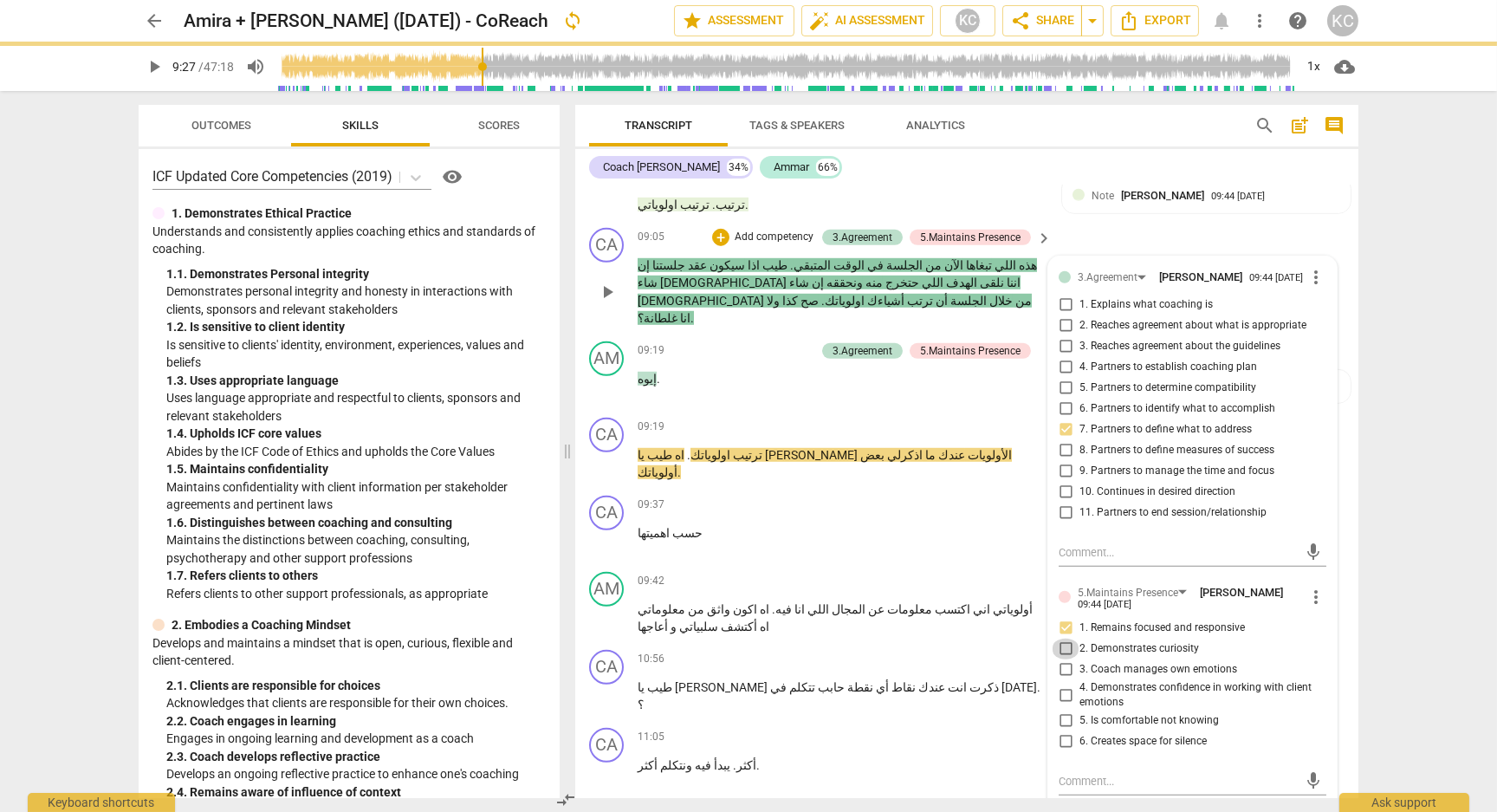
click at [1063, 639] on input "2. Demonstrates curiosity" at bounding box center [1065, 649] width 28 height 21
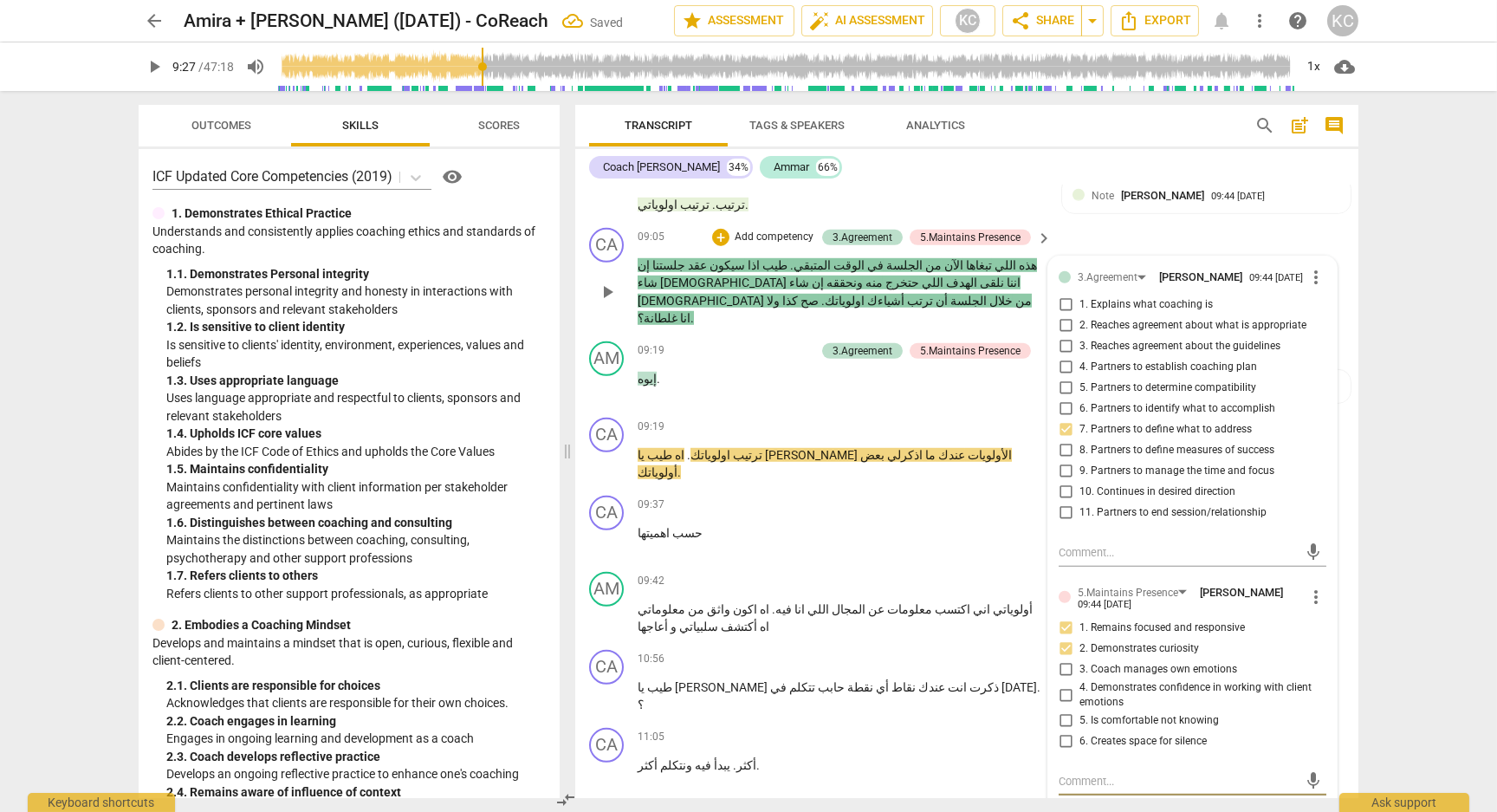
click at [1089, 773] on textarea at bounding box center [1178, 780] width 240 height 16
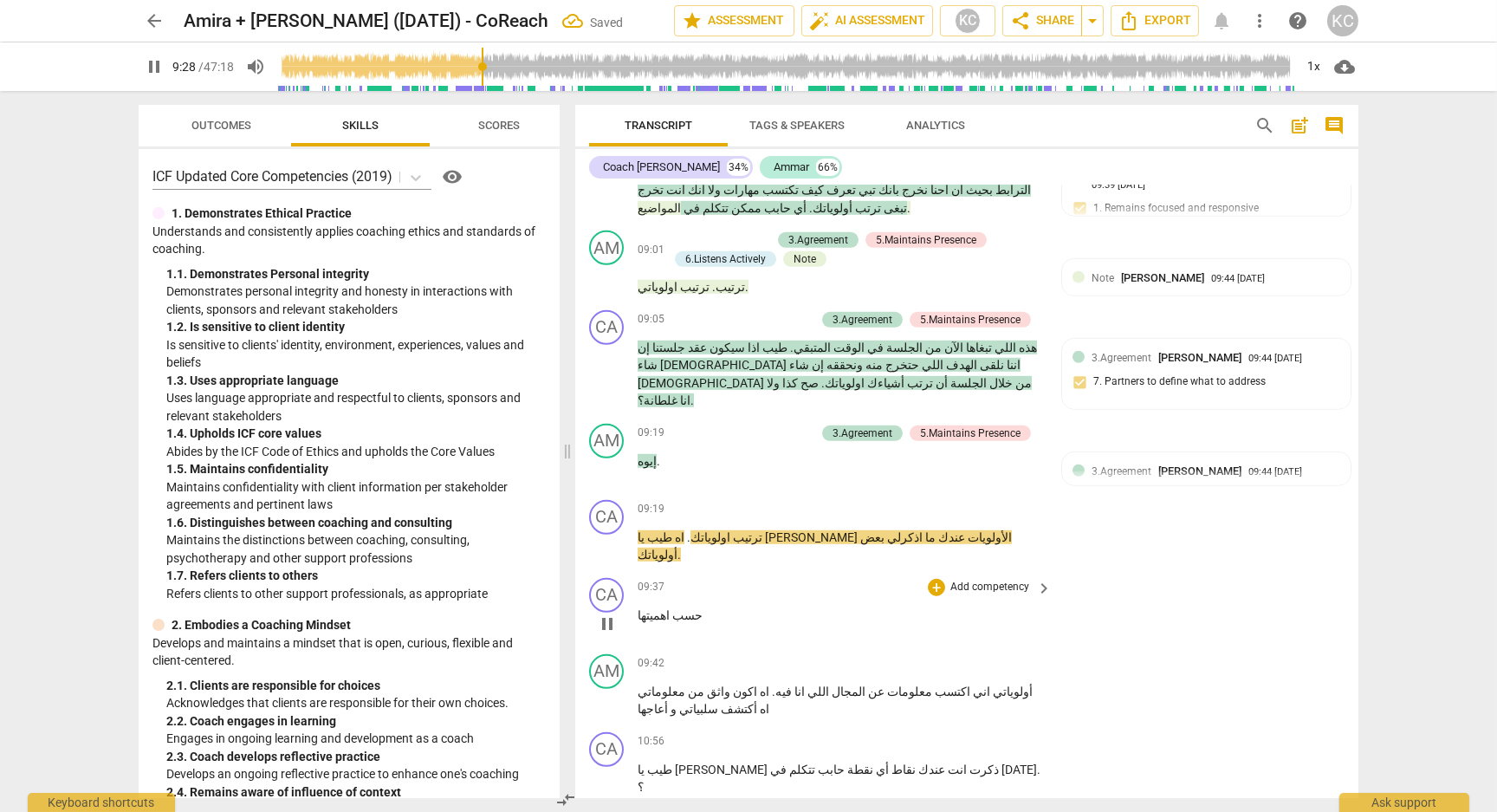
scroll to position [2836, 0]
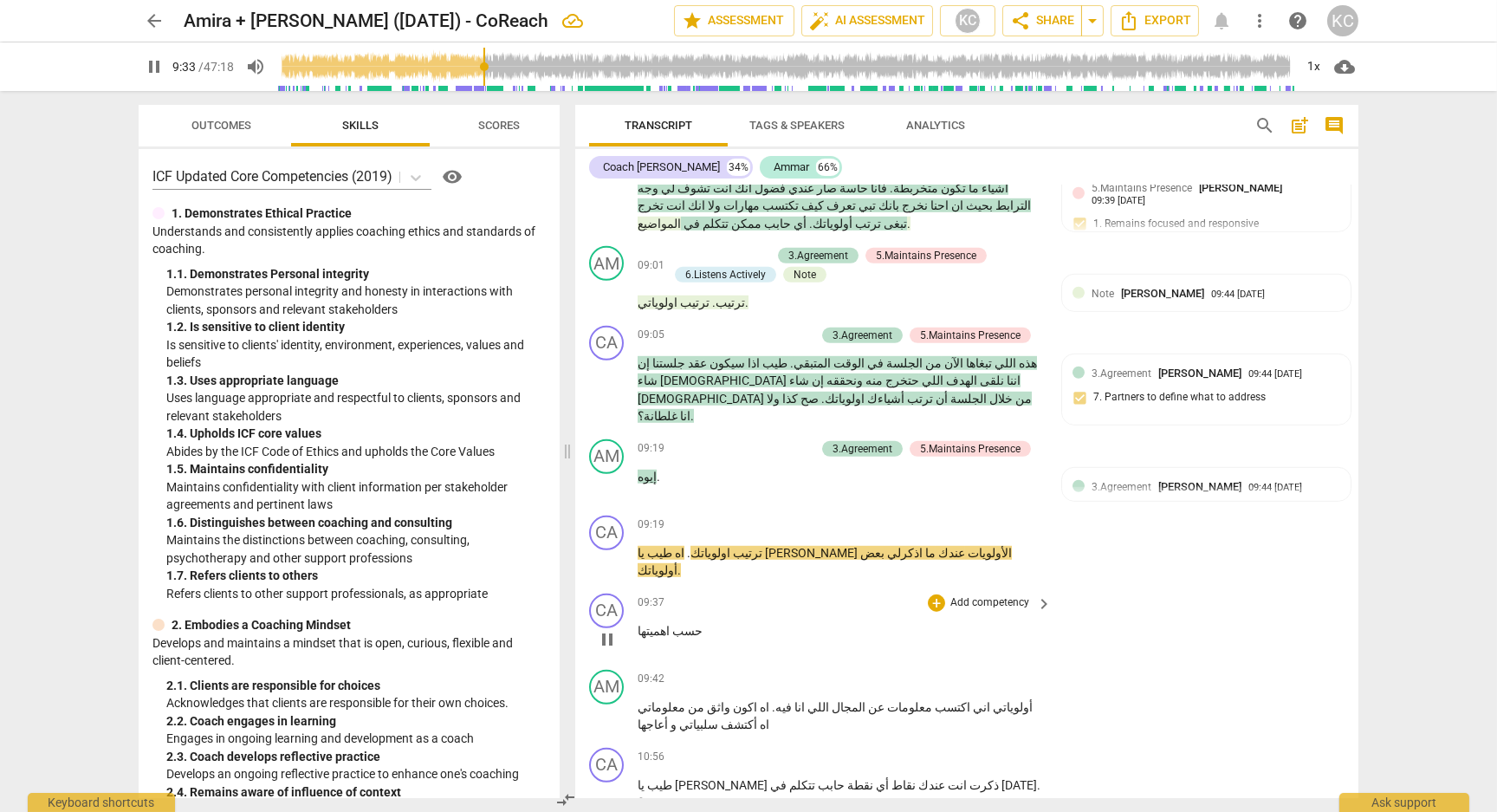
click at [681, 624] on span "حسب" at bounding box center [686, 631] width 33 height 13
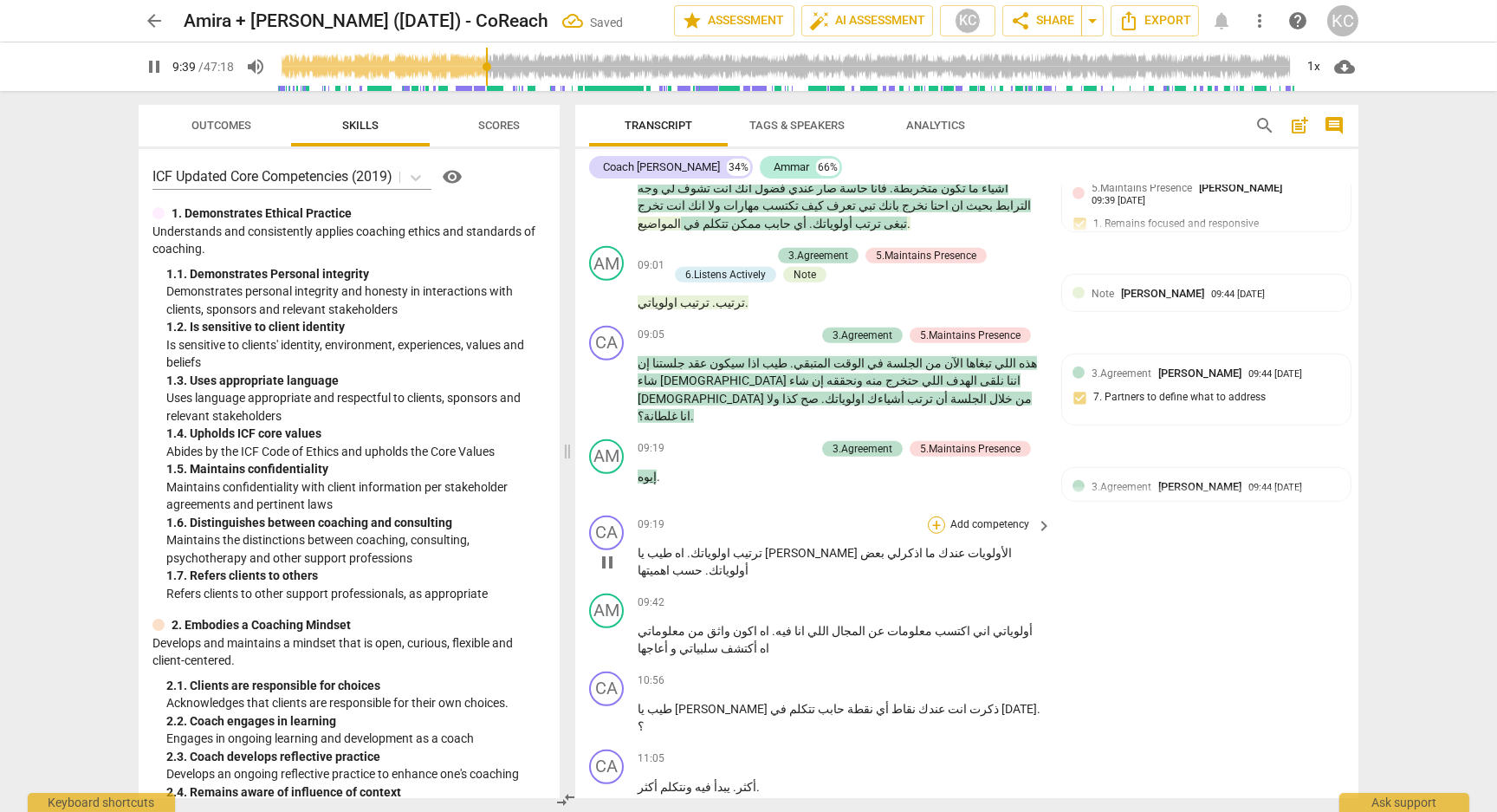
click at [935, 516] on div "+" at bounding box center [936, 525] width 17 height 17
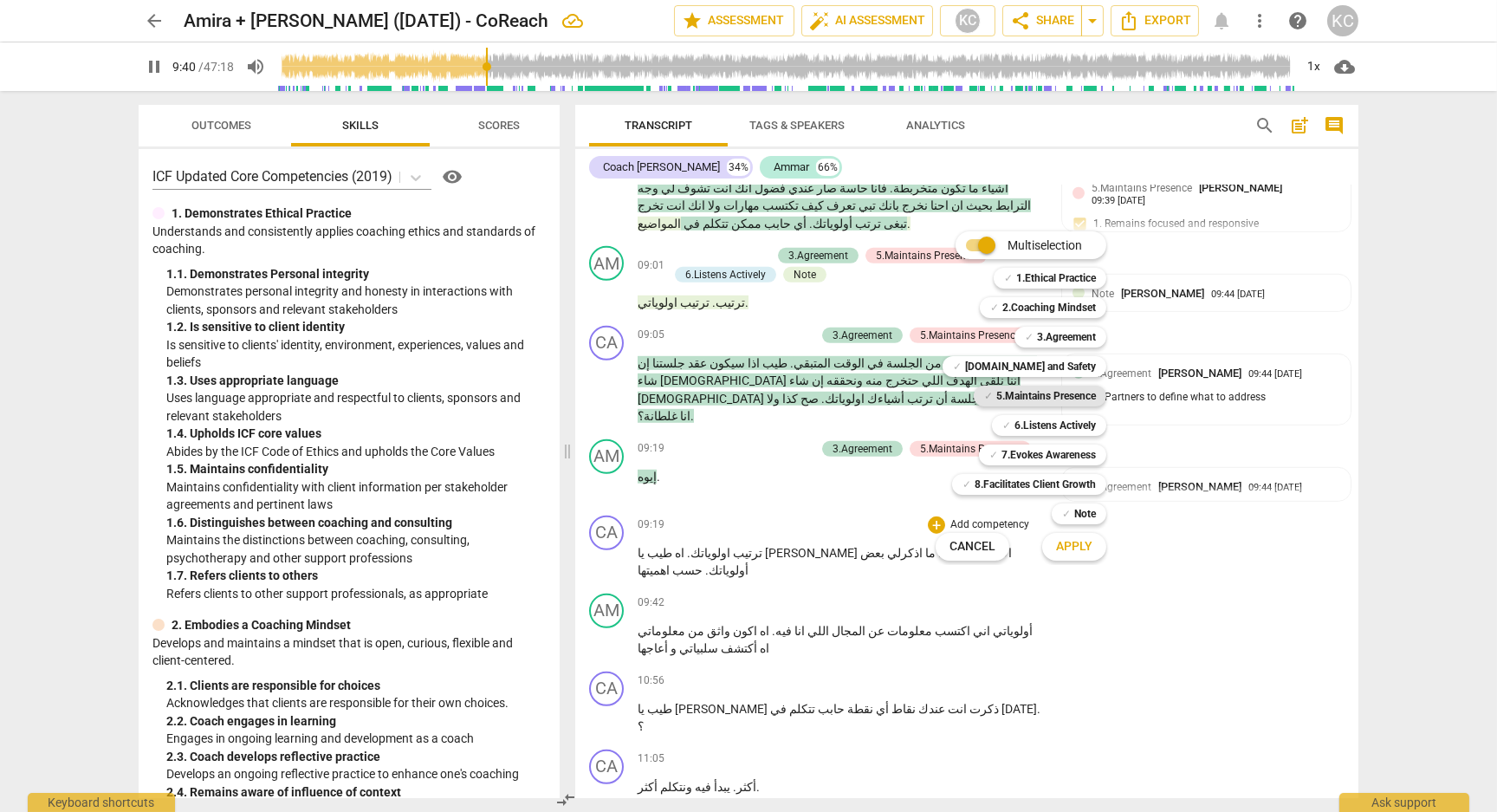
click at [1025, 399] on b "5.Maintains Presence" at bounding box center [1045, 396] width 99 height 21
click at [1068, 542] on span "Apply" at bounding box center [1074, 546] width 37 height 17
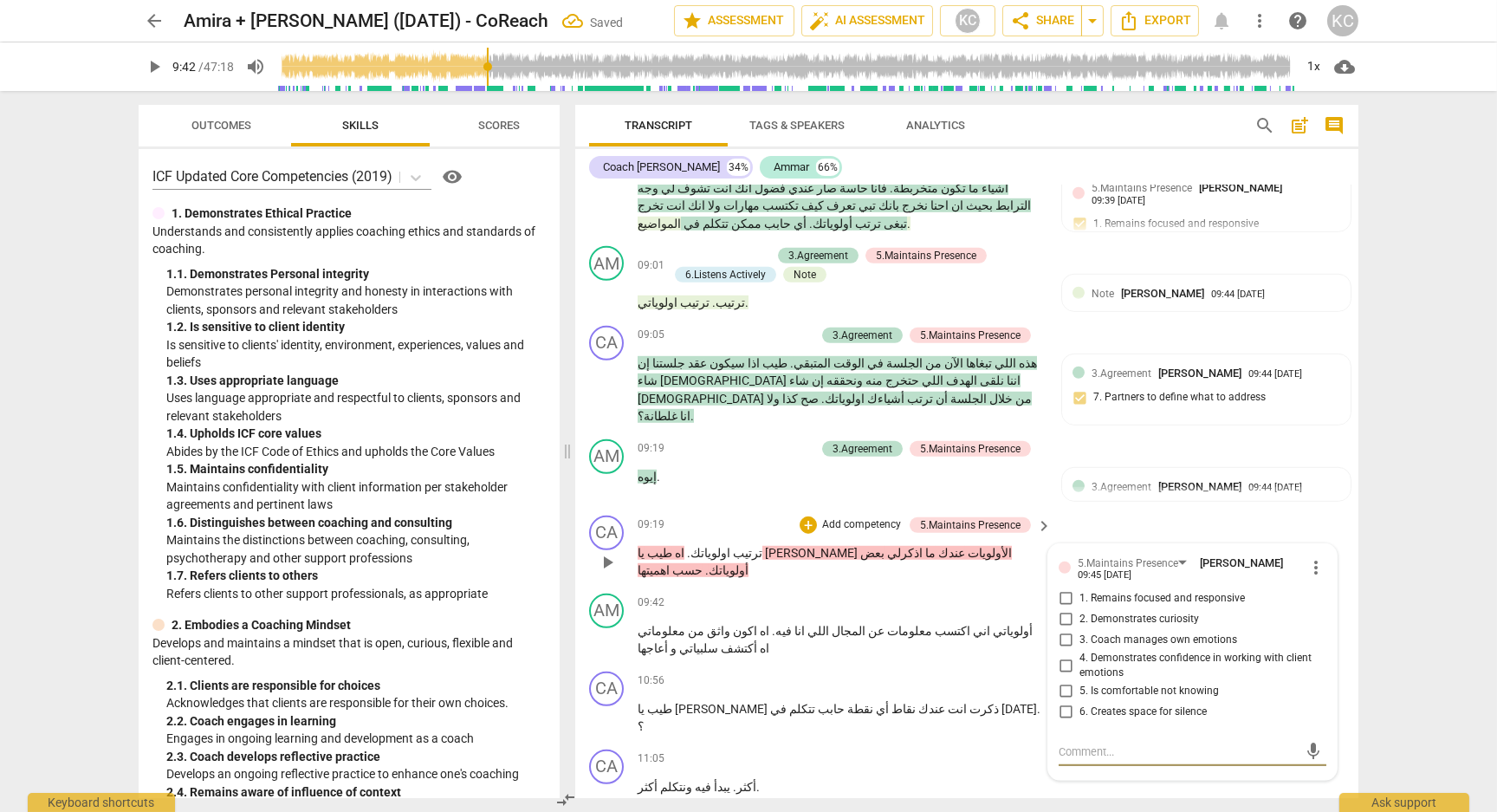
click at [1071, 589] on input "1. Remains focused and responsive" at bounding box center [1065, 599] width 28 height 21
click at [1070, 609] on input "2. Demonstrates curiosity" at bounding box center [1065, 619] width 28 height 21
click at [1087, 744] on textarea at bounding box center [1178, 751] width 240 height 16
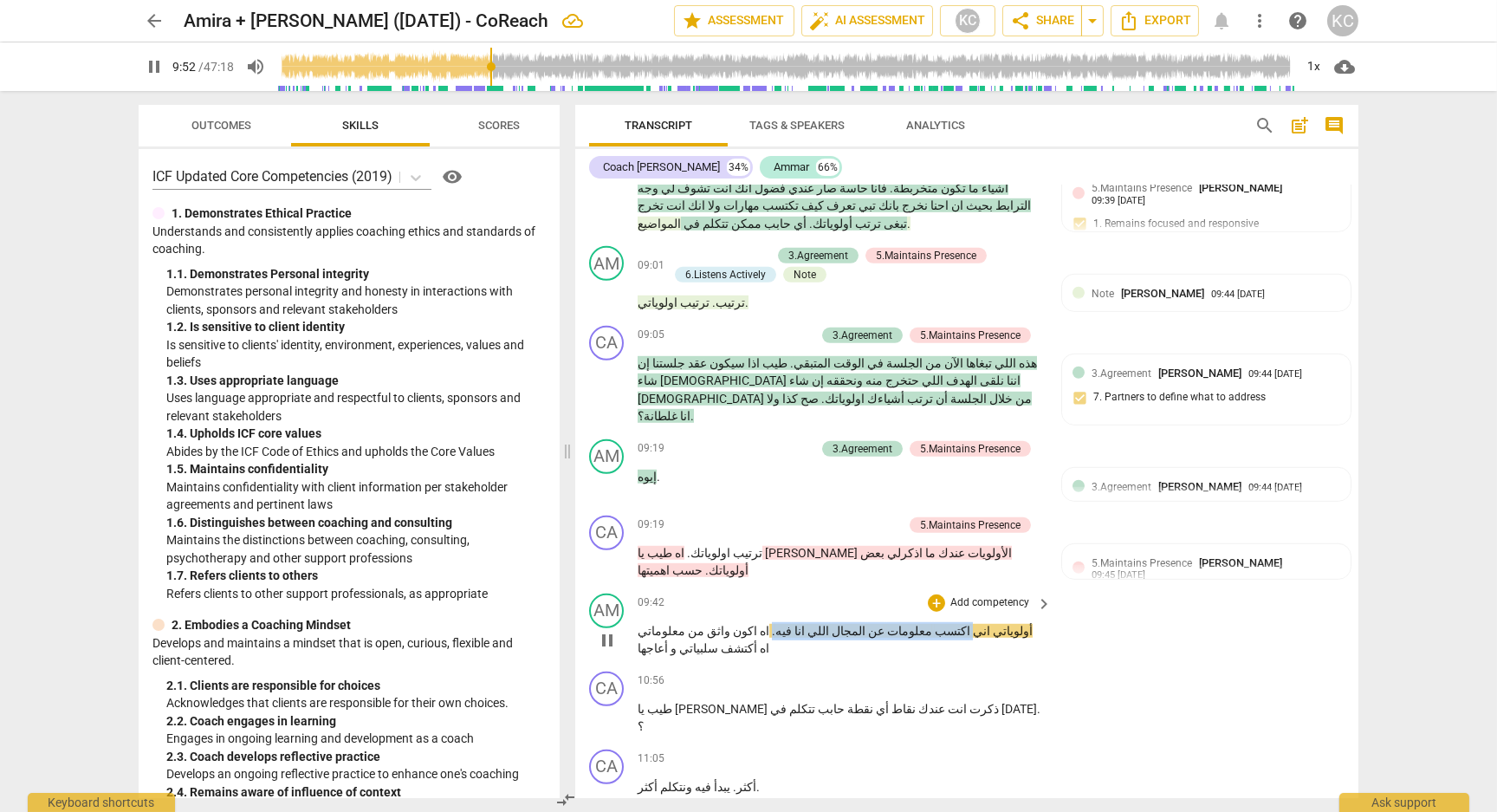
drag, startPoint x: 973, startPoint y: 498, endPoint x: 818, endPoint y: 499, distance: 155.0
click at [818, 622] on p "أولوياتي اني اكتسب معلومات عن المجال اللي انا فيه . اه اكون واثق من معلوماتي اه…" at bounding box center [840, 640] width 406 height 36
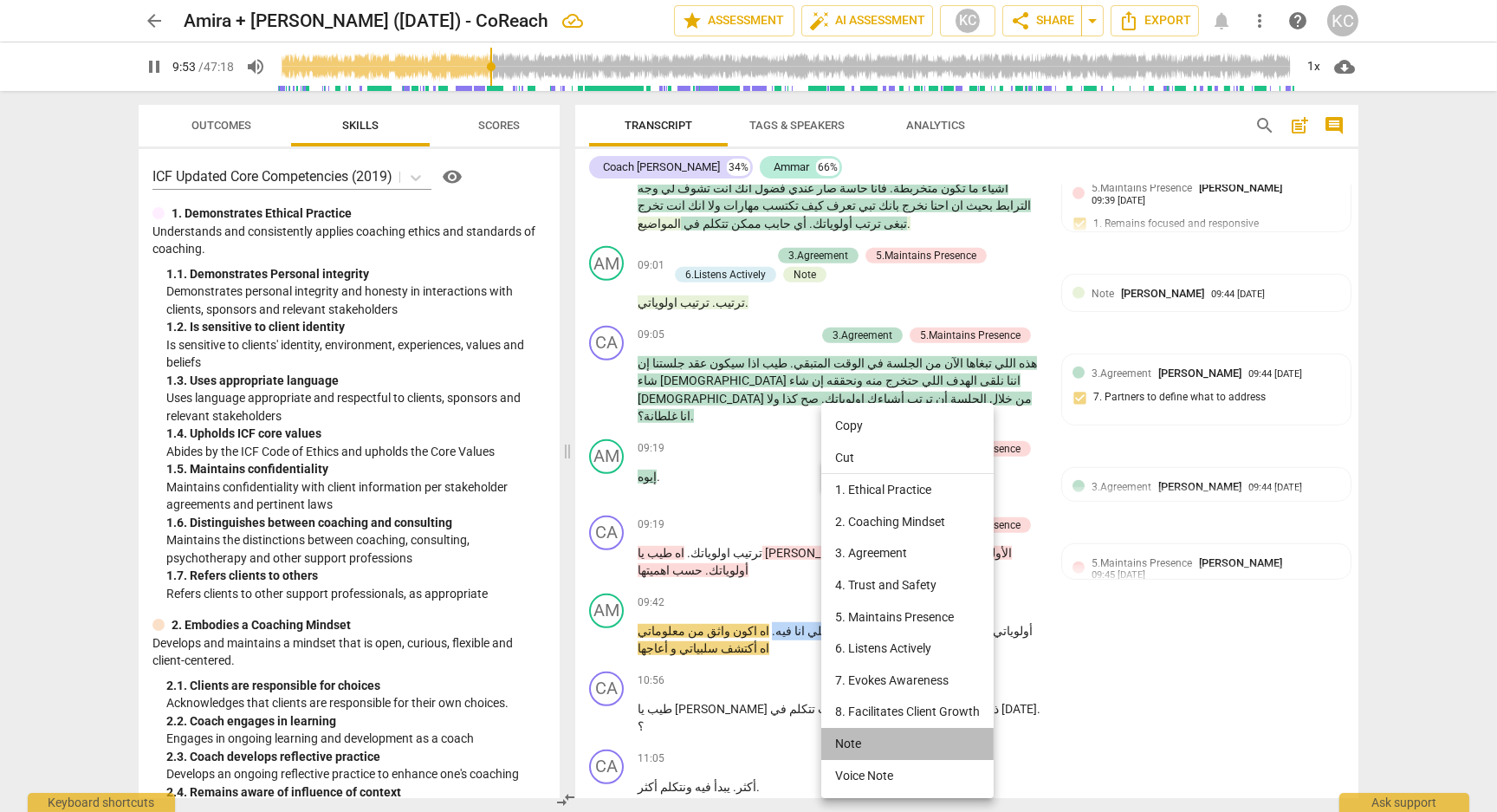
click at [838, 736] on li "Note" at bounding box center [907, 743] width 172 height 32
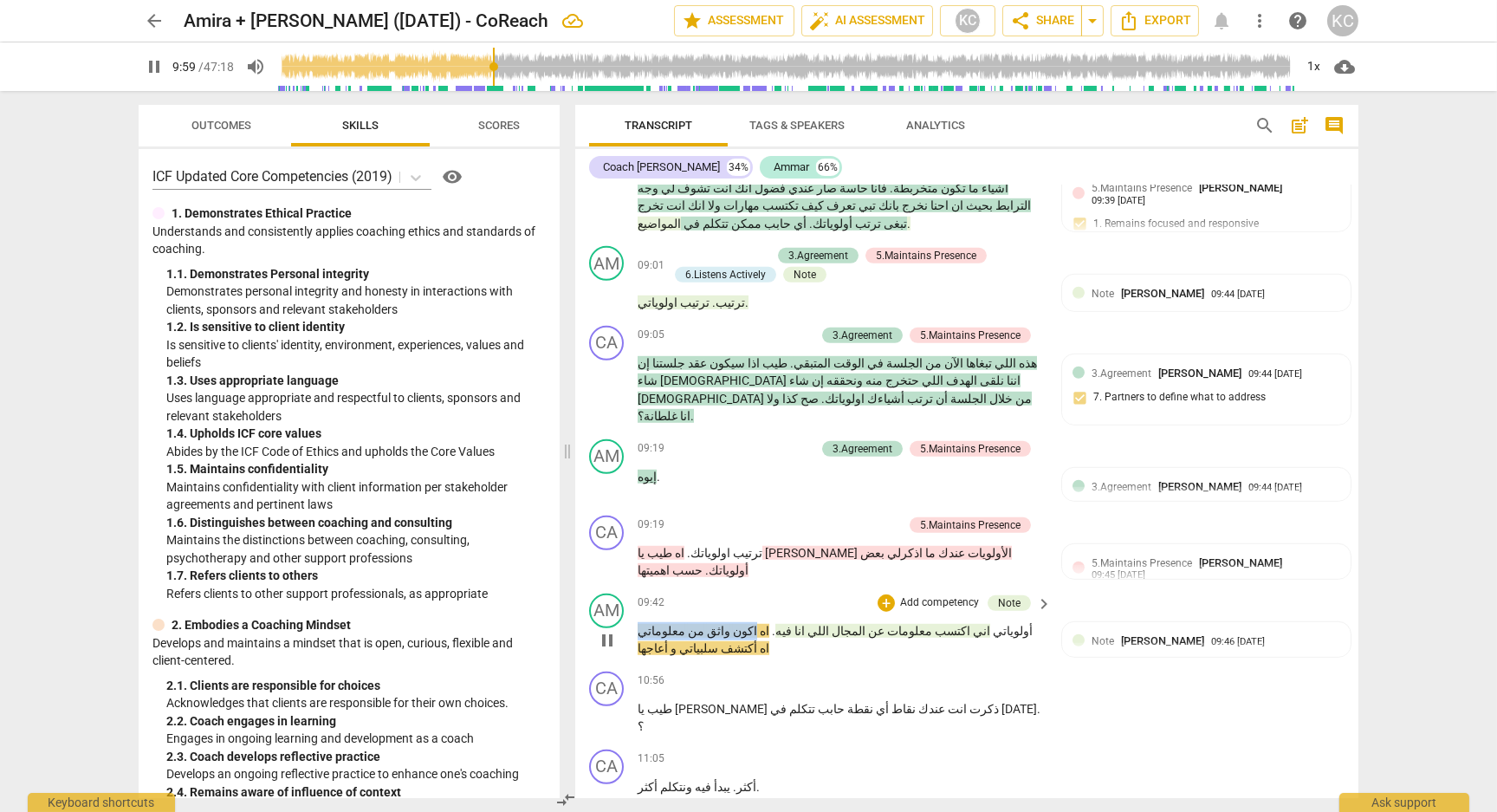
drag, startPoint x: 807, startPoint y: 493, endPoint x: 717, endPoint y: 494, distance: 90.0
click at [717, 622] on p "أولوياتي اني اكتسب معلومات عن المجال اللي انا فيه . اه اكون واثق من معلوماتي اه…" at bounding box center [840, 640] width 406 height 36
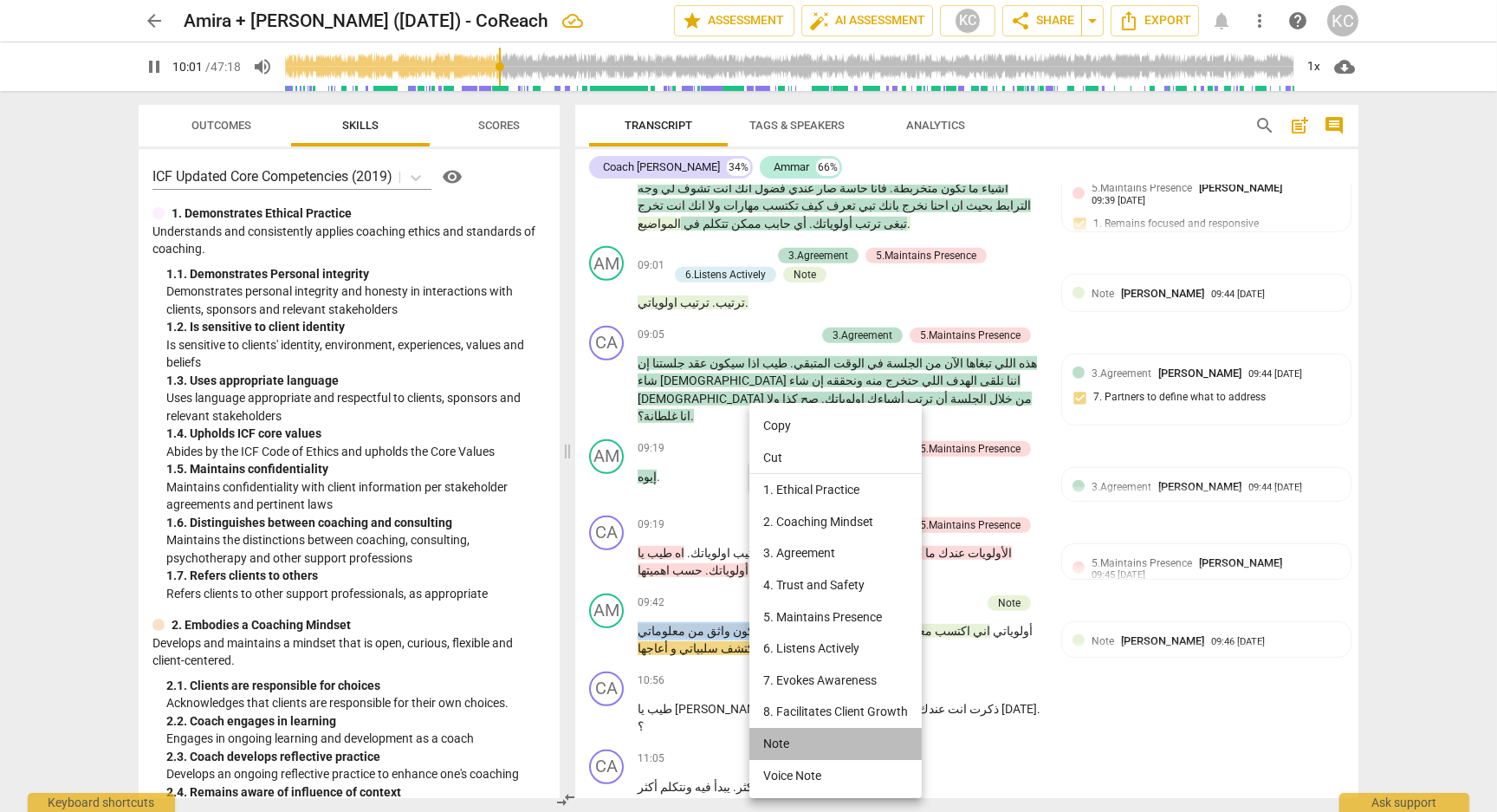
click at [775, 732] on li "Note" at bounding box center [835, 743] width 172 height 32
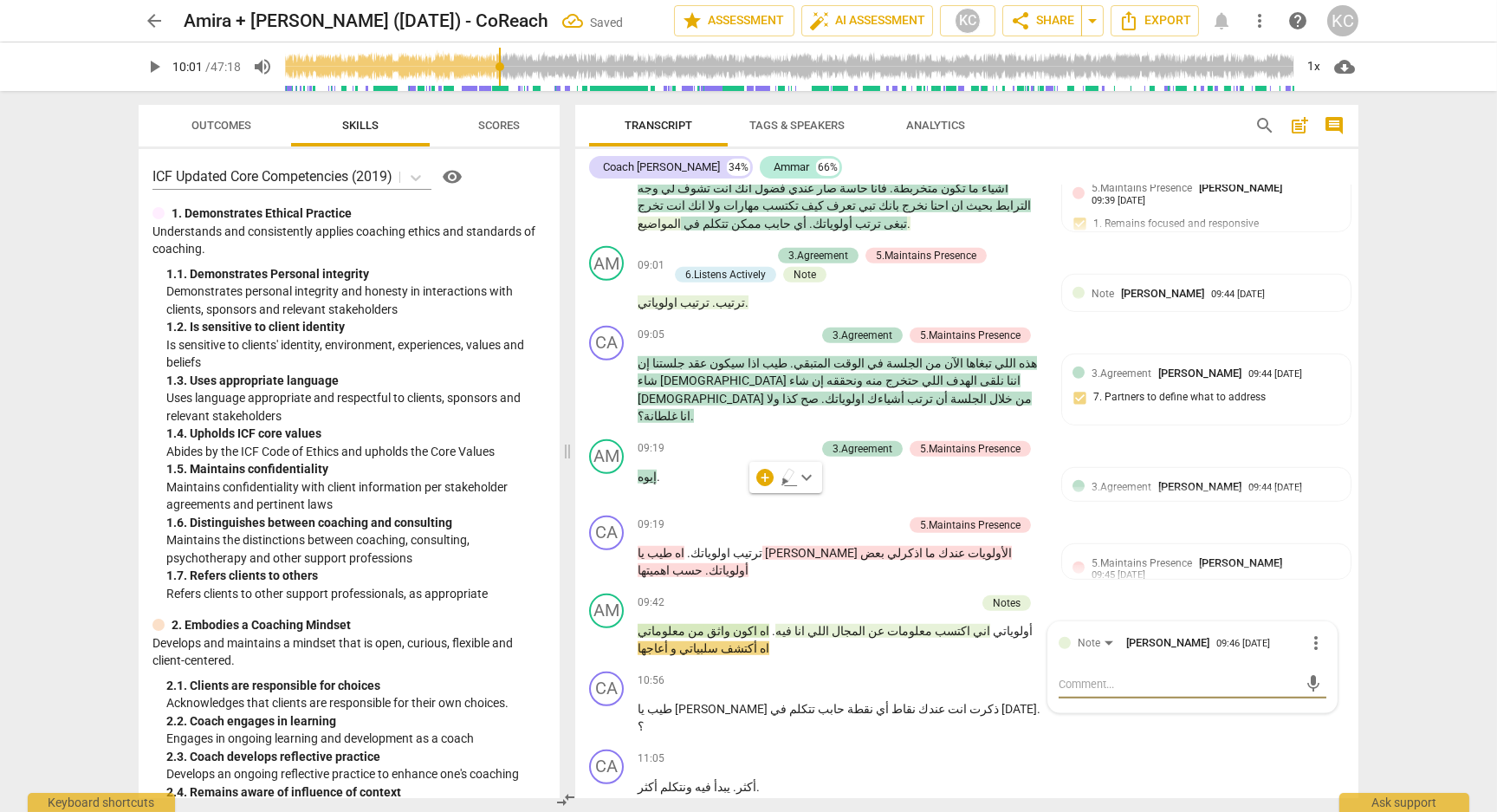
drag, startPoint x: 697, startPoint y: 495, endPoint x: 642, endPoint y: 512, distance: 57.6
click at [642, 622] on p "أولوياتي اني اكتسب معلومات عن المجال اللي انا فيه . اه اكون واثق من معلوماتي اه…" at bounding box center [840, 640] width 406 height 36
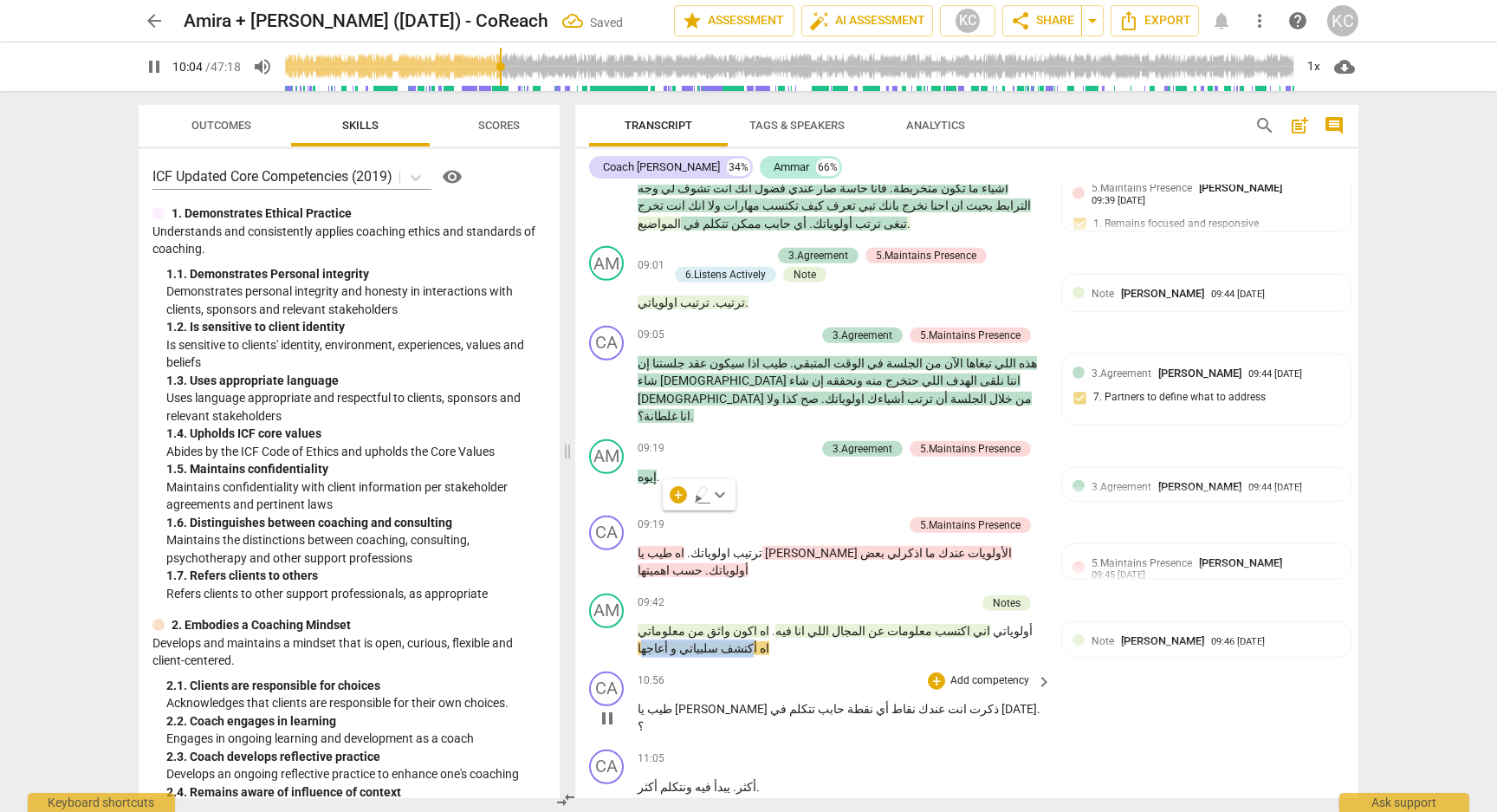
drag, startPoint x: 646, startPoint y: 520, endPoint x: 675, endPoint y: 568, distance: 56.1
click at [646, 642] on span "أعاجها" at bounding box center [652, 648] width 30 height 13
click at [691, 622] on p "أولوياتي اني اكتسب معلومات عن المجال اللي انا فيه . اه اكون واثق من معلوماتي اه…" at bounding box center [840, 640] width 406 height 36
click at [722, 642] on span "أكتشف" at bounding box center [741, 648] width 39 height 13
drag, startPoint x: 701, startPoint y: 495, endPoint x: 636, endPoint y: 511, distance: 66.9
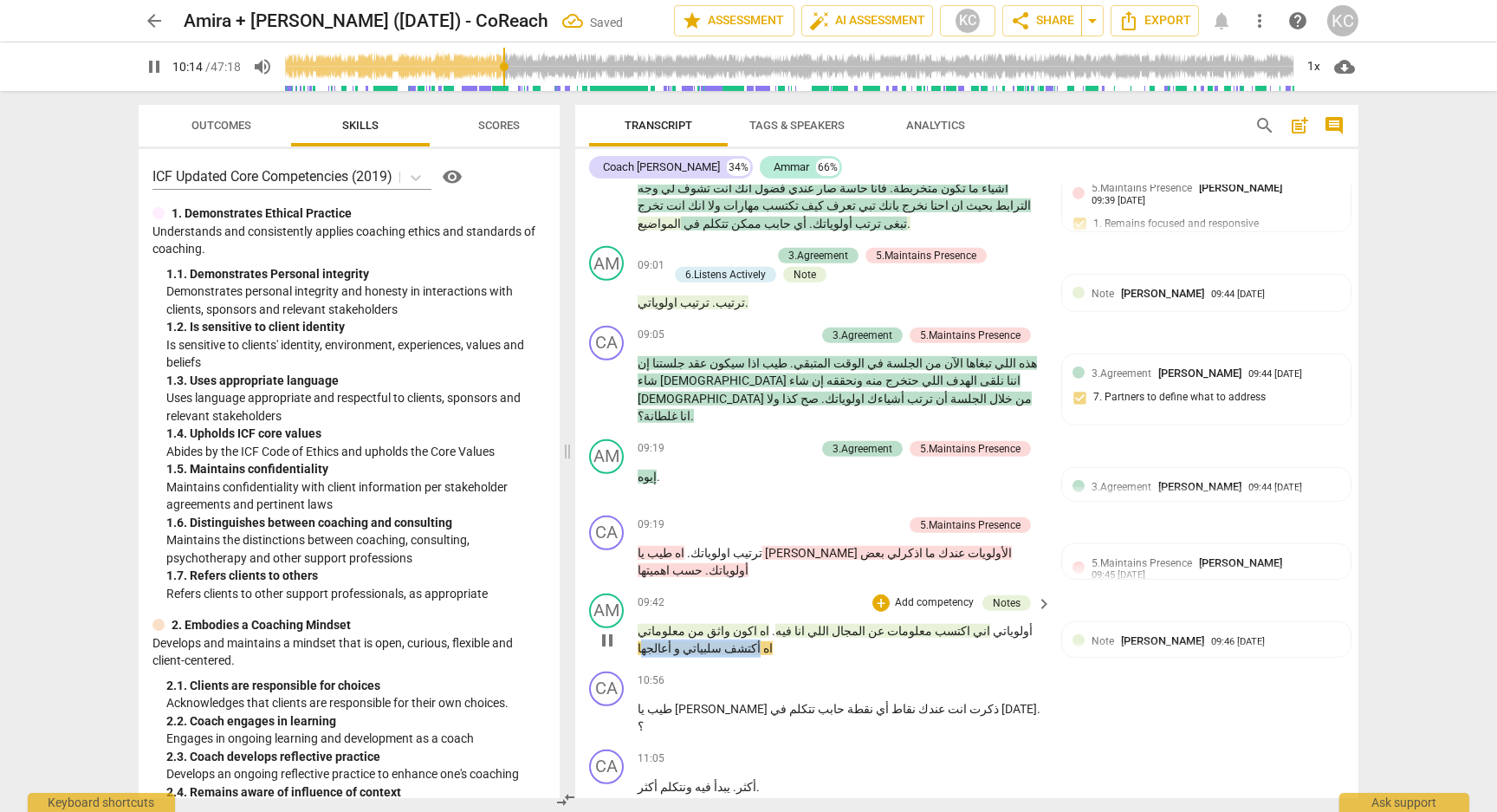
click at [636, 587] on div "AM play_arrow pause 09:42 + Add competency Notes keyboard_arrow_right أولوياتي …" at bounding box center [966, 625] width 783 height 78
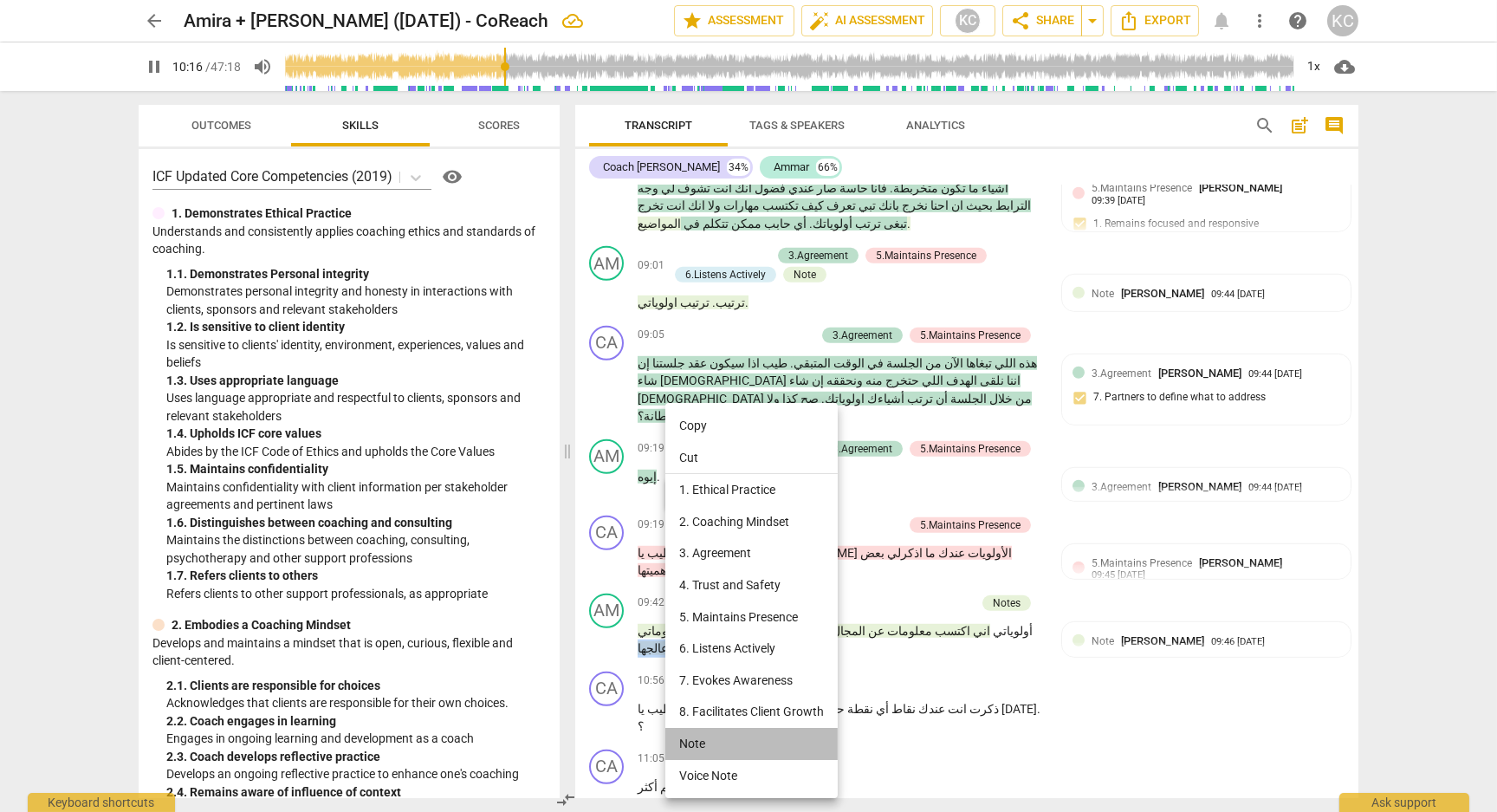
click at [698, 731] on li "Note" at bounding box center [751, 743] width 172 height 32
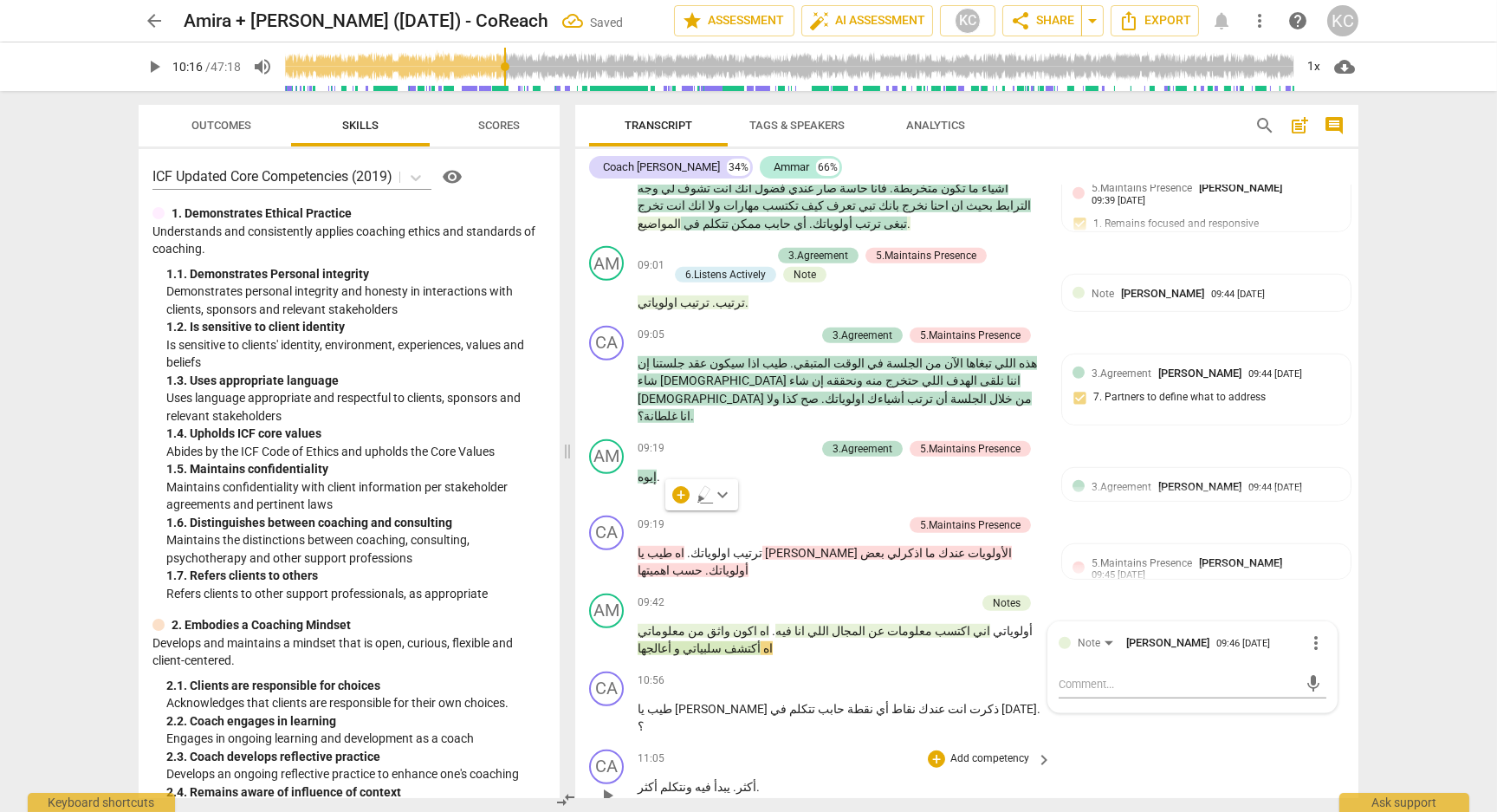
click at [1268, 743] on div "CA play_arrow pause 11:05 + Add competency keyboard_arrow_right أكثر . يبدأ فيه…" at bounding box center [966, 780] width 783 height 76
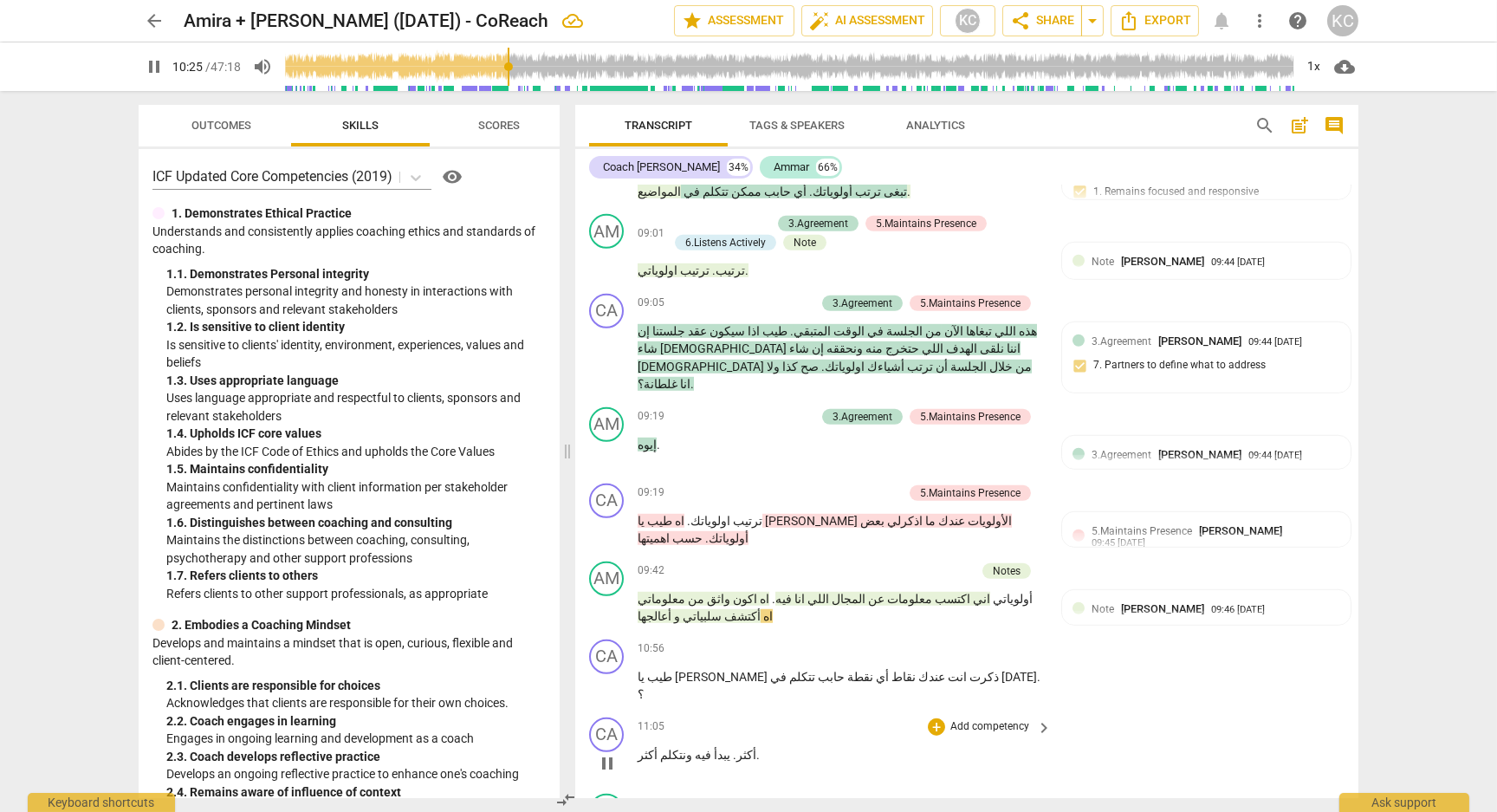
scroll to position [2890, 0]
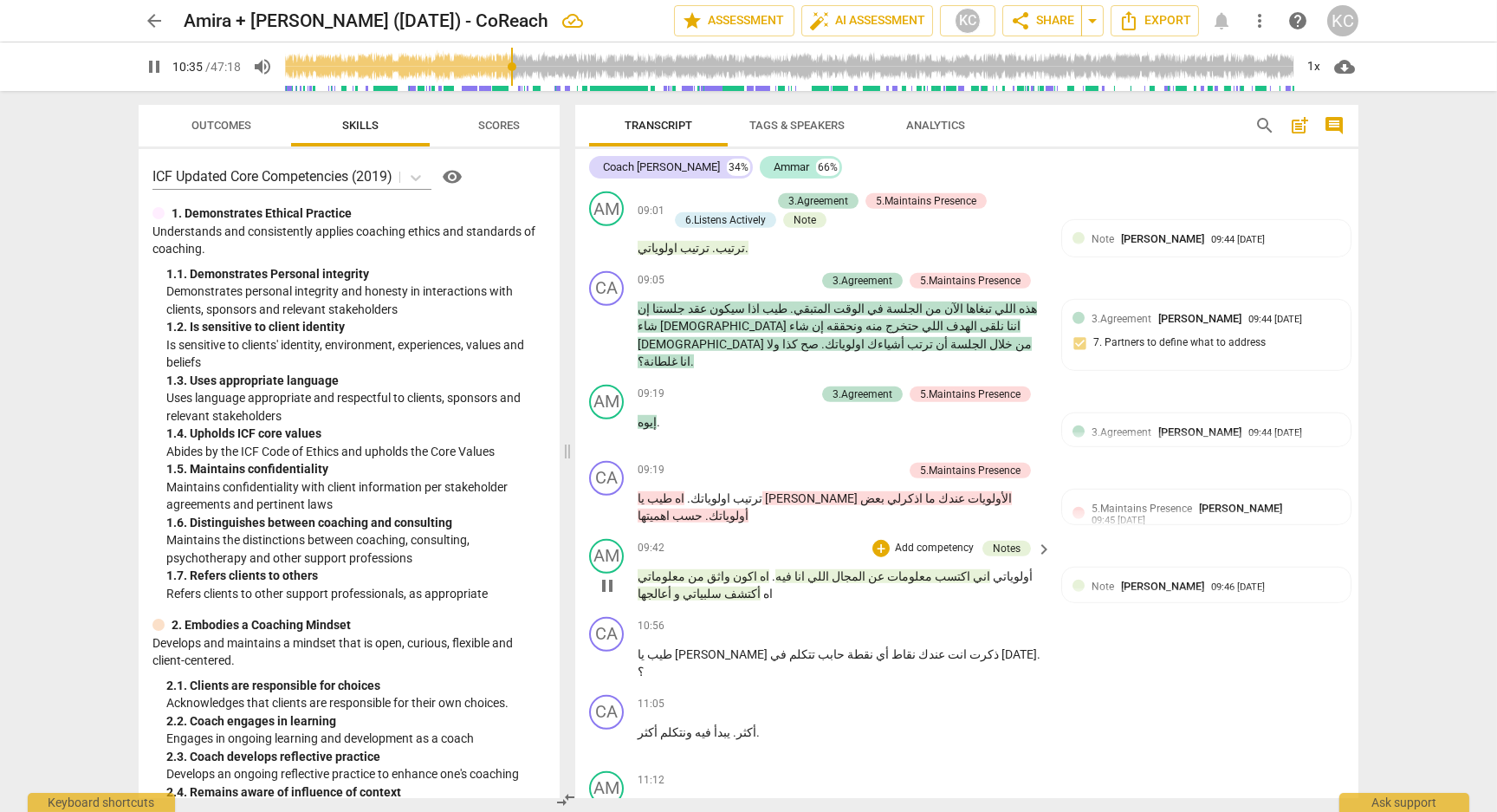
click at [761, 587] on span "اه" at bounding box center [767, 593] width 13 height 13
click at [1105, 610] on div "CA play_arrow pause 10:56 + Add competency keyboard_arrow_right طيب يا [PERSON_…" at bounding box center [966, 648] width 783 height 78
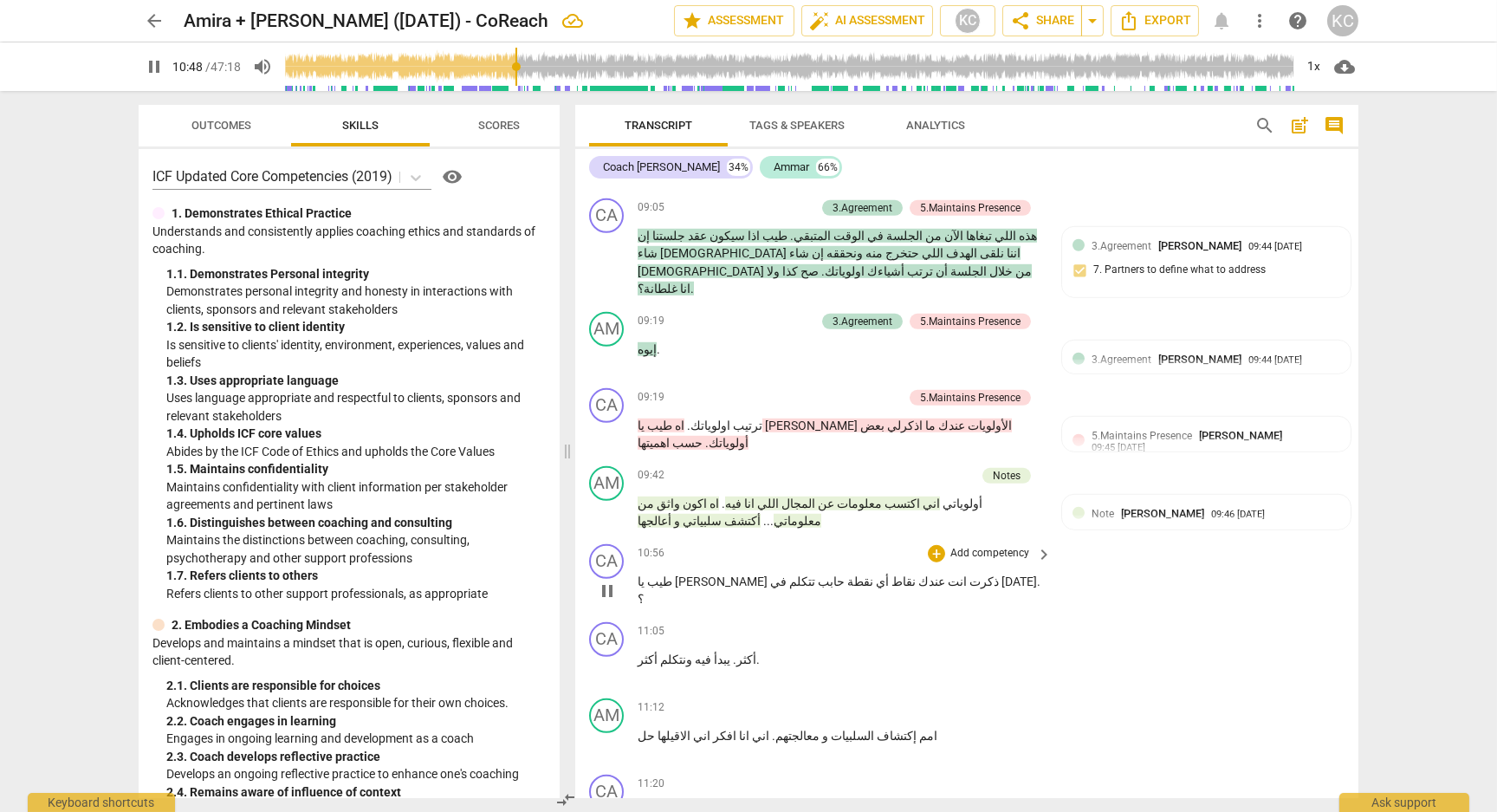
scroll to position [2949, 0]
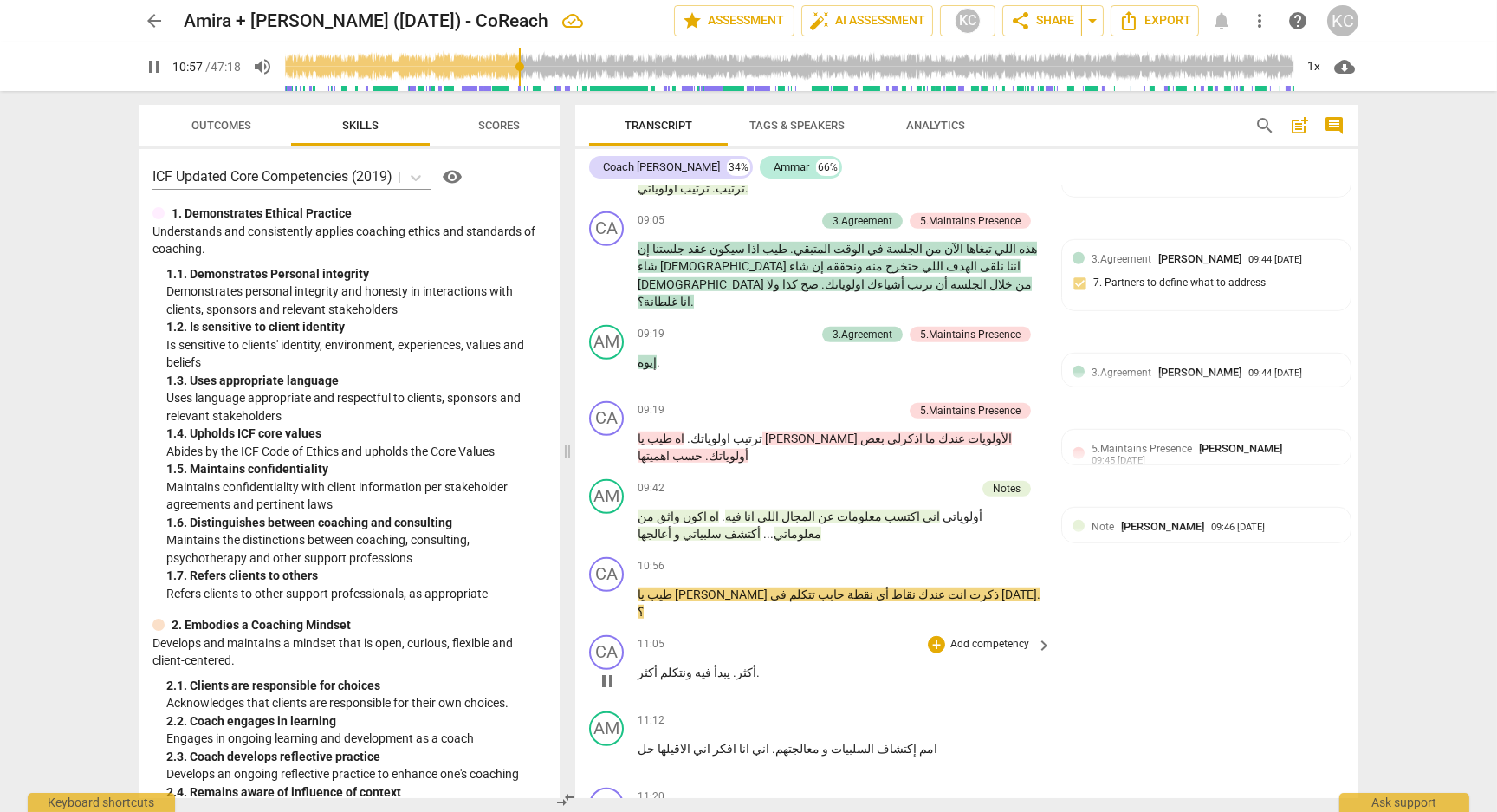
click at [736, 666] on span "أكثر" at bounding box center [746, 672] width 20 height 13
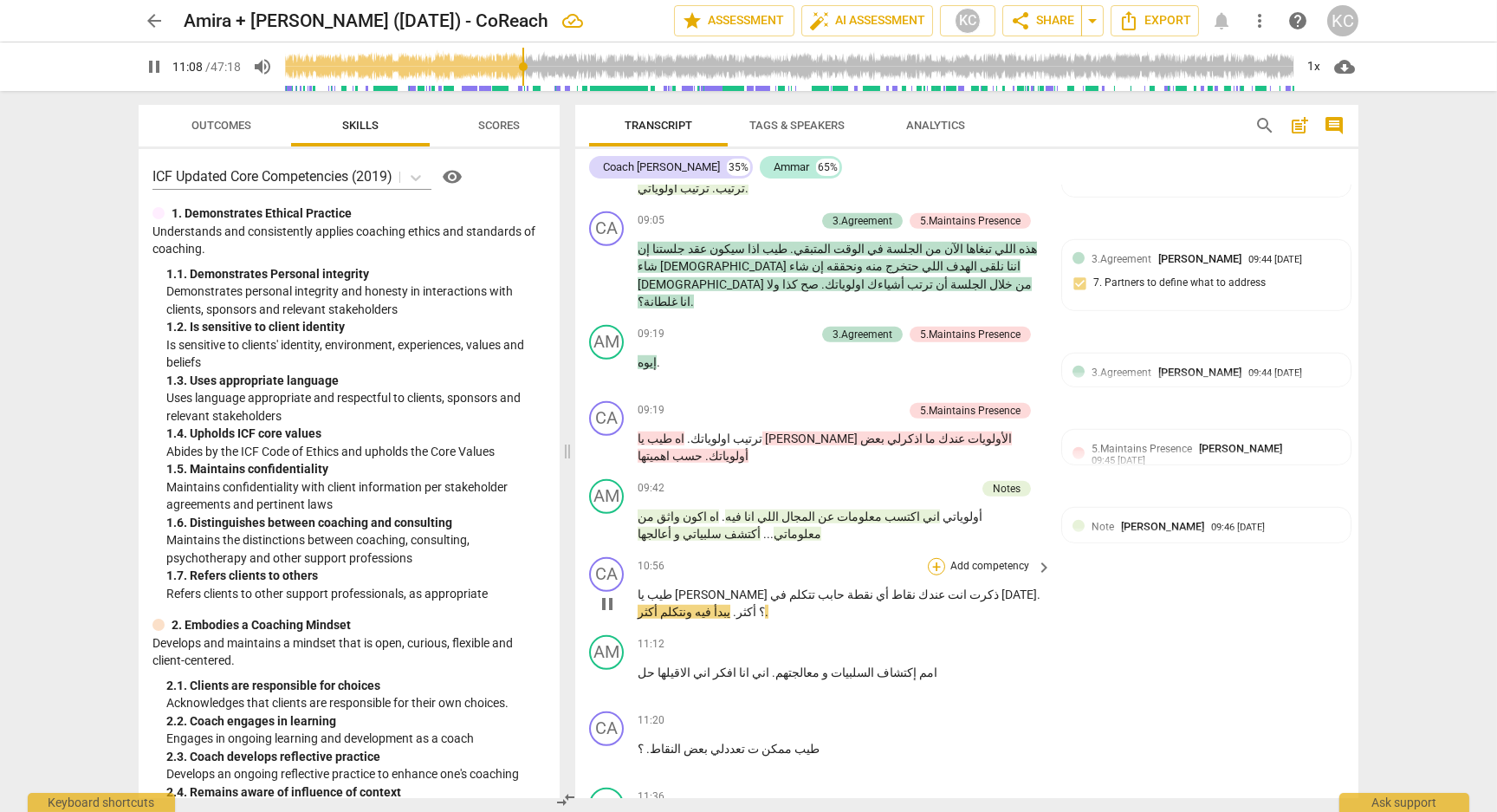
click at [935, 558] on div "+" at bounding box center [936, 566] width 17 height 17
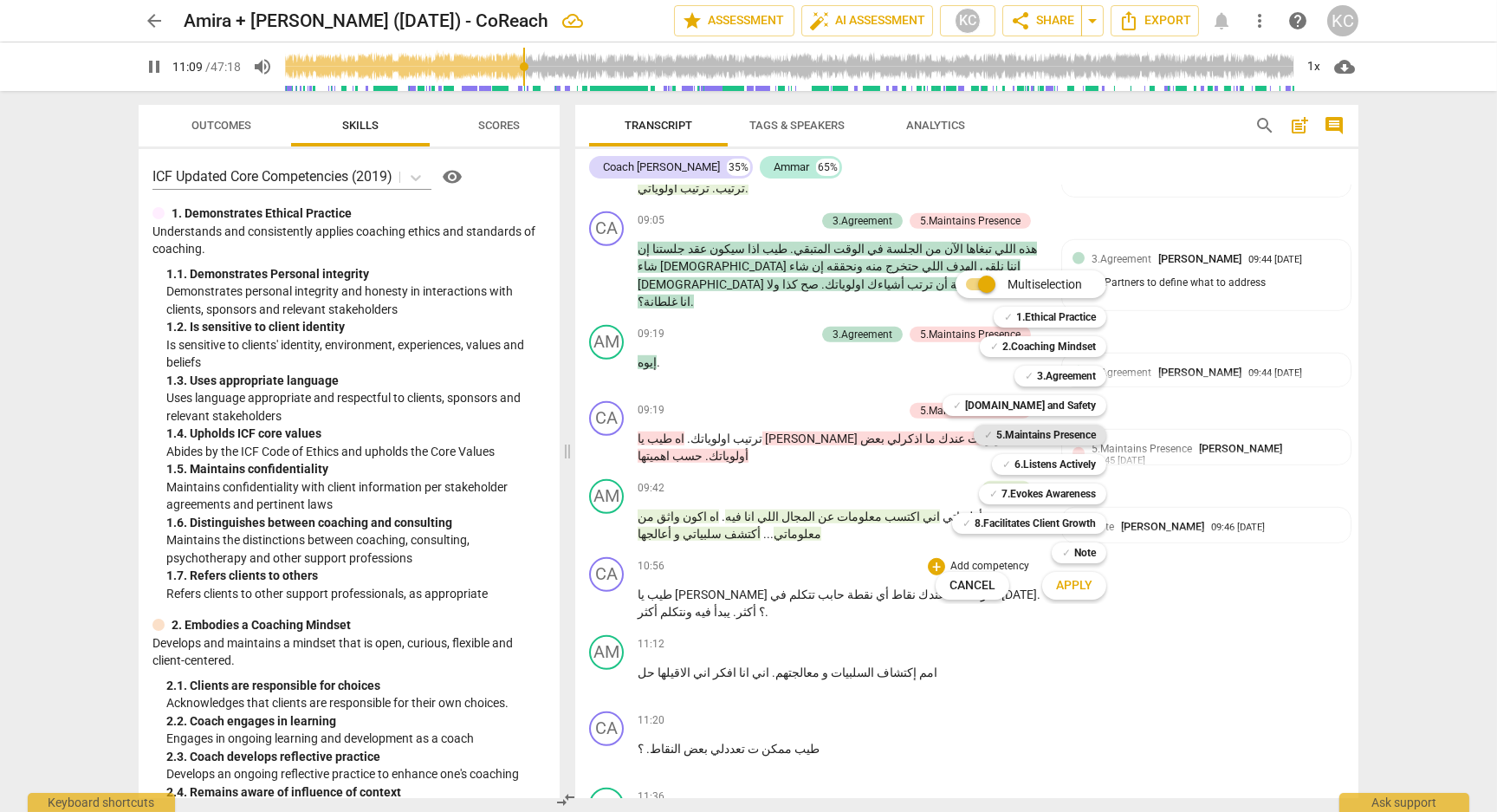
click at [1013, 434] on b "5.Maintains Presence" at bounding box center [1045, 435] width 99 height 21
click at [1069, 587] on span "Apply" at bounding box center [1074, 586] width 37 height 17
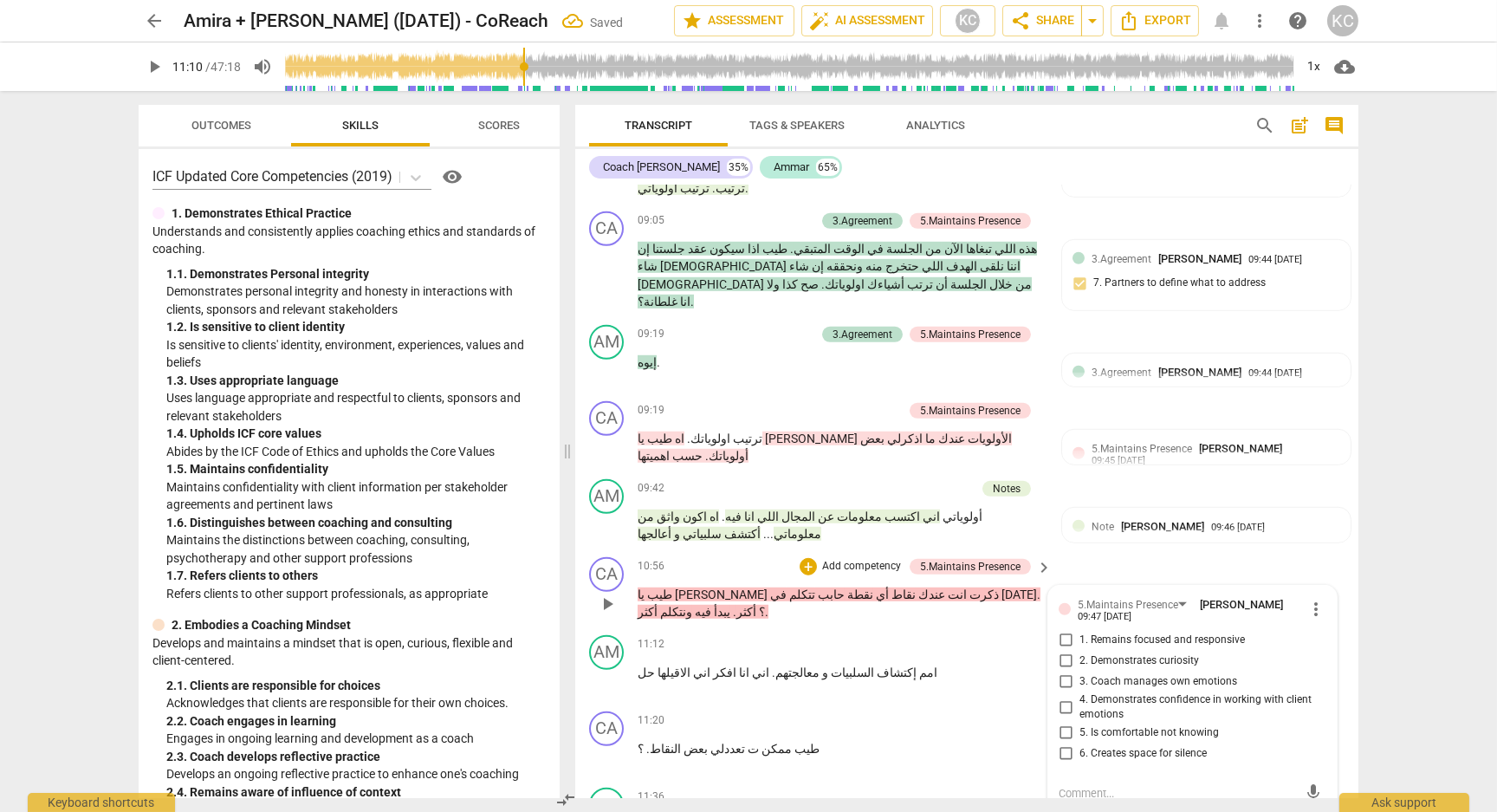
click at [1065, 630] on input "1. Remains focused and responsive" at bounding box center [1065, 641] width 28 height 21
click at [1065, 650] on input "2. Demonstrates curiosity" at bounding box center [1065, 661] width 28 height 21
click at [1074, 785] on textarea at bounding box center [1178, 793] width 240 height 16
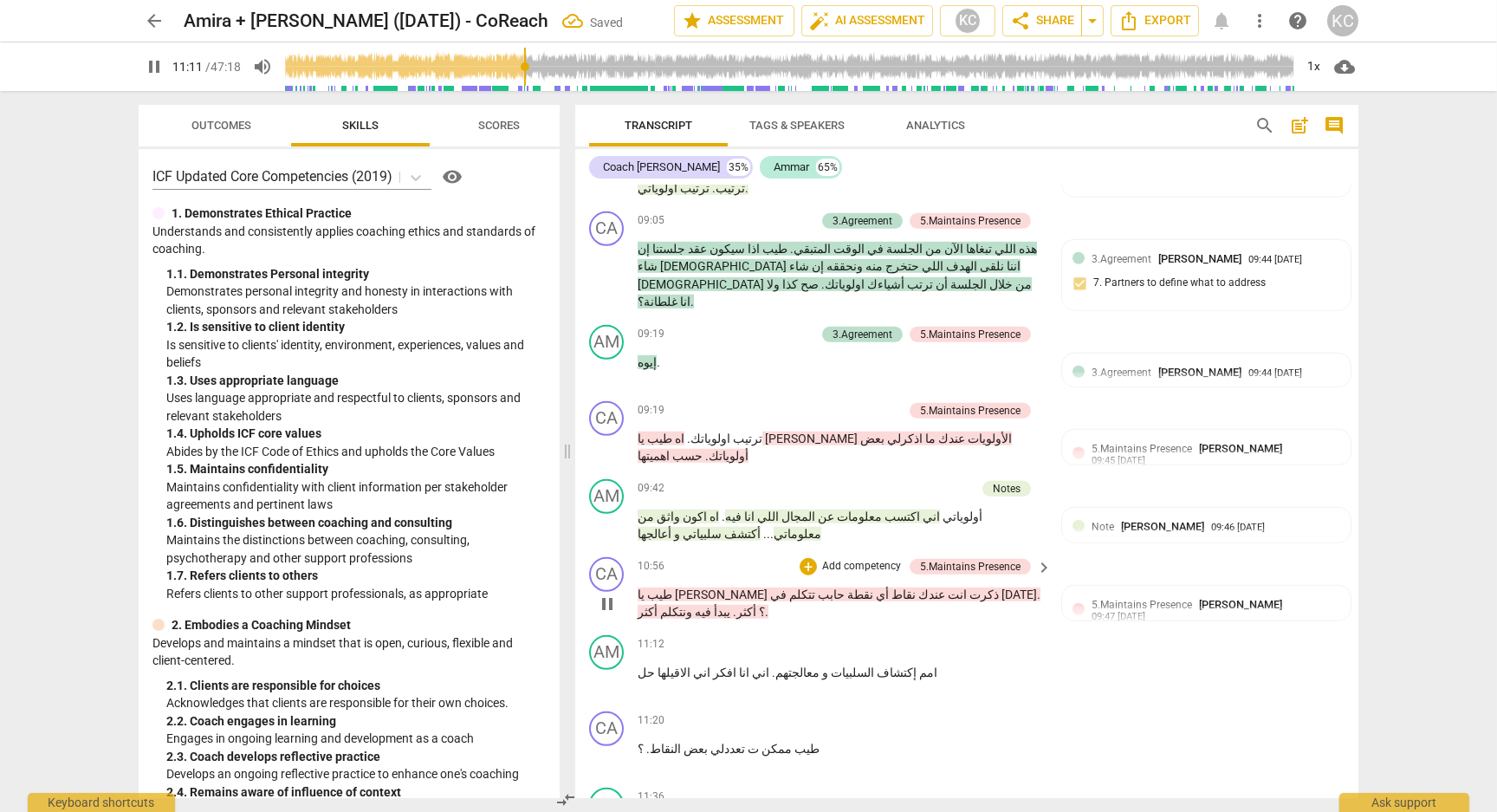
click at [609, 593] on span "pause" at bounding box center [608, 604] width 21 height 21
